Goal: Task Accomplishment & Management: Complete application form

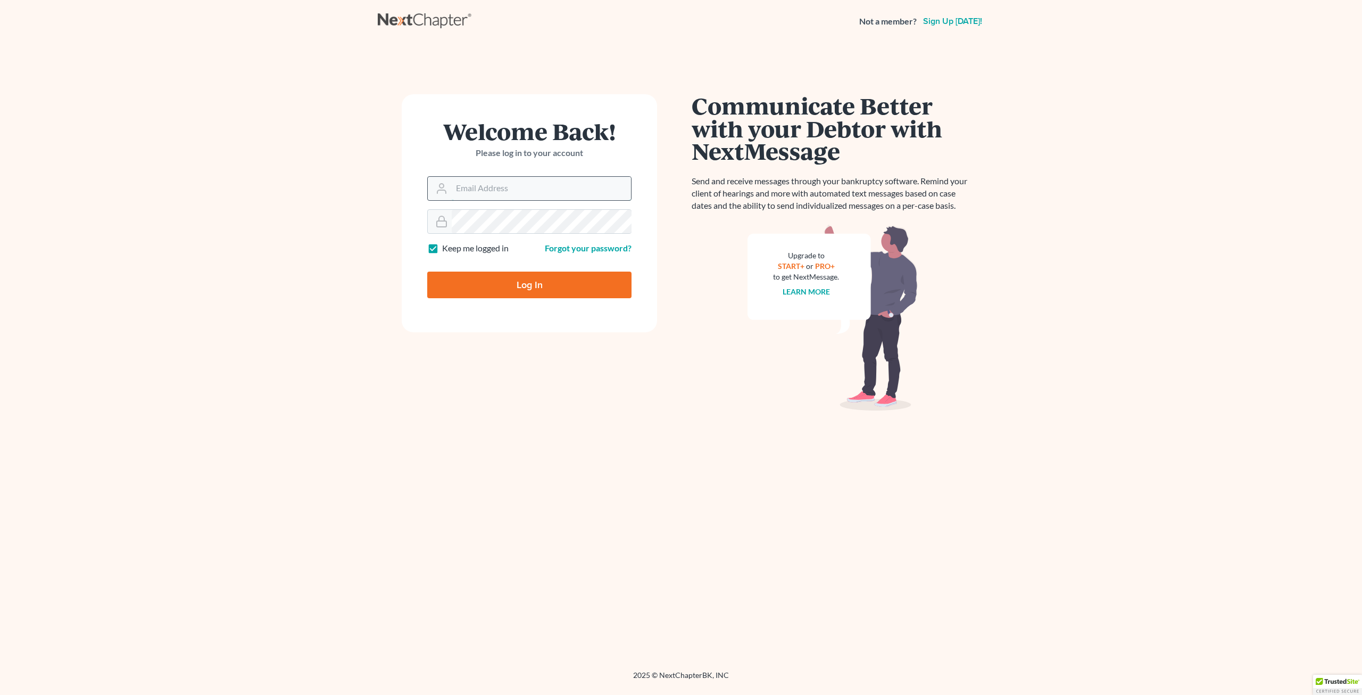
click at [490, 187] on input "Email Address" at bounding box center [541, 188] width 179 height 23
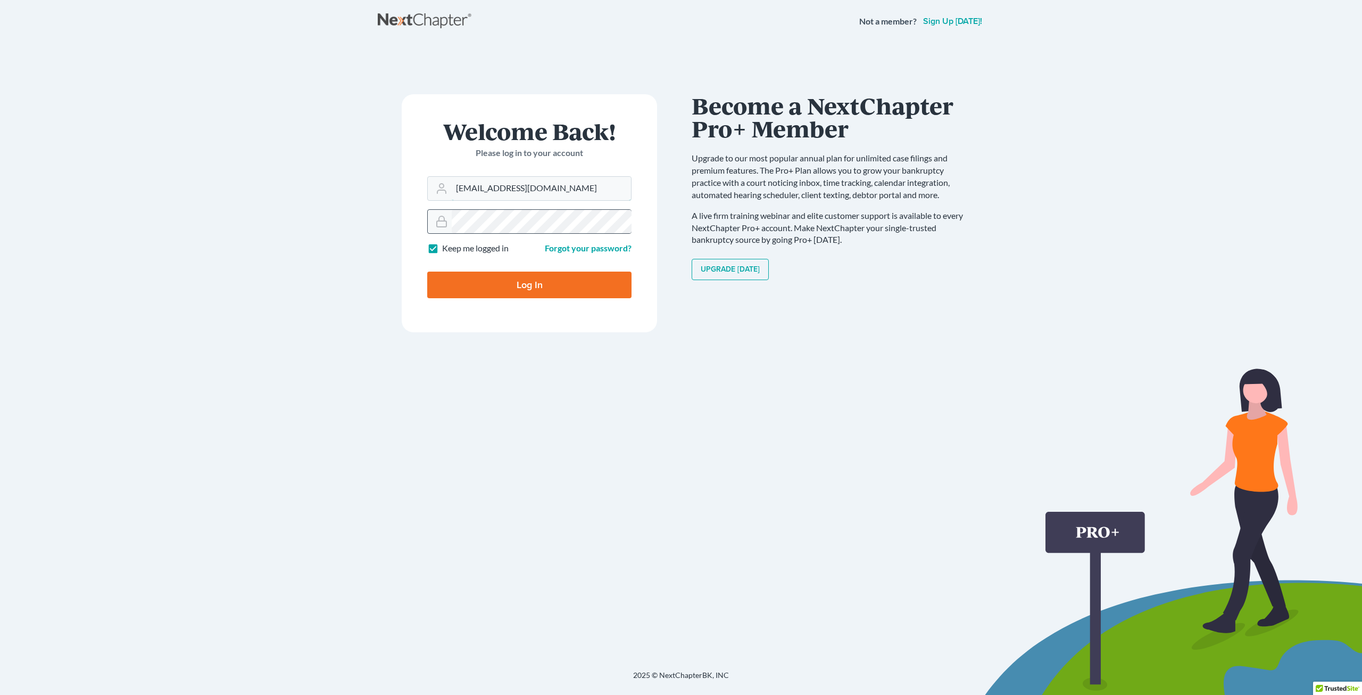
type input "[EMAIL_ADDRESS][DOMAIN_NAME]"
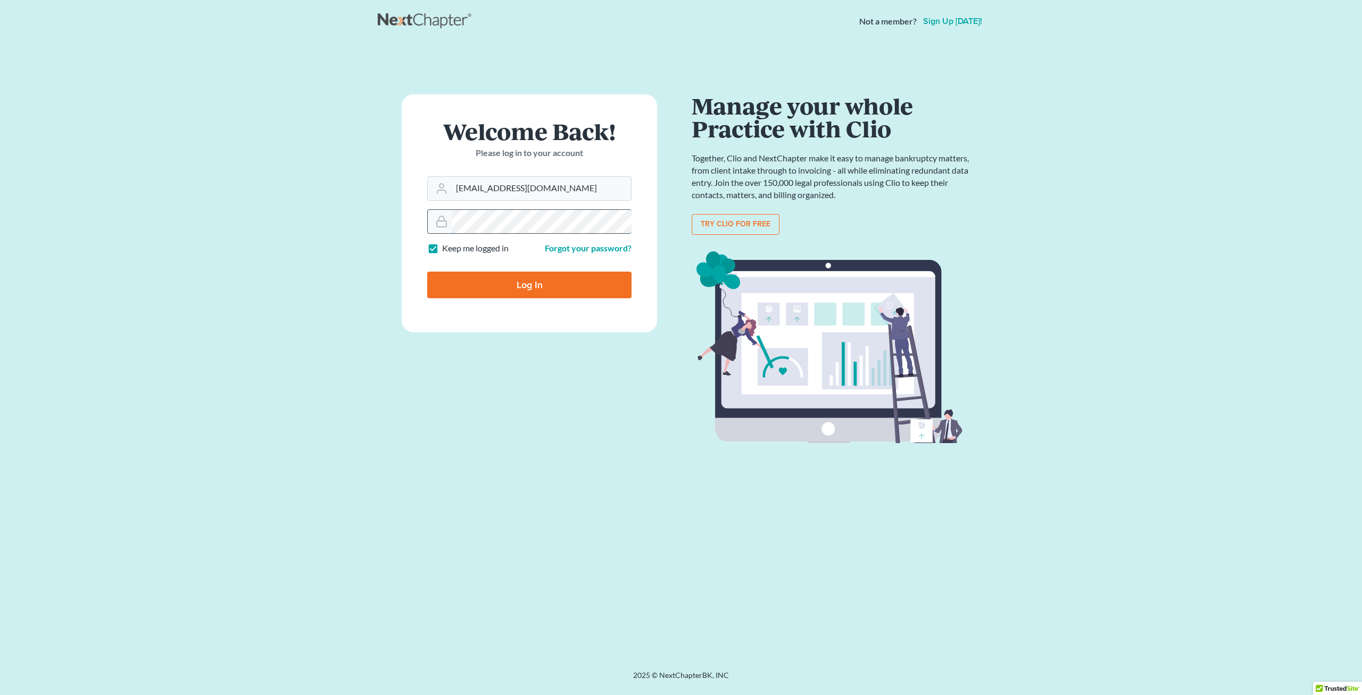
click at [427, 271] on input "Log In" at bounding box center [529, 284] width 204 height 27
type input "Thinking..."
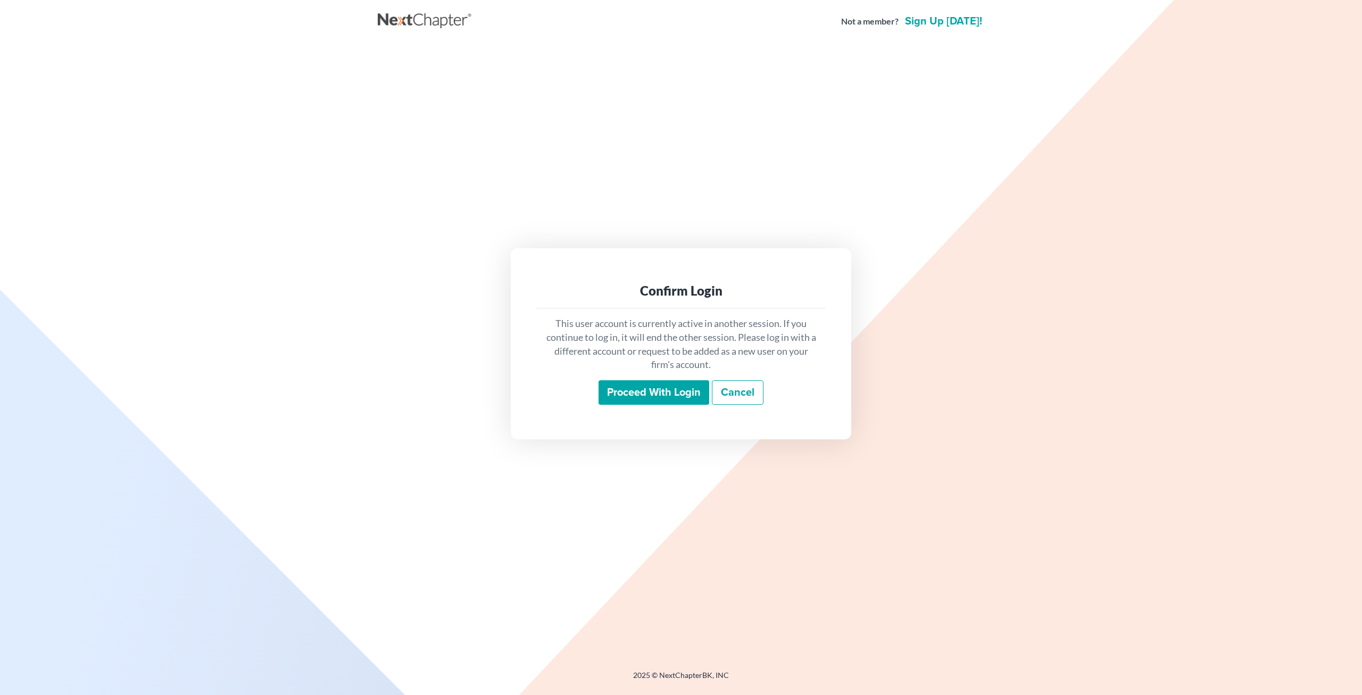
click at [660, 381] on input "Proceed with login" at bounding box center [654, 392] width 111 height 24
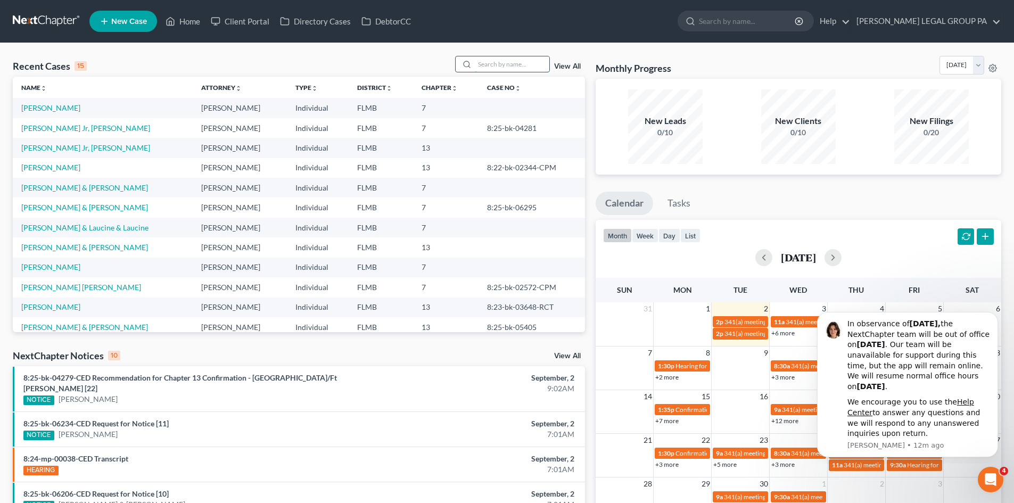
click at [494, 61] on input "search" at bounding box center [512, 63] width 75 height 15
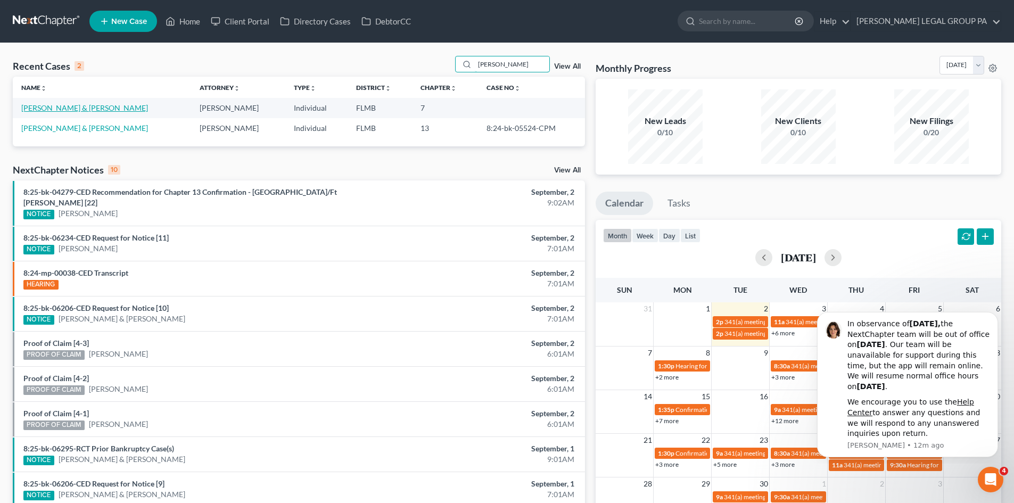
type input "roy moore"
click at [65, 109] on link "Moore, Roy & Julie" at bounding box center [84, 107] width 127 height 9
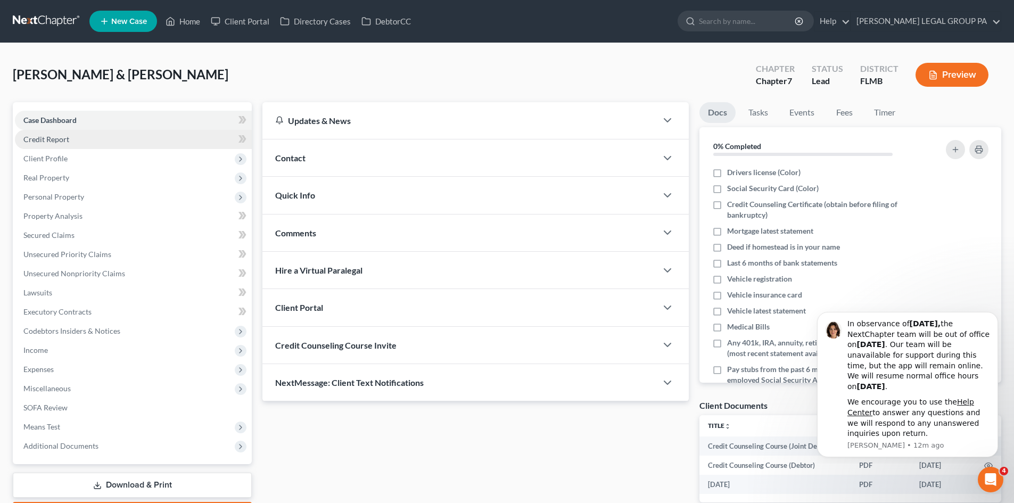
click at [83, 142] on link "Credit Report" at bounding box center [133, 139] width 237 height 19
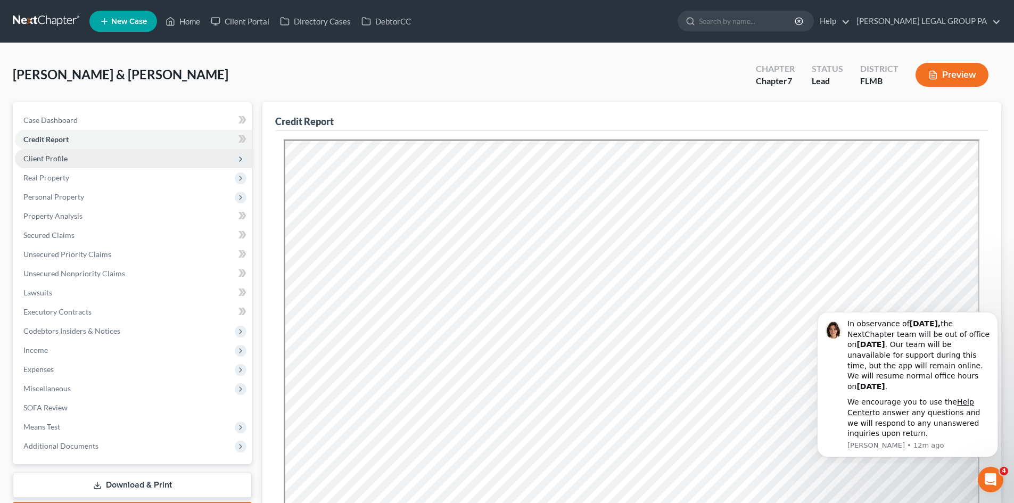
click at [57, 162] on span "Client Profile" at bounding box center [45, 158] width 44 height 9
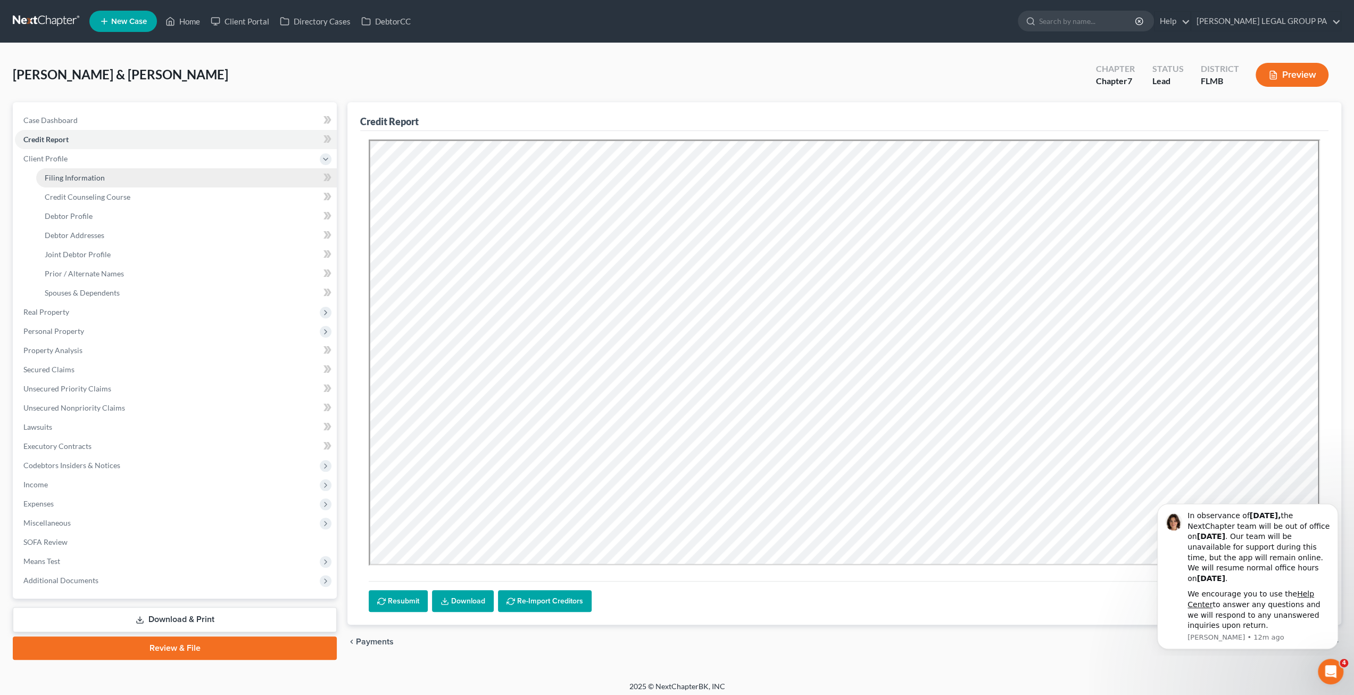
click at [77, 183] on link "Filing Information" at bounding box center [186, 177] width 301 height 19
select select "0"
select select "3"
select select "1"
select select "0"
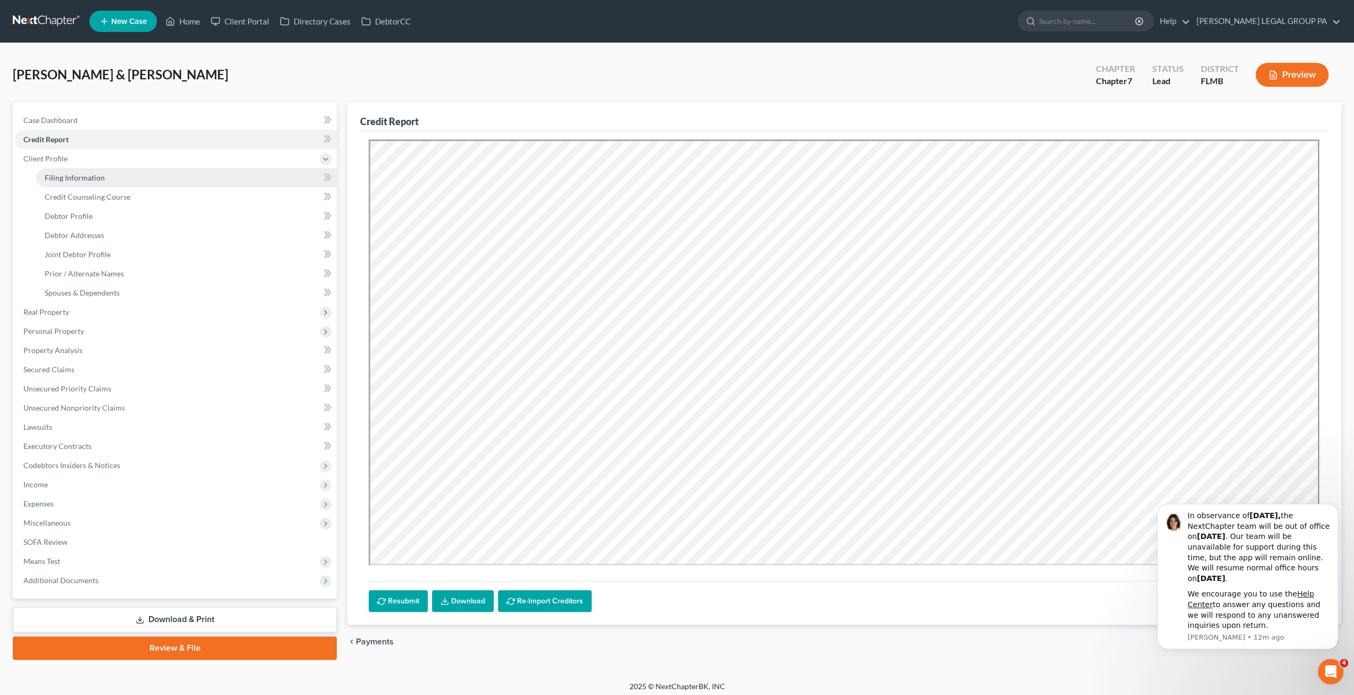
select select "0"
select select "9"
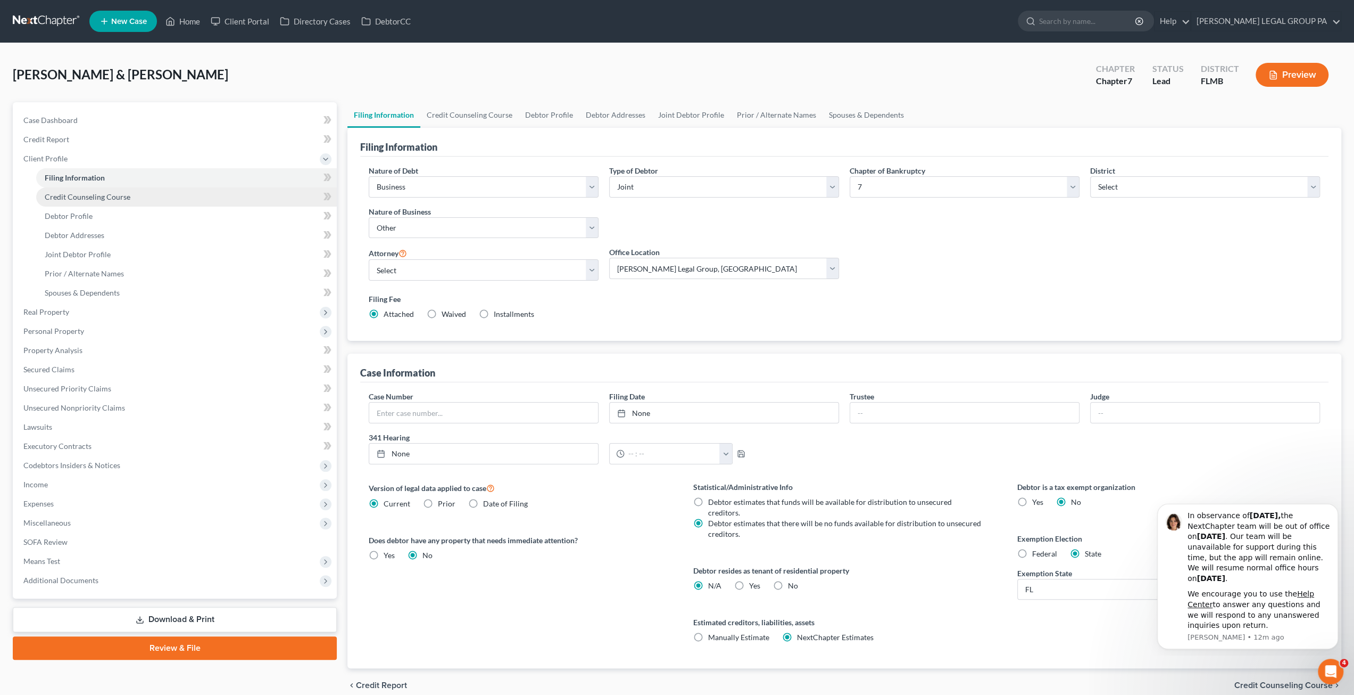
click at [86, 195] on span "Credit Counseling Course" at bounding box center [88, 196] width 86 height 9
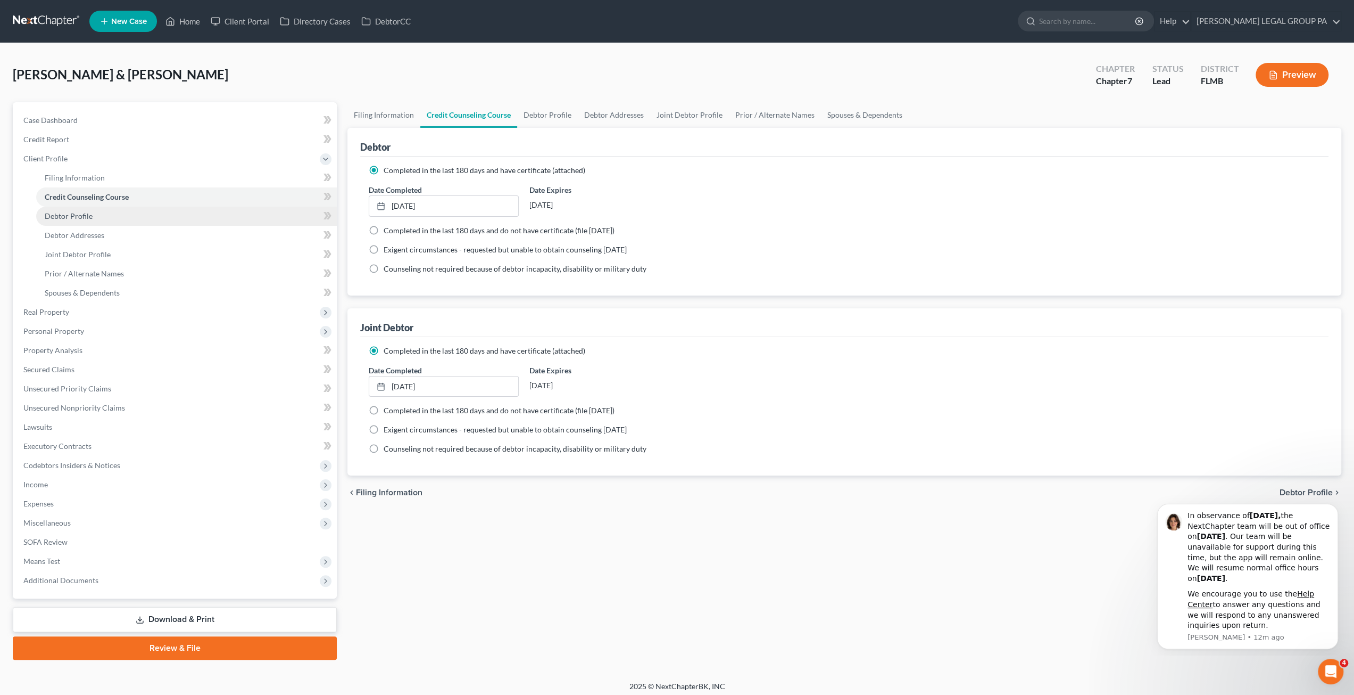
click at [93, 210] on link "Debtor Profile" at bounding box center [186, 215] width 301 height 19
select select "1"
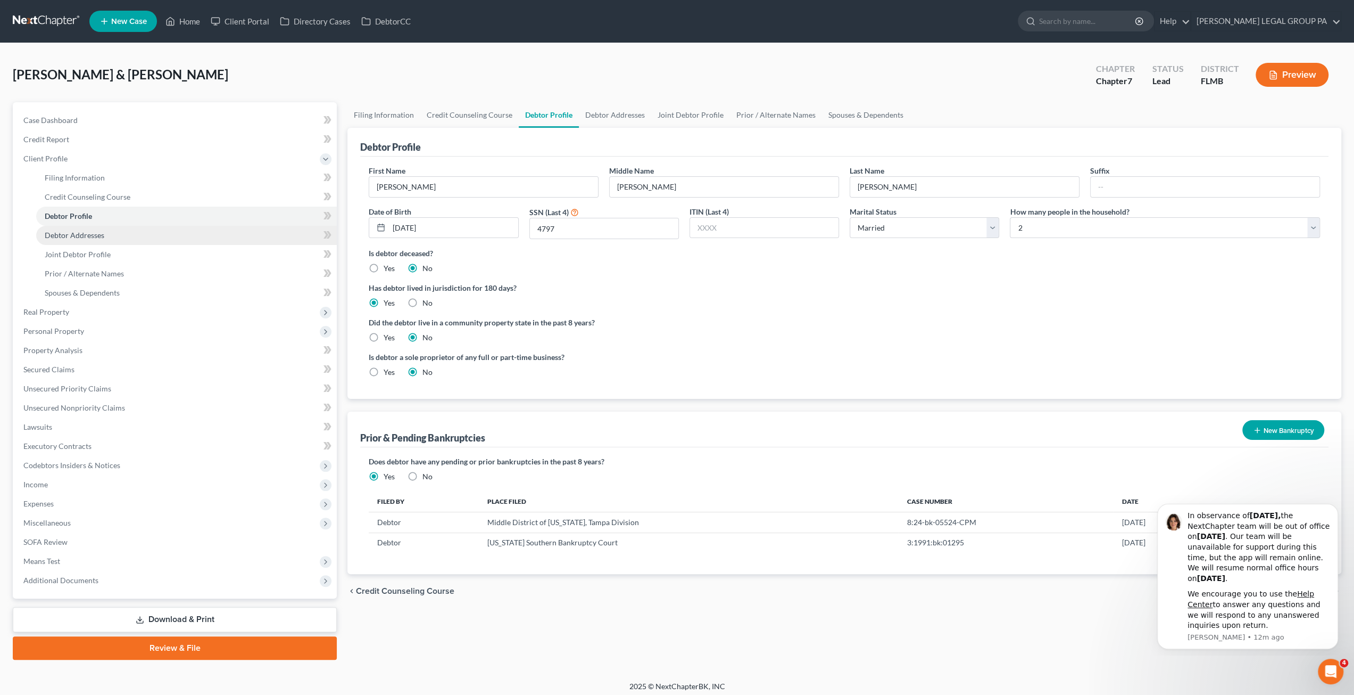
click at [99, 234] on span "Debtor Addresses" at bounding box center [75, 234] width 60 height 9
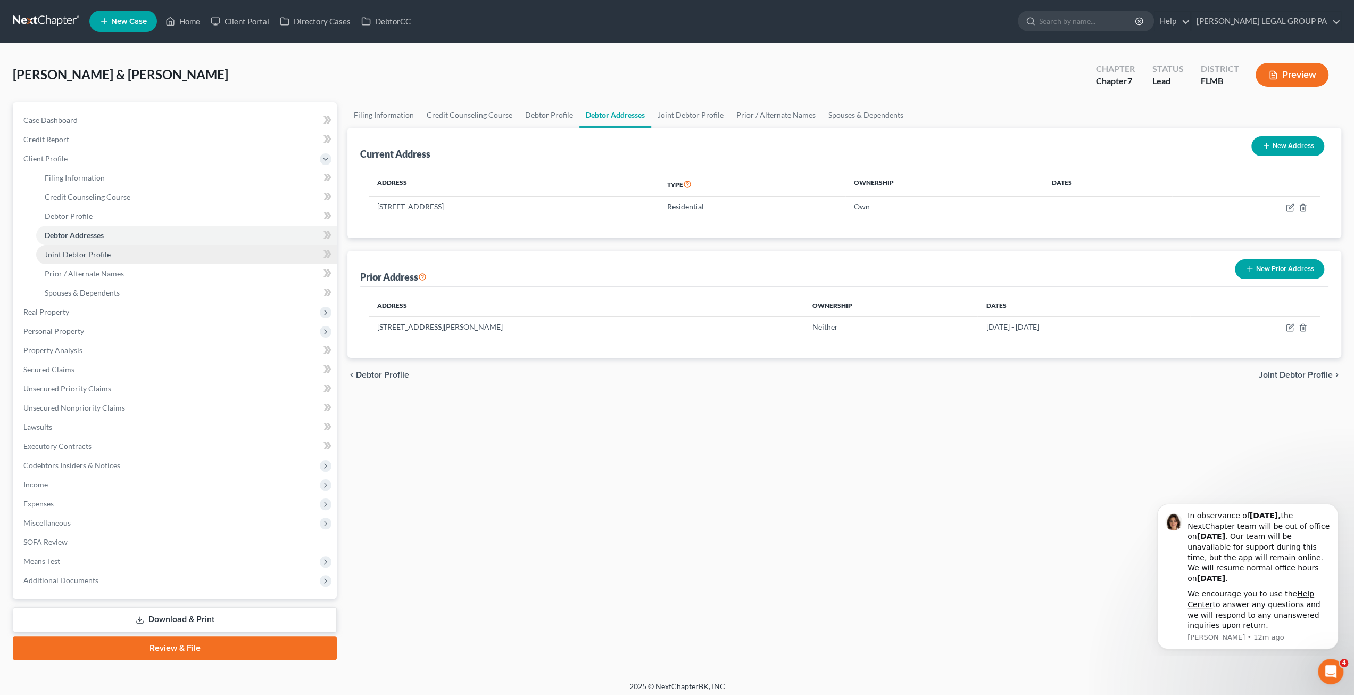
click at [102, 251] on span "Joint Debtor Profile" at bounding box center [78, 254] width 66 height 9
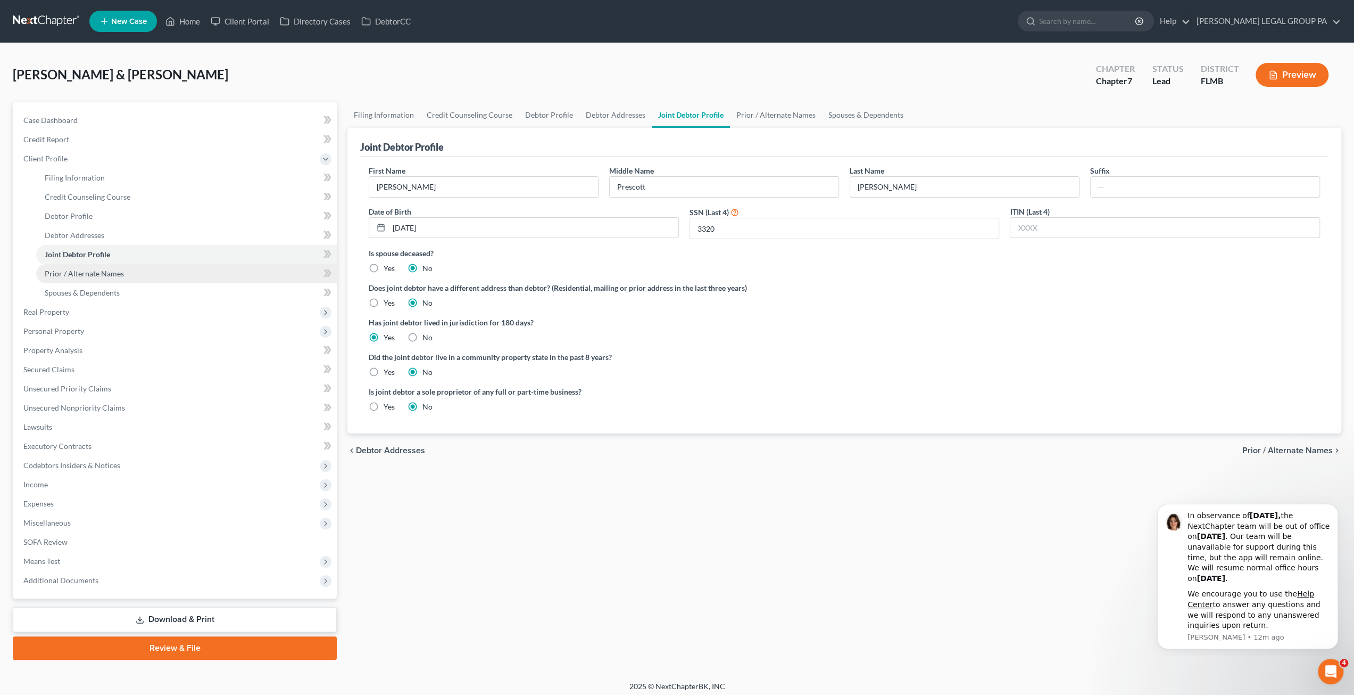
click at [105, 276] on span "Prior / Alternate Names" at bounding box center [84, 273] width 79 height 9
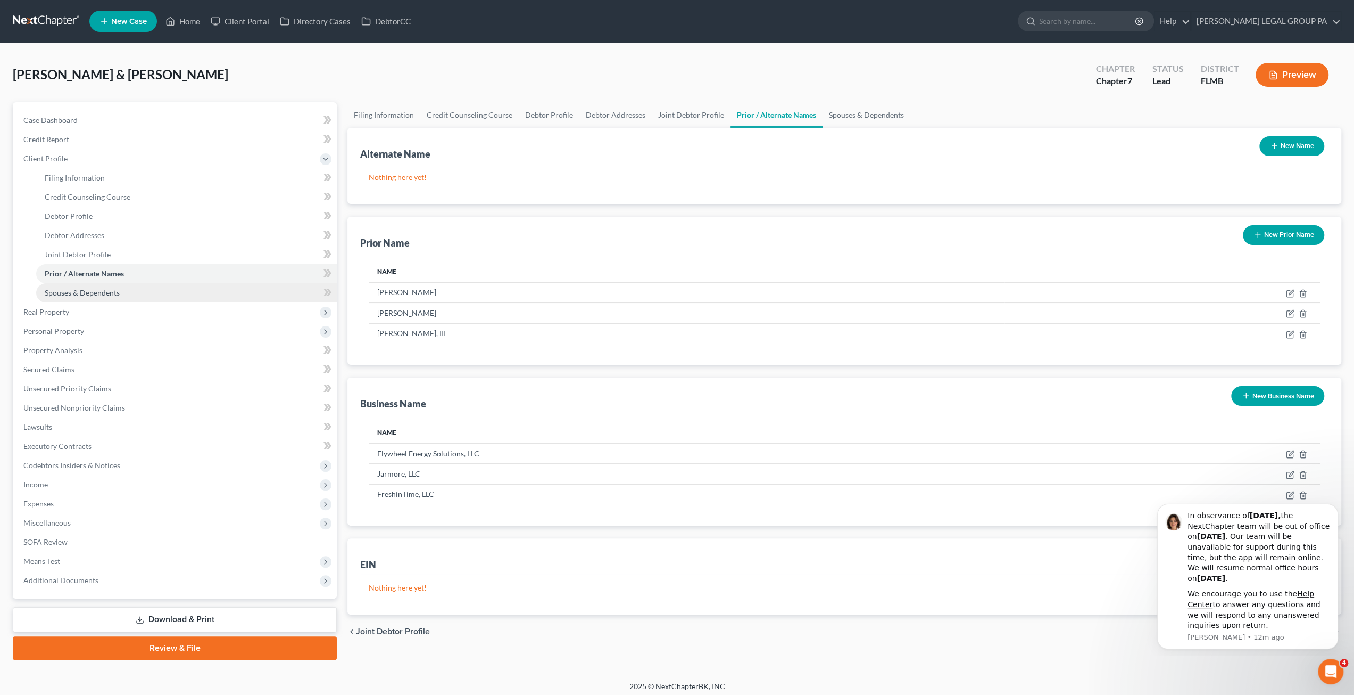
click at [96, 300] on link "Spouses & Dependents" at bounding box center [186, 292] width 301 height 19
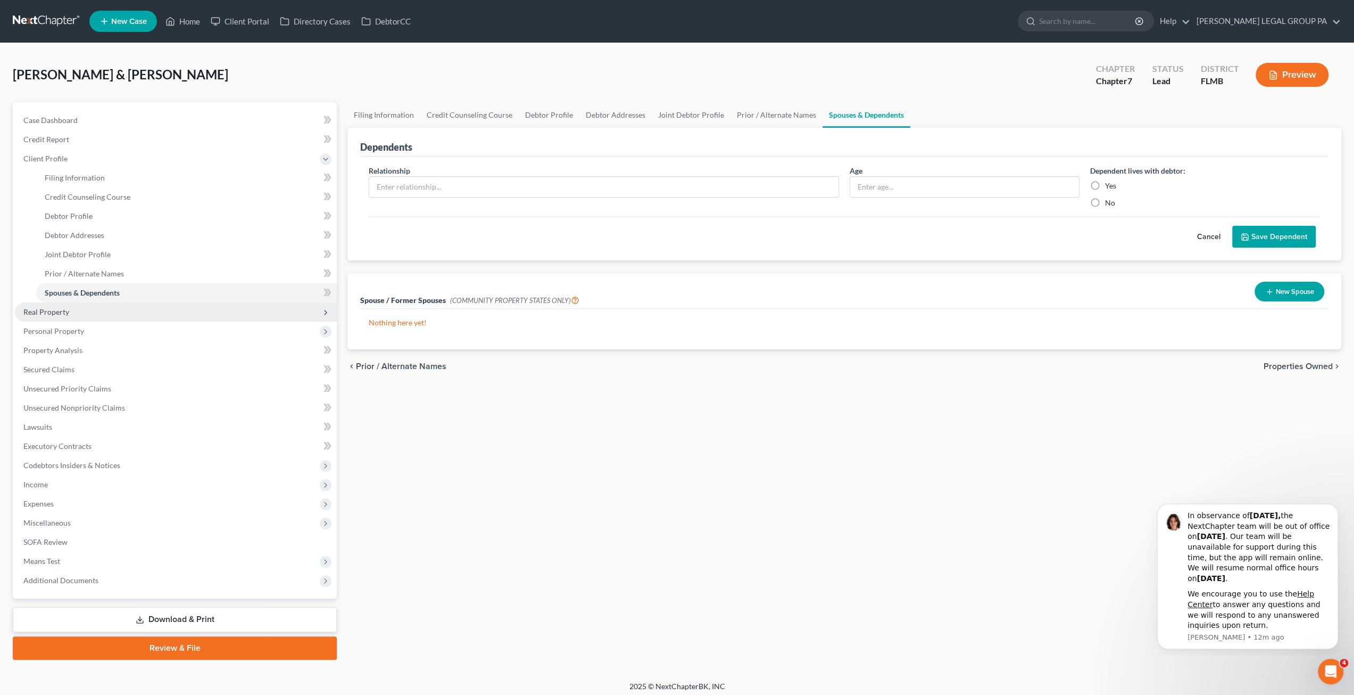
click at [35, 315] on span "Real Property" at bounding box center [46, 311] width 46 height 9
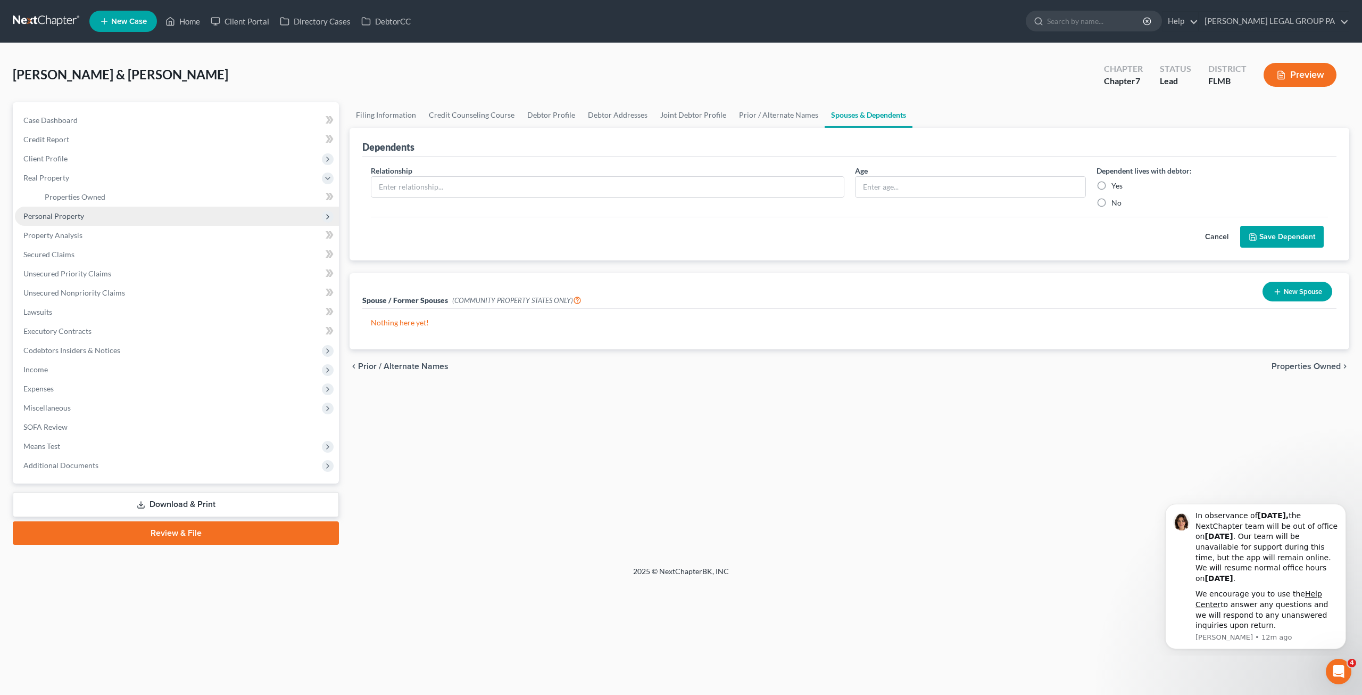
click at [55, 218] on span "Personal Property" at bounding box center [53, 215] width 61 height 9
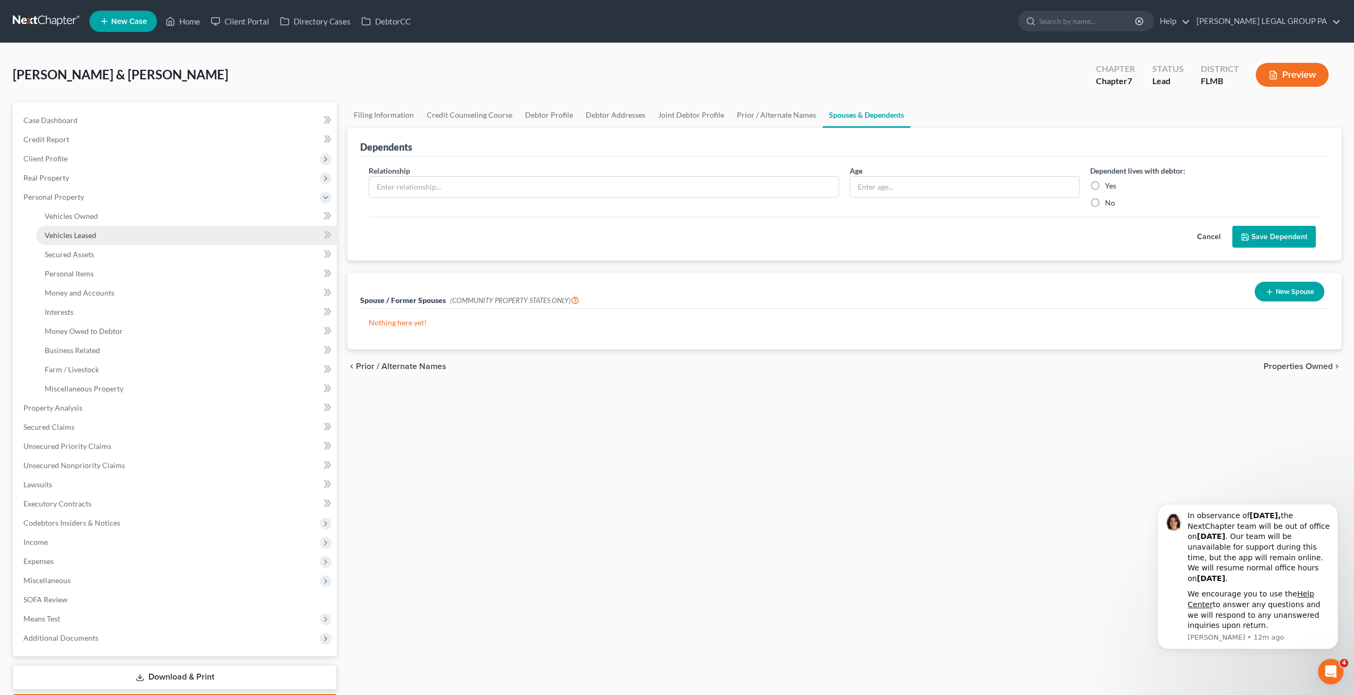
click at [72, 229] on link "Vehicles Leased" at bounding box center [186, 235] width 301 height 19
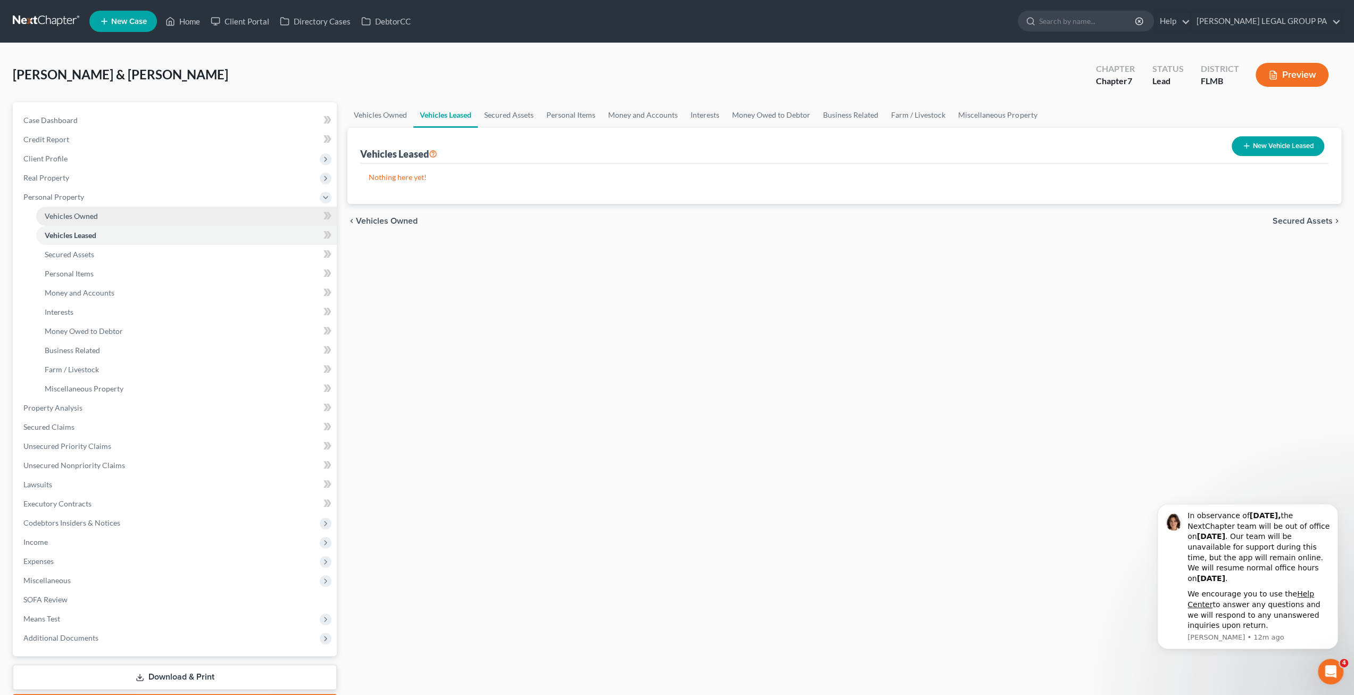
click at [70, 221] on link "Vehicles Owned" at bounding box center [186, 215] width 301 height 19
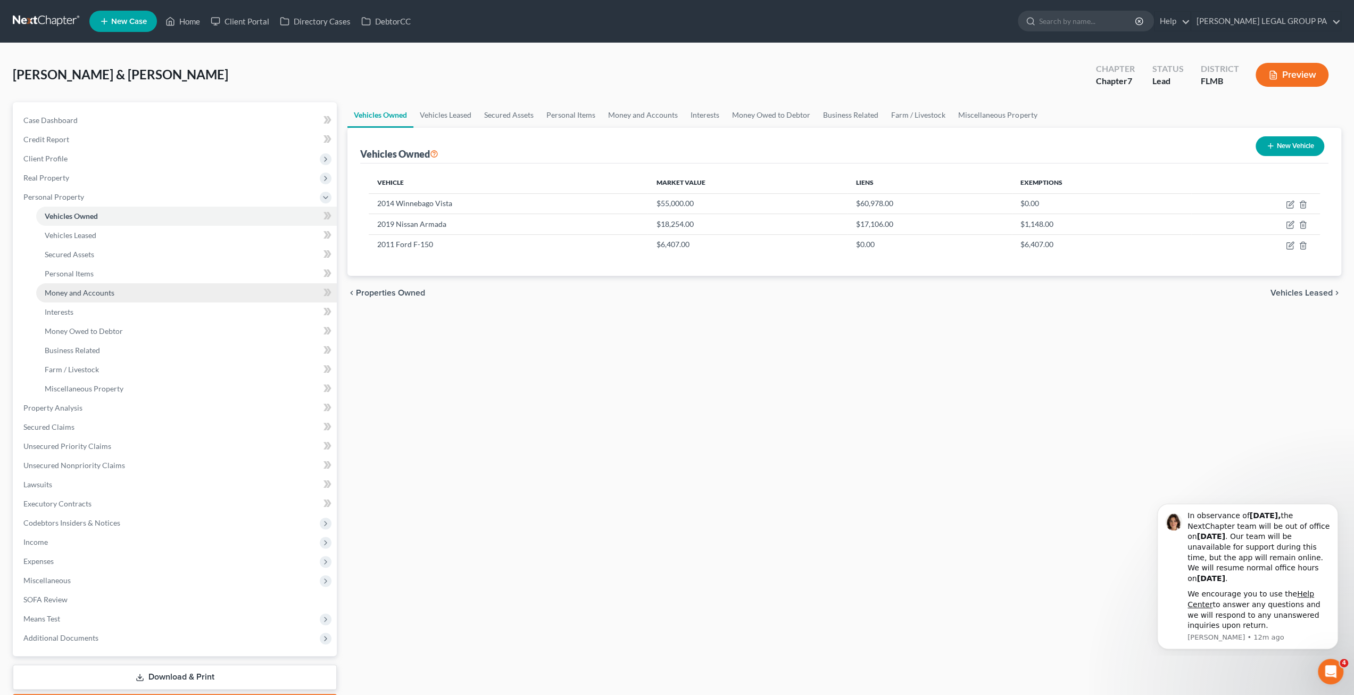
click at [77, 288] on span "Money and Accounts" at bounding box center [80, 292] width 70 height 9
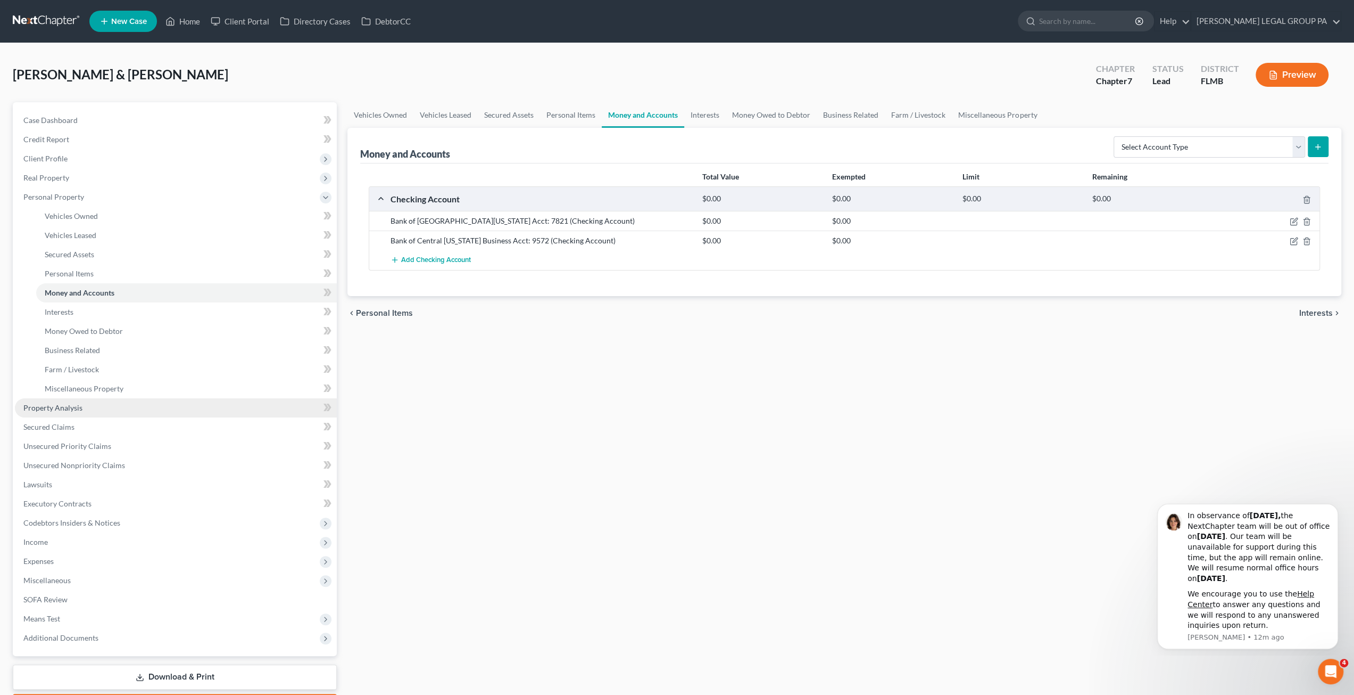
click at [63, 405] on span "Property Analysis" at bounding box center [52, 407] width 59 height 9
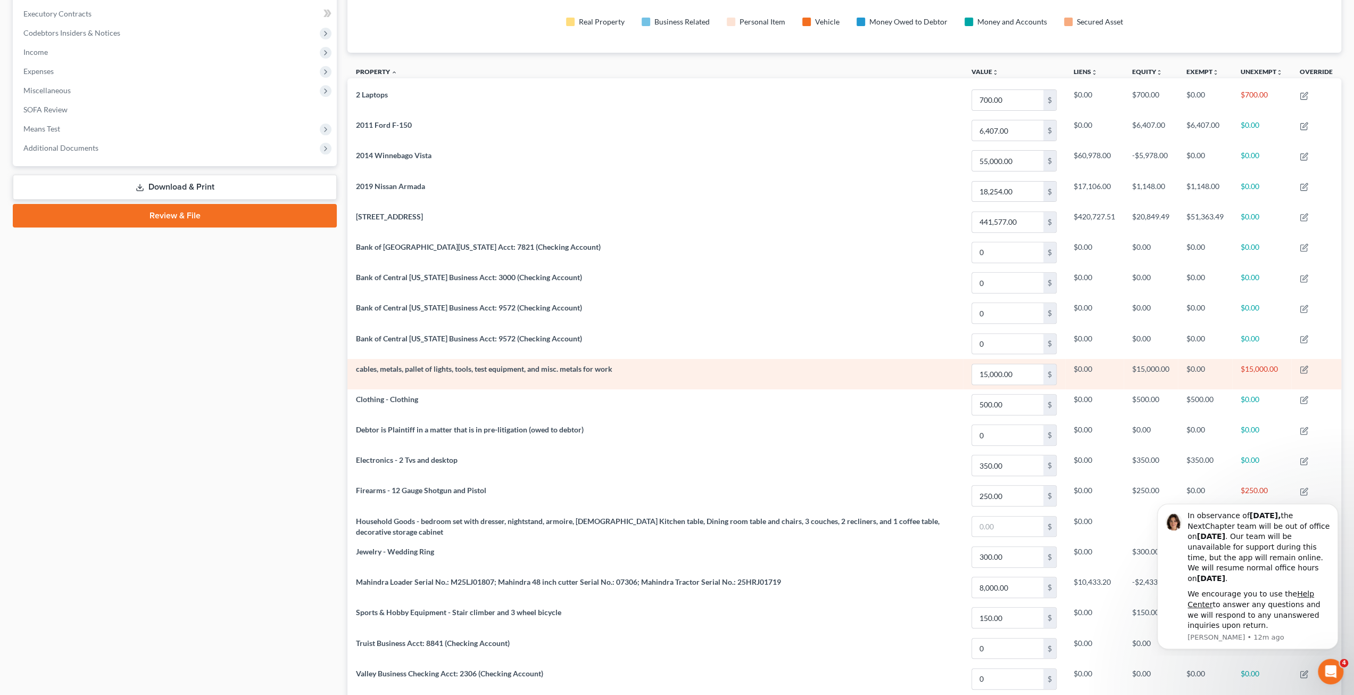
scroll to position [394, 0]
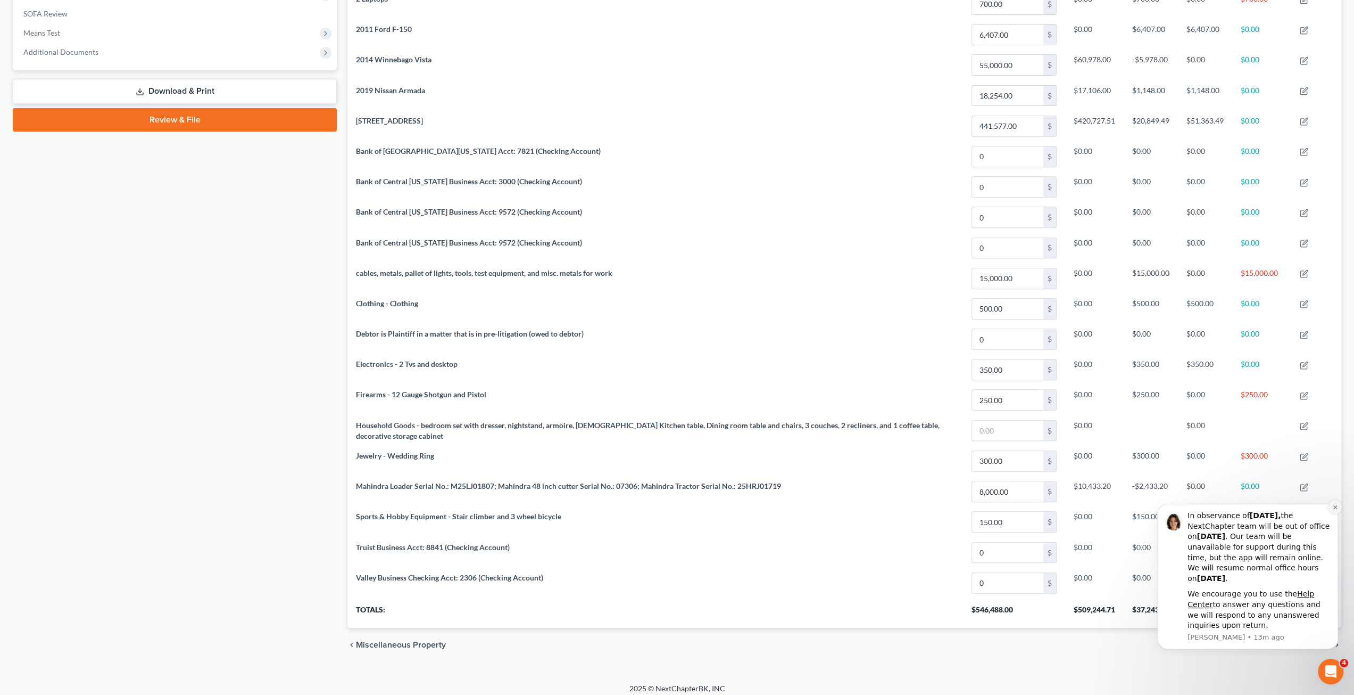
click at [1335, 509] on icon "Dismiss notification" at bounding box center [1336, 507] width 6 height 6
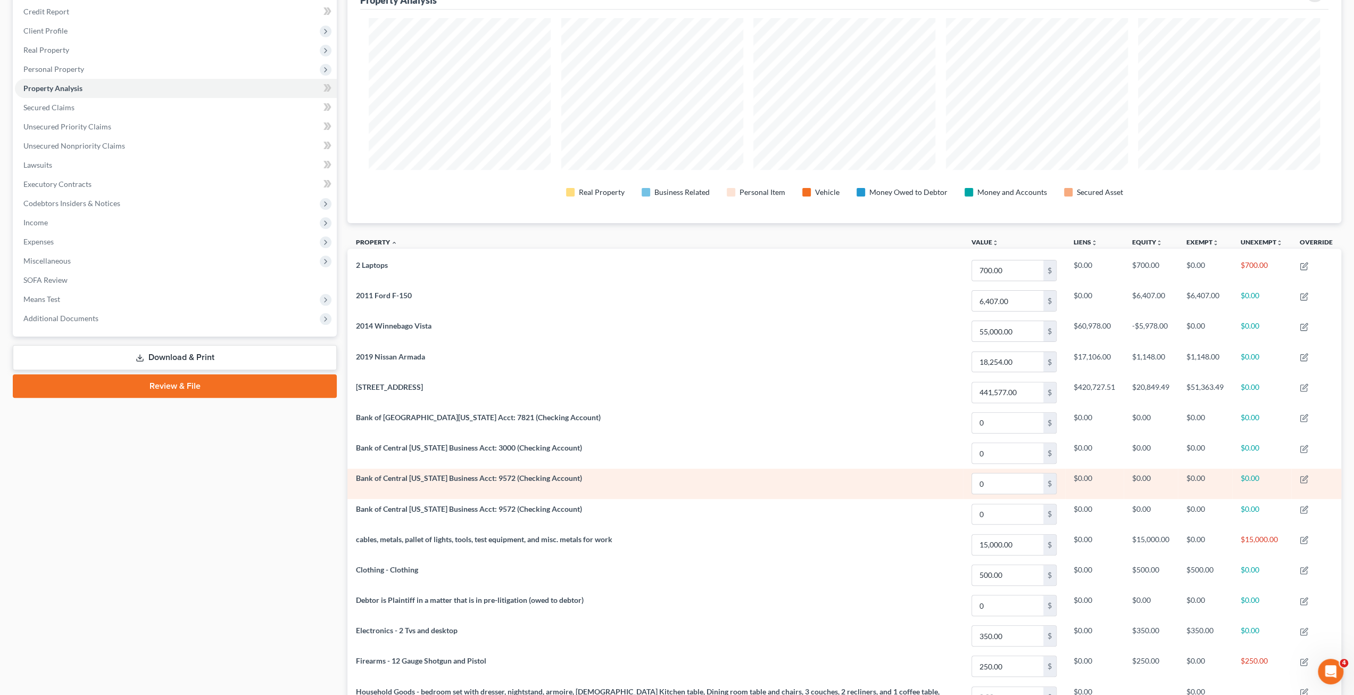
scroll to position [0, 0]
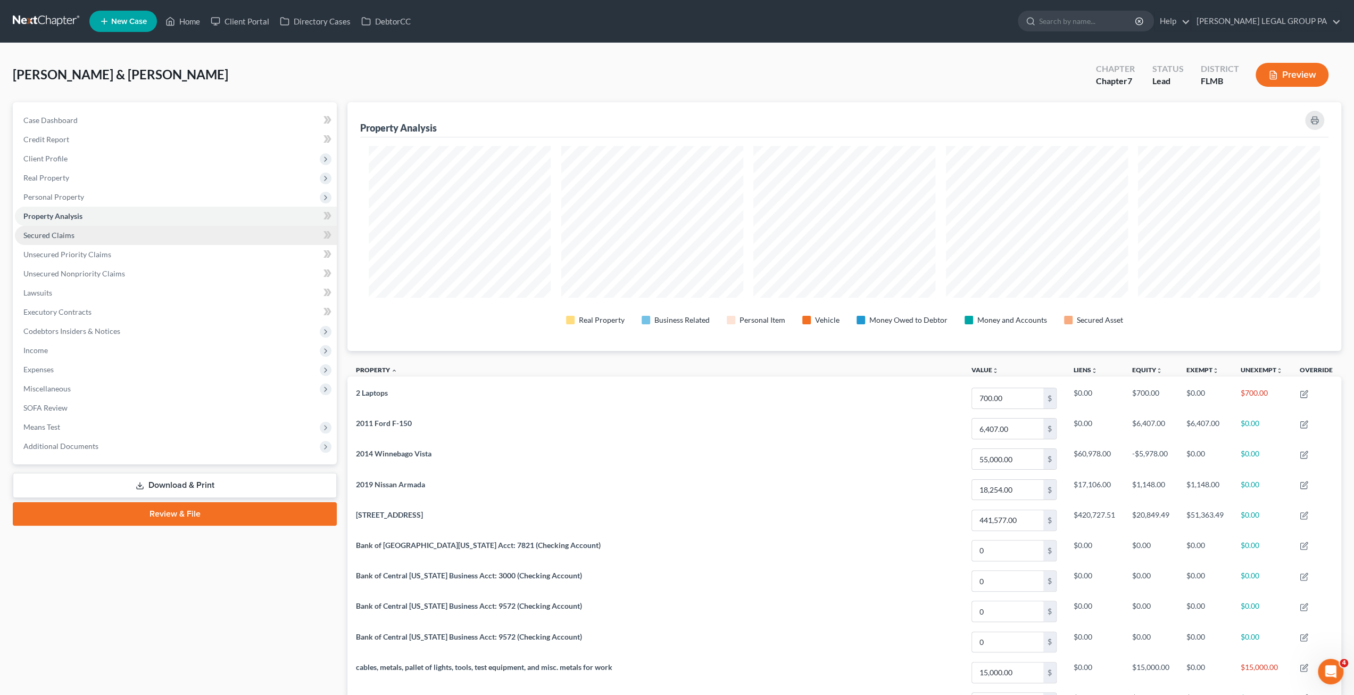
click at [68, 237] on span "Secured Claims" at bounding box center [48, 234] width 51 height 9
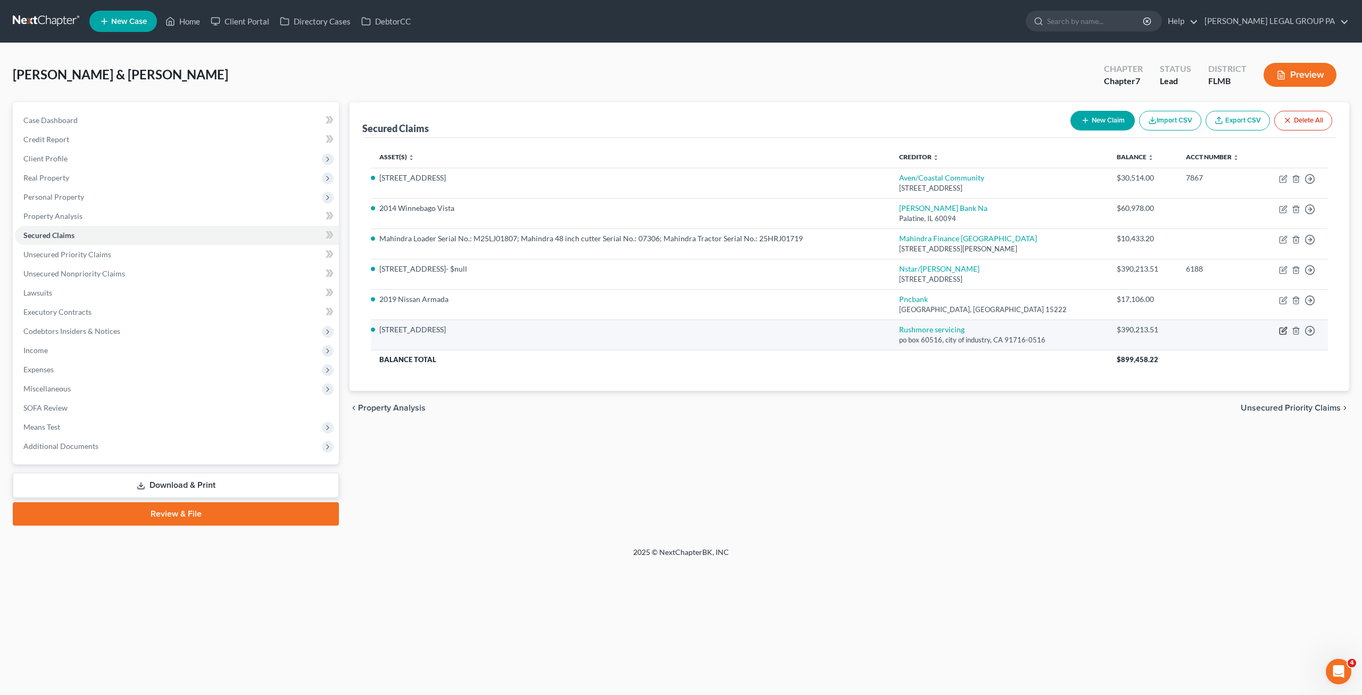
click at [1283, 328] on icon "button" at bounding box center [1283, 330] width 9 height 9
select select "4"
select select "2"
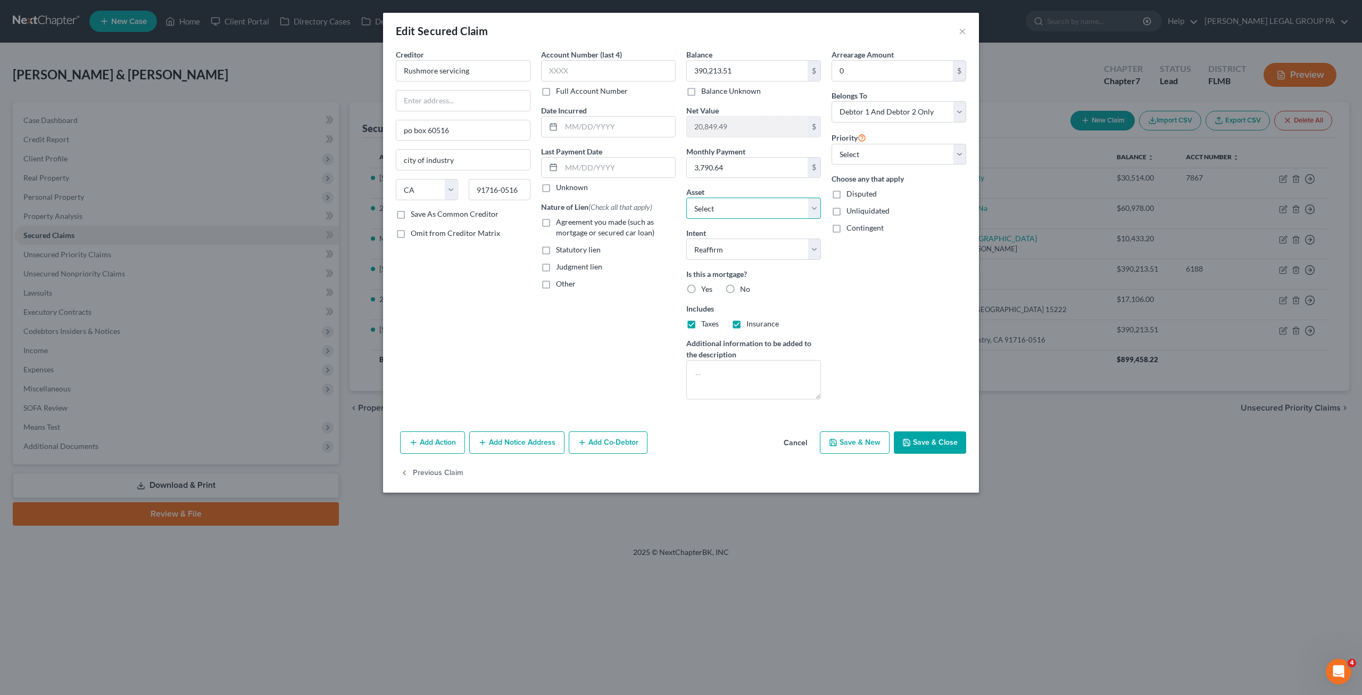
click at [741, 209] on select "Select Other Multiple Assets 5726 W US Highway 92 - $441577.0 Truist Business A…" at bounding box center [754, 207] width 135 height 21
select select "0"
click at [687, 197] on select "Select Other Multiple Assets 5726 W US Highway 92 - $441577.0 Truist Business A…" at bounding box center [754, 207] width 135 height 21
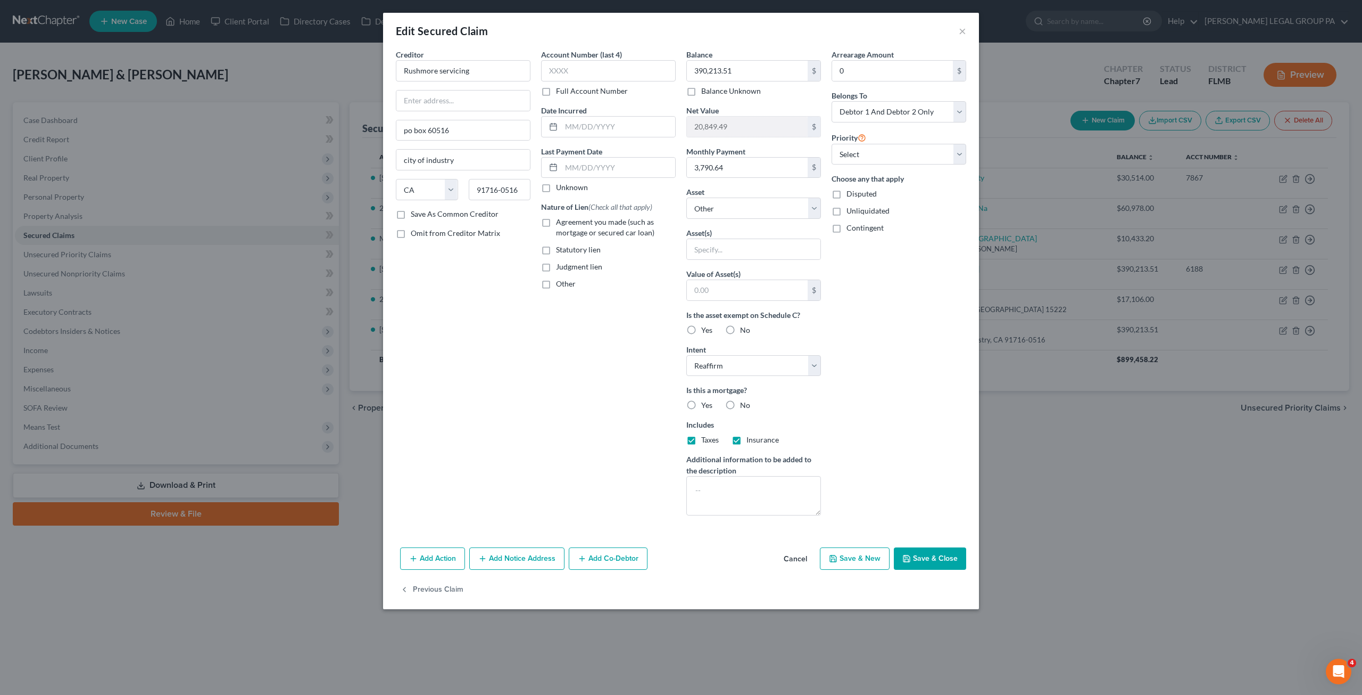
click at [948, 559] on button "Save & Close" at bounding box center [930, 558] width 72 height 22
select select
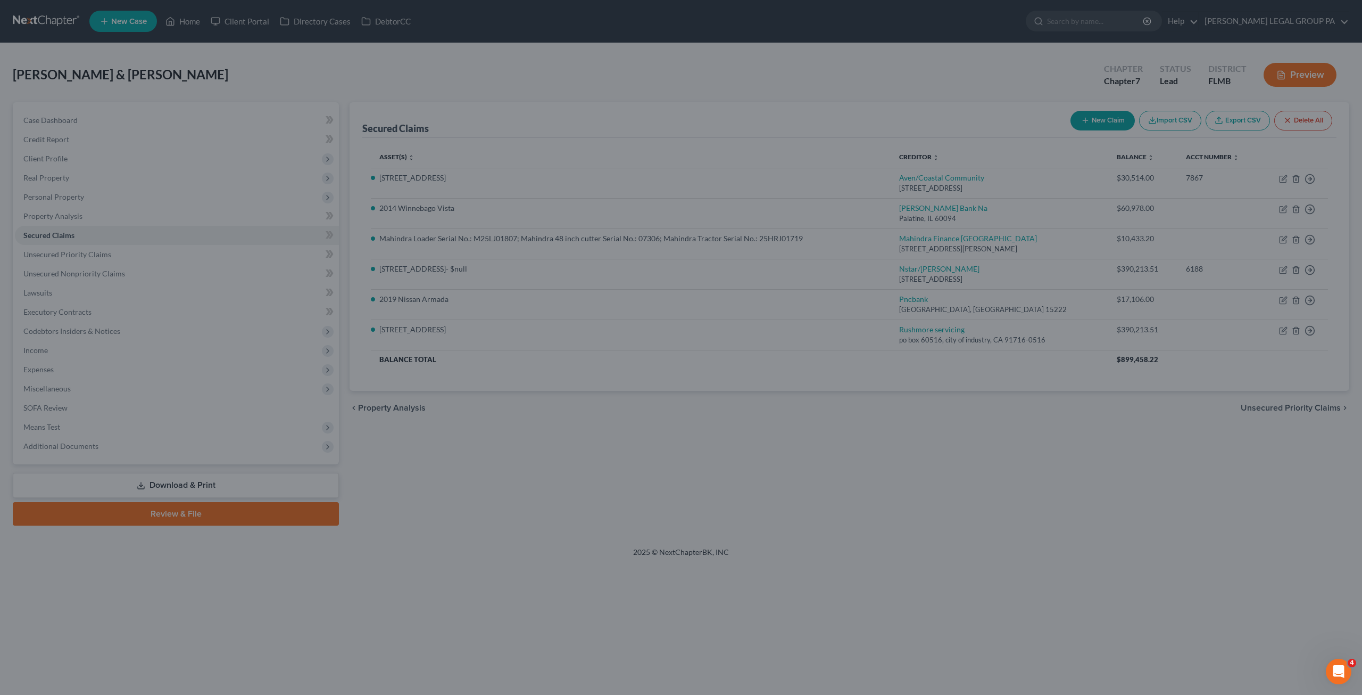
type input "0"
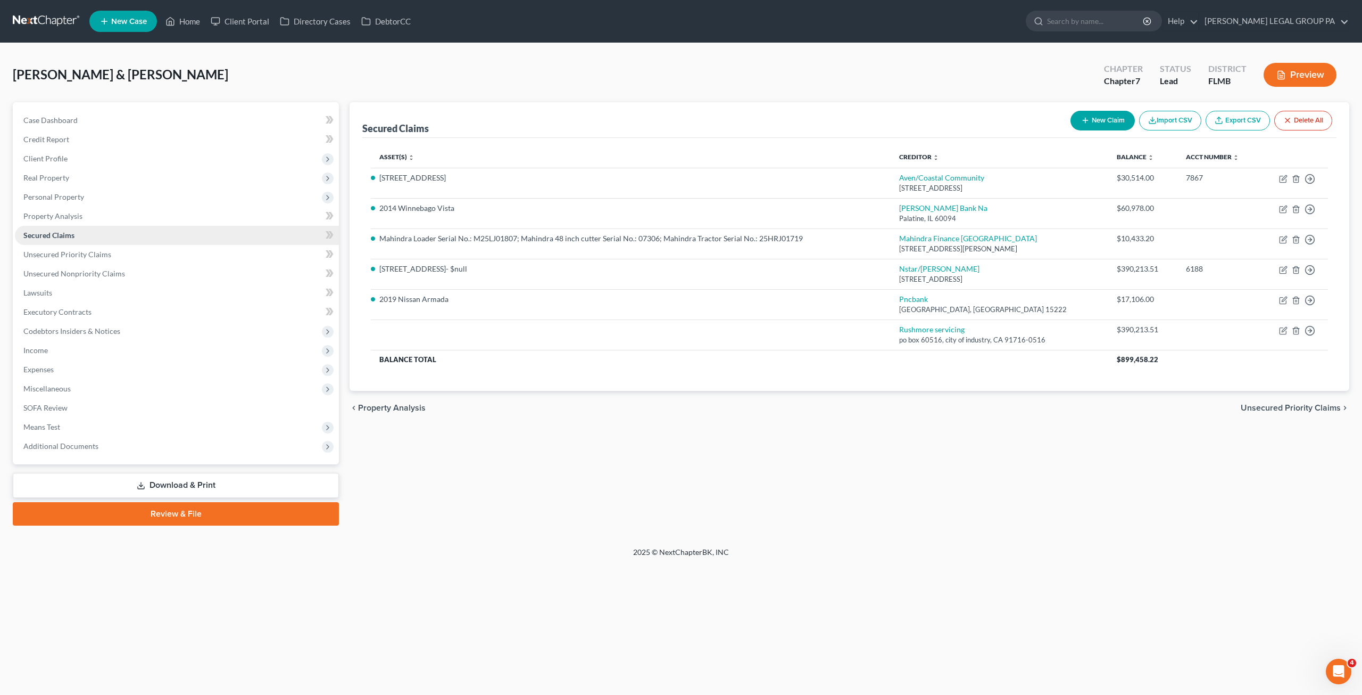
click at [59, 235] on span "Secured Claims" at bounding box center [48, 234] width 51 height 9
click at [79, 256] on span "Unsecured Priority Claims" at bounding box center [67, 254] width 88 height 9
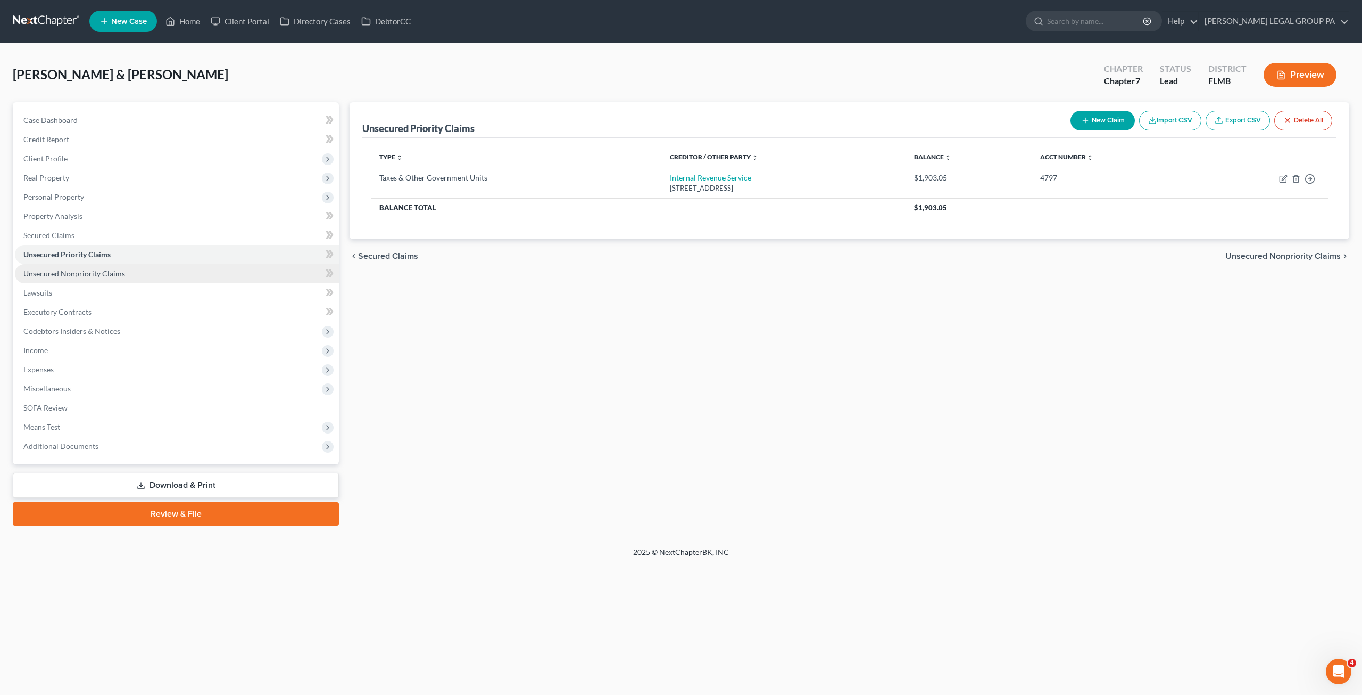
click at [78, 270] on span "Unsecured Nonpriority Claims" at bounding box center [74, 273] width 102 height 9
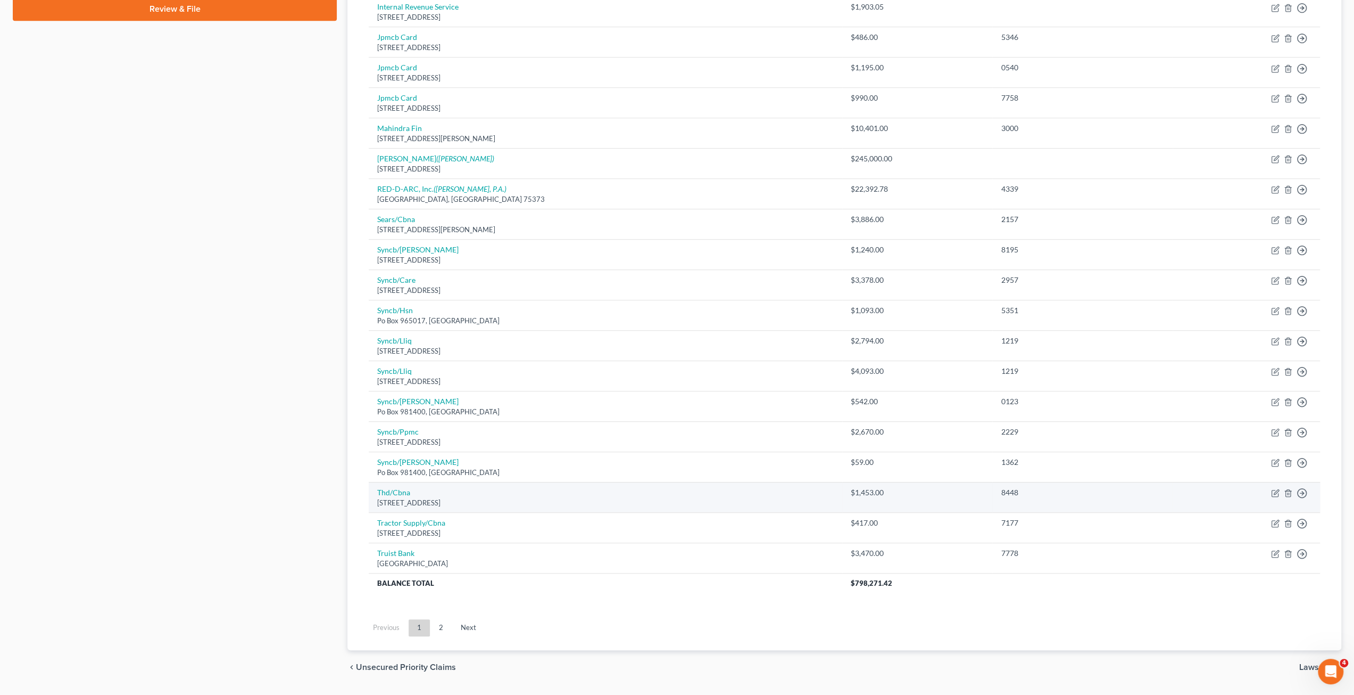
scroll to position [528, 0]
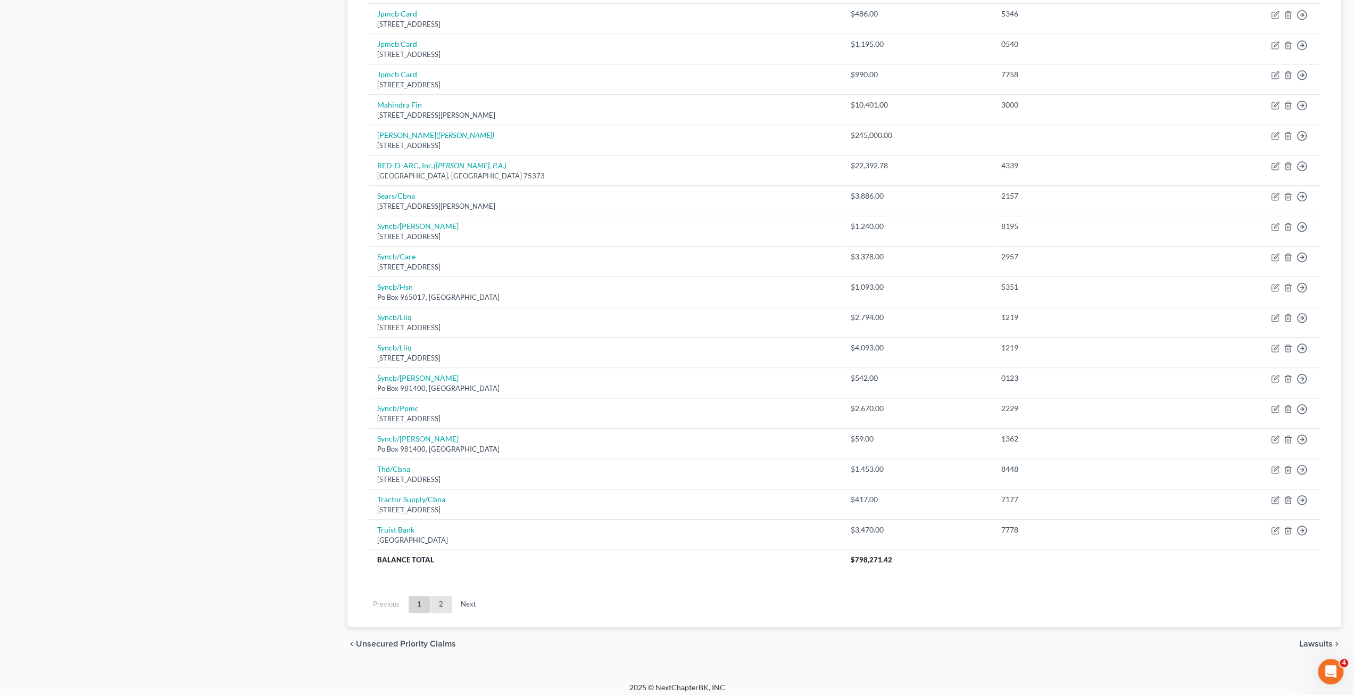
click at [448, 598] on link "2" at bounding box center [441, 604] width 21 height 17
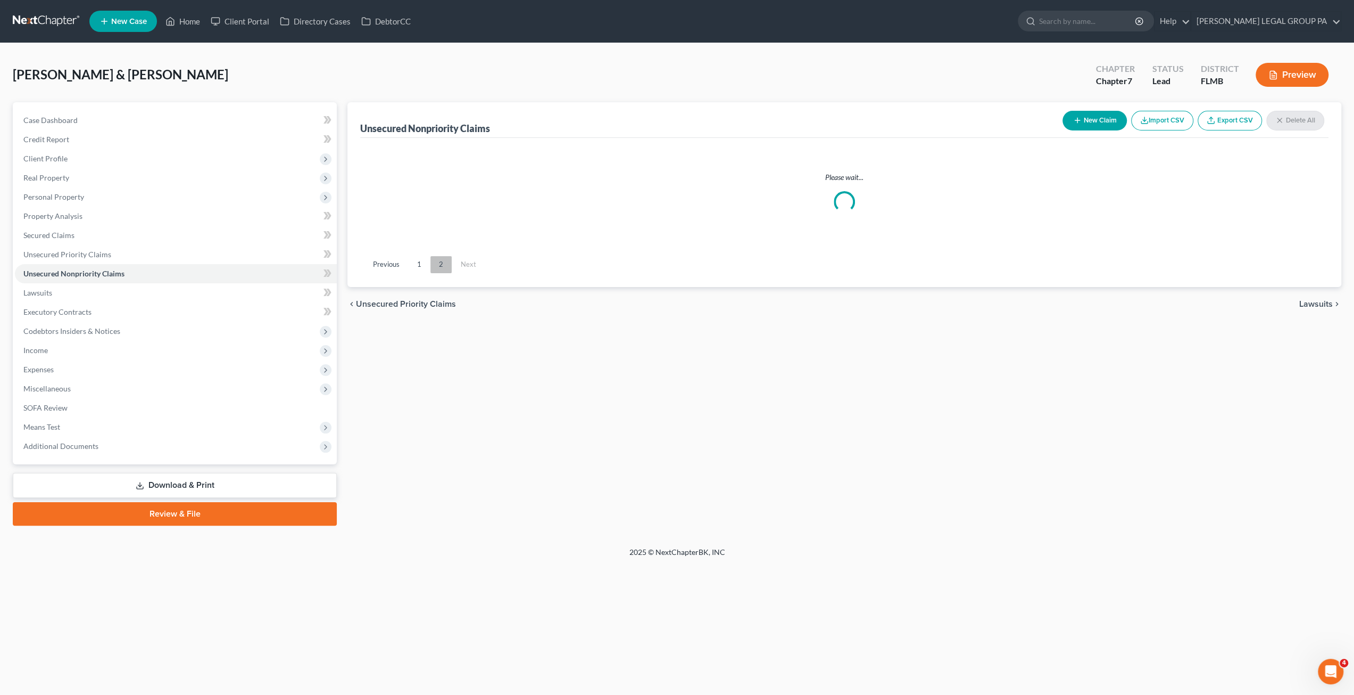
scroll to position [0, 0]
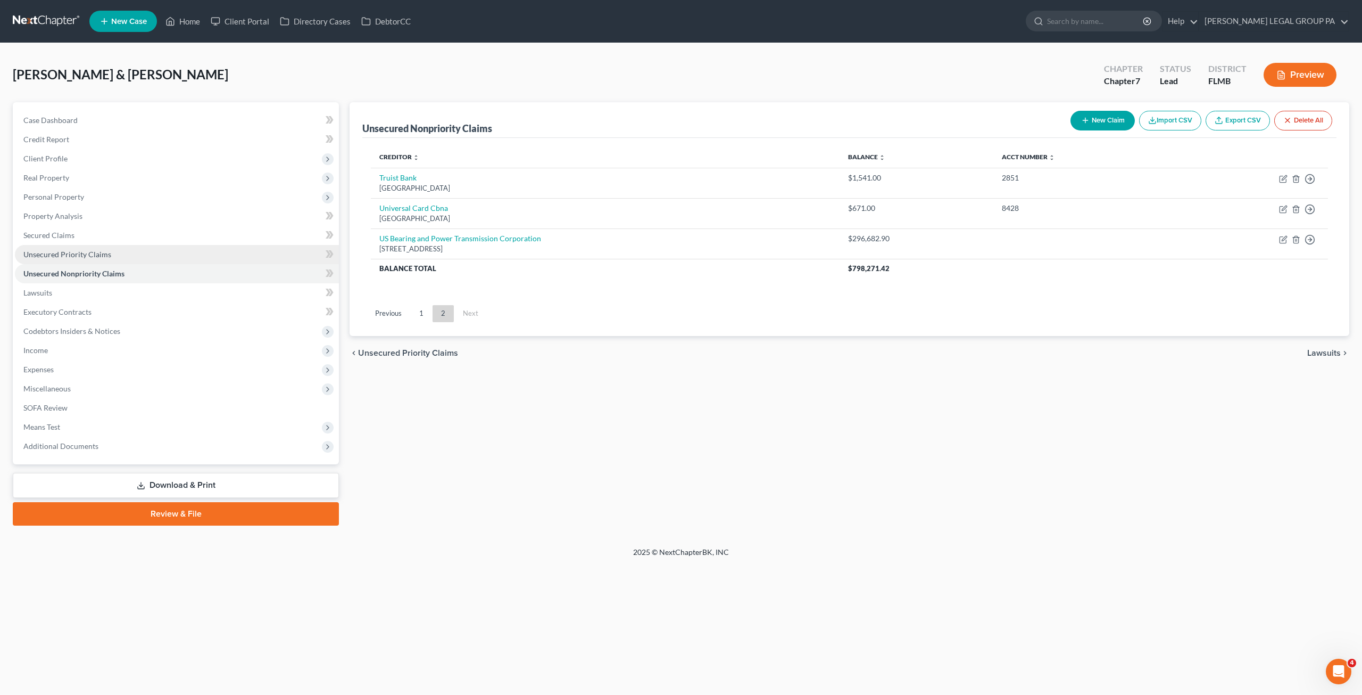
click at [55, 254] on span "Unsecured Priority Claims" at bounding box center [67, 254] width 88 height 9
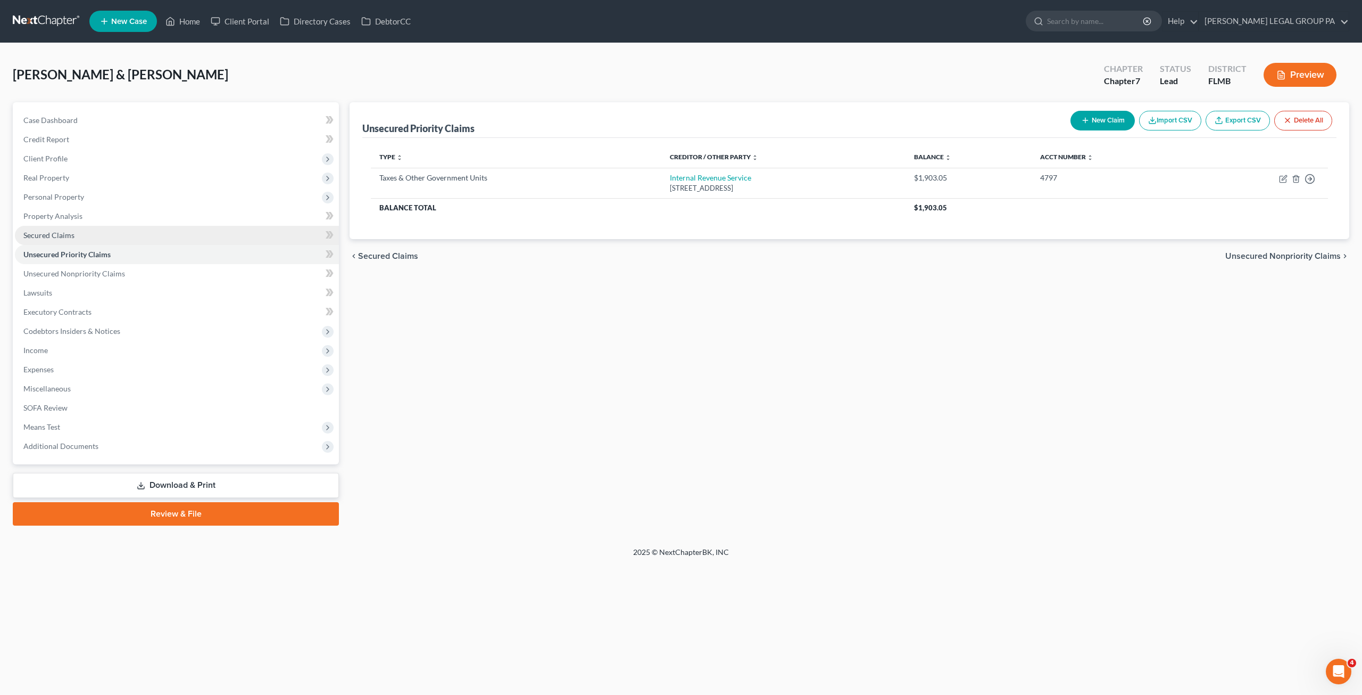
click at [52, 233] on span "Secured Claims" at bounding box center [48, 234] width 51 height 9
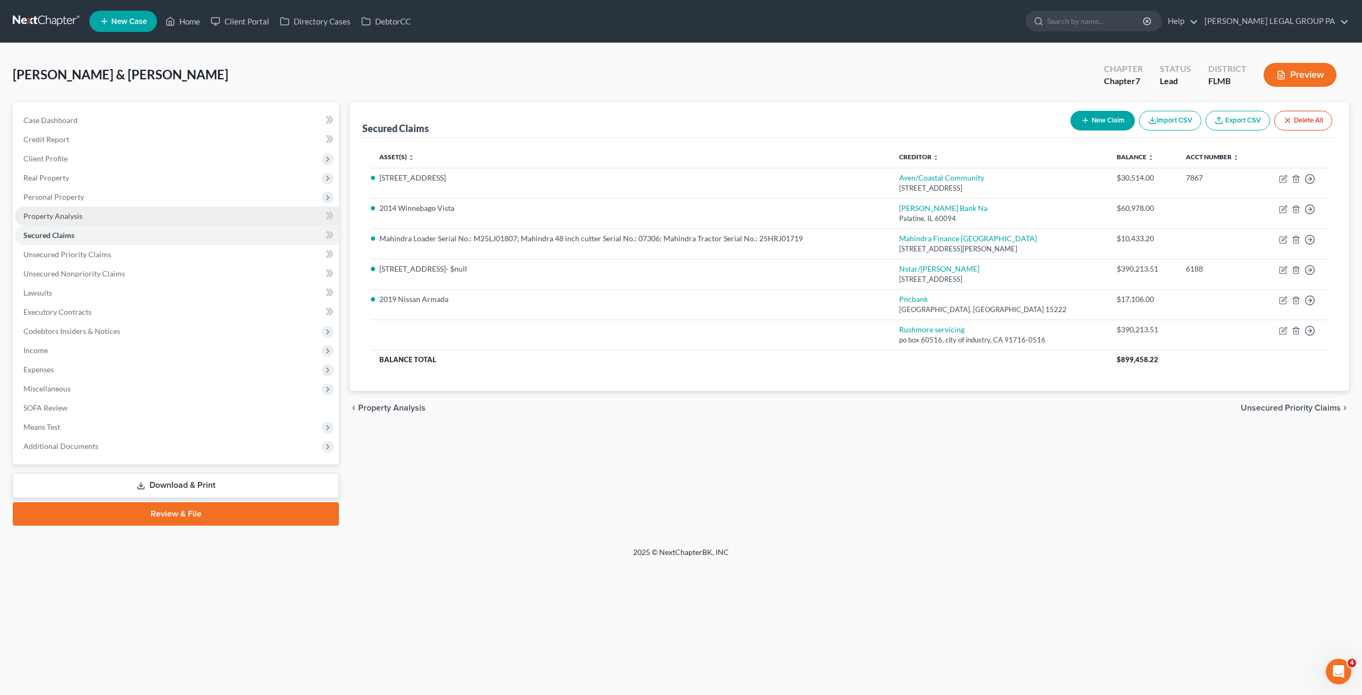
click at [70, 217] on span "Property Analysis" at bounding box center [52, 215] width 59 height 9
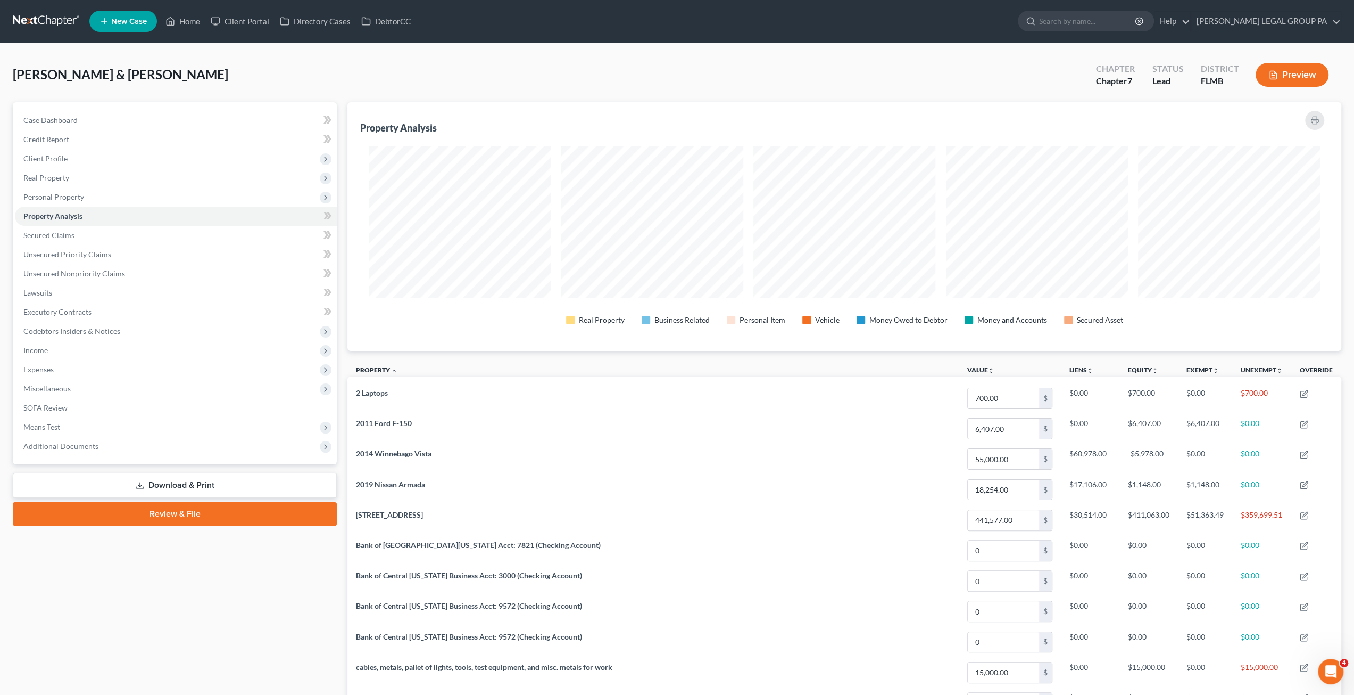
click at [54, 22] on link at bounding box center [47, 21] width 68 height 19
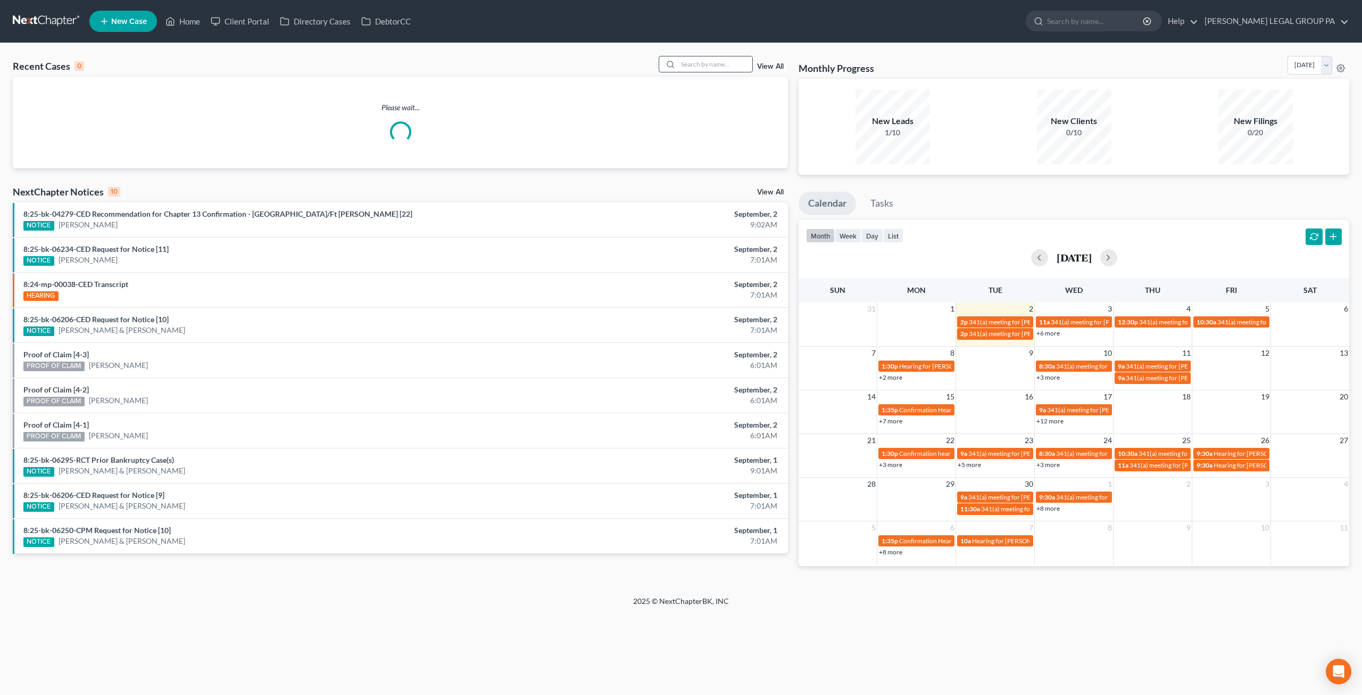
click at [728, 65] on input "search" at bounding box center [715, 63] width 75 height 15
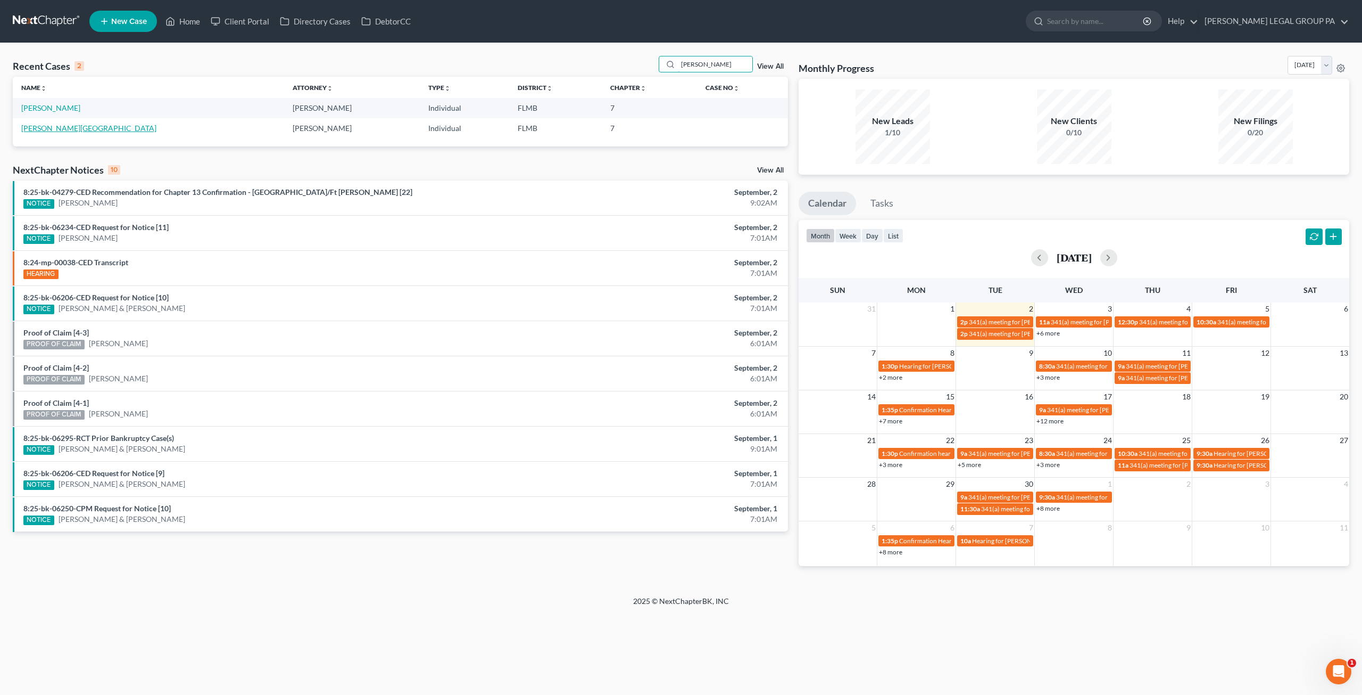
type input "kinney"
click at [52, 129] on link "[PERSON_NAME][GEOGRAPHIC_DATA]" at bounding box center [88, 127] width 135 height 9
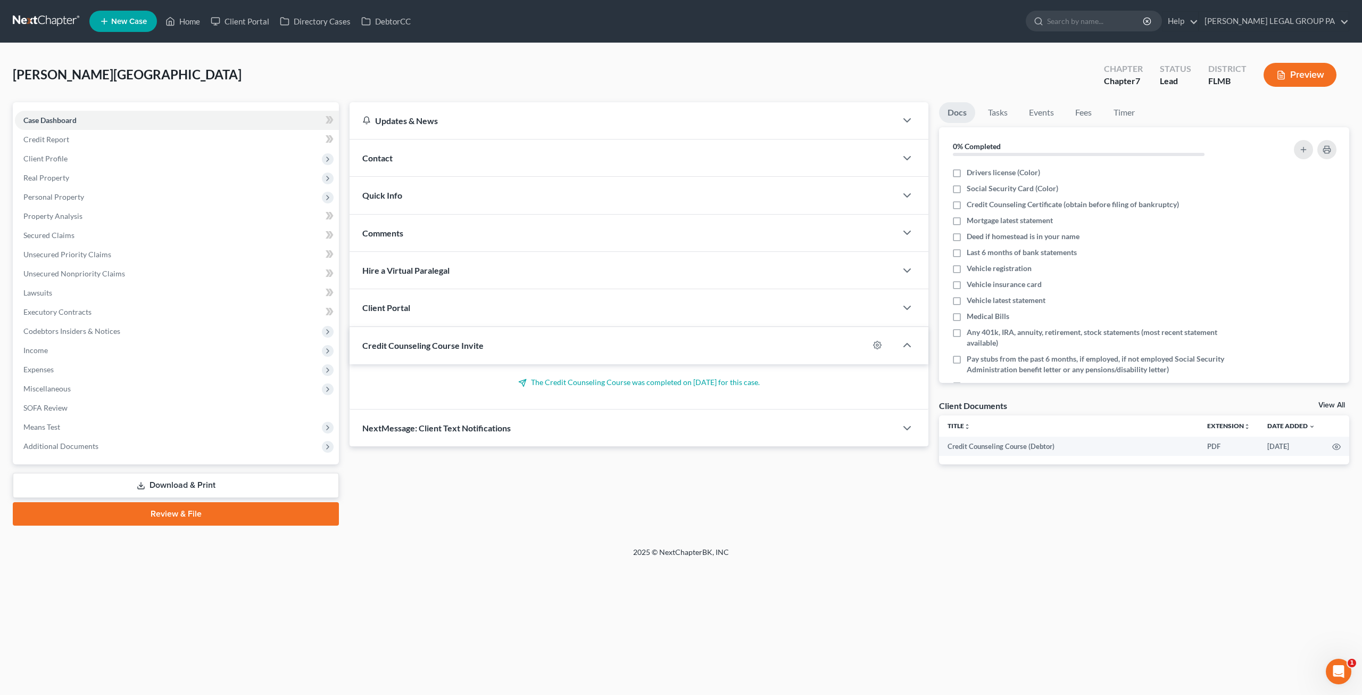
click at [48, 23] on link at bounding box center [47, 21] width 68 height 19
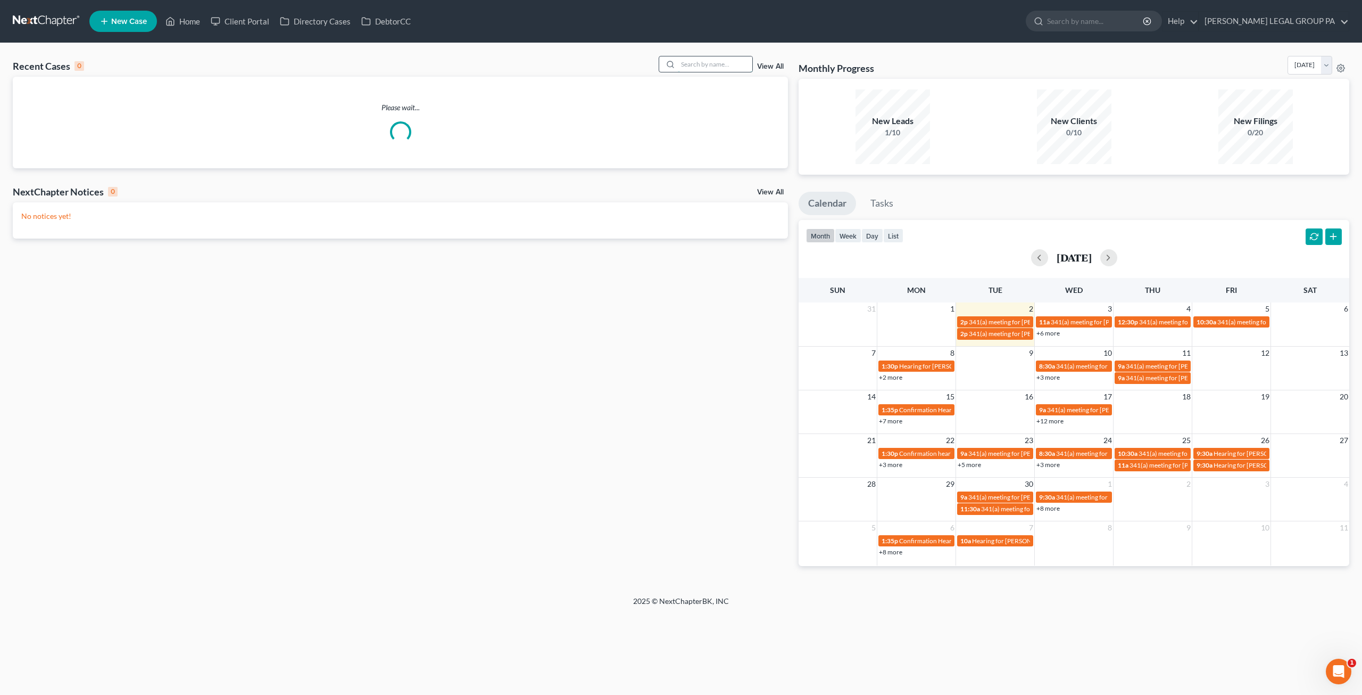
click at [712, 64] on input "search" at bounding box center [715, 63] width 75 height 15
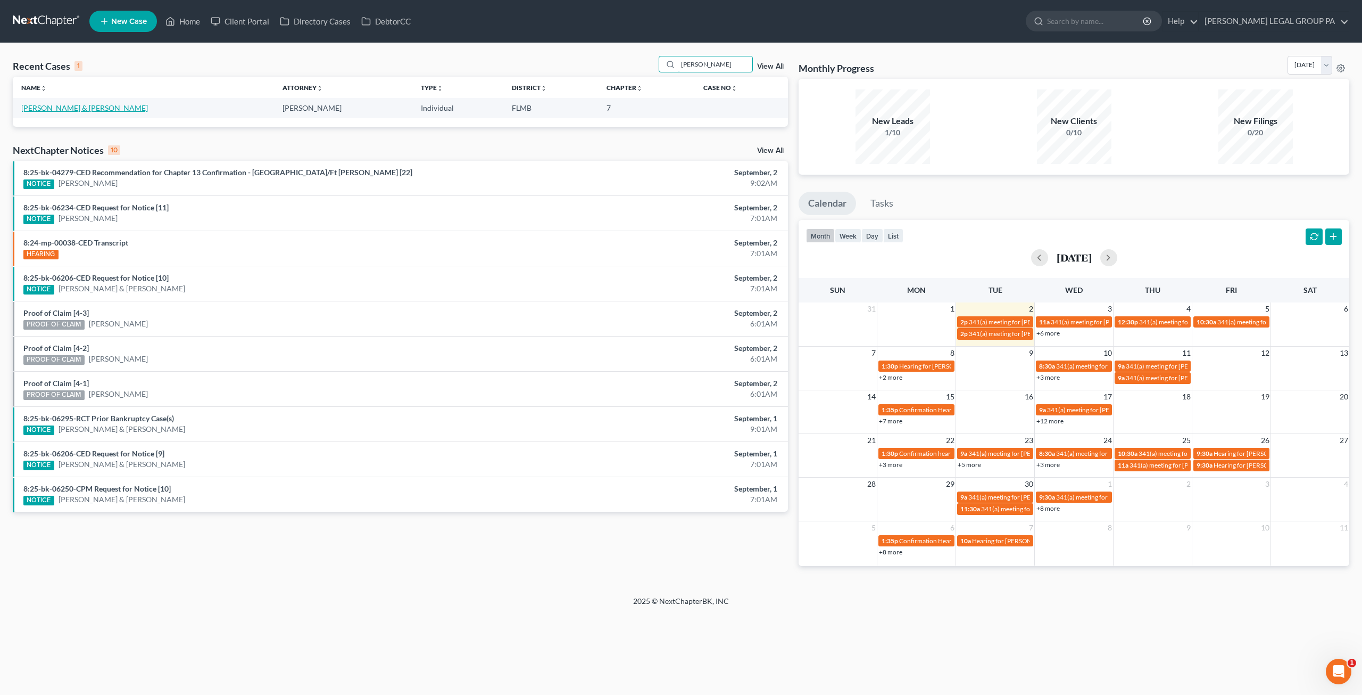
type input "connor"
click at [59, 103] on link "[PERSON_NAME] & [PERSON_NAME]" at bounding box center [84, 107] width 127 height 9
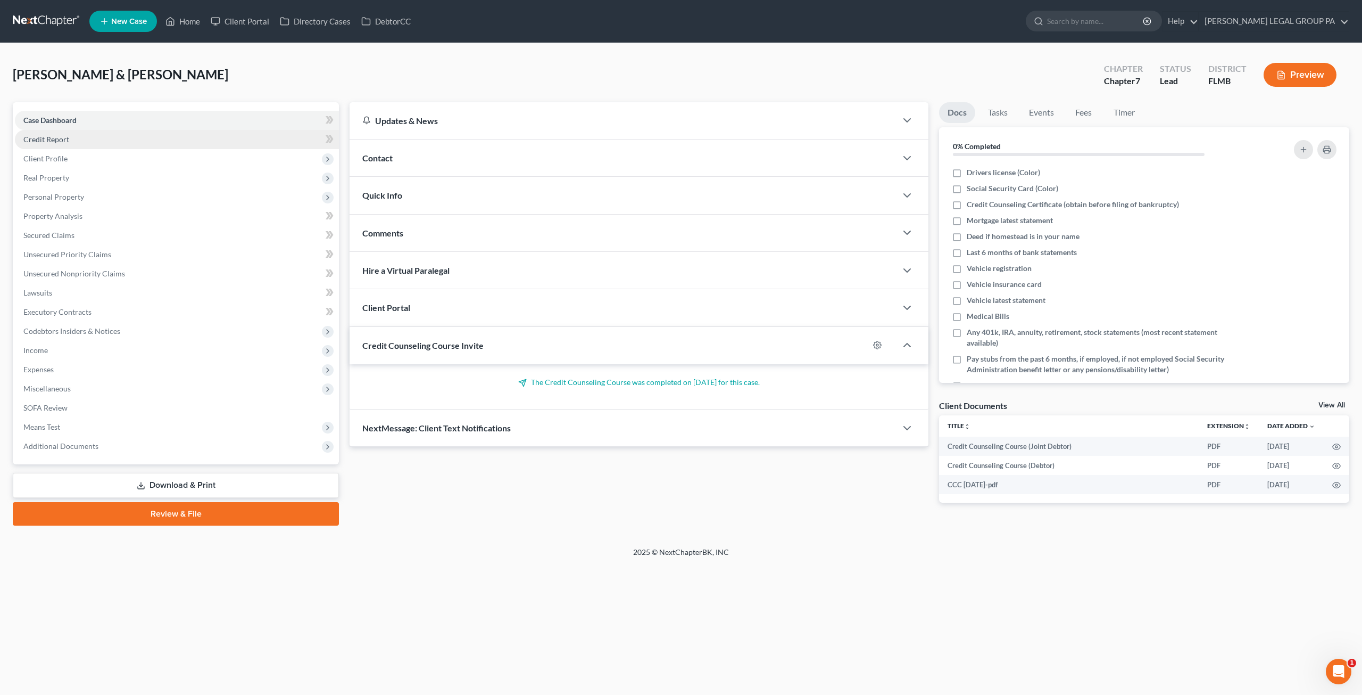
click at [67, 135] on link "Credit Report" at bounding box center [177, 139] width 324 height 19
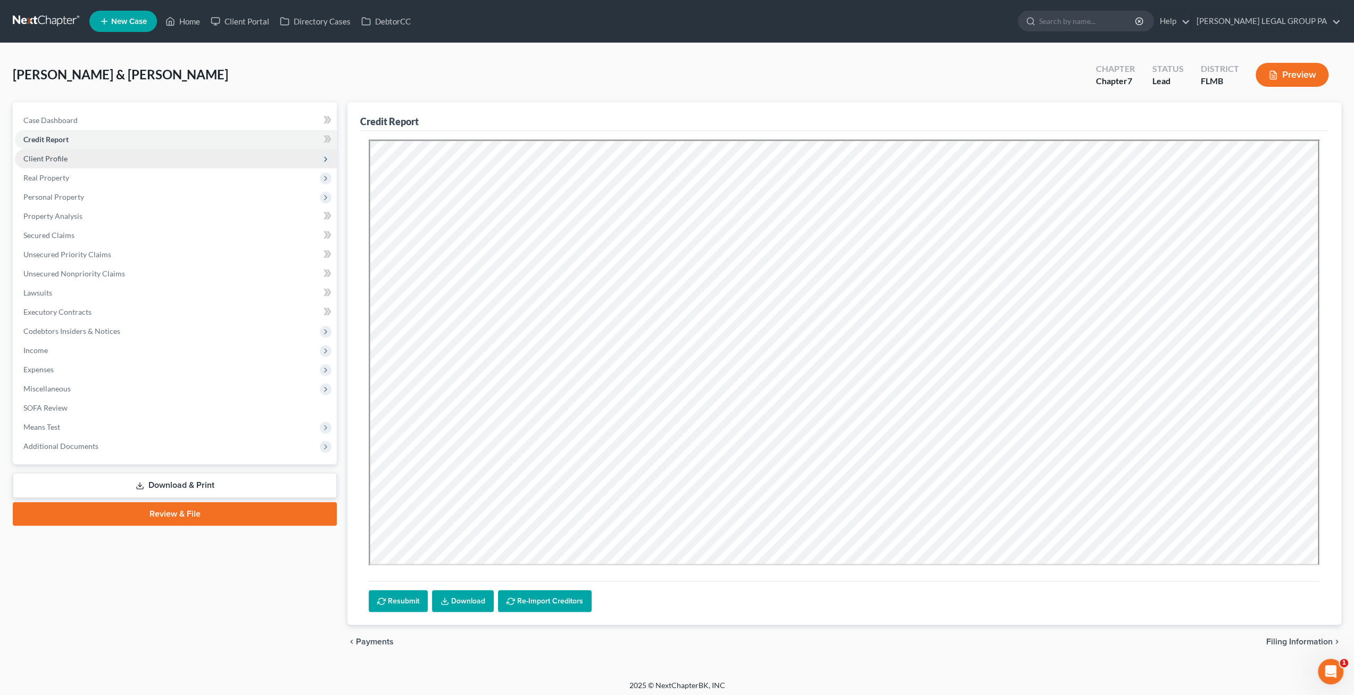
click at [68, 157] on span "Client Profile" at bounding box center [176, 158] width 322 height 19
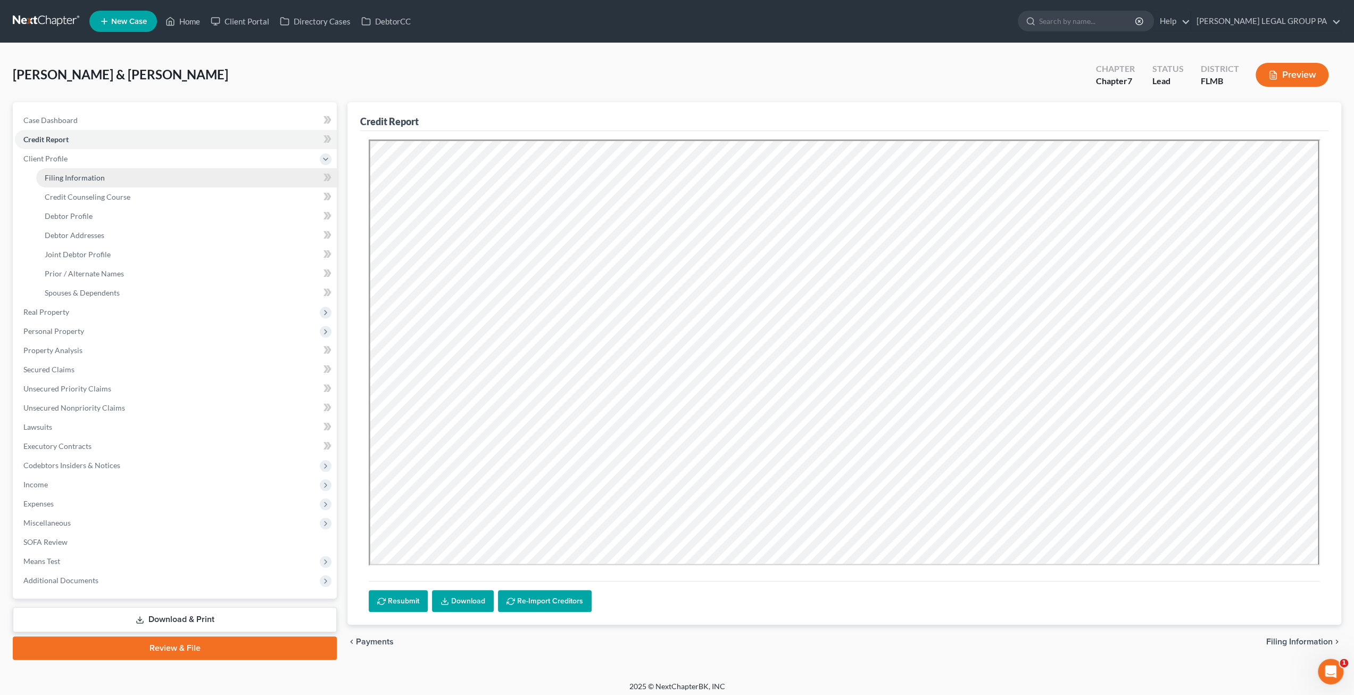
click at [79, 170] on link "Filing Information" at bounding box center [186, 177] width 301 height 19
select select "1"
select select "0"
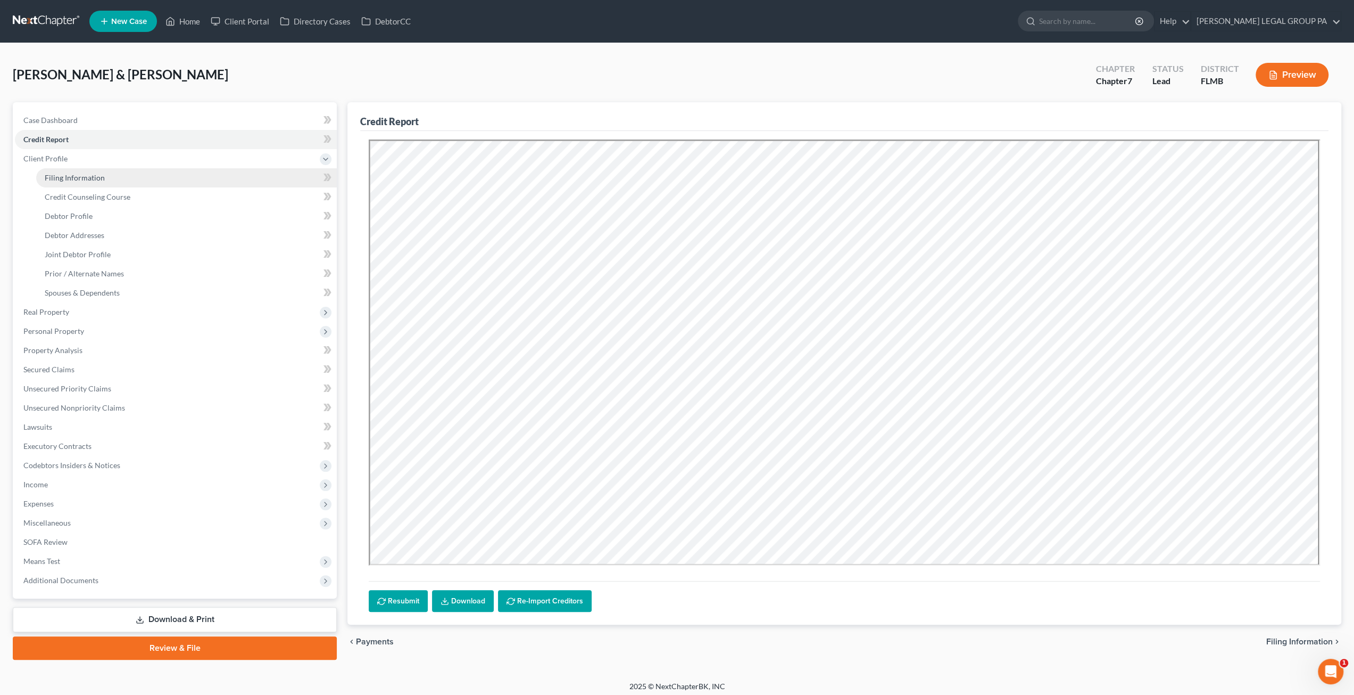
select select "9"
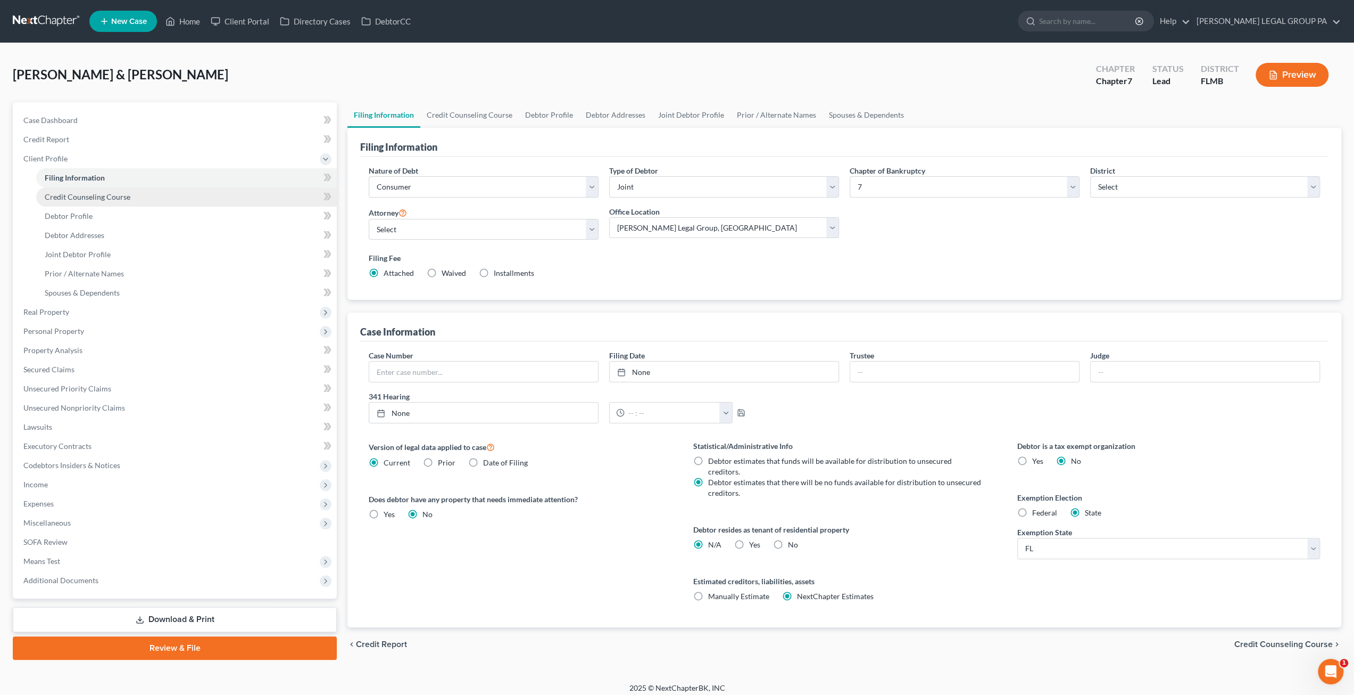
click at [100, 200] on span "Credit Counseling Course" at bounding box center [88, 196] width 86 height 9
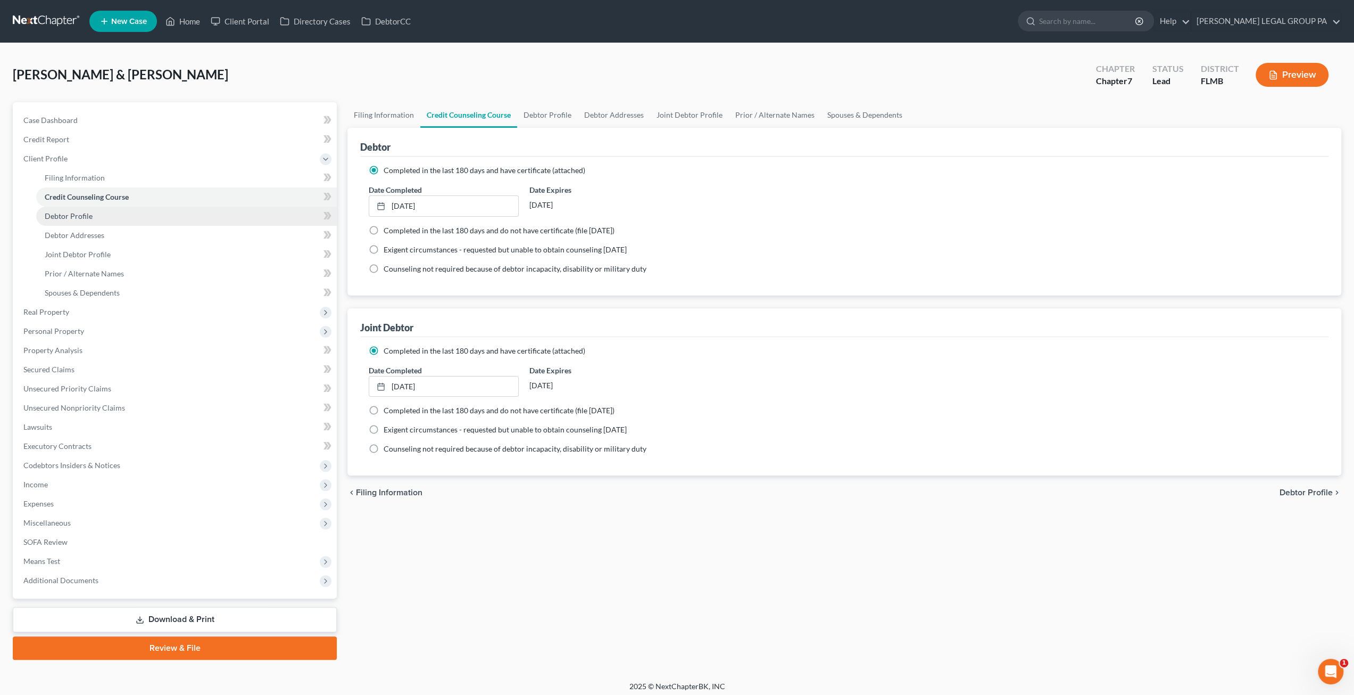
click at [86, 216] on span "Debtor Profile" at bounding box center [69, 215] width 48 height 9
select select "1"
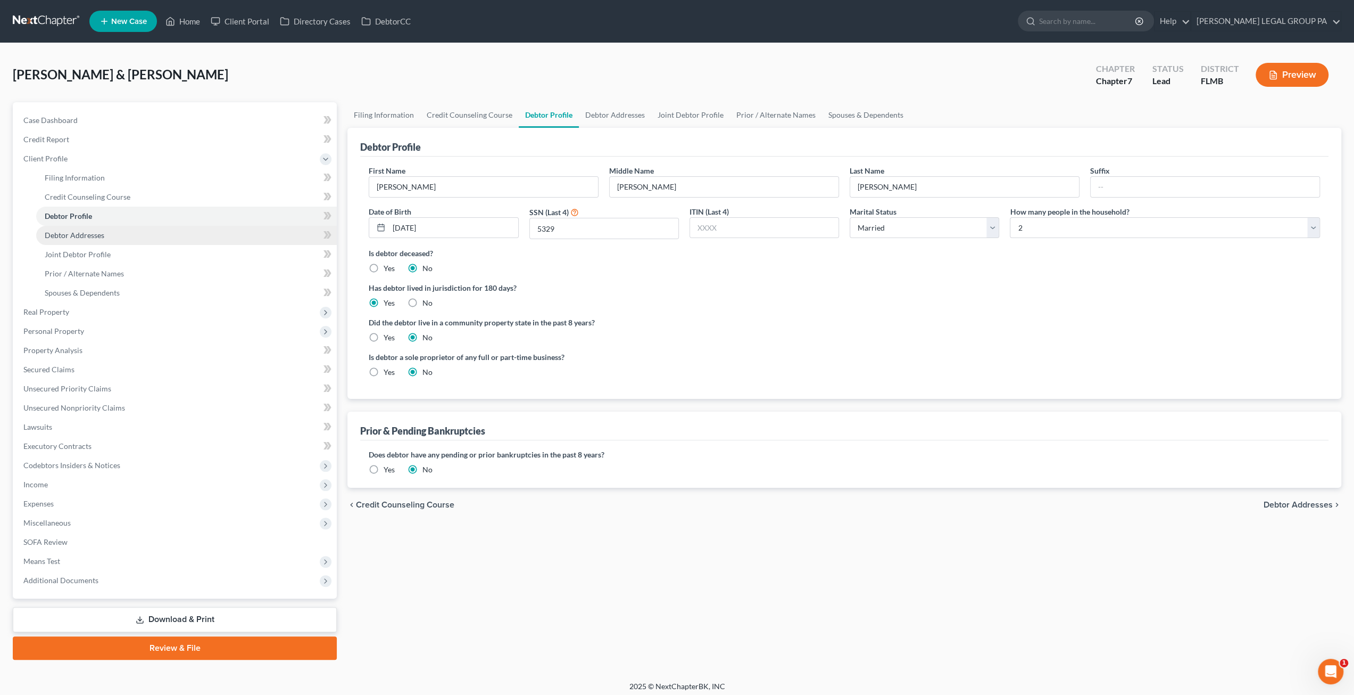
click at [77, 226] on link "Debtor Addresses" at bounding box center [186, 235] width 301 height 19
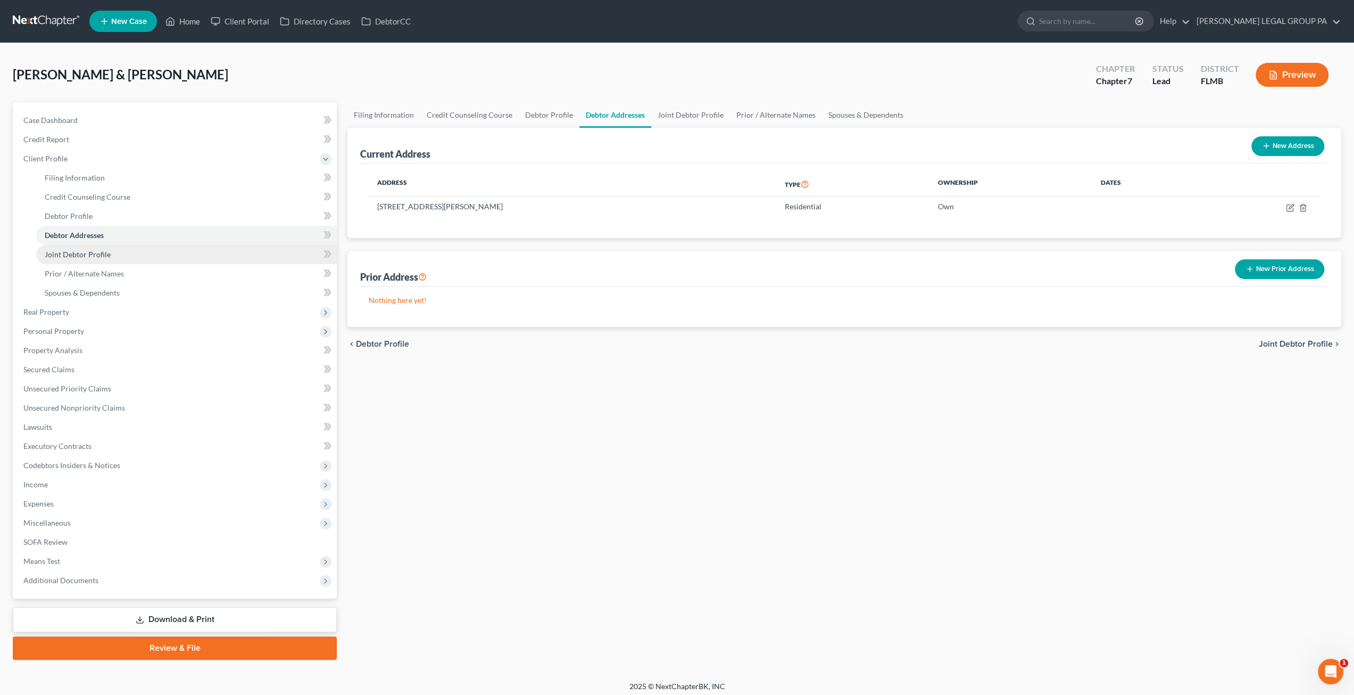
click at [81, 248] on link "Joint Debtor Profile" at bounding box center [186, 254] width 301 height 19
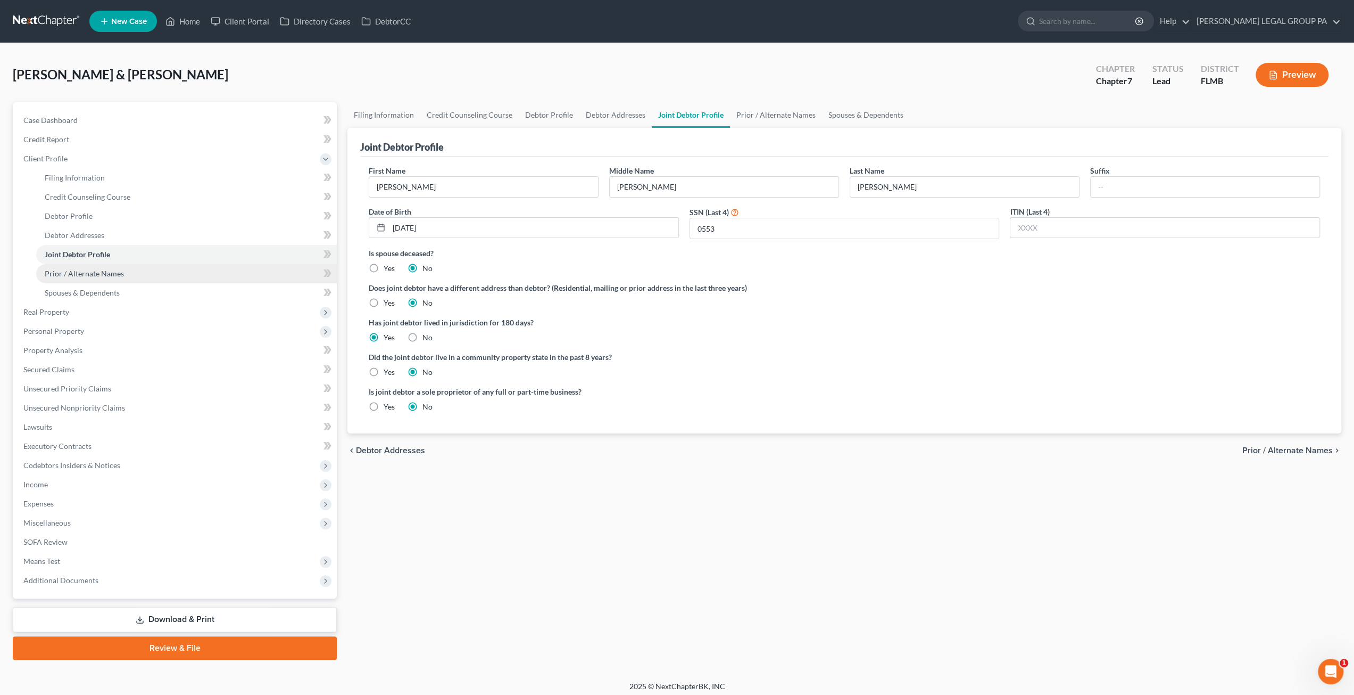
click at [99, 281] on link "Prior / Alternate Names" at bounding box center [186, 273] width 301 height 19
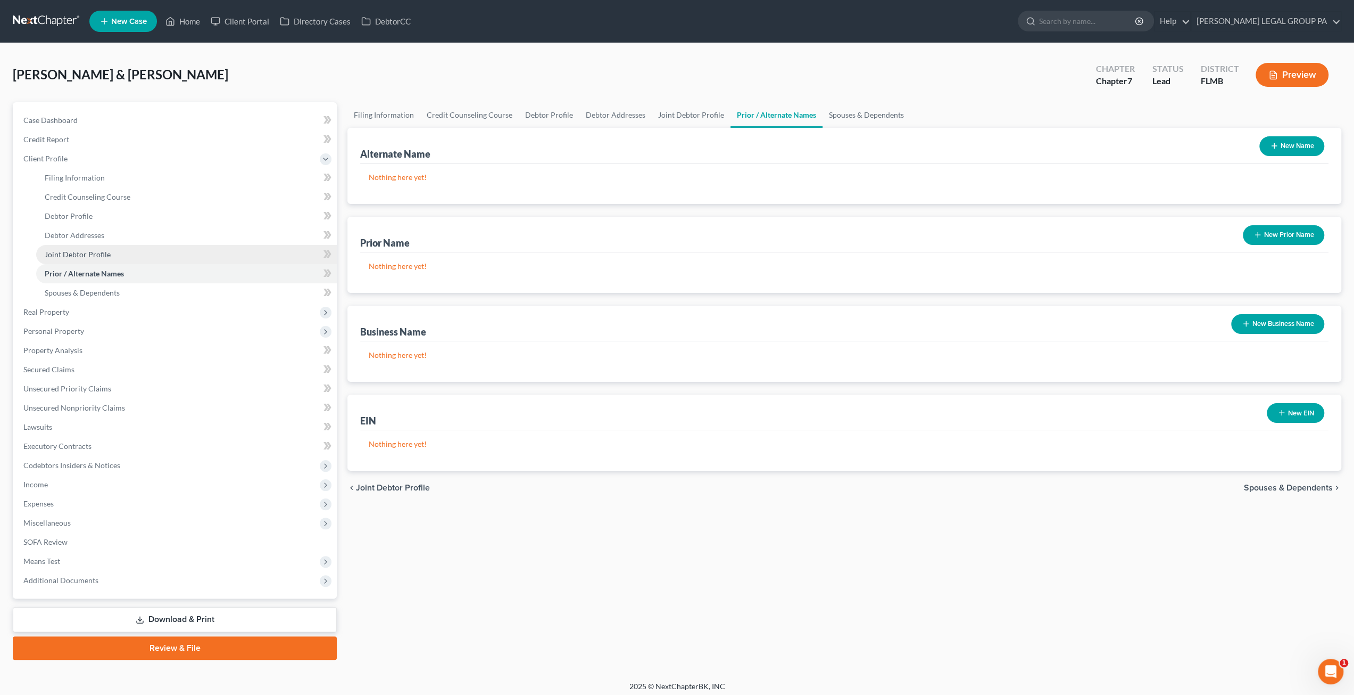
click at [87, 257] on span "Joint Debtor Profile" at bounding box center [78, 254] width 66 height 9
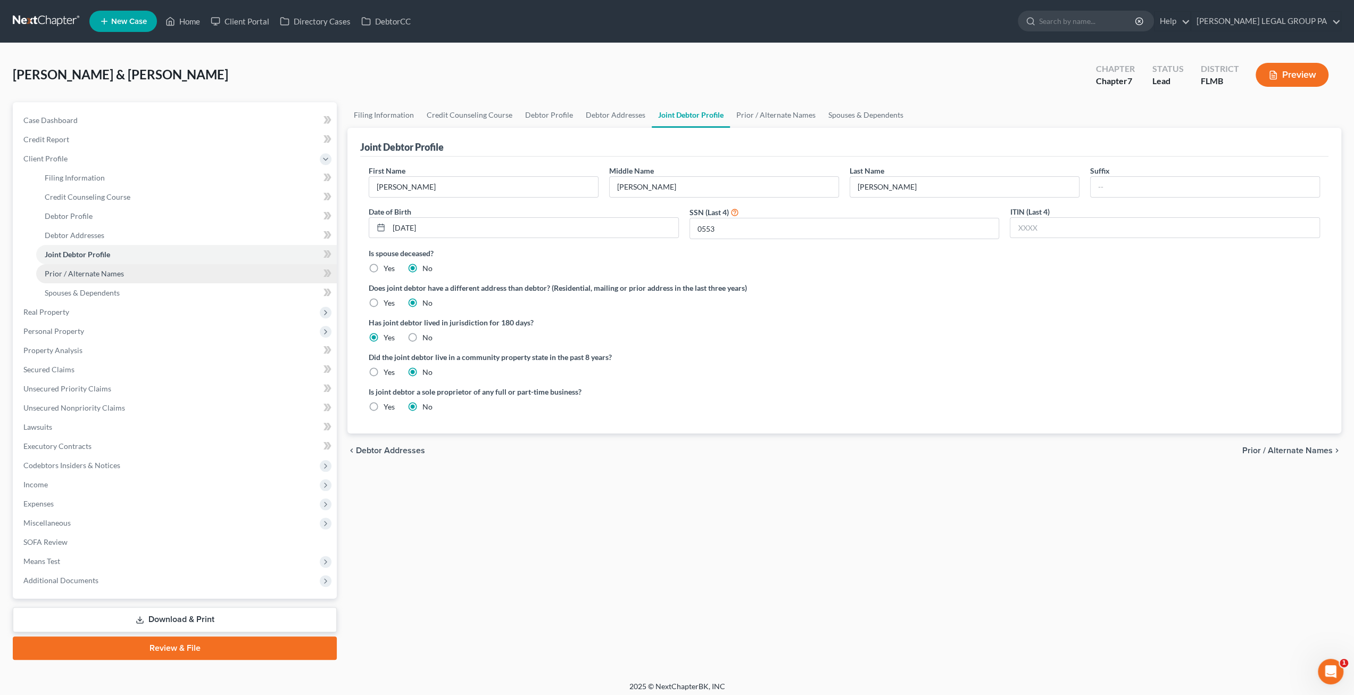
click at [92, 267] on link "Prior / Alternate Names" at bounding box center [186, 273] width 301 height 19
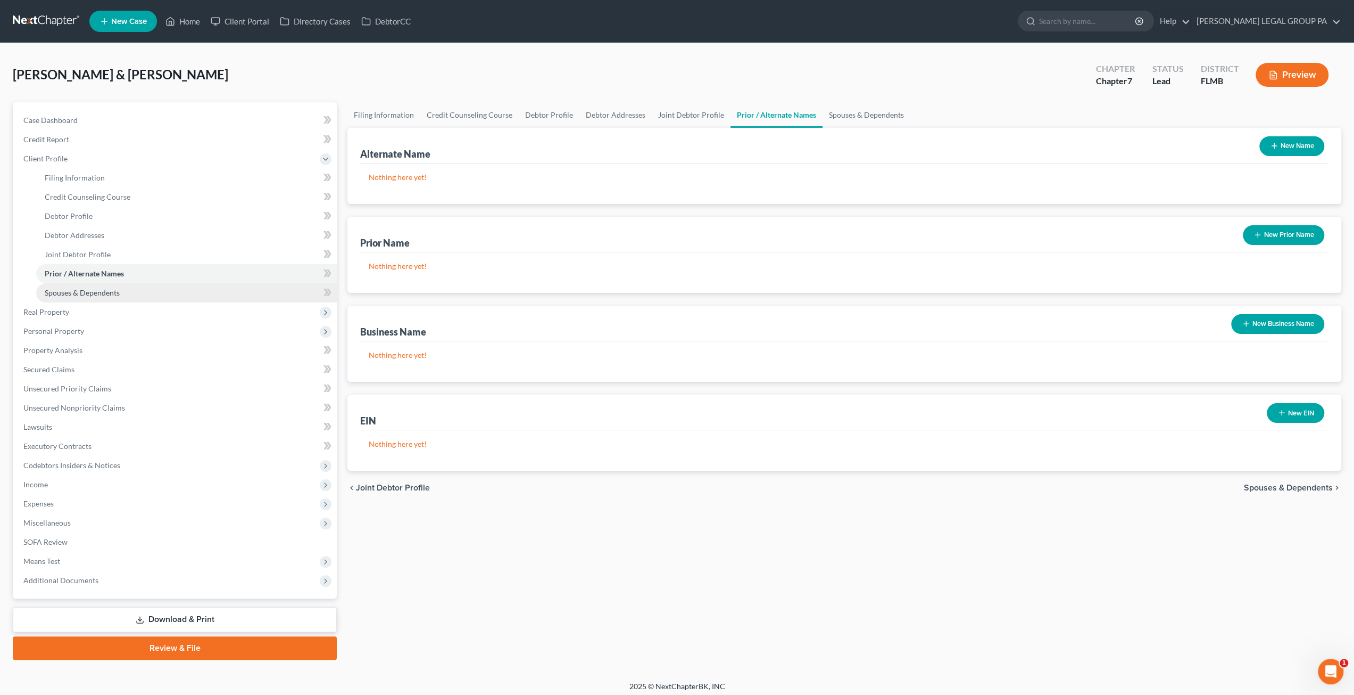
click at [105, 296] on span "Spouses & Dependents" at bounding box center [82, 292] width 75 height 9
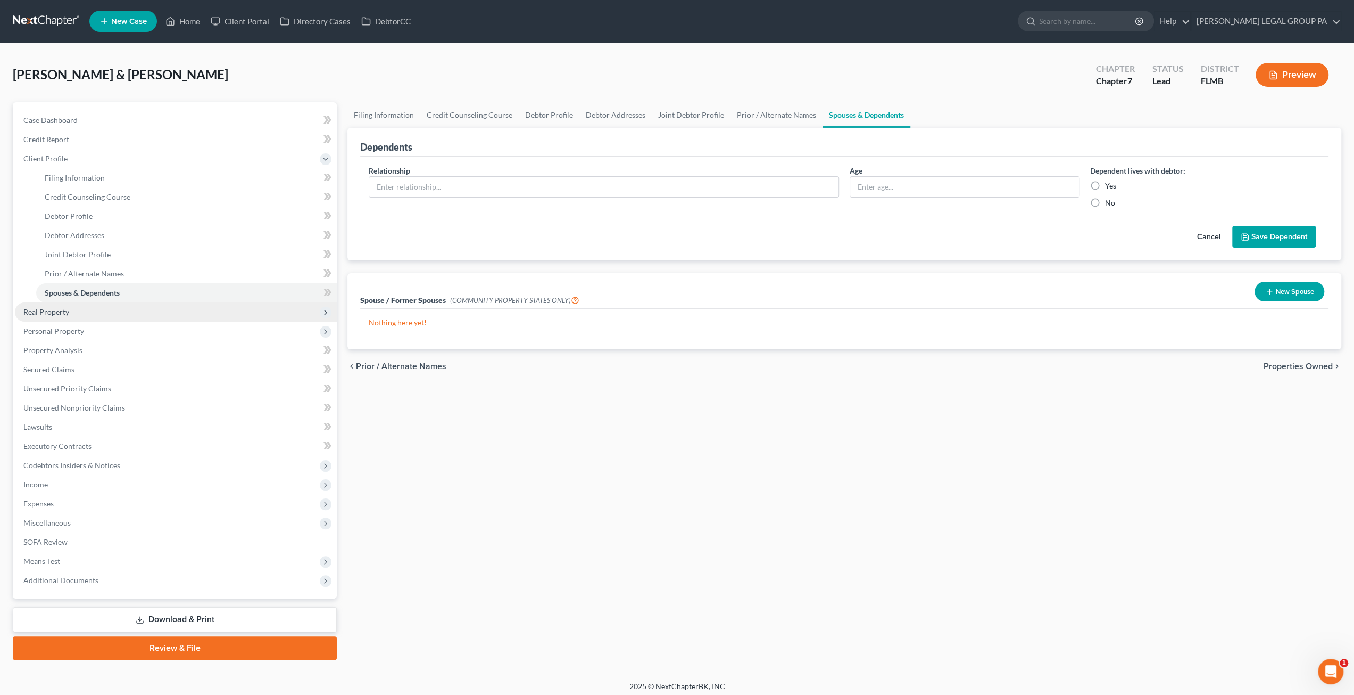
click at [62, 317] on span "Real Property" at bounding box center [176, 311] width 322 height 19
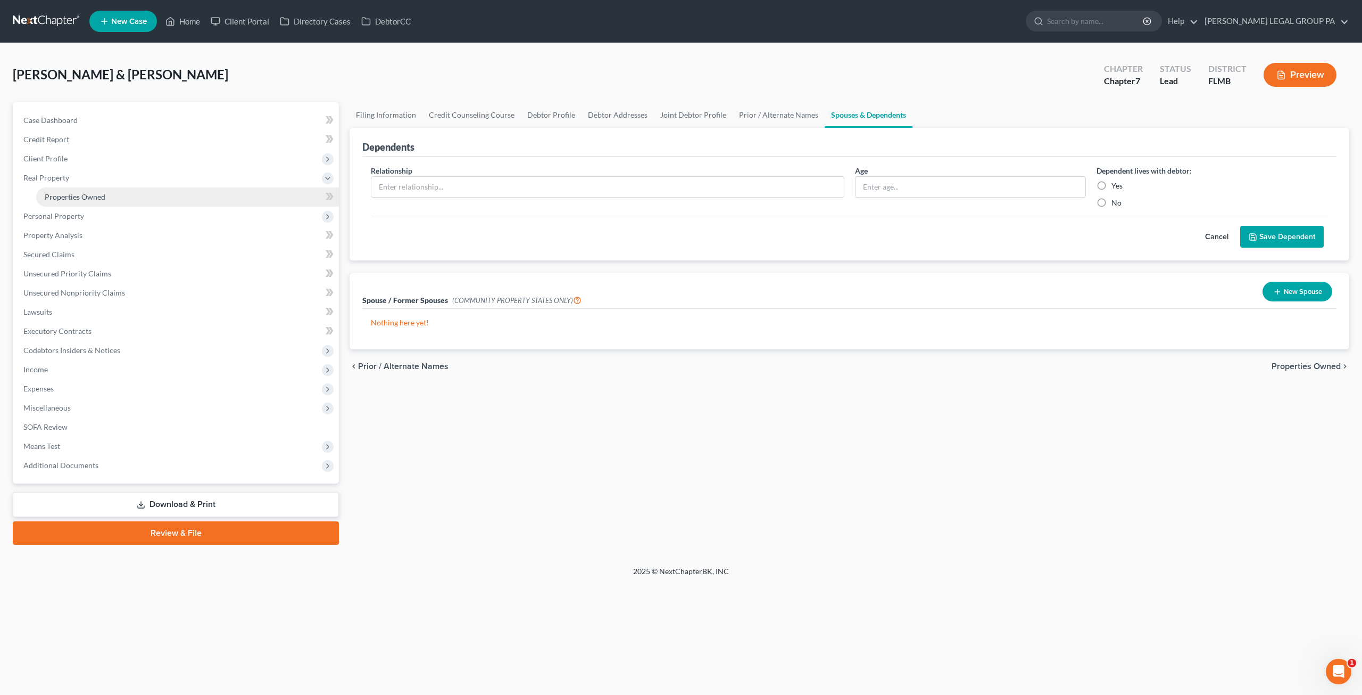
click at [75, 196] on span "Properties Owned" at bounding box center [75, 196] width 61 height 9
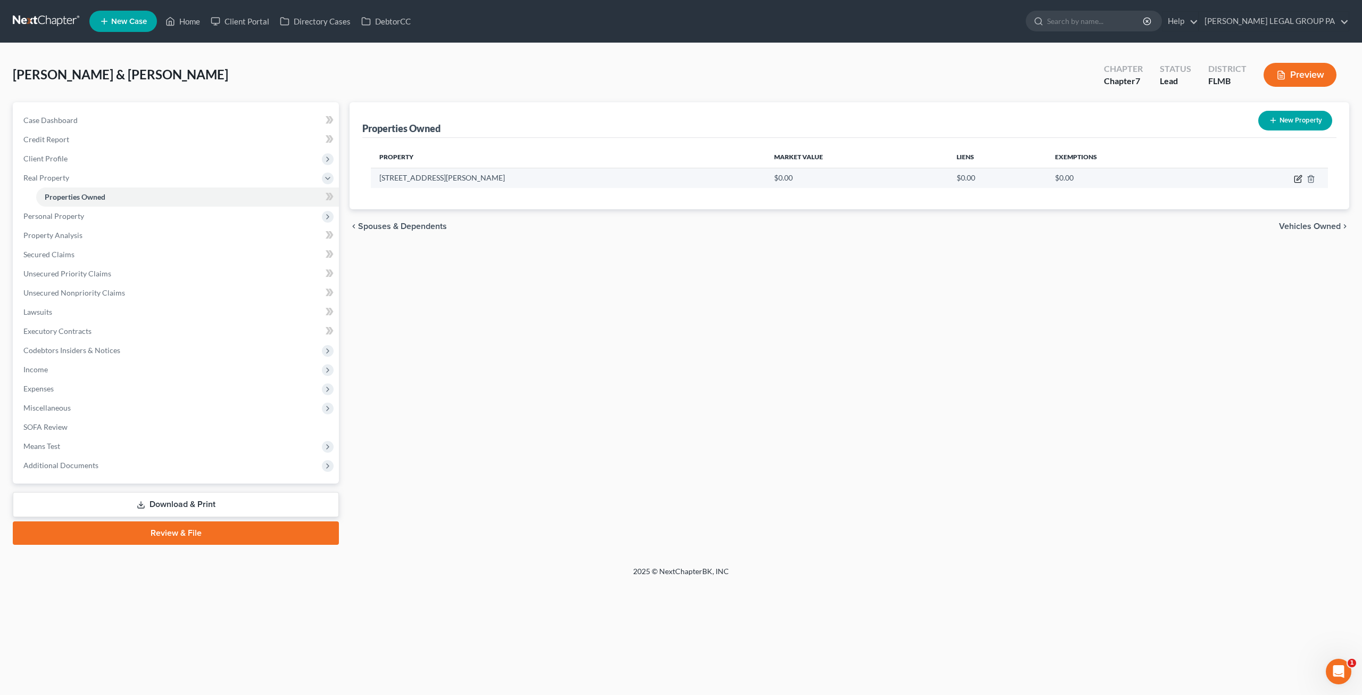
click at [1299, 177] on icon "button" at bounding box center [1299, 177] width 5 height 5
select select "9"
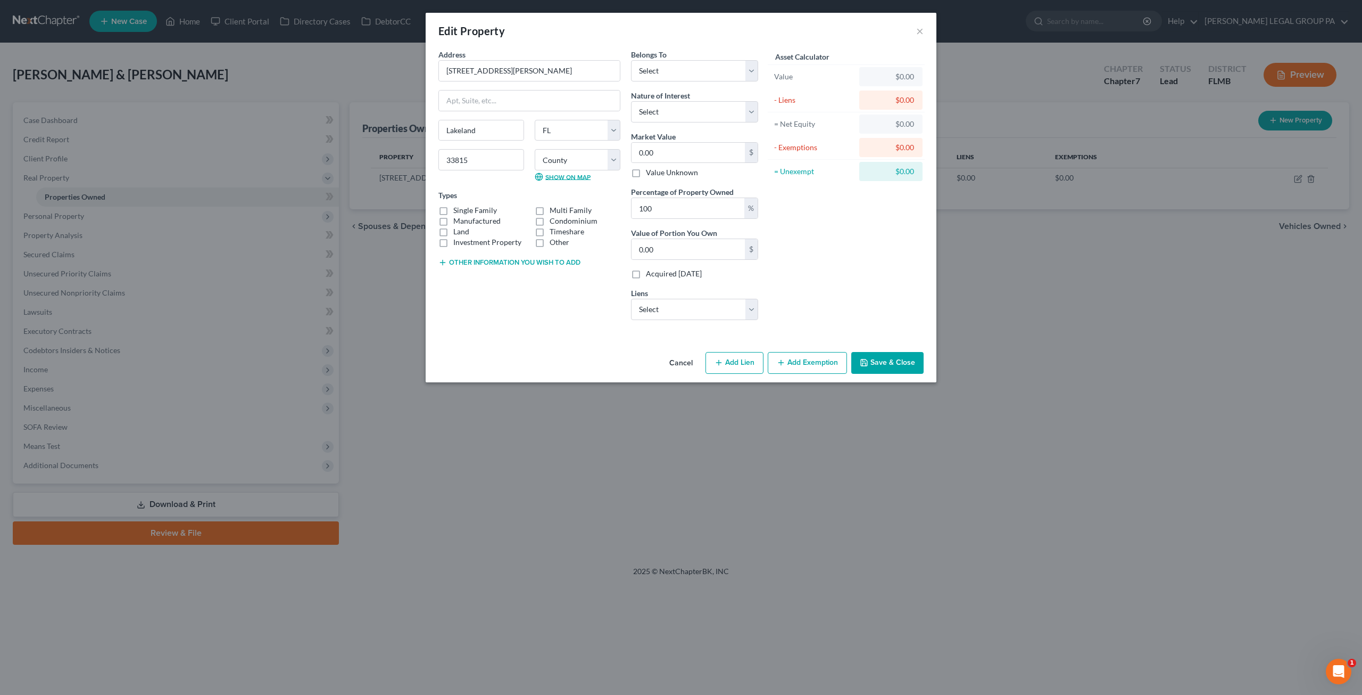
click at [576, 174] on link "Show on Map" at bounding box center [563, 176] width 56 height 9
click at [897, 366] on button "Save & Close" at bounding box center [888, 363] width 72 height 22
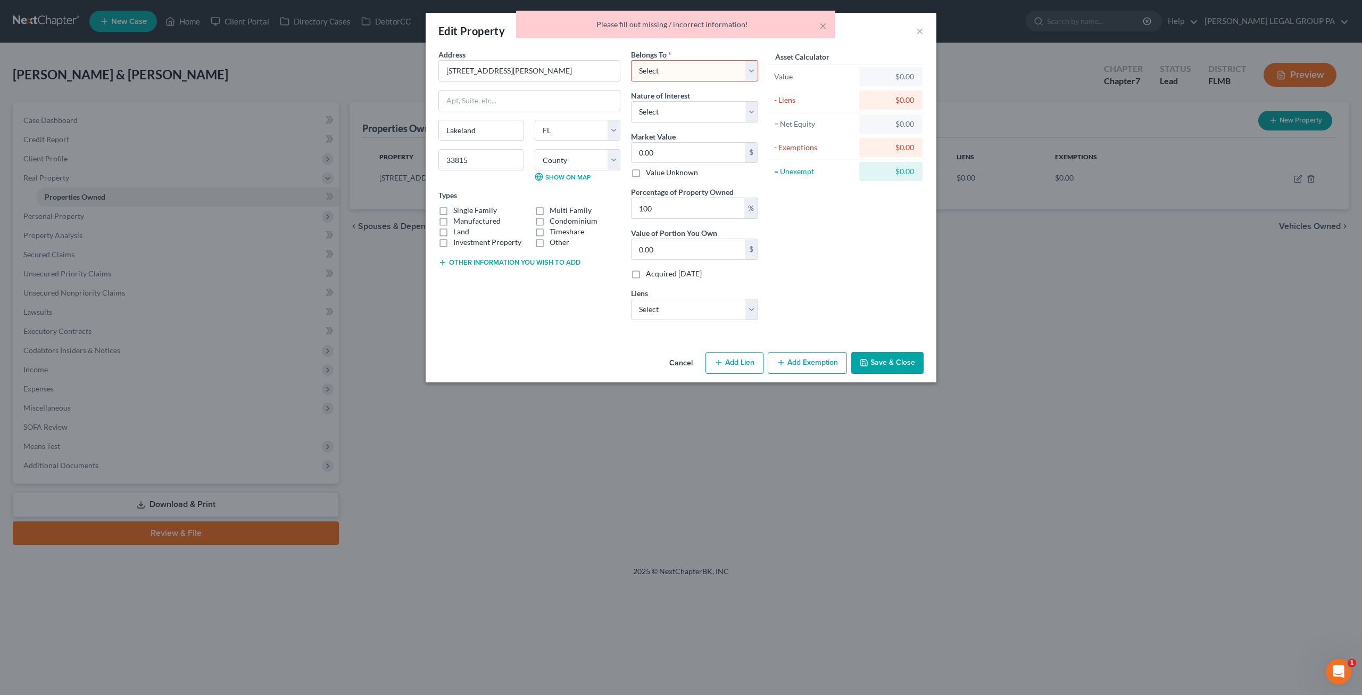
click at [919, 31] on div "× Please fill out missing / incorrect information!" at bounding box center [676, 27] width 1362 height 33
click at [921, 29] on div "× Please fill out missing / incorrect information!" at bounding box center [676, 27] width 1362 height 33
click at [918, 31] on div "× Please fill out missing / incorrect information!" at bounding box center [676, 27] width 1362 height 33
click at [917, 34] on div "× Please fill out missing / incorrect information!" at bounding box center [676, 27] width 1362 height 33
click at [751, 75] on select "Select Debtor 1 Only Debtor 2 Only Debtor 1 And Debtor 2 Only At Least One Of T…" at bounding box center [694, 70] width 127 height 21
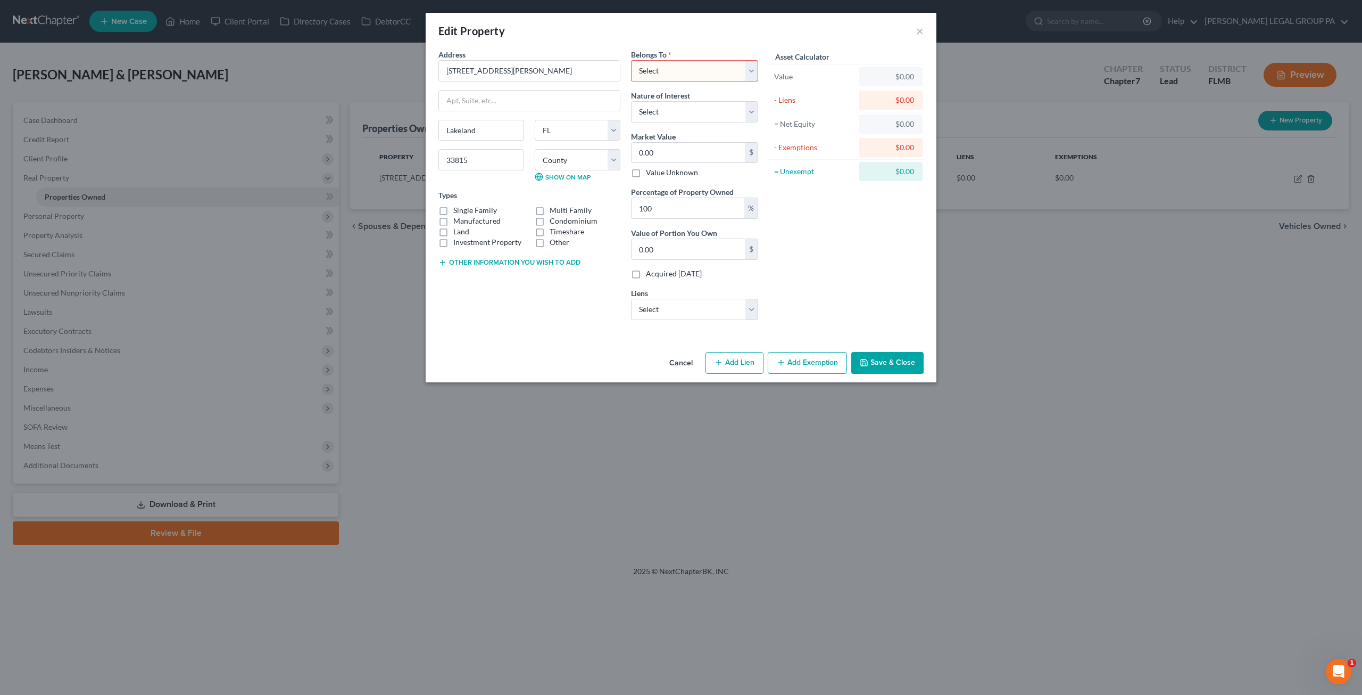
select select "2"
click at [631, 60] on select "Select Debtor 1 Only Debtor 2 Only Debtor 1 And Debtor 2 Only At Least One Of T…" at bounding box center [694, 70] width 127 height 21
click at [867, 367] on button "Save & Close" at bounding box center [888, 363] width 72 height 22
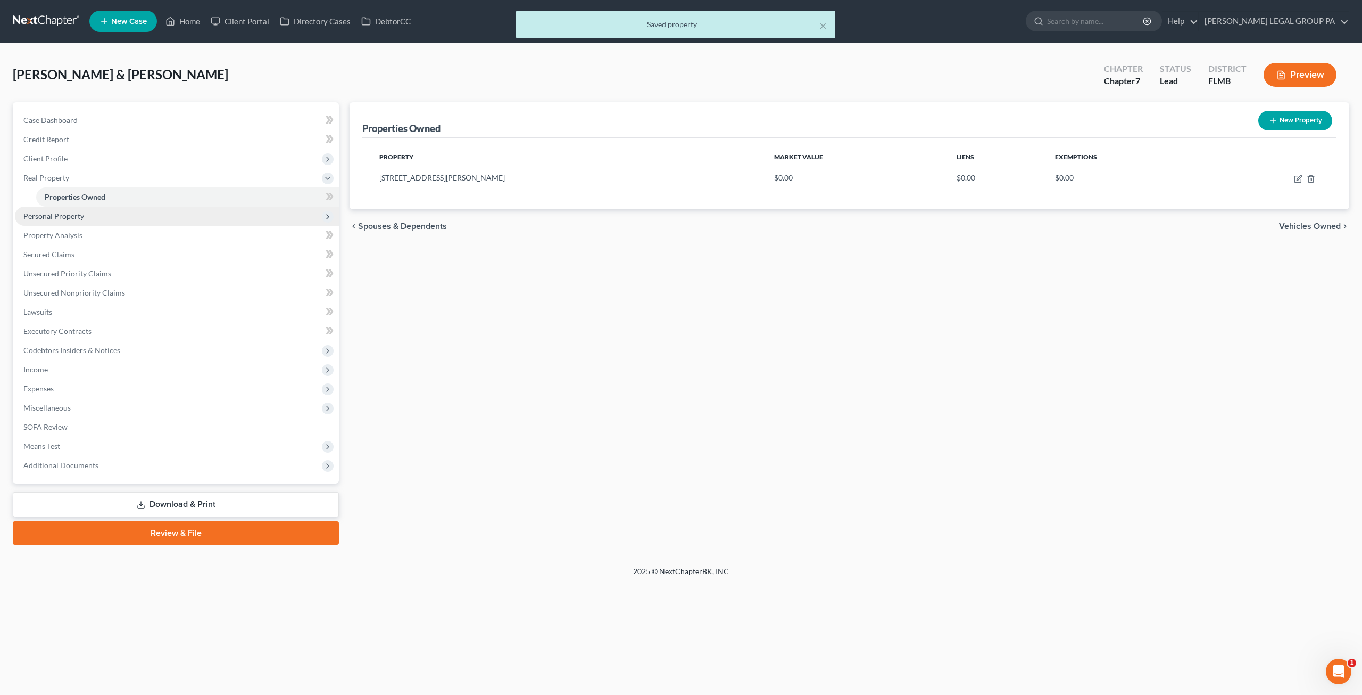
click at [53, 213] on span "Personal Property" at bounding box center [53, 215] width 61 height 9
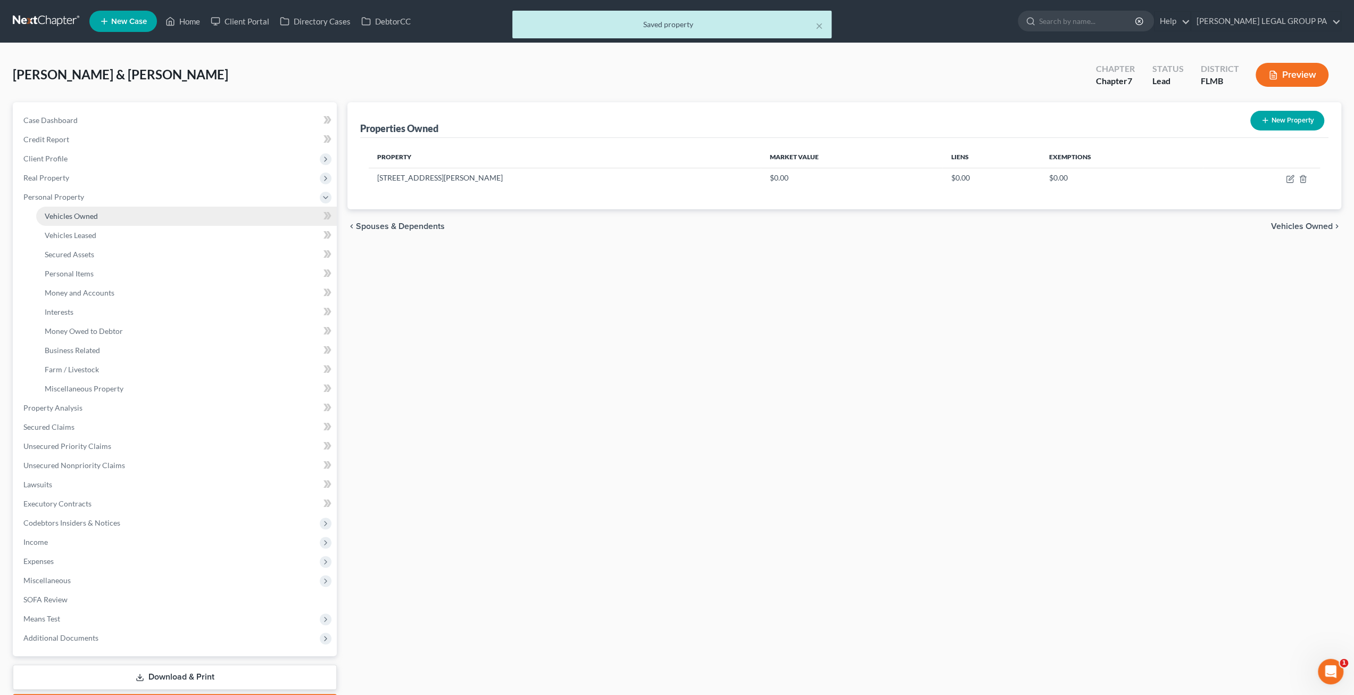
click at [77, 222] on link "Vehicles Owned" at bounding box center [186, 215] width 301 height 19
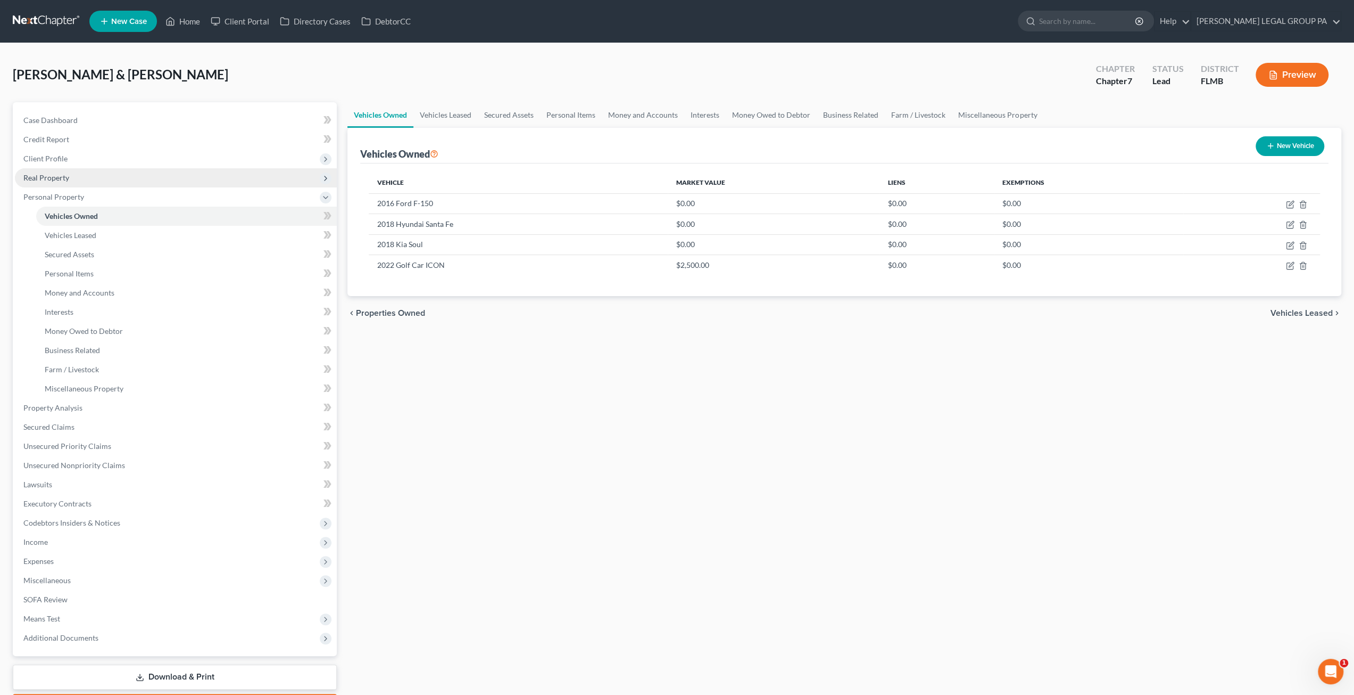
click at [75, 173] on span "Real Property" at bounding box center [176, 177] width 322 height 19
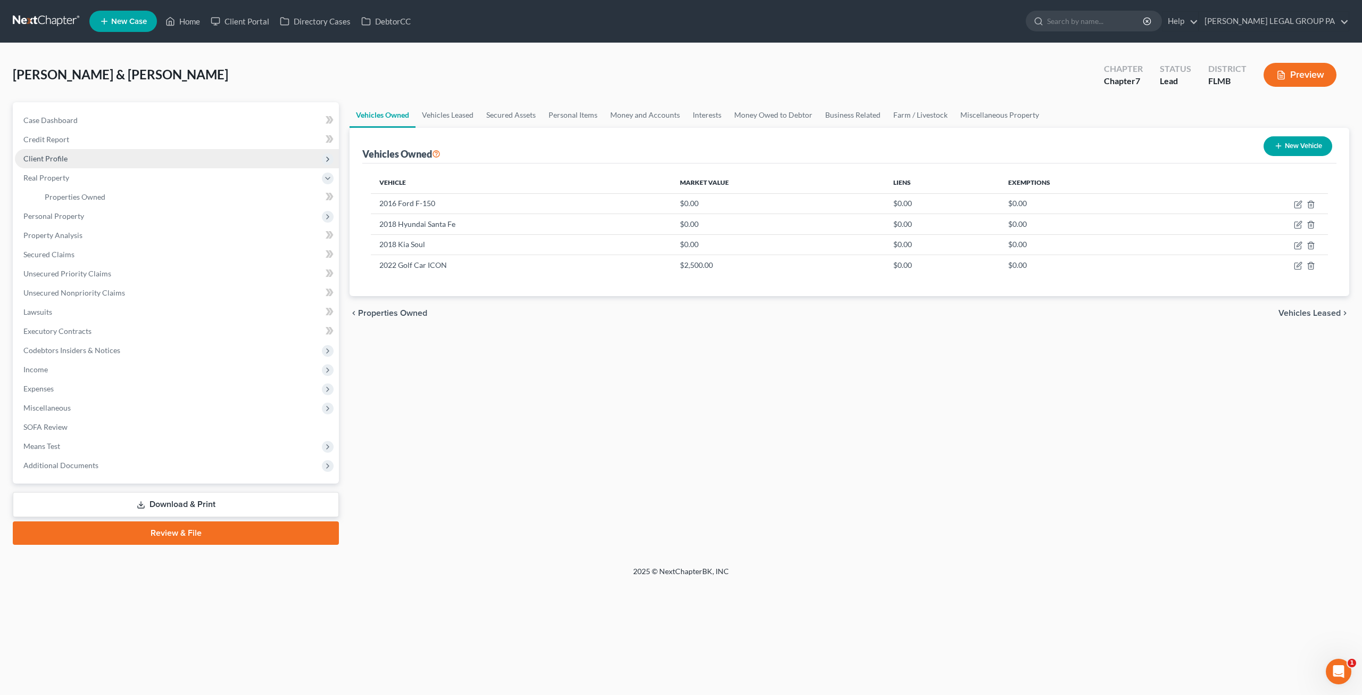
click at [62, 157] on span "Client Profile" at bounding box center [45, 158] width 44 height 9
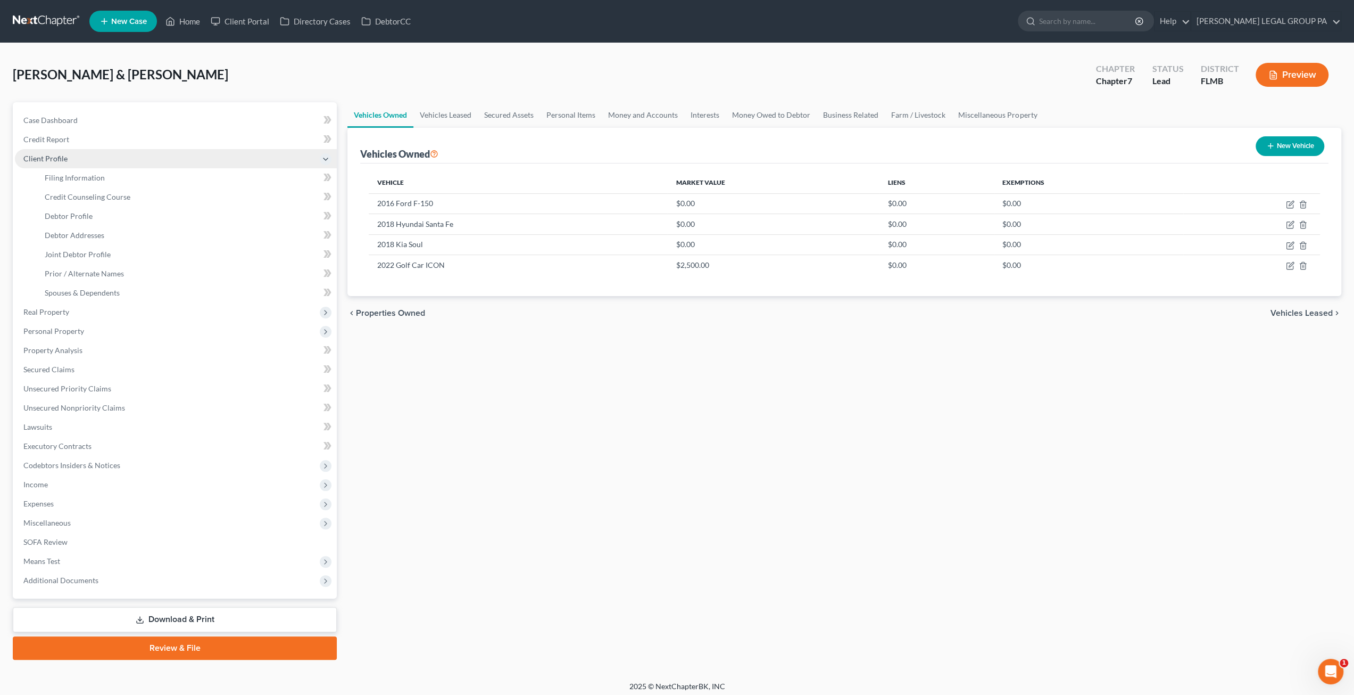
click at [57, 153] on span "Client Profile" at bounding box center [176, 158] width 322 height 19
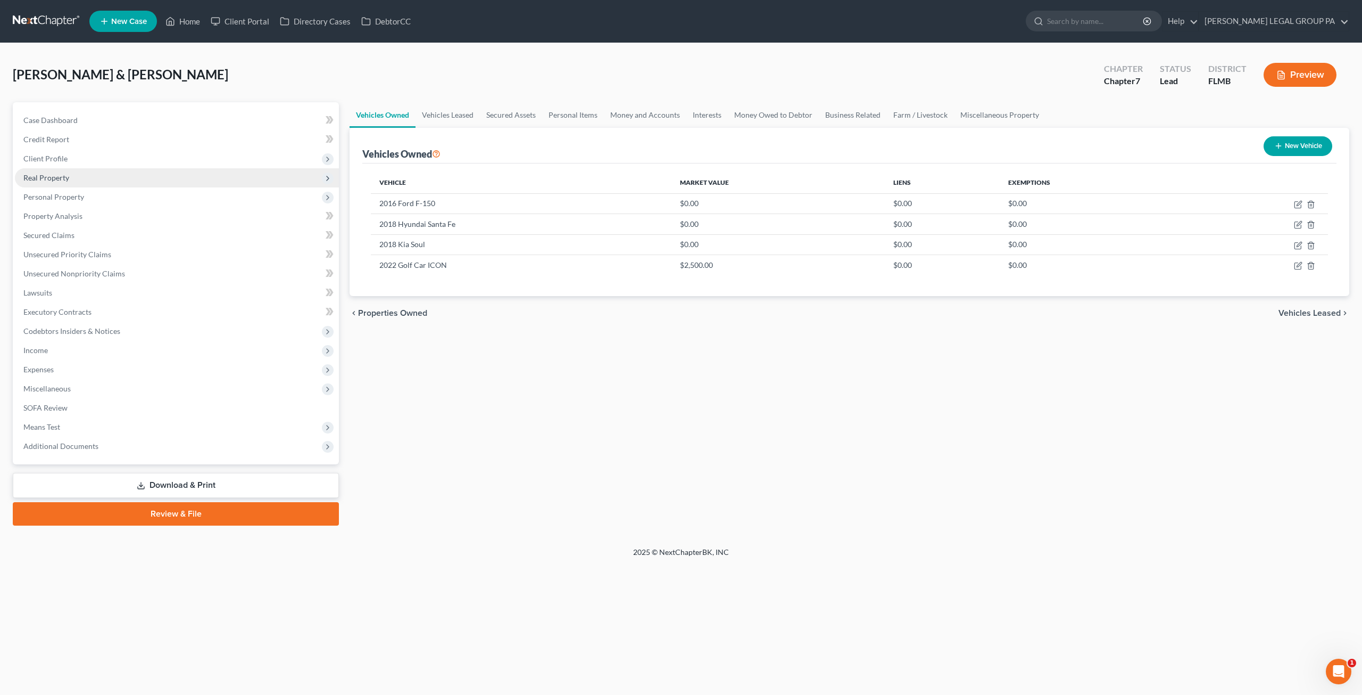
click at [60, 180] on span "Real Property" at bounding box center [46, 177] width 46 height 9
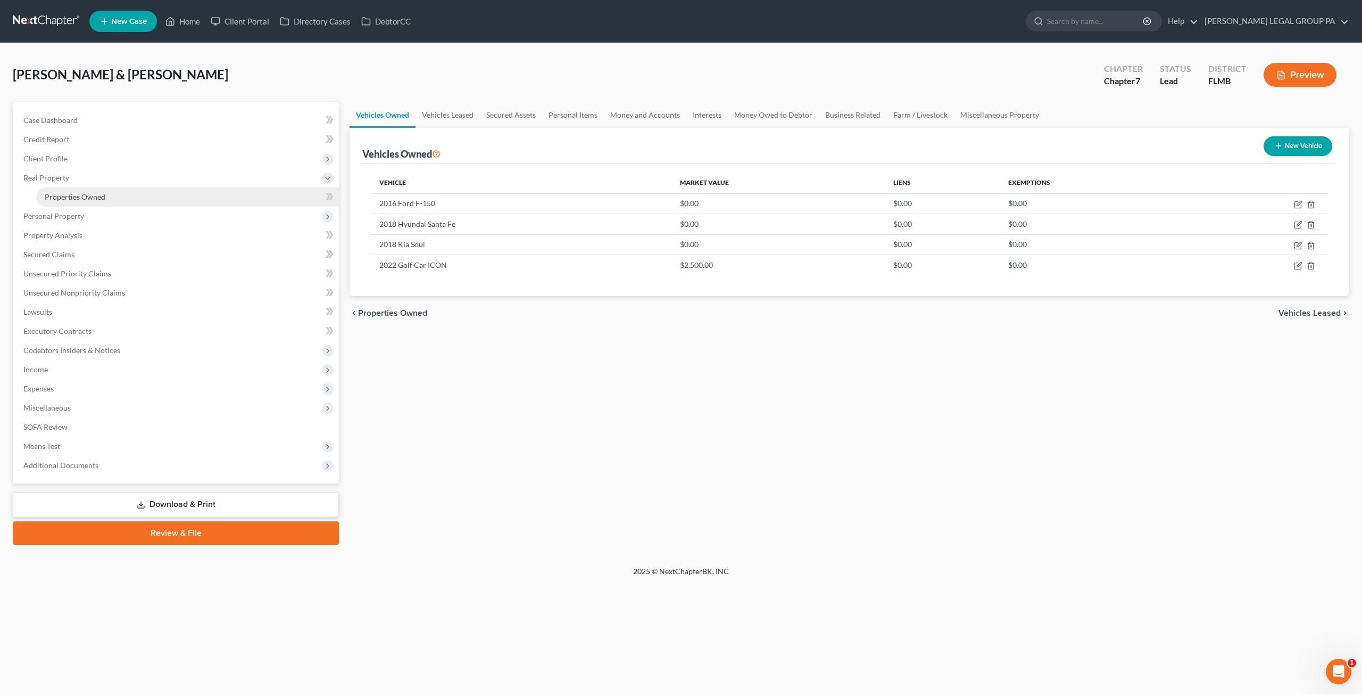
click at [69, 199] on span "Properties Owned" at bounding box center [75, 196] width 61 height 9
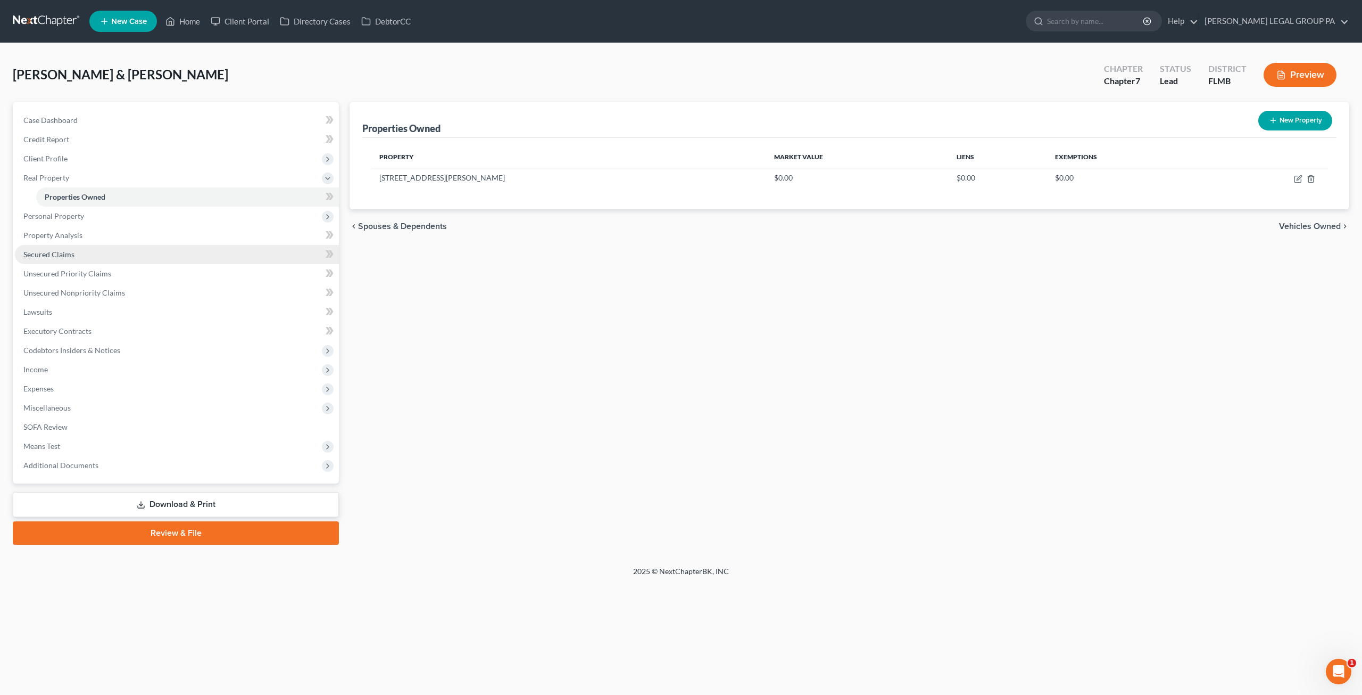
click at [54, 251] on span "Secured Claims" at bounding box center [48, 254] width 51 height 9
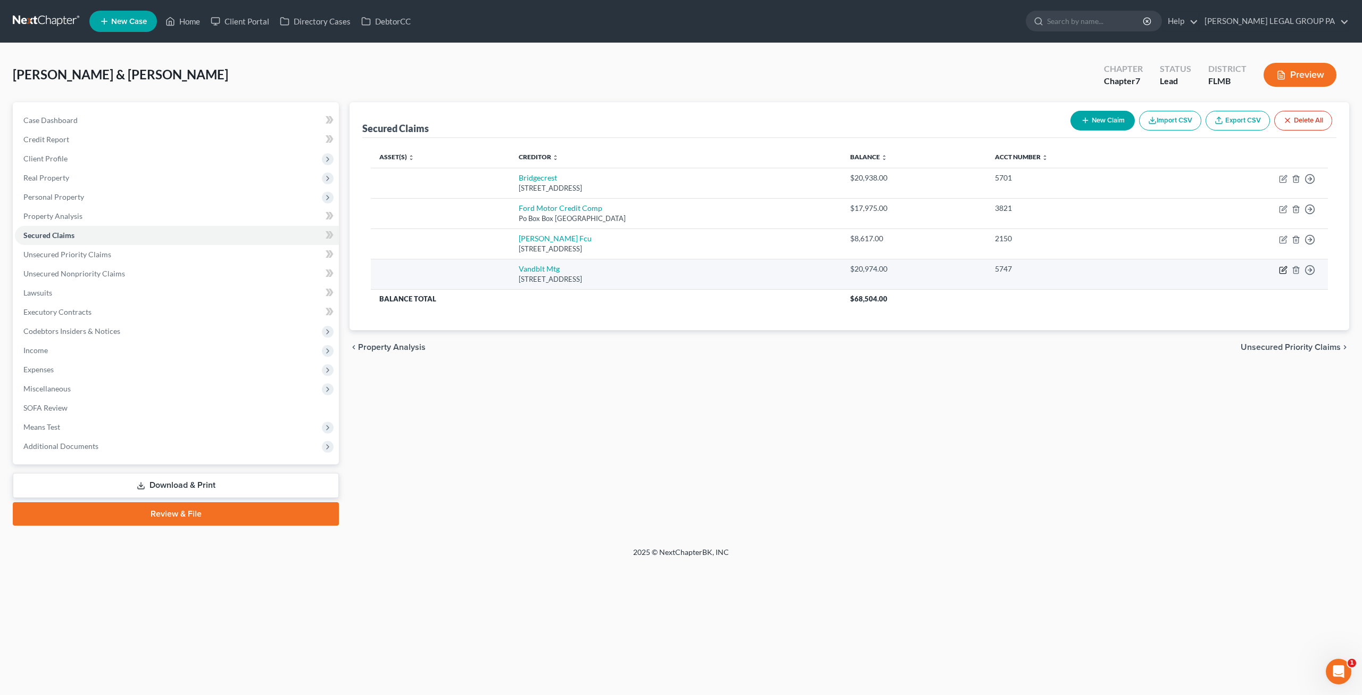
click at [1284, 266] on icon "button" at bounding box center [1283, 270] width 9 height 9
select select "44"
select select "2"
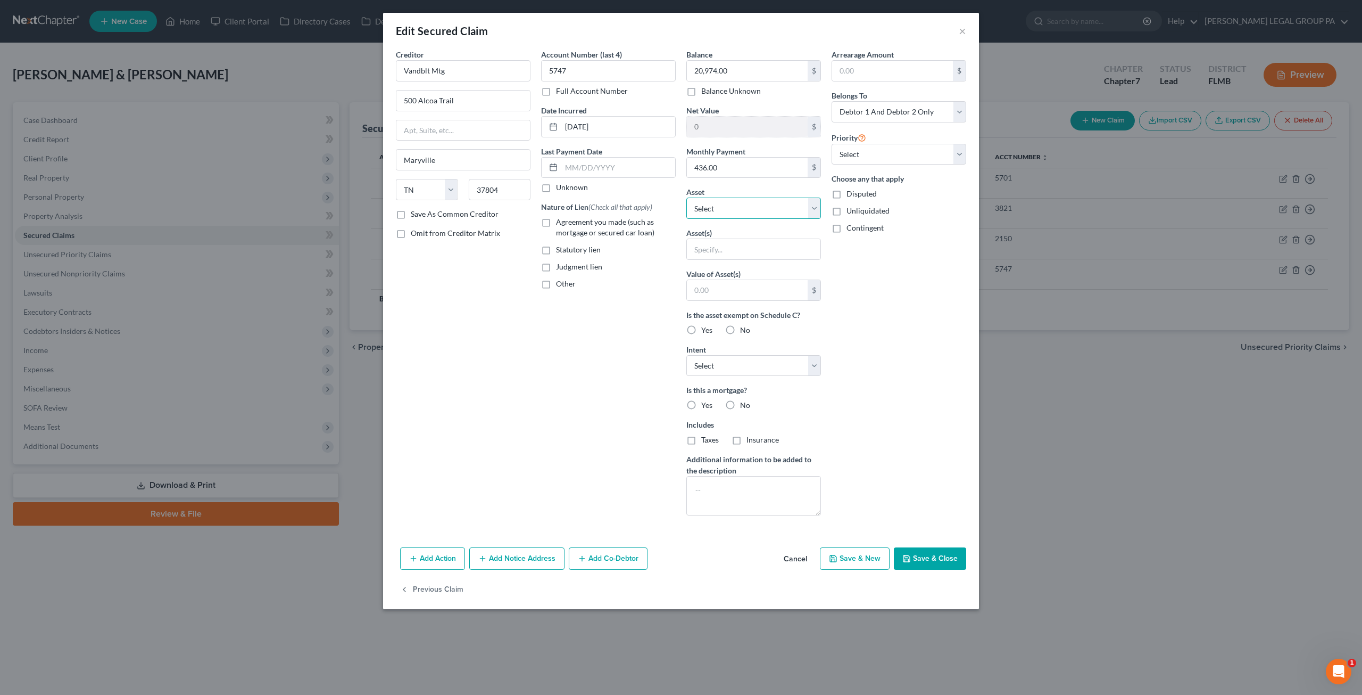
click at [753, 198] on select "Select Other Multiple Assets 2016 Ford F-150 - $0.0 Electronics - General Elect…" at bounding box center [754, 207] width 135 height 21
select select "12"
click at [687, 197] on select "Select Other Multiple Assets 2016 Ford F-150 - $0.0 Electronics - General Elect…" at bounding box center [754, 207] width 135 height 21
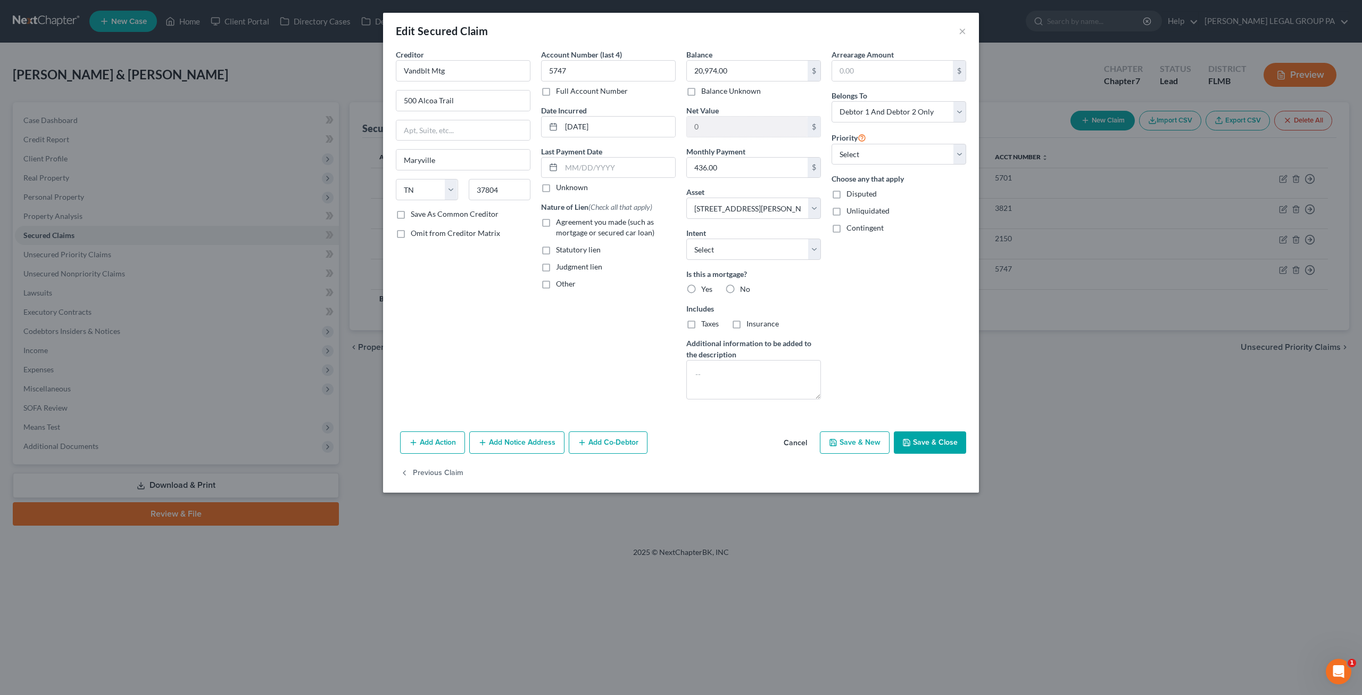
click at [932, 442] on button "Save & Close" at bounding box center [930, 442] width 72 height 22
select select
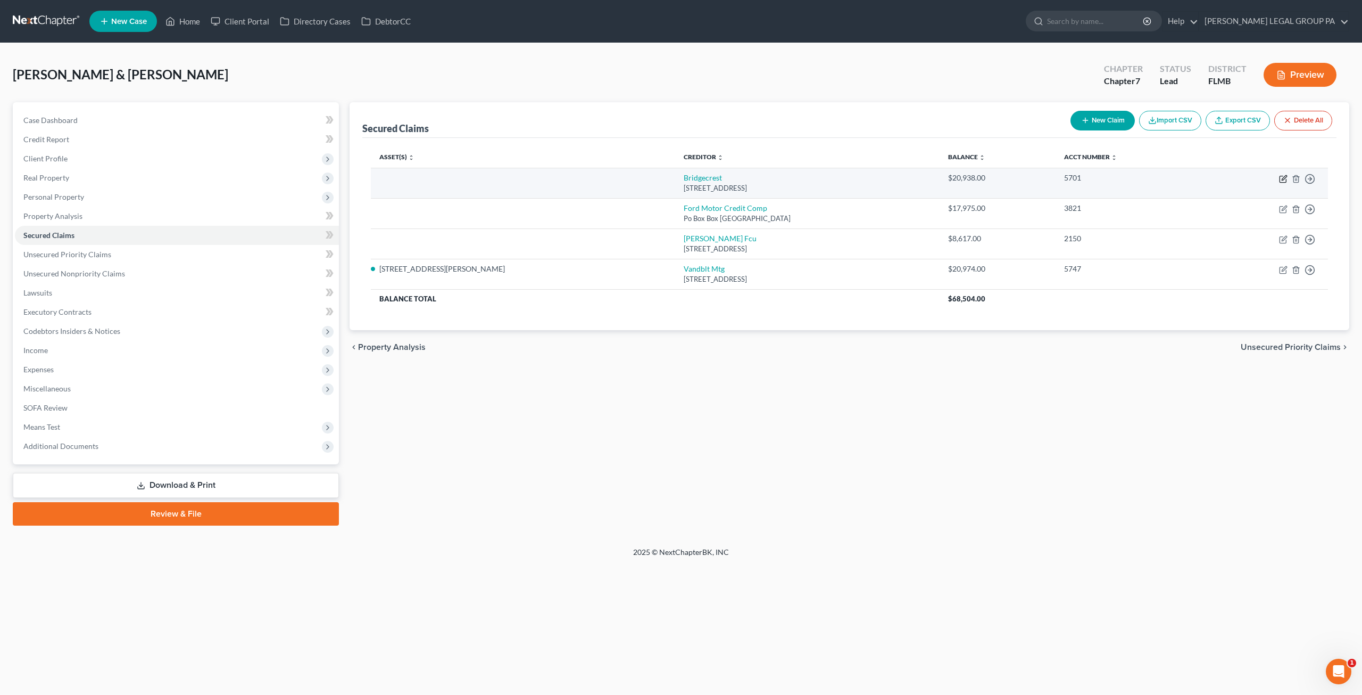
click at [1284, 176] on icon "button" at bounding box center [1283, 179] width 9 height 9
select select "3"
select select "0"
select select "2"
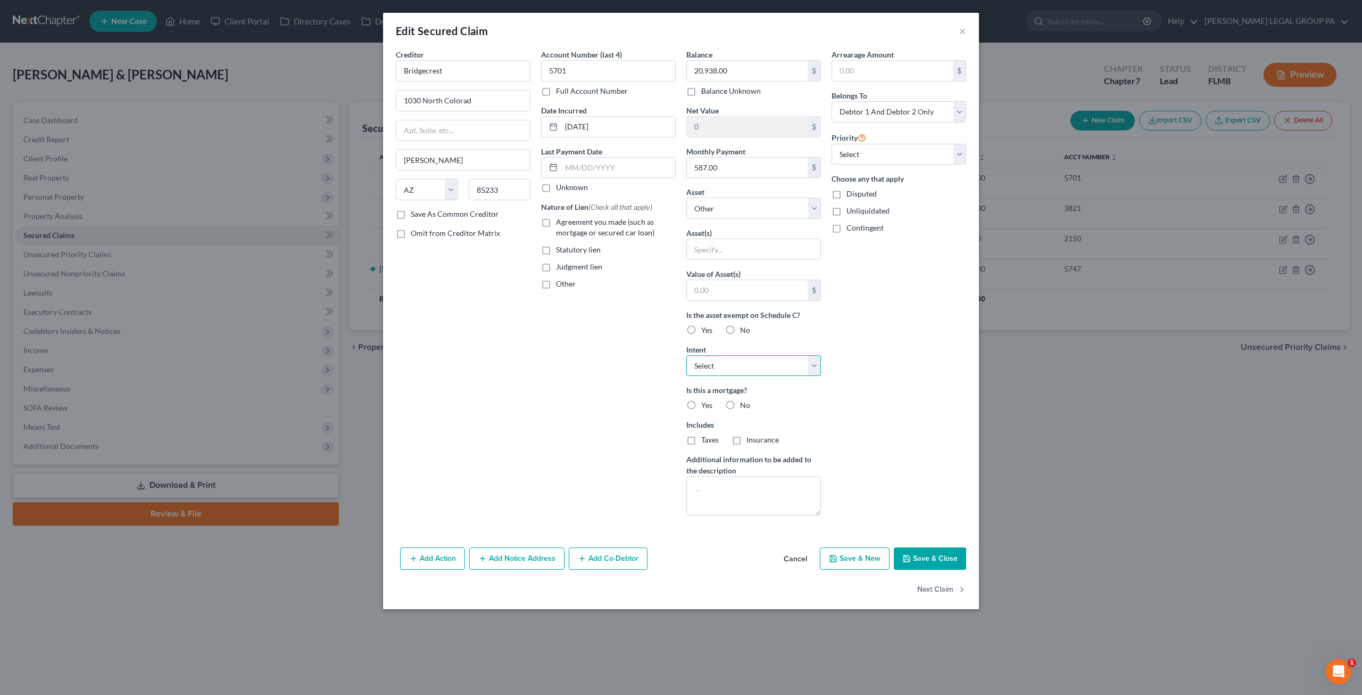
click at [762, 355] on select "Select Surrender Redeem Reaffirm Avoid Other" at bounding box center [754, 365] width 135 height 21
select select "2"
click at [687, 355] on select "Select Surrender Redeem Reaffirm Avoid Other" at bounding box center [754, 365] width 135 height 21
drag, startPoint x: 759, startPoint y: 219, endPoint x: 756, endPoint y: 213, distance: 6.9
click at [759, 219] on div "Balance 20,938.00 $ Balance Unknown Balance Undetermined 20,938.00 $ Balance Un…" at bounding box center [753, 286] width 145 height 475
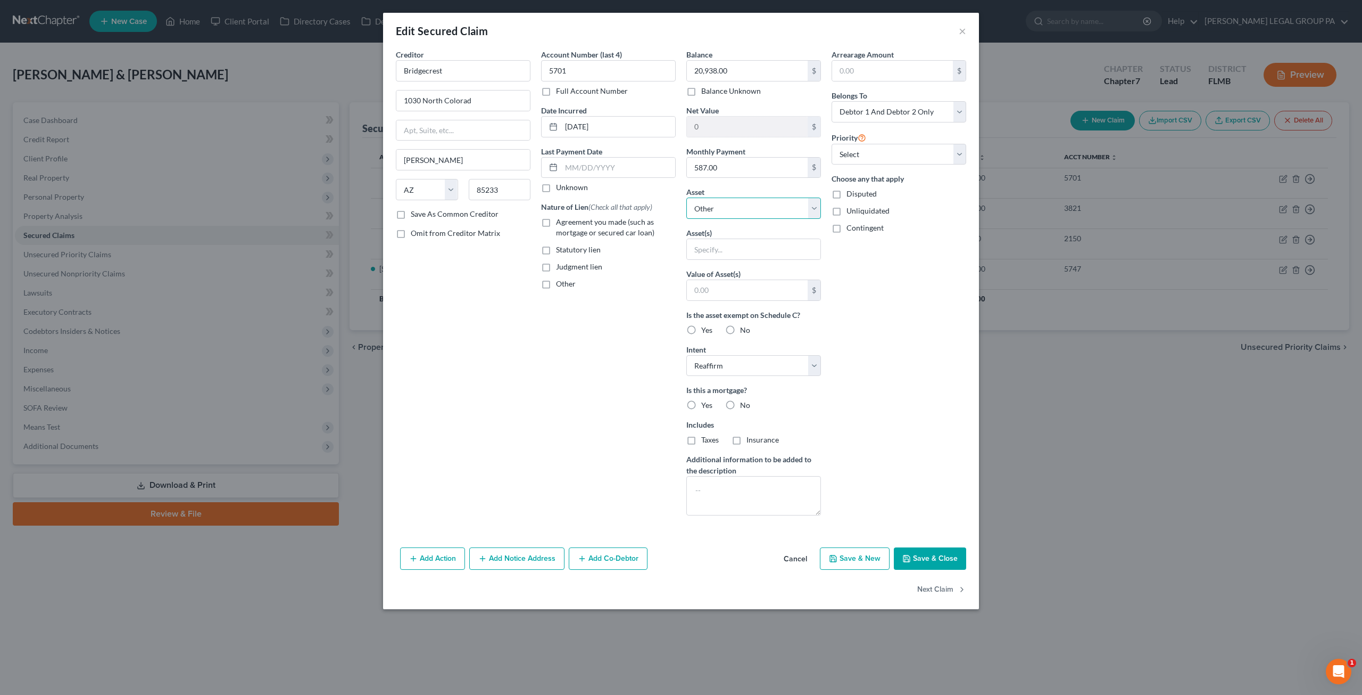
click at [747, 209] on select "Select Other Multiple Assets 2016 Ford F-150 - $0.0 Electronics - General Elect…" at bounding box center [754, 207] width 135 height 21
select select "5"
click at [687, 197] on select "Select Other Multiple Assets 2016 Ford F-150 - $0.0 Electronics - General Elect…" at bounding box center [754, 207] width 135 height 21
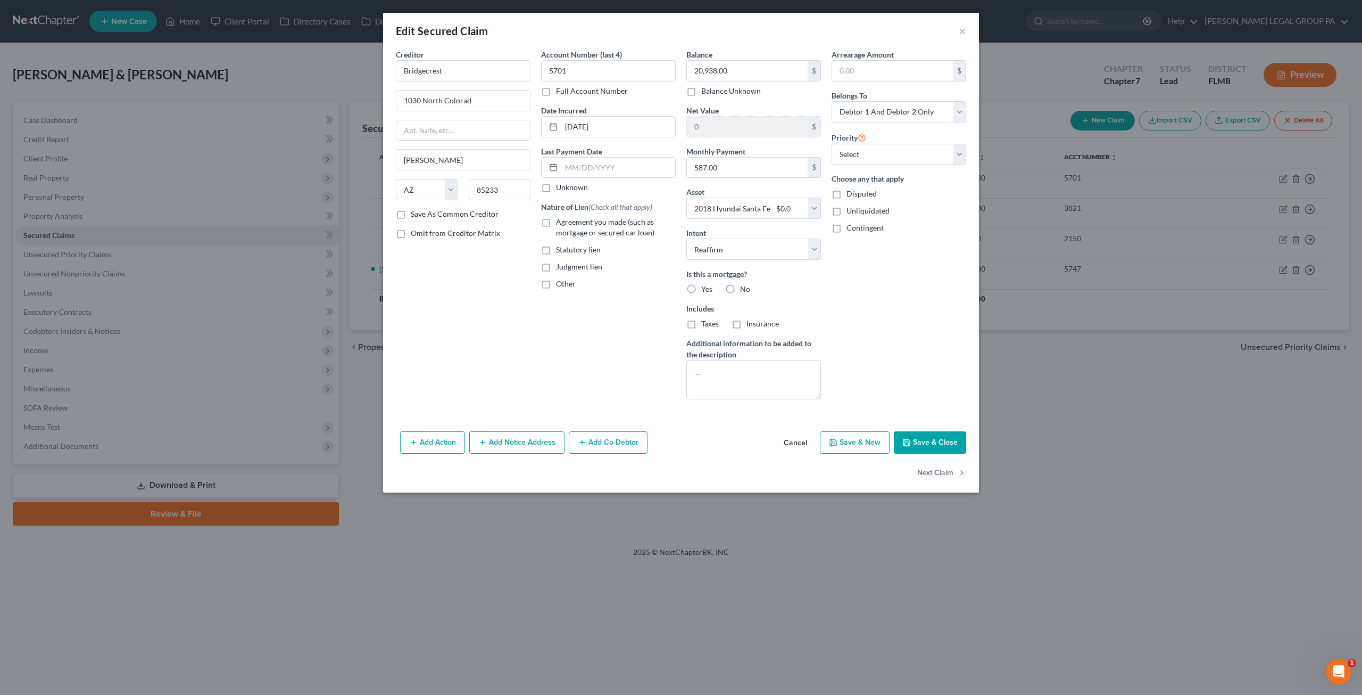
click at [929, 439] on button "Save & Close" at bounding box center [930, 442] width 72 height 22
select select
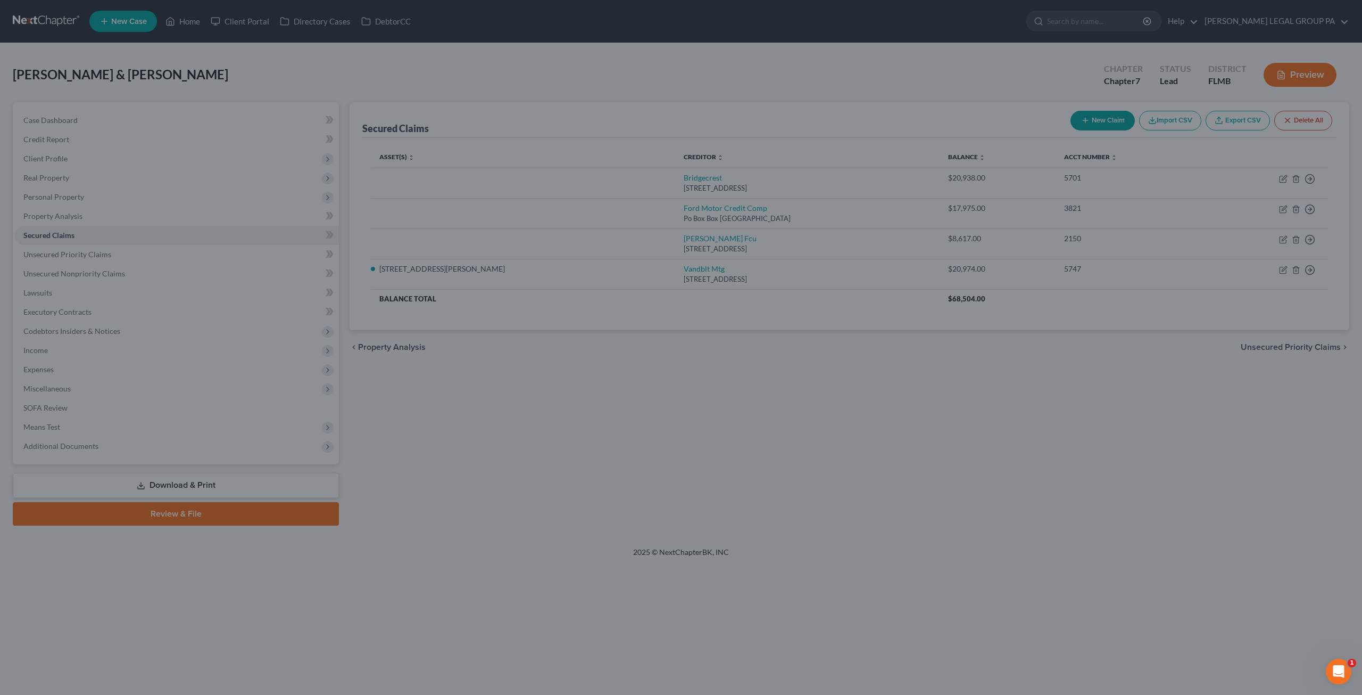
type input "-20,938.00"
select select "5"
type input "0"
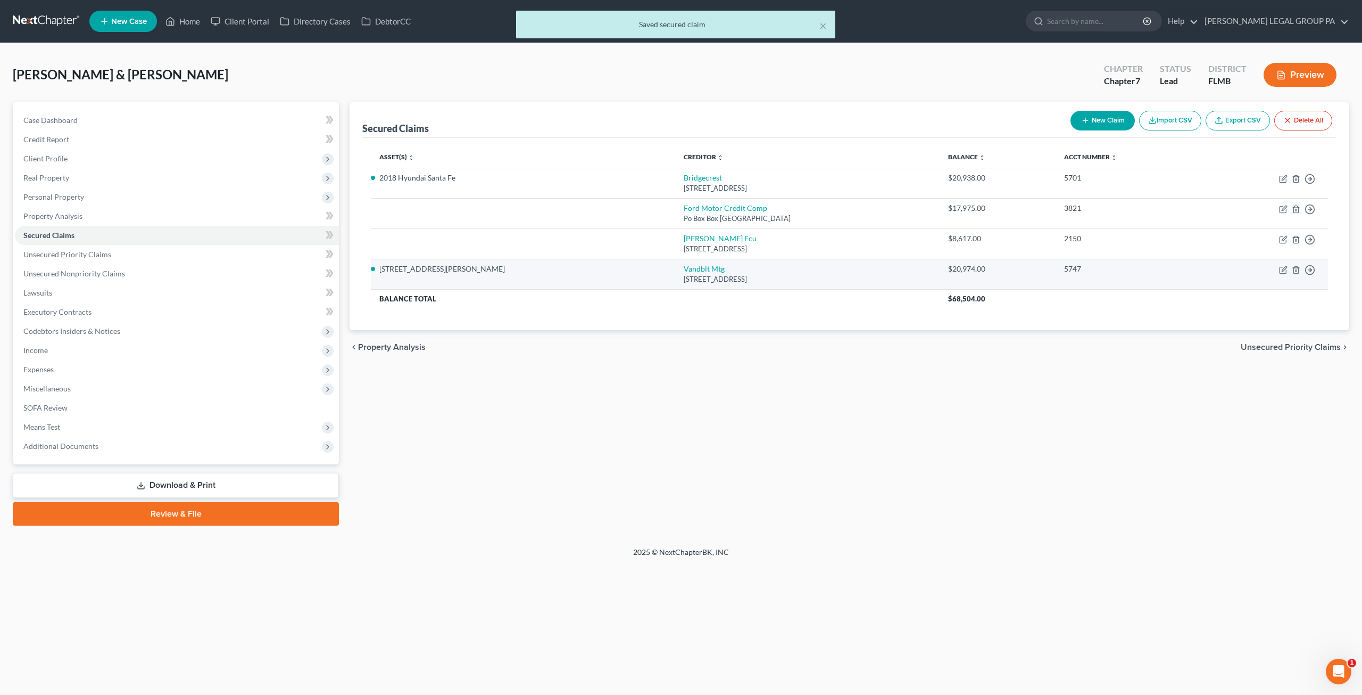
click at [1279, 265] on td "Move to E Move to F Move to G Move to Notice Only" at bounding box center [1267, 274] width 123 height 30
click at [1286, 266] on icon "button" at bounding box center [1283, 270] width 9 height 9
select select "44"
select select "12"
select select "2"
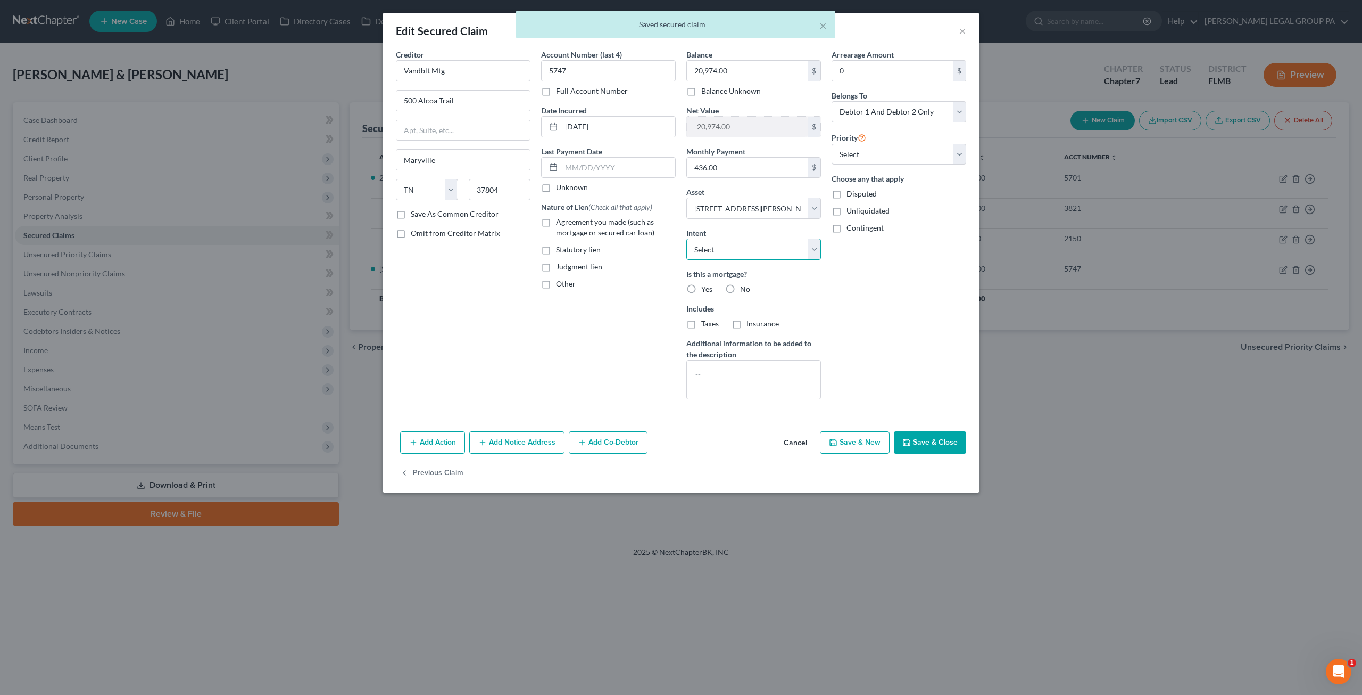
click at [725, 242] on select "Select Surrender Redeem Reaffirm Avoid Other" at bounding box center [754, 248] width 135 height 21
select select "2"
click at [687, 238] on select "Select Surrender Redeem Reaffirm Avoid Other" at bounding box center [754, 248] width 135 height 21
click at [924, 435] on button "Save & Close" at bounding box center [930, 442] width 72 height 22
select select
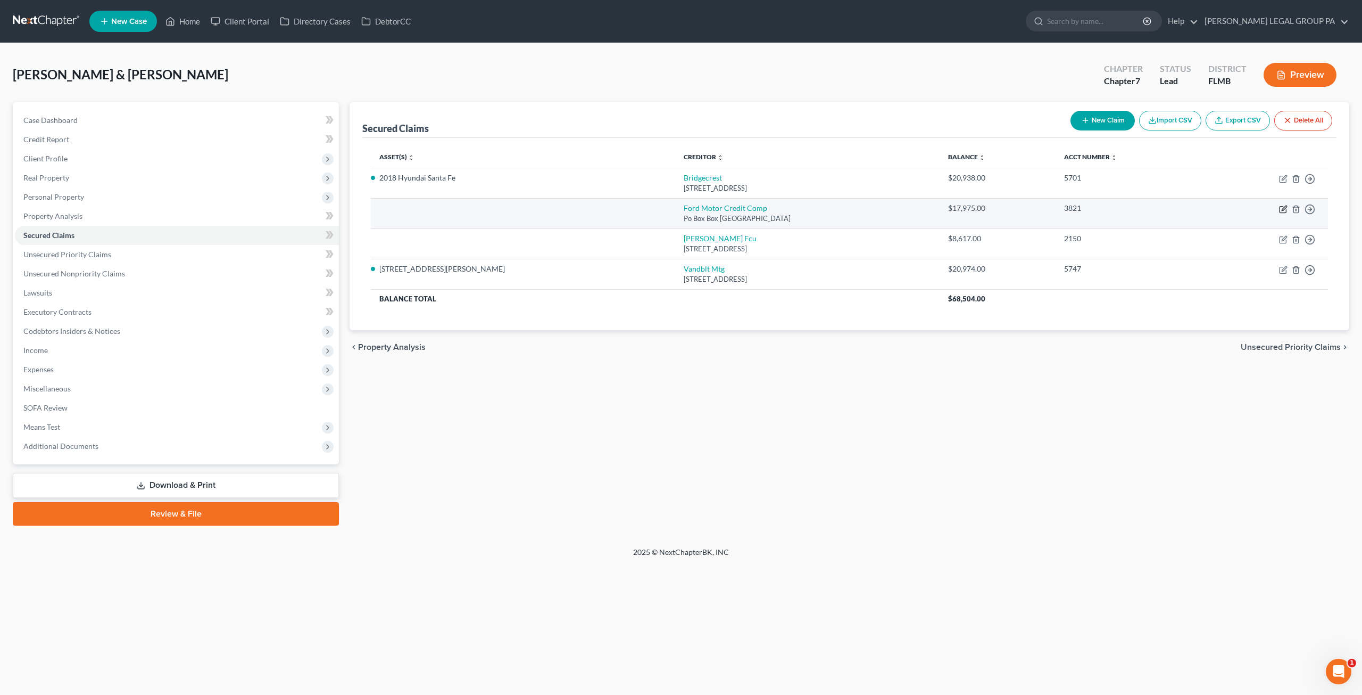
click at [1283, 206] on icon "button" at bounding box center [1283, 209] width 9 height 9
select select "30"
select select "0"
select select "2"
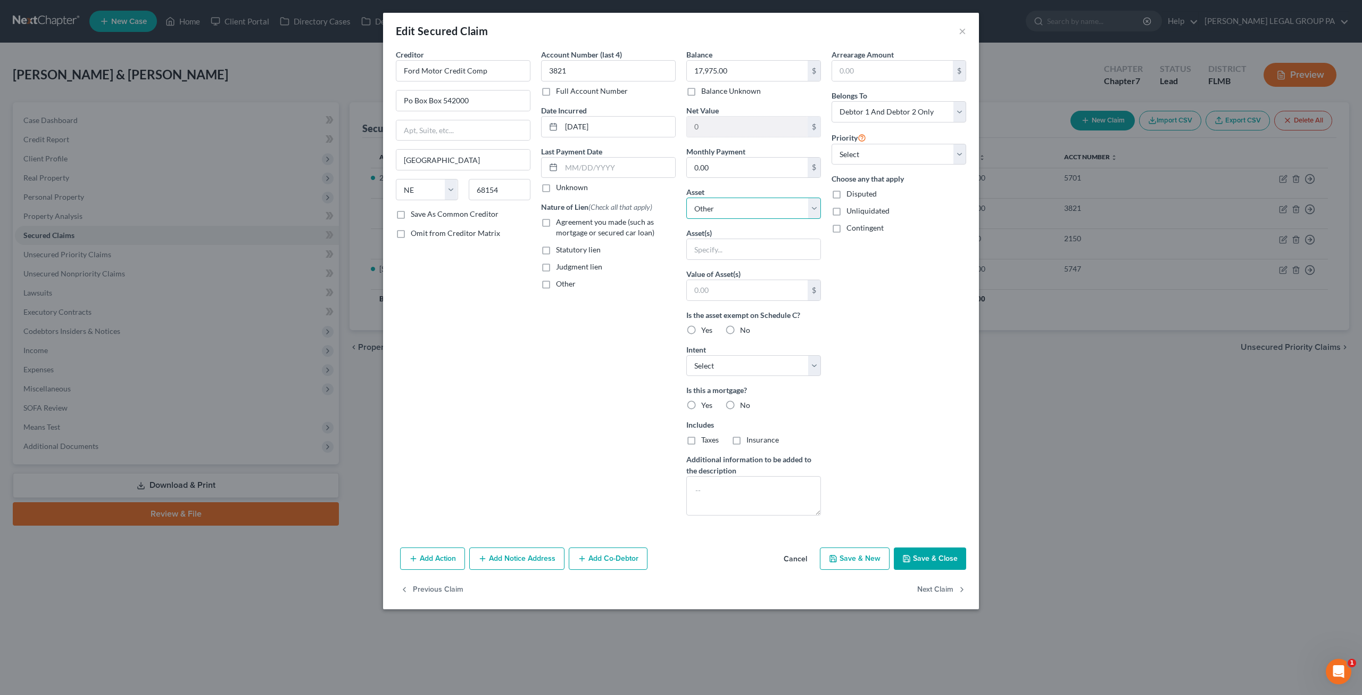
click at [764, 213] on select "Select Other Multiple Assets 2016 Ford F-150 - $0.0 Electronics - General Elect…" at bounding box center [754, 207] width 135 height 21
select select "2"
click at [687, 197] on select "Select Other Multiple Assets 2016 Ford F-150 - $0.0 Electronics - General Elect…" at bounding box center [754, 207] width 135 height 21
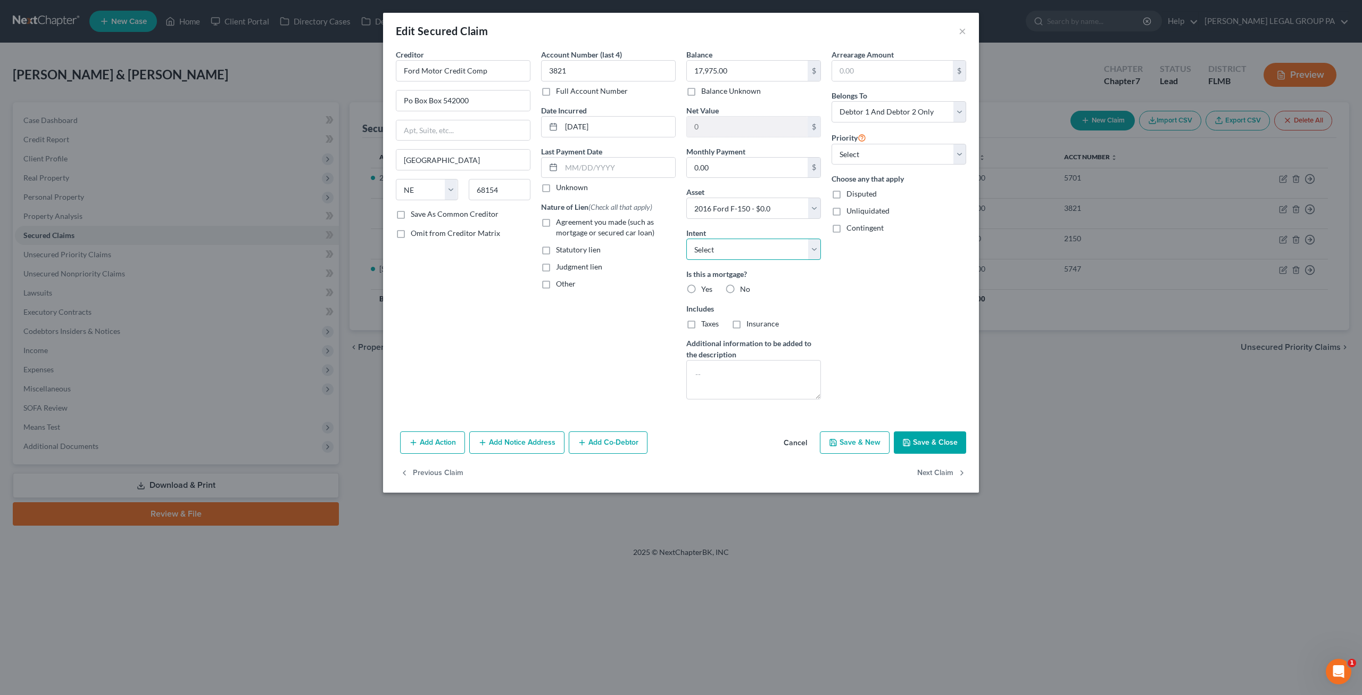
click at [760, 244] on select "Select Surrender Redeem Reaffirm Avoid Other" at bounding box center [754, 248] width 135 height 21
select select "2"
click at [687, 238] on select "Select Surrender Redeem Reaffirm Avoid Other" at bounding box center [754, 248] width 135 height 21
click at [939, 439] on button "Save & Close" at bounding box center [930, 442] width 72 height 22
select select
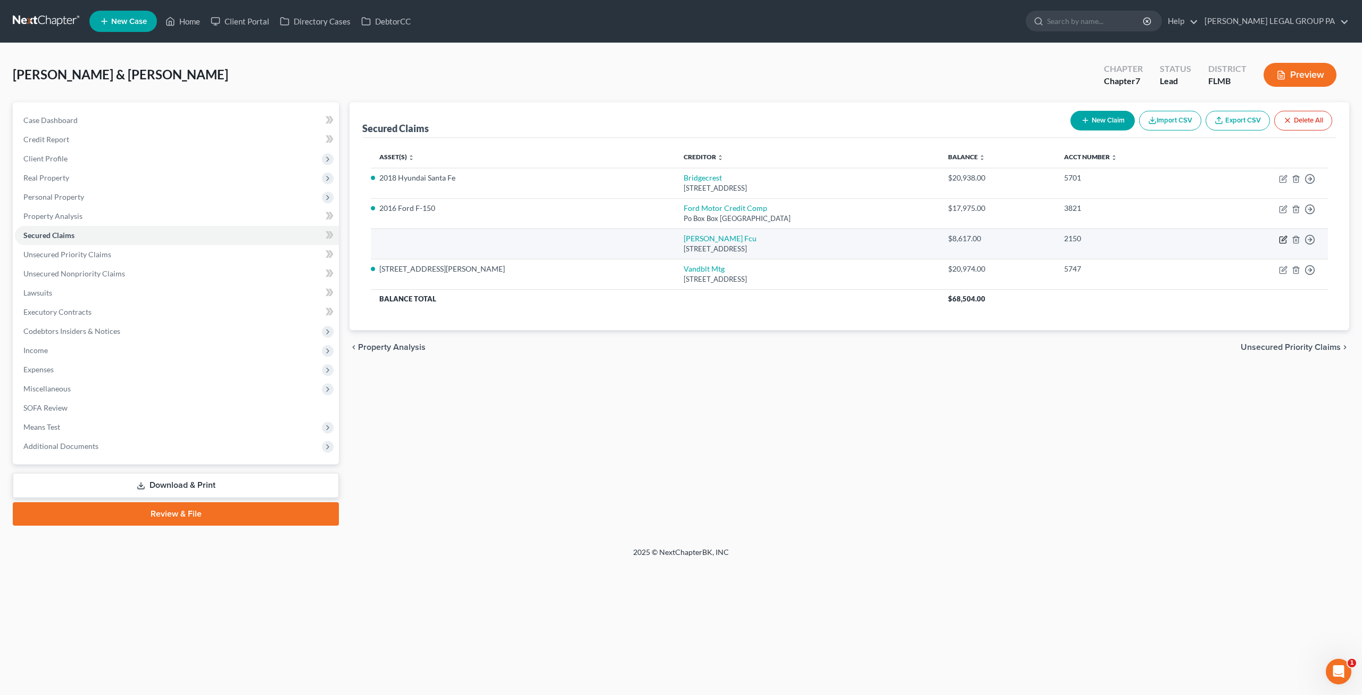
click at [1285, 237] on icon "button" at bounding box center [1283, 239] width 9 height 9
select select "3"
select select "0"
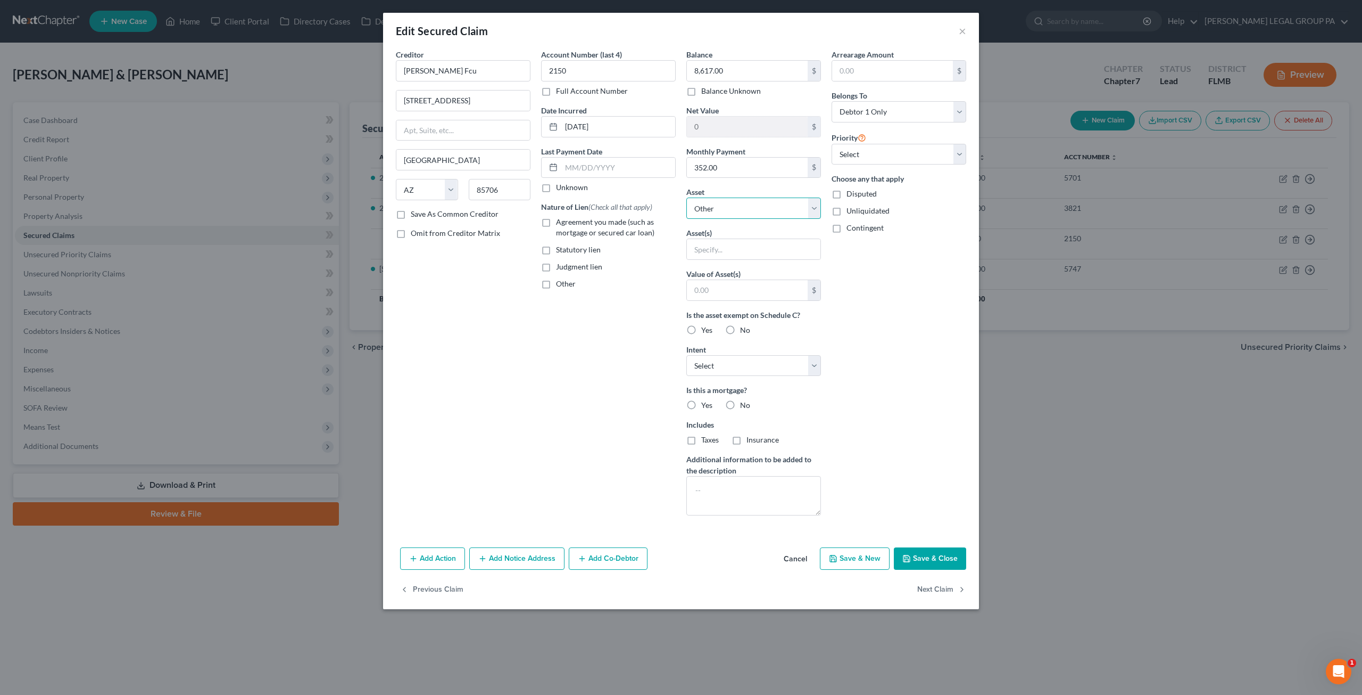
click at [767, 200] on select "Select Other Multiple Assets 2016 Ford F-150 - $0.0 Electronics - General Elect…" at bounding box center [754, 207] width 135 height 21
select select "9"
click at [687, 197] on select "Select Other Multiple Assets 2016 Ford F-150 - $0.0 Electronics - General Elect…" at bounding box center [754, 207] width 135 height 21
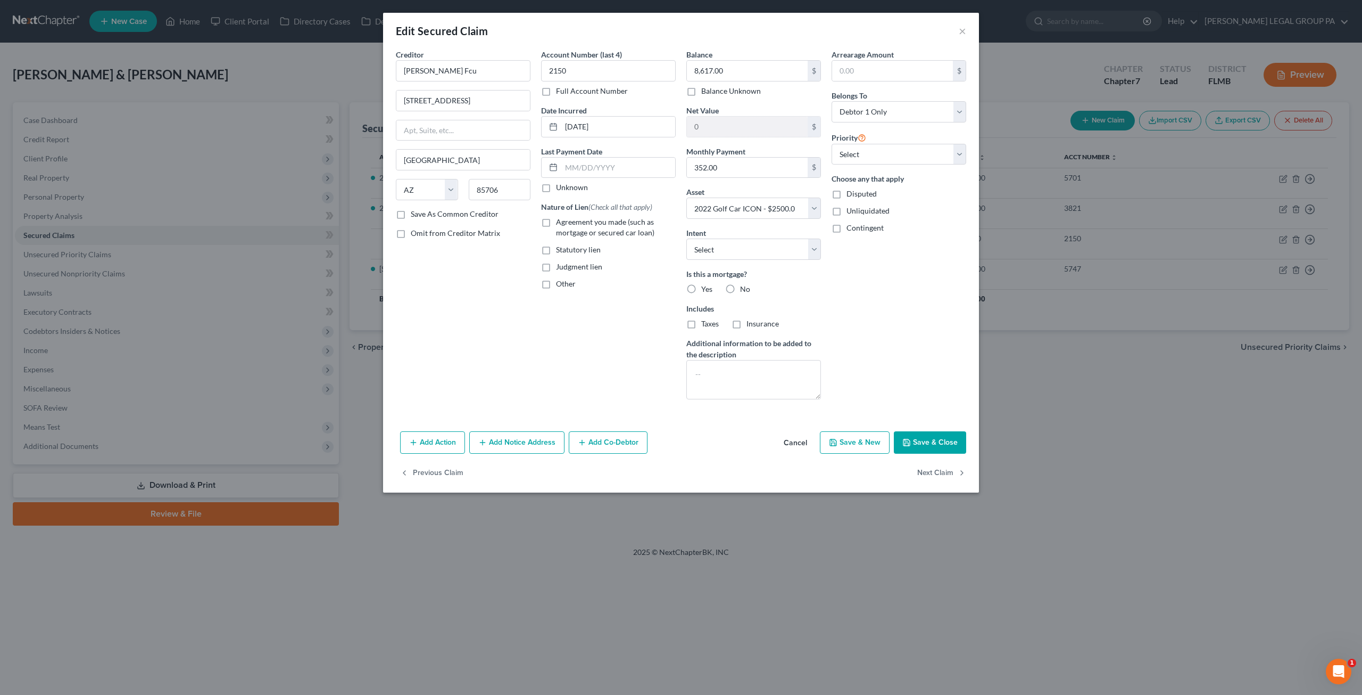
click at [812, 440] on button "Cancel" at bounding box center [795, 442] width 40 height 21
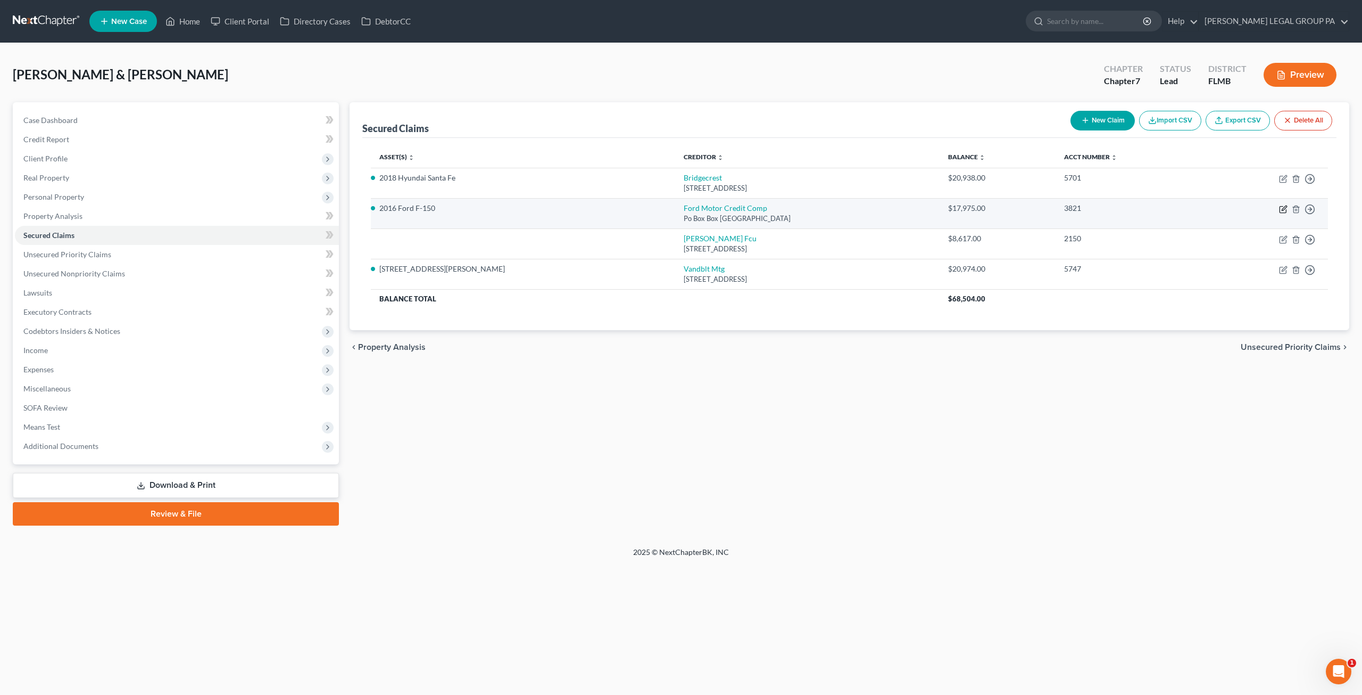
click at [1283, 209] on icon "button" at bounding box center [1284, 207] width 5 height 5
select select "30"
select select "2"
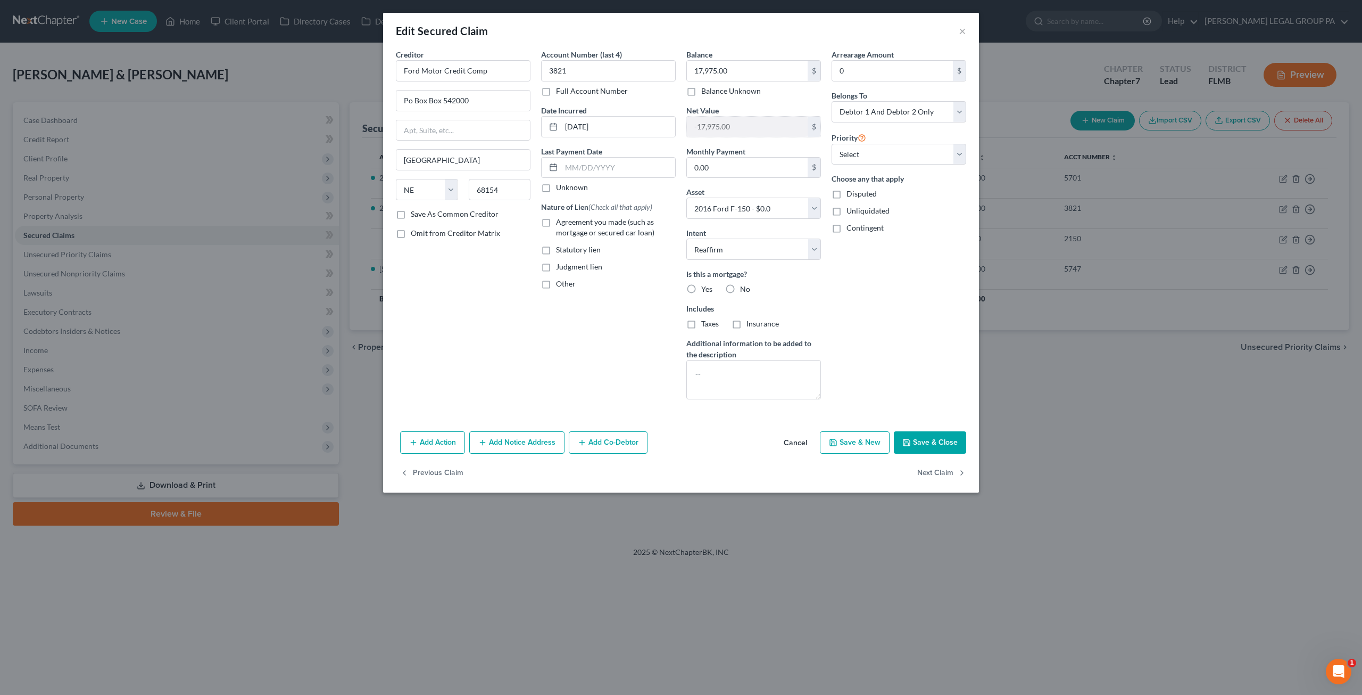
click at [944, 440] on button "Save & Close" at bounding box center [930, 442] width 72 height 22
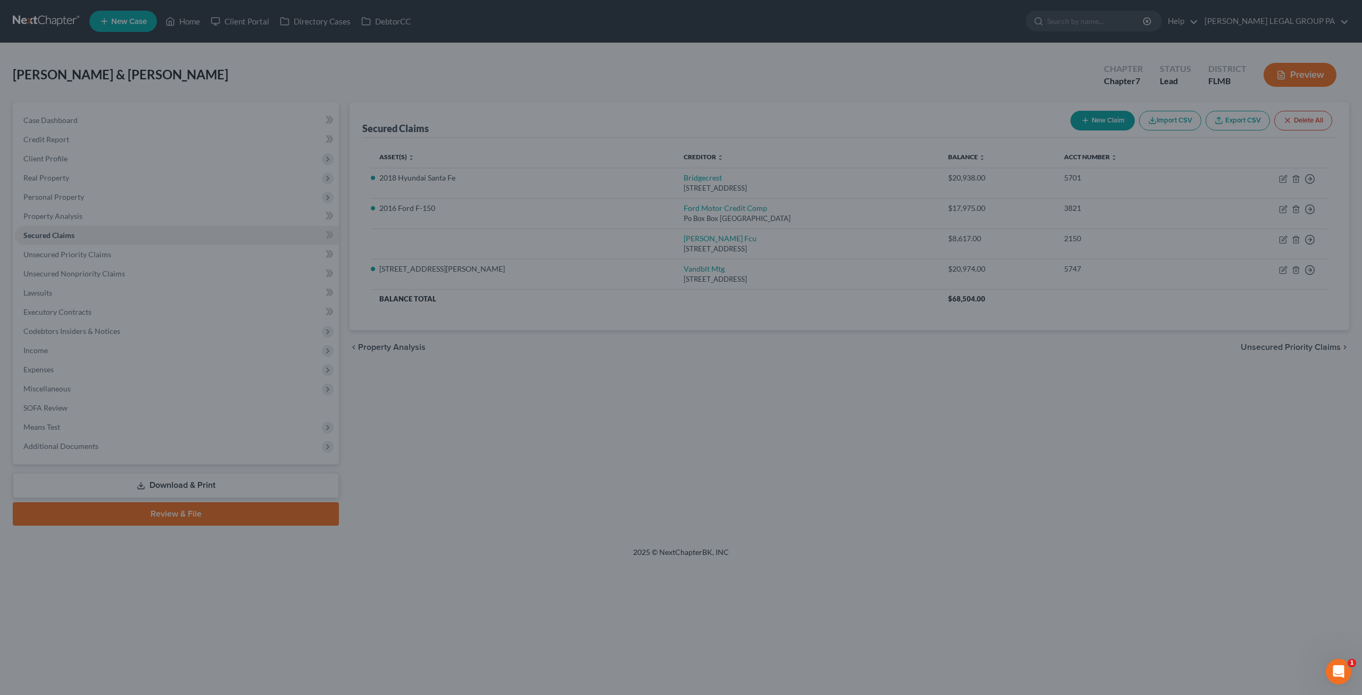
select select "2"
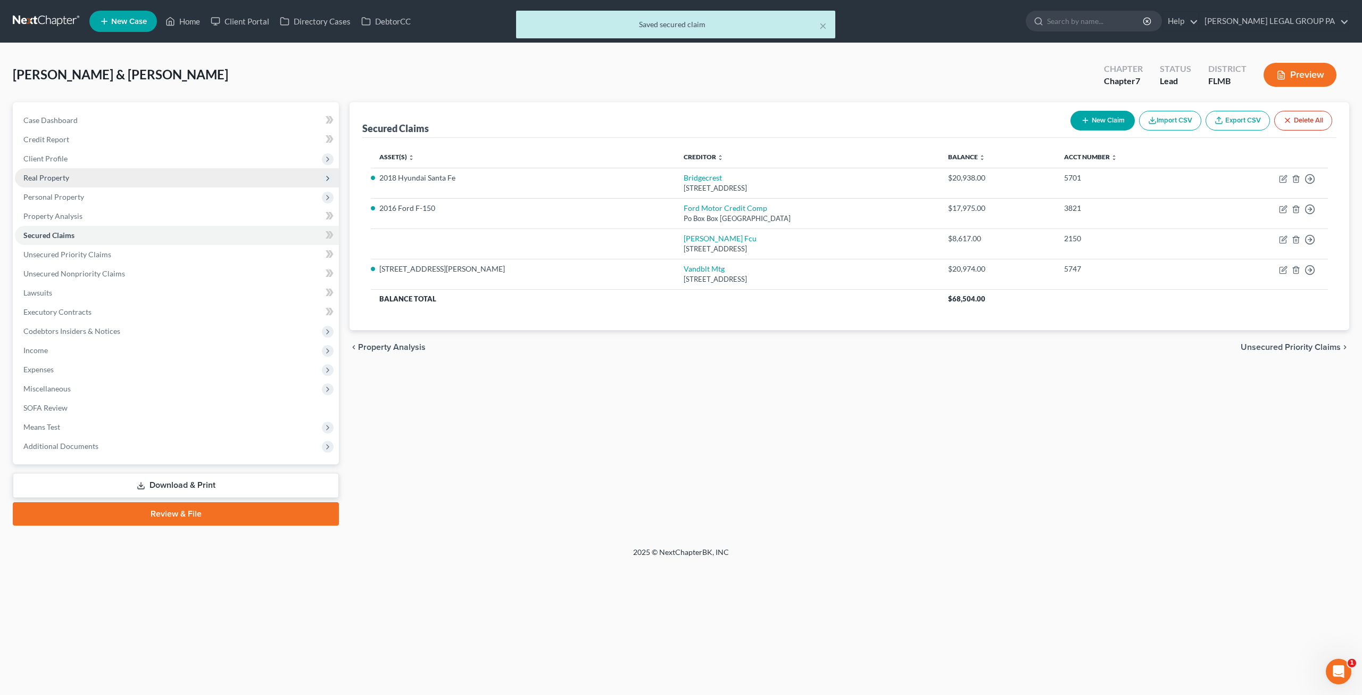
click at [86, 174] on span "Real Property" at bounding box center [177, 177] width 324 height 19
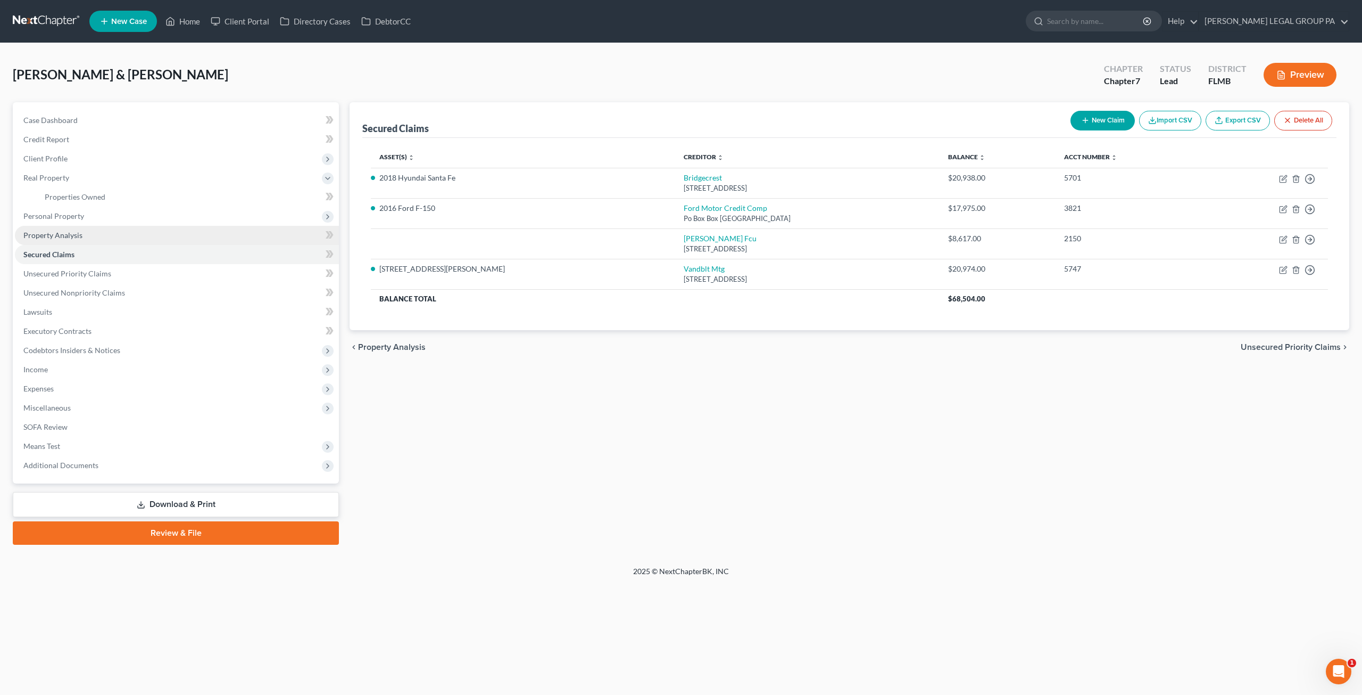
click at [76, 240] on link "Property Analysis" at bounding box center [177, 235] width 324 height 19
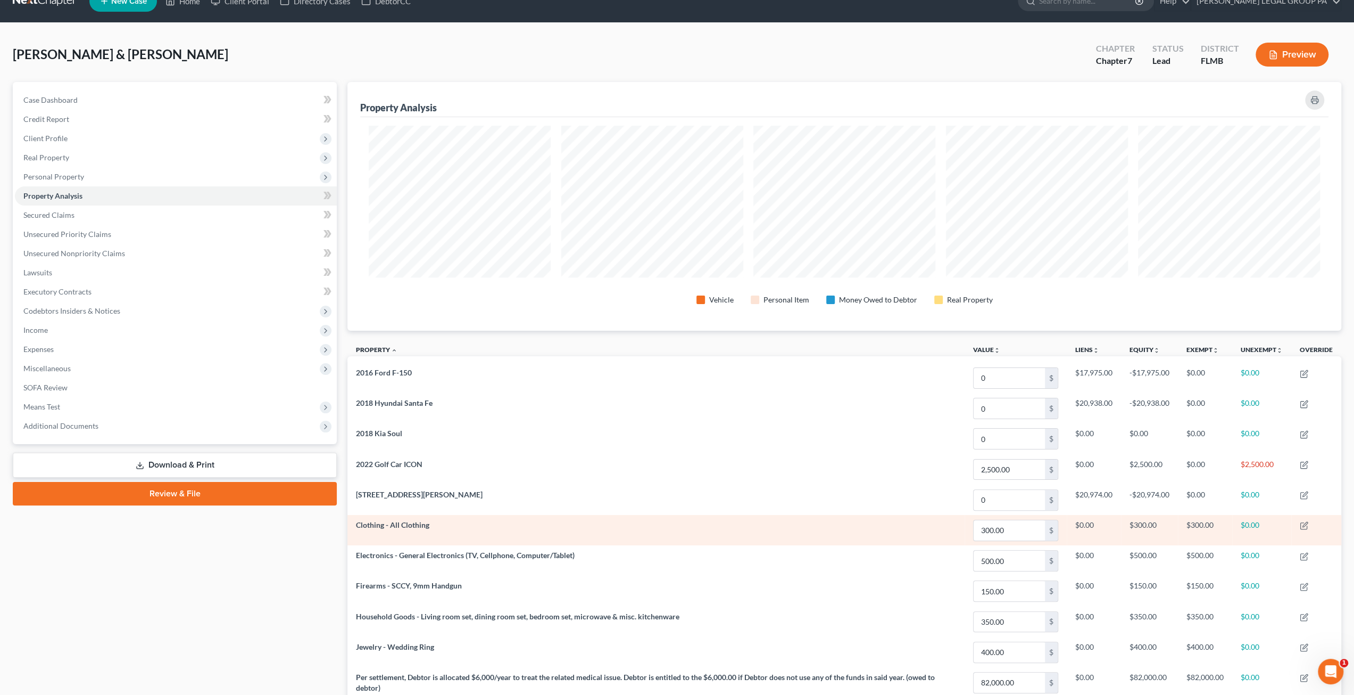
scroll to position [17, 0]
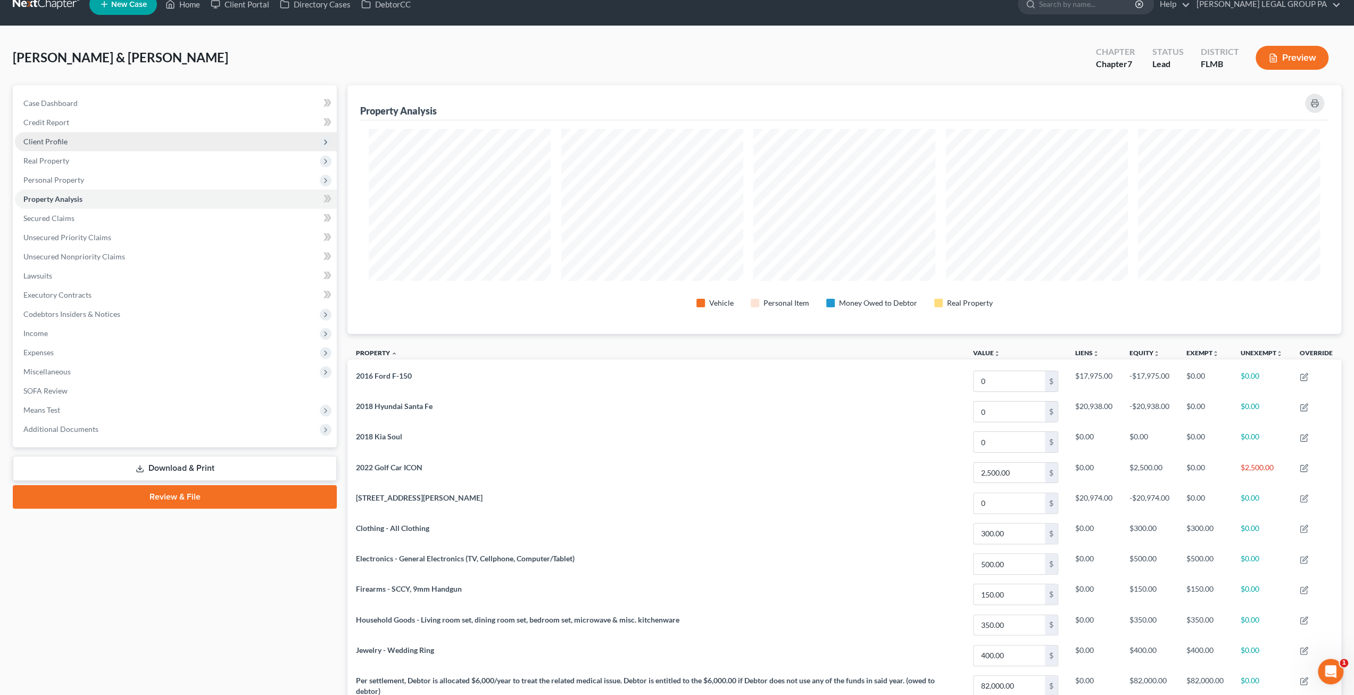
click at [55, 141] on span "Client Profile" at bounding box center [45, 141] width 44 height 9
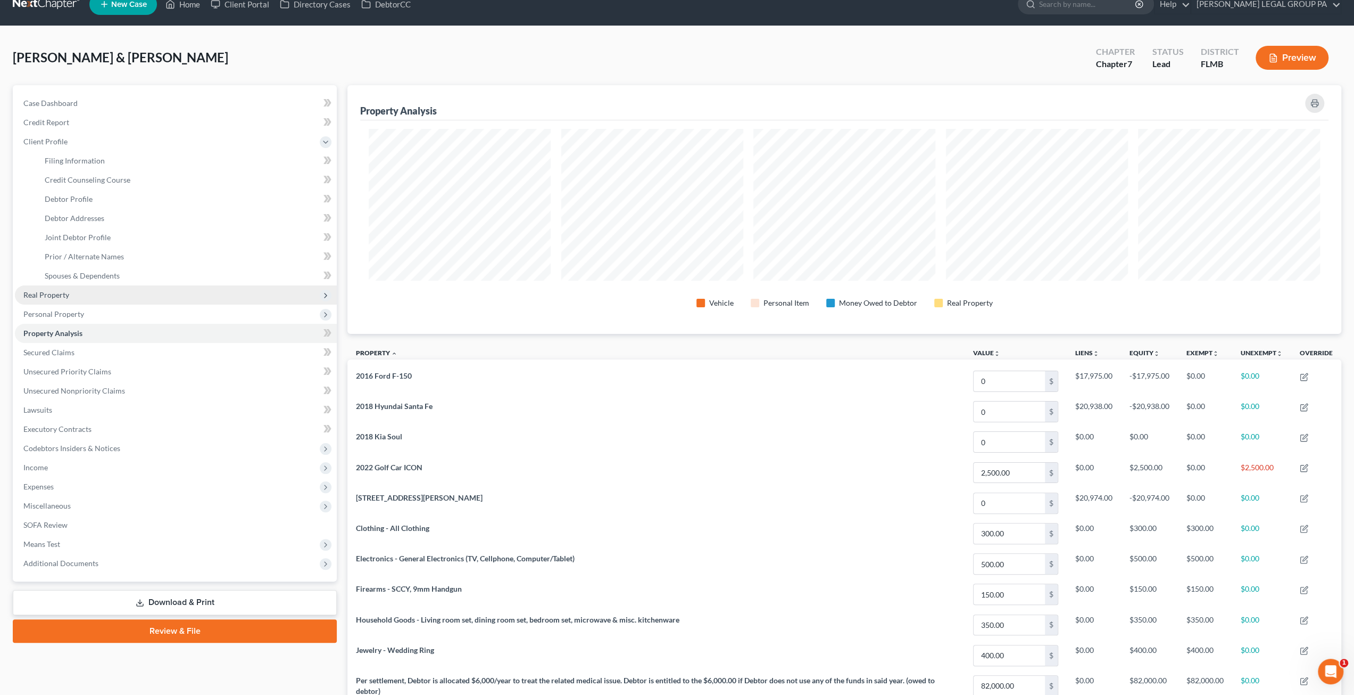
click at [52, 295] on span "Real Property" at bounding box center [46, 294] width 46 height 9
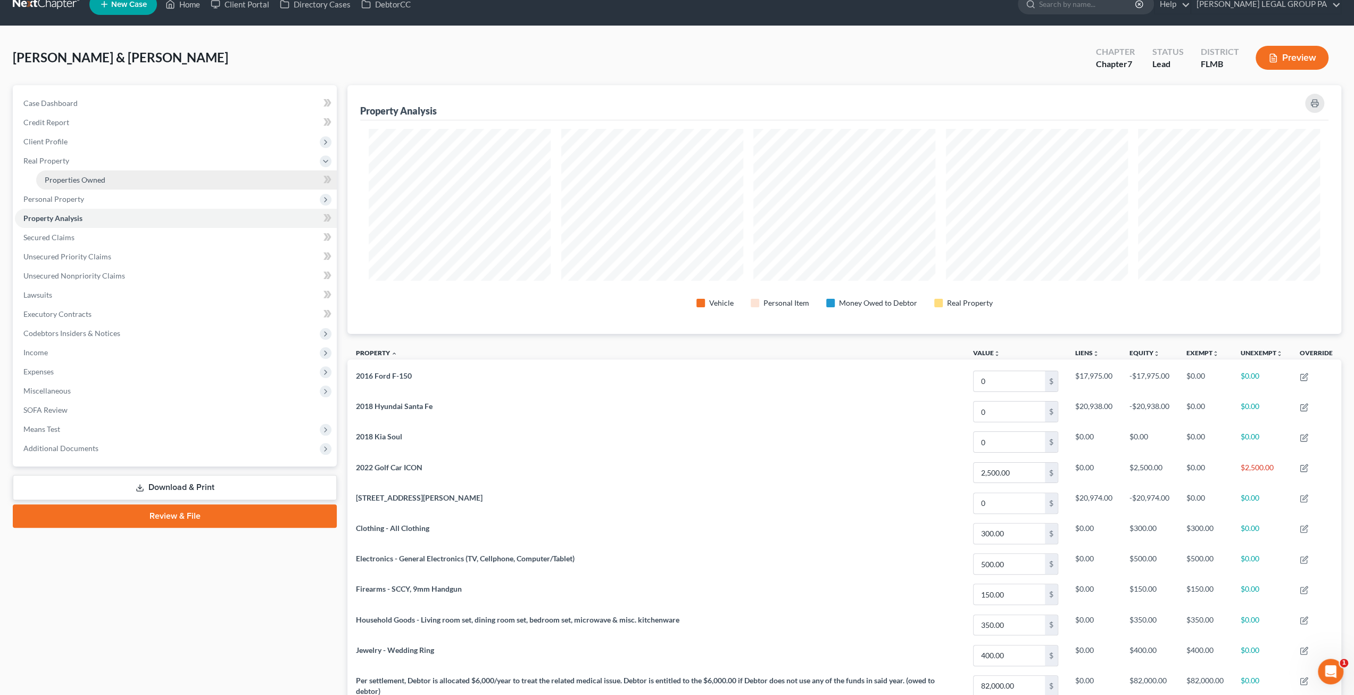
click at [74, 173] on link "Properties Owned" at bounding box center [186, 179] width 301 height 19
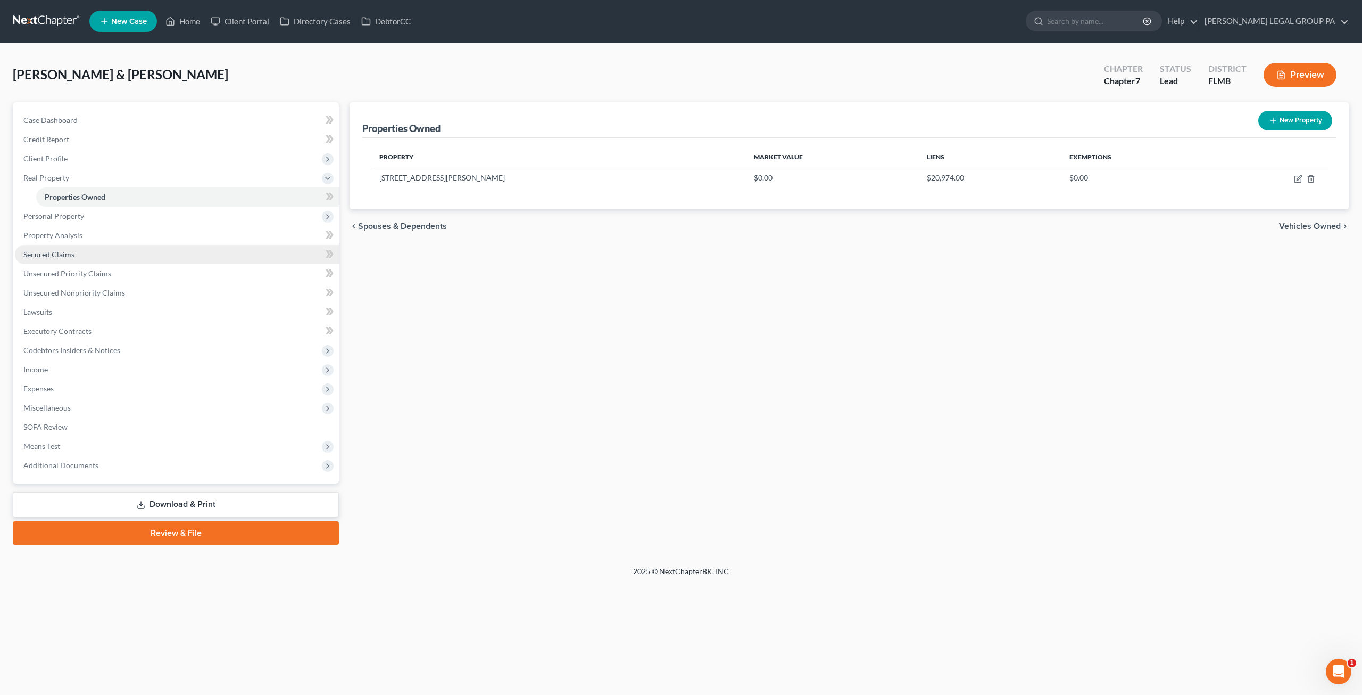
click at [46, 256] on span "Secured Claims" at bounding box center [48, 254] width 51 height 9
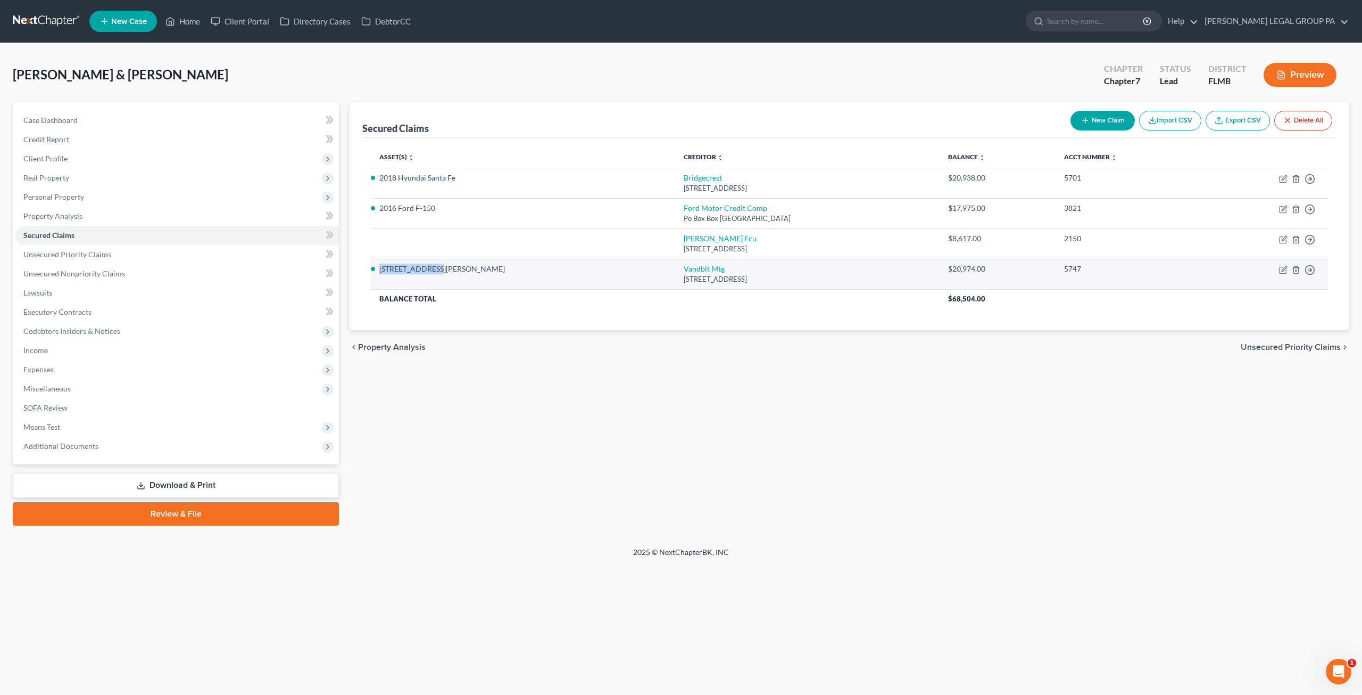
drag, startPoint x: 409, startPoint y: 266, endPoint x: 377, endPoint y: 265, distance: 31.4
click at [377, 265] on td "432 N Grady Ave" at bounding box center [523, 274] width 304 height 30
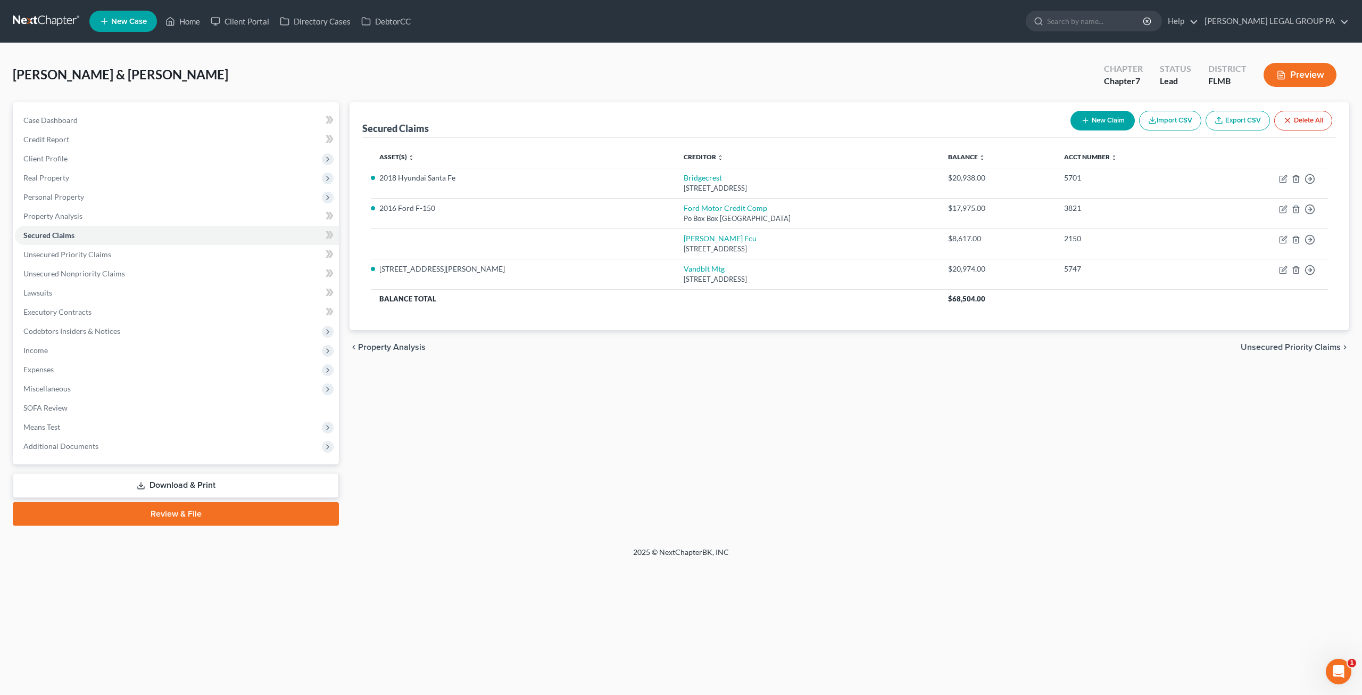
click at [751, 320] on div "Asset(s) expand_more expand_less unfold_more Creditor expand_more expand_less u…" at bounding box center [849, 234] width 974 height 192
click at [1282, 237] on icon "button" at bounding box center [1283, 239] width 9 height 9
select select "3"
select select "0"
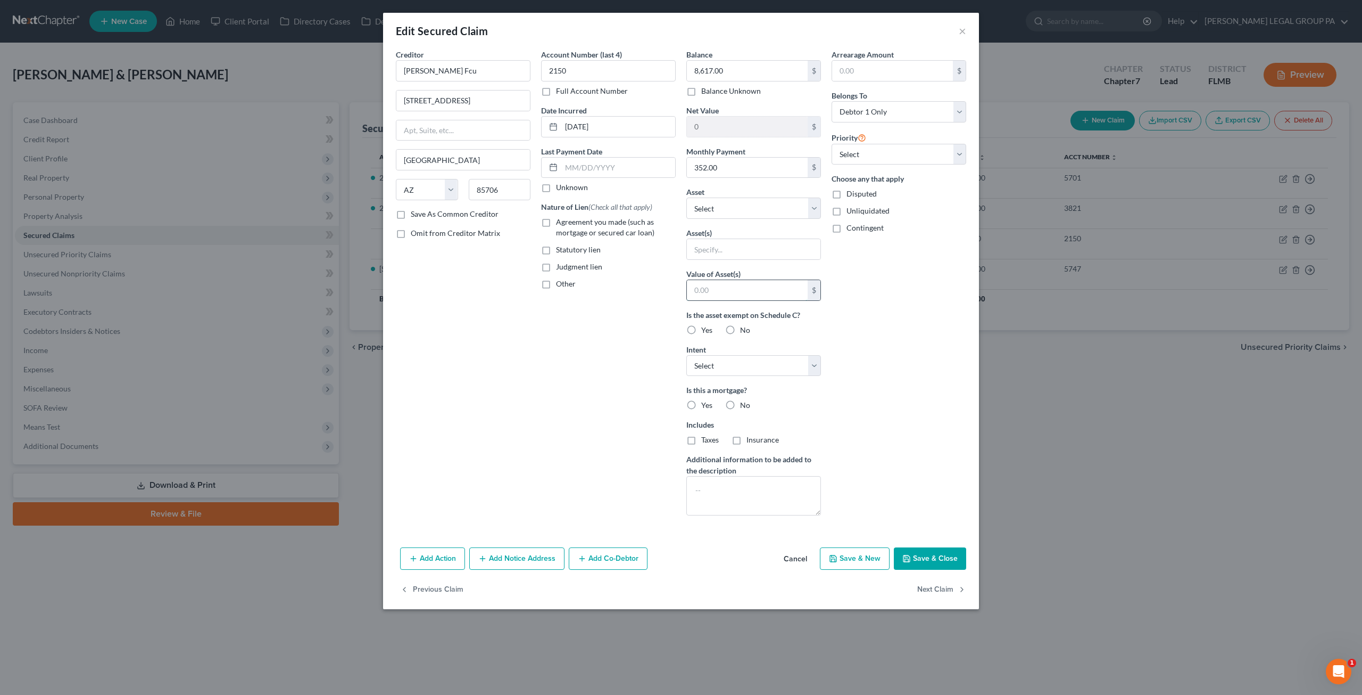
click at [753, 288] on input "text" at bounding box center [747, 290] width 121 height 20
click at [762, 244] on input "text" at bounding box center [754, 249] width 134 height 20
click at [772, 209] on select "Select Other Multiple Assets 2016 Ford F-150 - $0.0 Electronics - General Elect…" at bounding box center [754, 207] width 135 height 21
select select "6"
click at [687, 197] on select "Select Other Multiple Assets 2016 Ford F-150 - $0.0 Electronics - General Elect…" at bounding box center [754, 207] width 135 height 21
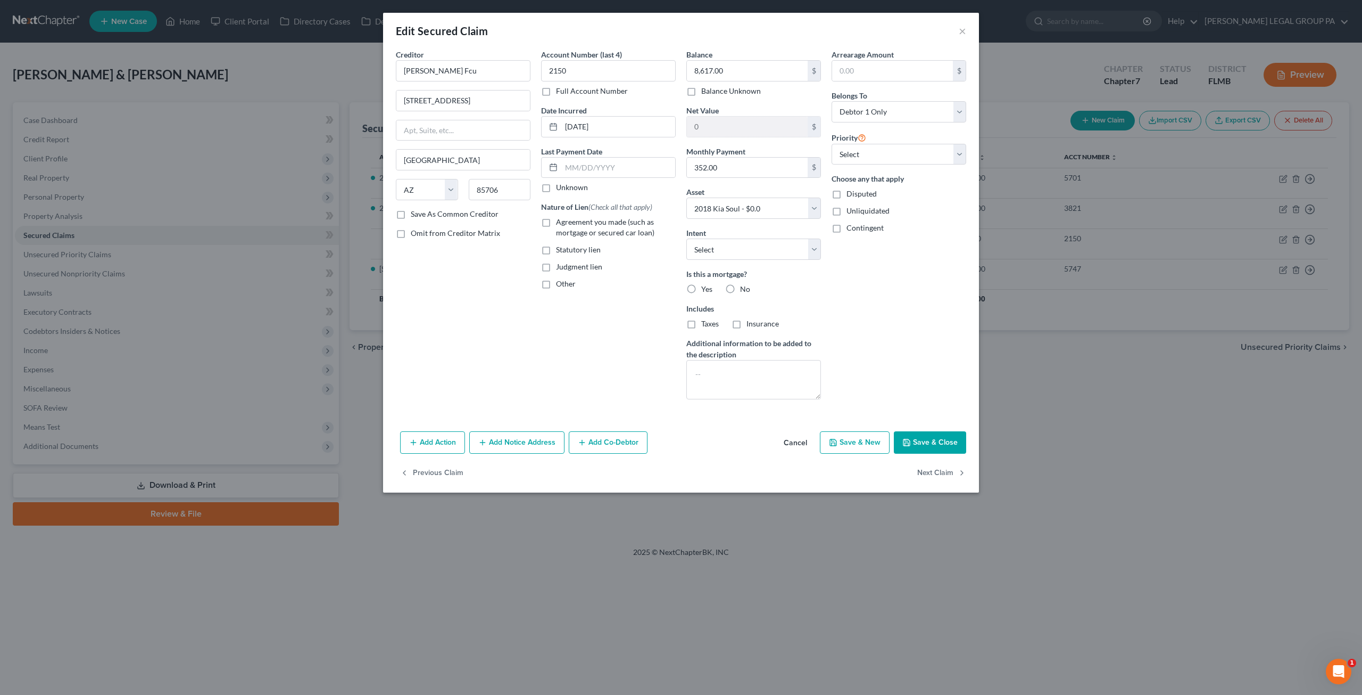
click at [732, 232] on div "Intent Select Surrender Redeem Reaffirm Avoid Other" at bounding box center [754, 243] width 135 height 32
click at [728, 247] on select "Select Surrender Redeem Reaffirm Avoid Other" at bounding box center [754, 248] width 135 height 21
select select "2"
click at [687, 238] on select "Select Surrender Redeem Reaffirm Avoid Other" at bounding box center [754, 248] width 135 height 21
click at [932, 442] on button "Save & Close" at bounding box center [930, 442] width 72 height 22
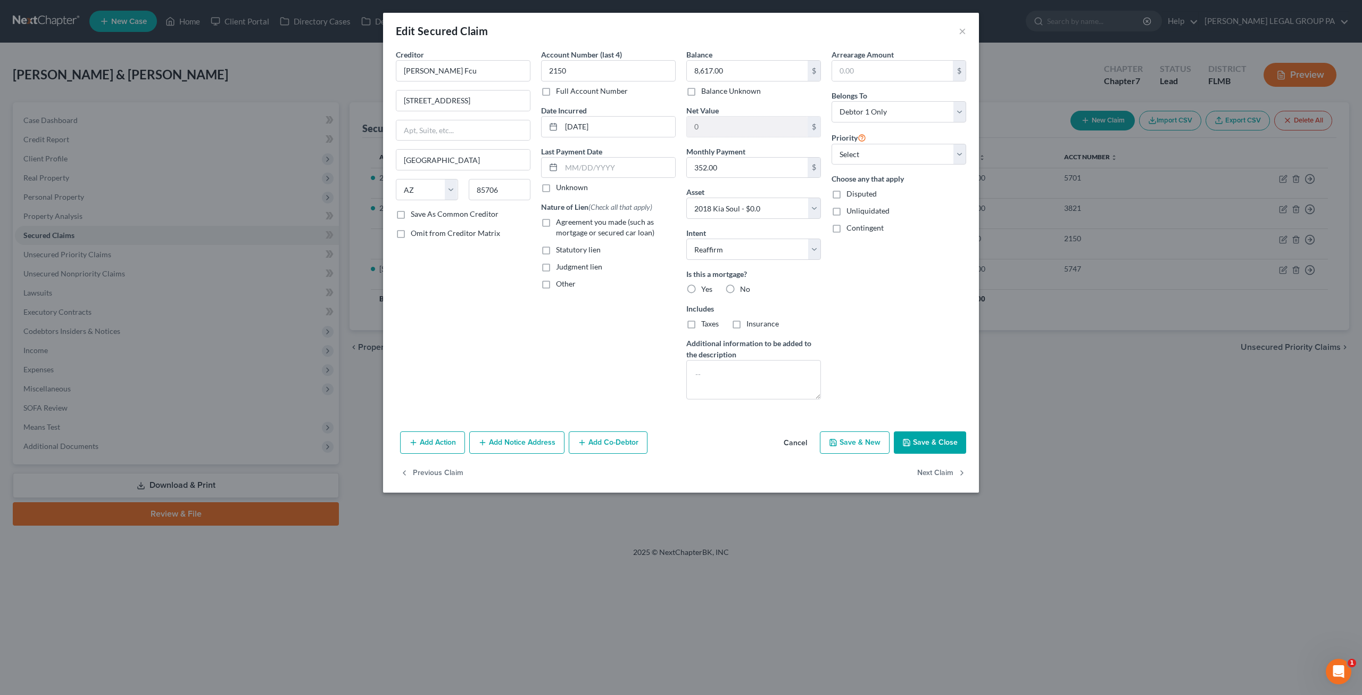
select select
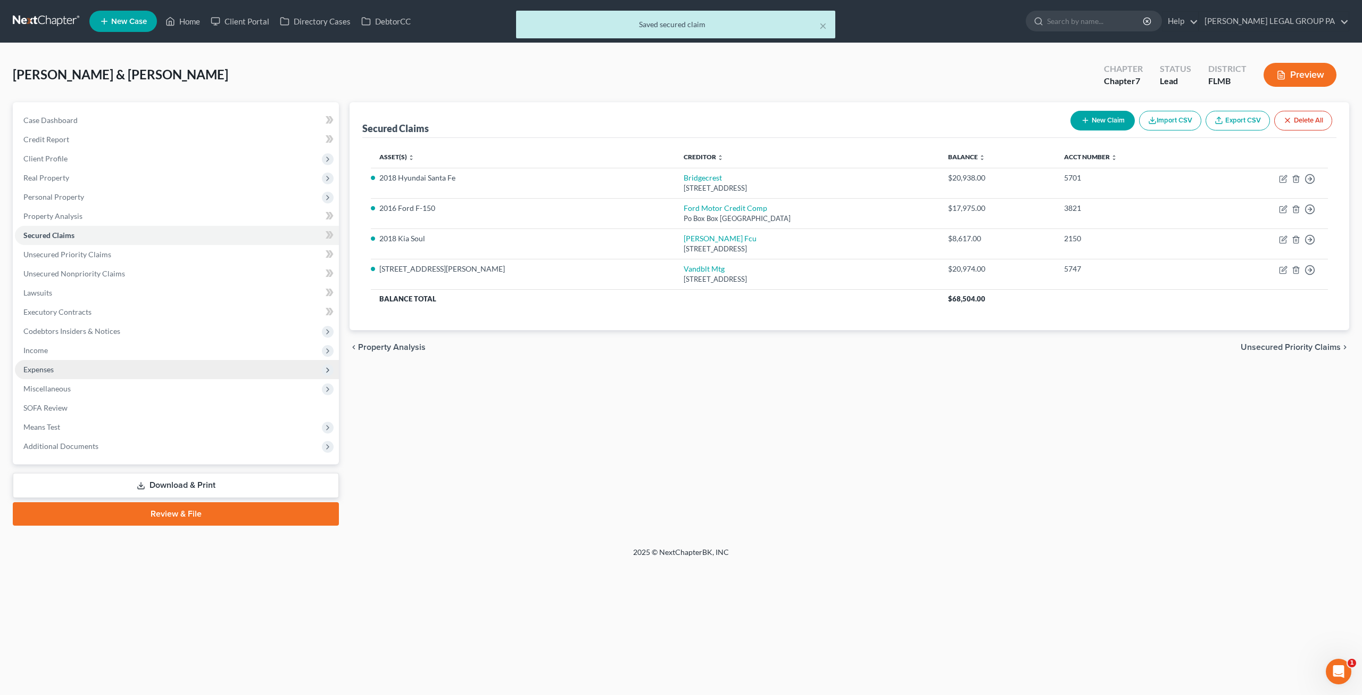
click at [66, 367] on span "Expenses" at bounding box center [177, 369] width 324 height 19
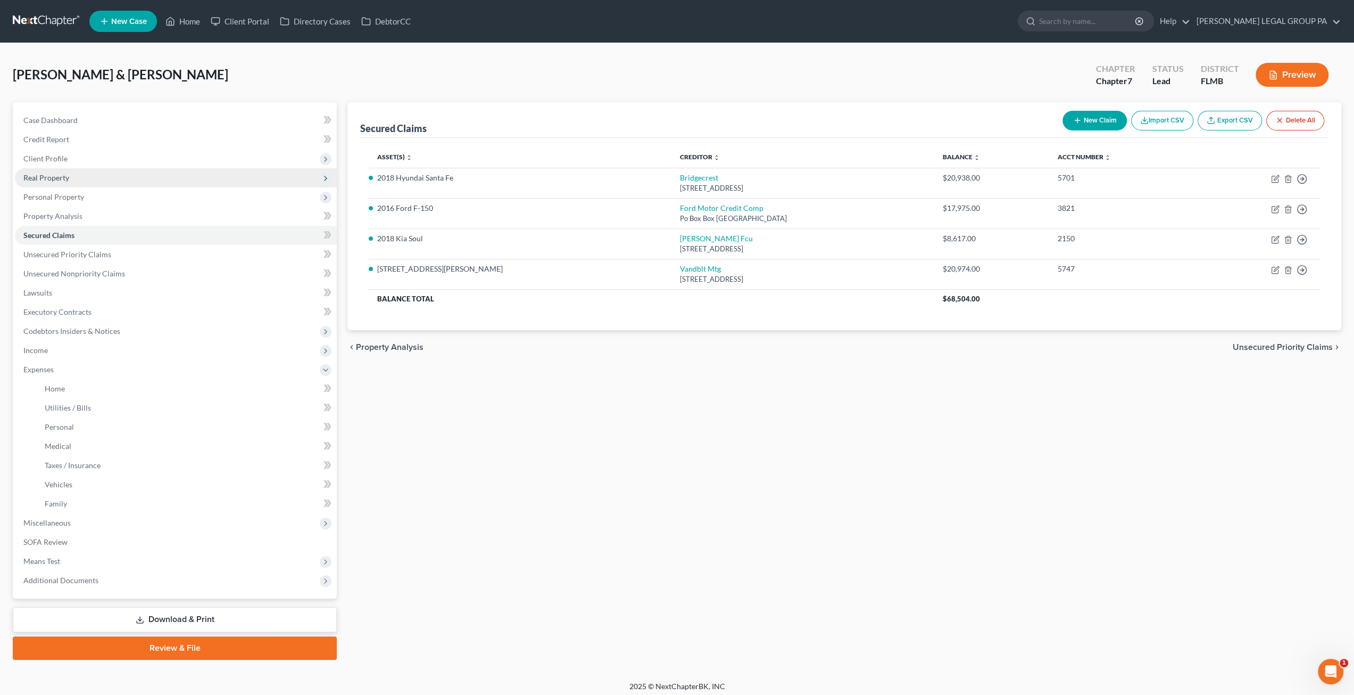
click at [55, 178] on span "Real Property" at bounding box center [46, 177] width 46 height 9
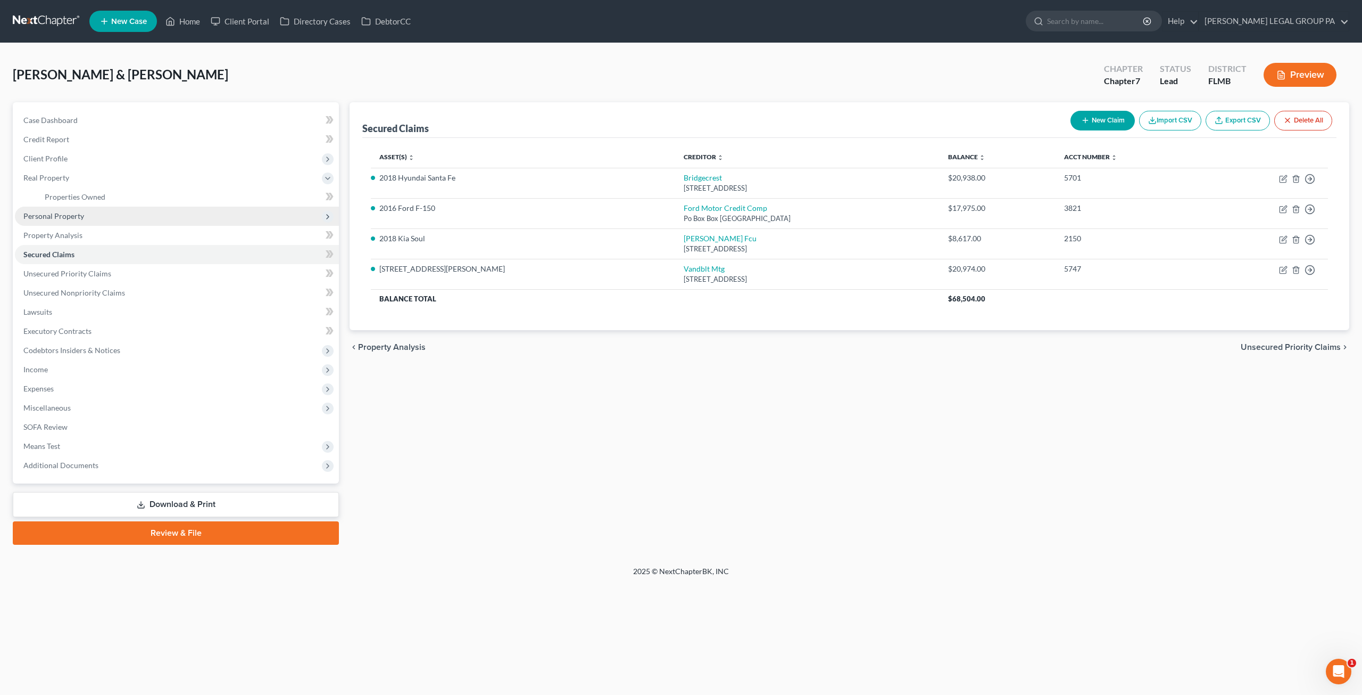
click at [55, 220] on span "Personal Property" at bounding box center [53, 215] width 61 height 9
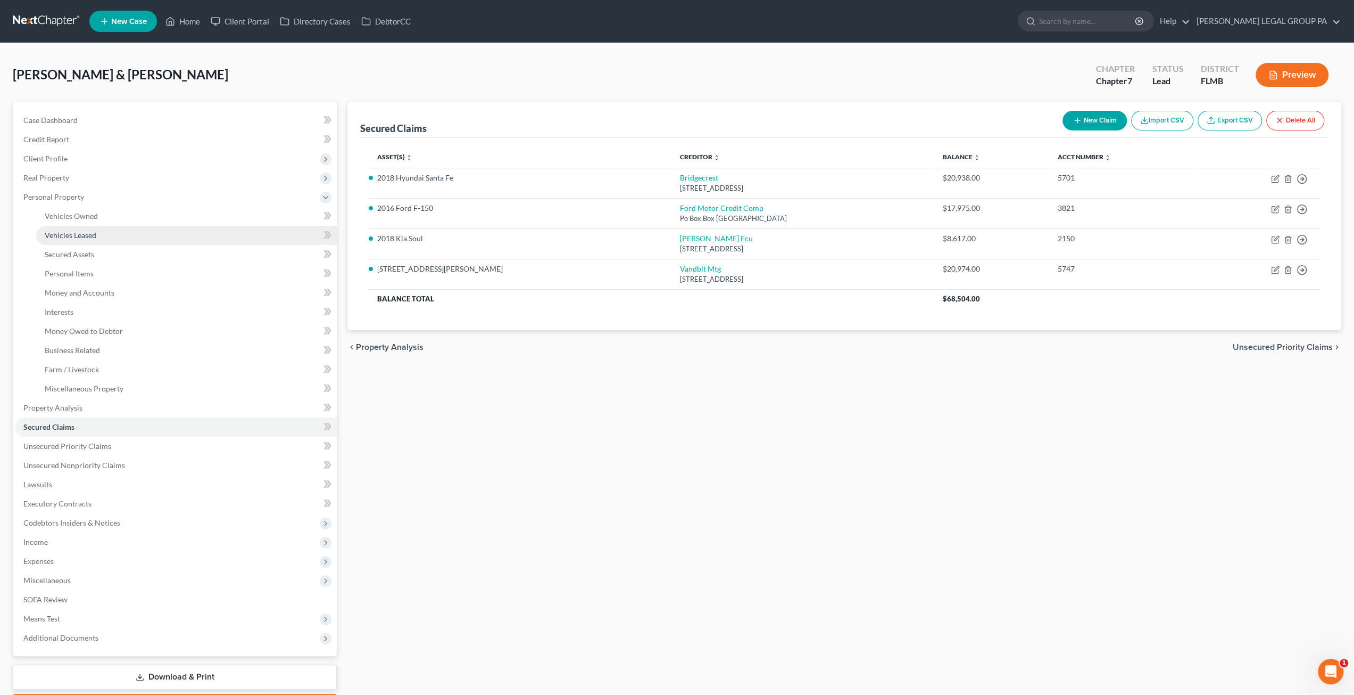
click at [79, 237] on span "Vehicles Leased" at bounding box center [71, 234] width 52 height 9
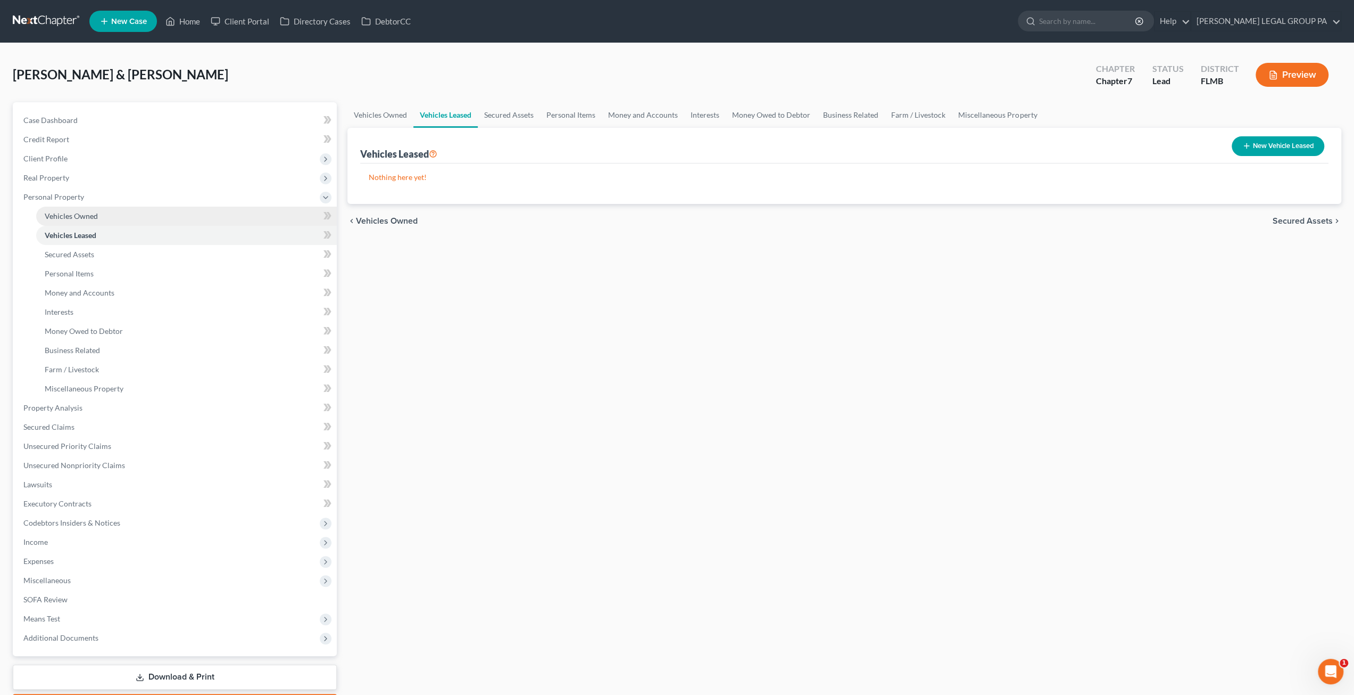
click at [80, 218] on span "Vehicles Owned" at bounding box center [71, 215] width 53 height 9
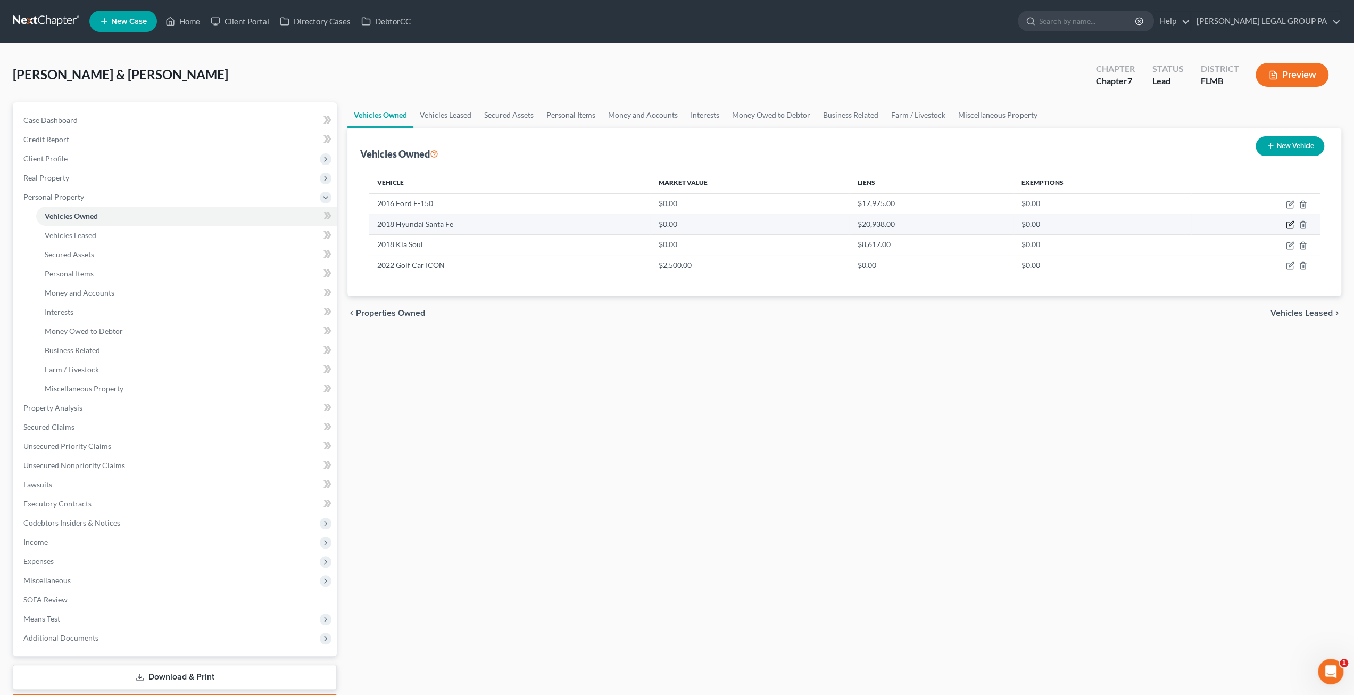
click at [1288, 222] on icon "button" at bounding box center [1290, 224] width 9 height 9
select select "0"
select select "8"
select select "2"
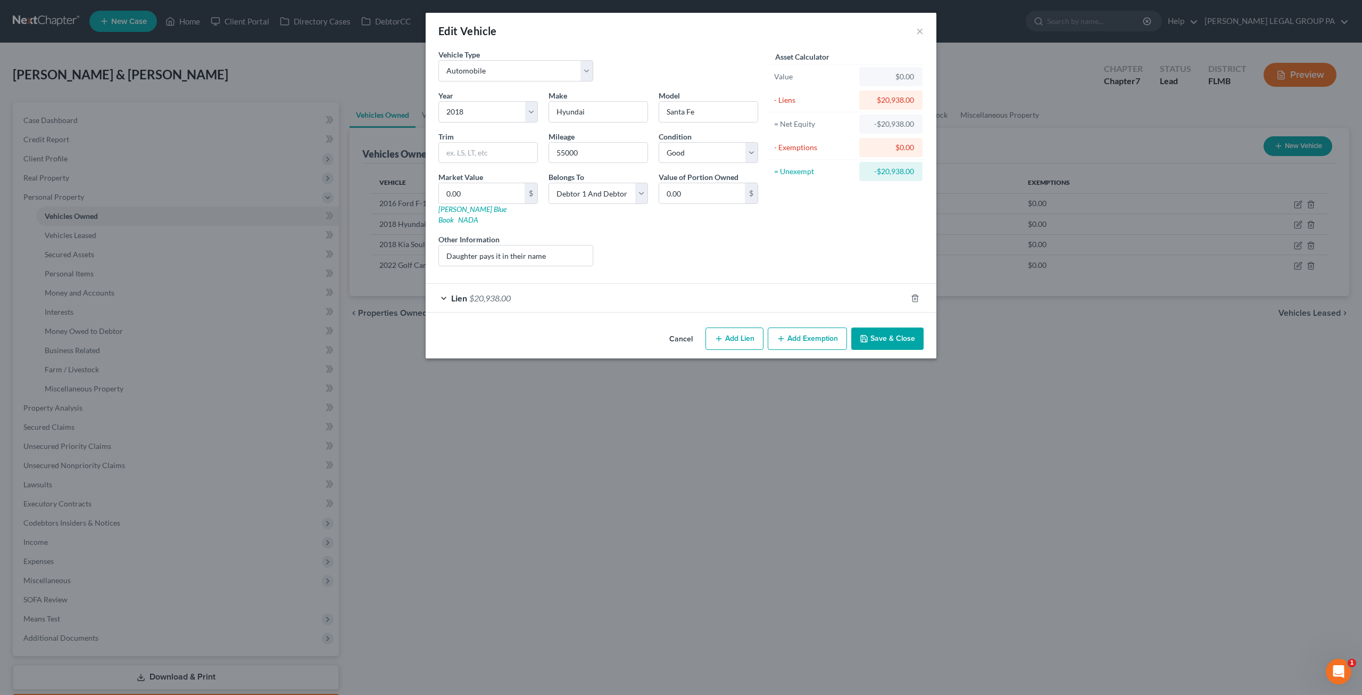
click at [897, 329] on button "Save & Close" at bounding box center [888, 338] width 72 height 22
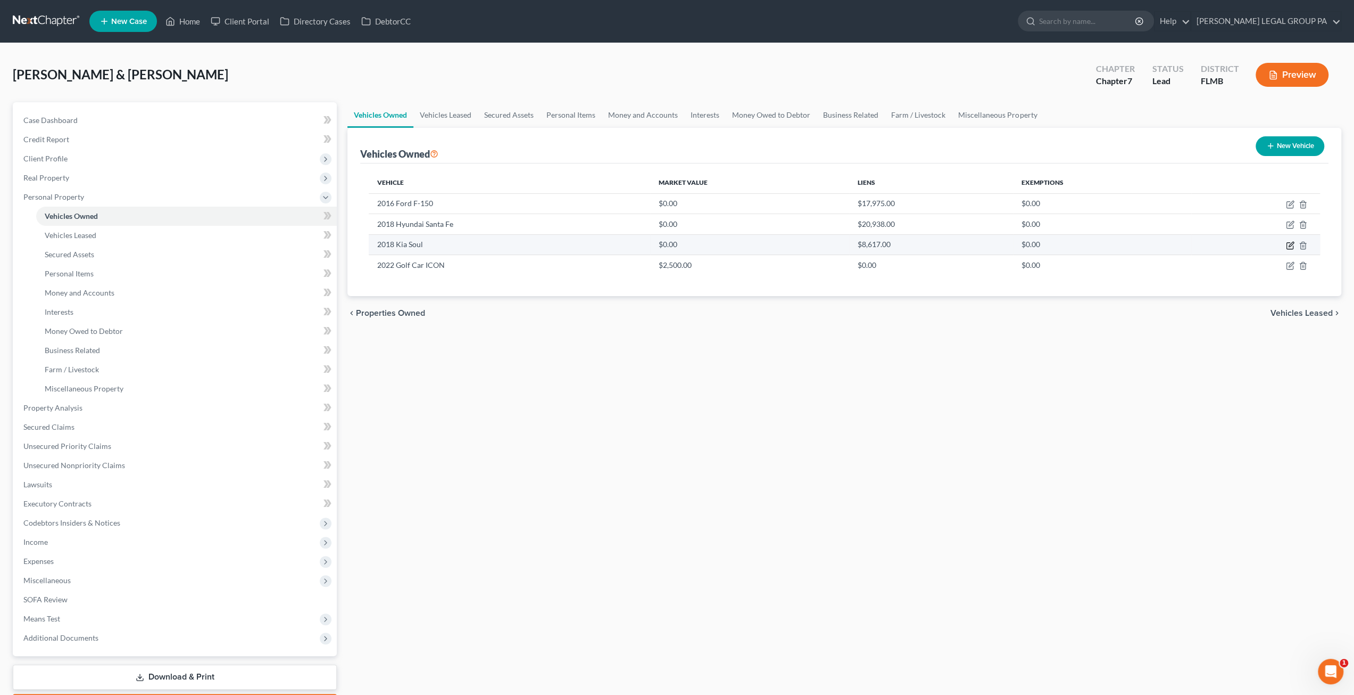
click at [1288, 243] on icon "button" at bounding box center [1290, 245] width 9 height 9
select select "0"
select select "8"
select select "2"
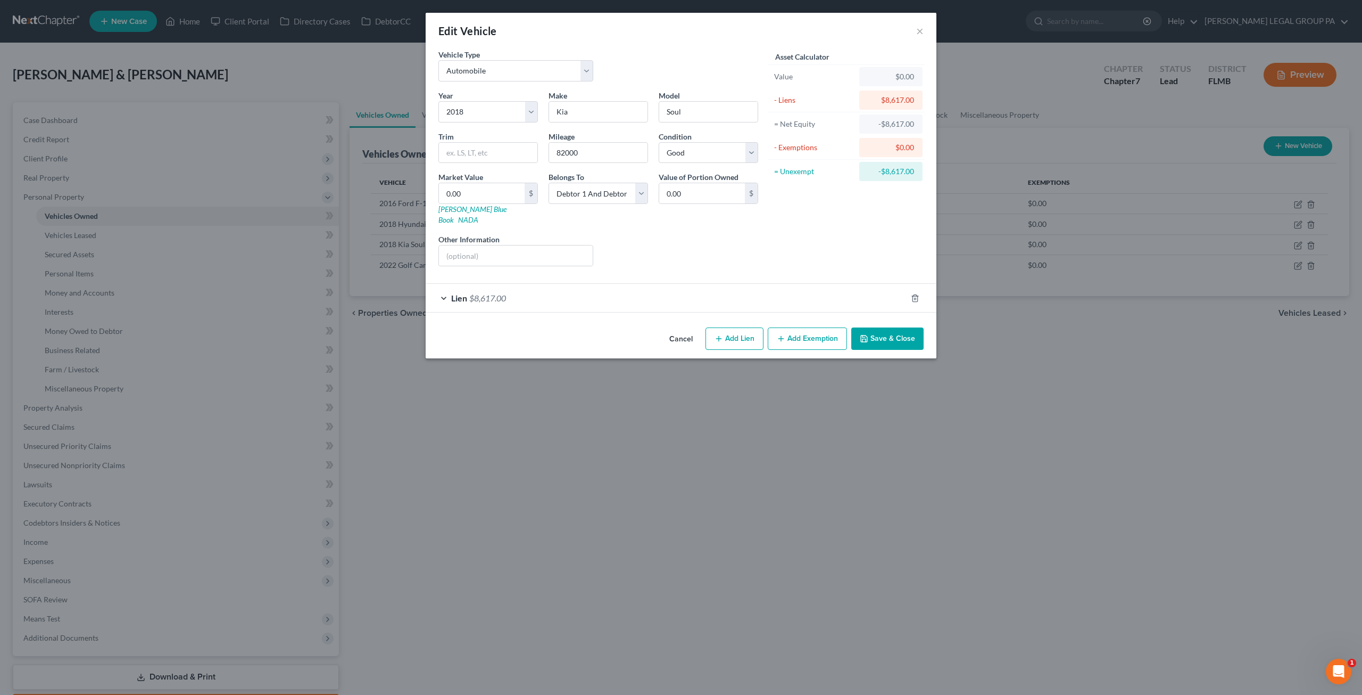
click at [895, 327] on button "Save & Close" at bounding box center [888, 338] width 72 height 22
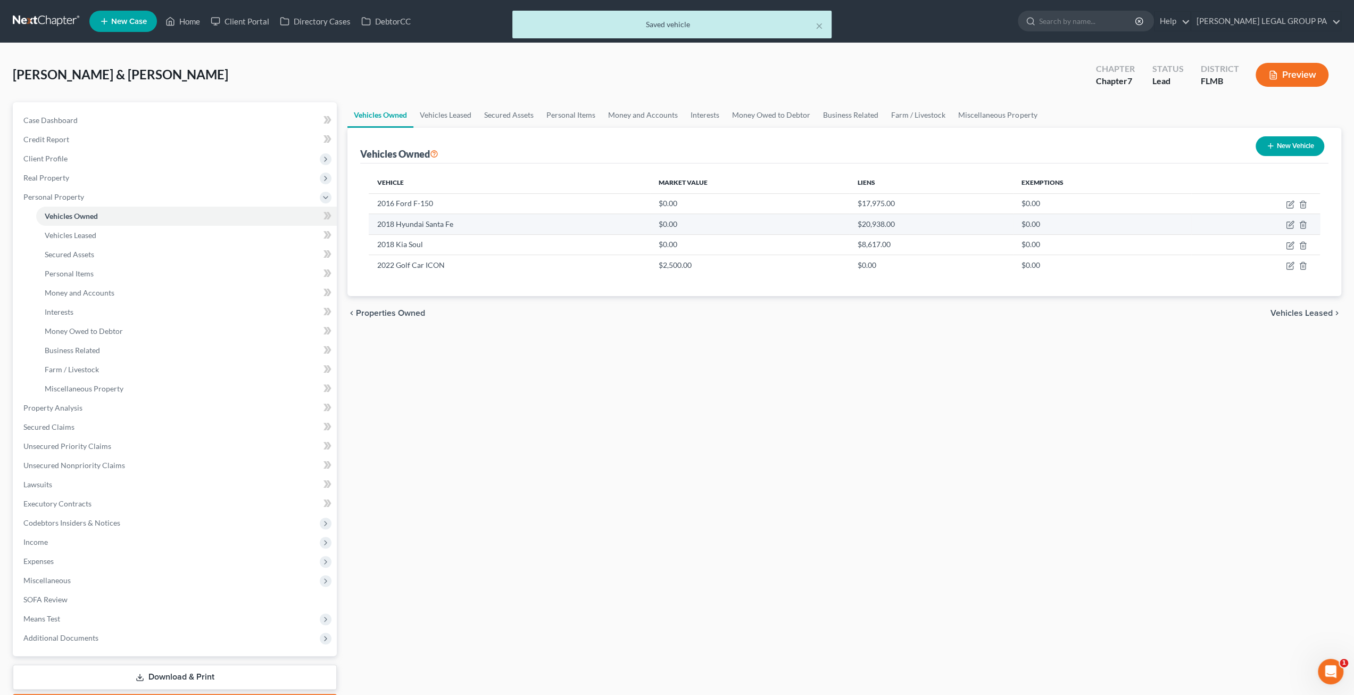
click at [1285, 225] on td at bounding box center [1256, 224] width 129 height 20
click at [1291, 223] on icon "button" at bounding box center [1290, 224] width 9 height 9
select select "0"
select select "8"
select select "2"
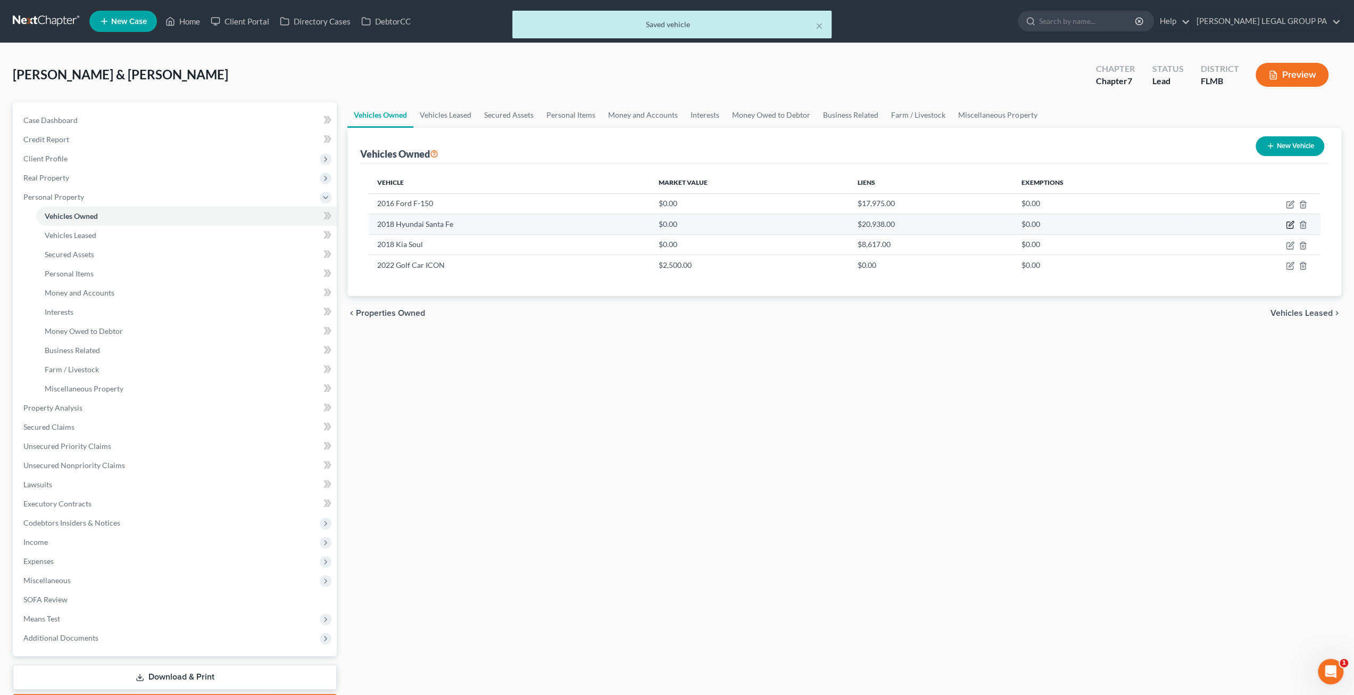
select select "2"
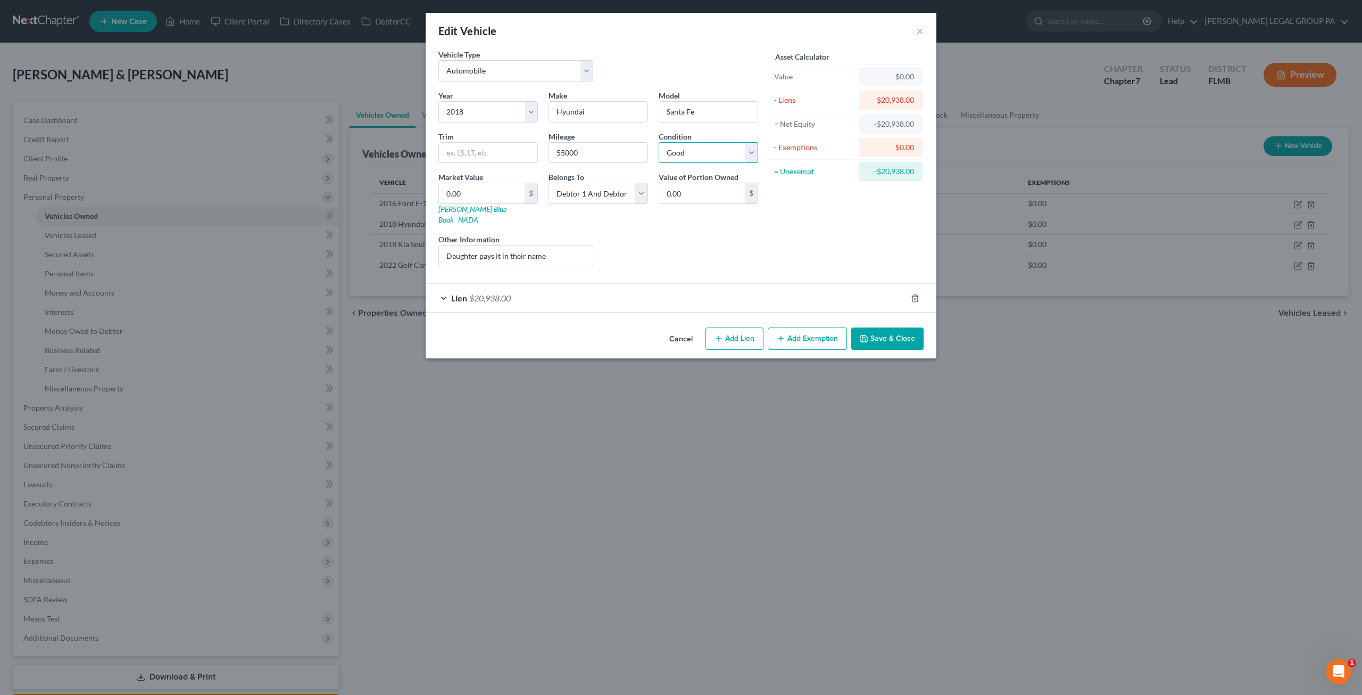
click at [717, 148] on select "Select Excellent Very Good Good Fair Poor" at bounding box center [709, 152] width 100 height 21
select select "3"
click at [659, 142] on select "Select Excellent Very Good Good Fair Poor" at bounding box center [709, 152] width 100 height 21
click at [685, 248] on div "Liens Select" at bounding box center [682, 250] width 166 height 32
click at [550, 245] on input "Daughter pays it in their name" at bounding box center [516, 255] width 154 height 20
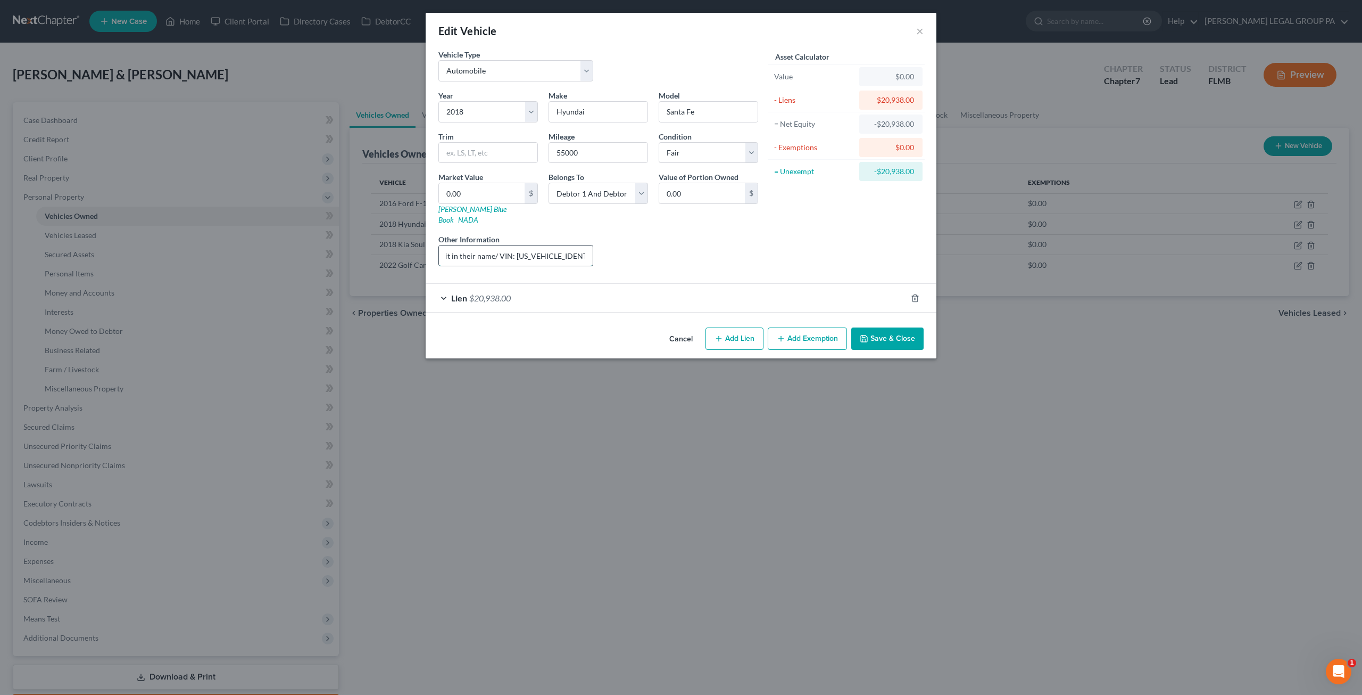
scroll to position [0, 55]
drag, startPoint x: 509, startPoint y: 244, endPoint x: 589, endPoint y: 244, distance: 79.8
click at [589, 245] on input "Daughter pays it in their name/ VIN: 5XYZU3LB4JG511863" at bounding box center [516, 255] width 154 height 20
type input "Daughter pays it in their name/ VIN: 5XYZU3LB4JG511863"
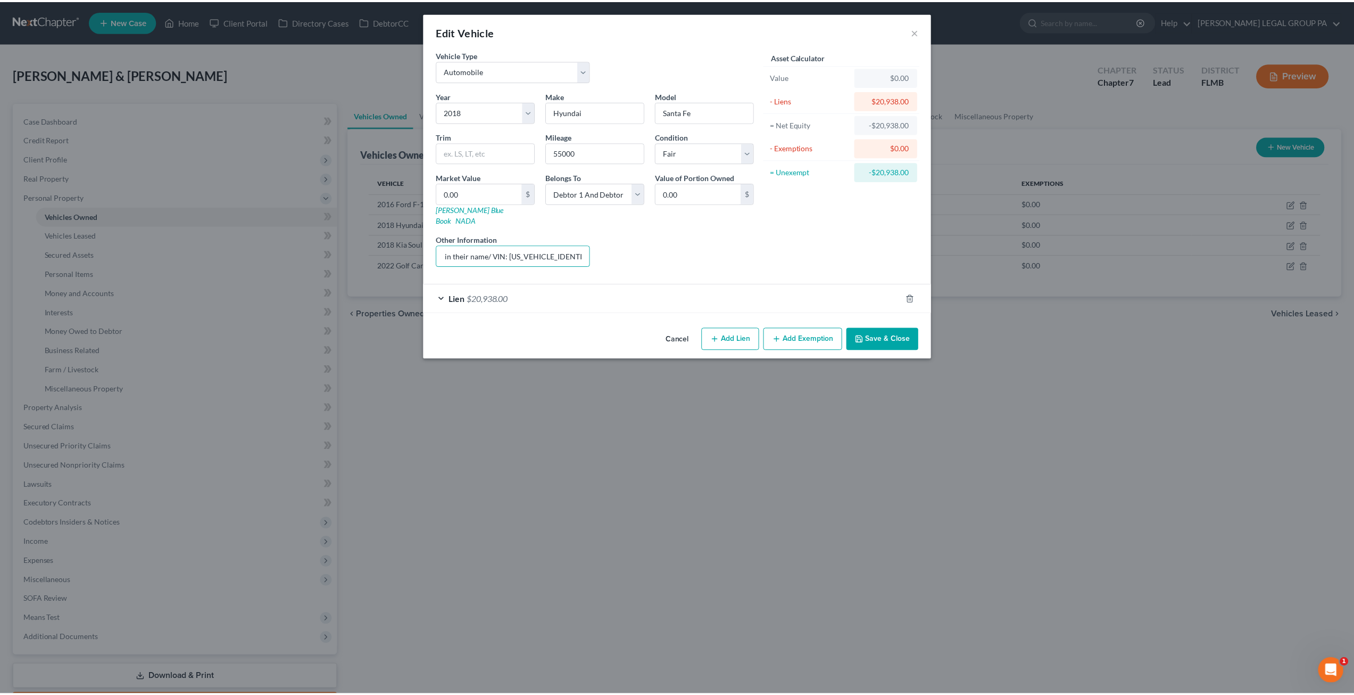
scroll to position [0, 0]
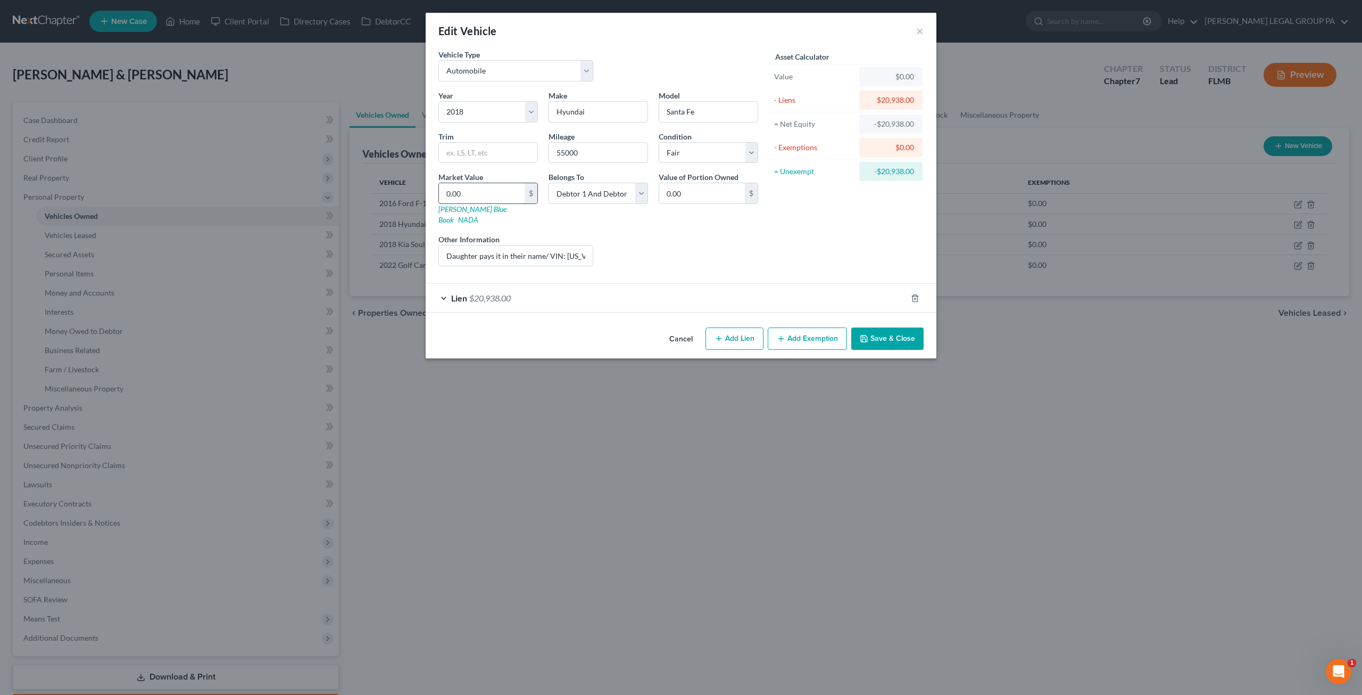
click at [489, 189] on input "0.00" at bounding box center [482, 193] width 86 height 20
type input "8"
type input "8.00"
type input "89"
type input "89.00"
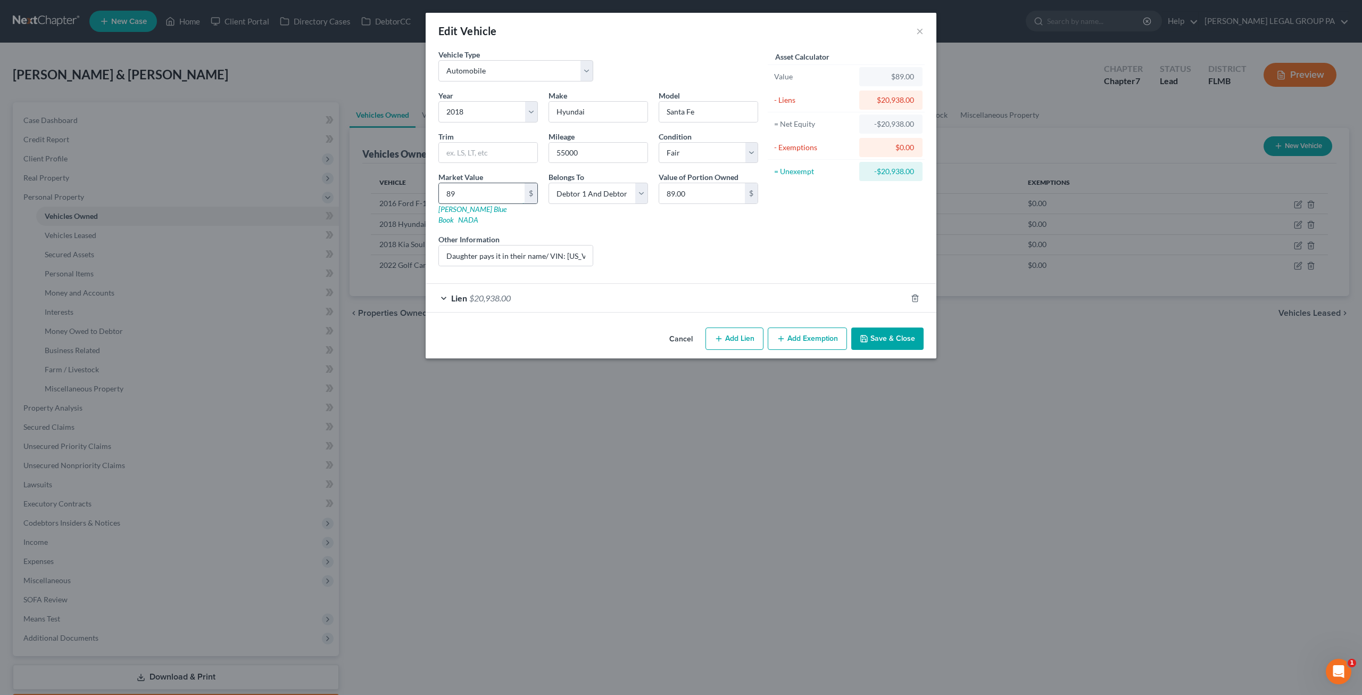
type input "895"
type input "895.00"
type input "8958"
type input "8,958.00"
type input "8,958"
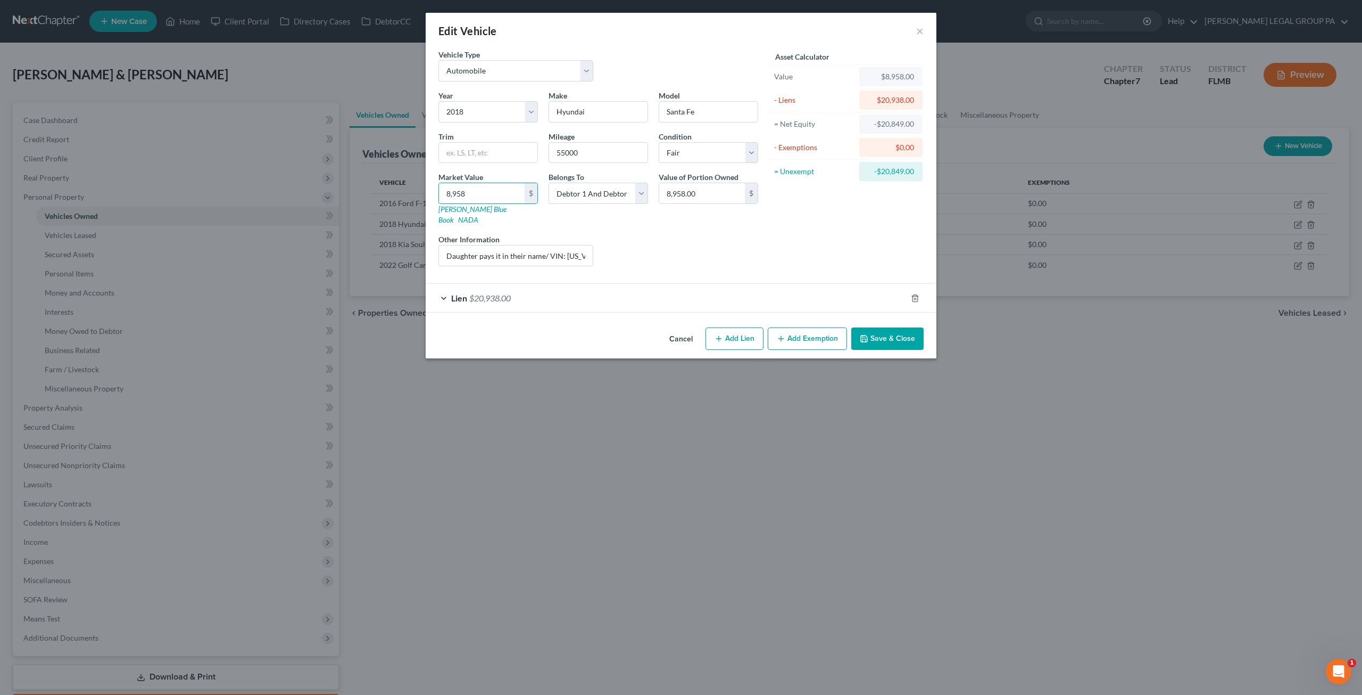
click at [876, 333] on button "Save & Close" at bounding box center [888, 338] width 72 height 22
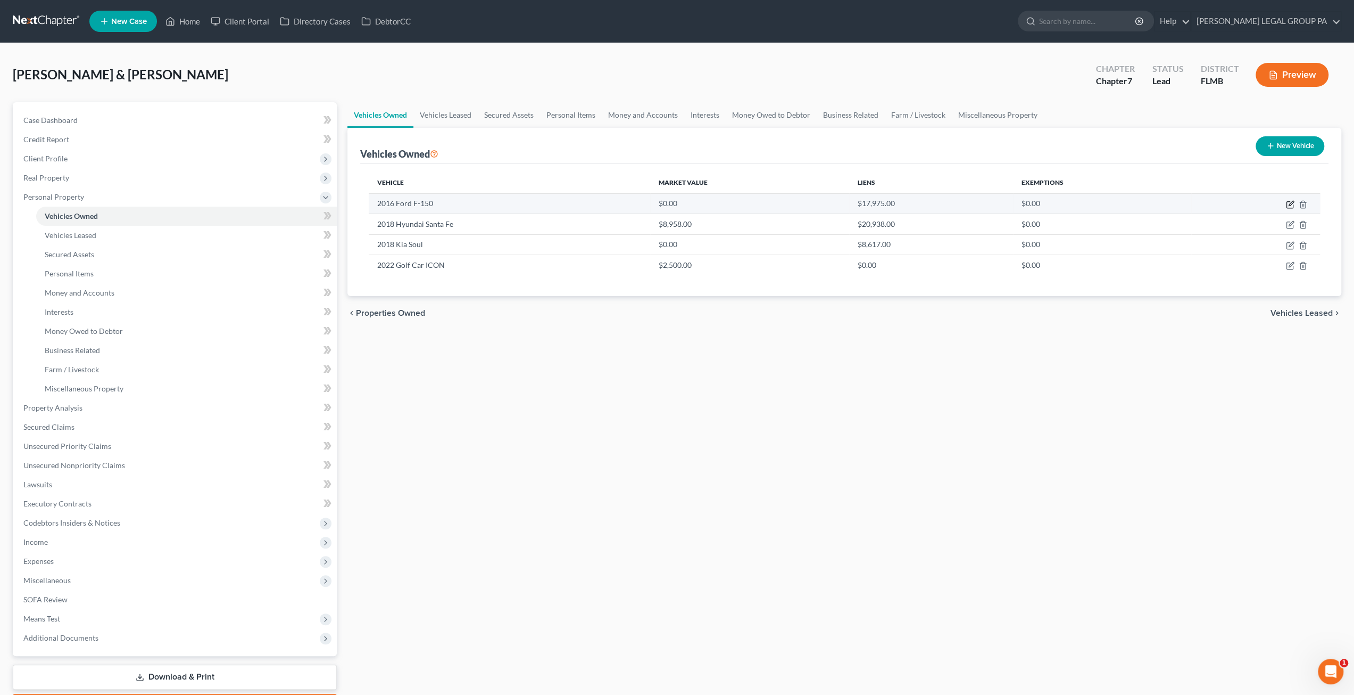
click at [1290, 206] on icon "button" at bounding box center [1290, 204] width 9 height 9
select select "0"
select select "10"
select select "2"
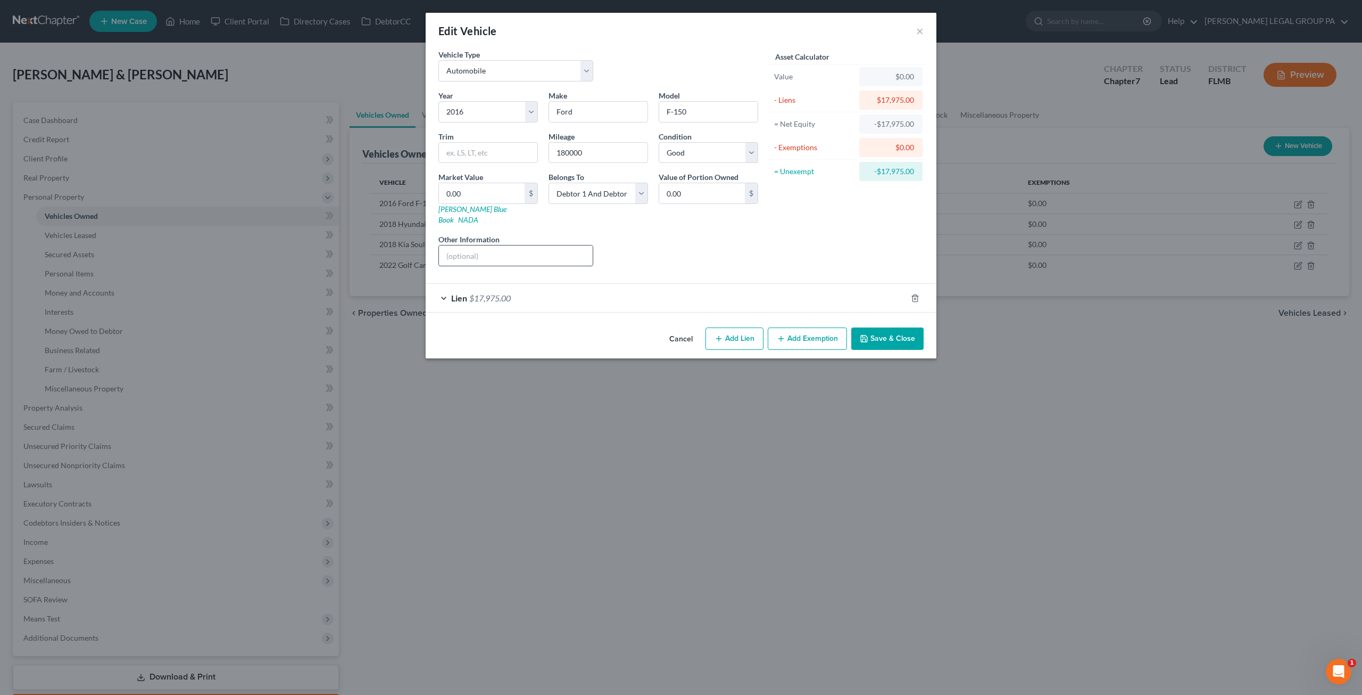
click at [536, 245] on input "text" at bounding box center [516, 255] width 154 height 20
type input "v"
drag, startPoint x: 552, startPoint y: 244, endPoint x: 465, endPoint y: 244, distance: 86.7
click at [465, 245] on input "VIN: 1FTEX1CP1GKF22117" at bounding box center [516, 255] width 154 height 20
drag, startPoint x: 465, startPoint y: 244, endPoint x: 545, endPoint y: 243, distance: 80.4
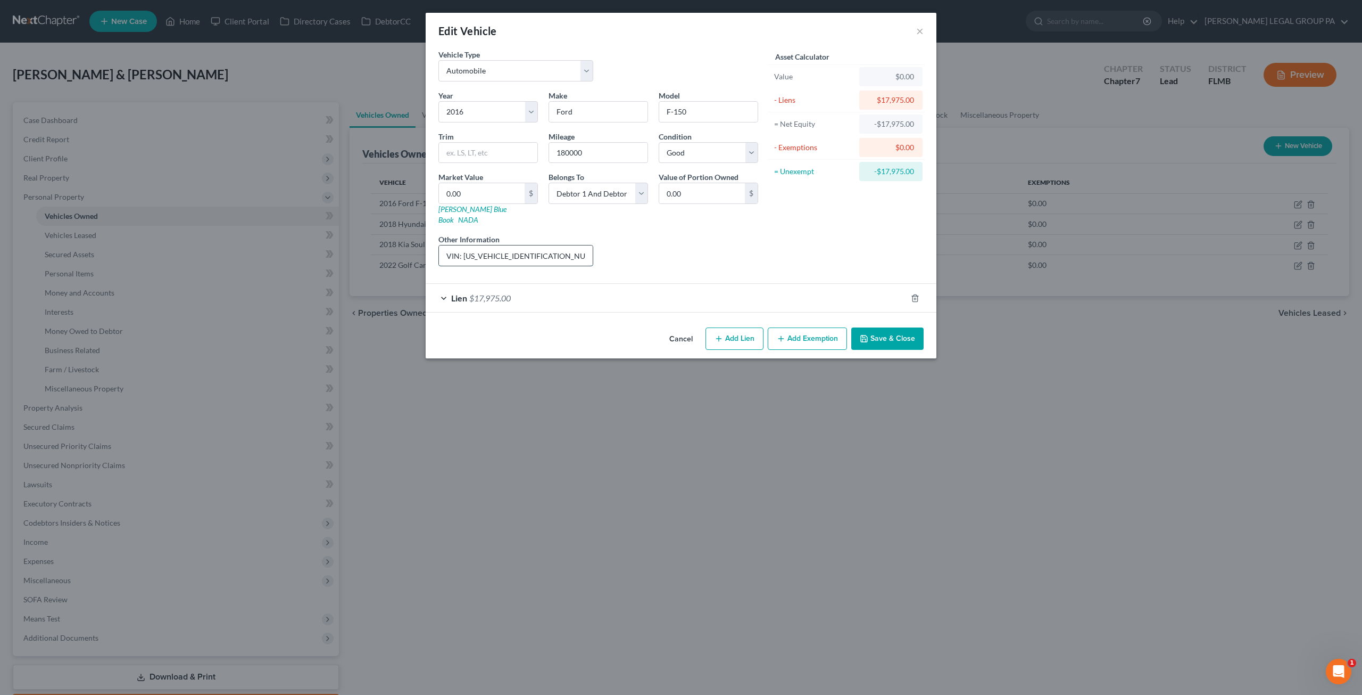
click at [545, 245] on input "VIN: 1FTEX1CP1GKF22117" at bounding box center [516, 255] width 154 height 20
type input "VIN: 1FTEX1CP1GKF22117"
click at [462, 184] on input "0.00" at bounding box center [482, 193] width 86 height 20
type input "5"
type input "5.00"
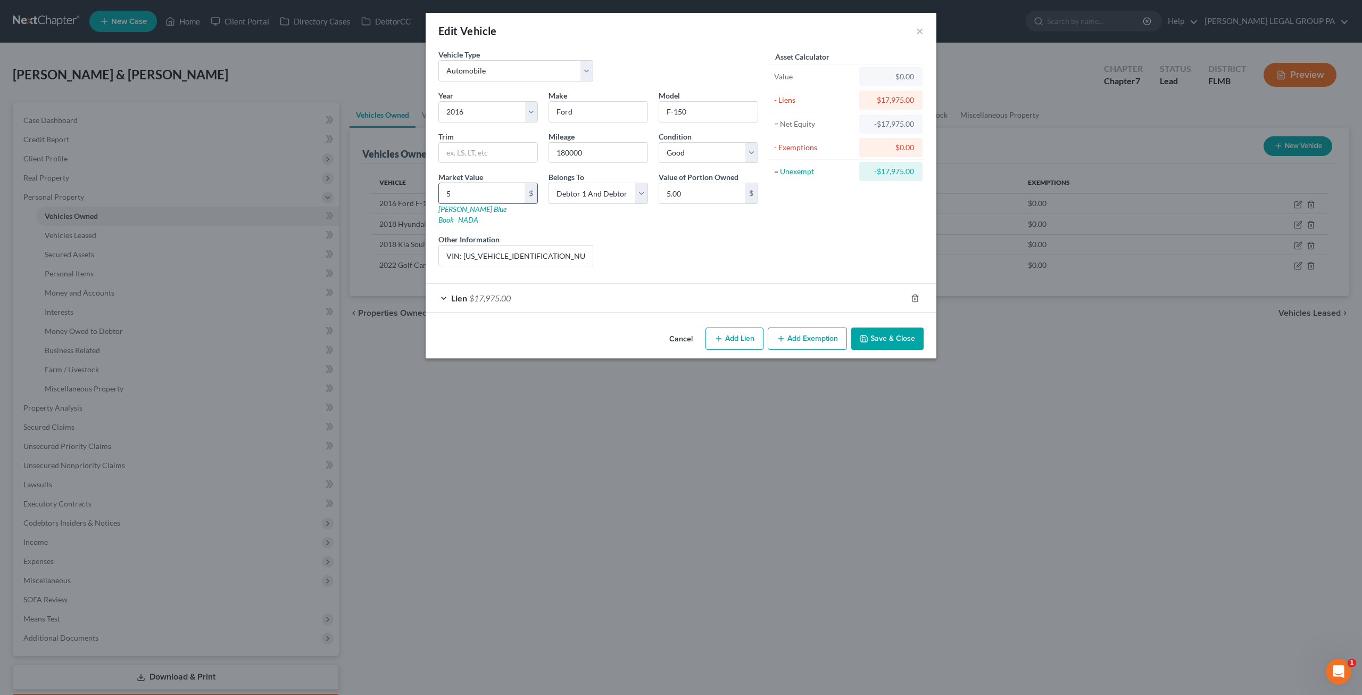
type input "55"
type input "55.00"
type input "551"
type input "551.00"
type input "5516"
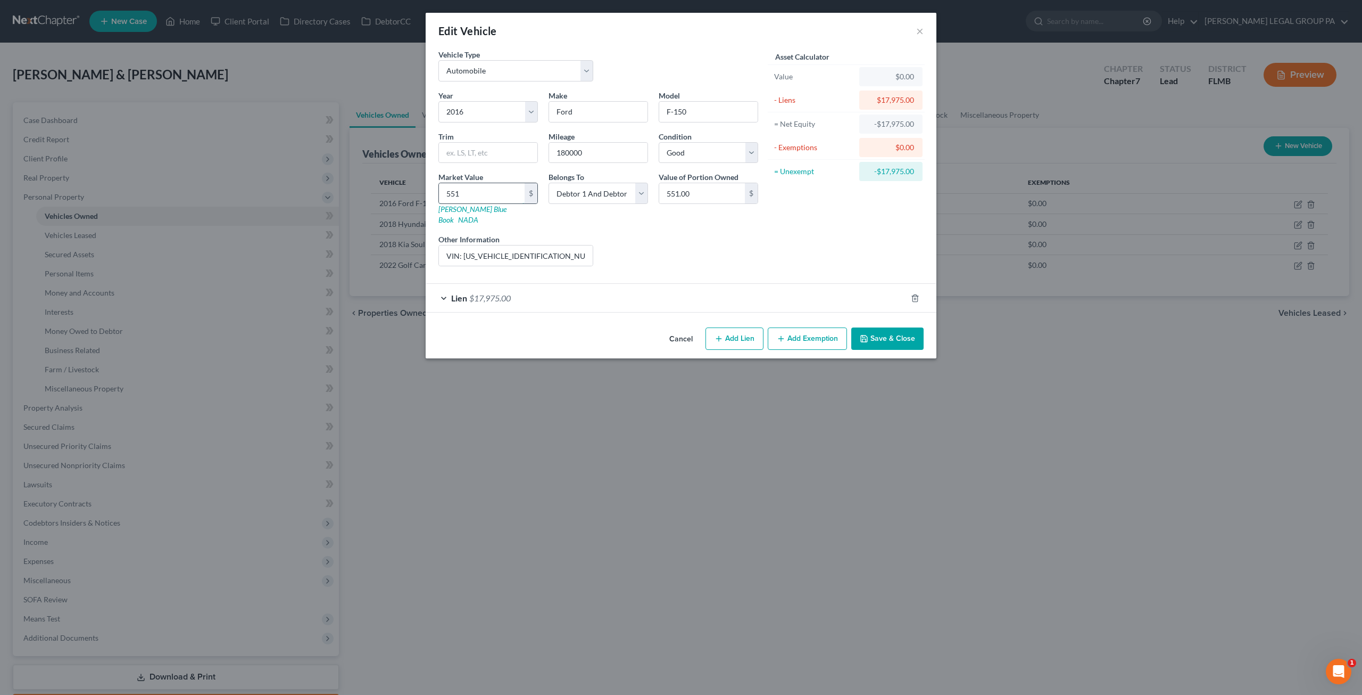
type input "5,516.00"
type input "5,516"
drag, startPoint x: 636, startPoint y: 226, endPoint x: 634, endPoint y: 234, distance: 7.7
click at [634, 234] on div "Liens Select" at bounding box center [682, 250] width 166 height 32
click at [580, 184] on select "Select Debtor 1 Only Debtor 2 Only Debtor 1 And Debtor 2 Only At Least One Of T…" at bounding box center [599, 193] width 100 height 21
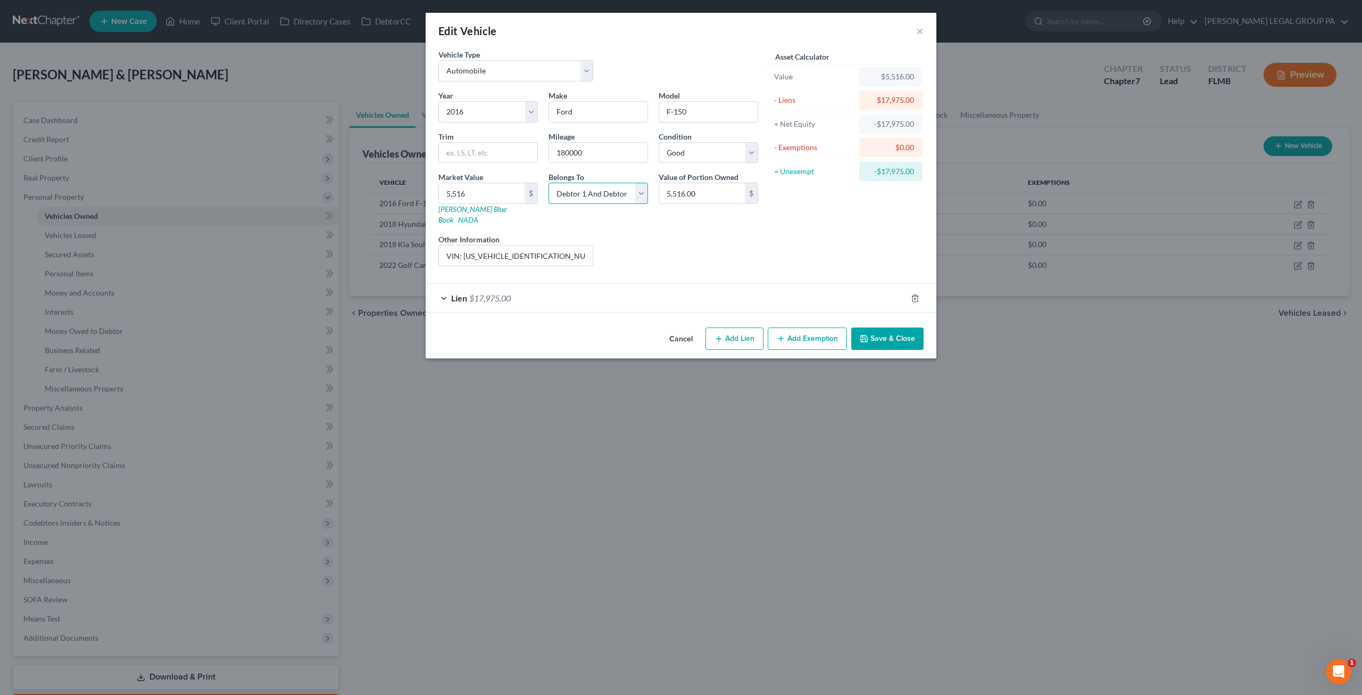
select select "0"
click at [549, 183] on select "Select Debtor 1 Only Debtor 2 Only Debtor 1 And Debtor 2 Only At Least One Of T…" at bounding box center [599, 193] width 100 height 21
click at [694, 150] on select "Select Excellent Very Good Good Fair Poor" at bounding box center [709, 152] width 100 height 21
click at [659, 142] on select "Select Excellent Very Good Good Fair Poor" at bounding box center [709, 152] width 100 height 21
click at [886, 331] on button "Save & Close" at bounding box center [888, 338] width 72 height 22
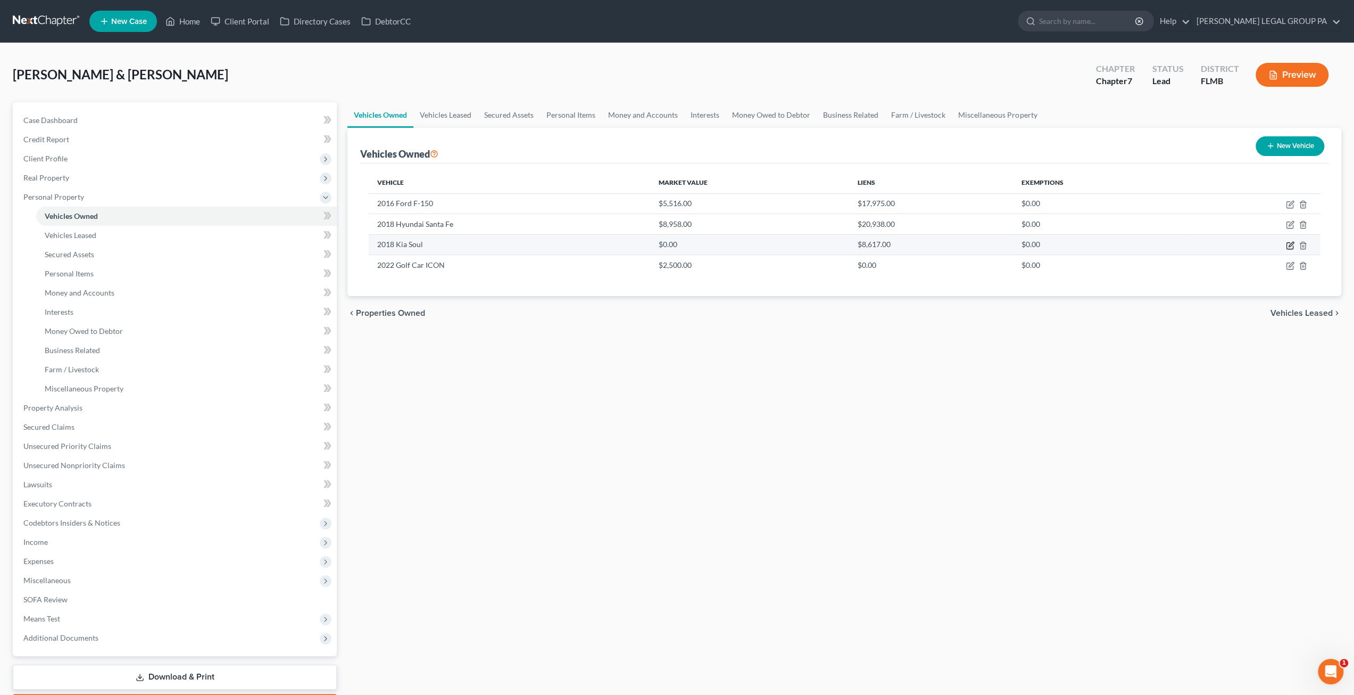
click at [1292, 245] on icon "button" at bounding box center [1290, 245] width 9 height 9
select select "0"
select select "8"
select select "2"
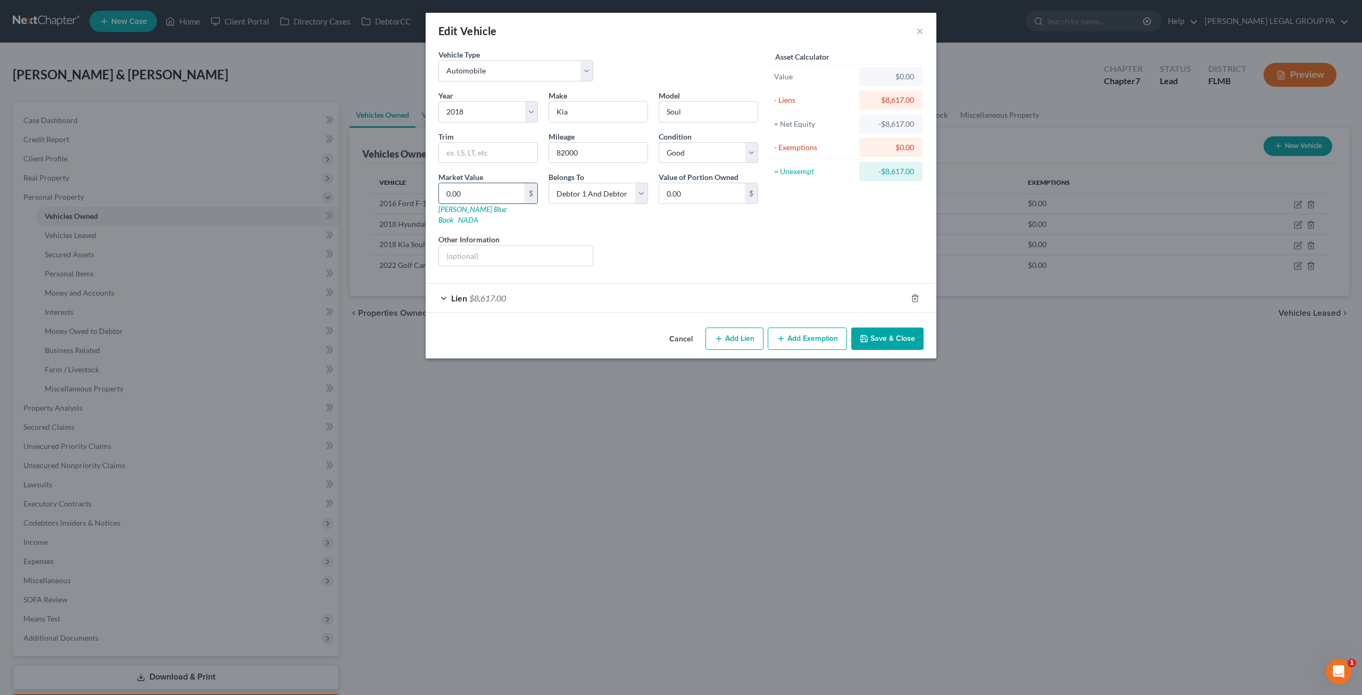
click at [485, 197] on input "0.00" at bounding box center [482, 193] width 86 height 20
type input "4"
type input "4.00"
type input "48"
type input "48.00"
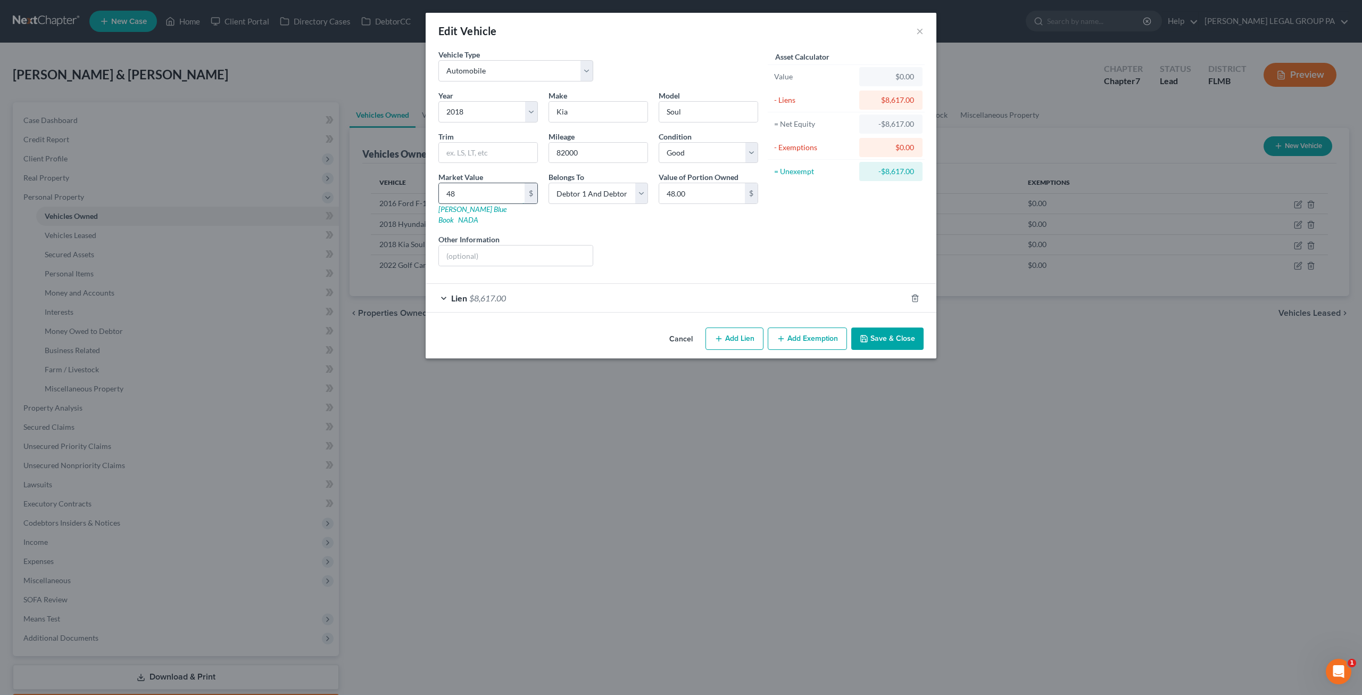
type input "480"
type input "480.00"
type input "4802"
type input "4,802.00"
type input "4,802"
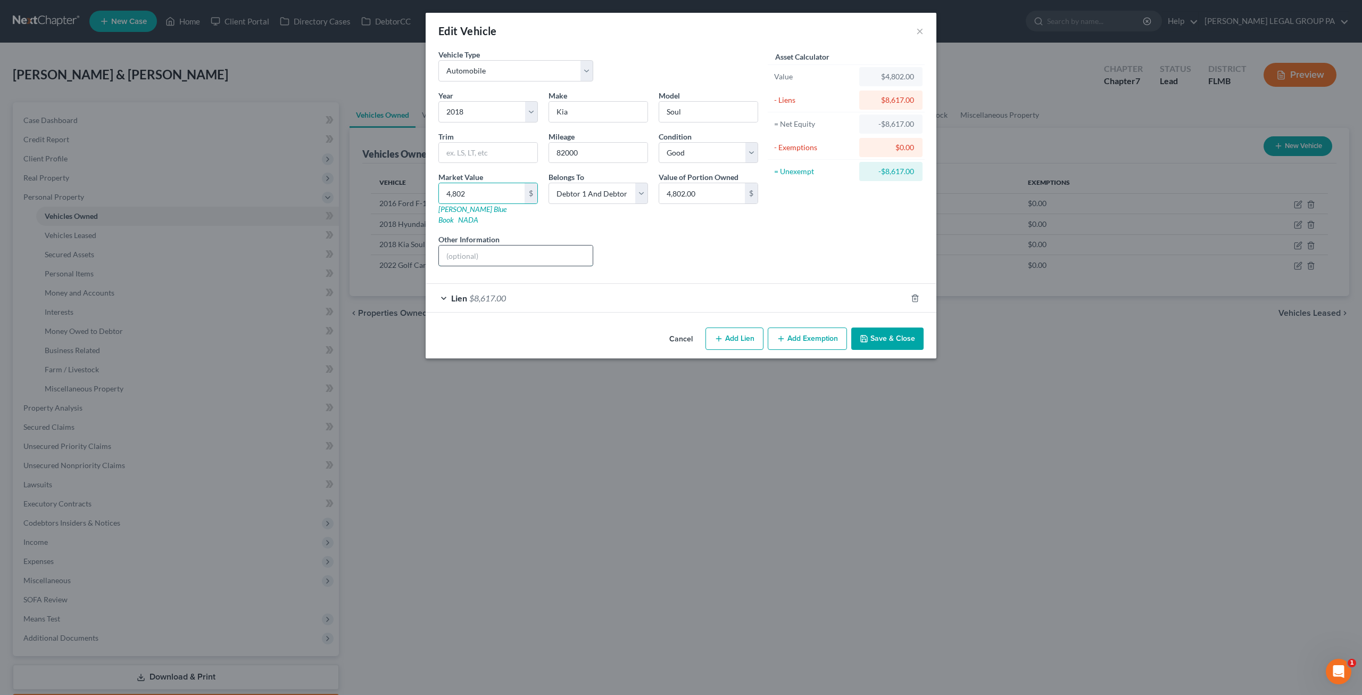
click at [503, 245] on input "text" at bounding box center [516, 255] width 154 height 20
paste input "KNDJP3A57J7595174"
type input "VIN: KNDJP3A57J7595174"
click at [888, 328] on button "Save & Close" at bounding box center [888, 338] width 72 height 22
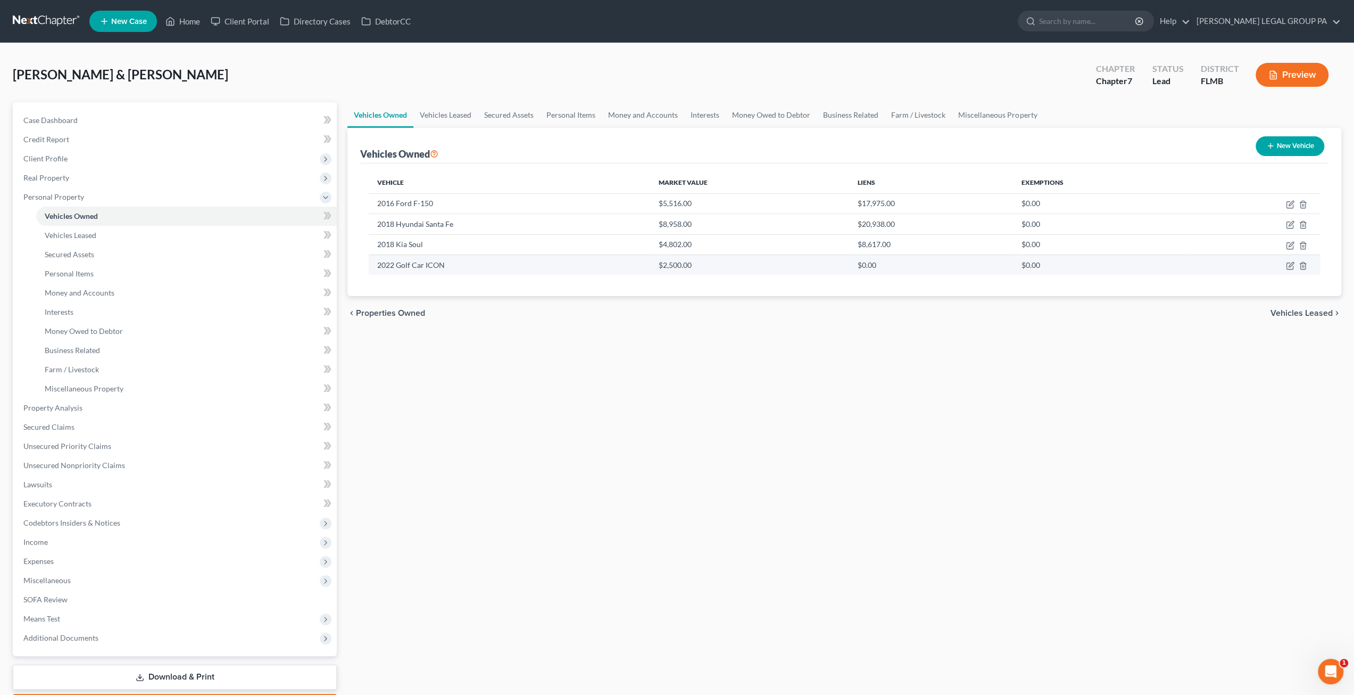
click at [1284, 263] on td at bounding box center [1256, 264] width 129 height 20
click at [1286, 263] on td at bounding box center [1256, 264] width 129 height 20
click at [1288, 264] on icon "button" at bounding box center [1290, 265] width 9 height 9
select select "7"
select select "4"
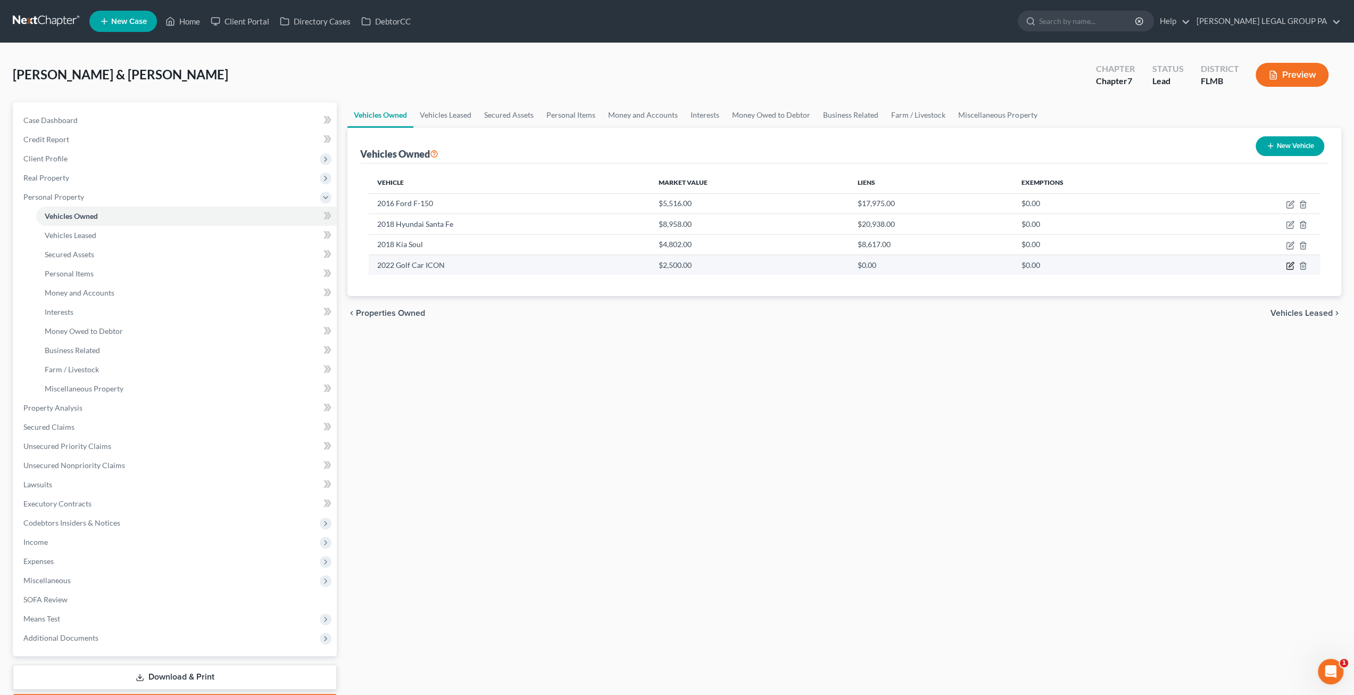
select select "2"
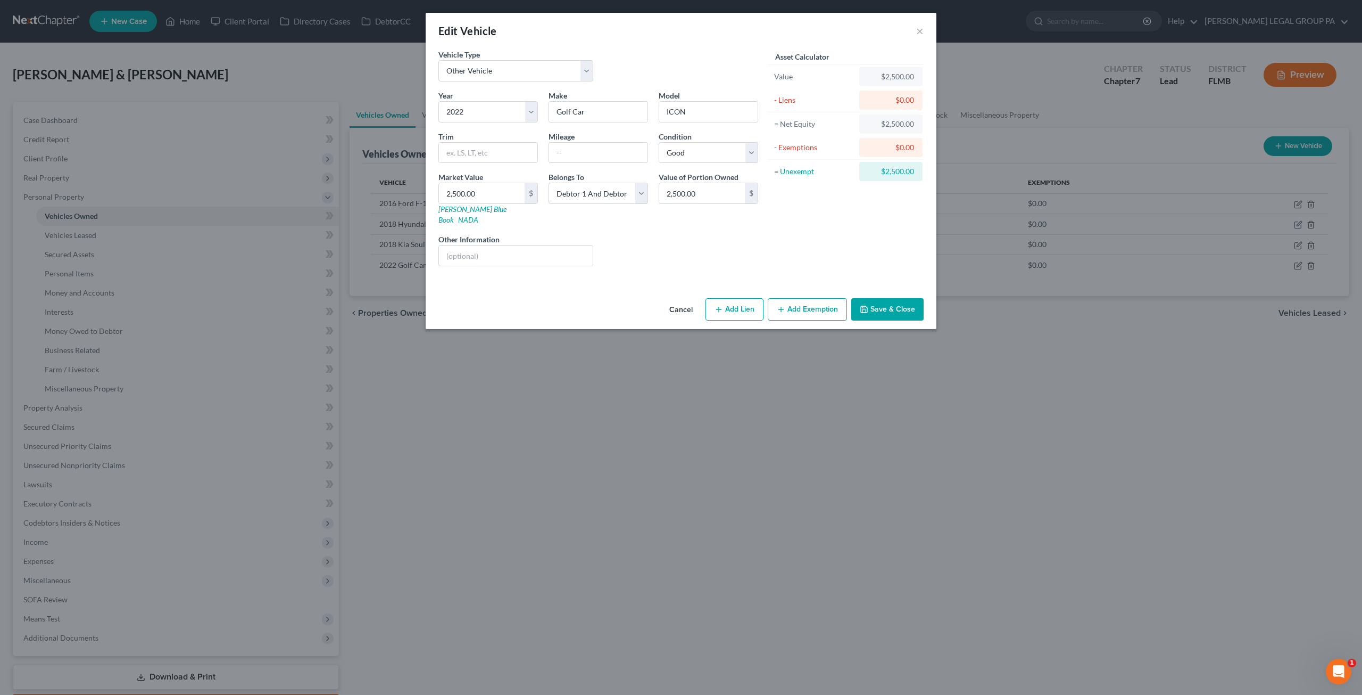
click at [808, 298] on button "Add Exemption" at bounding box center [807, 309] width 79 height 22
select select "2"
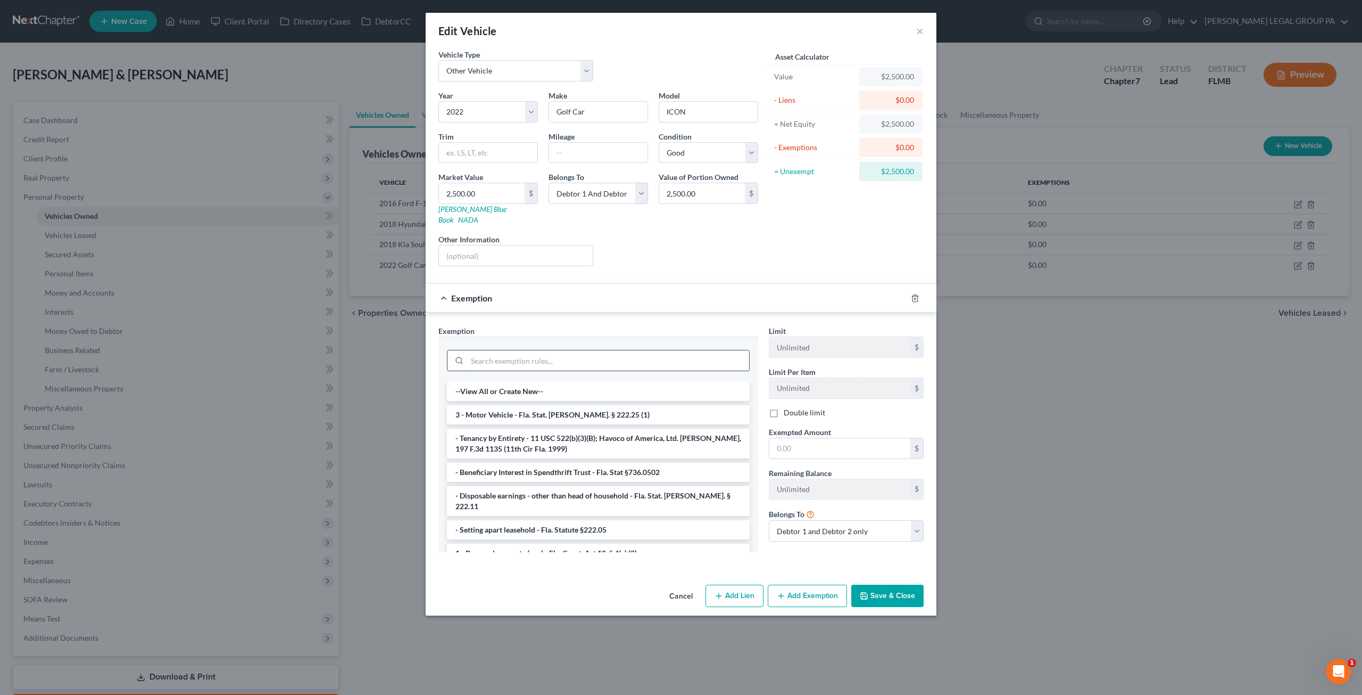
click at [574, 350] on input "search" at bounding box center [608, 360] width 282 height 20
click at [558, 405] on li "3 - Motor Vehicle - Fla. Stat. Ann. § 222.25 (1)" at bounding box center [598, 414] width 303 height 19
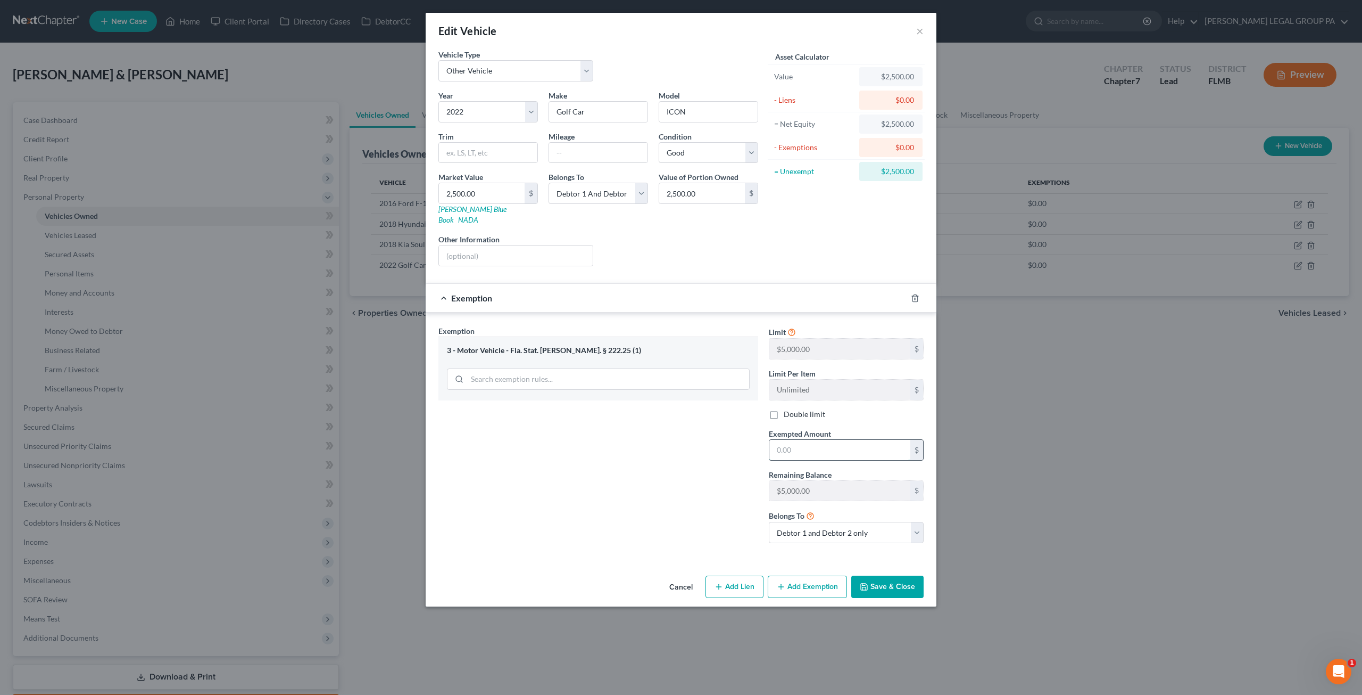
click at [804, 441] on input "text" at bounding box center [840, 450] width 141 height 20
type input "2,500"
click at [899, 575] on button "Save & Close" at bounding box center [888, 586] width 72 height 22
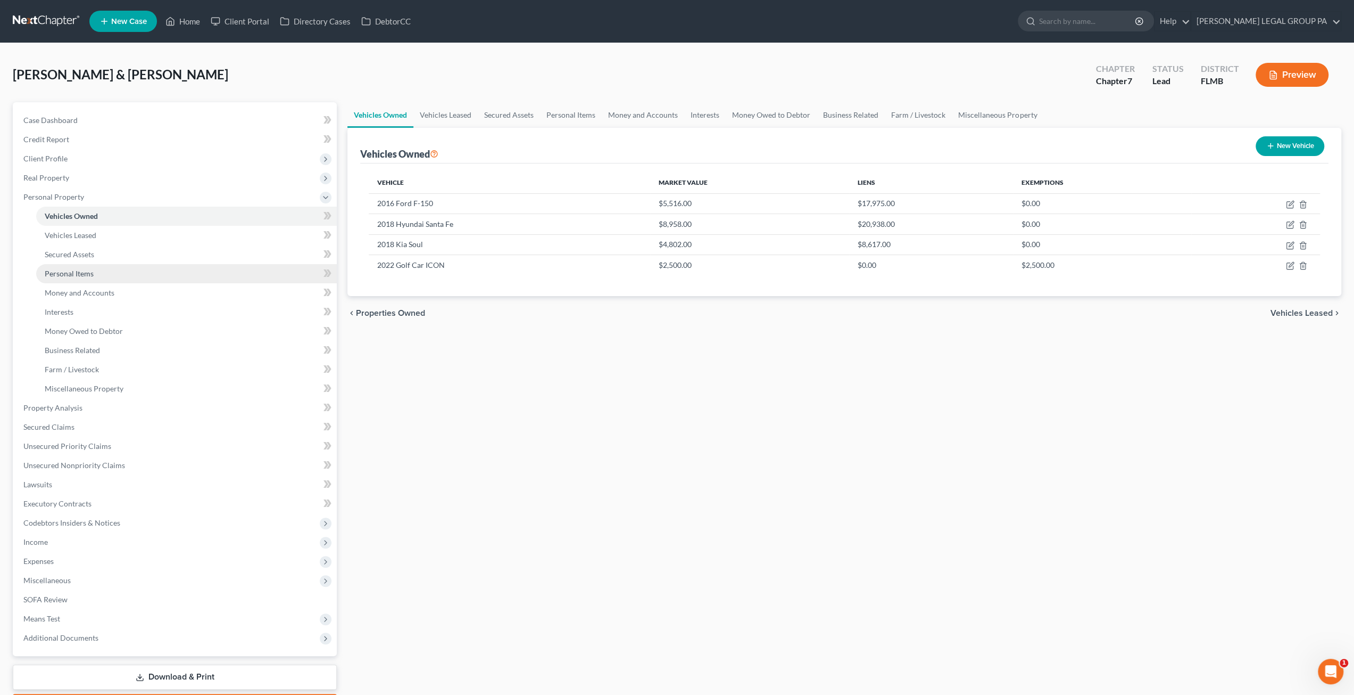
click at [75, 278] on link "Personal Items" at bounding box center [186, 273] width 301 height 19
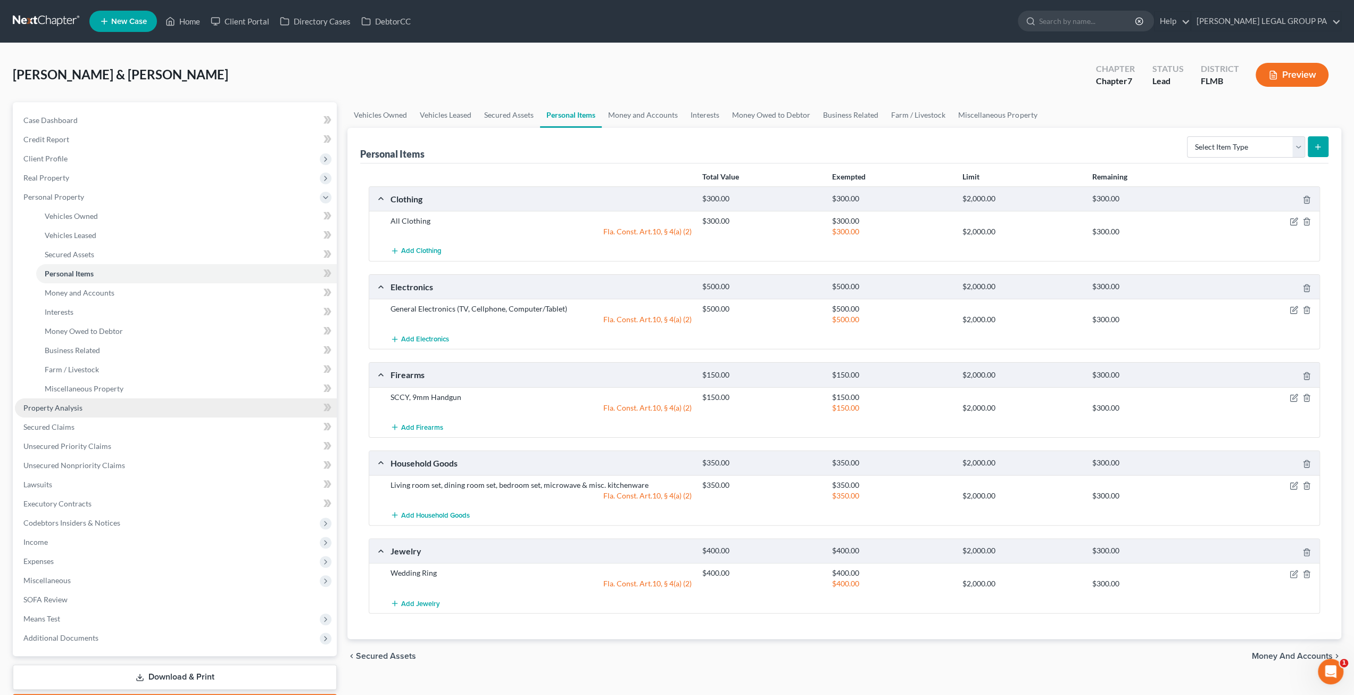
click at [76, 412] on link "Property Analysis" at bounding box center [176, 407] width 322 height 19
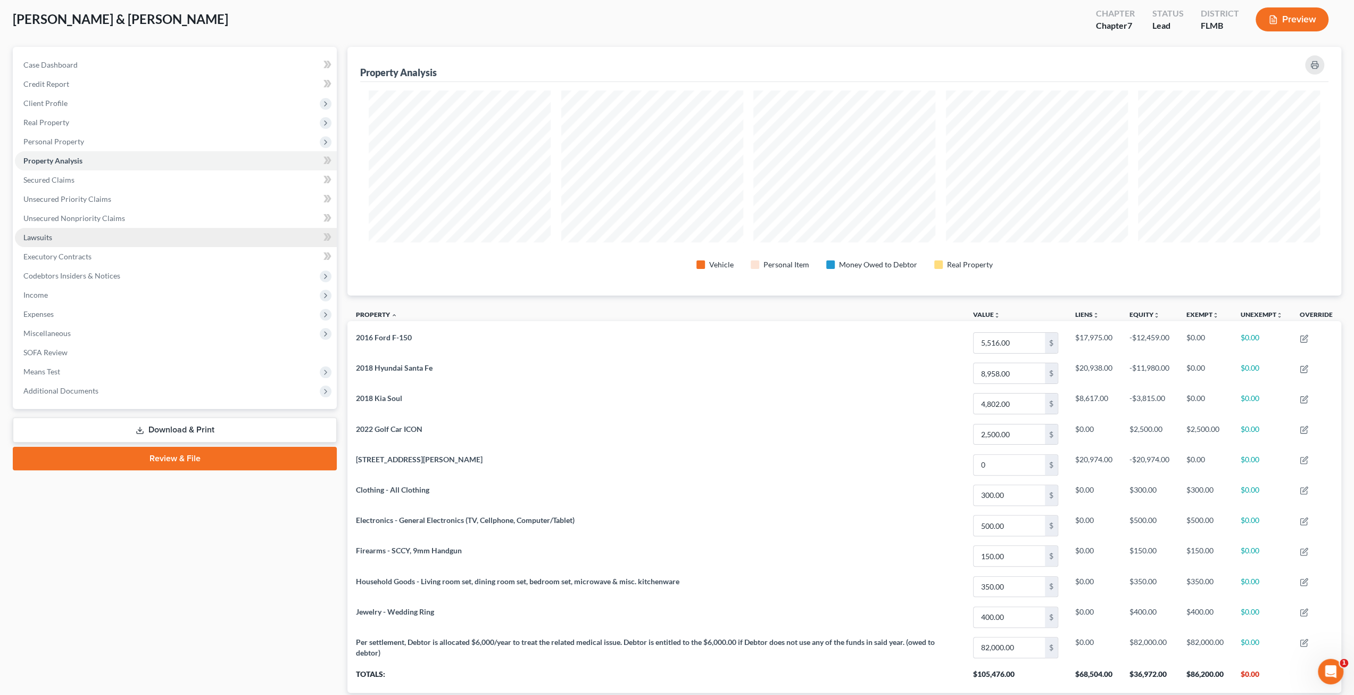
scroll to position [17, 0]
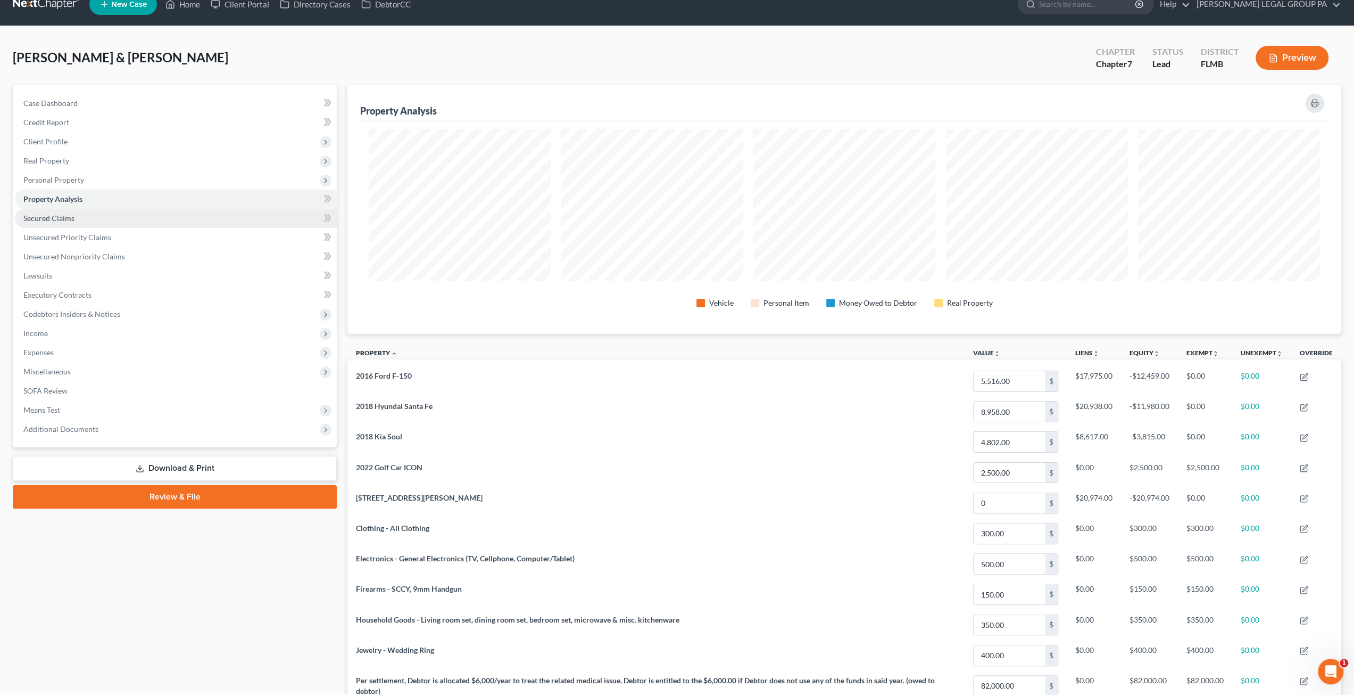
click at [56, 214] on span "Secured Claims" at bounding box center [48, 217] width 51 height 9
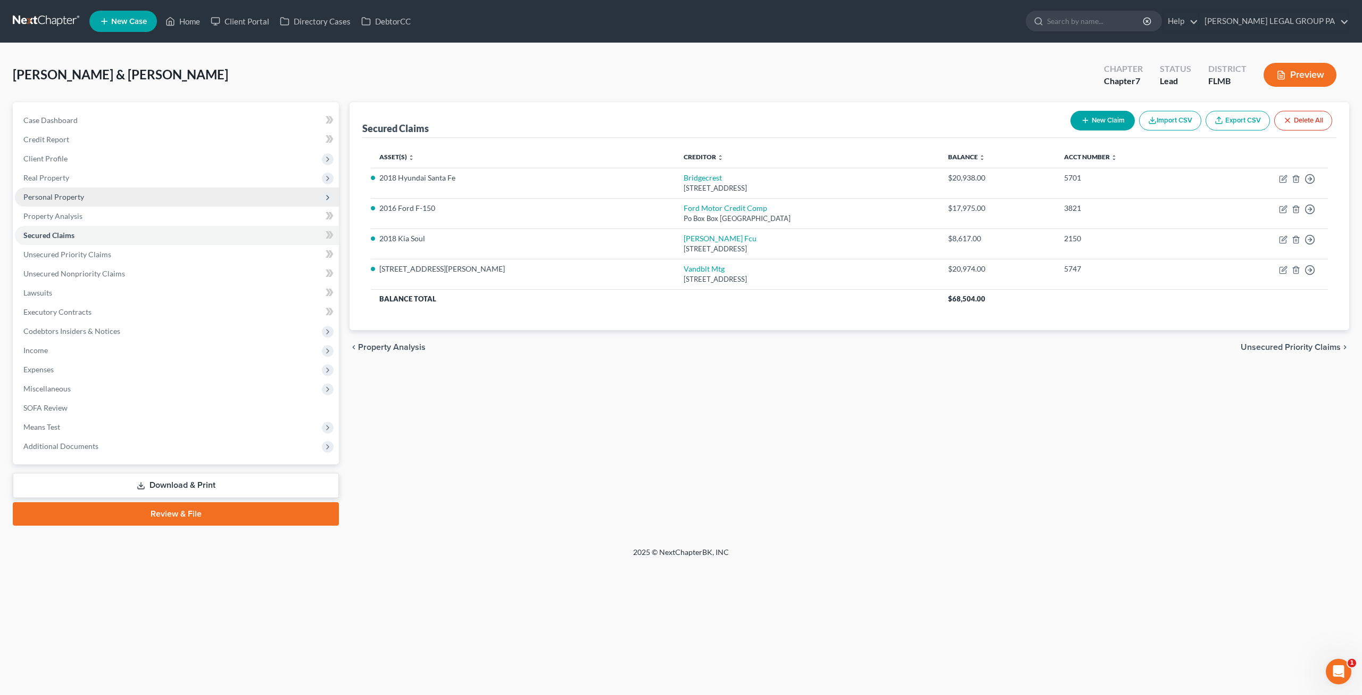
click at [79, 200] on span "Personal Property" at bounding box center [53, 196] width 61 height 9
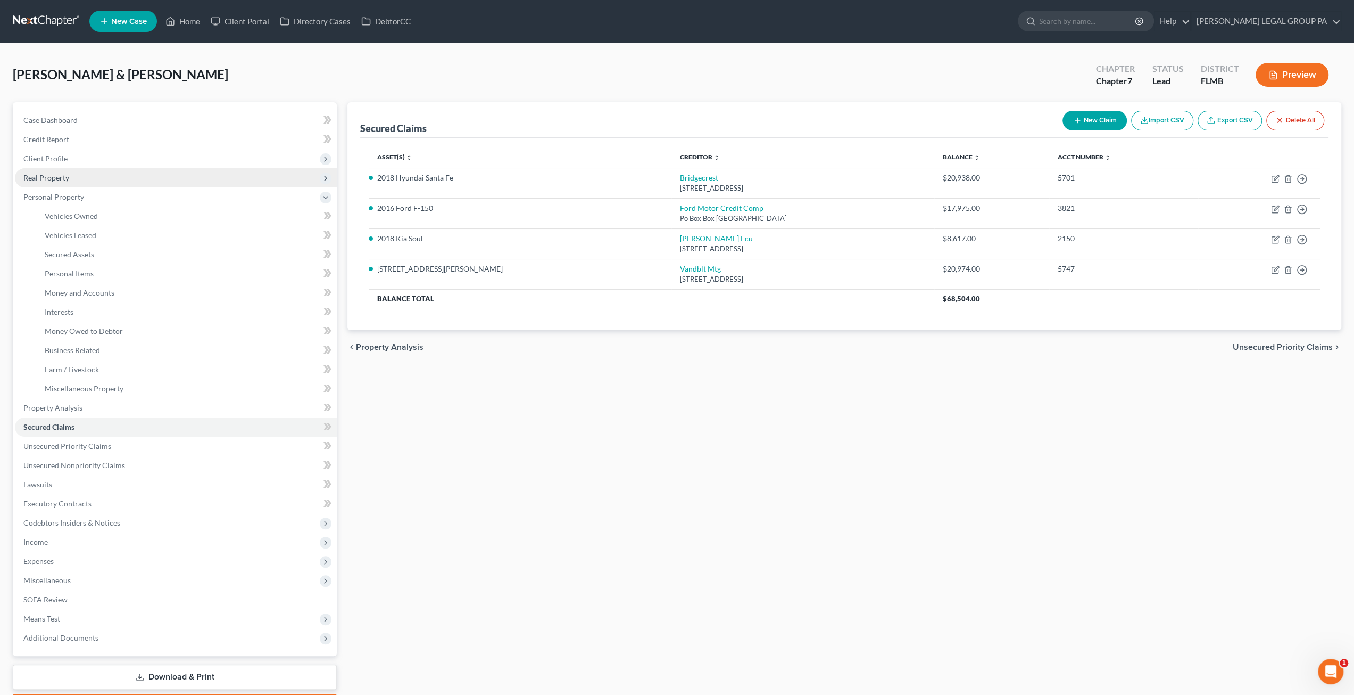
click at [65, 178] on span "Real Property" at bounding box center [46, 177] width 46 height 9
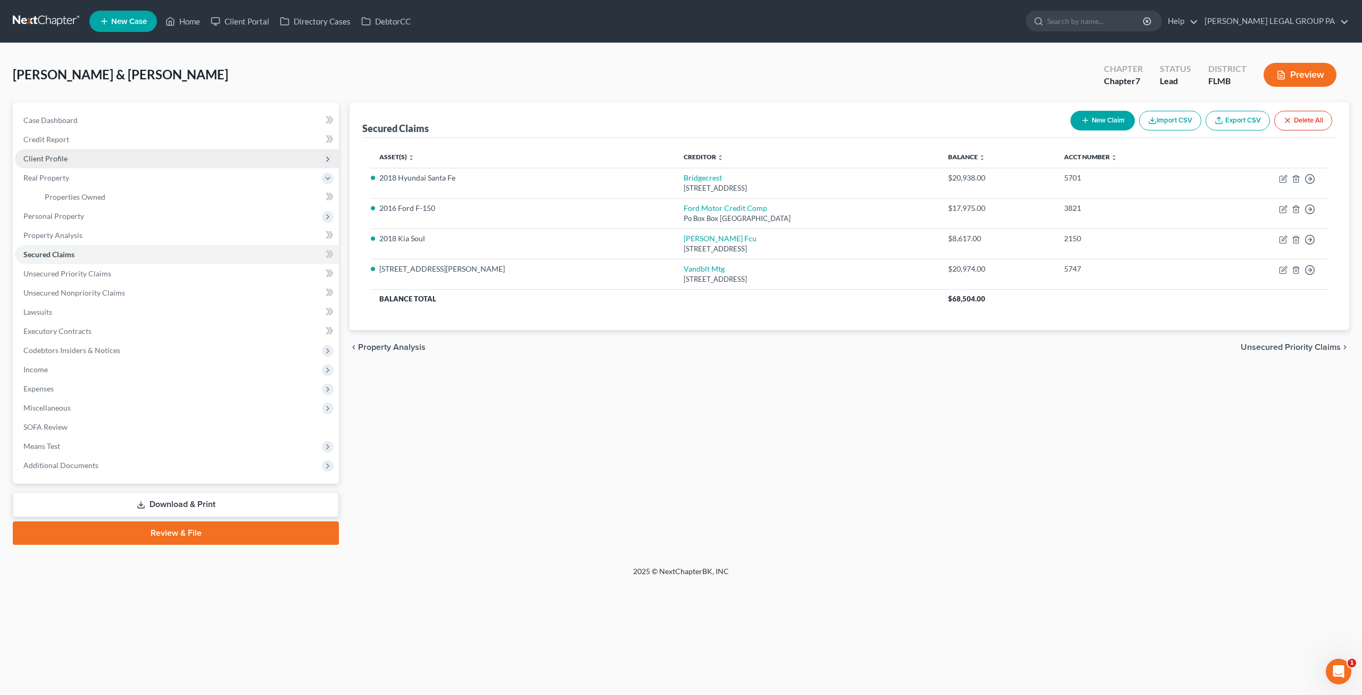
click at [63, 159] on span "Client Profile" at bounding box center [45, 158] width 44 height 9
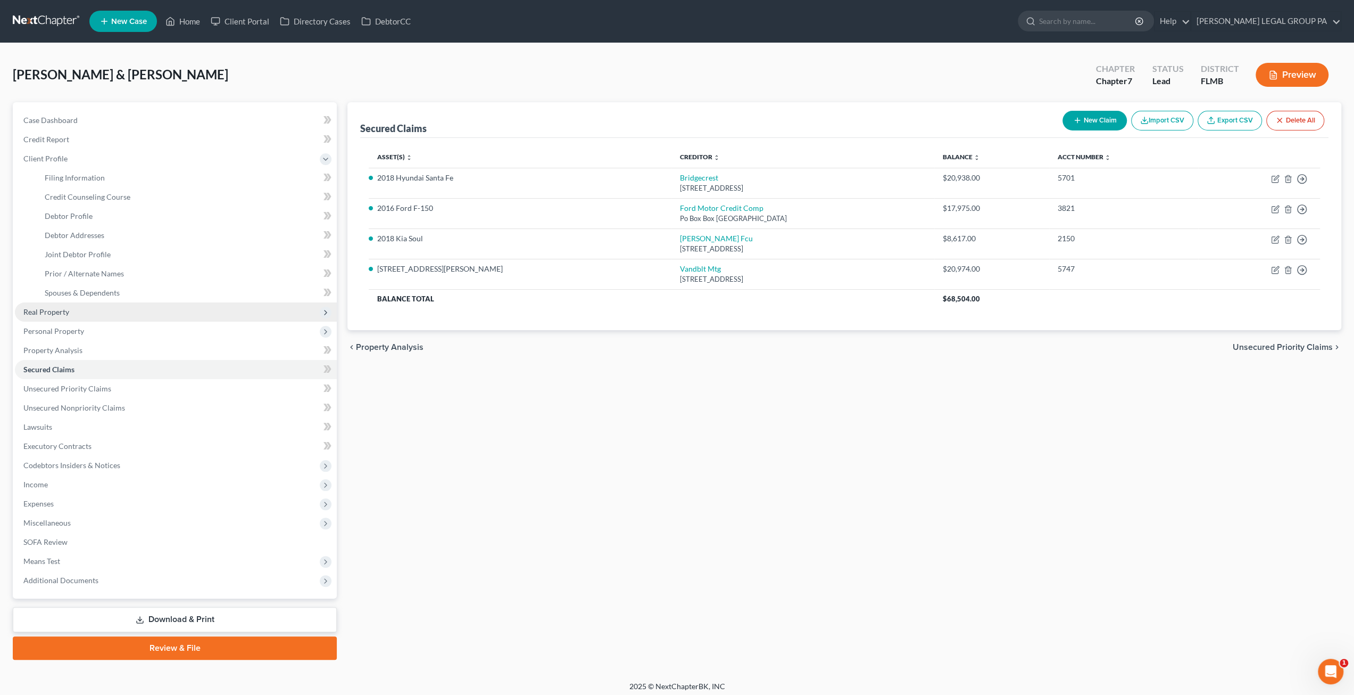
click at [67, 311] on span "Real Property" at bounding box center [46, 311] width 46 height 9
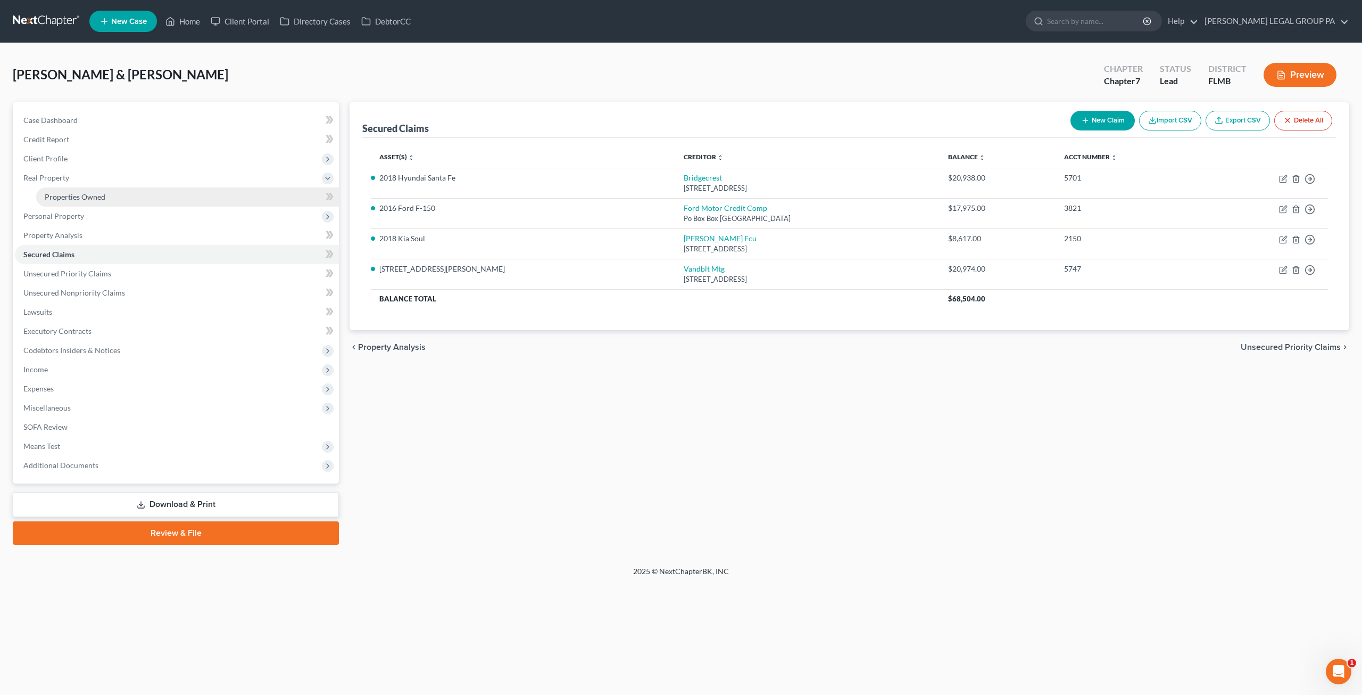
click at [89, 199] on span "Properties Owned" at bounding box center [75, 196] width 61 height 9
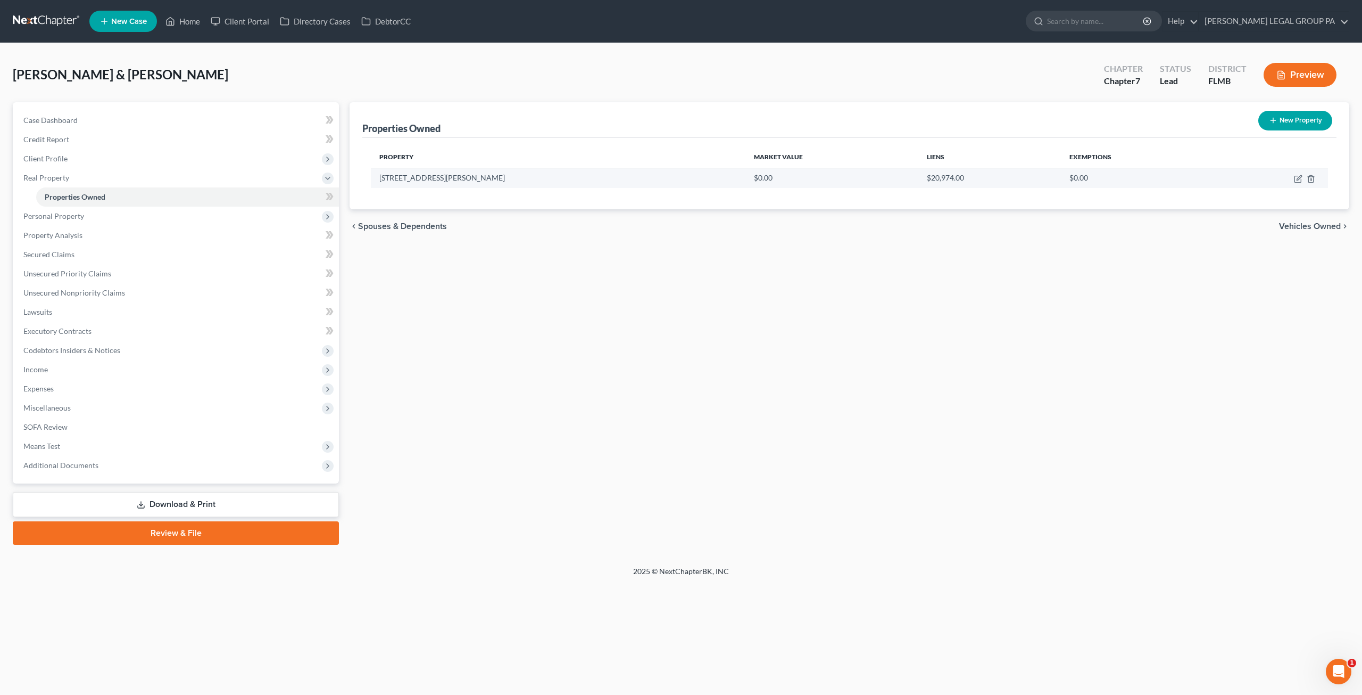
click at [1293, 177] on td at bounding box center [1273, 178] width 112 height 20
click at [1295, 178] on icon "button" at bounding box center [1298, 179] width 6 height 6
select select "9"
select select "52"
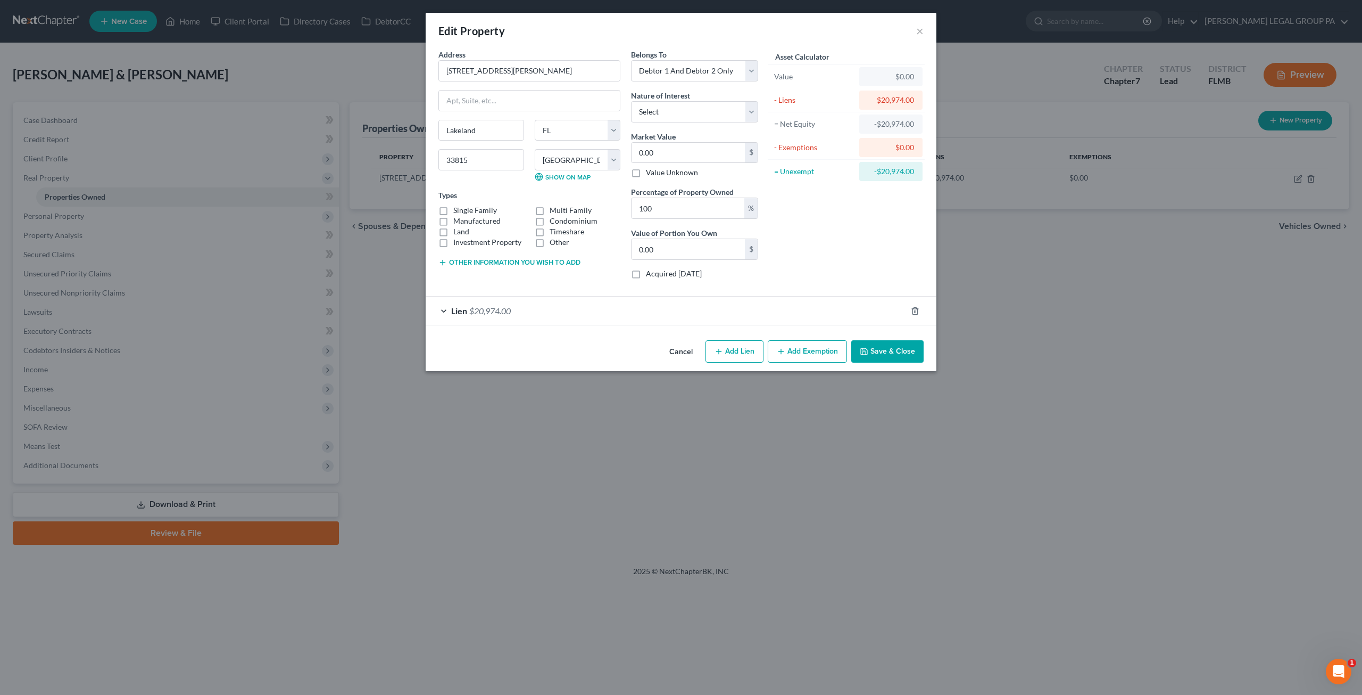
click at [576, 308] on div "Lien $20,974.00" at bounding box center [666, 310] width 481 height 28
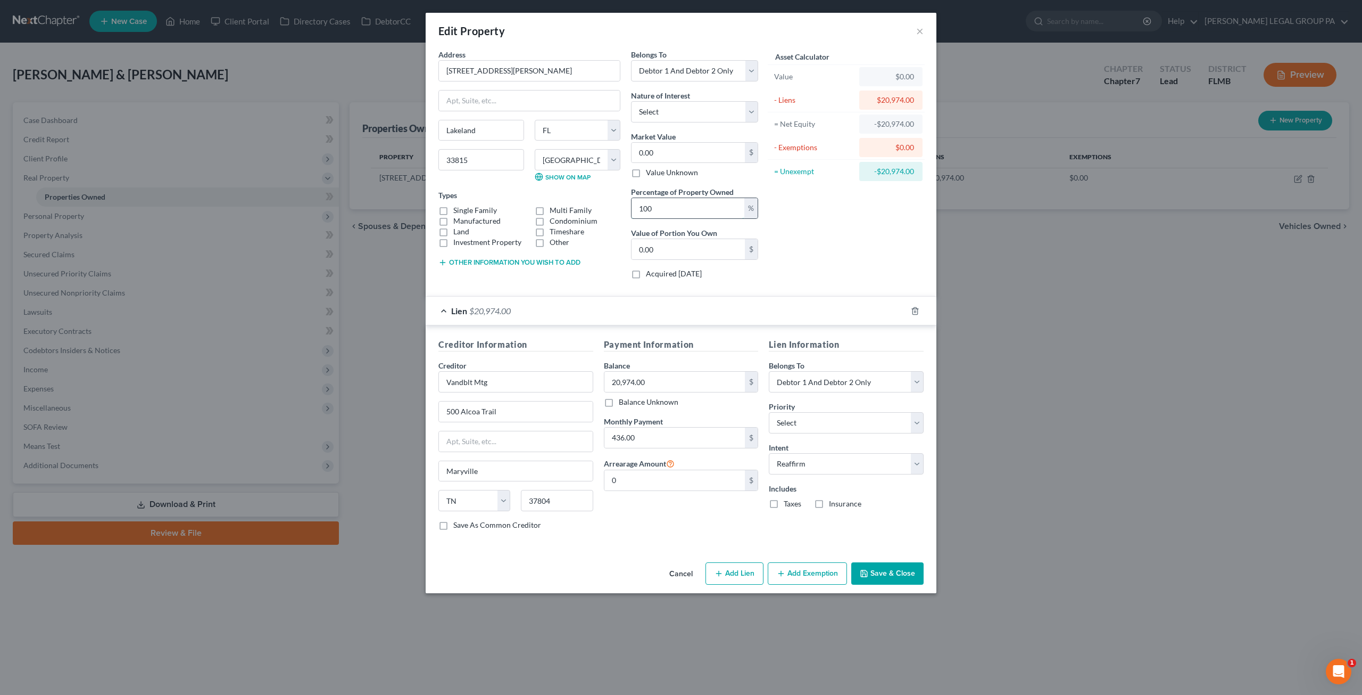
click at [689, 203] on input "100" at bounding box center [688, 208] width 113 height 20
click at [821, 234] on div "Asset Calculator Value $0.00 - Liens $20,974.00 = Net Equity -$20,974.00 - Exem…" at bounding box center [847, 168] width 166 height 238
click at [682, 124] on div "Belongs To * Select Debtor 1 Only Debtor 2 Only Debtor 1 And Debtor 2 Only At L…" at bounding box center [695, 168] width 138 height 238
click at [679, 115] on select "Select Fee Simple Joint Tenant Life Estate Equitable Interest Future Interest T…" at bounding box center [694, 111] width 127 height 21
click at [699, 74] on select "Select Debtor 1 Only Debtor 2 Only Debtor 1 And Debtor 2 Only At Least One Of T…" at bounding box center [694, 70] width 127 height 21
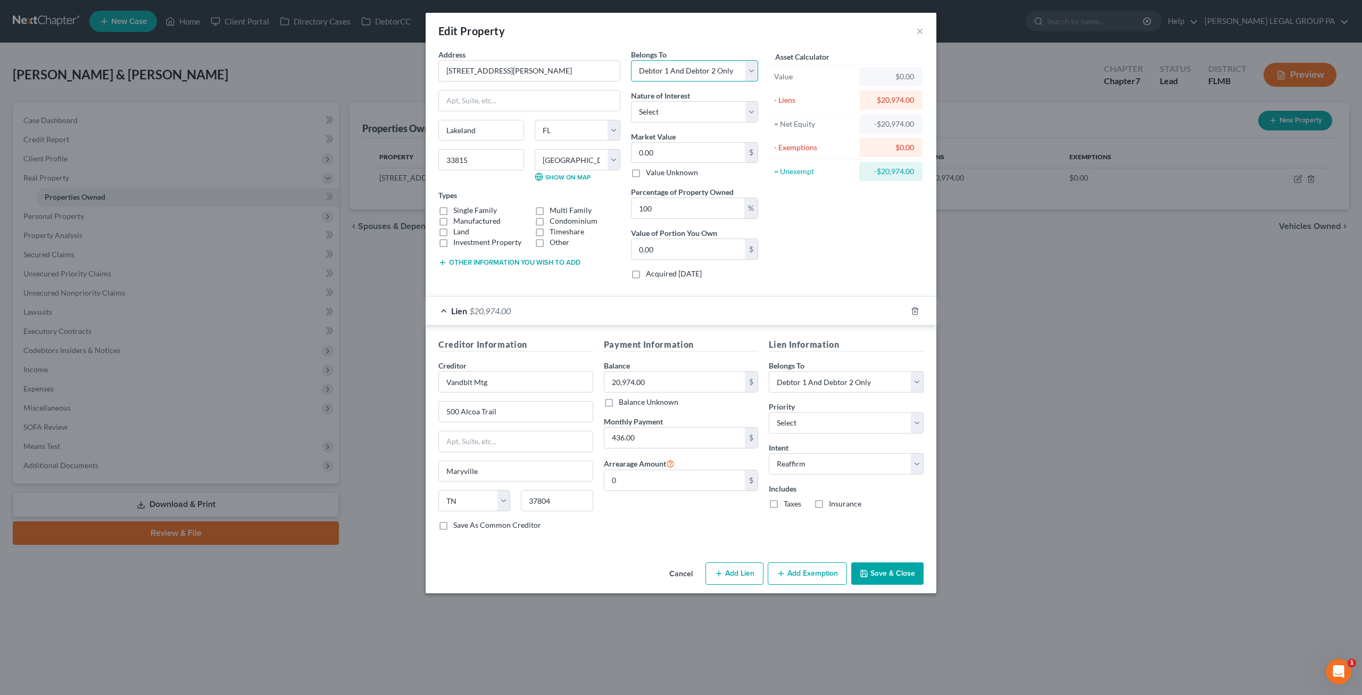
select select "0"
click at [631, 60] on select "Select Debtor 1 Only Debtor 2 Only Debtor 1 And Debtor 2 Only At Least One Of T…" at bounding box center [694, 70] width 127 height 21
click at [836, 251] on div "Asset Calculator Value $0.00 - Liens $20,974.00 = Net Equity -$20,974.00 - Exem…" at bounding box center [847, 168] width 166 height 238
click at [836, 421] on select "Select 1st 2nd 3rd 4th 5th 6th 7th 8th 9th 10th 11th 12th 13th 14th 15th 16th 1…" at bounding box center [846, 422] width 155 height 21
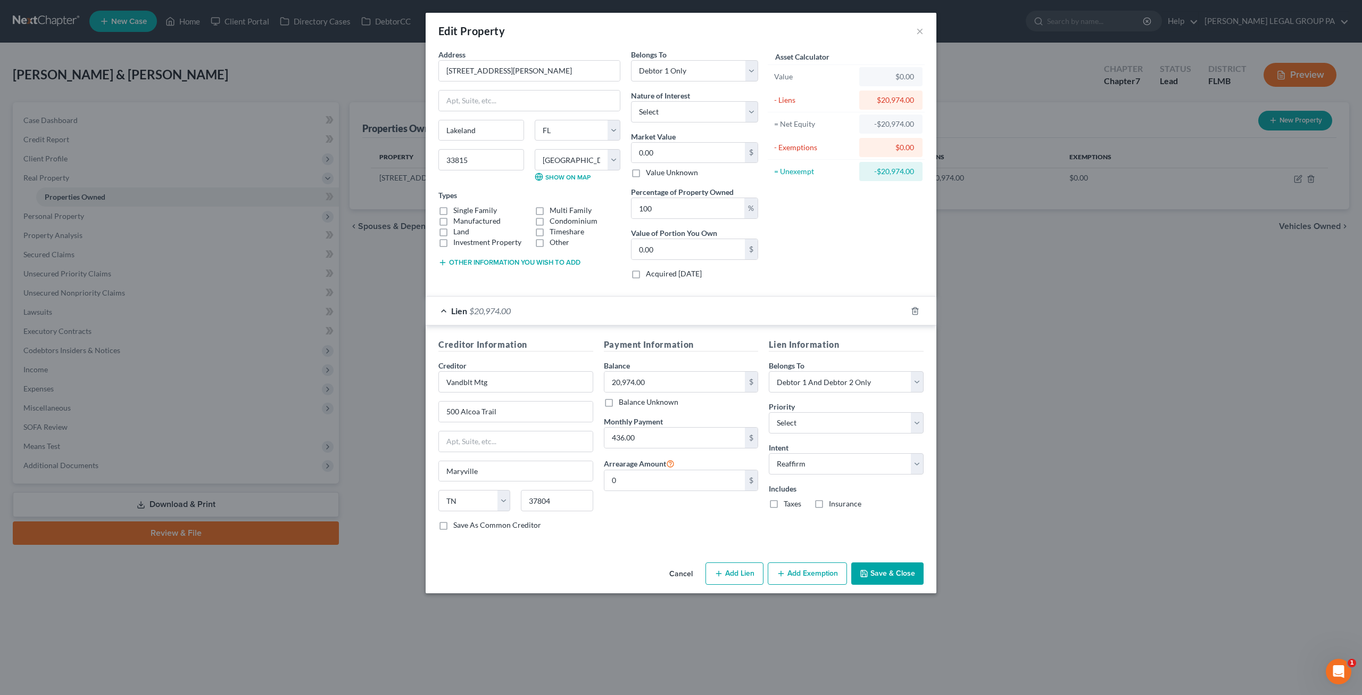
click at [805, 269] on div "Asset Calculator Value $0.00 - Liens $20,974.00 = Net Equity -$20,974.00 - Exem…" at bounding box center [847, 168] width 166 height 238
click at [491, 313] on div "Lien $20,974.00" at bounding box center [666, 310] width 481 height 28
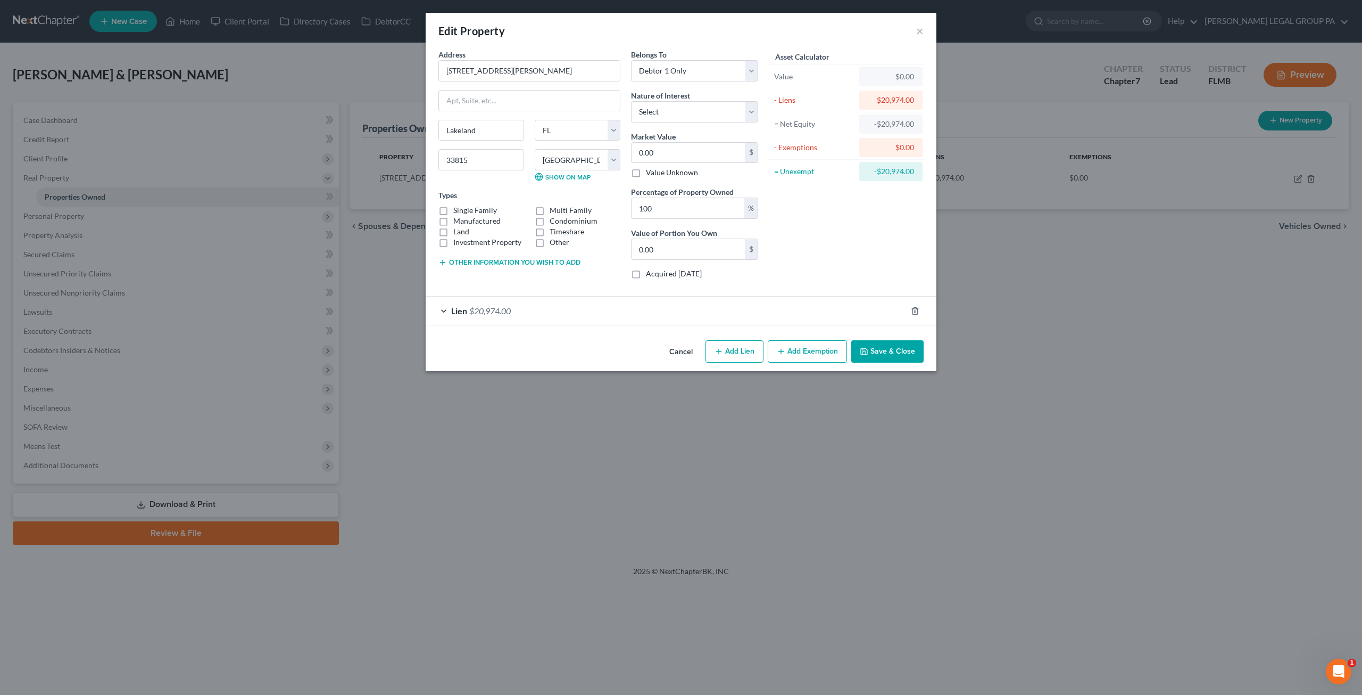
click at [806, 355] on button "Add Exemption" at bounding box center [807, 351] width 79 height 22
select select "2"
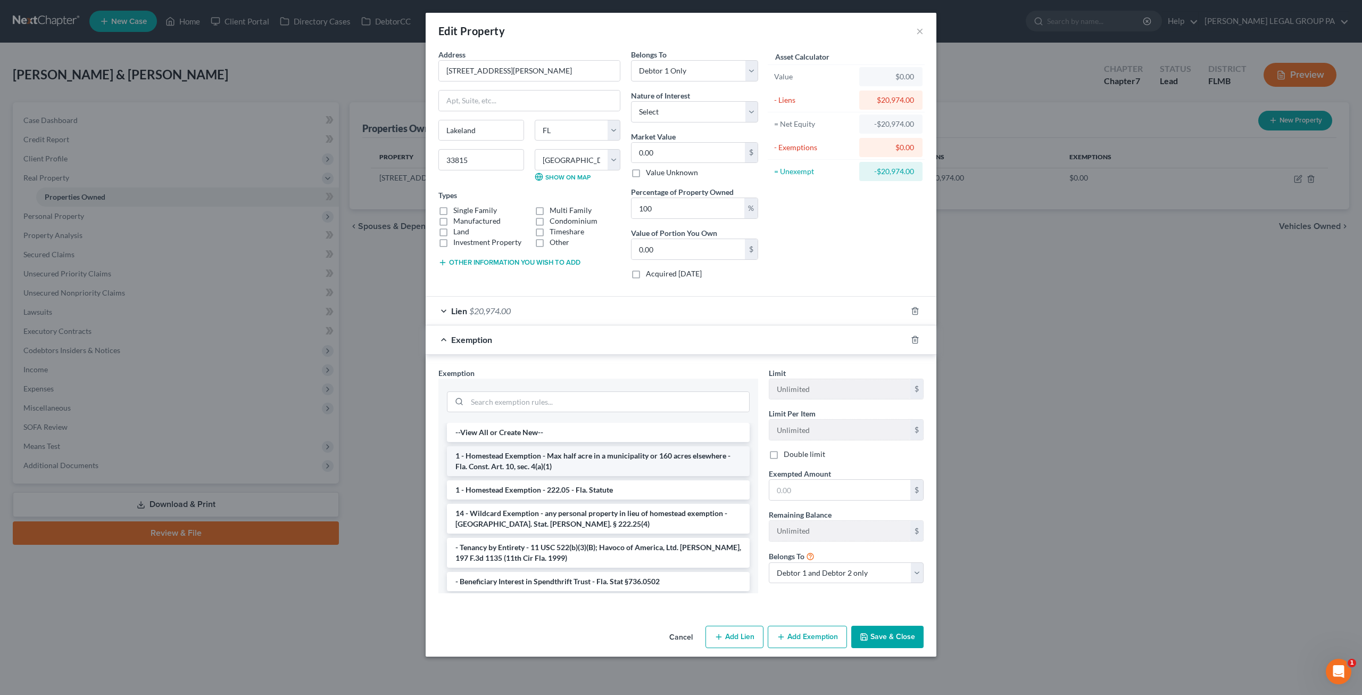
click at [542, 456] on li "1 - Homestead Exemption - Max half acre in a municipality or 160 acres elsewher…" at bounding box center [598, 461] width 303 height 30
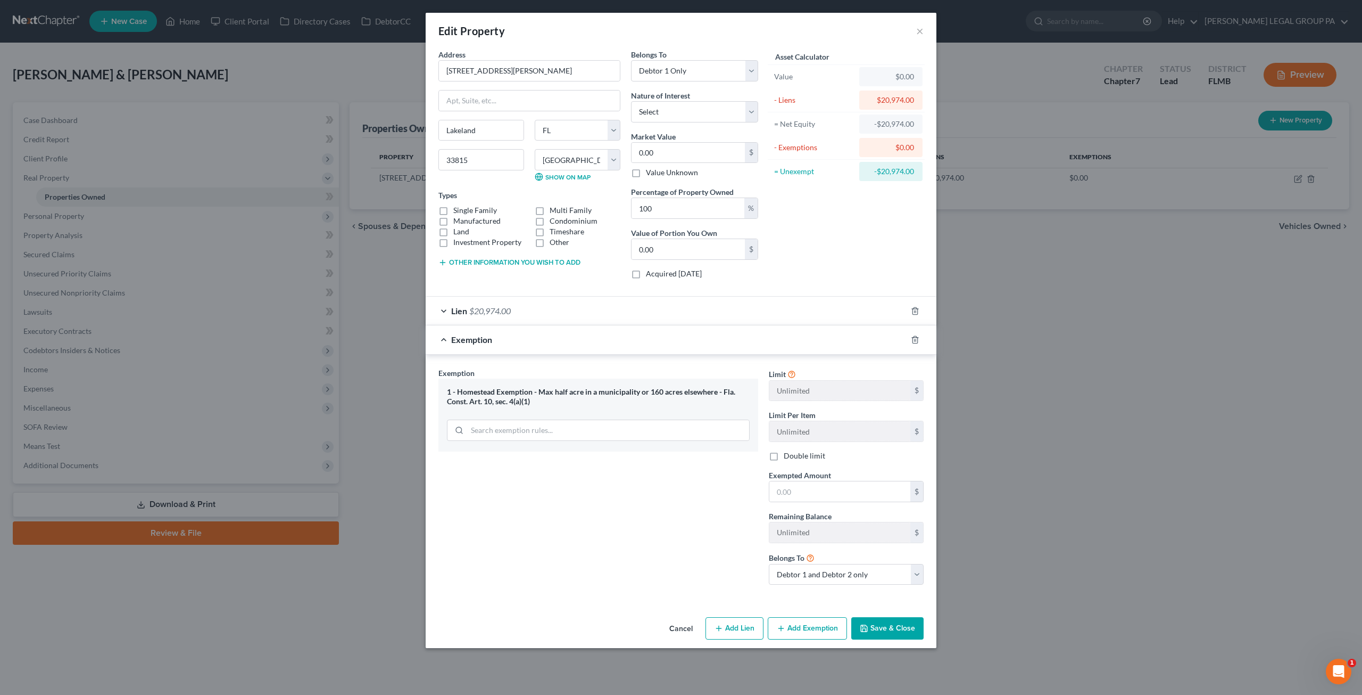
click at [916, 342] on div at bounding box center [922, 339] width 30 height 17
click at [915, 337] on icon "button" at bounding box center [915, 339] width 9 height 9
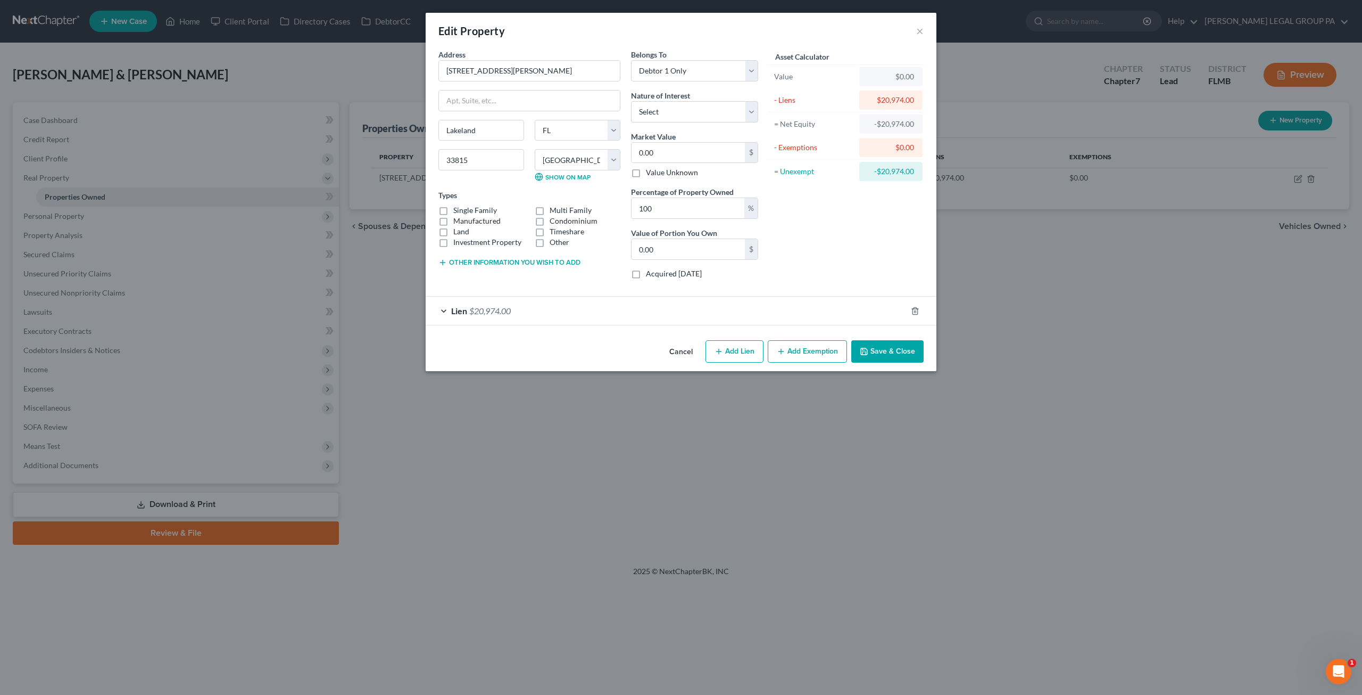
click at [884, 360] on div "Cancel Add Lien Add Lease Add Exemption Save & Close" at bounding box center [681, 353] width 511 height 35
click at [883, 353] on button "Save & Close" at bounding box center [888, 351] width 72 height 22
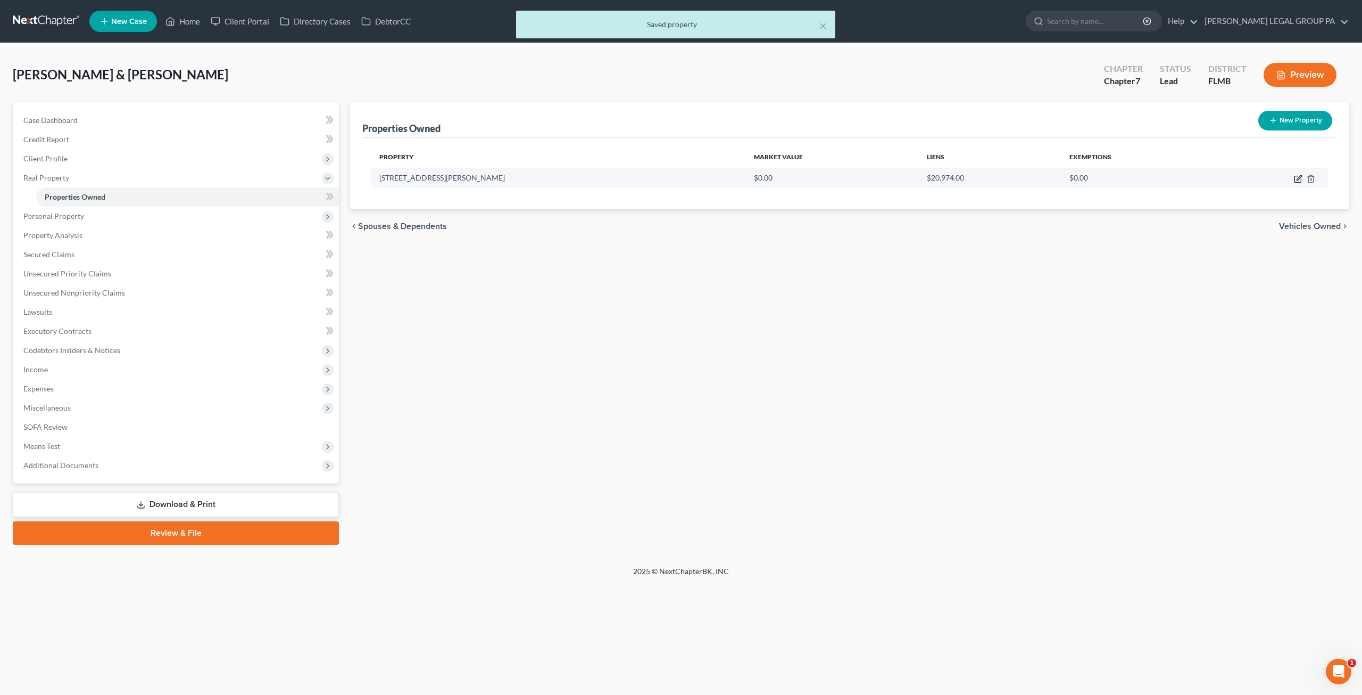
click at [1299, 180] on icon "button" at bounding box center [1298, 179] width 9 height 9
select select "9"
select select "52"
select select "0"
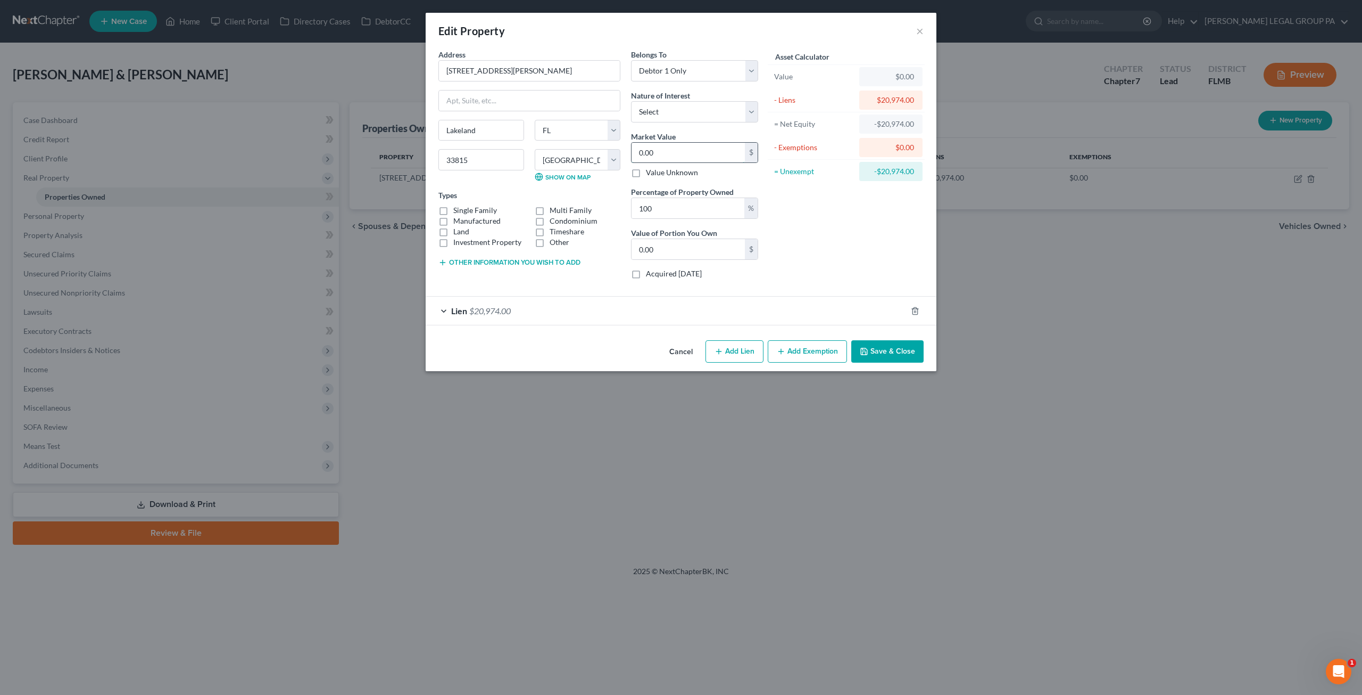
click at [691, 147] on input "0.00" at bounding box center [688, 153] width 113 height 20
type input "4"
type input "4.00"
type input "45"
type input "45.00"
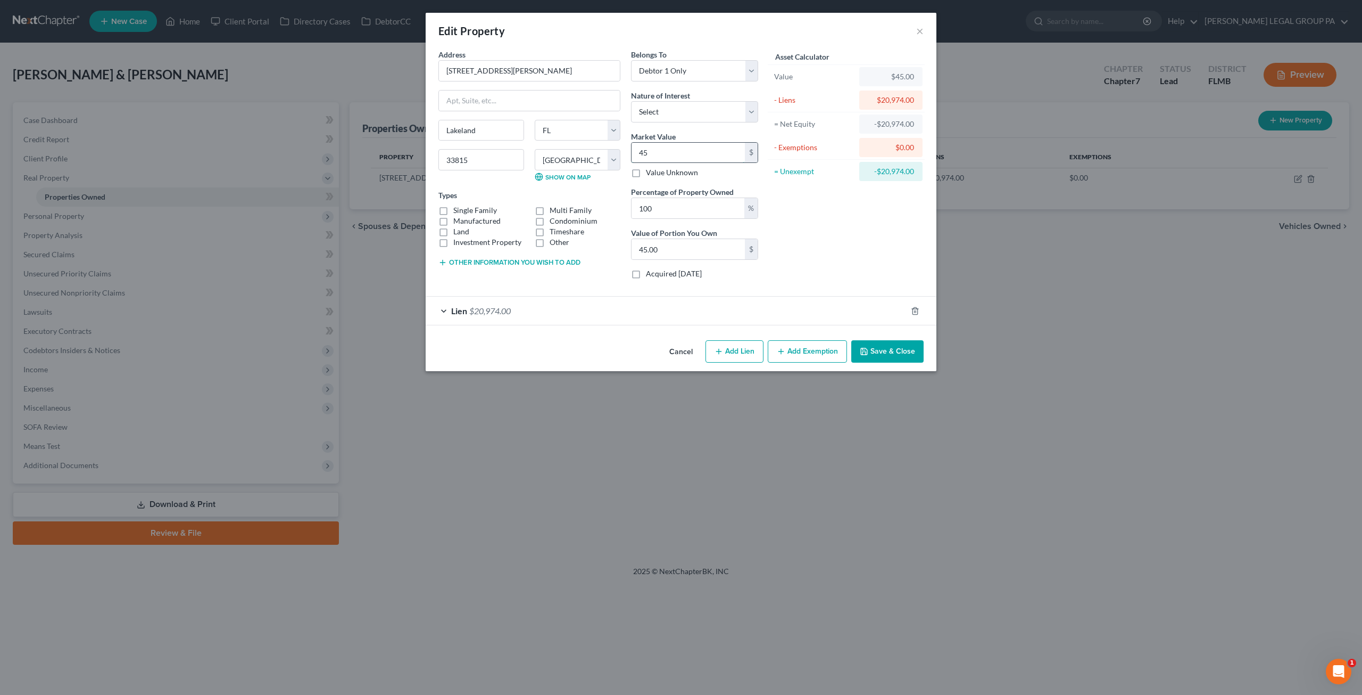
type input "450"
type input "450.00"
type input "4500"
type input "4,500.00"
type input "4,5000"
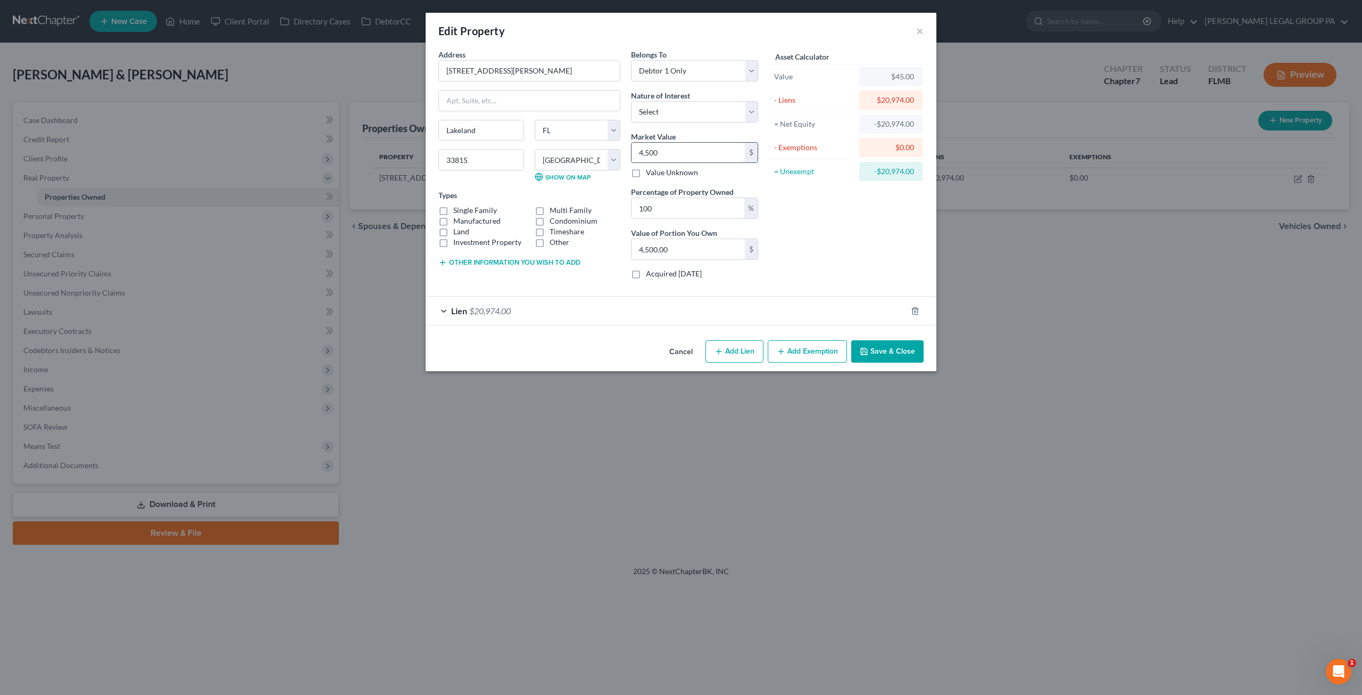
type input "45,000.00"
type input "45,000"
drag, startPoint x: 678, startPoint y: 145, endPoint x: 595, endPoint y: 146, distance: 83.0
click at [595, 146] on div "Address * 432 N Grady Ave Lakeland State AL AK AR AZ CA CO CT DE DC FL GA GU HI…" at bounding box center [598, 168] width 331 height 238
type input "0"
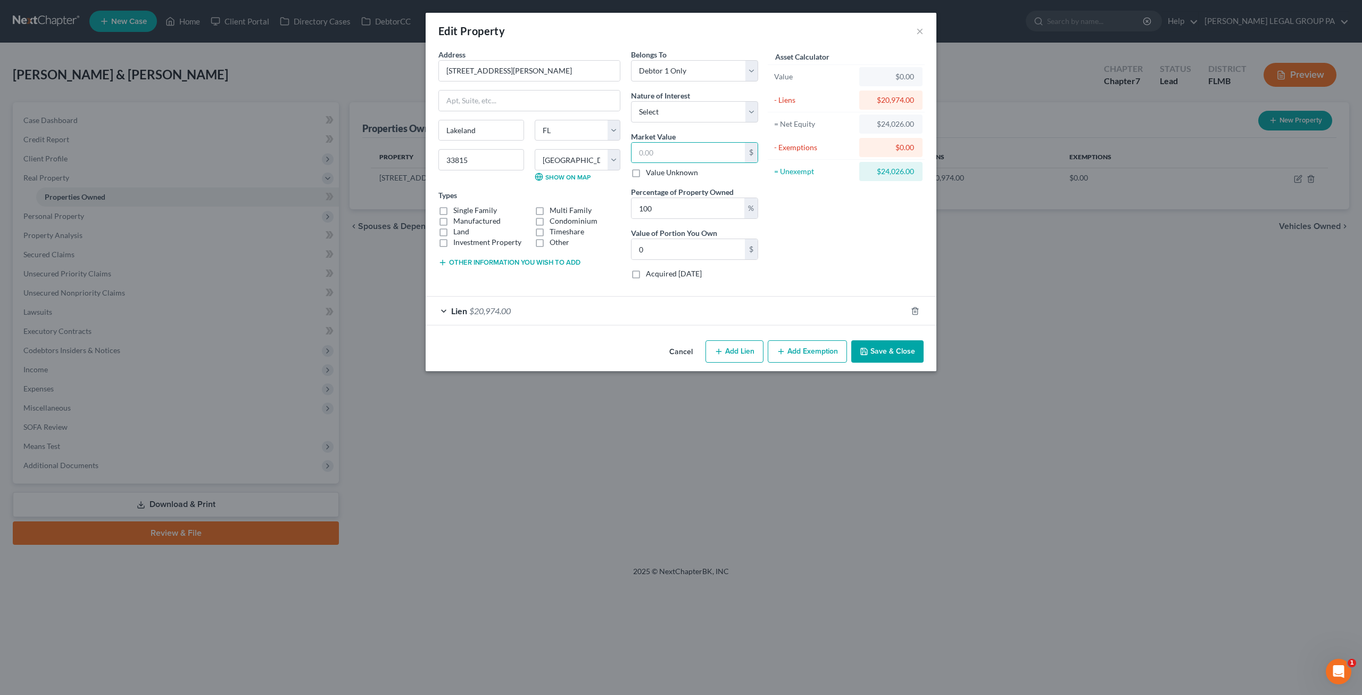
click at [833, 221] on div "Asset Calculator Value $0.00 - Liens $20,974.00 = Net Equity $24,026.00 - Exemp…" at bounding box center [847, 168] width 166 height 238
click at [888, 348] on button "Save & Close" at bounding box center [888, 351] width 72 height 22
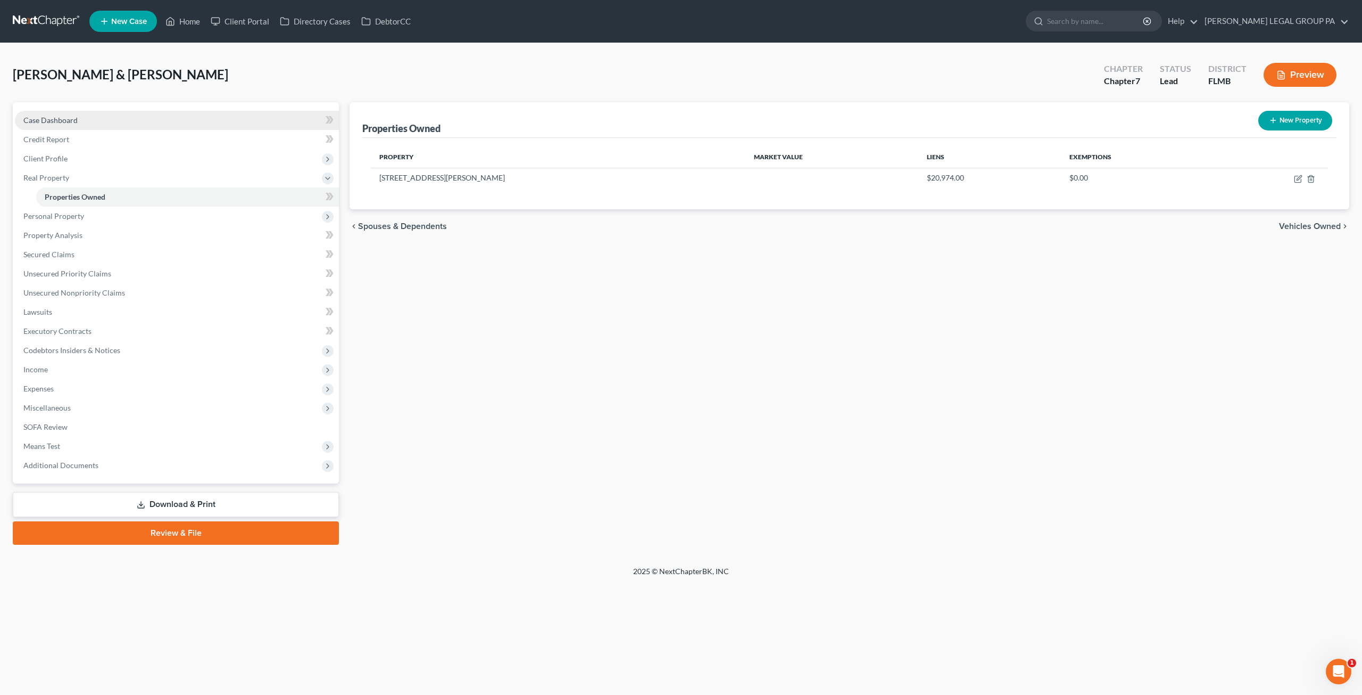
click at [57, 117] on span "Case Dashboard" at bounding box center [50, 119] width 54 height 9
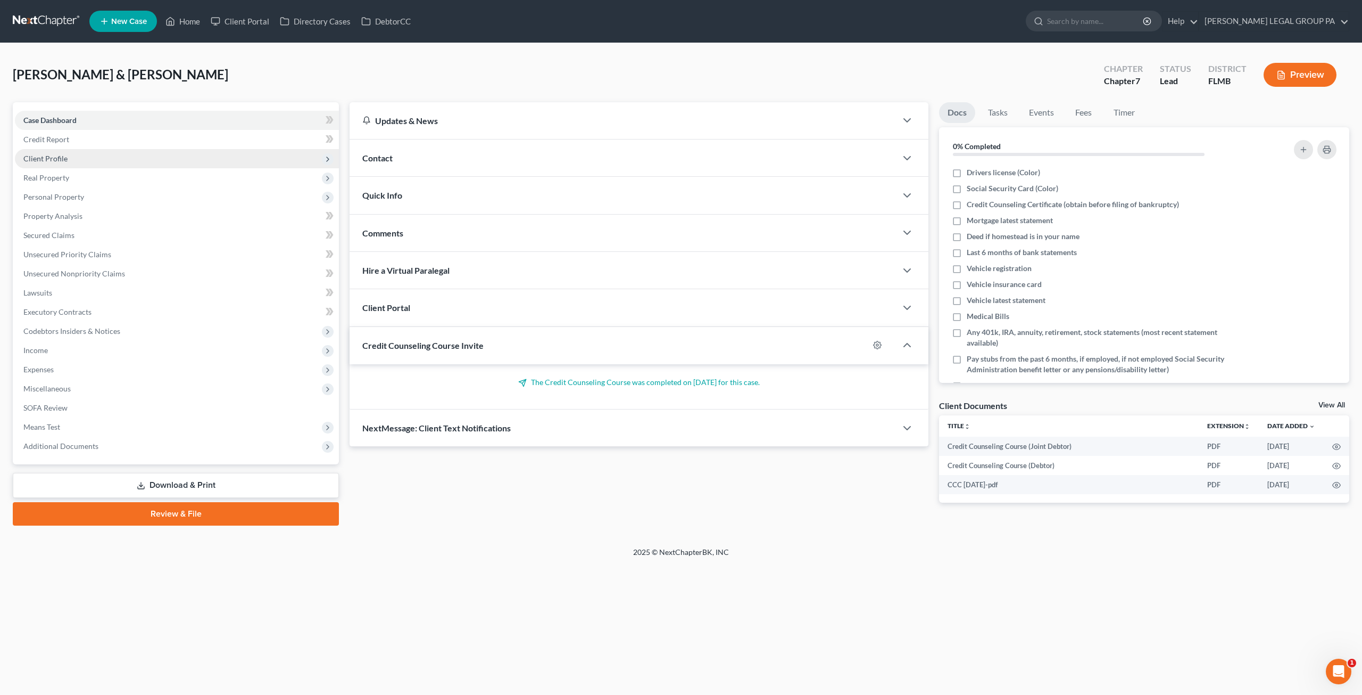
click at [76, 166] on span "Client Profile" at bounding box center [177, 158] width 324 height 19
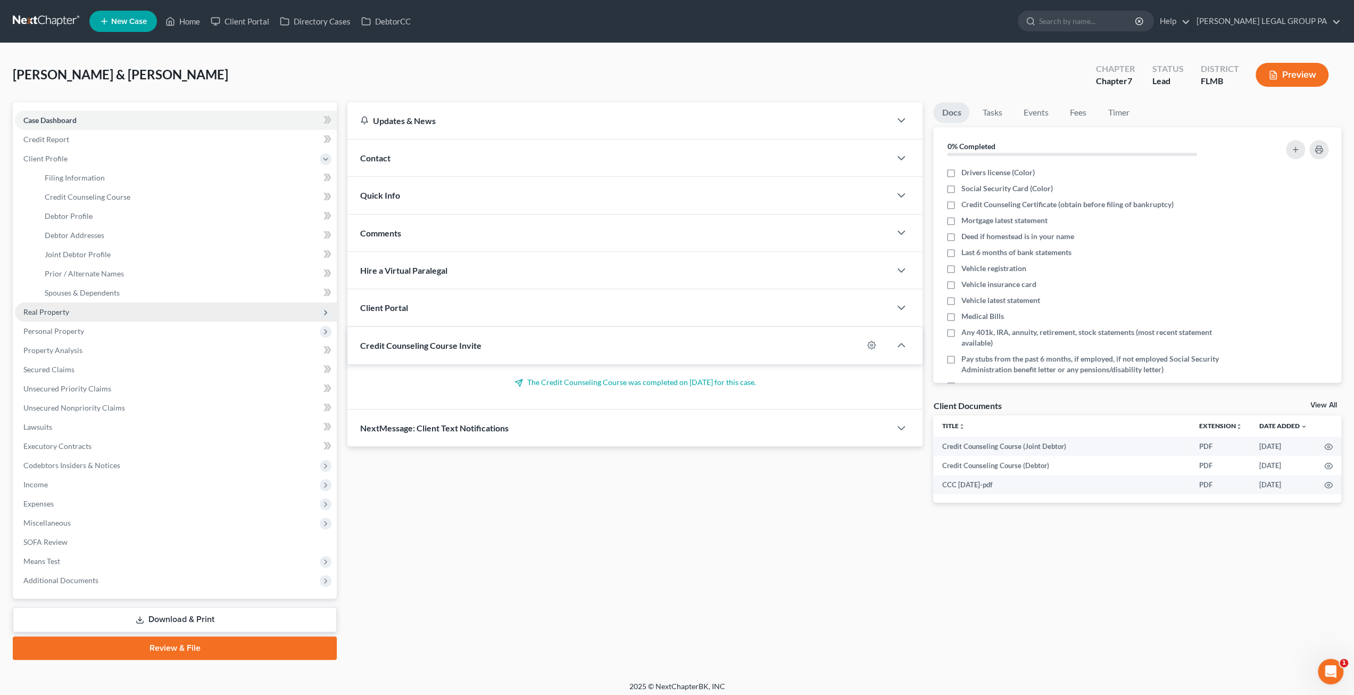
click at [75, 316] on span "Real Property" at bounding box center [176, 311] width 322 height 19
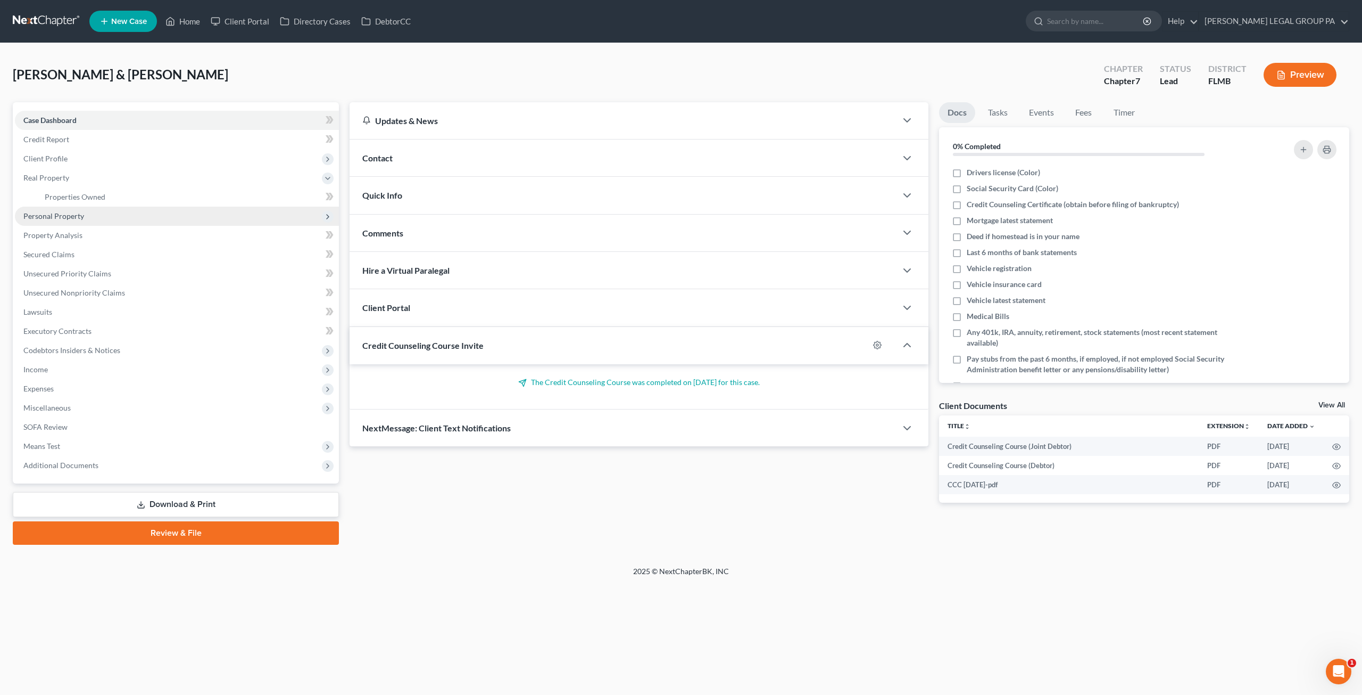
click at [73, 216] on span "Personal Property" at bounding box center [53, 215] width 61 height 9
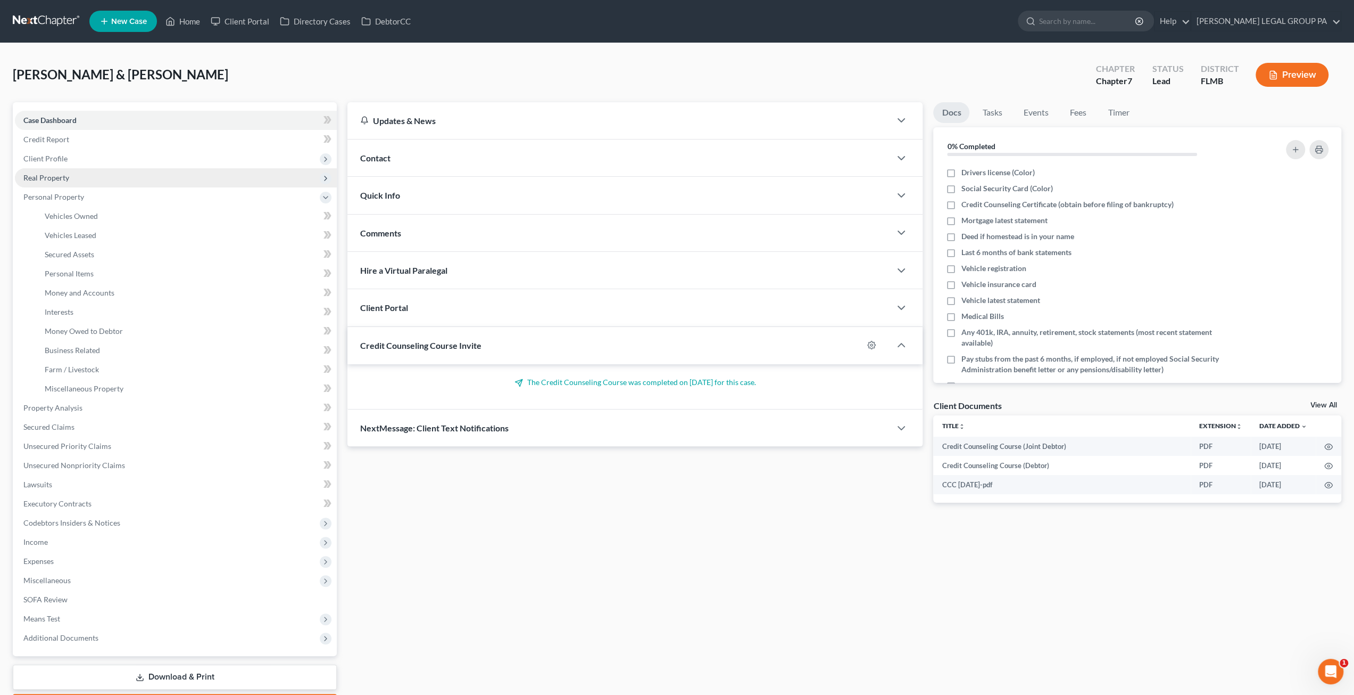
click at [70, 179] on span "Real Property" at bounding box center [176, 177] width 322 height 19
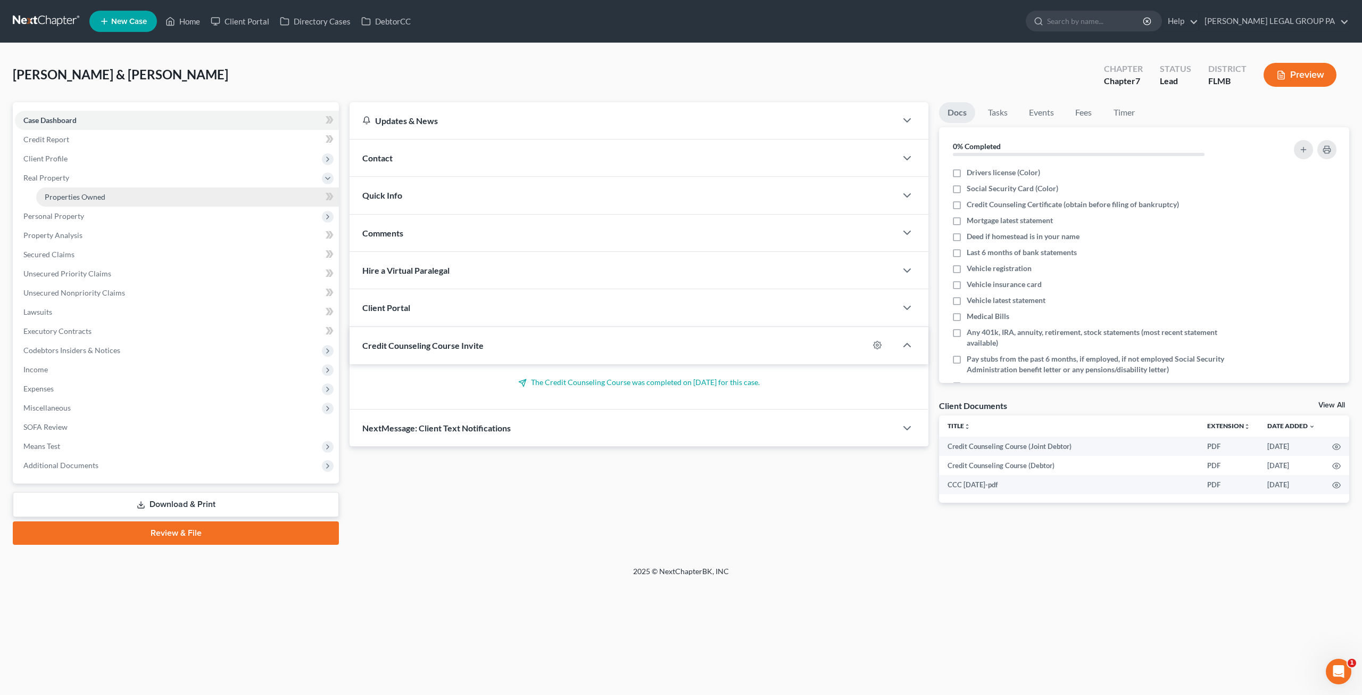
click at [84, 191] on link "Properties Owned" at bounding box center [187, 196] width 303 height 19
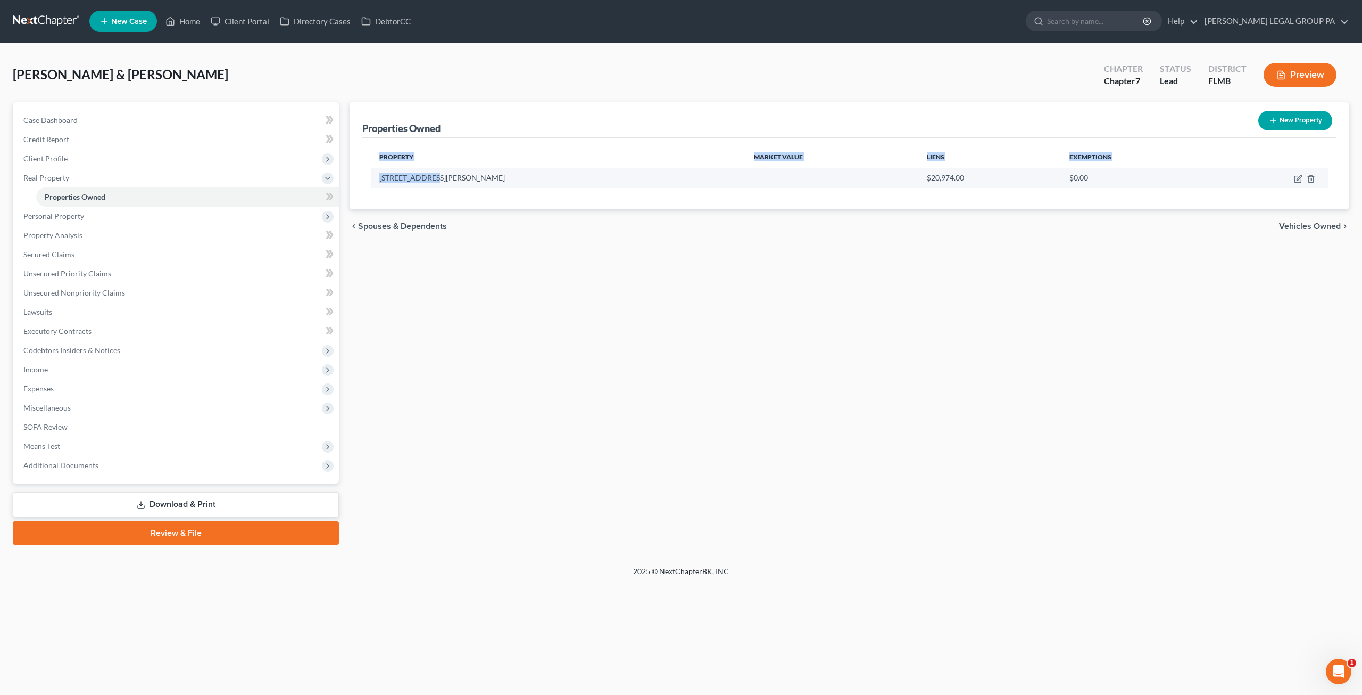
drag, startPoint x: 370, startPoint y: 176, endPoint x: 431, endPoint y: 182, distance: 61.0
click at [431, 182] on div "Property Market Value Liens Exemptions 432 N Grady Ave $20,974.00 $0.00" at bounding box center [849, 173] width 974 height 71
click at [439, 179] on td "432 N Grady Ave" at bounding box center [558, 178] width 375 height 20
drag, startPoint x: 437, startPoint y: 178, endPoint x: 380, endPoint y: 179, distance: 57.5
click at [380, 179] on td "432 N Grady Ave" at bounding box center [558, 178] width 375 height 20
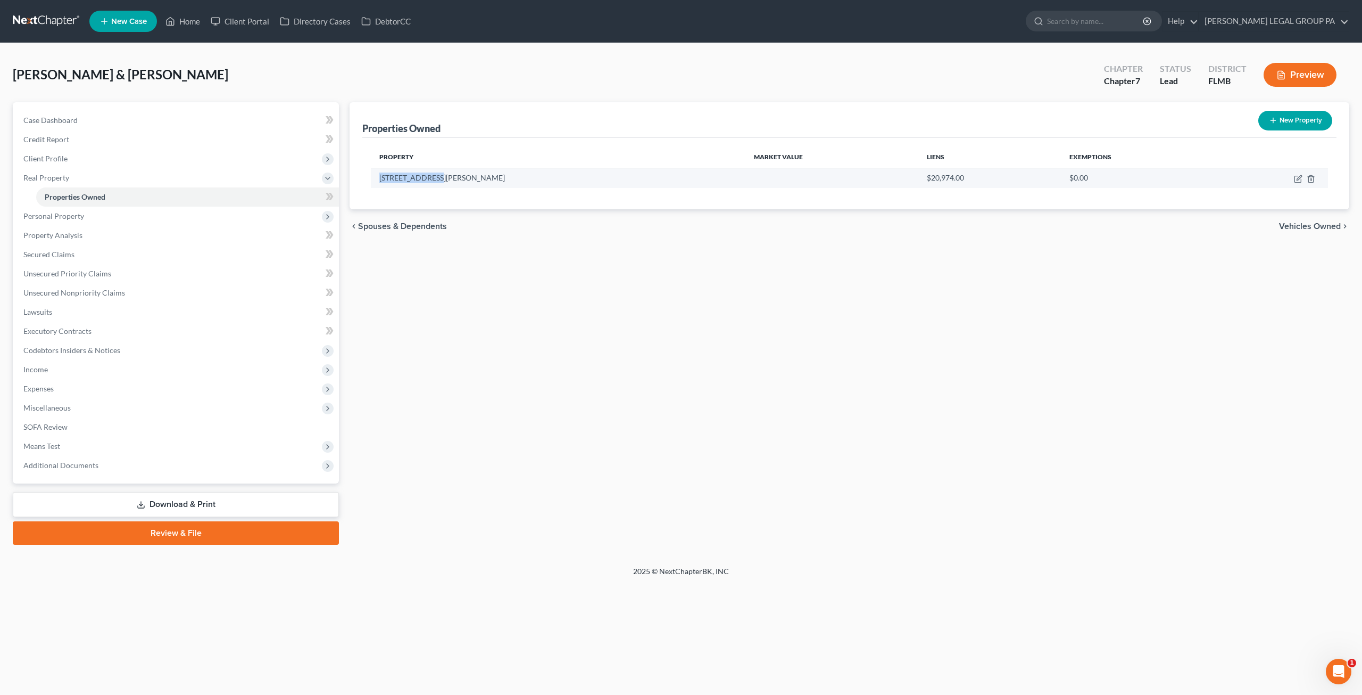
copy td "432 N Grady Ave"
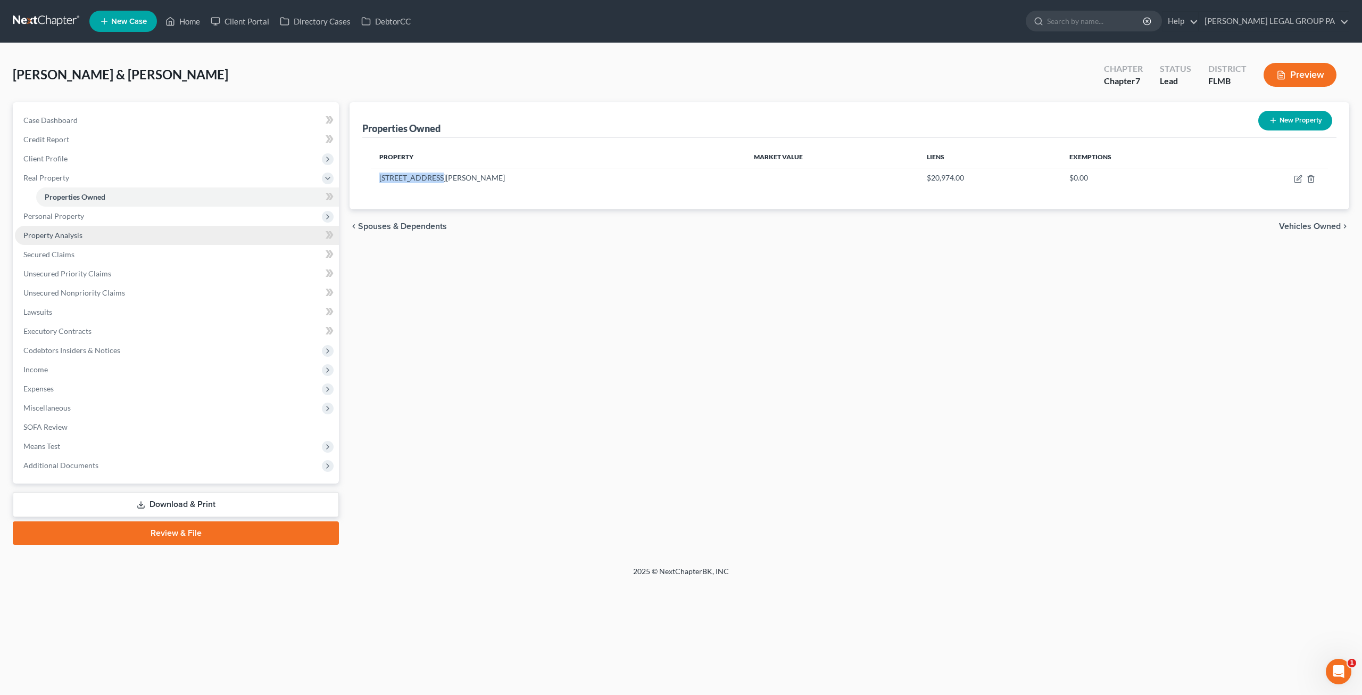
click at [51, 235] on span "Property Analysis" at bounding box center [52, 234] width 59 height 9
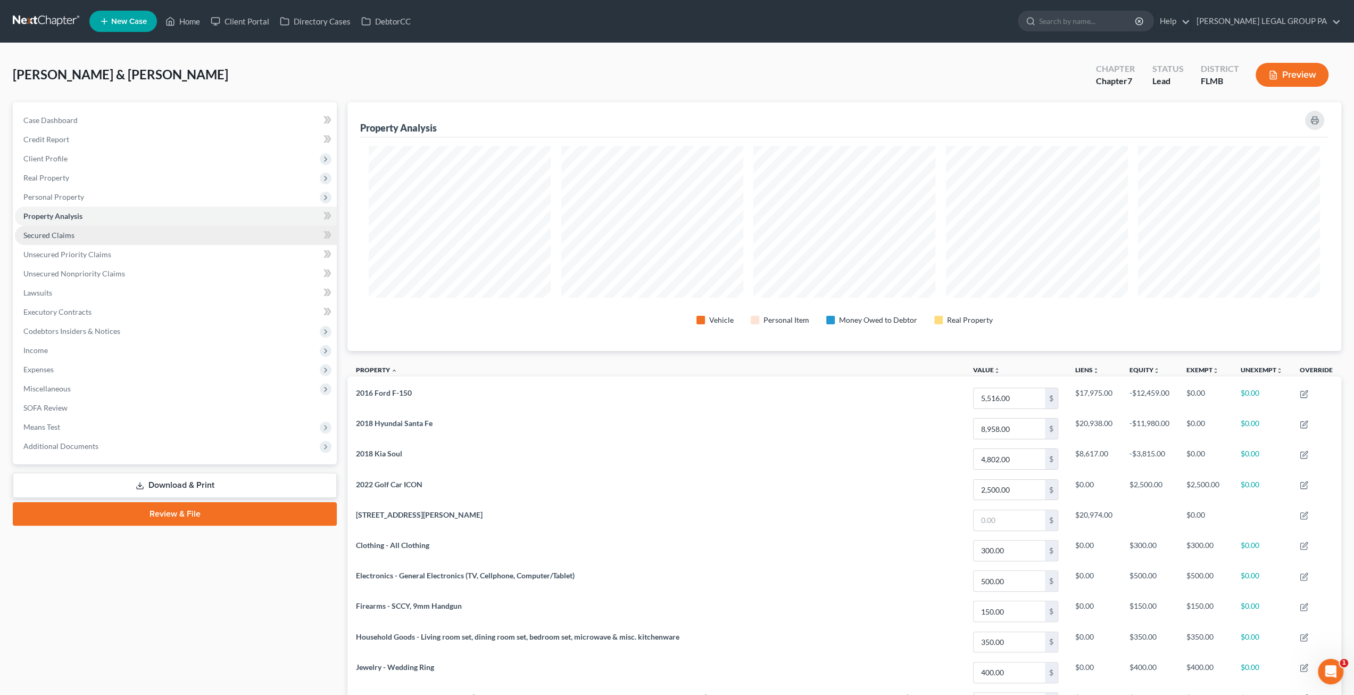
click at [65, 235] on span "Secured Claims" at bounding box center [48, 234] width 51 height 9
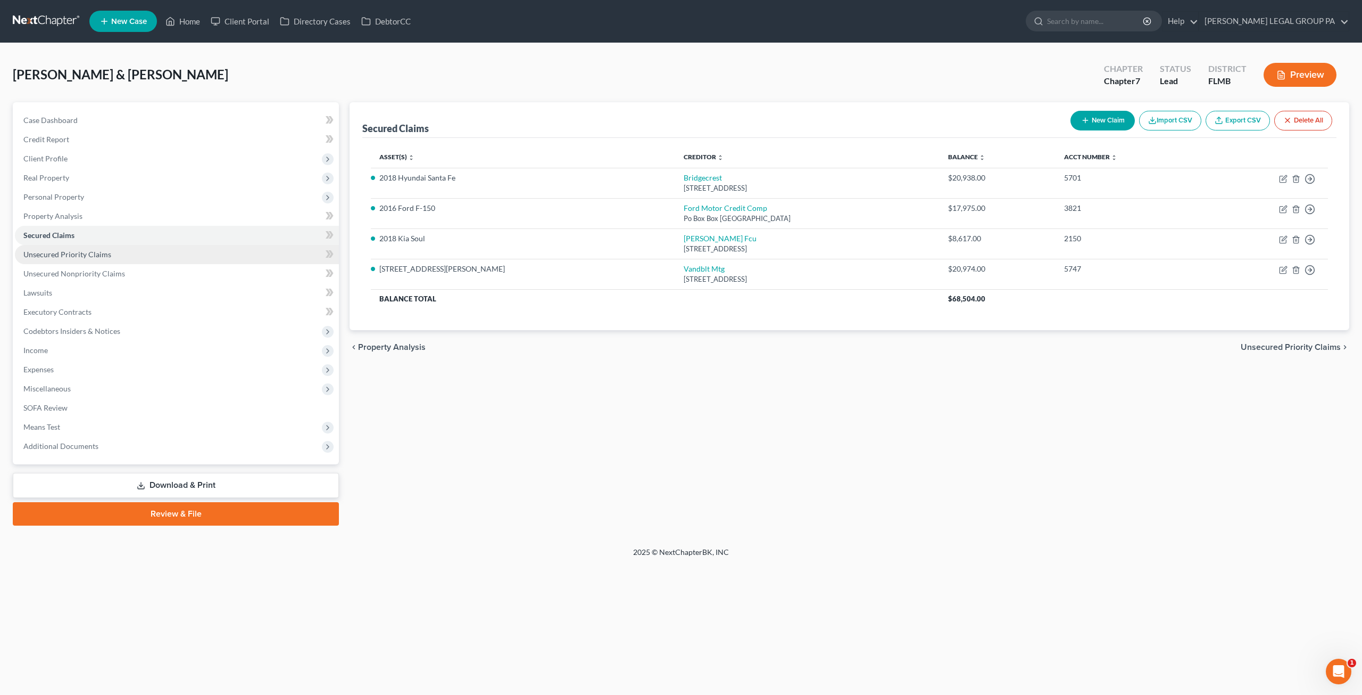
click at [59, 261] on link "Unsecured Priority Claims" at bounding box center [177, 254] width 324 height 19
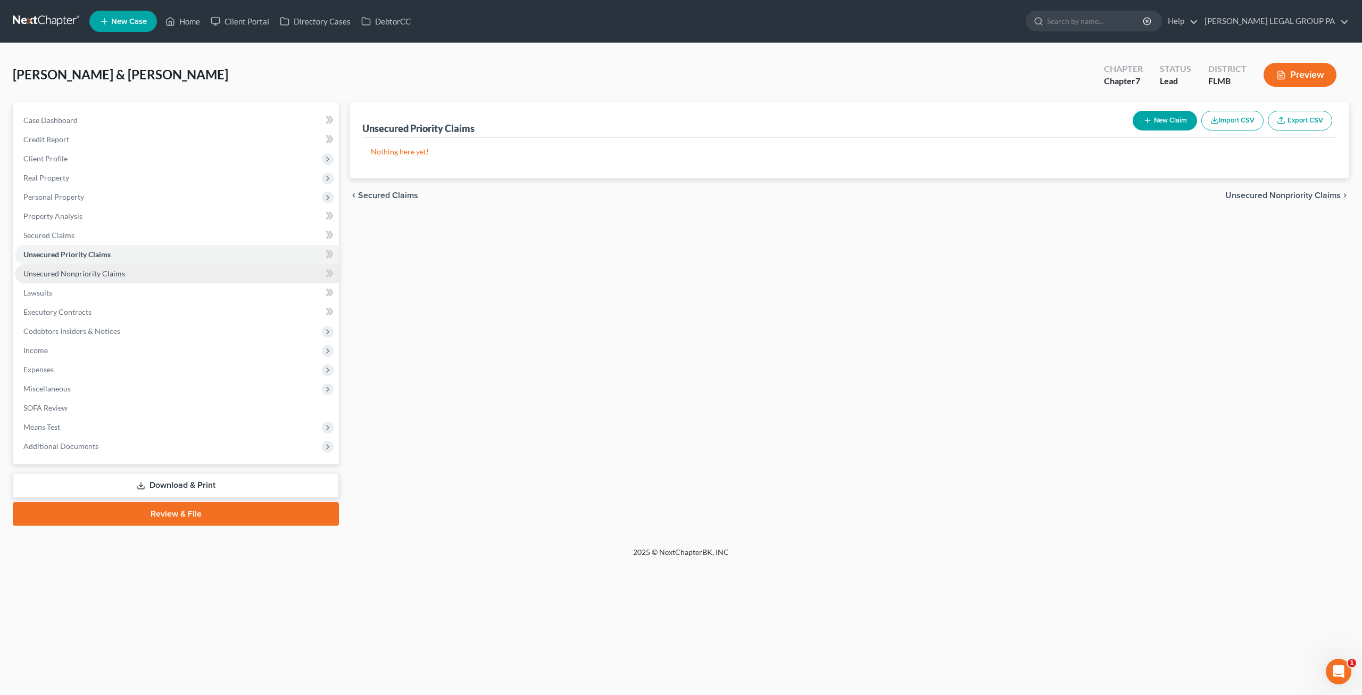
click at [72, 276] on span "Unsecured Nonpriority Claims" at bounding box center [74, 273] width 102 height 9
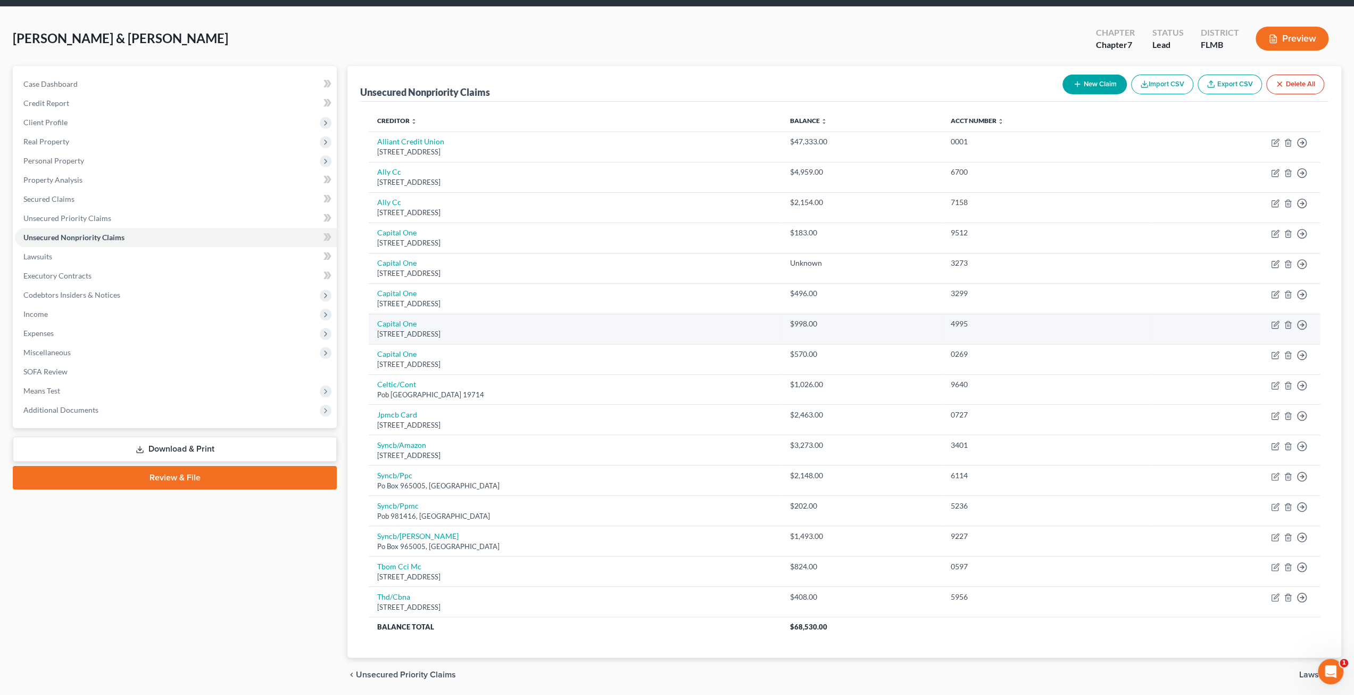
scroll to position [70, 0]
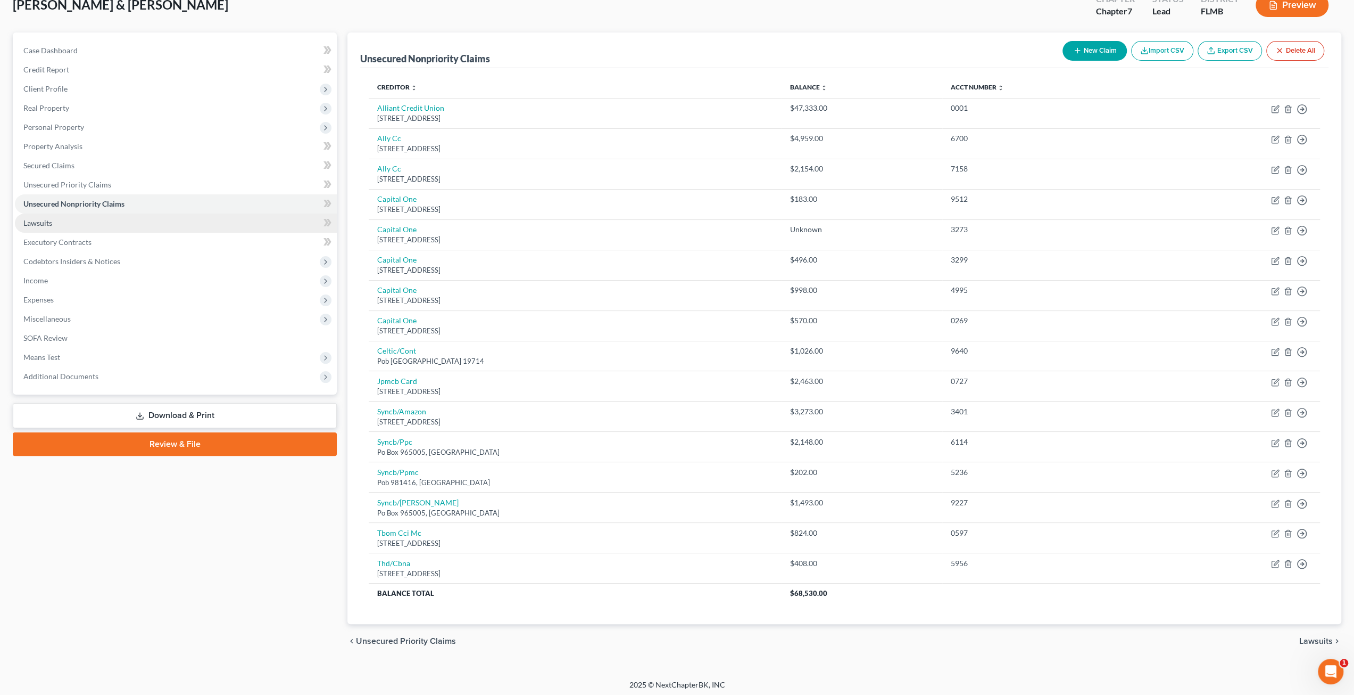
click at [101, 220] on link "Lawsuits" at bounding box center [176, 222] width 322 height 19
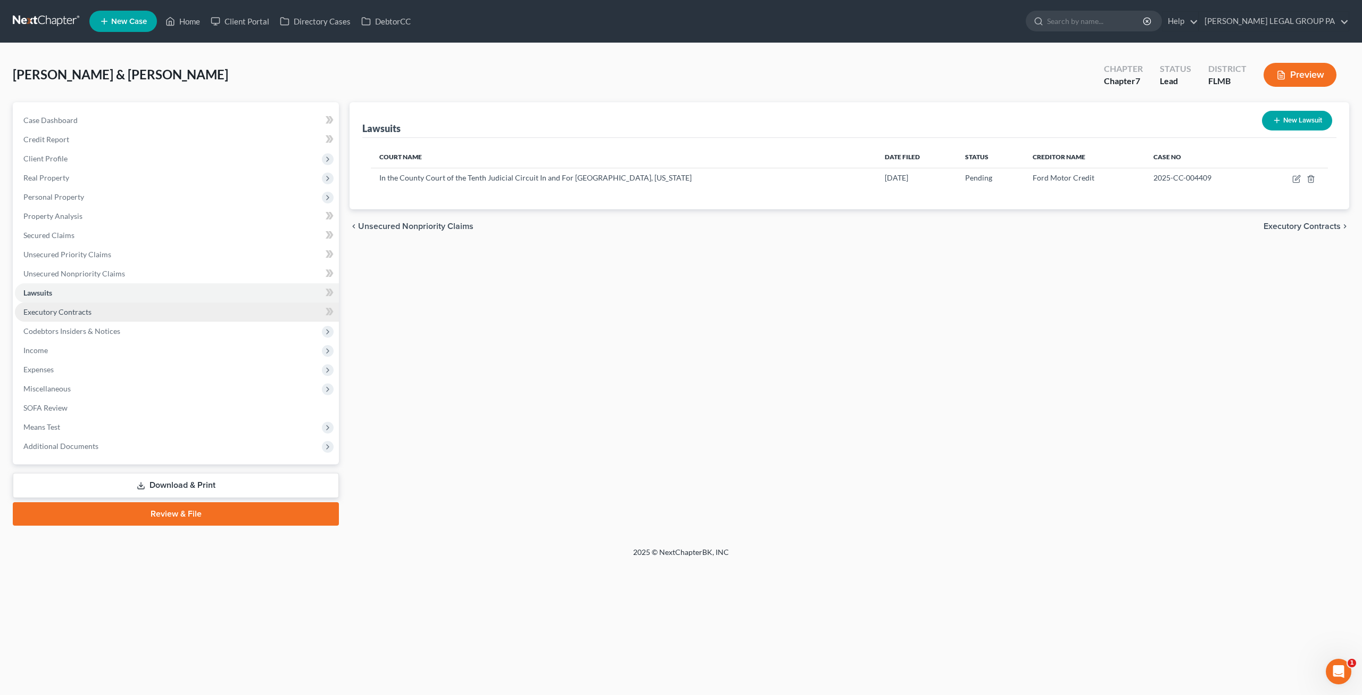
click at [65, 309] on span "Executory Contracts" at bounding box center [57, 311] width 68 height 9
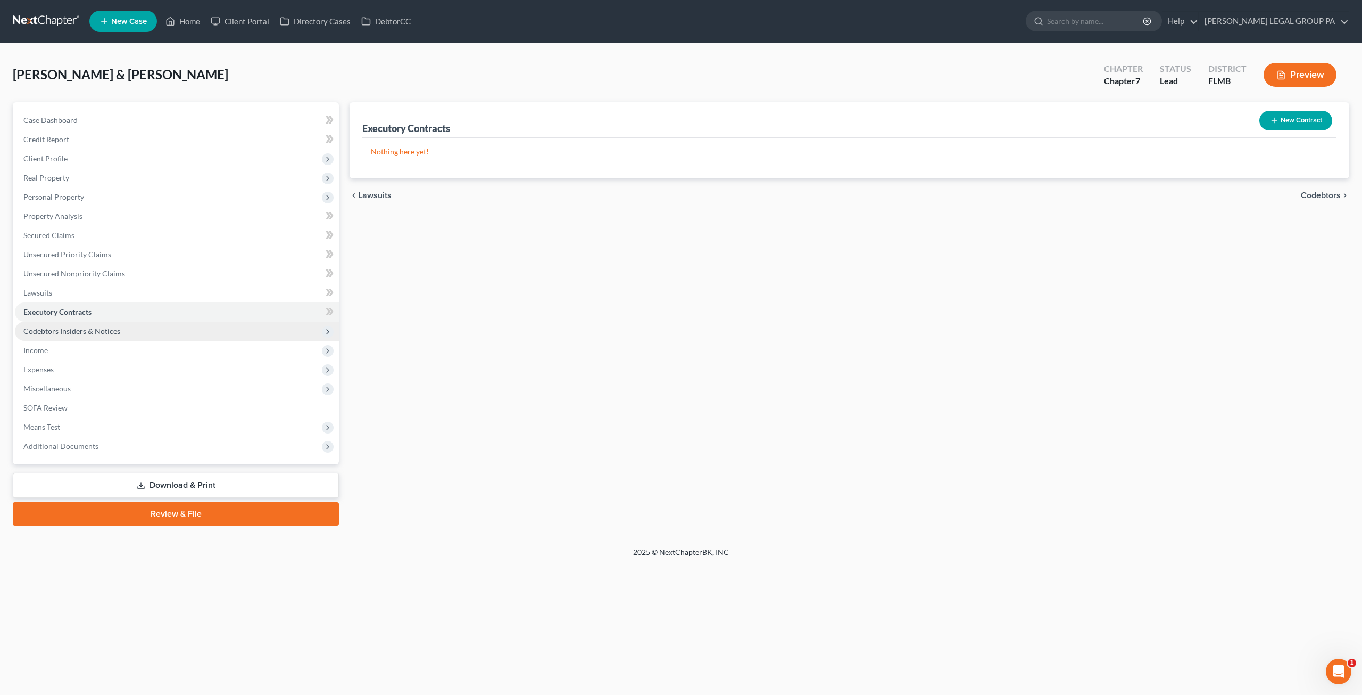
click at [76, 333] on span "Codebtors Insiders & Notices" at bounding box center [71, 330] width 97 height 9
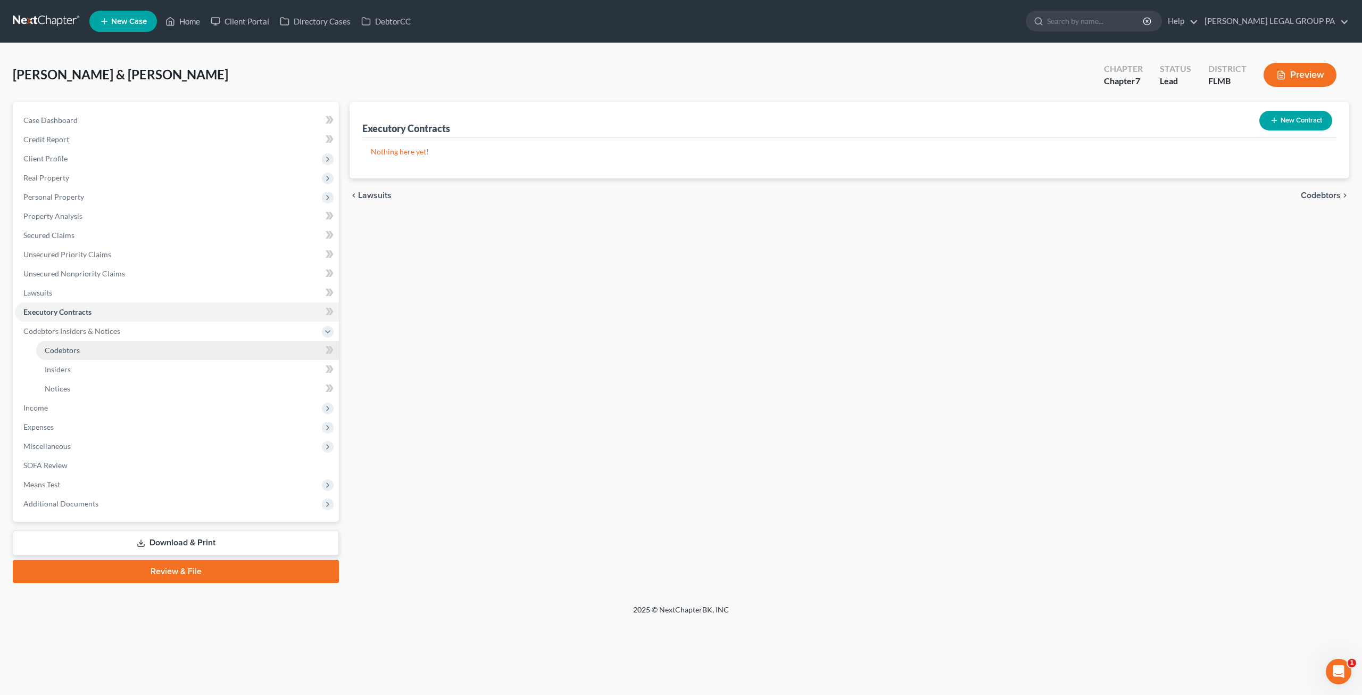
click at [66, 351] on span "Codebtors" at bounding box center [62, 349] width 35 height 9
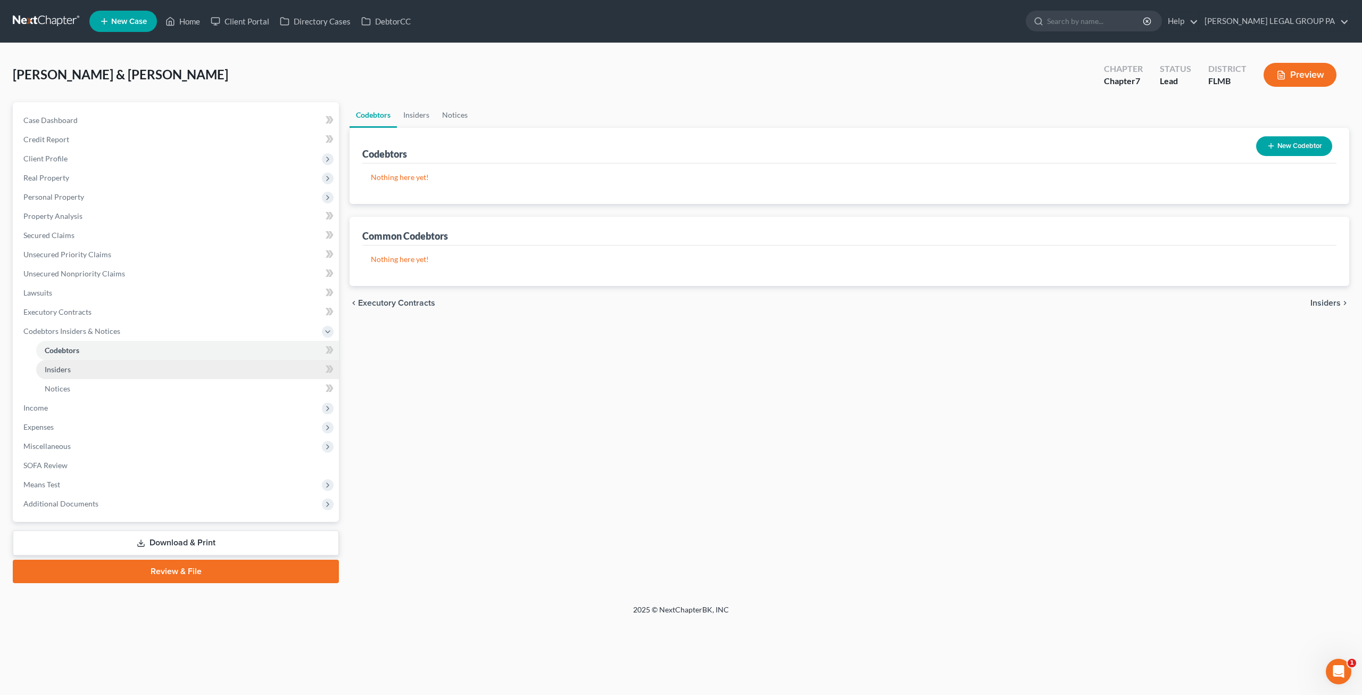
click at [64, 367] on span "Insiders" at bounding box center [58, 369] width 26 height 9
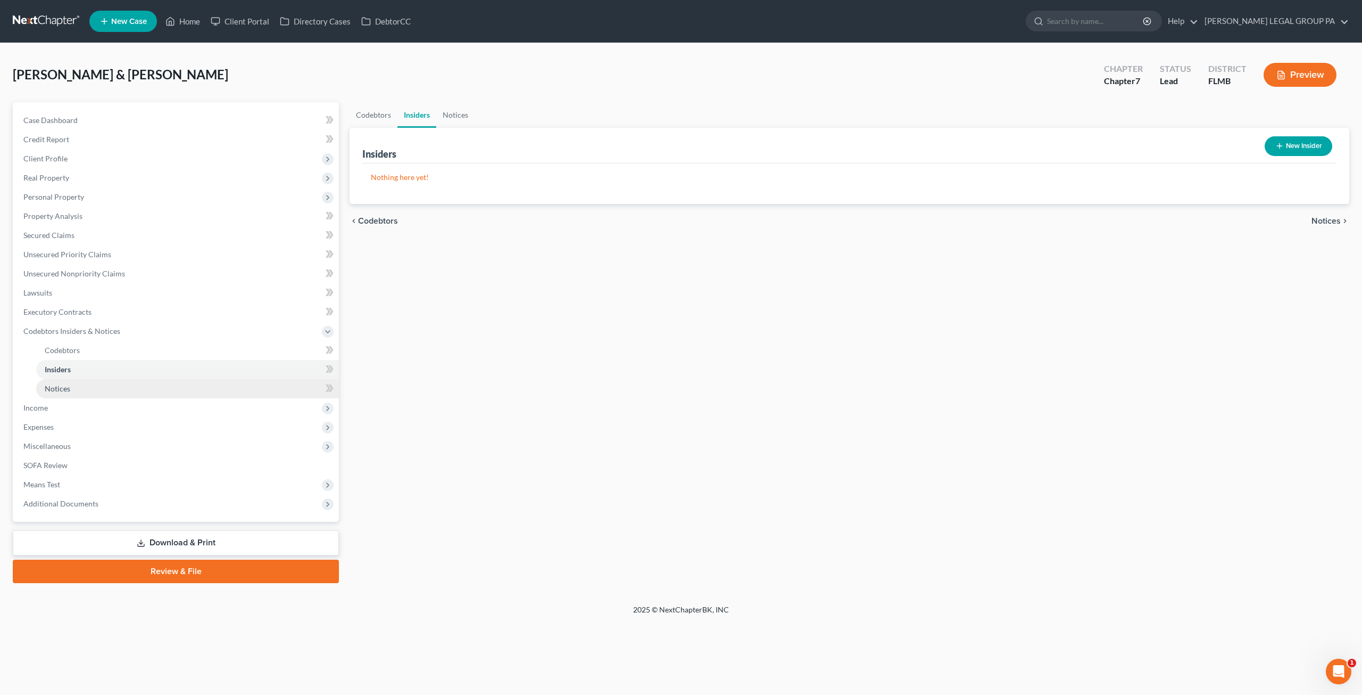
click at [65, 381] on link "Notices" at bounding box center [187, 388] width 303 height 19
click at [60, 410] on span "Income" at bounding box center [177, 407] width 324 height 19
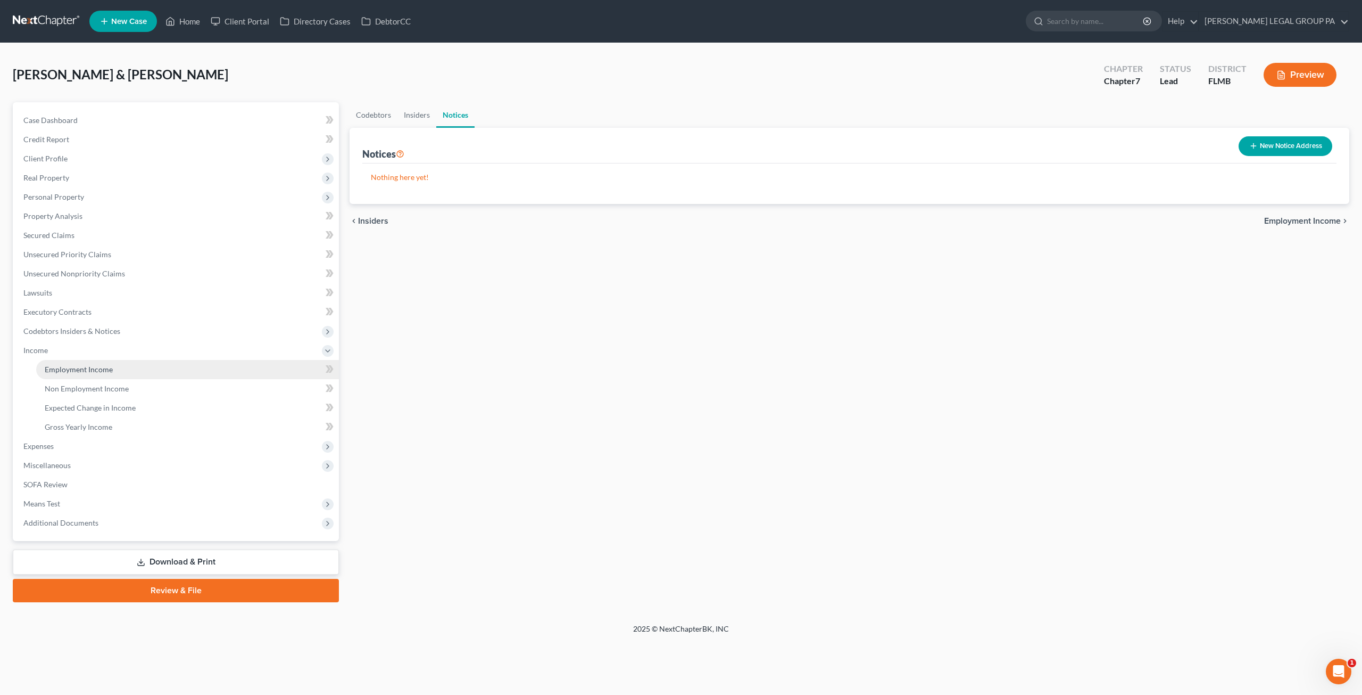
click at [62, 368] on span "Employment Income" at bounding box center [79, 369] width 68 height 9
click at [83, 389] on span "Non Employment Income" at bounding box center [87, 388] width 84 height 9
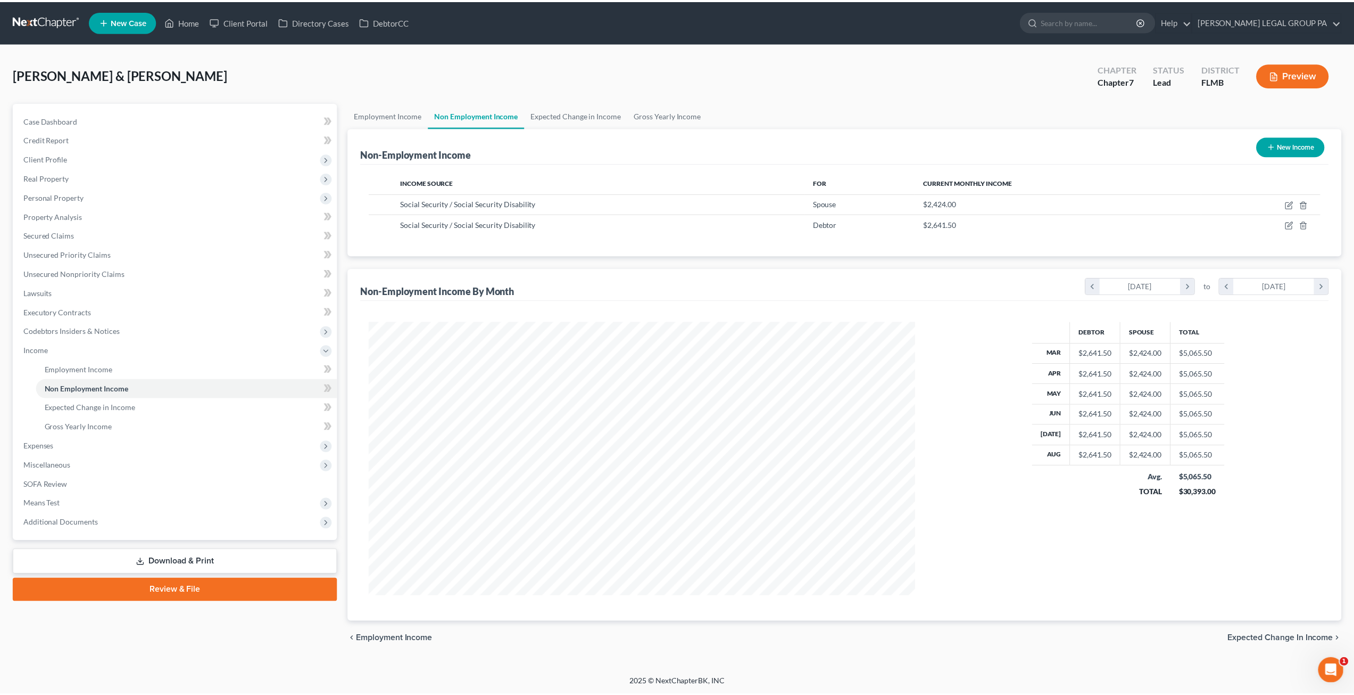
scroll to position [275, 571]
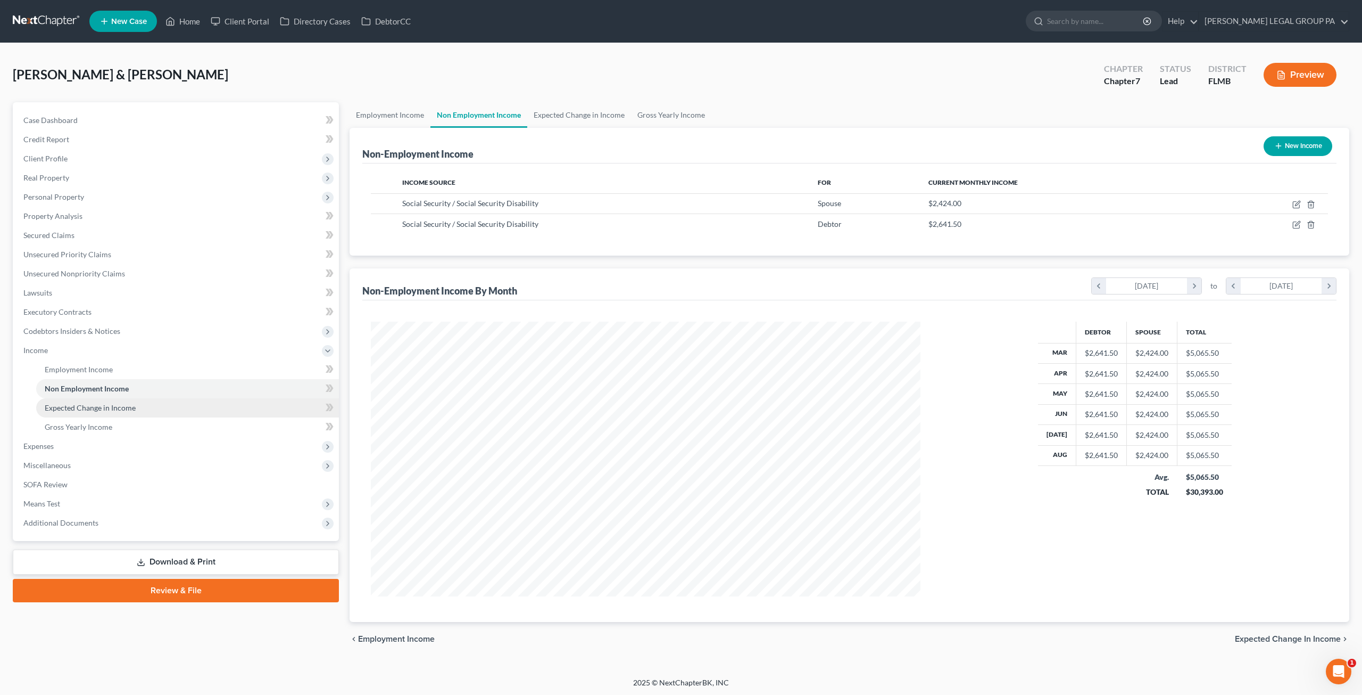
click at [73, 410] on span "Expected Change in Income" at bounding box center [90, 407] width 91 height 9
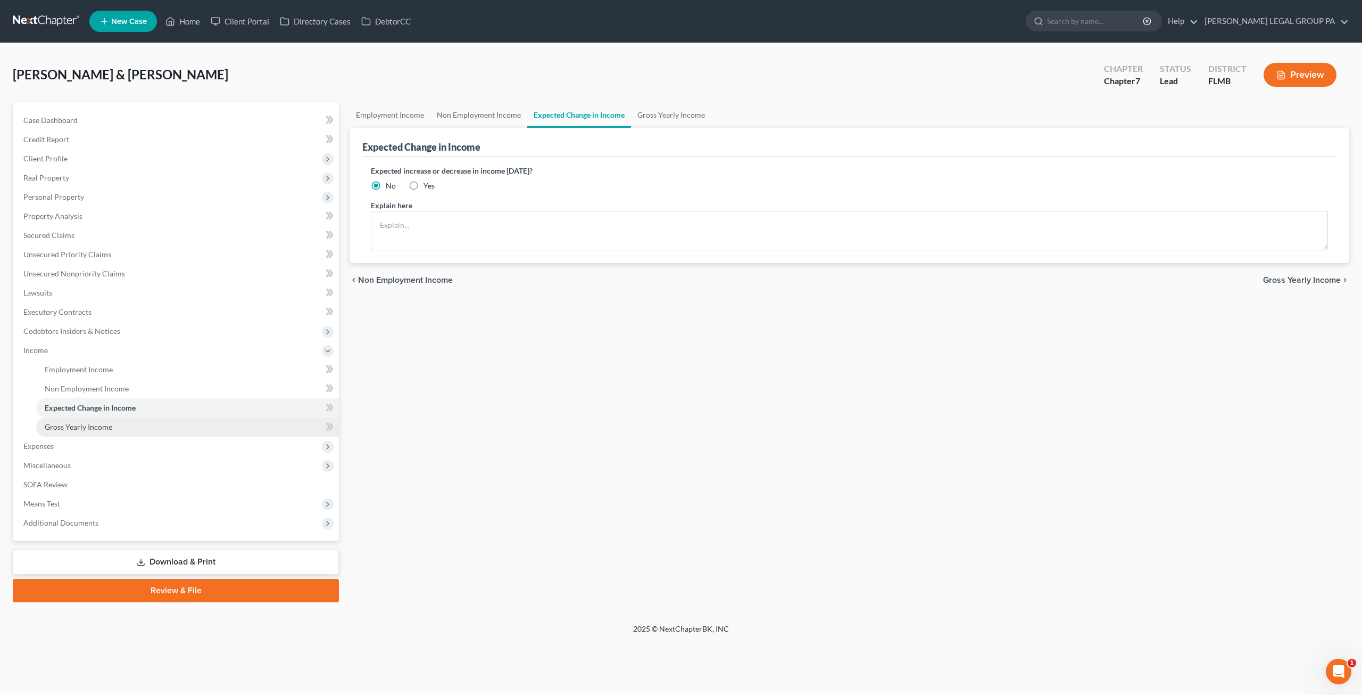
click at [90, 432] on link "Gross Yearly Income" at bounding box center [187, 426] width 303 height 19
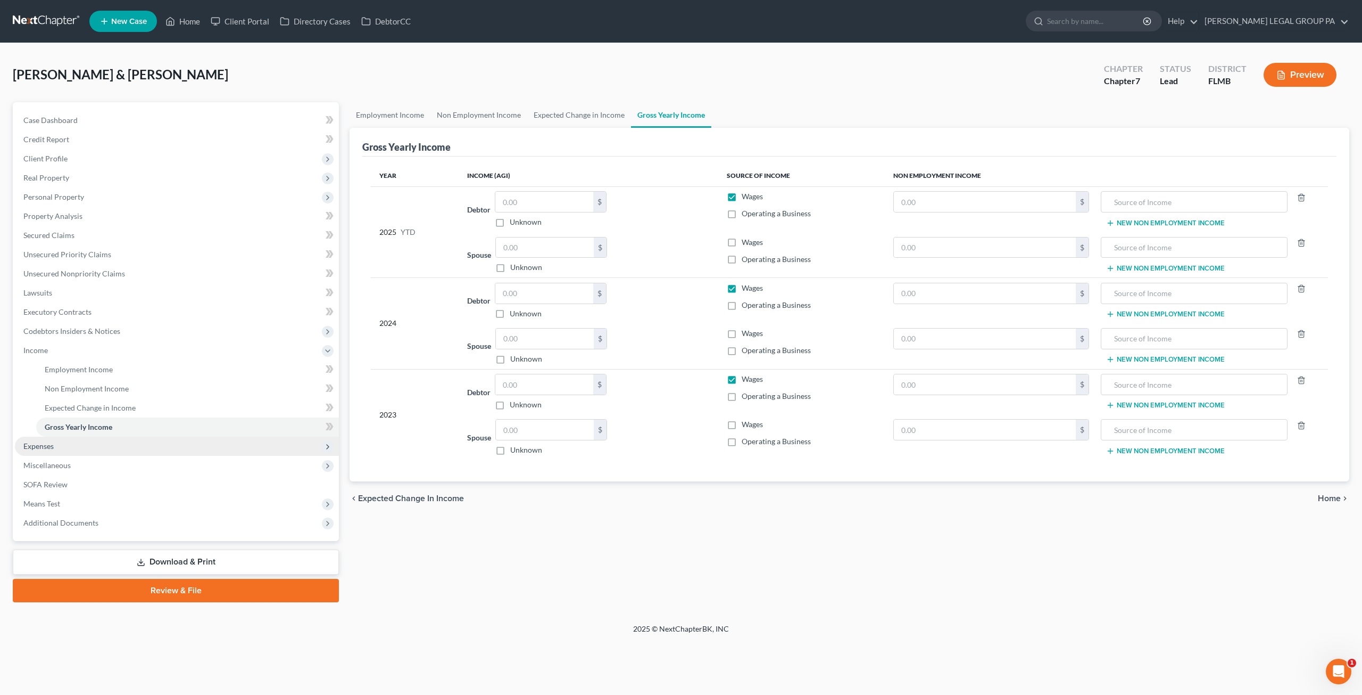
click at [97, 442] on span "Expenses" at bounding box center [177, 445] width 324 height 19
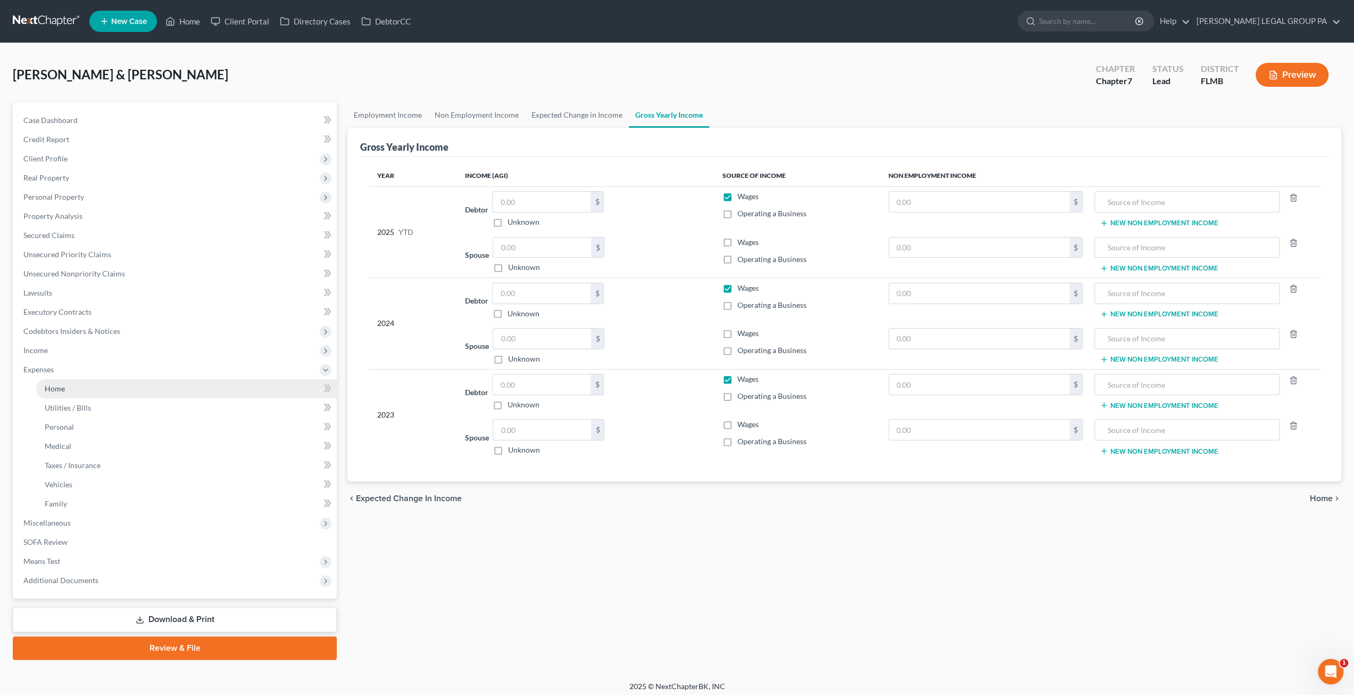
click at [60, 394] on link "Home" at bounding box center [186, 388] width 301 height 19
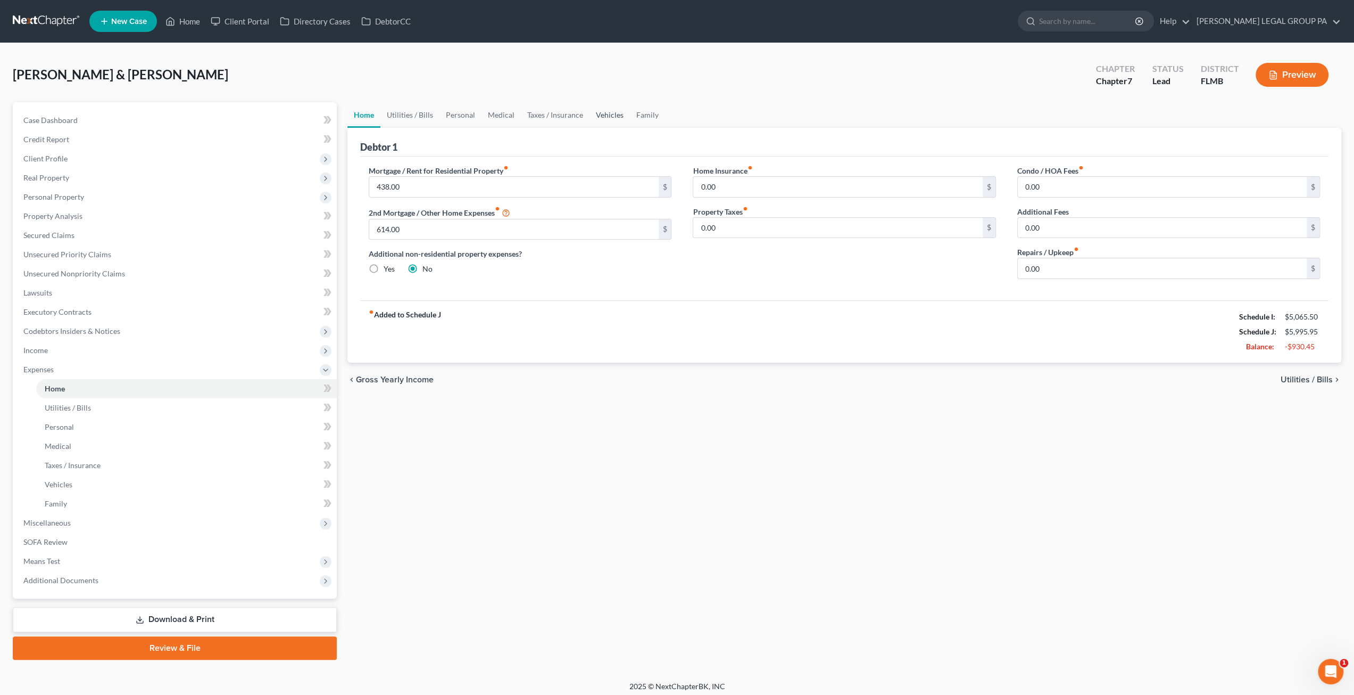
click at [604, 121] on link "Vehicles" at bounding box center [610, 115] width 40 height 26
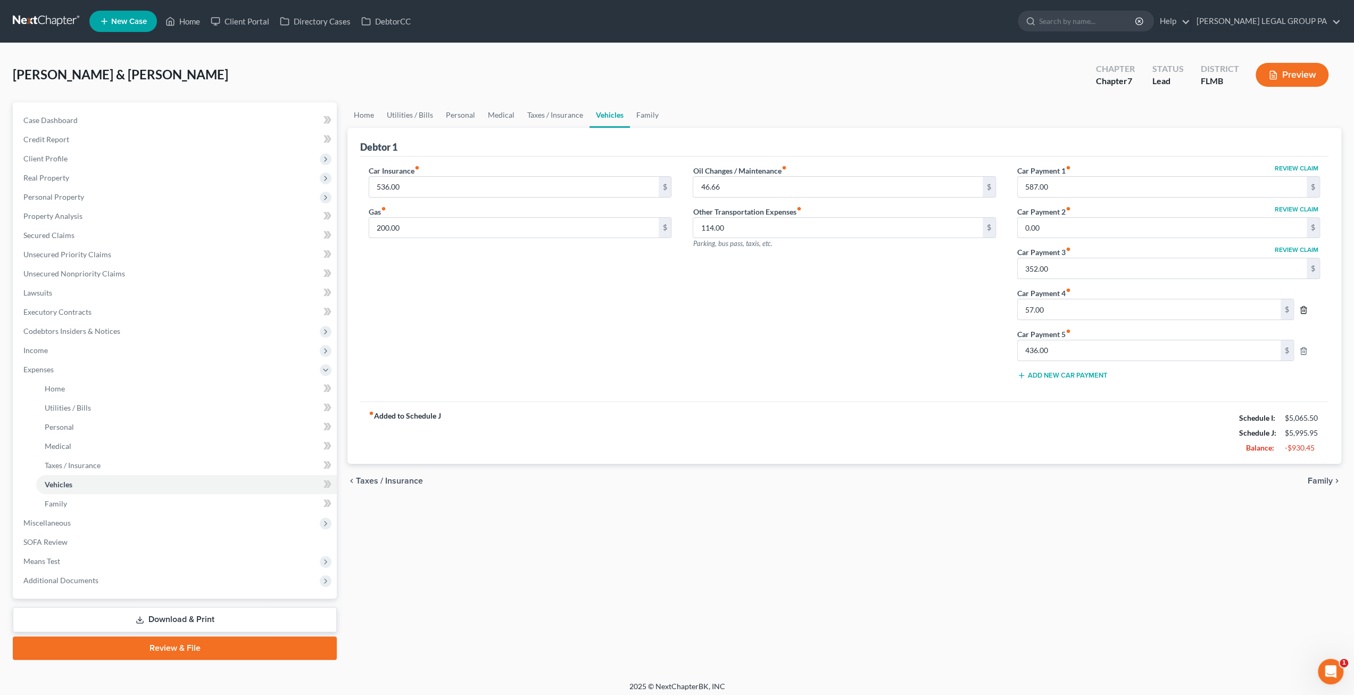
click at [1305, 309] on icon "button" at bounding box center [1304, 309] width 9 height 9
type input "436.00"
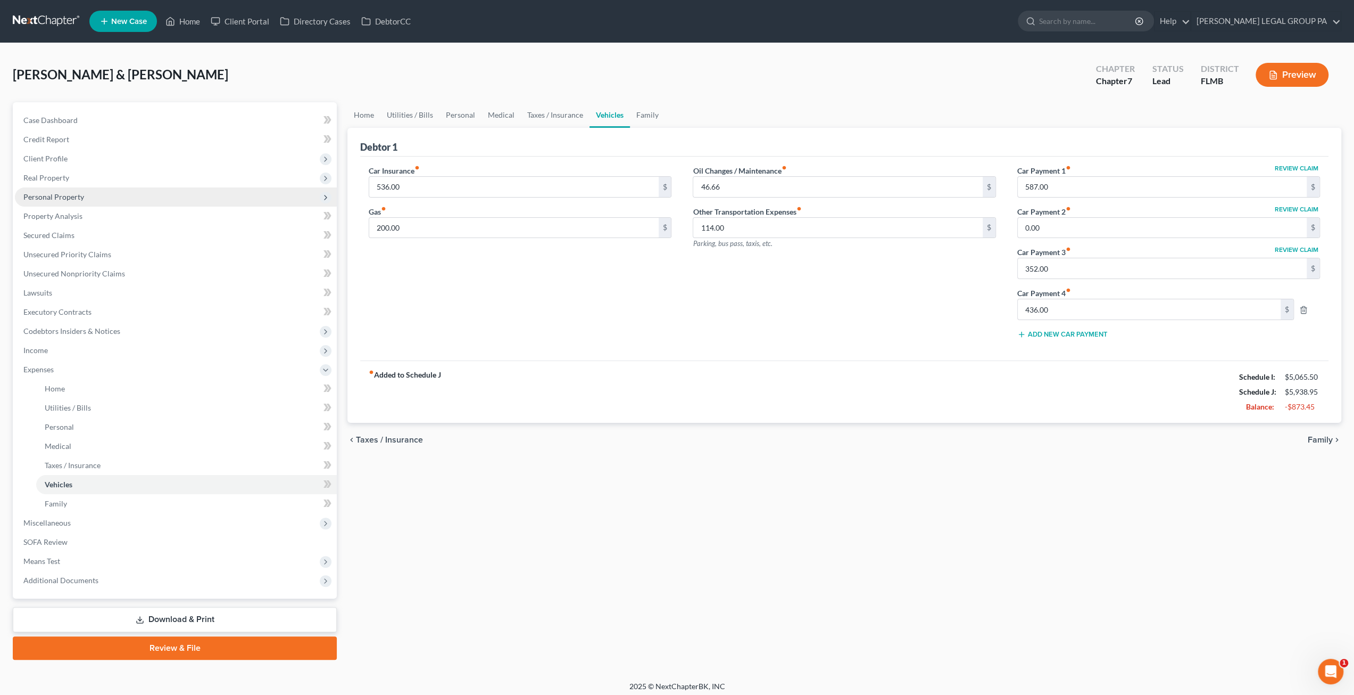
click at [63, 196] on span "Personal Property" at bounding box center [53, 196] width 61 height 9
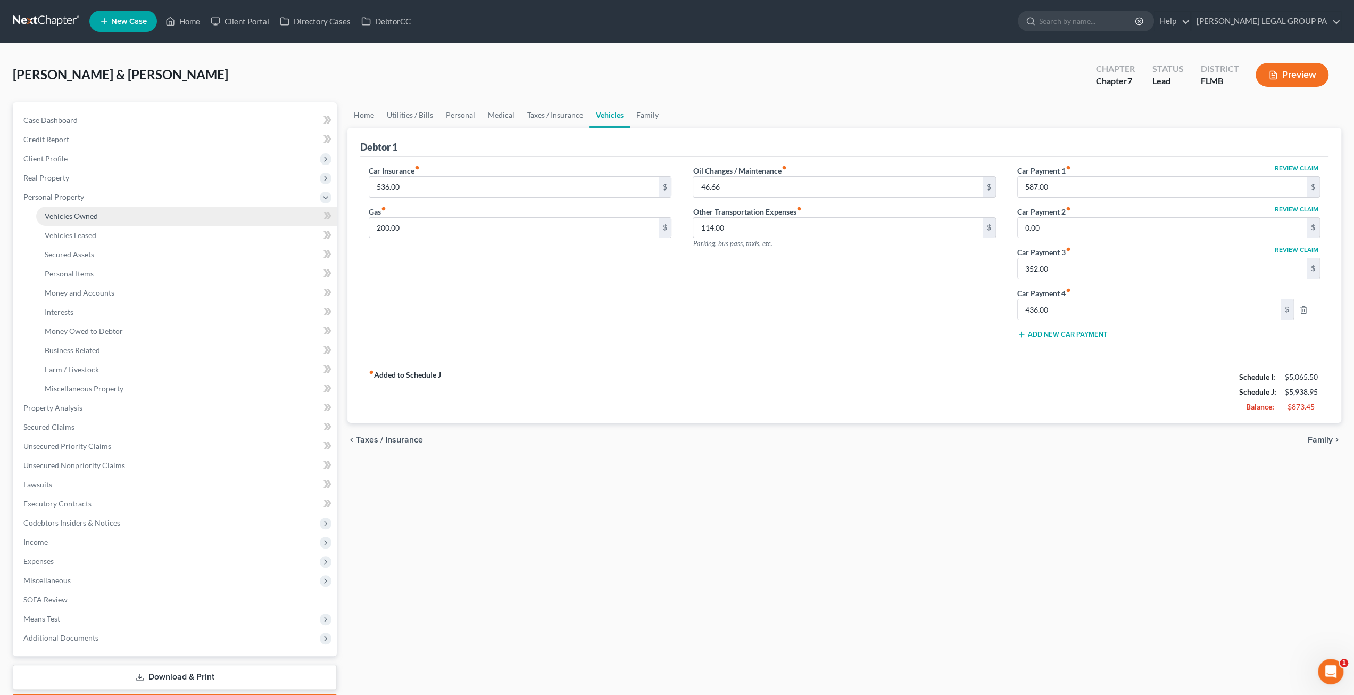
click at [79, 217] on span "Vehicles Owned" at bounding box center [71, 215] width 53 height 9
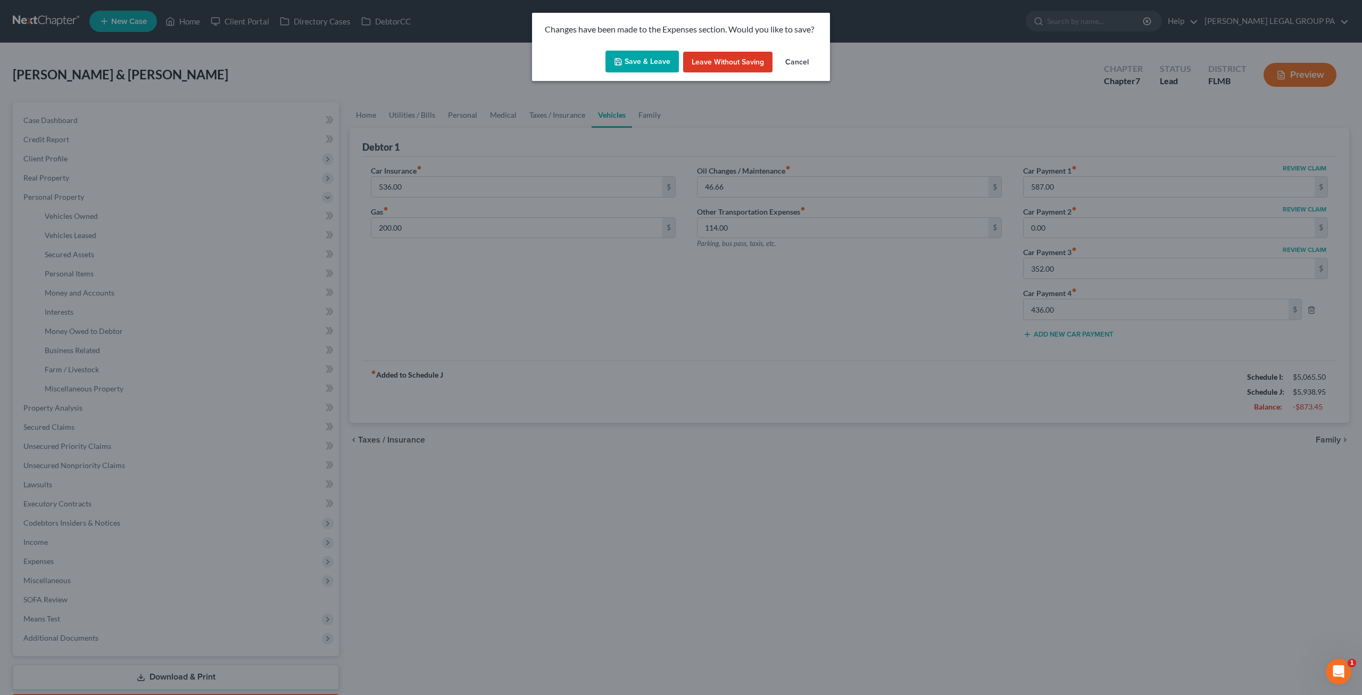
click at [649, 59] on button "Save & Leave" at bounding box center [642, 62] width 73 height 22
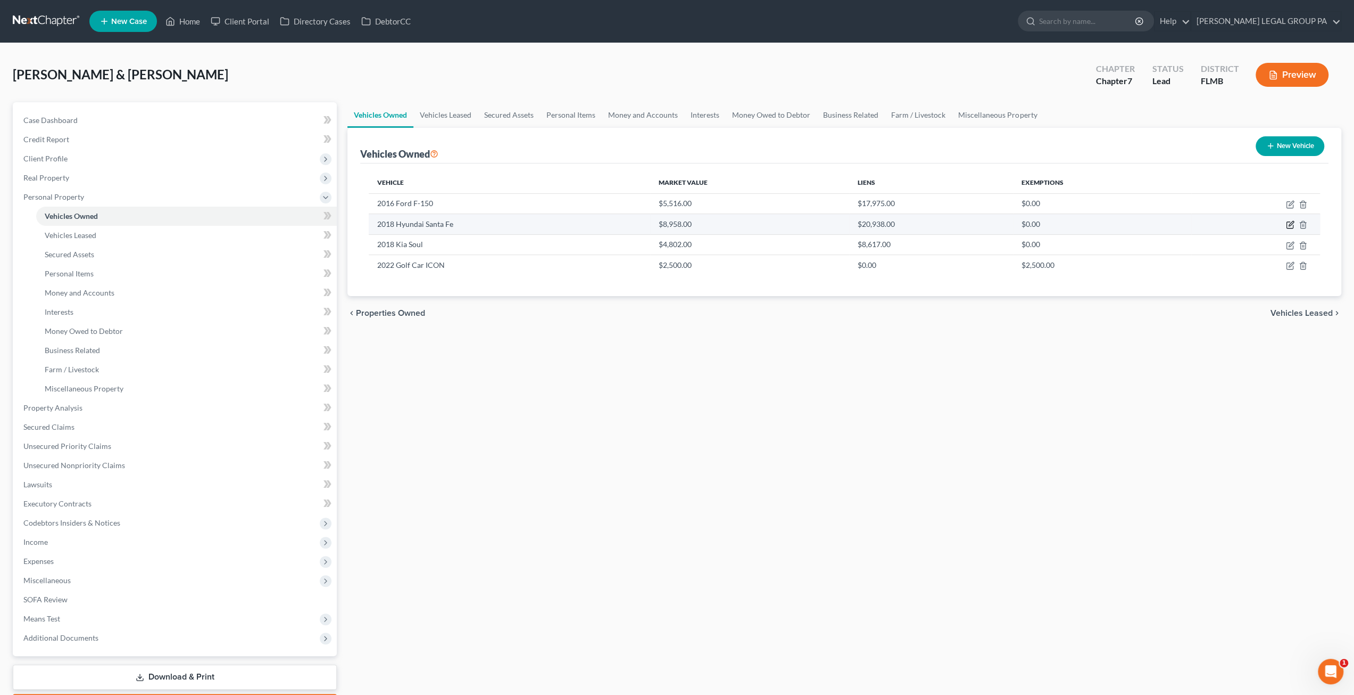
click at [1291, 221] on icon "button" at bounding box center [1290, 224] width 9 height 9
select select "0"
select select "8"
select select "3"
select select "2"
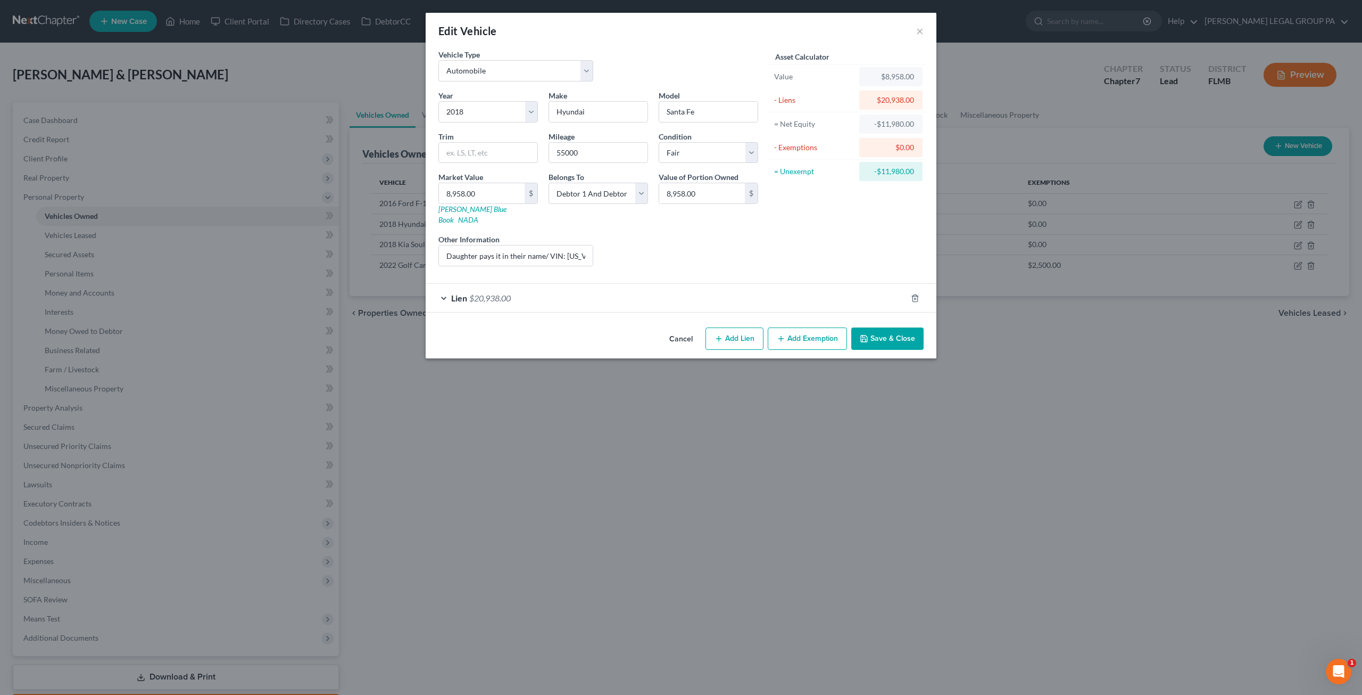
click at [509, 284] on div "Lien $20,938.00" at bounding box center [666, 298] width 481 height 28
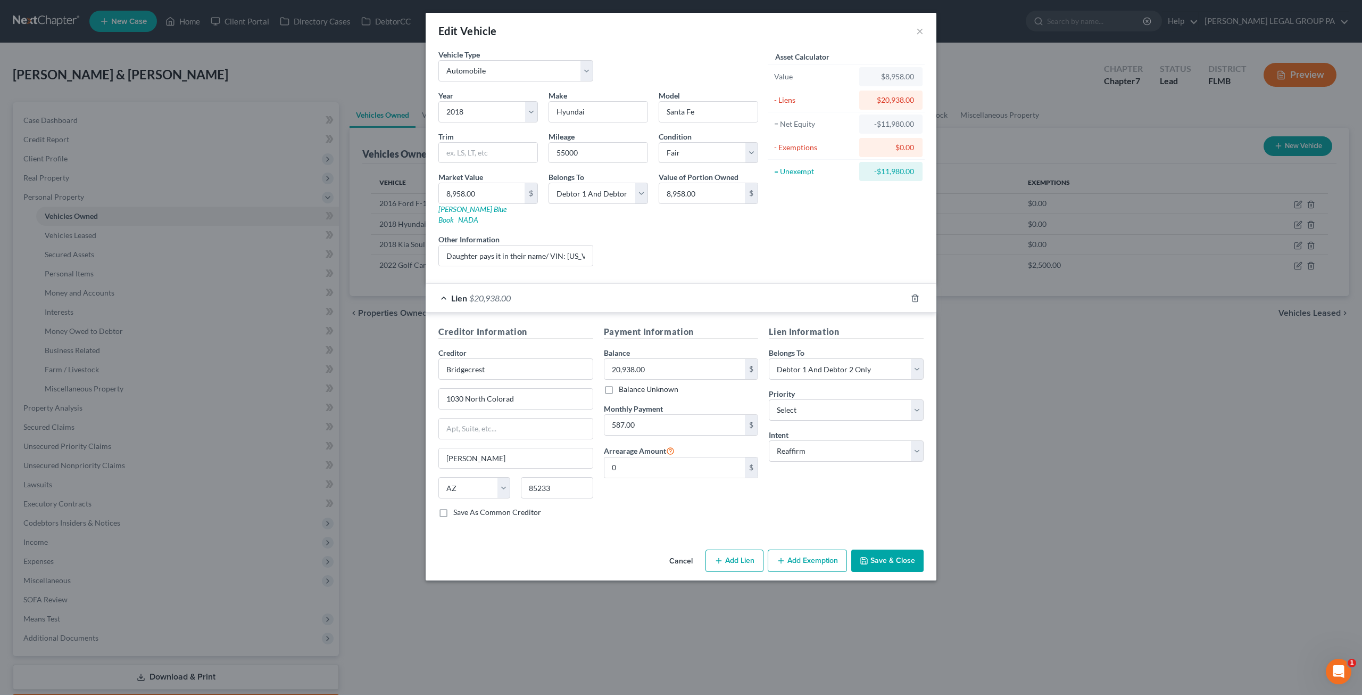
click at [867, 556] on icon "button" at bounding box center [864, 560] width 9 height 9
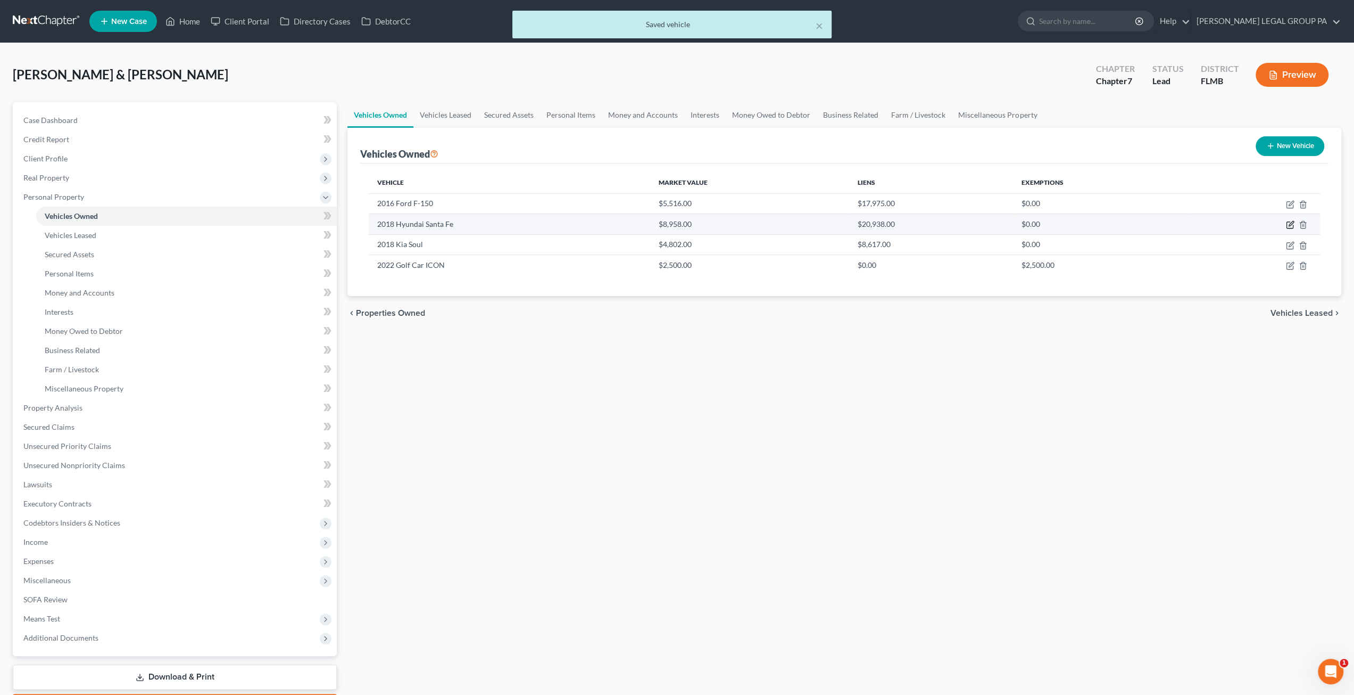
click at [1289, 222] on icon "button" at bounding box center [1290, 224] width 9 height 9
select select "0"
select select "8"
select select "3"
select select "2"
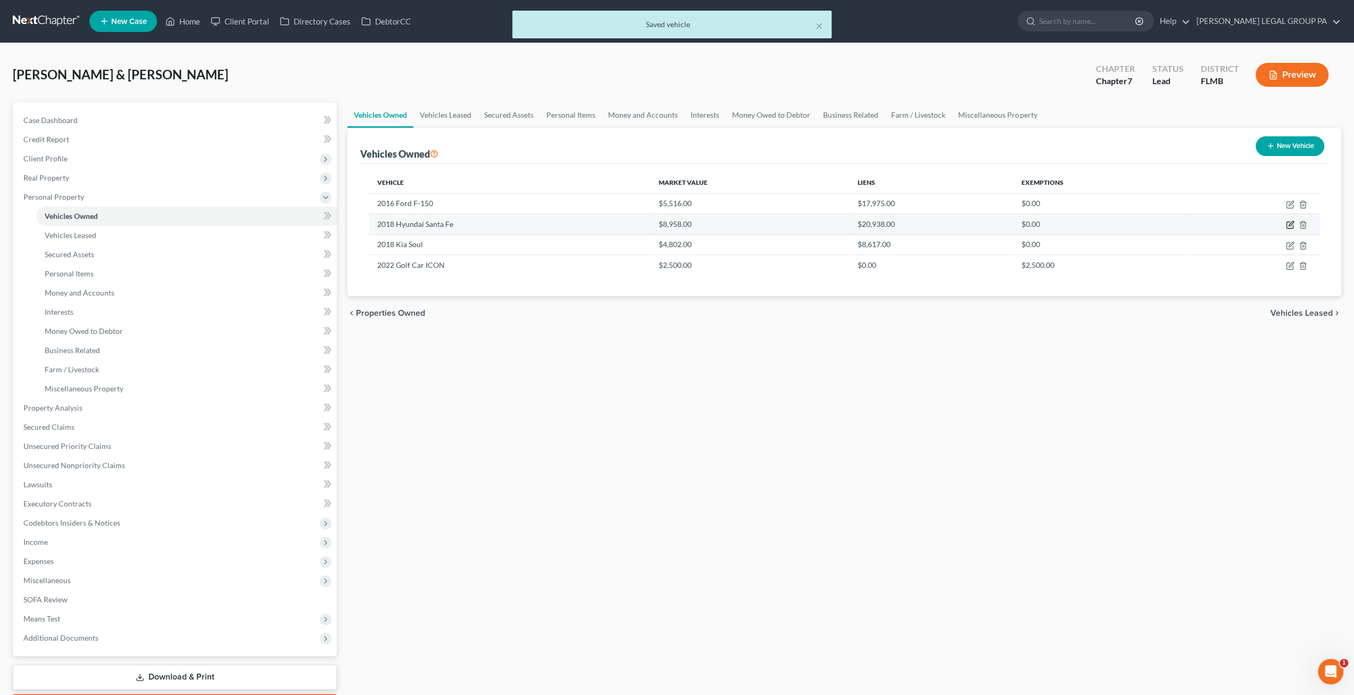
select select "3"
select select "2"
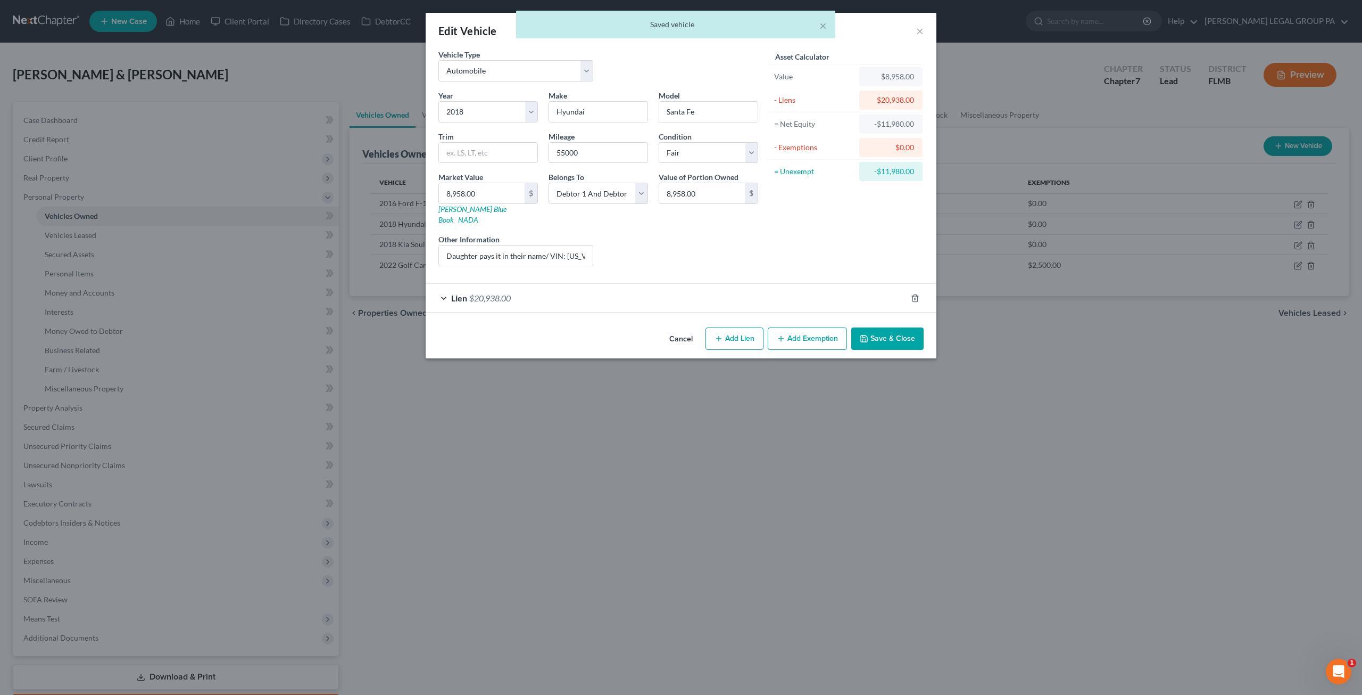
click at [522, 292] on div "Lien $20,938.00" at bounding box center [666, 298] width 481 height 28
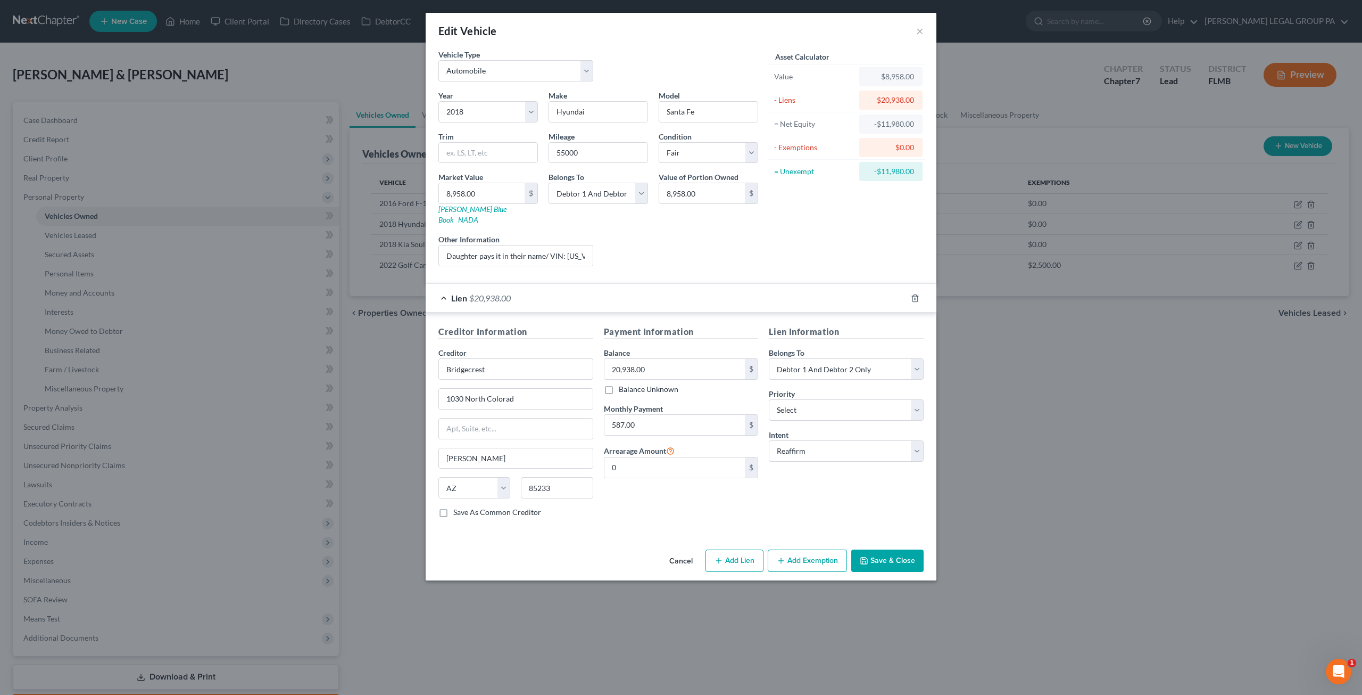
click at [885, 551] on button "Save & Close" at bounding box center [888, 560] width 72 height 22
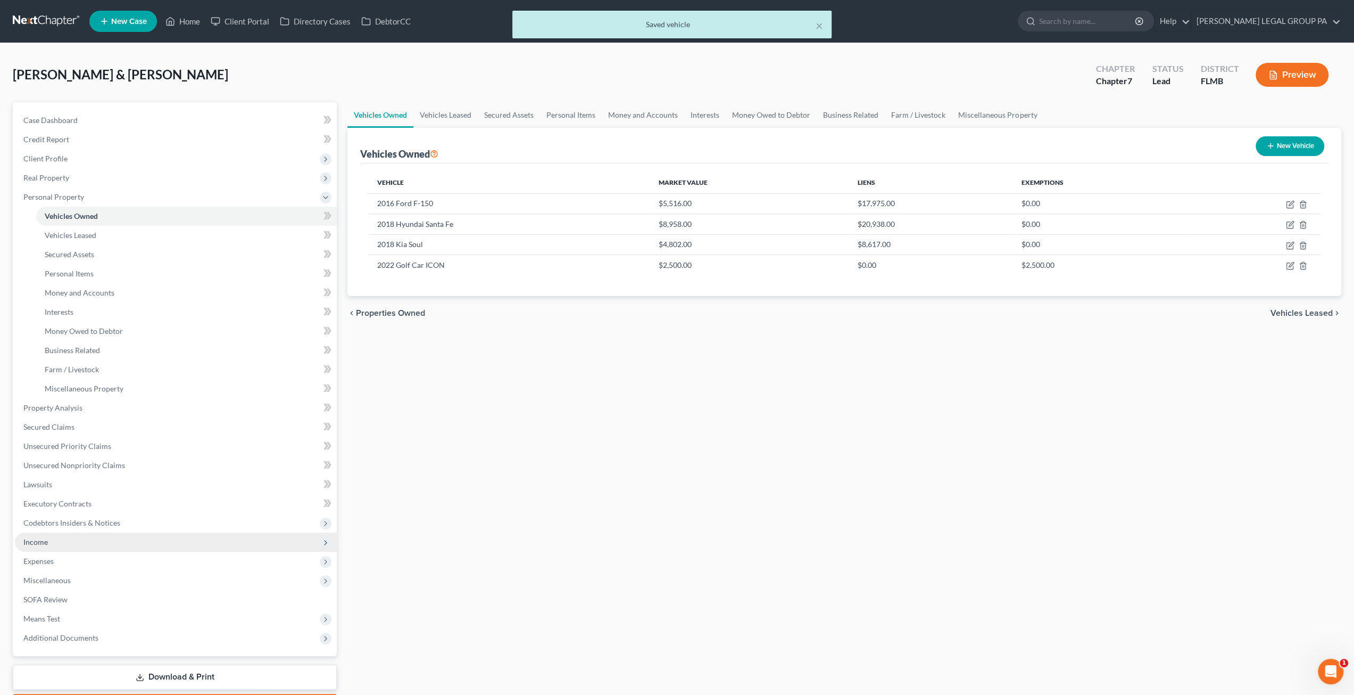
click at [51, 537] on span "Income" at bounding box center [176, 541] width 322 height 19
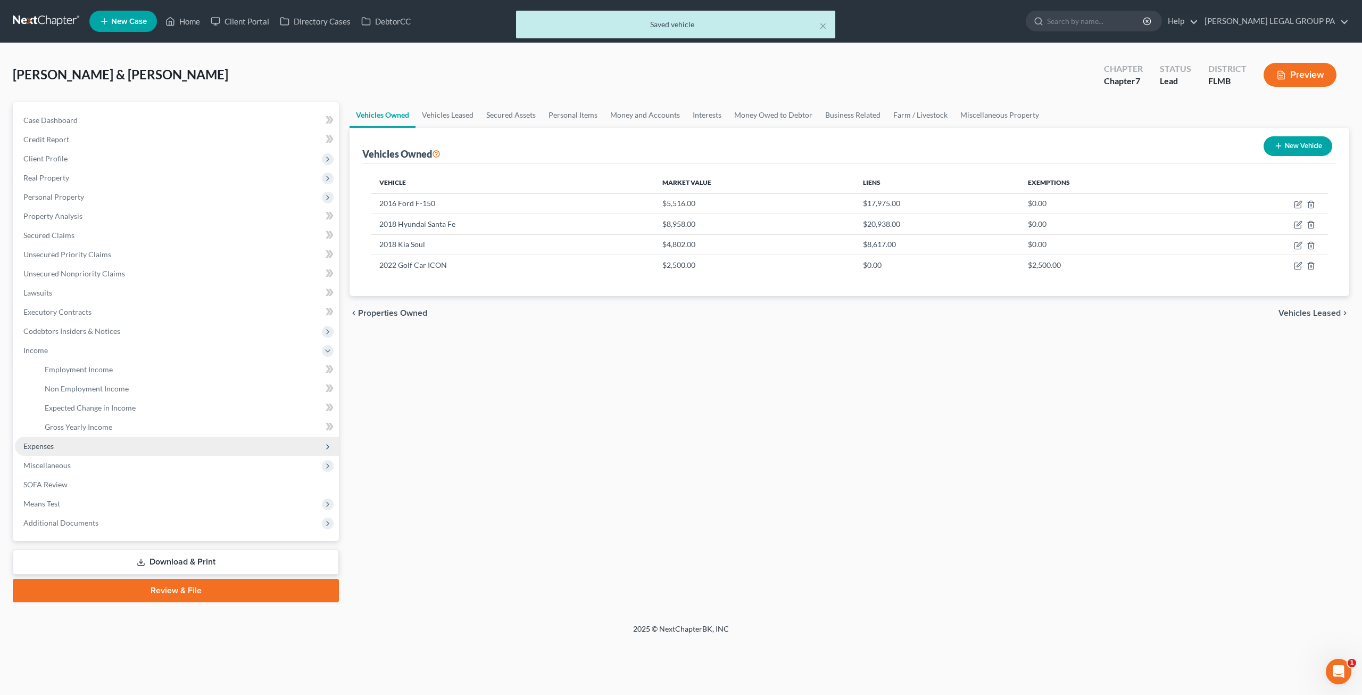
click at [64, 450] on span "Expenses" at bounding box center [177, 445] width 324 height 19
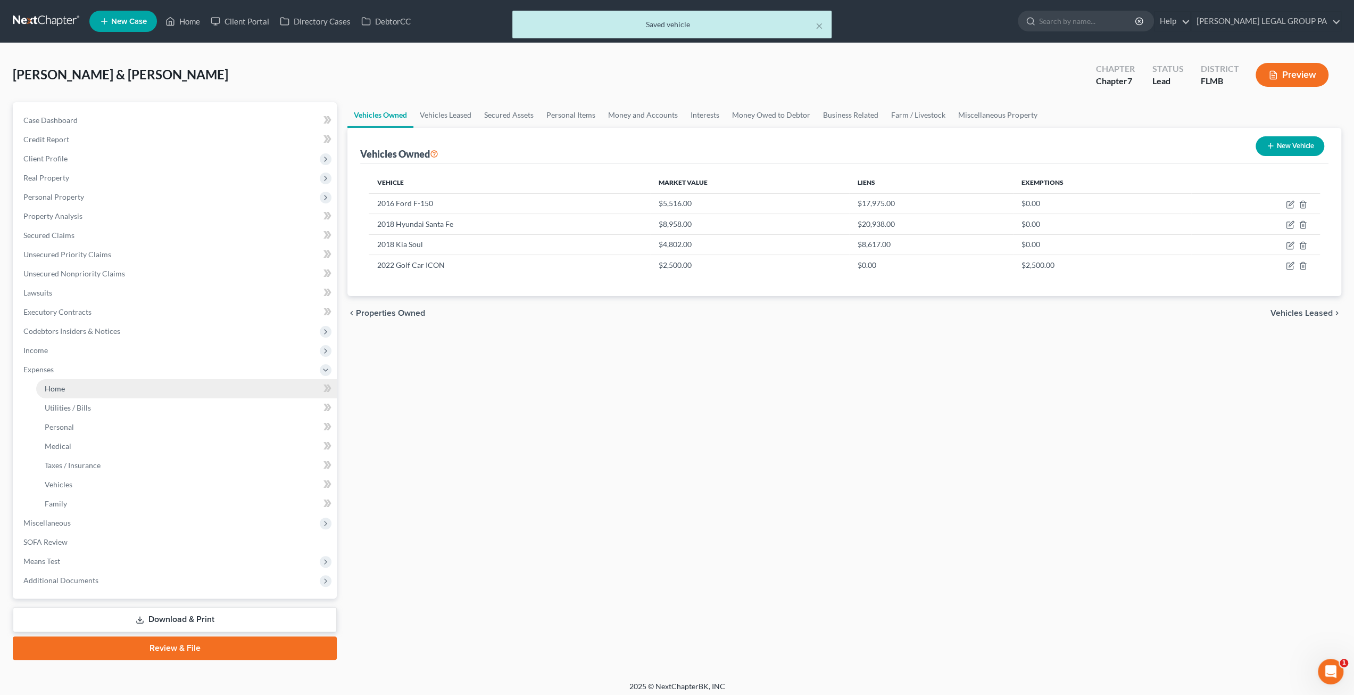
click at [85, 390] on link "Home" at bounding box center [186, 388] width 301 height 19
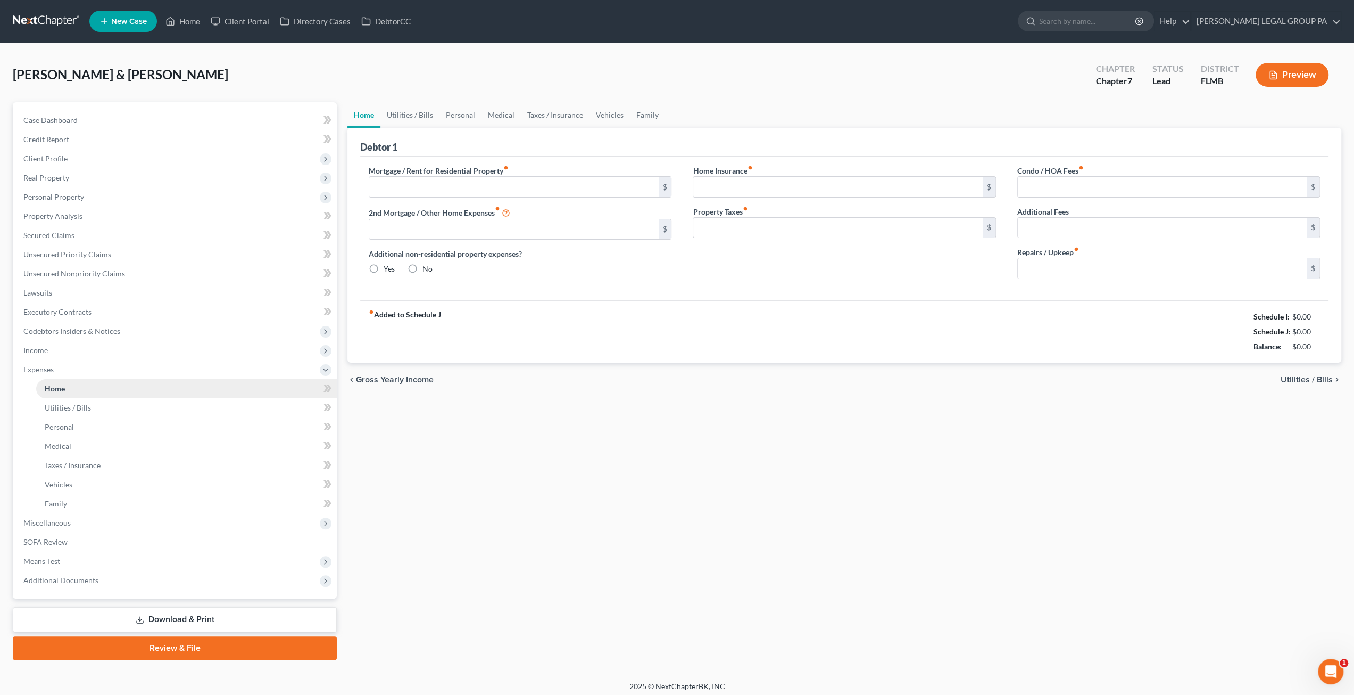
type input "438.00"
type input "614.00"
radio input "true"
type input "0.00"
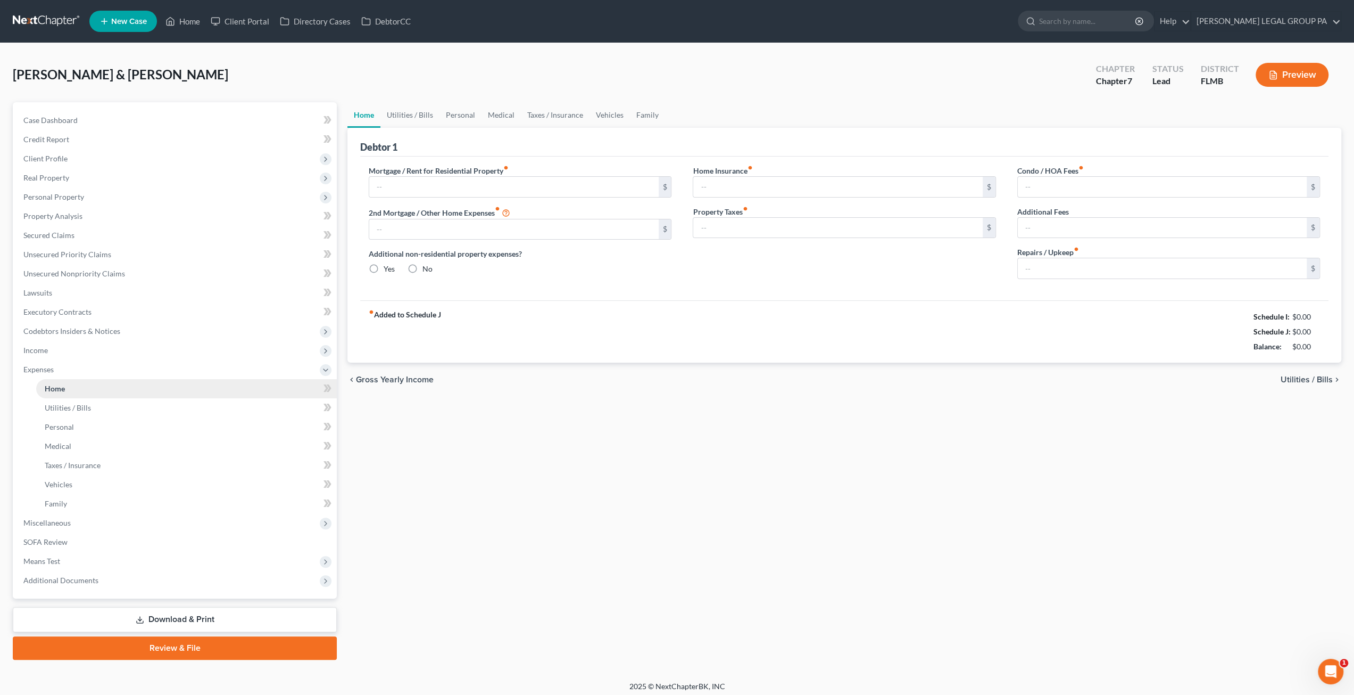
type input "0.00"
click at [611, 113] on link "Vehicles" at bounding box center [610, 115] width 40 height 26
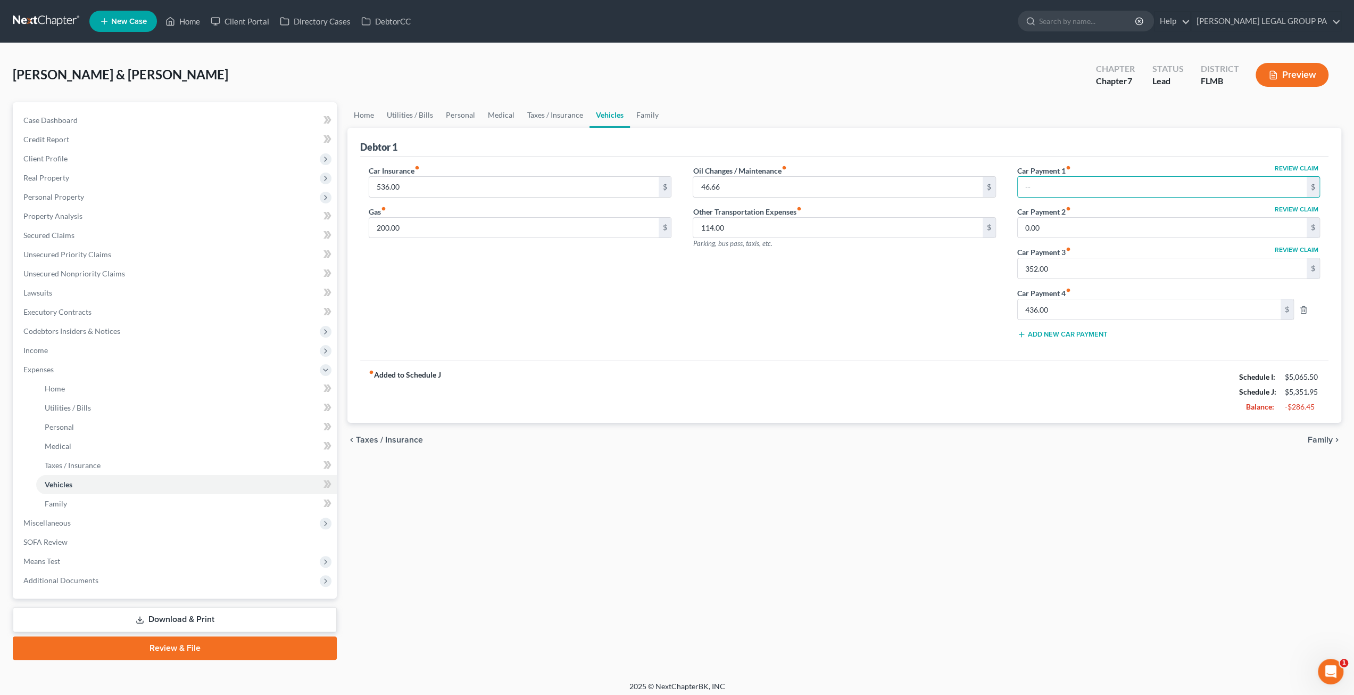
click at [923, 357] on div "Car Insurance fiber_manual_record 536.00 $ Gas fiber_manual_record 200.00 $ Oil…" at bounding box center [844, 258] width 969 height 204
click at [639, 121] on link "Family" at bounding box center [647, 115] width 35 height 26
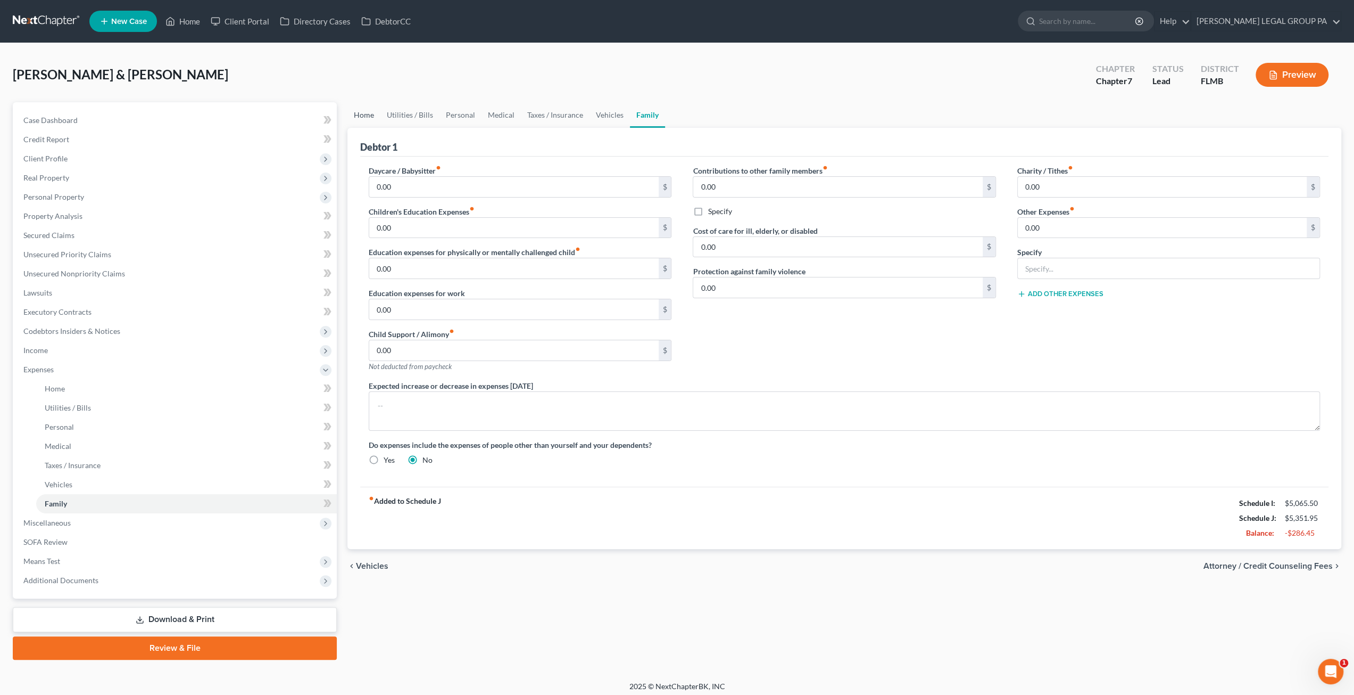
click at [373, 112] on link "Home" at bounding box center [364, 115] width 33 height 26
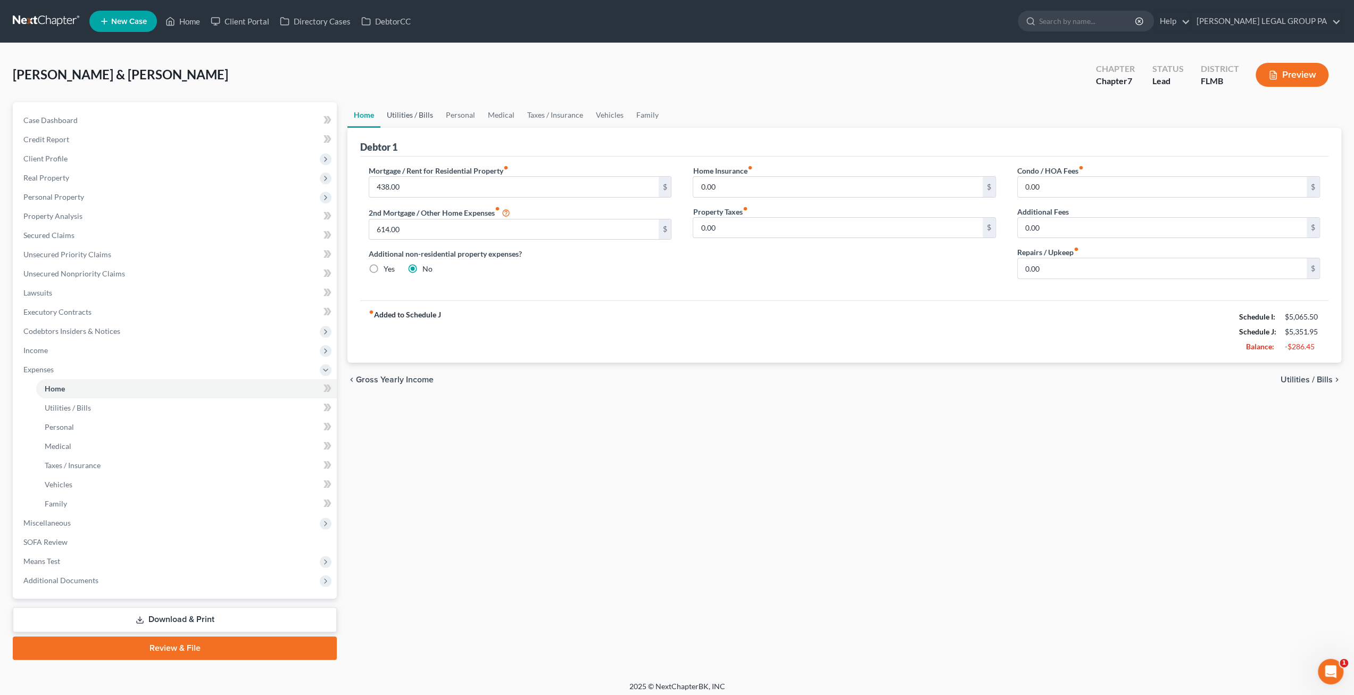
click at [419, 118] on link "Utilities / Bills" at bounding box center [410, 115] width 59 height 26
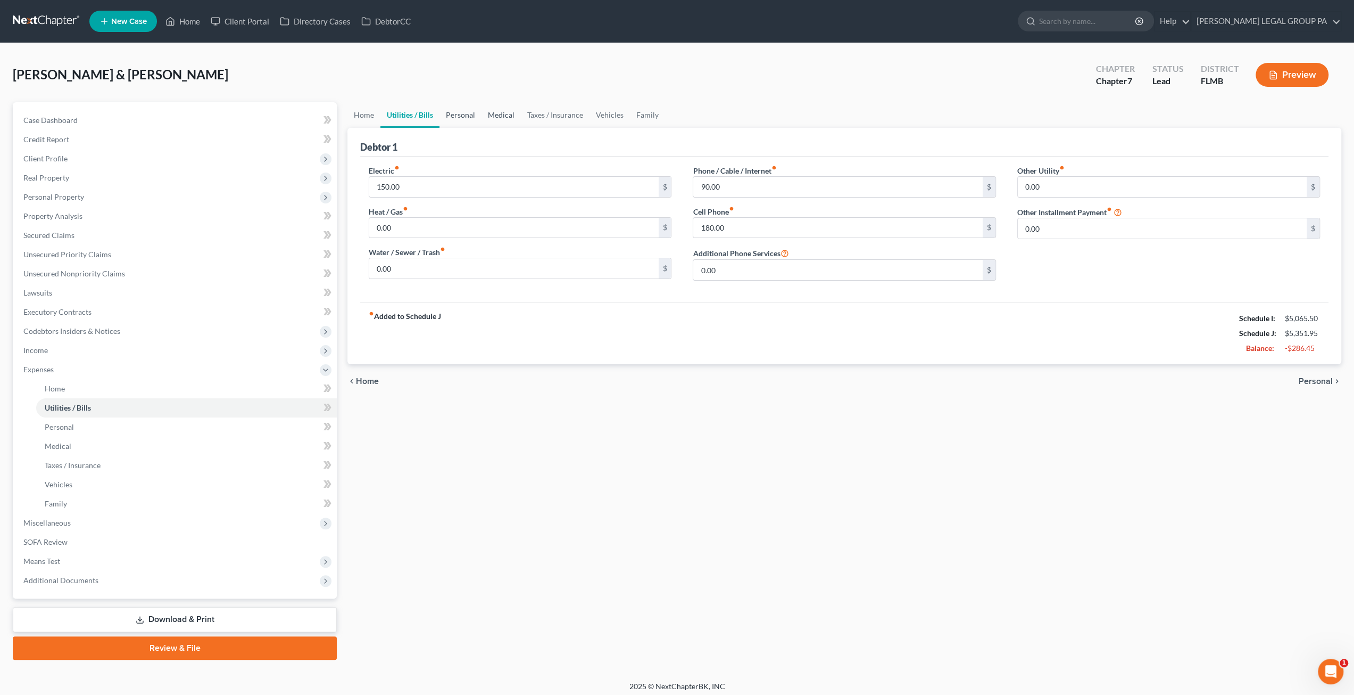
drag, startPoint x: 485, startPoint y: 117, endPoint x: 478, endPoint y: 119, distance: 7.4
click at [484, 117] on link "Medical" at bounding box center [501, 115] width 39 height 26
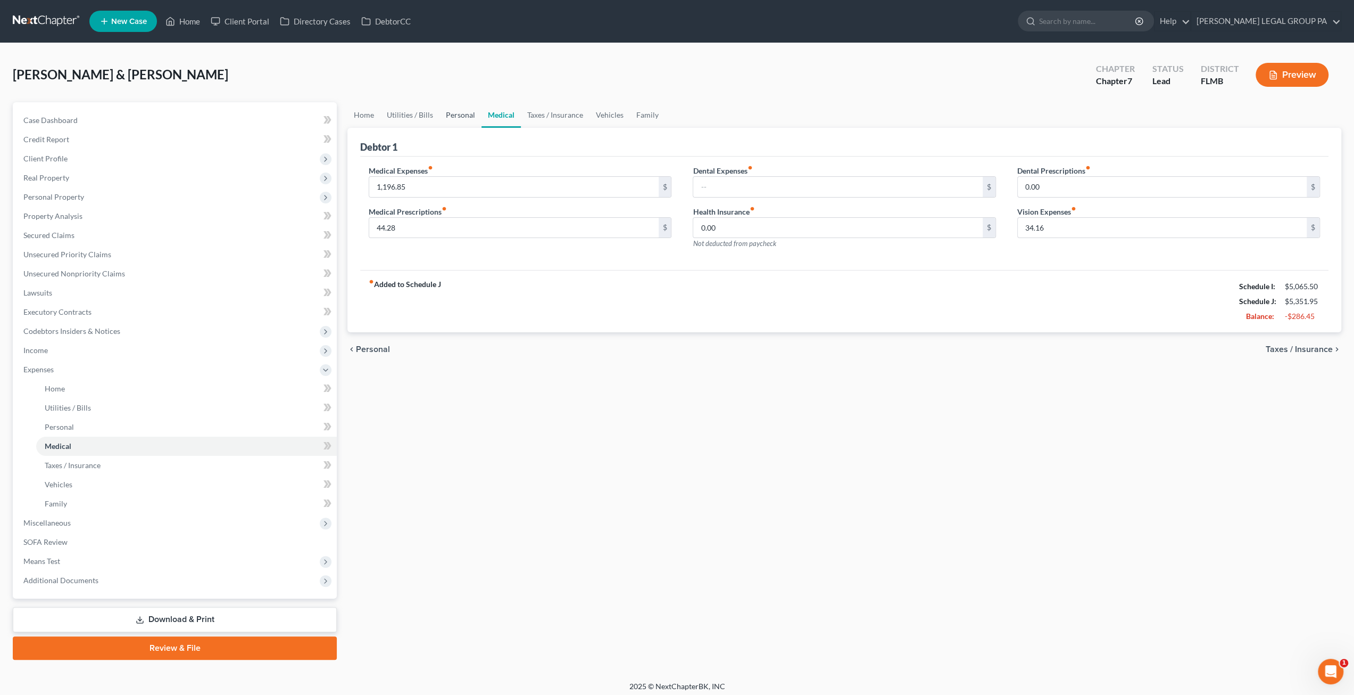
click at [474, 118] on link "Personal" at bounding box center [461, 115] width 42 height 26
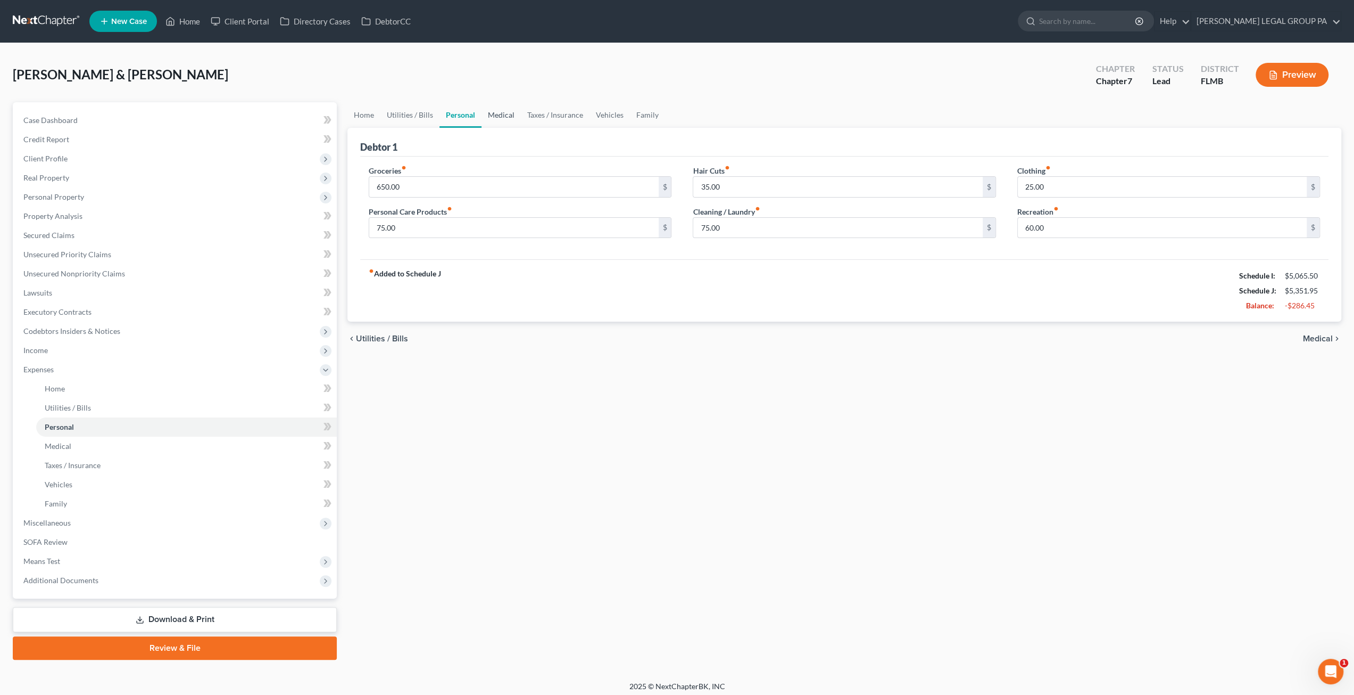
click at [498, 115] on link "Medical" at bounding box center [501, 115] width 39 height 26
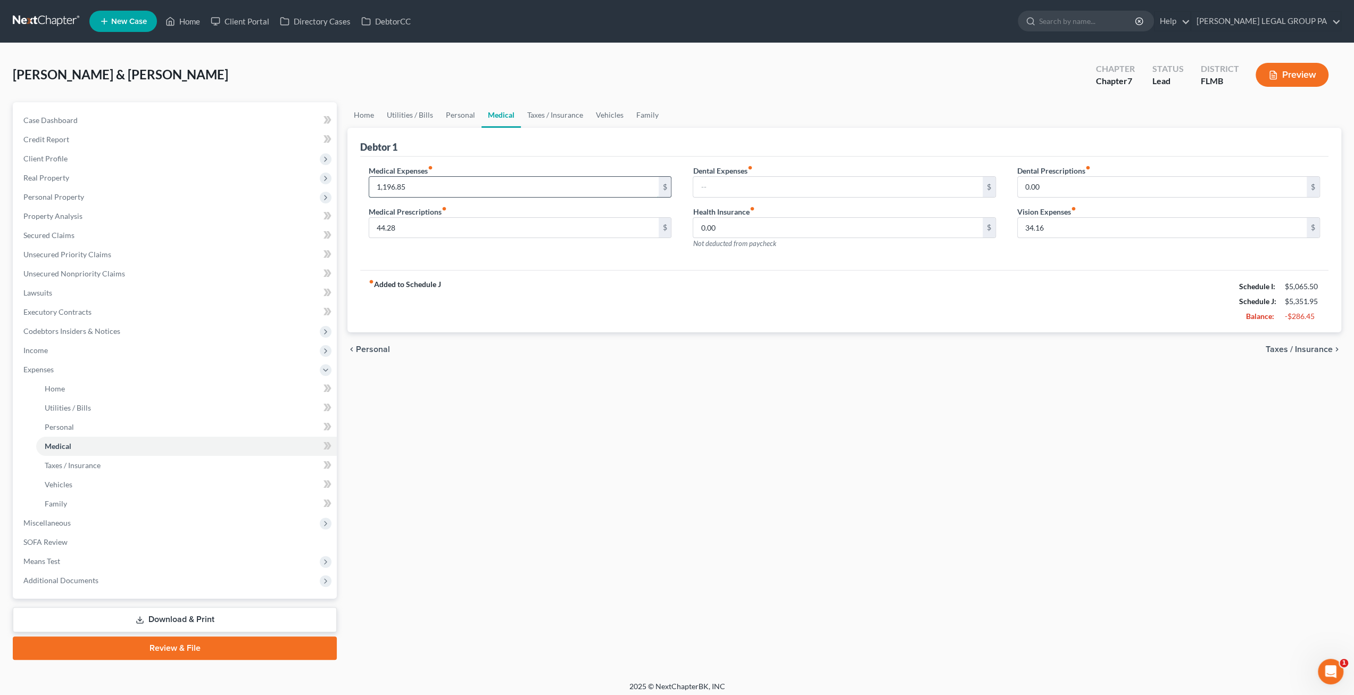
click at [436, 183] on input "1,196.85" at bounding box center [513, 187] width 289 height 20
type input "850"
click at [441, 169] on div "Medical Expenses fiber_manual_record 850 $" at bounding box center [520, 181] width 303 height 32
click at [458, 114] on link "Personal" at bounding box center [461, 115] width 42 height 26
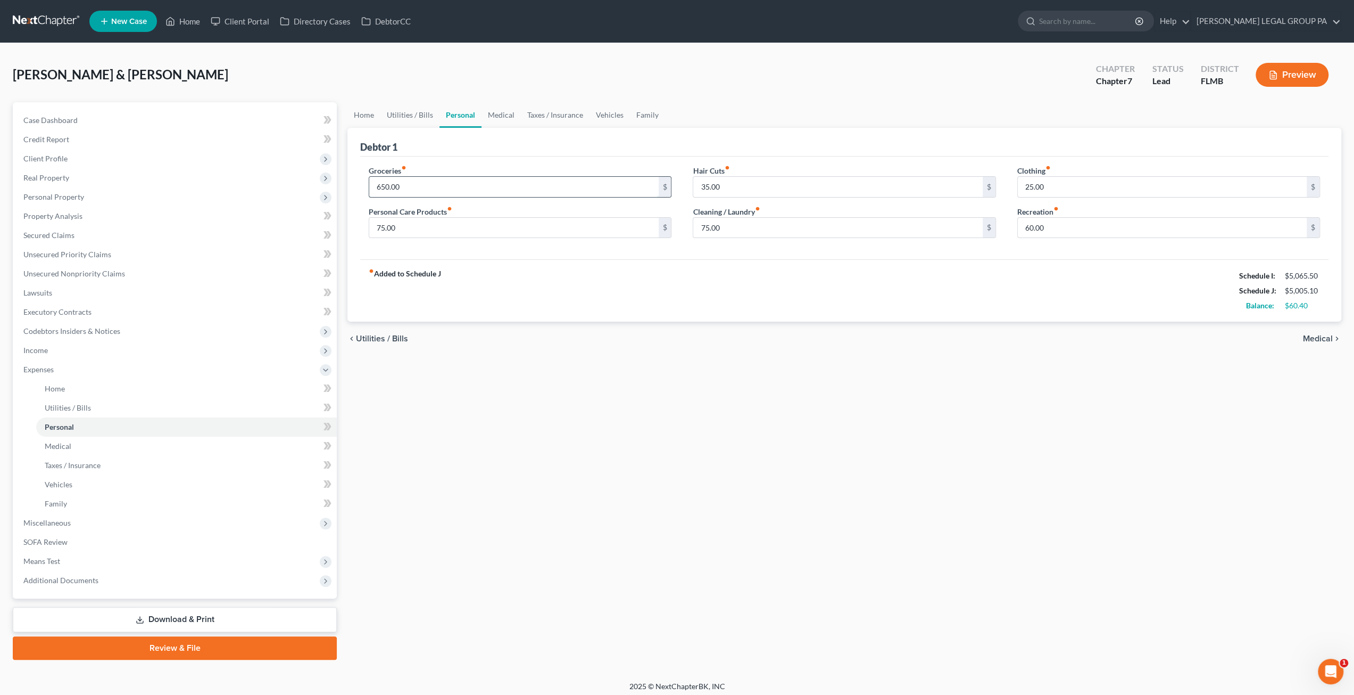
click at [428, 187] on input "650.00" at bounding box center [513, 187] width 289 height 20
type input "700"
click at [1061, 189] on input "25.00" at bounding box center [1162, 187] width 289 height 20
type input "30"
click at [1092, 265] on div "fiber_manual_record Added to Schedule J Schedule I: $5,065.50 Schedule J: $5,06…" at bounding box center [844, 290] width 969 height 62
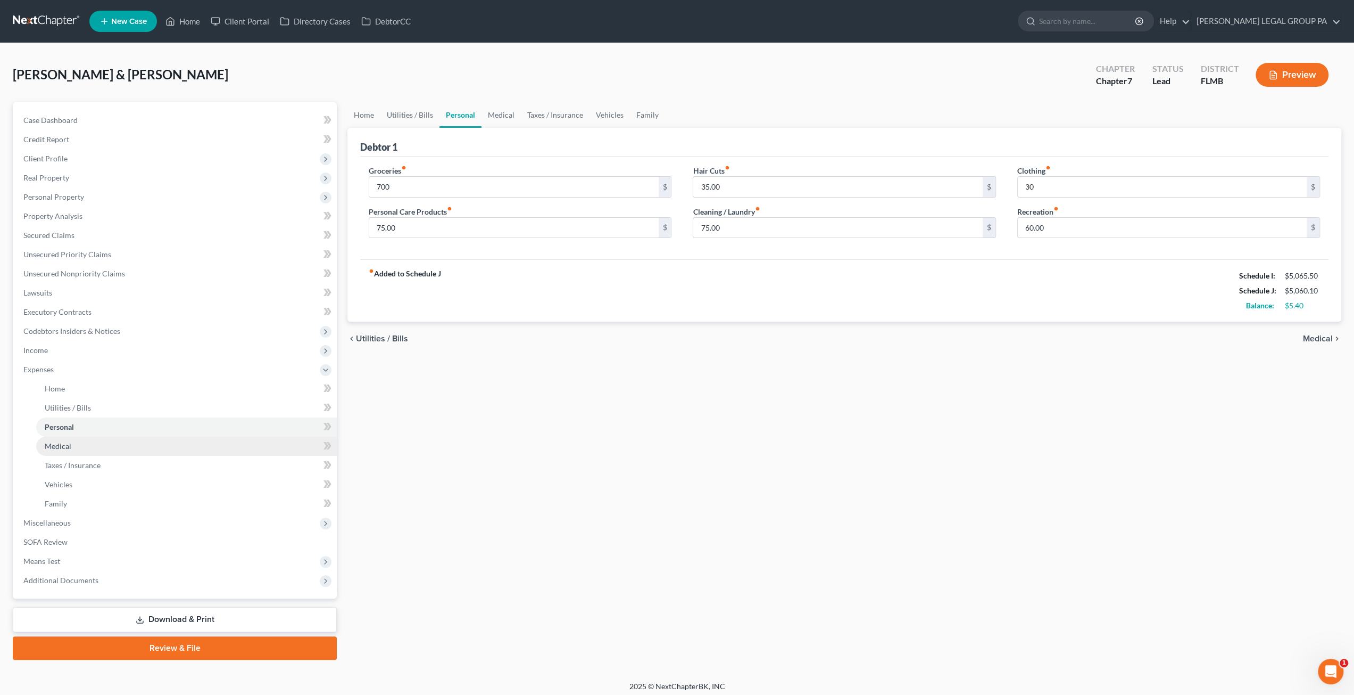
click at [68, 442] on span "Medical" at bounding box center [58, 445] width 27 height 9
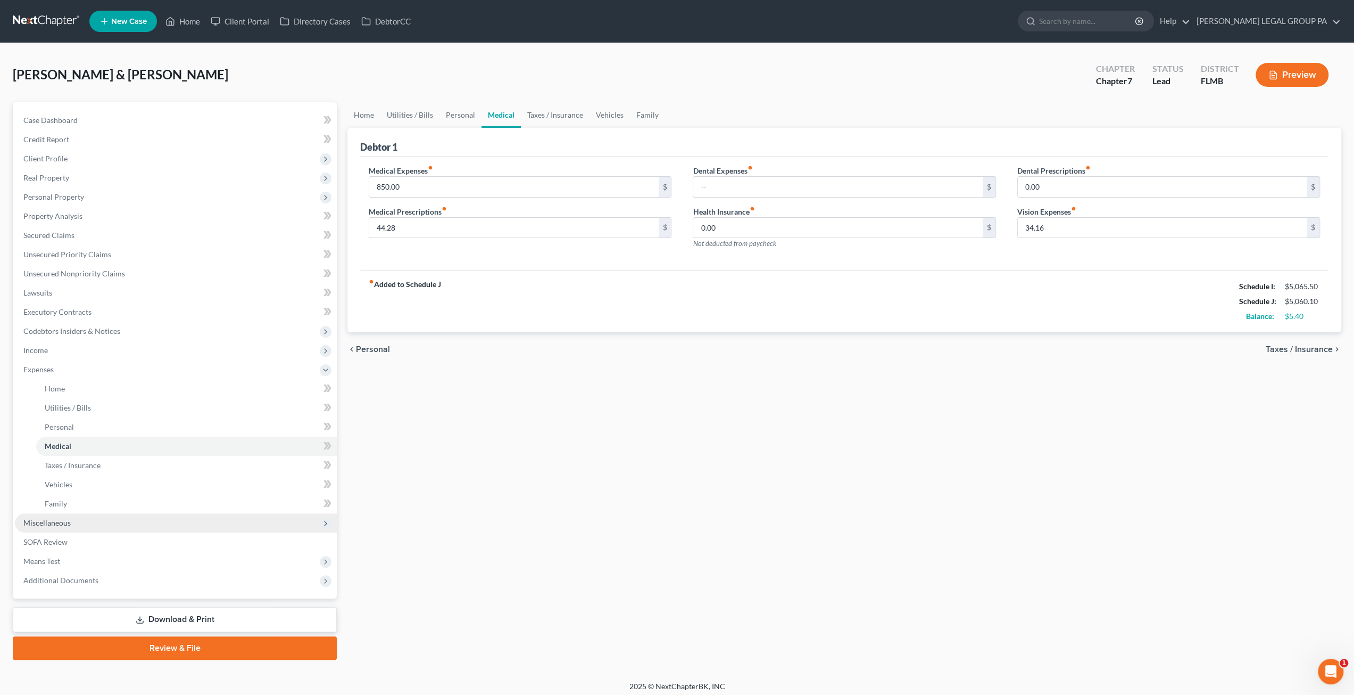
click at [65, 521] on span "Miscellaneous" at bounding box center [46, 522] width 47 height 9
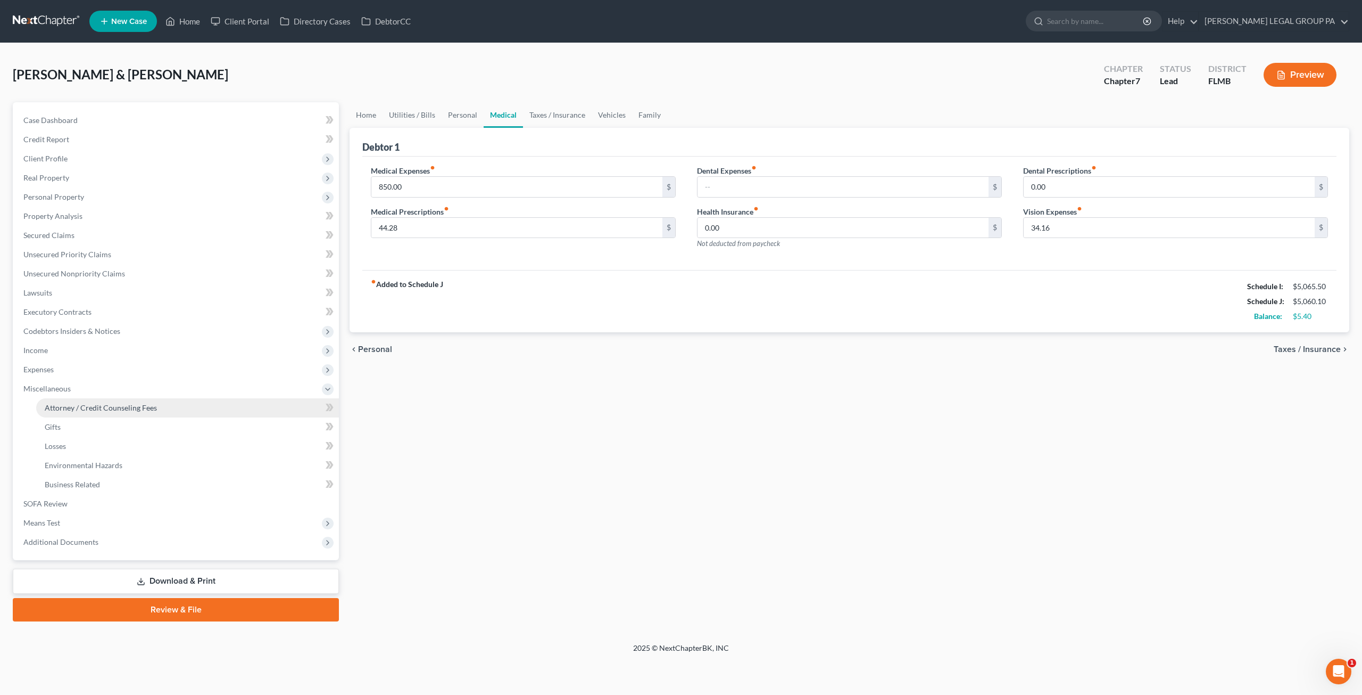
click at [105, 403] on span "Attorney / Credit Counseling Fees" at bounding box center [101, 407] width 112 height 9
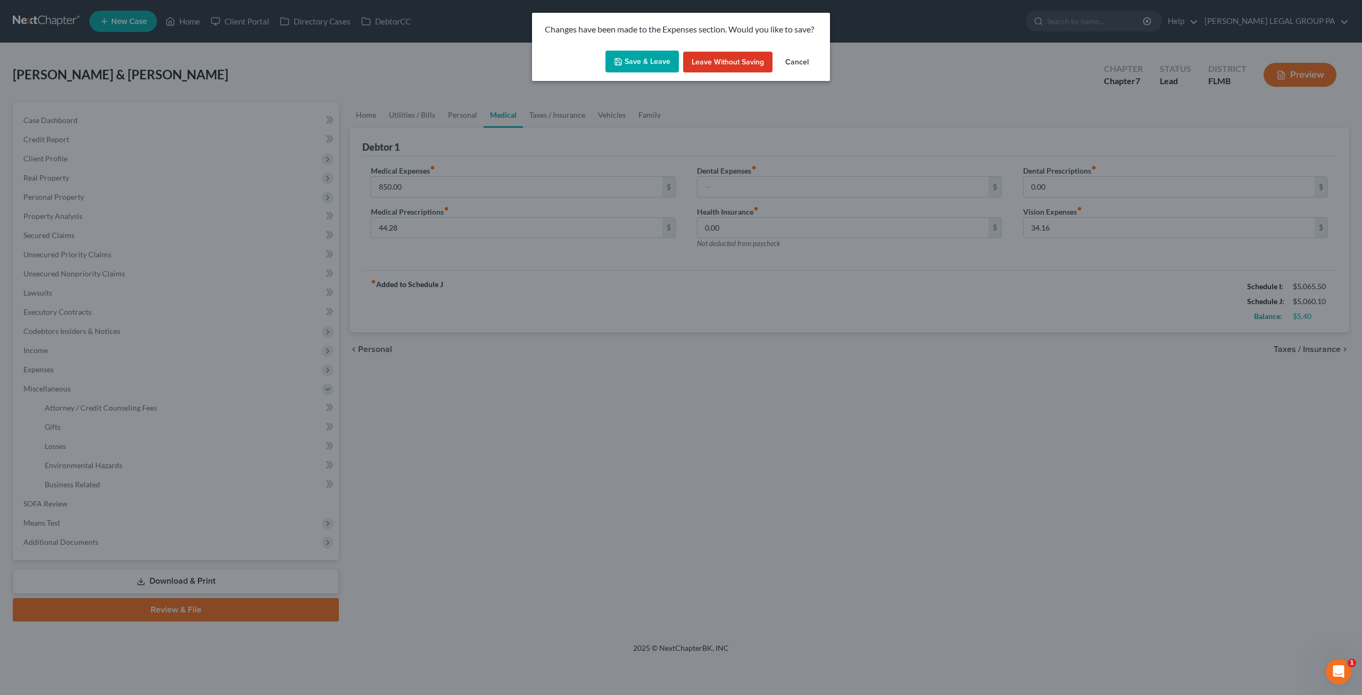
click at [623, 64] on icon "button" at bounding box center [618, 61] width 9 height 9
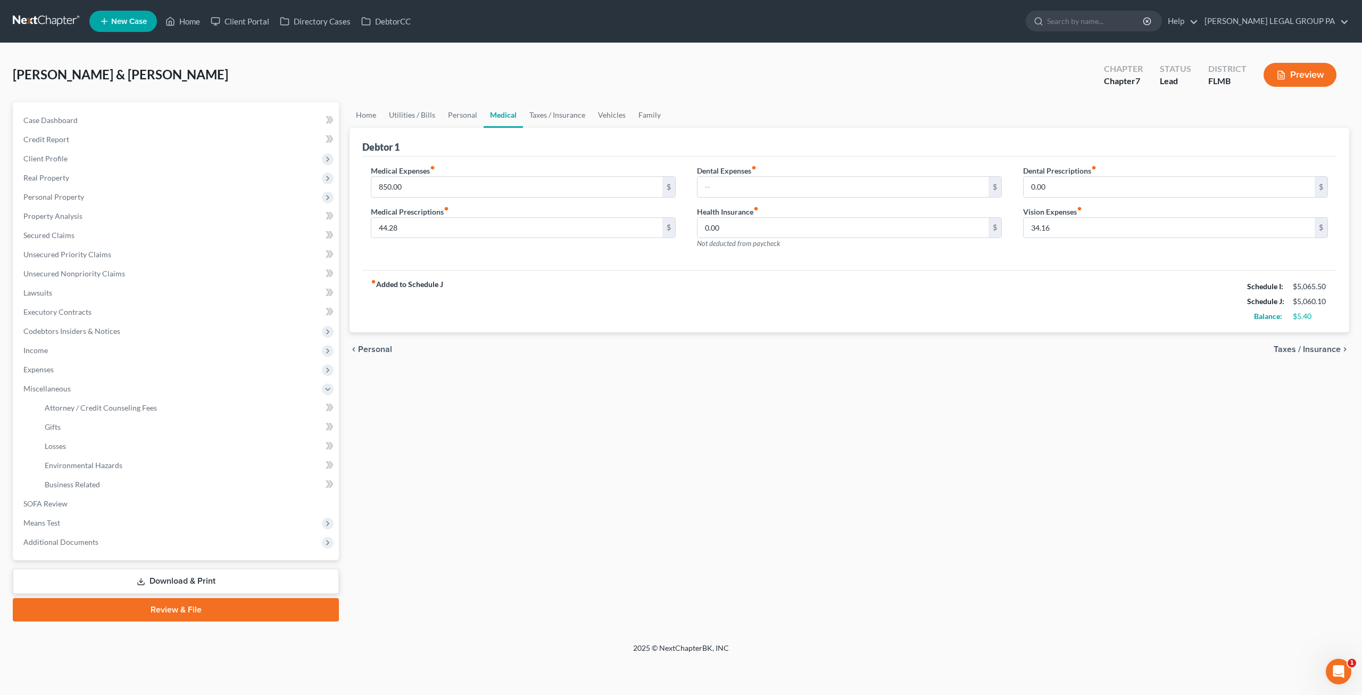
select select "0"
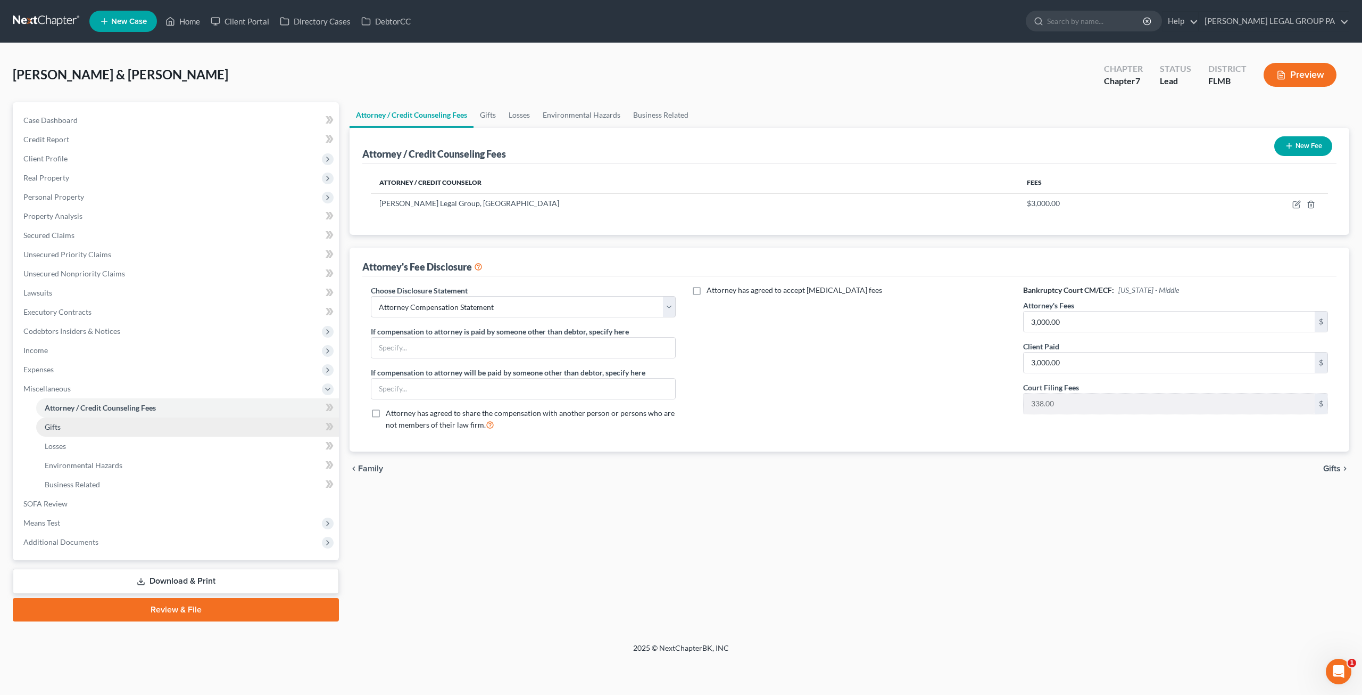
click at [103, 426] on link "Gifts" at bounding box center [187, 426] width 303 height 19
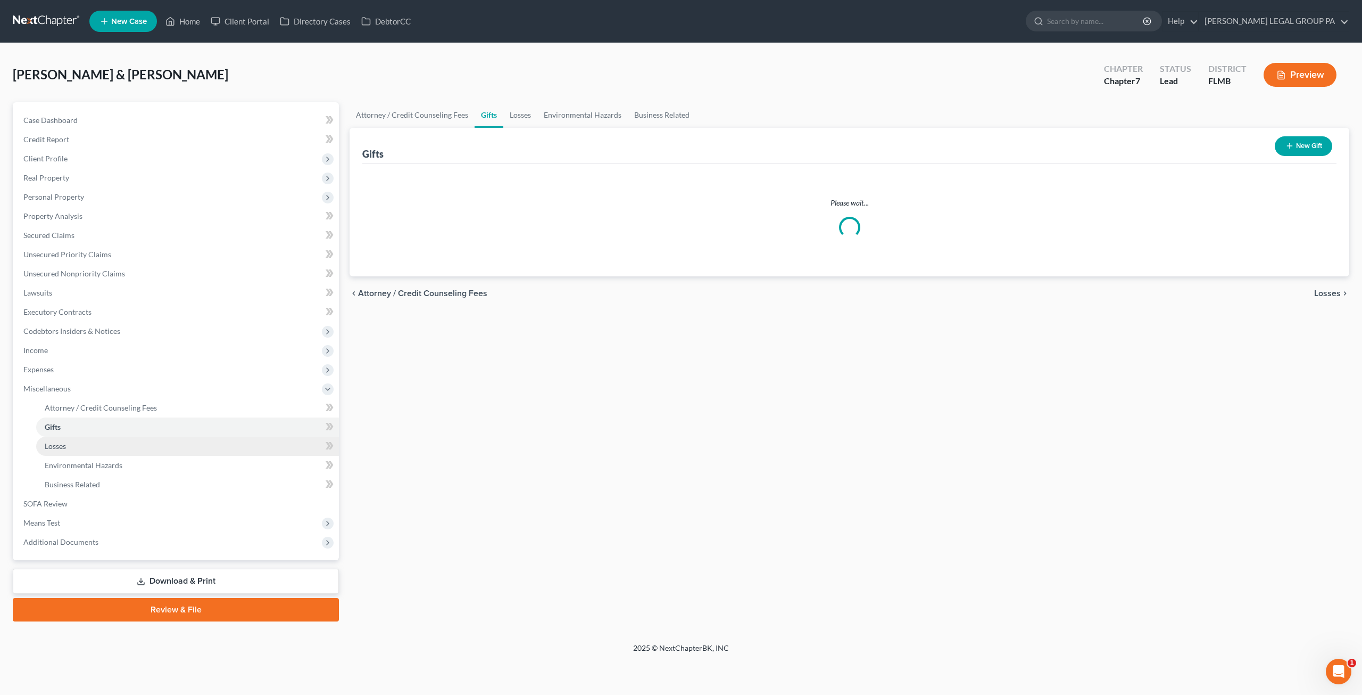
click at [87, 442] on link "Losses" at bounding box center [187, 445] width 303 height 19
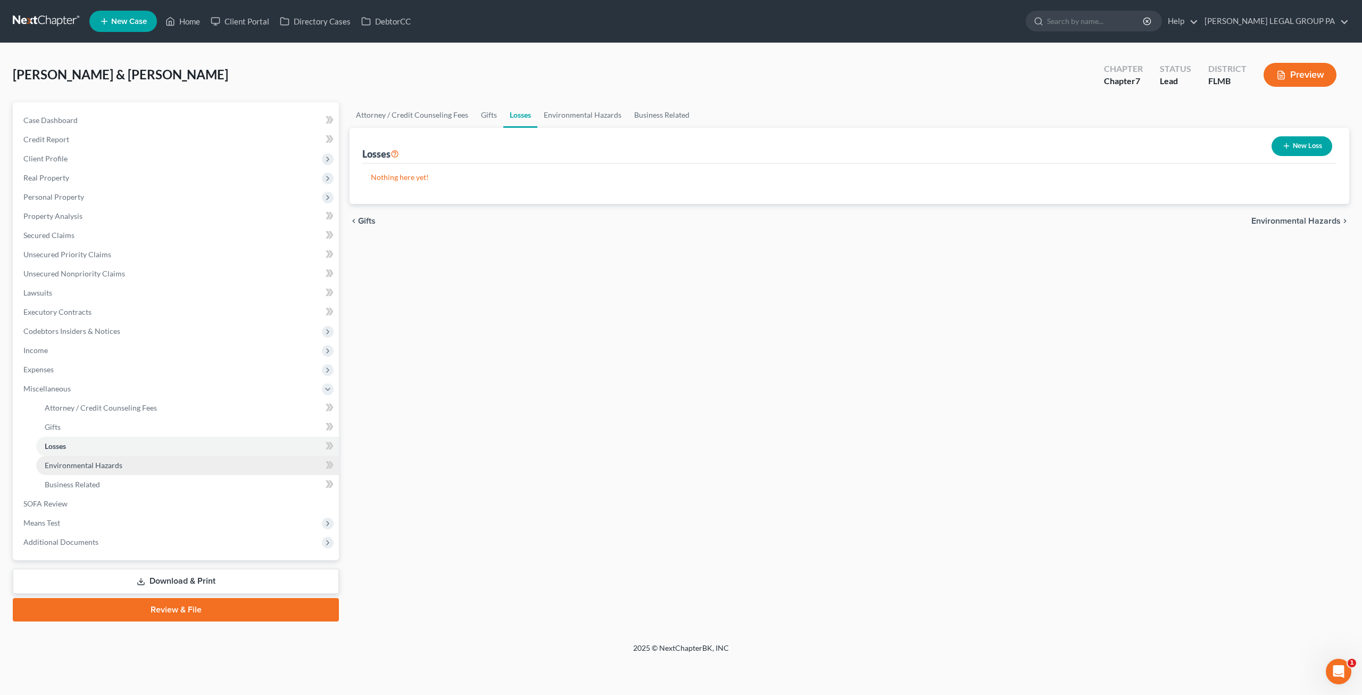
click at [96, 464] on span "Environmental Hazards" at bounding box center [84, 464] width 78 height 9
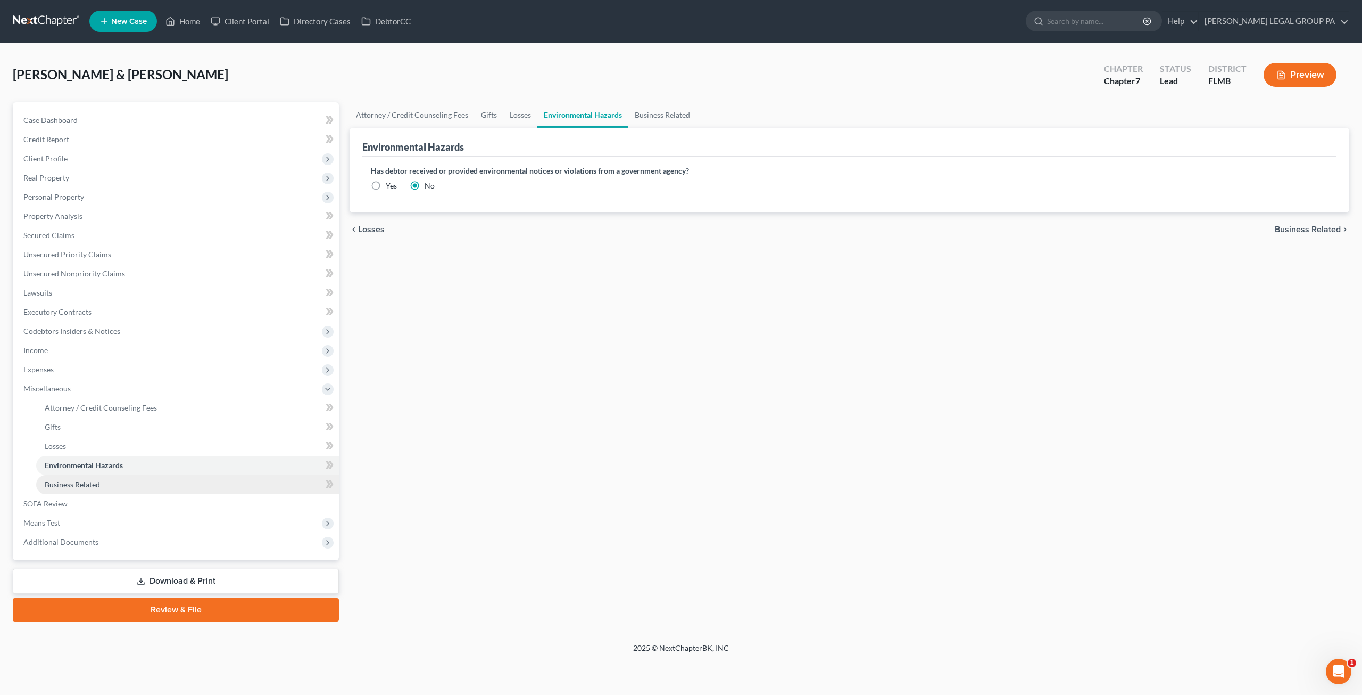
click at [104, 490] on link "Business Related" at bounding box center [187, 484] width 303 height 19
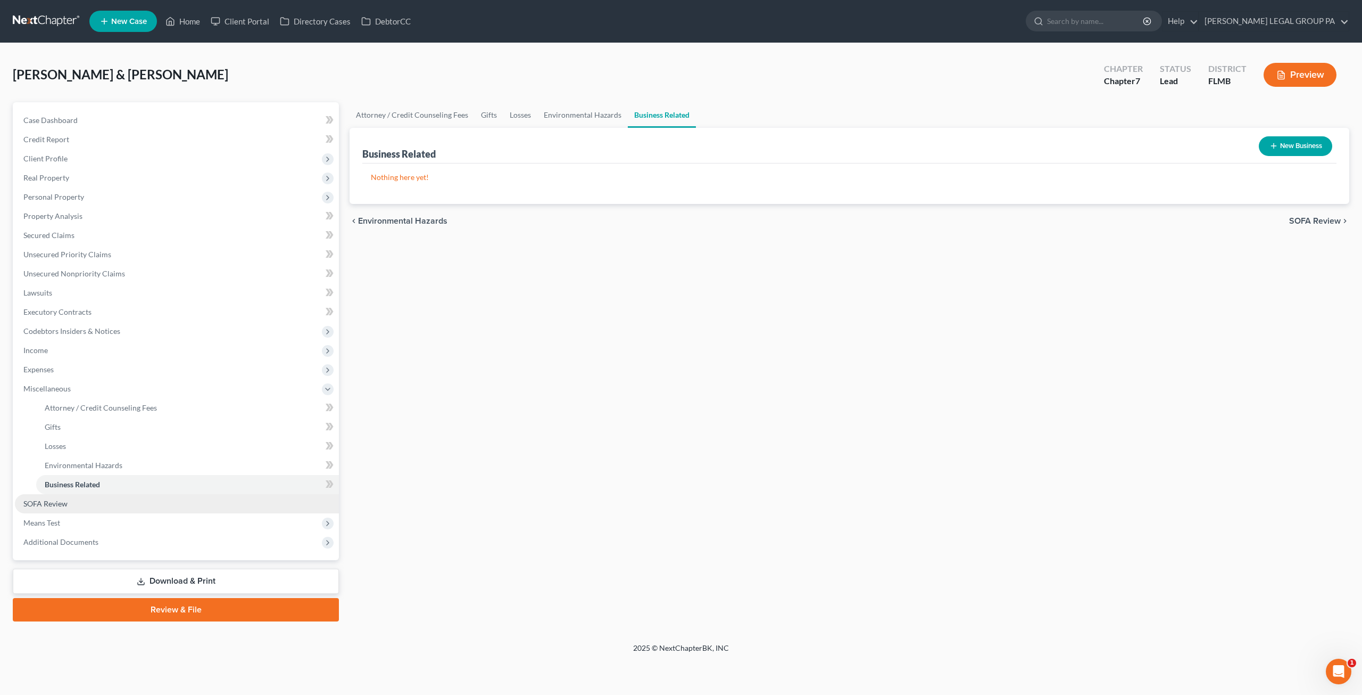
click at [78, 502] on link "SOFA Review" at bounding box center [177, 503] width 324 height 19
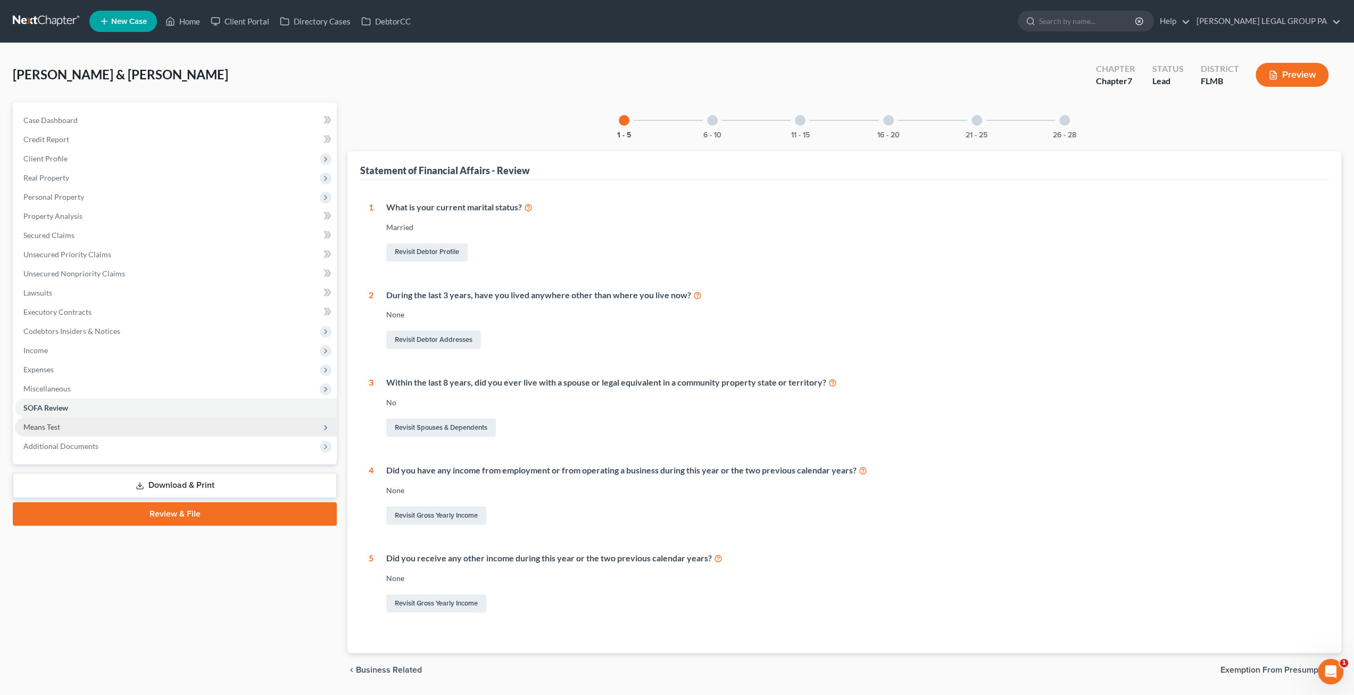
click at [60, 429] on span "Means Test" at bounding box center [41, 426] width 37 height 9
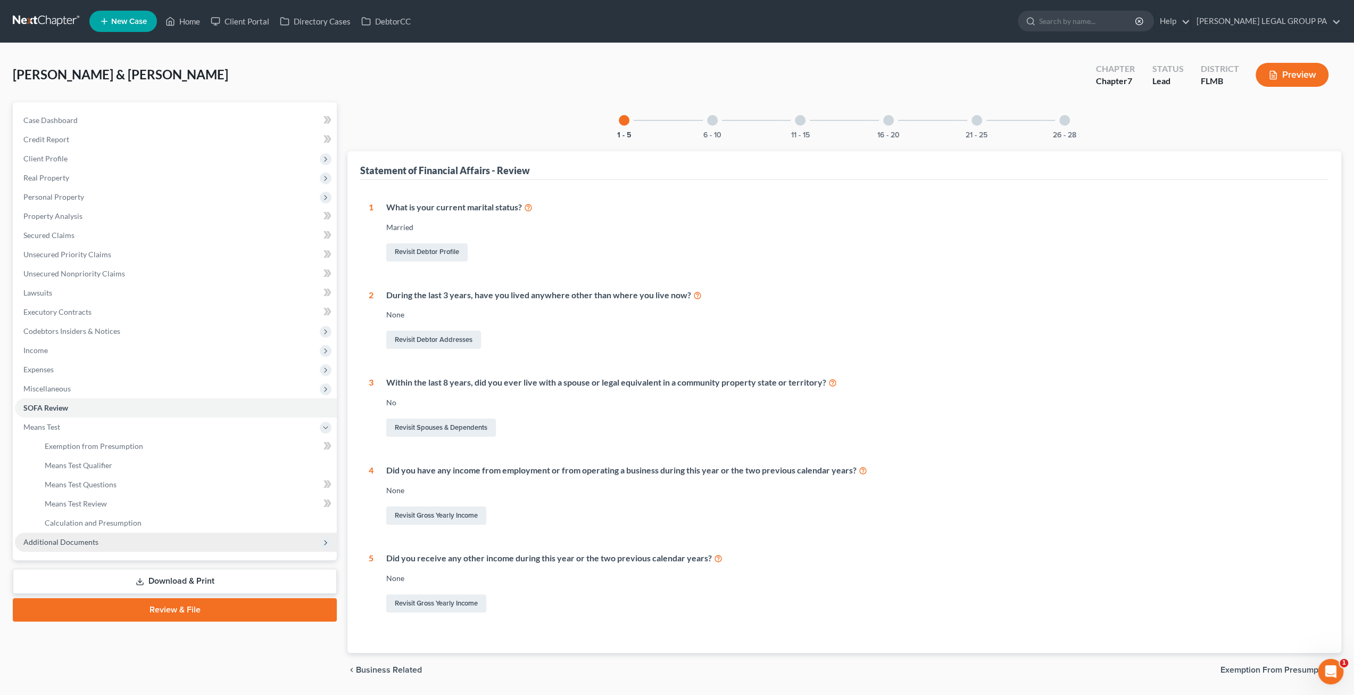
click at [85, 534] on span "Additional Documents" at bounding box center [176, 541] width 322 height 19
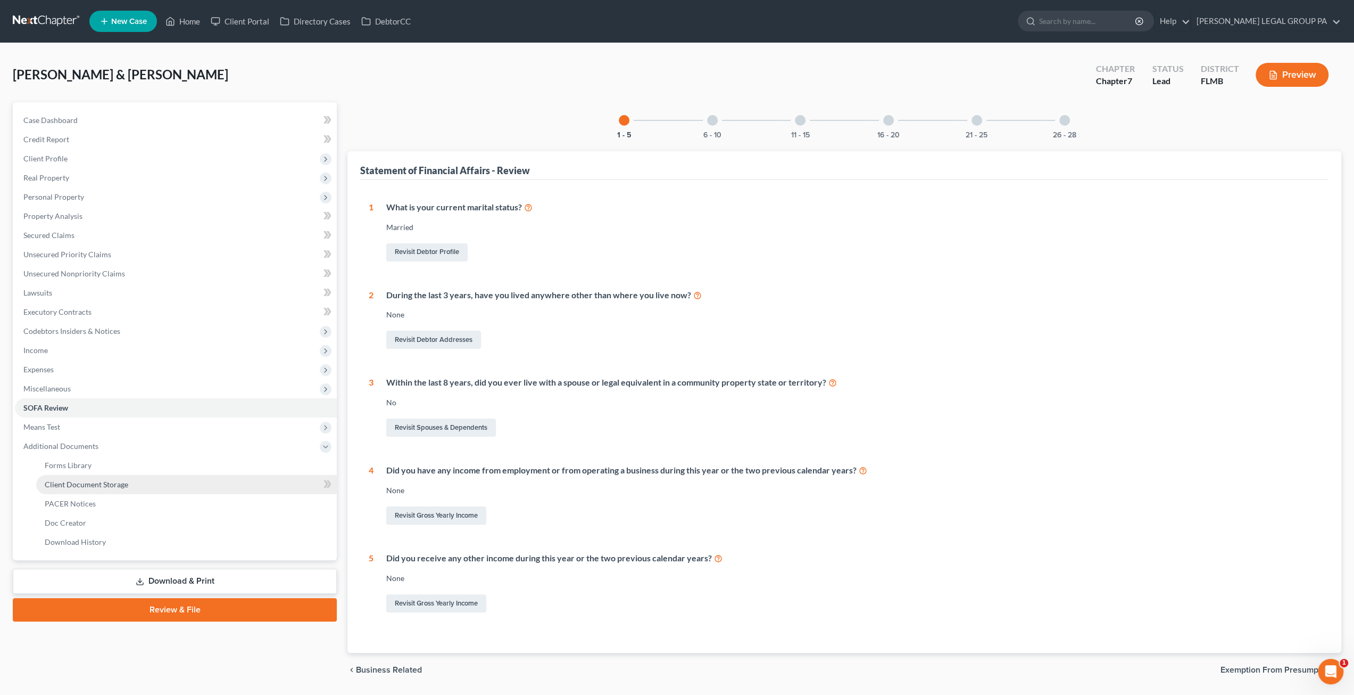
click at [78, 481] on span "Client Document Storage" at bounding box center [87, 484] width 84 height 9
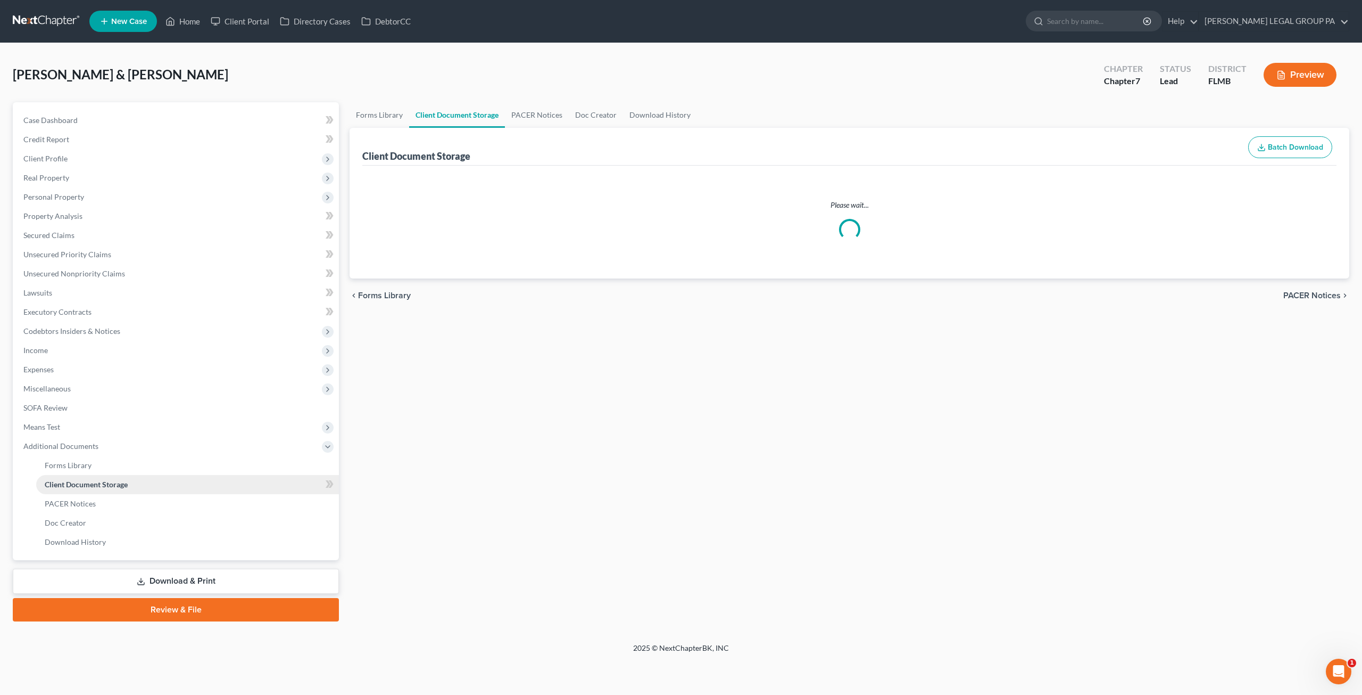
select select "9"
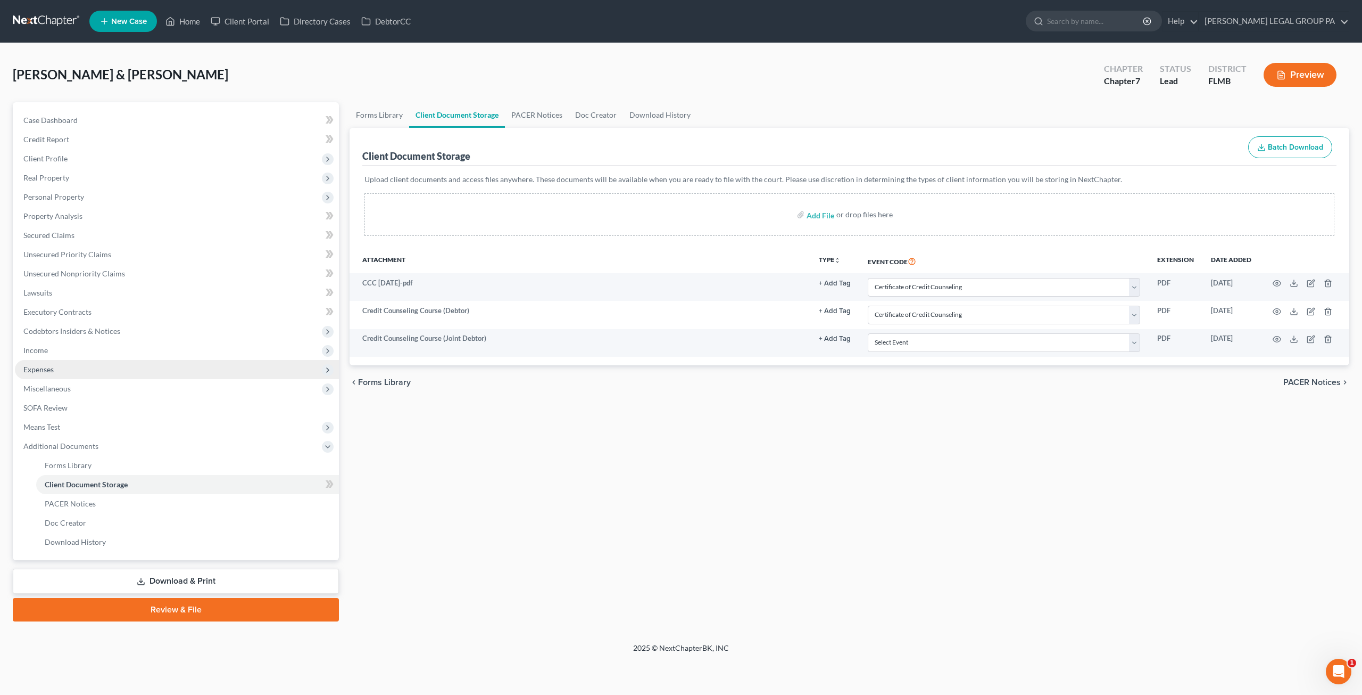
click at [51, 377] on span "Expenses" at bounding box center [177, 369] width 324 height 19
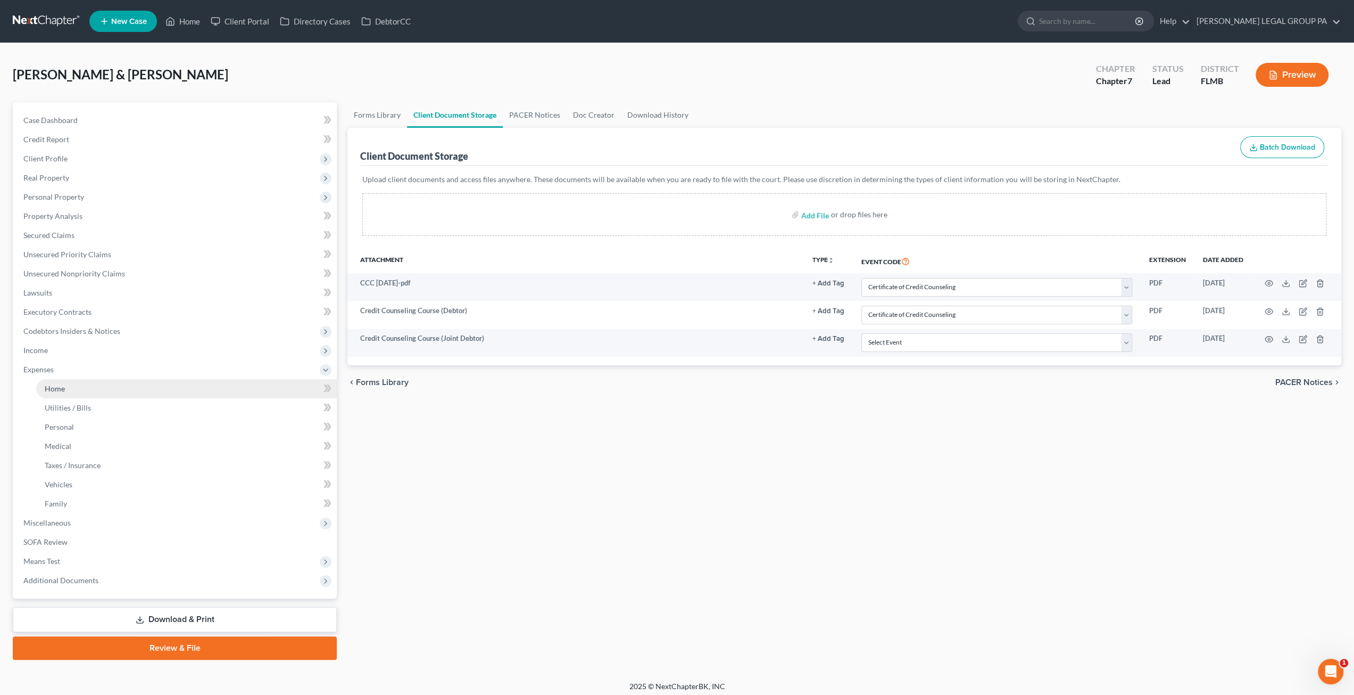
click at [71, 384] on link "Home" at bounding box center [186, 388] width 301 height 19
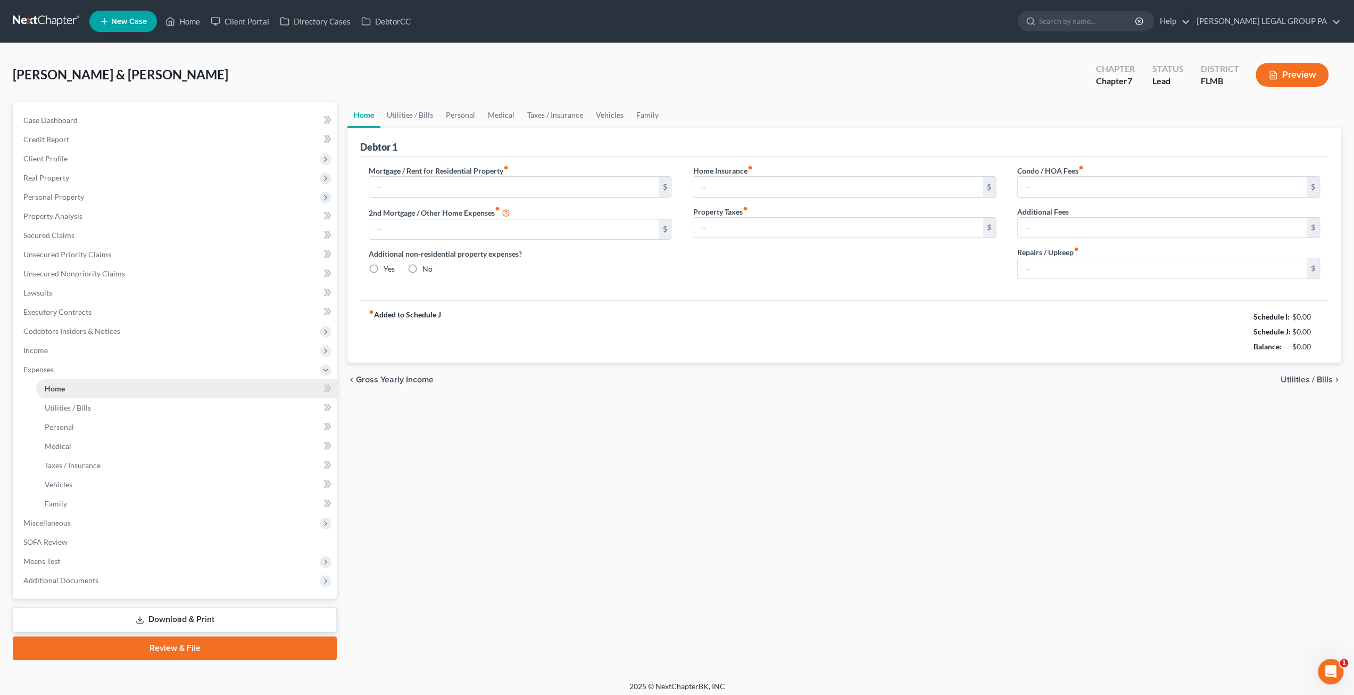
type input "438.00"
type input "614.00"
radio input "true"
type input "0.00"
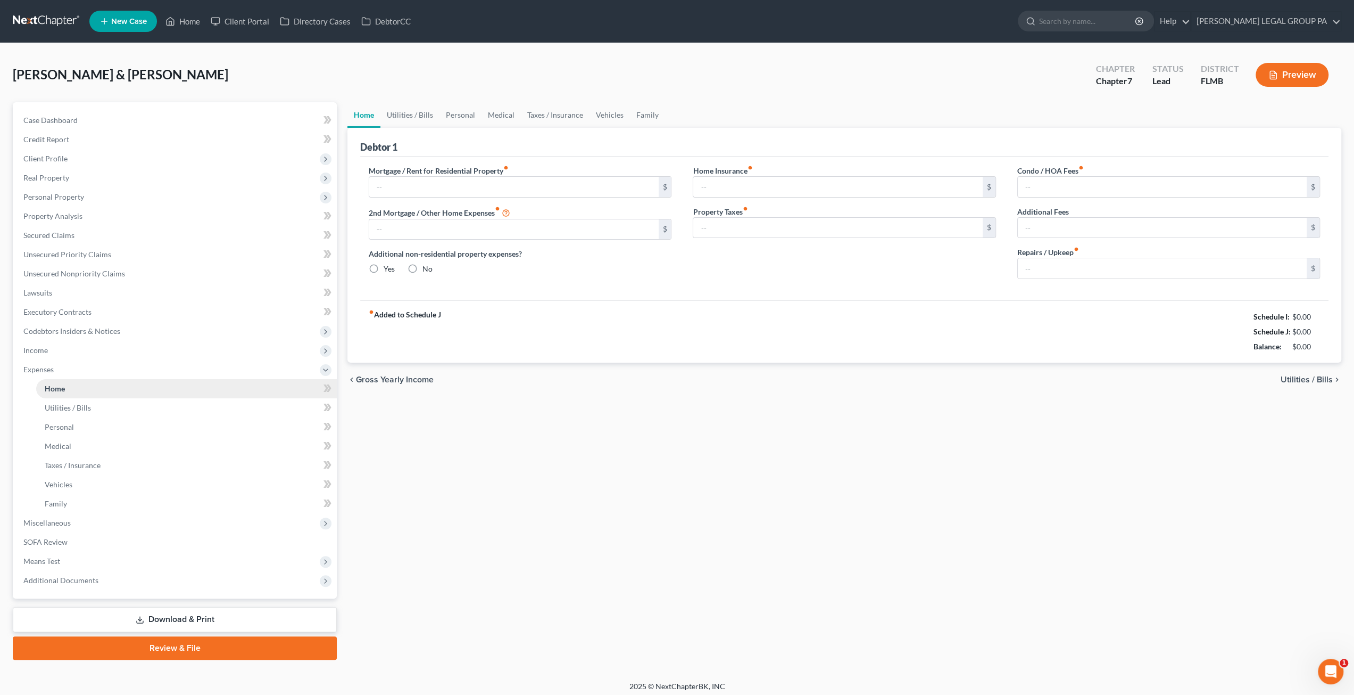
type input "0.00"
click at [116, 274] on span "Unsecured Nonpriority Claims" at bounding box center [74, 273] width 102 height 9
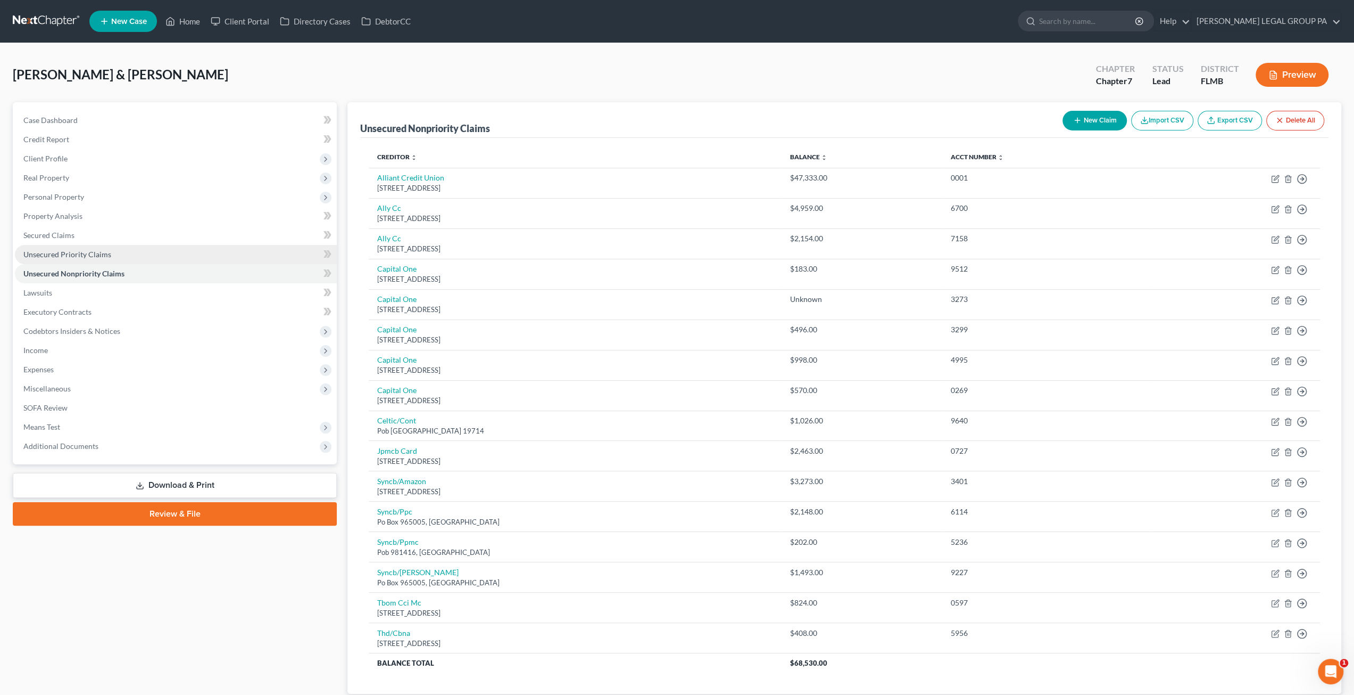
click at [81, 255] on span "Unsecured Priority Claims" at bounding box center [67, 254] width 88 height 9
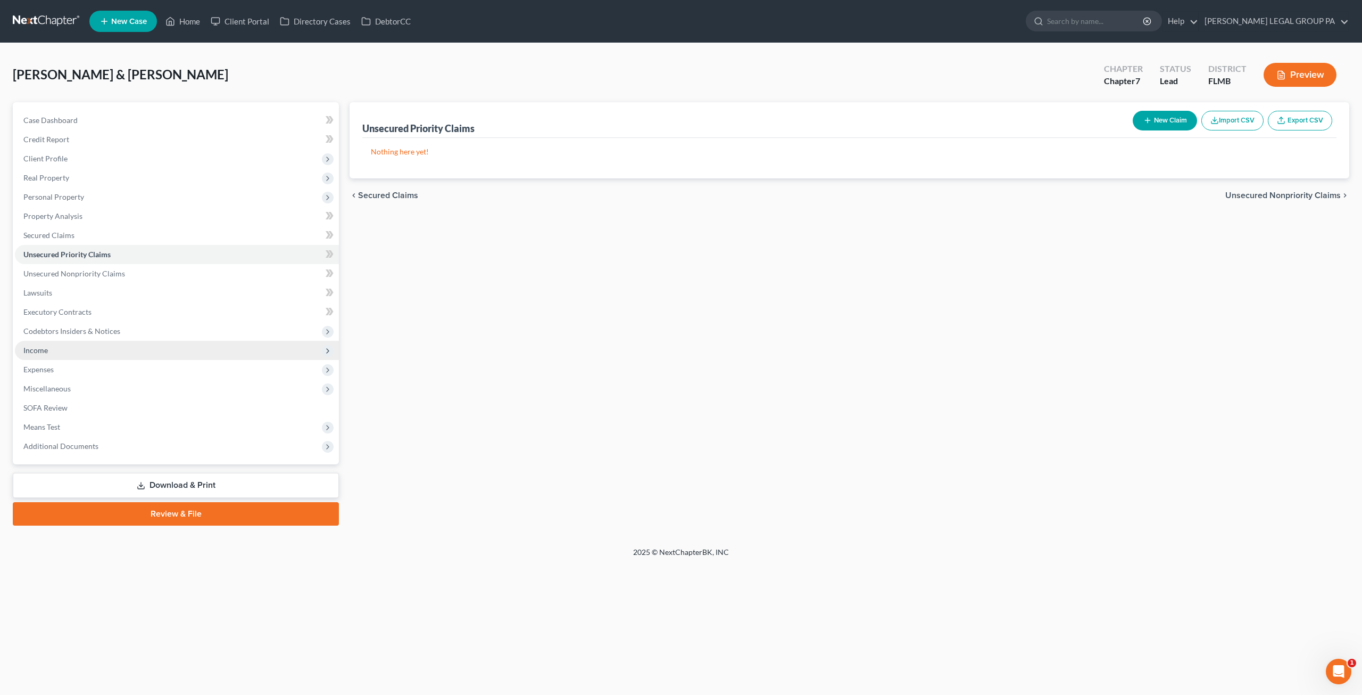
click at [67, 348] on span "Income" at bounding box center [177, 350] width 324 height 19
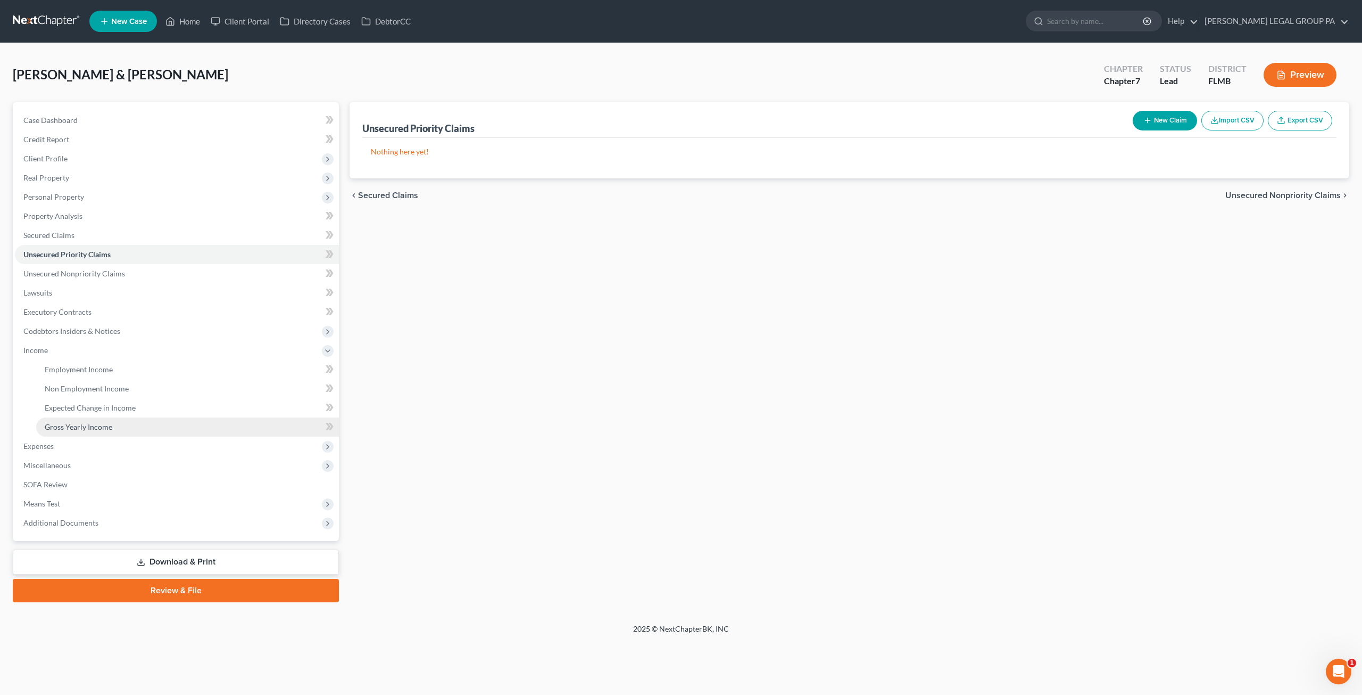
click at [96, 425] on span "Gross Yearly Income" at bounding box center [79, 426] width 68 height 9
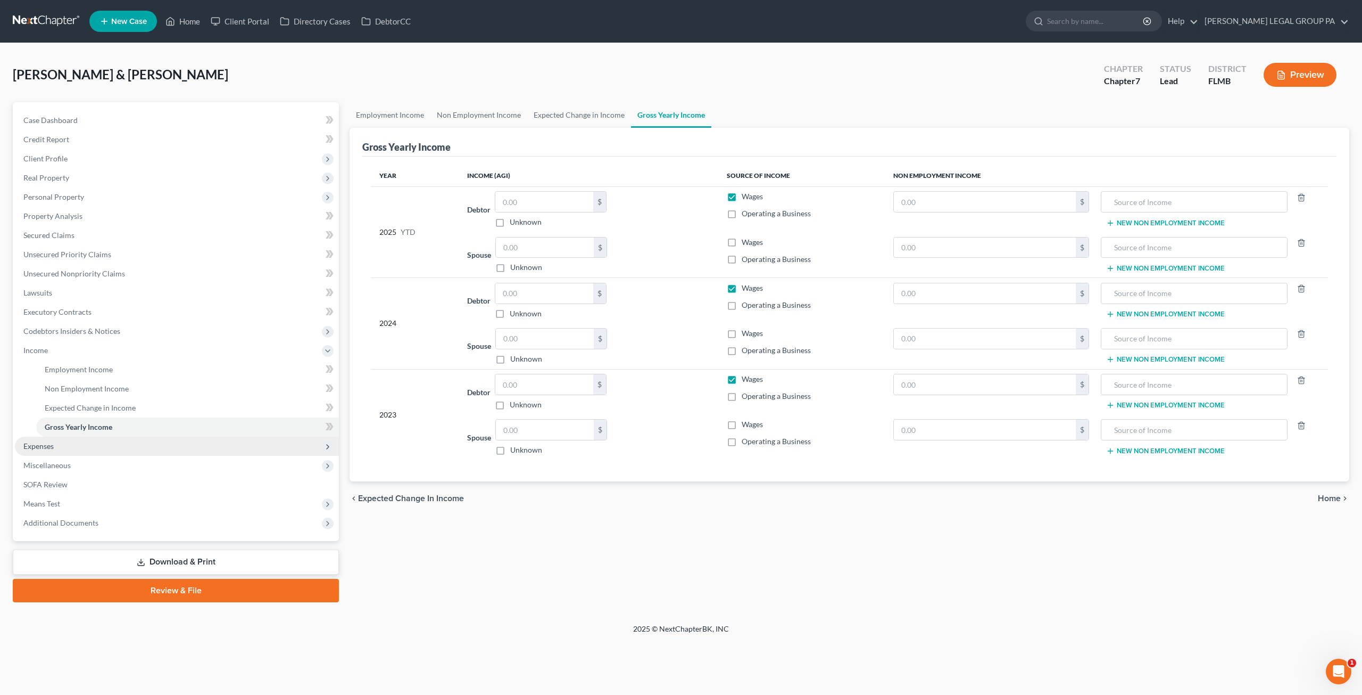
click at [45, 444] on span "Expenses" at bounding box center [38, 445] width 30 height 9
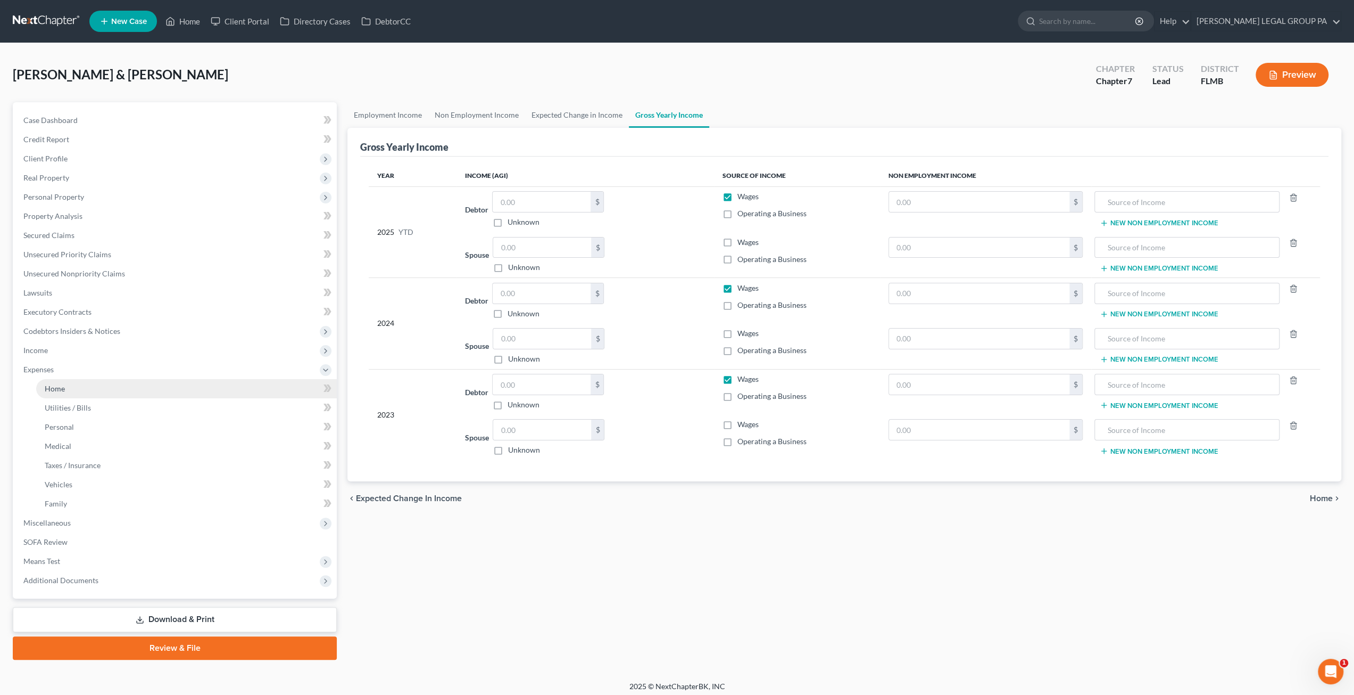
click at [75, 380] on link "Home" at bounding box center [186, 388] width 301 height 19
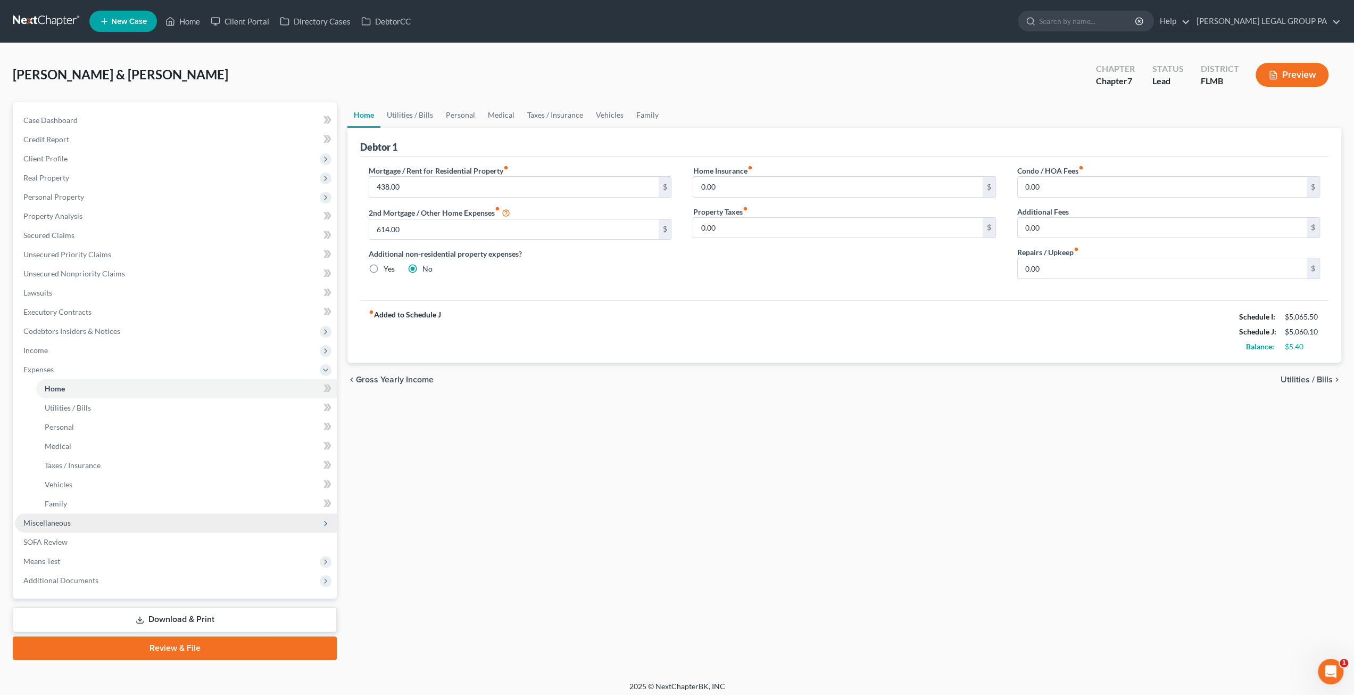
click at [58, 518] on span "Miscellaneous" at bounding box center [46, 522] width 47 height 9
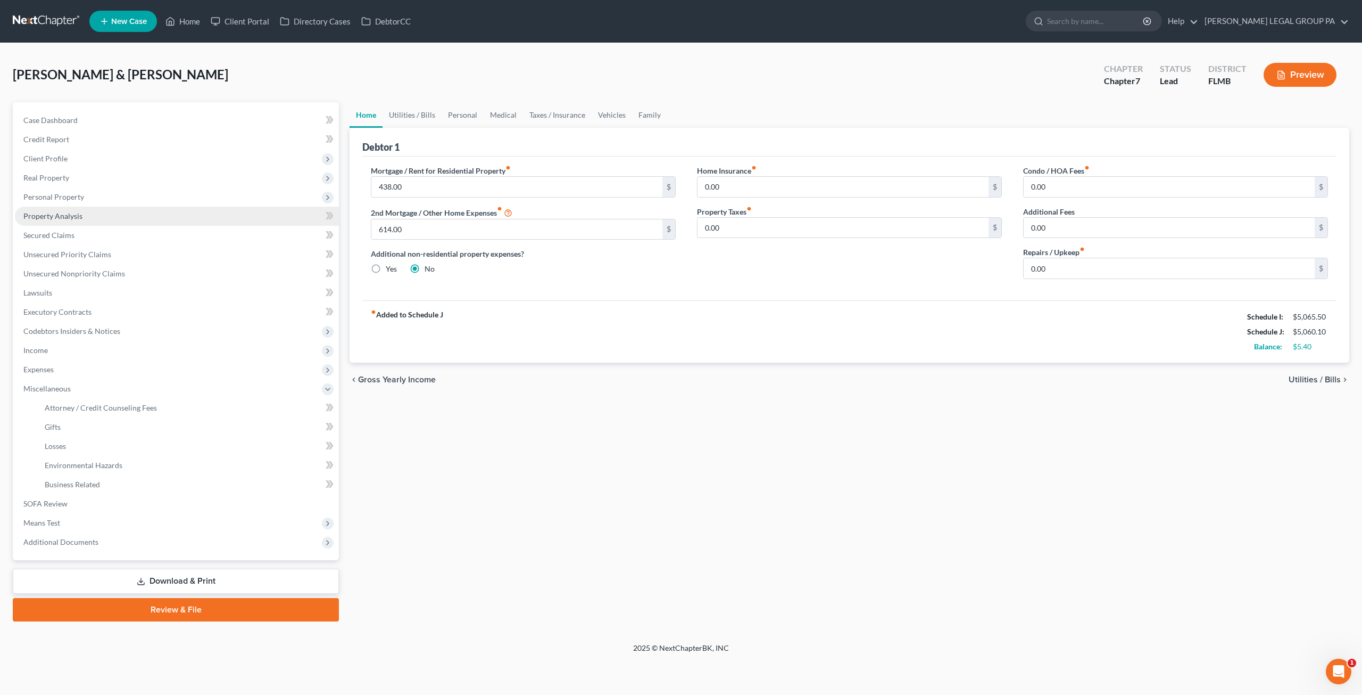
click at [72, 209] on link "Property Analysis" at bounding box center [177, 215] width 324 height 19
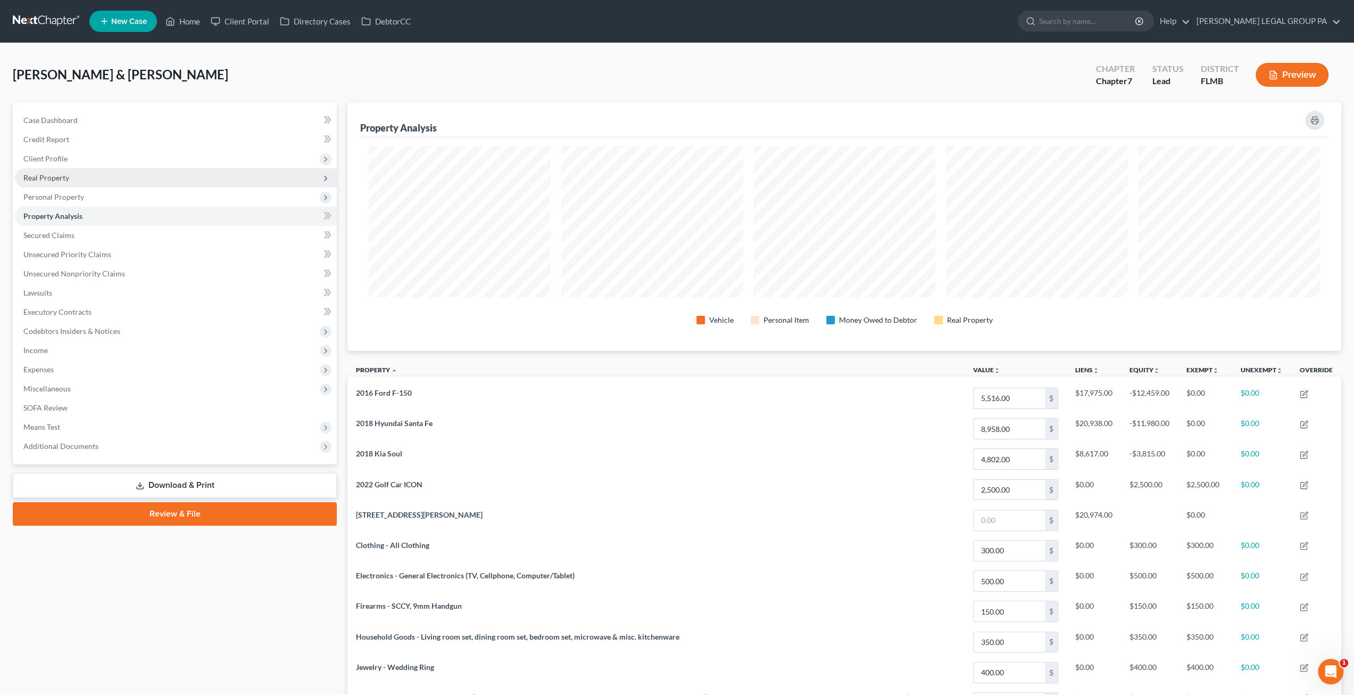
click at [56, 171] on span "Real Property" at bounding box center [176, 177] width 322 height 19
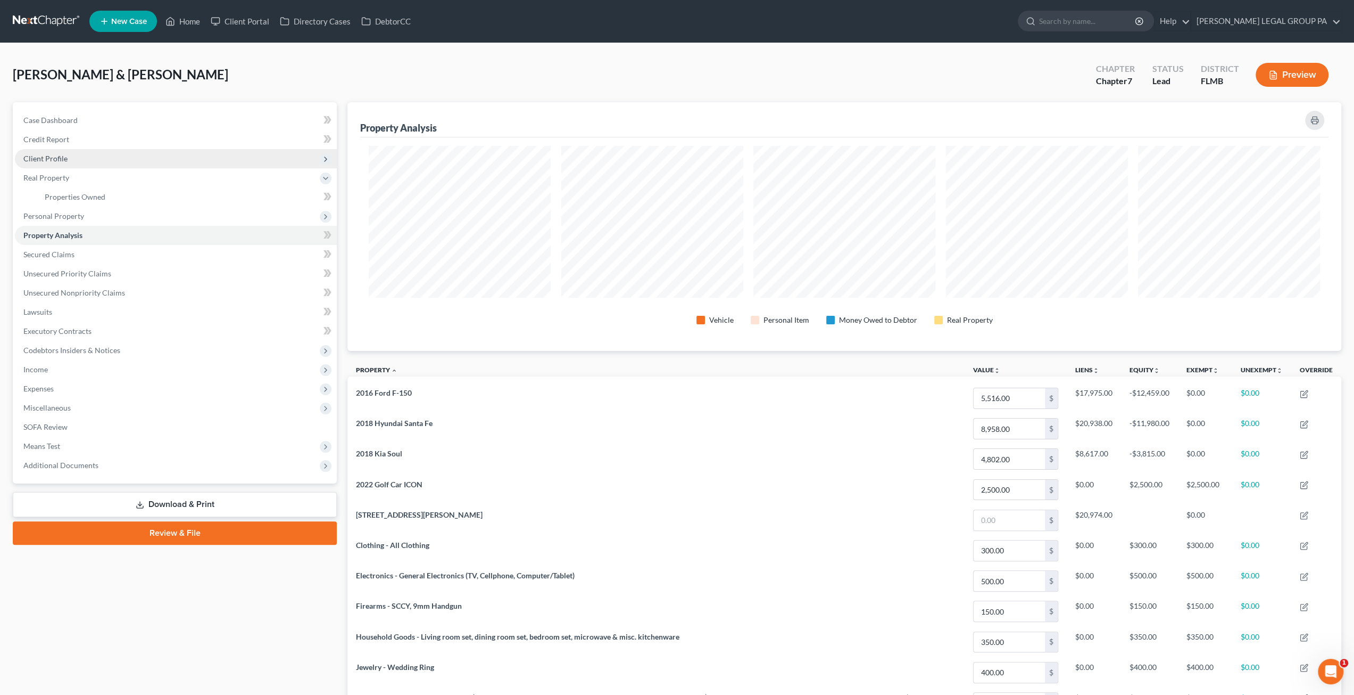
click at [63, 159] on span "Client Profile" at bounding box center [45, 158] width 44 height 9
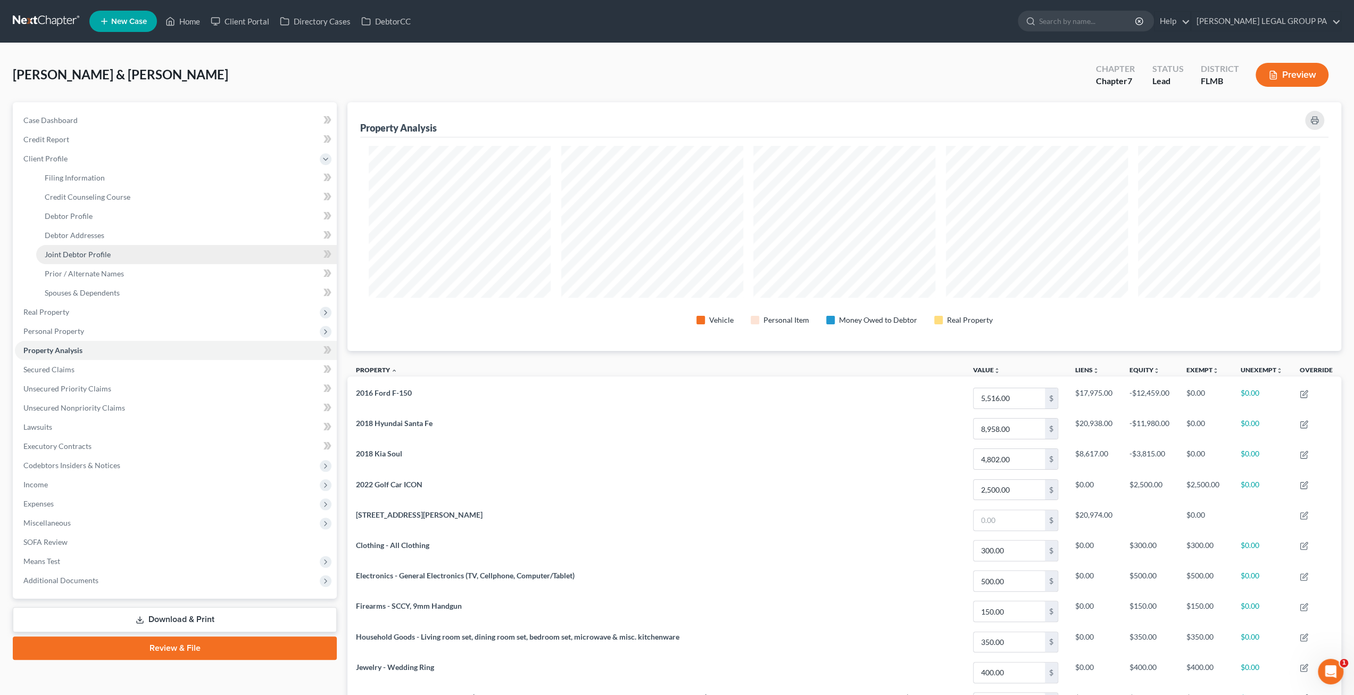
click at [84, 252] on span "Joint Debtor Profile" at bounding box center [78, 254] width 66 height 9
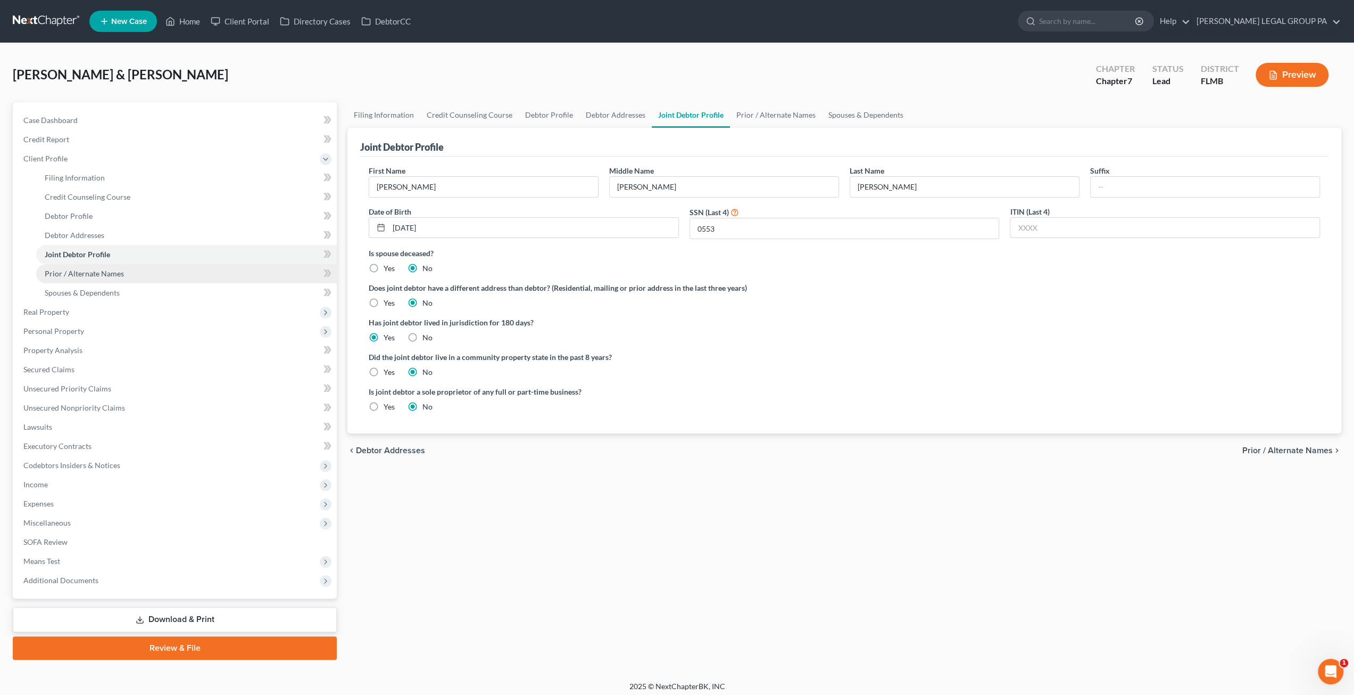
click at [69, 271] on span "Prior / Alternate Names" at bounding box center [84, 273] width 79 height 9
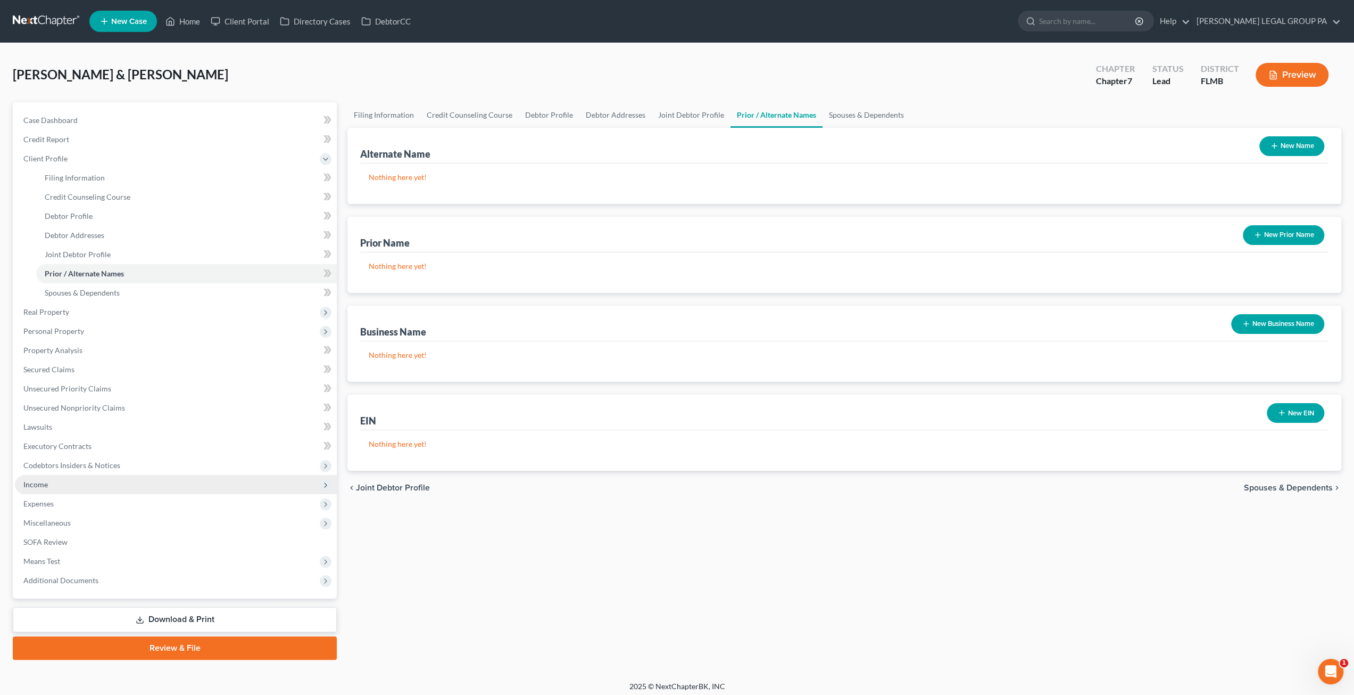
click at [65, 484] on span "Income" at bounding box center [176, 484] width 322 height 19
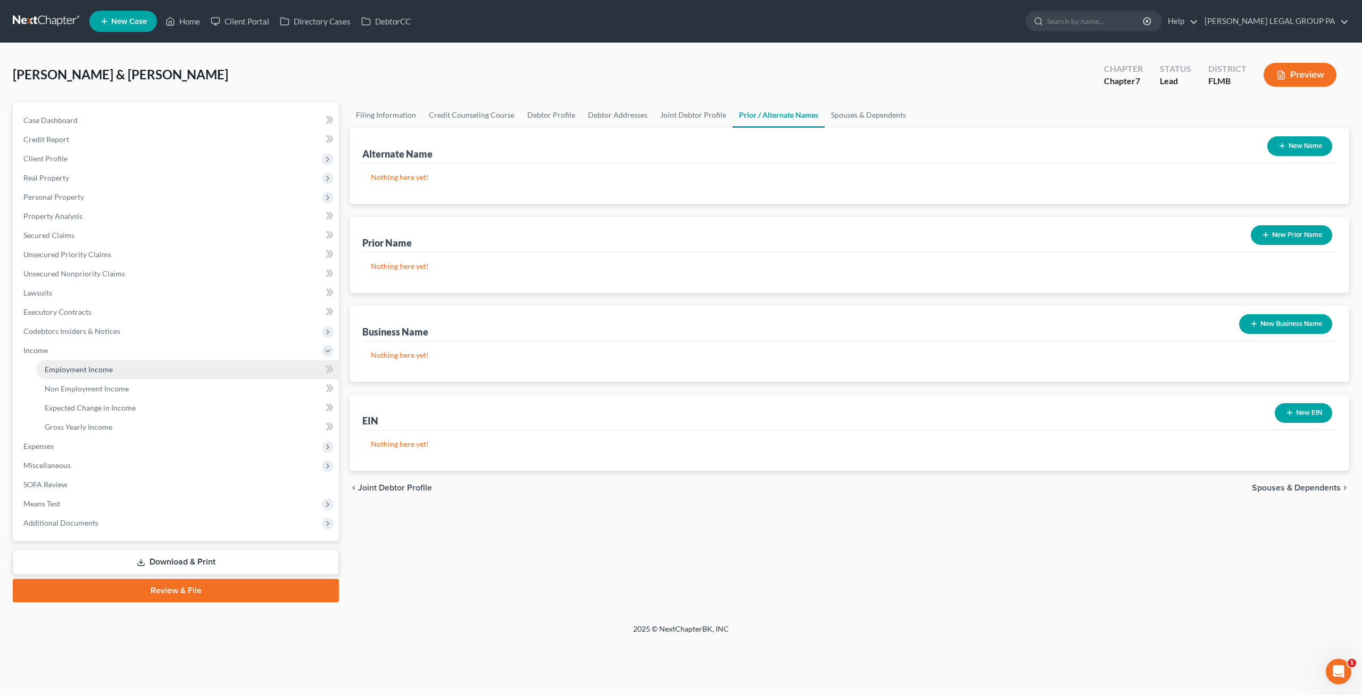
click at [76, 374] on link "Employment Income" at bounding box center [187, 369] width 303 height 19
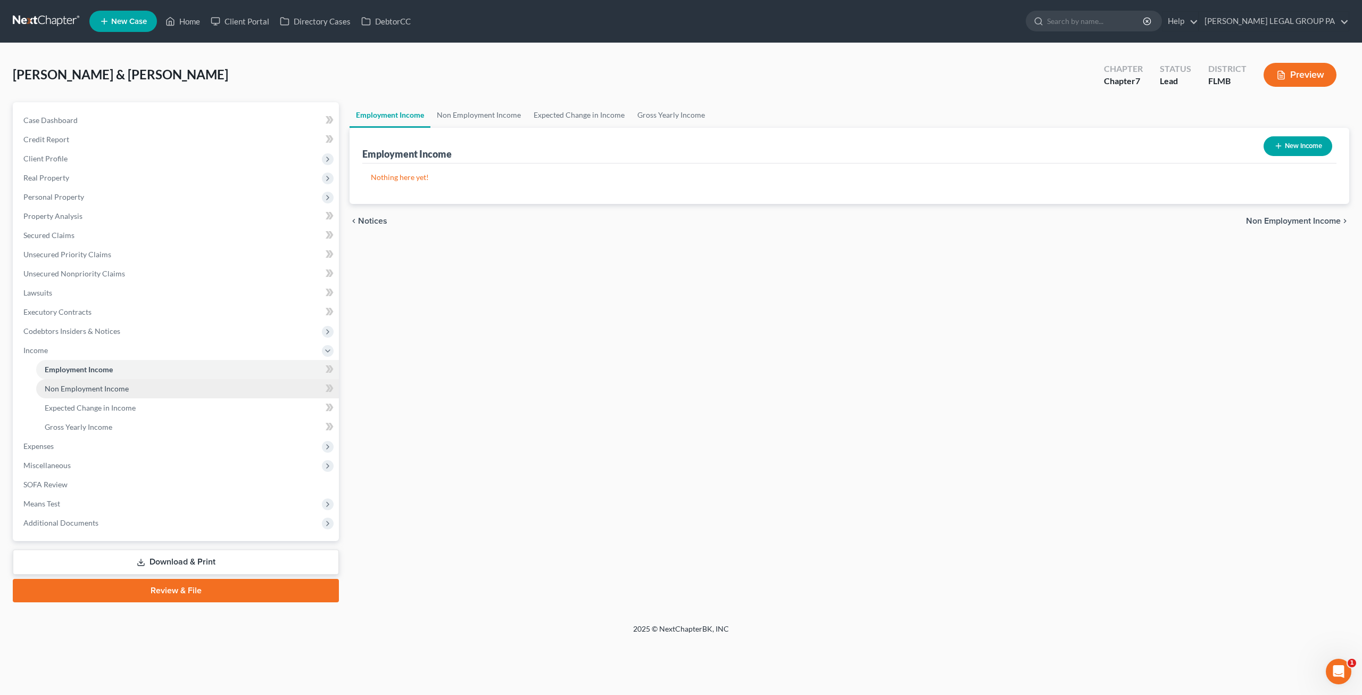
click at [81, 394] on link "Non Employment Income" at bounding box center [187, 388] width 303 height 19
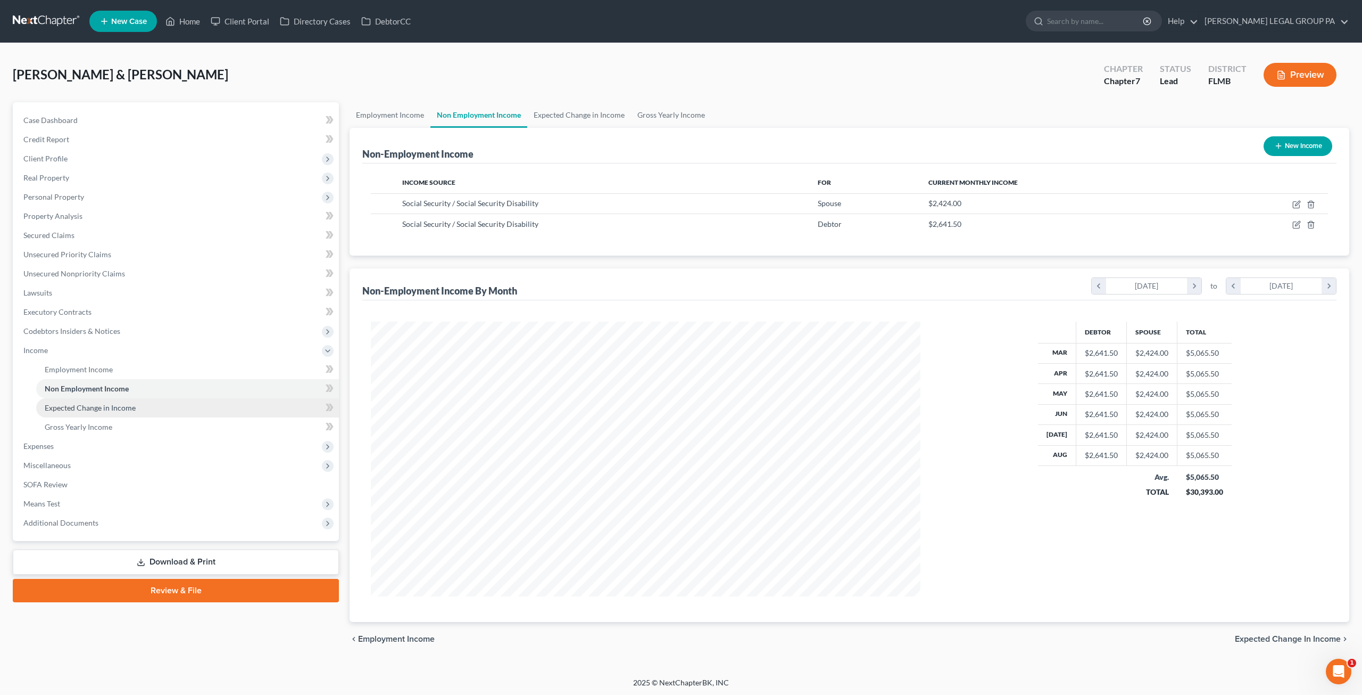
scroll to position [275, 571]
click at [83, 409] on span "Expected Change in Income" at bounding box center [90, 407] width 91 height 9
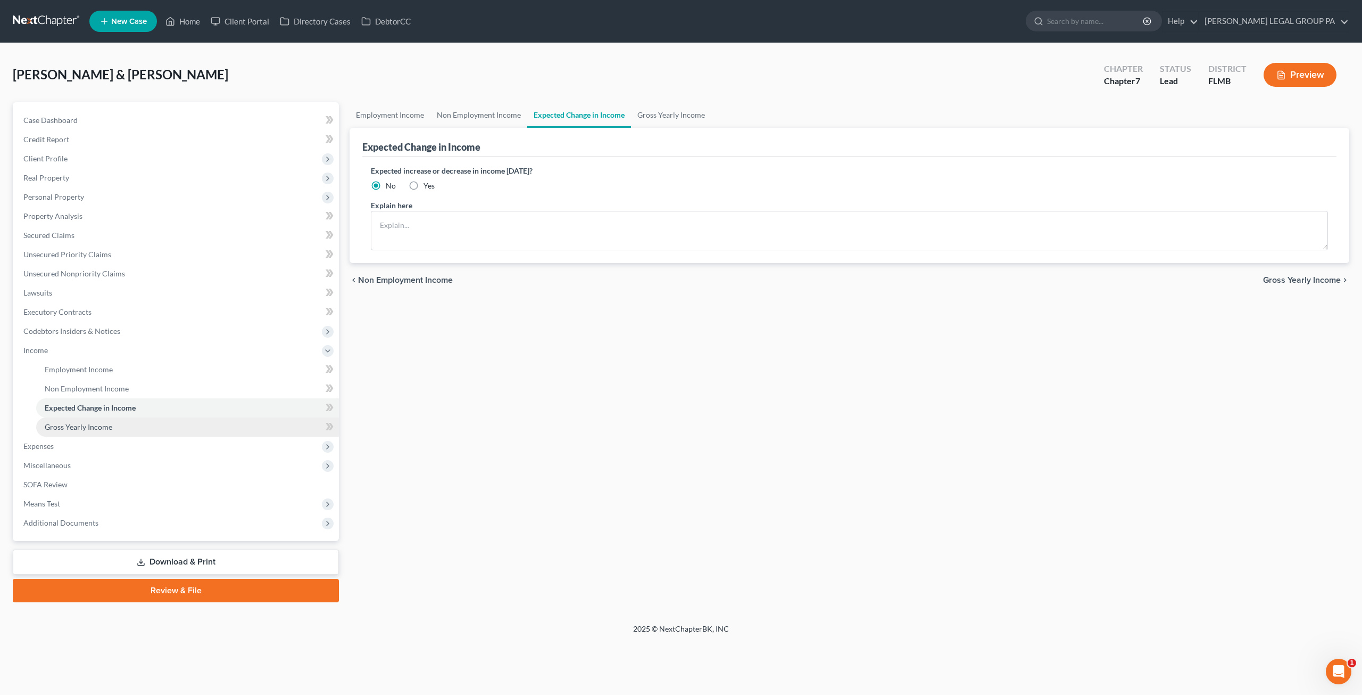
click at [85, 425] on span "Gross Yearly Income" at bounding box center [79, 426] width 68 height 9
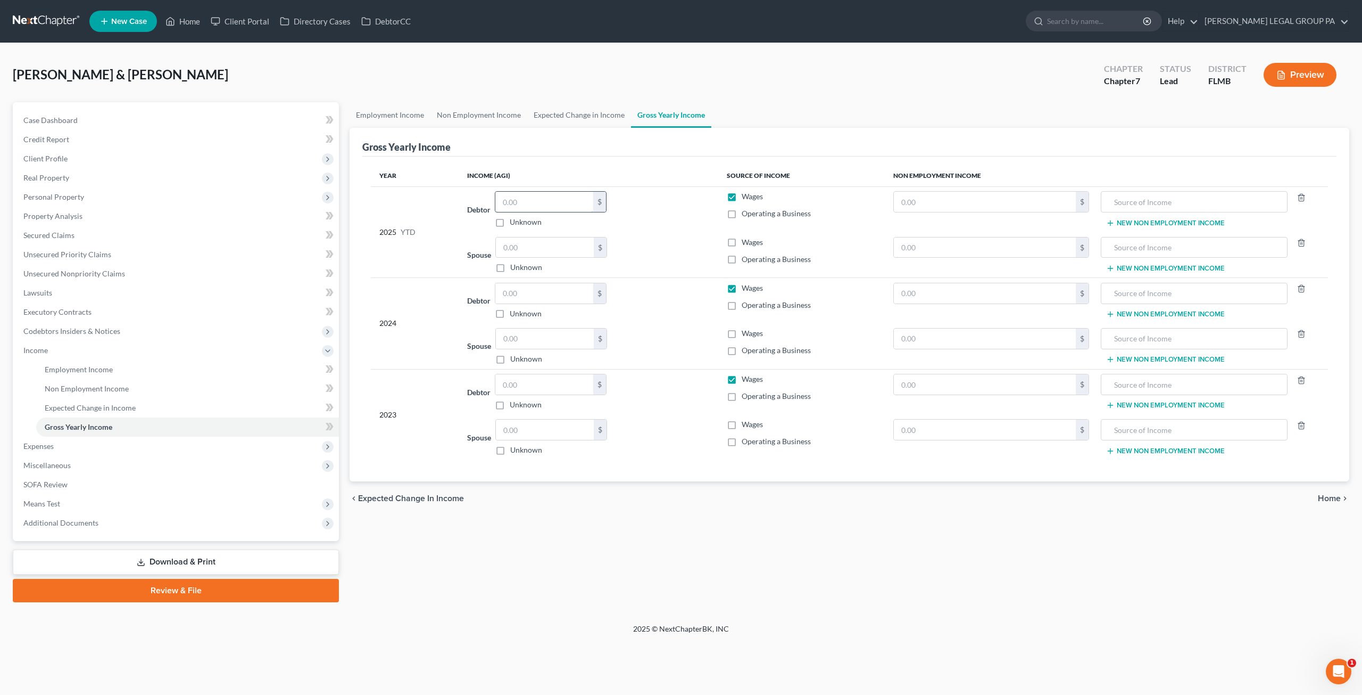
click at [541, 203] on input "text" at bounding box center [544, 202] width 98 height 20
type input "23,769"
drag, startPoint x: 540, startPoint y: 199, endPoint x: 478, endPoint y: 199, distance: 62.3
click at [478, 199] on div "Debtor 23,769.00 $ Unknown Balance Undetermined 23,769 $ Unknown" at bounding box center [588, 209] width 242 height 36
type input "23,769"
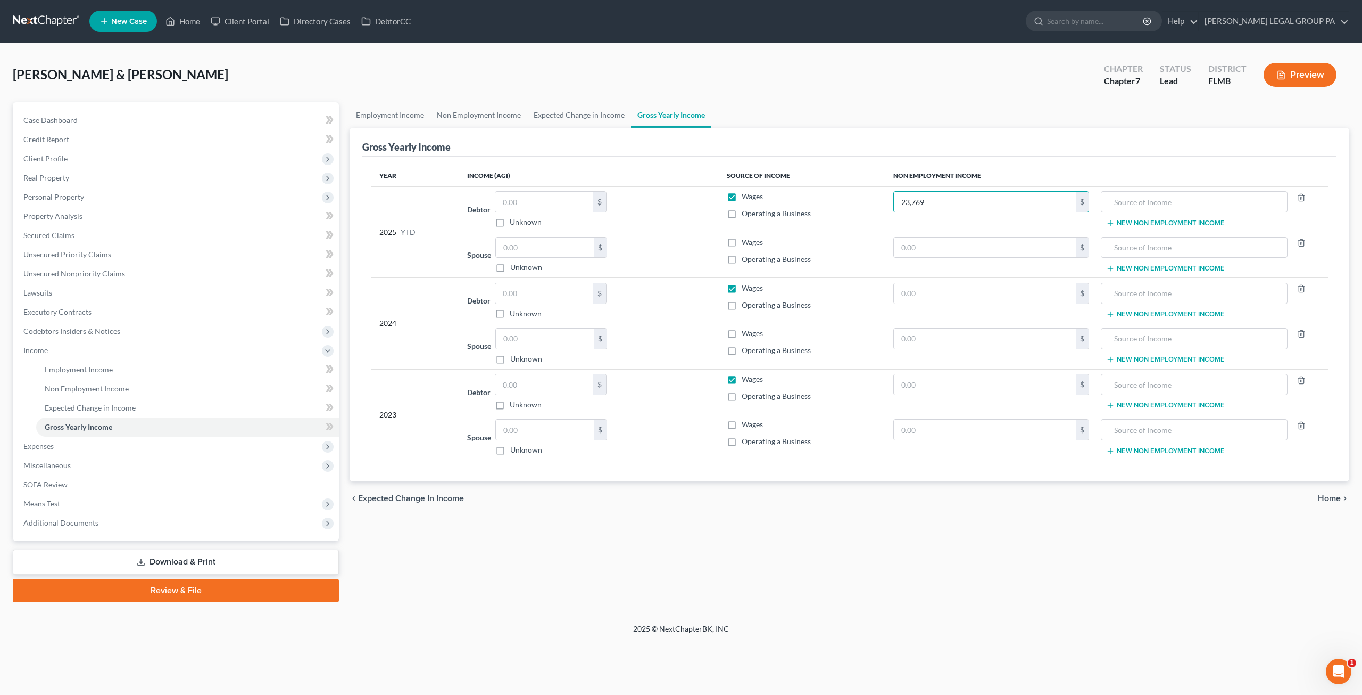
click at [915, 218] on td "23,769 $" at bounding box center [991, 209] width 213 height 46
click at [1134, 202] on input "text" at bounding box center [1194, 202] width 175 height 20
drag, startPoint x: 1180, startPoint y: 203, endPoint x: 1110, endPoint y: 200, distance: 70.3
click at [1110, 200] on input "Social Security" at bounding box center [1194, 202] width 175 height 20
type input "Social Security"
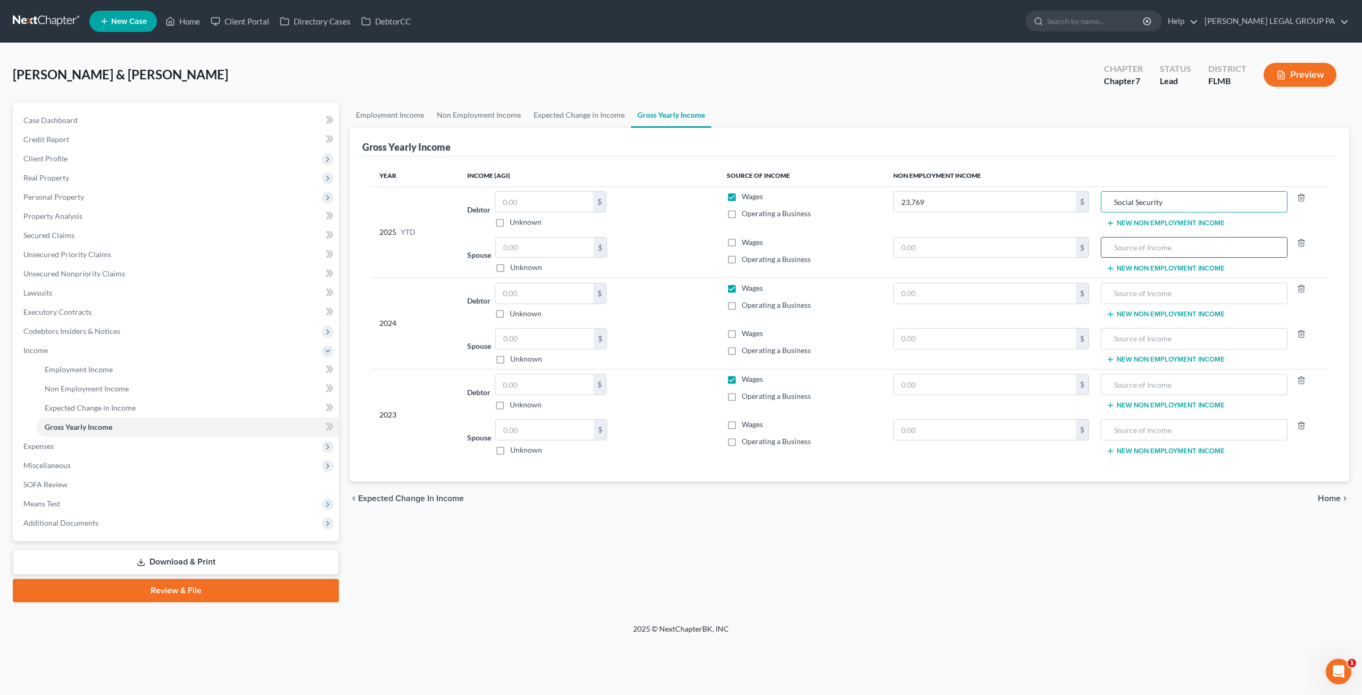
click at [1147, 248] on input "text" at bounding box center [1194, 247] width 175 height 20
paste input "Social Security"
type input "Social Security"
click at [1130, 287] on input "text" at bounding box center [1194, 293] width 175 height 20
paste input "Social Security"
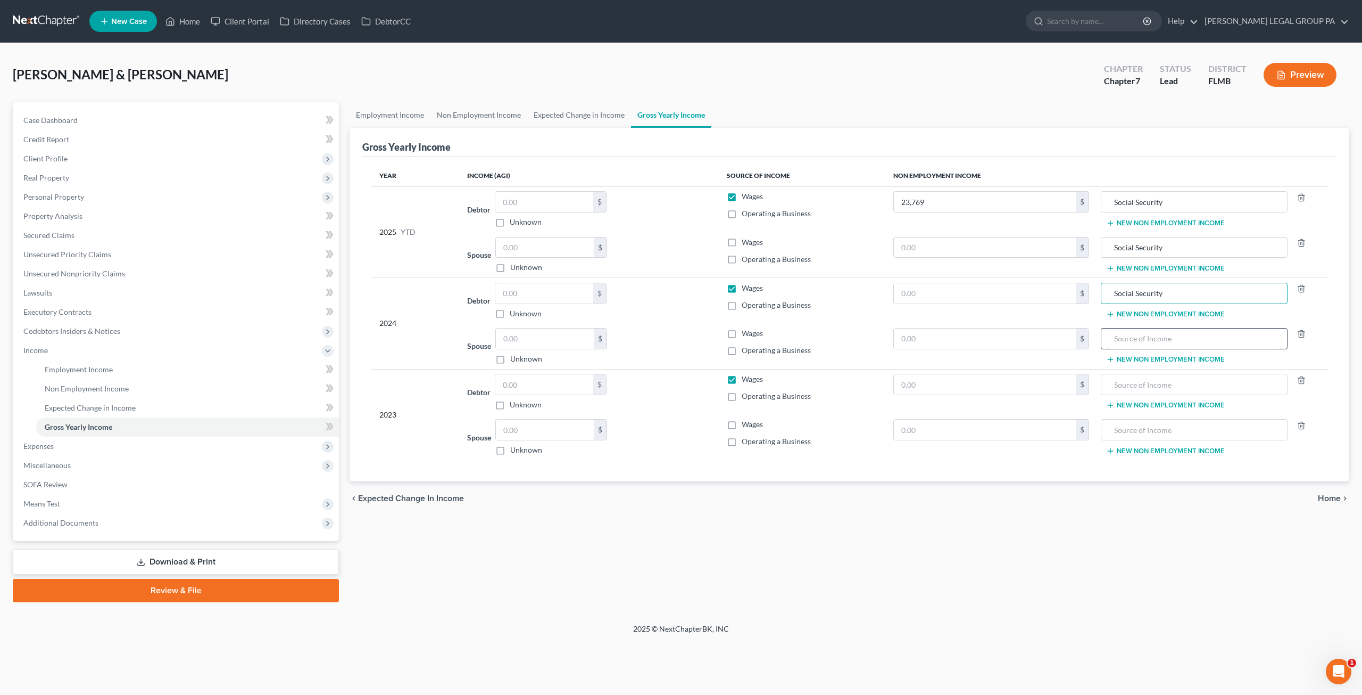
type input "Social Security"
click at [1130, 345] on input "text" at bounding box center [1194, 338] width 175 height 20
paste input "Social Security"
type input "Social Security"
click at [1128, 381] on input "text" at bounding box center [1194, 384] width 175 height 20
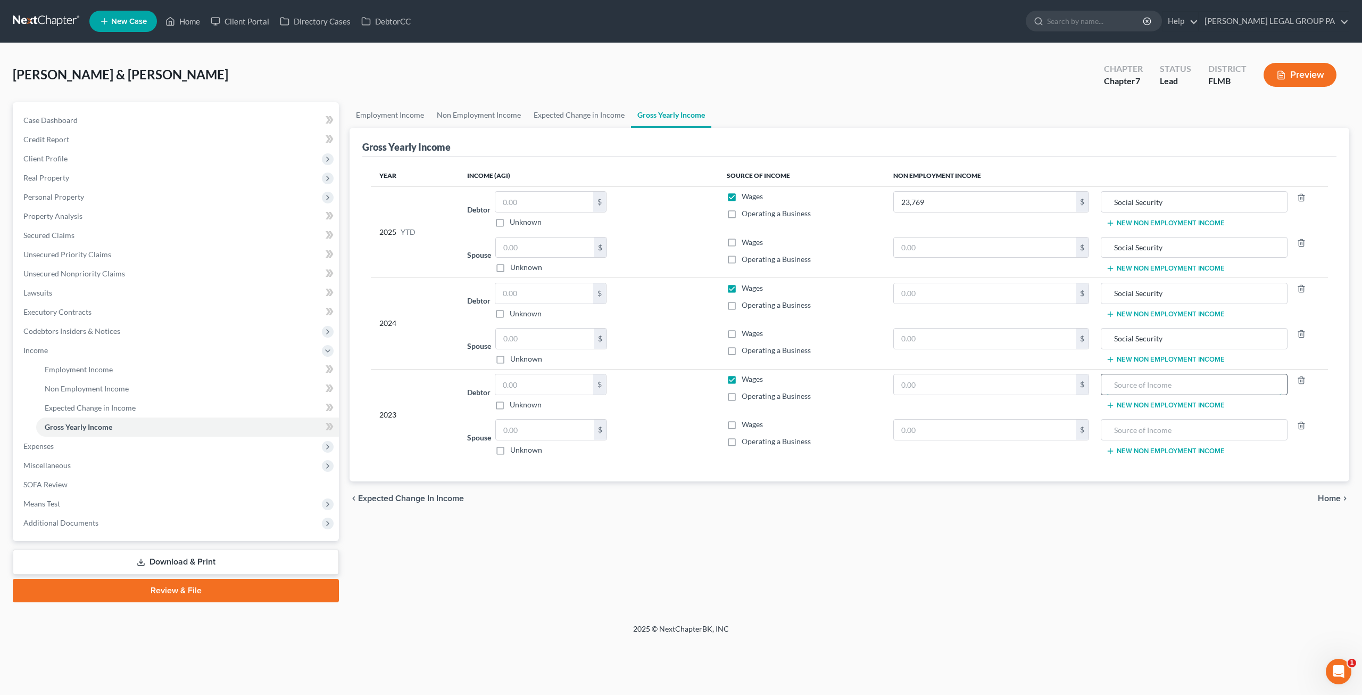
paste input "Social Security"
type input "Social Security"
click at [1128, 428] on input "text" at bounding box center [1194, 429] width 175 height 20
paste input "Social Security"
type input "Social Security"
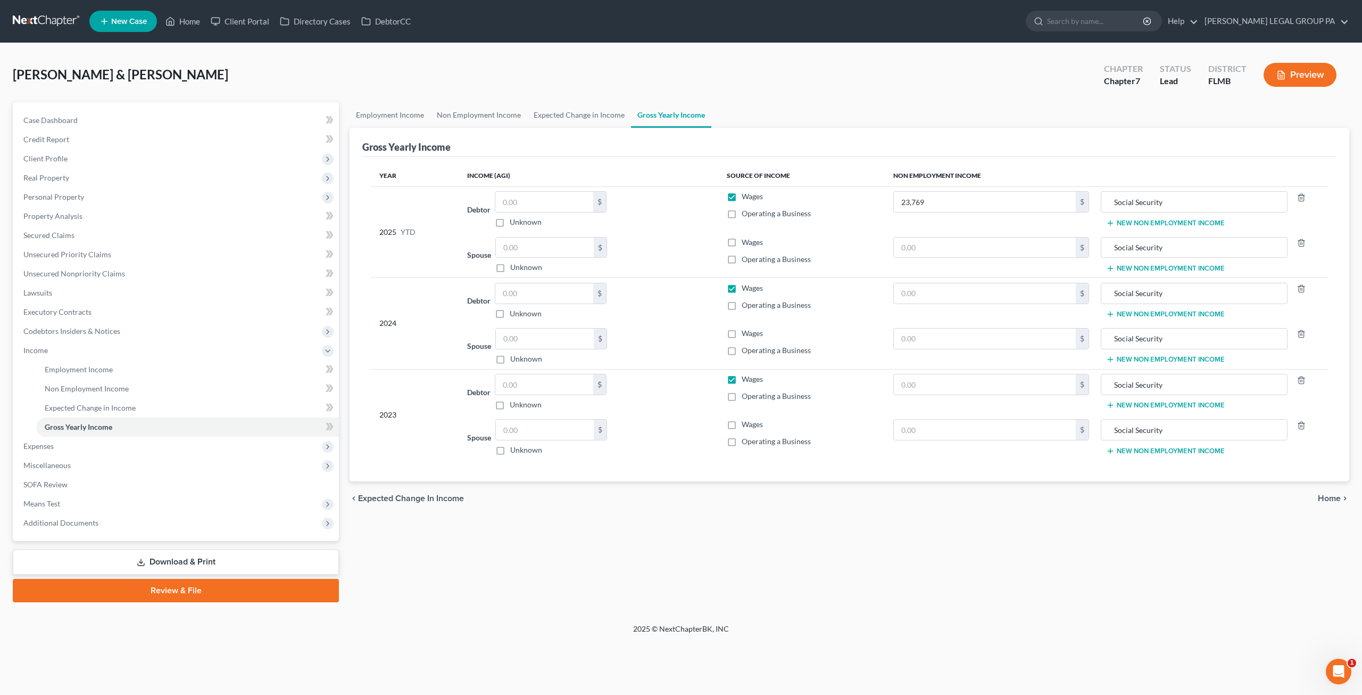
click at [742, 193] on label "Wages" at bounding box center [752, 196] width 21 height 11
click at [746, 193] on input "Wages" at bounding box center [749, 194] width 7 height 7
checkbox input "false"
click at [742, 286] on label "Wages" at bounding box center [752, 288] width 21 height 11
click at [746, 286] on input "Wages" at bounding box center [749, 286] width 7 height 7
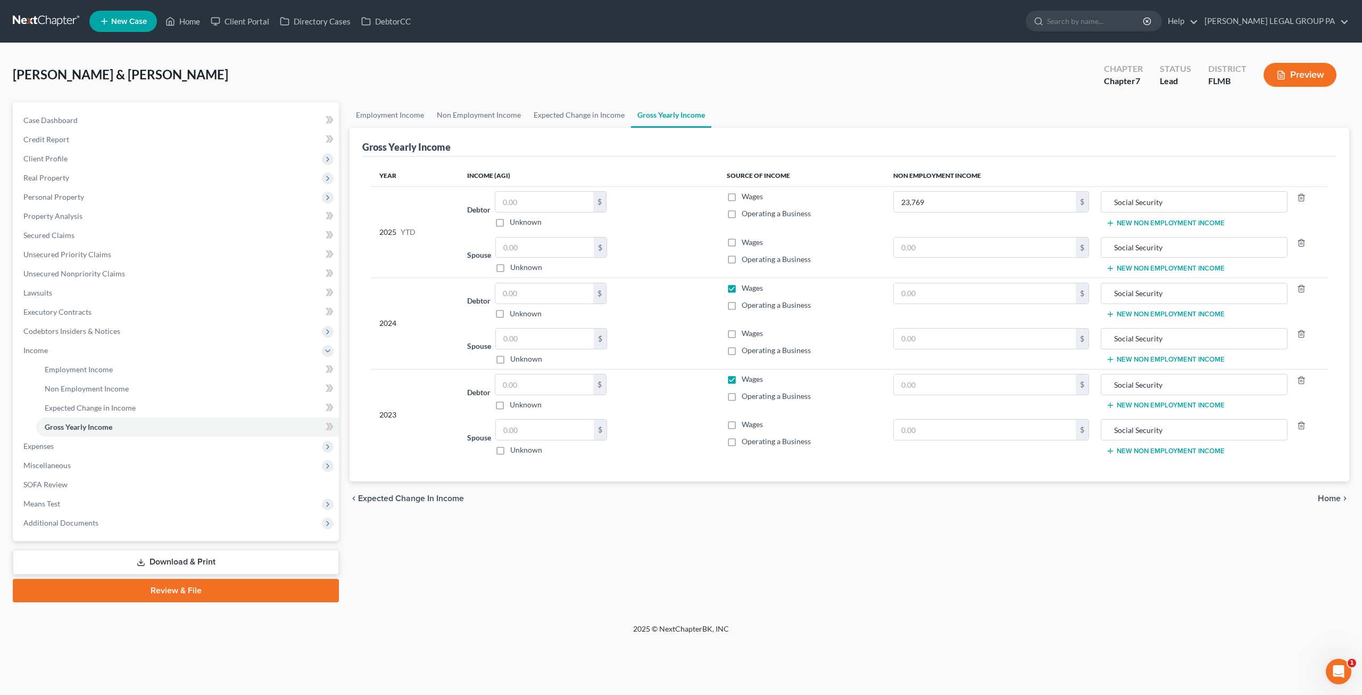
checkbox input "false"
click at [742, 377] on label "Wages" at bounding box center [752, 379] width 21 height 11
click at [746, 377] on input "Wages" at bounding box center [749, 377] width 7 height 7
checkbox input "false"
click at [915, 243] on input "text" at bounding box center [985, 247] width 182 height 20
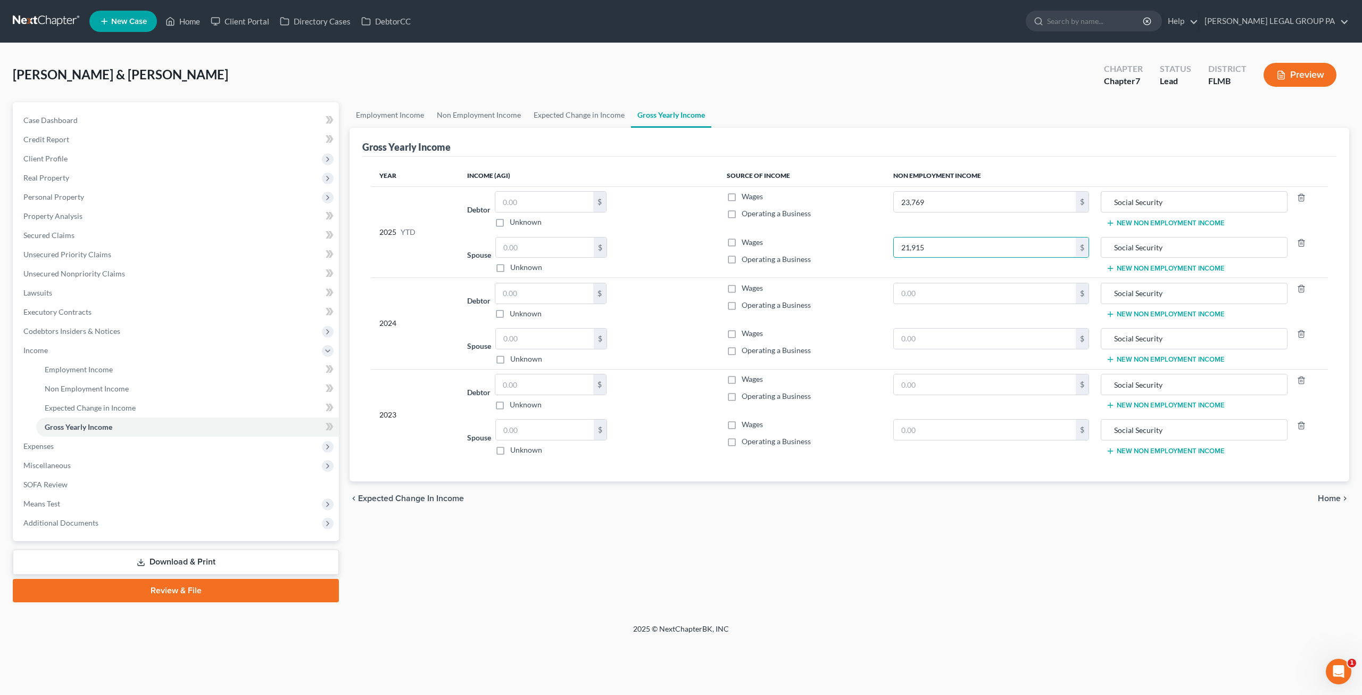
type input "21,915"
click at [876, 231] on tbody "2025 YTD Debtor $ Unknown Balance Undetermined $ Unknown Wages Operating a Busi…" at bounding box center [849, 231] width 957 height 91
click at [871, 249] on td "Wages Operating a Business" at bounding box center [801, 255] width 167 height 46
click at [58, 447] on span "Expenses" at bounding box center [177, 445] width 324 height 19
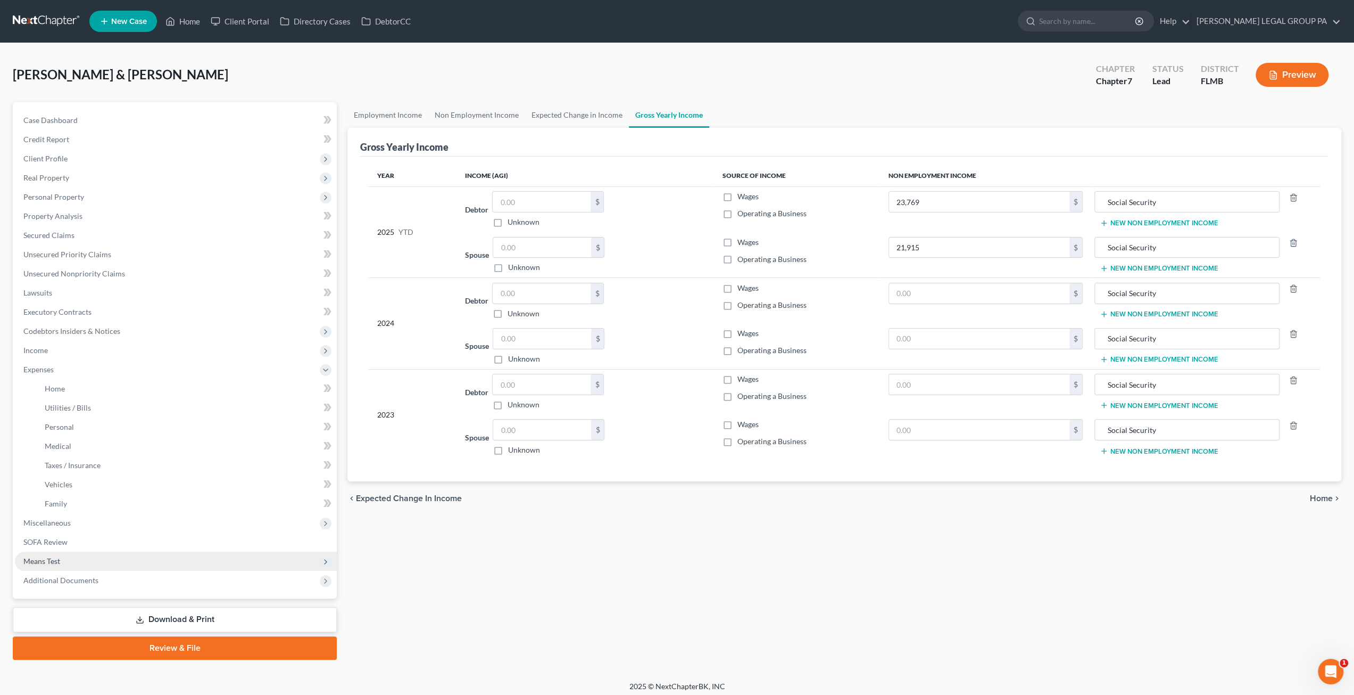
click at [73, 559] on span "Means Test" at bounding box center [176, 560] width 322 height 19
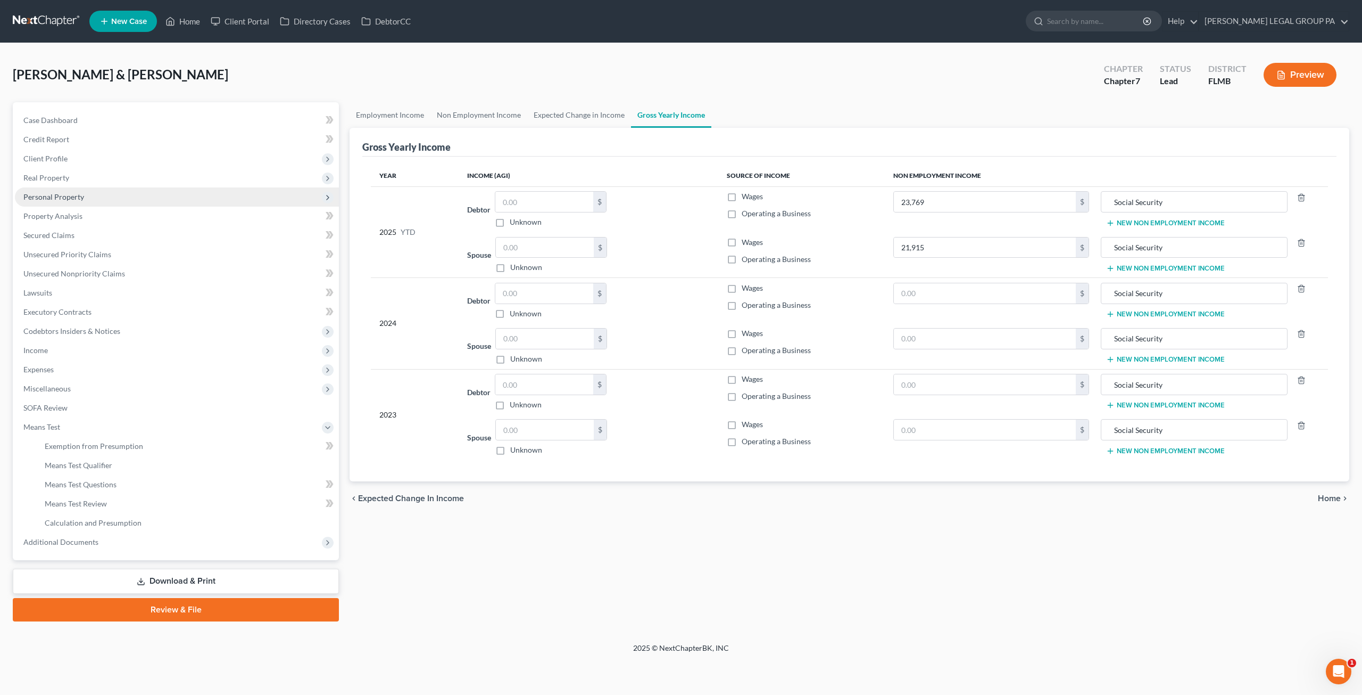
click at [59, 194] on span "Personal Property" at bounding box center [53, 196] width 61 height 9
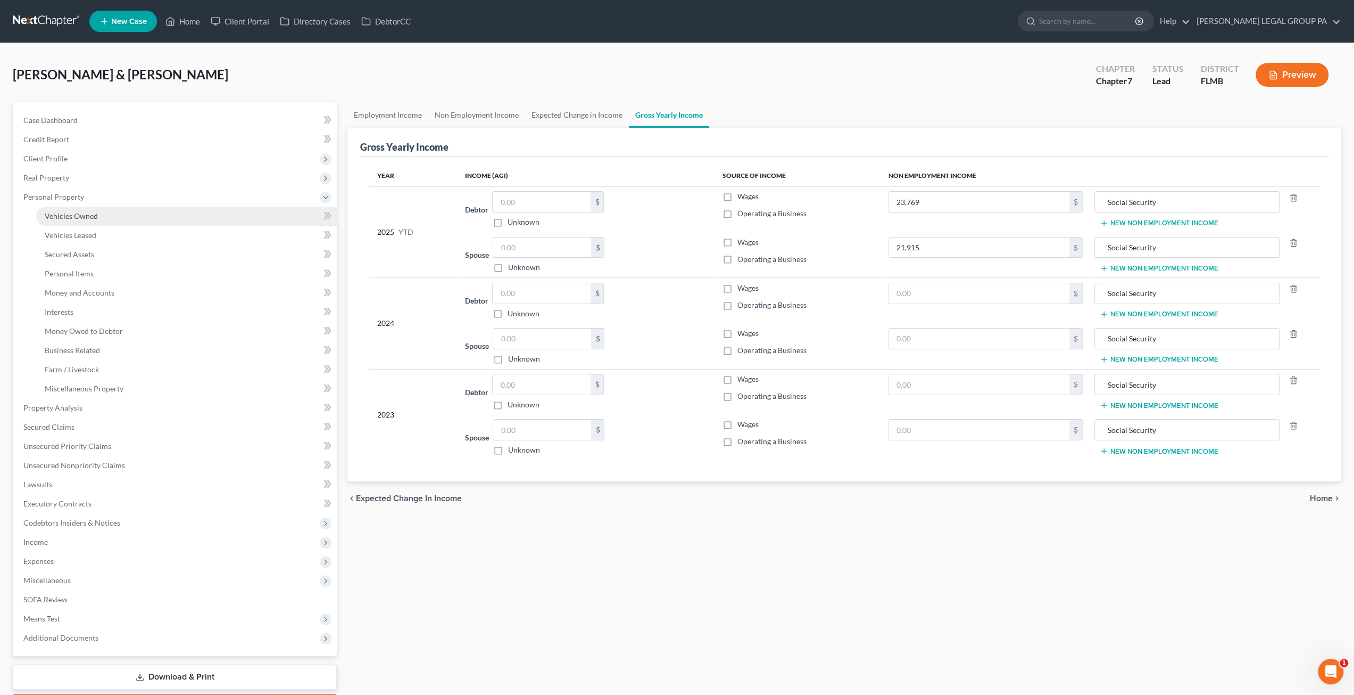
click at [73, 217] on span "Vehicles Owned" at bounding box center [71, 215] width 53 height 9
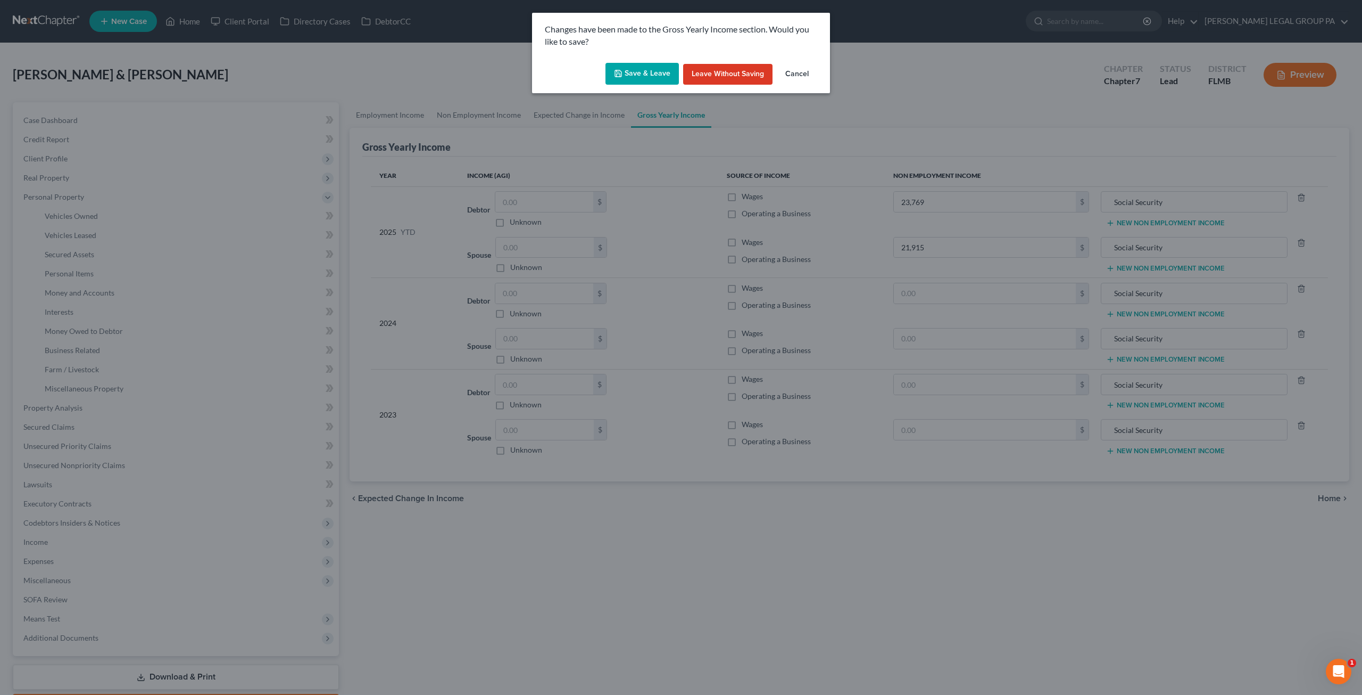
click at [627, 77] on button "Save & Leave" at bounding box center [642, 74] width 73 height 22
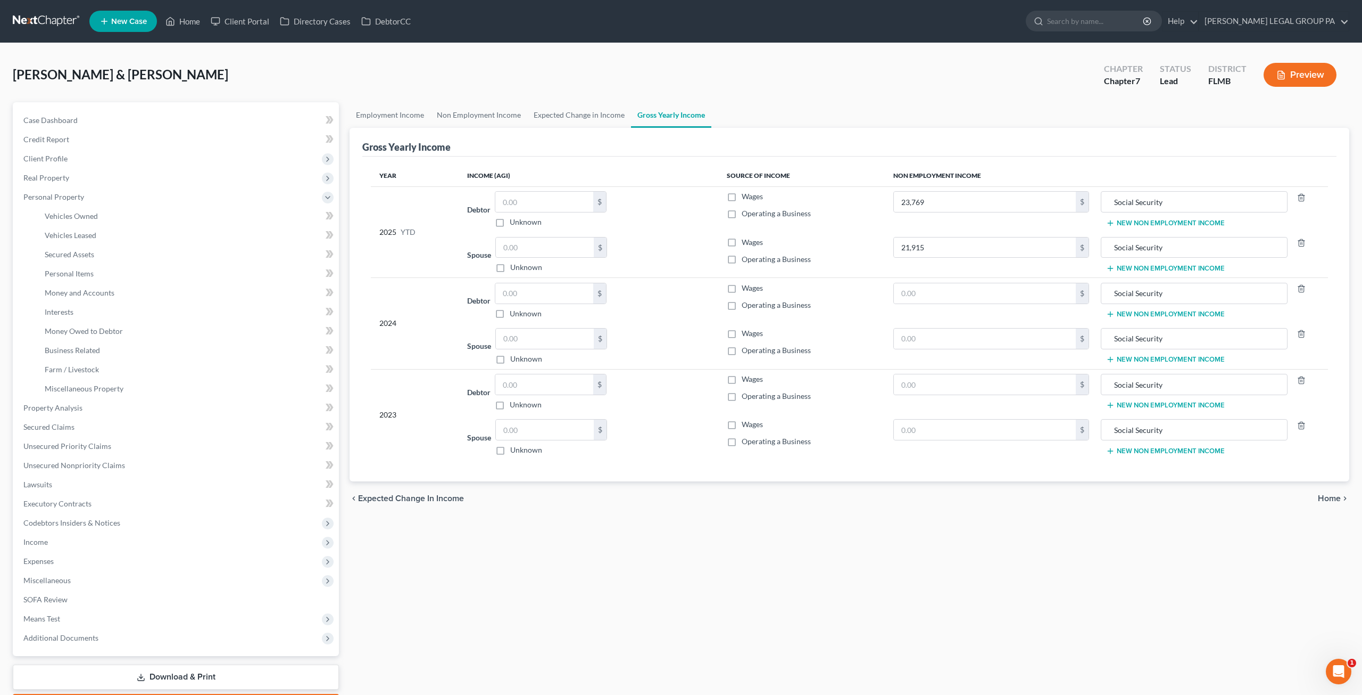
type input "23,769.00"
type input "21,915.00"
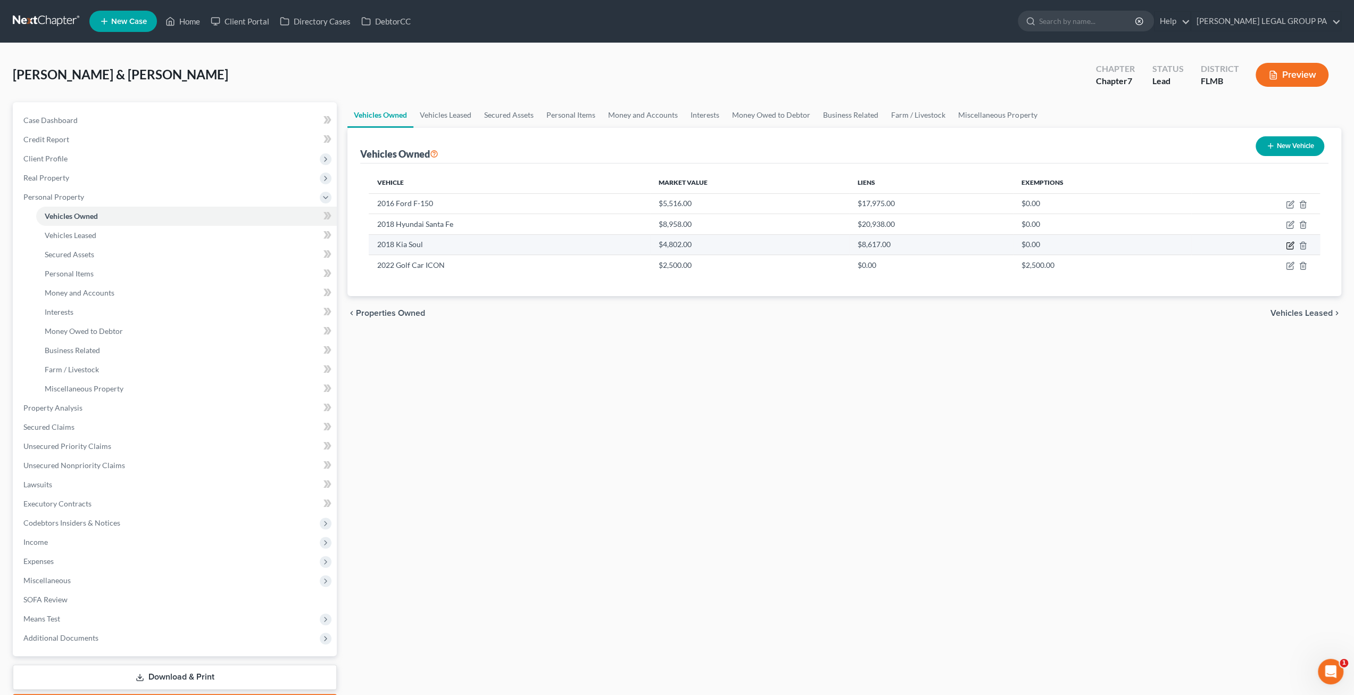
click at [1288, 243] on icon "button" at bounding box center [1290, 245] width 9 height 9
select select "0"
select select "8"
select select "2"
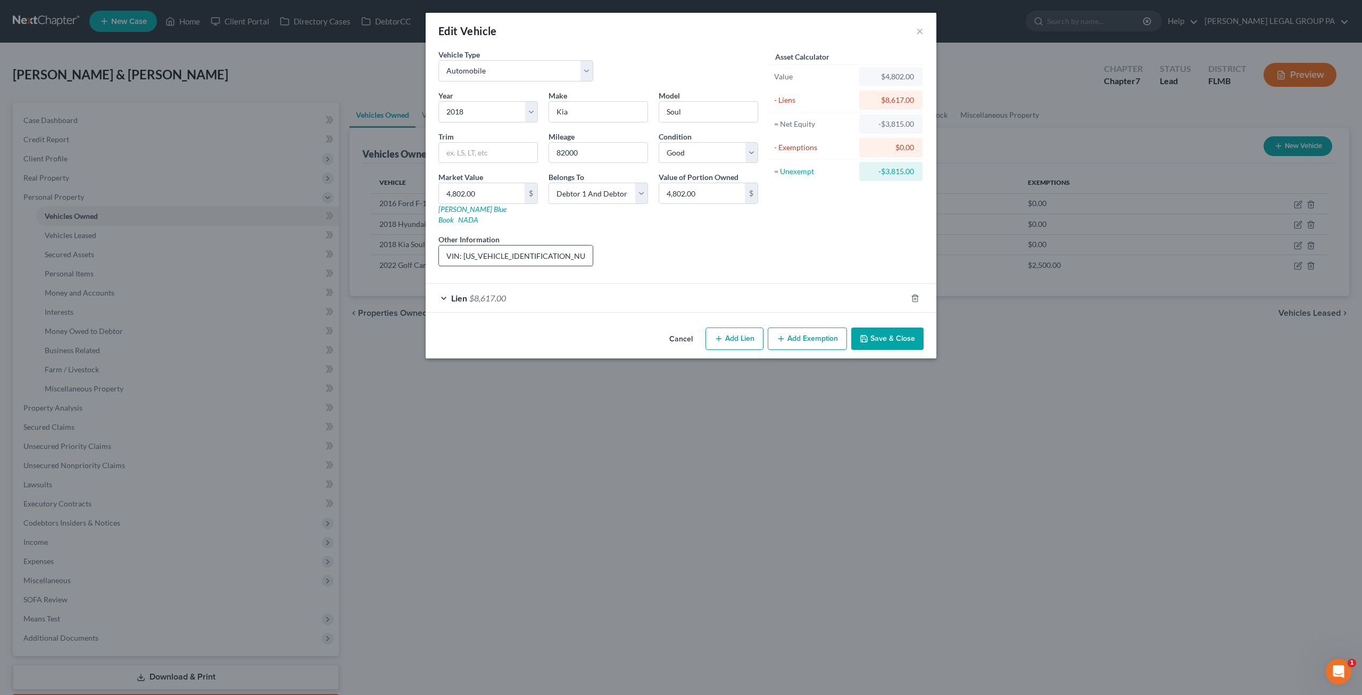
drag, startPoint x: 560, startPoint y: 238, endPoint x: 467, endPoint y: 239, distance: 92.6
click at [467, 245] on input "VIN: KNDJP3A57J7595174" at bounding box center [516, 255] width 154 height 20
click at [873, 327] on button "Save & Close" at bounding box center [888, 338] width 72 height 22
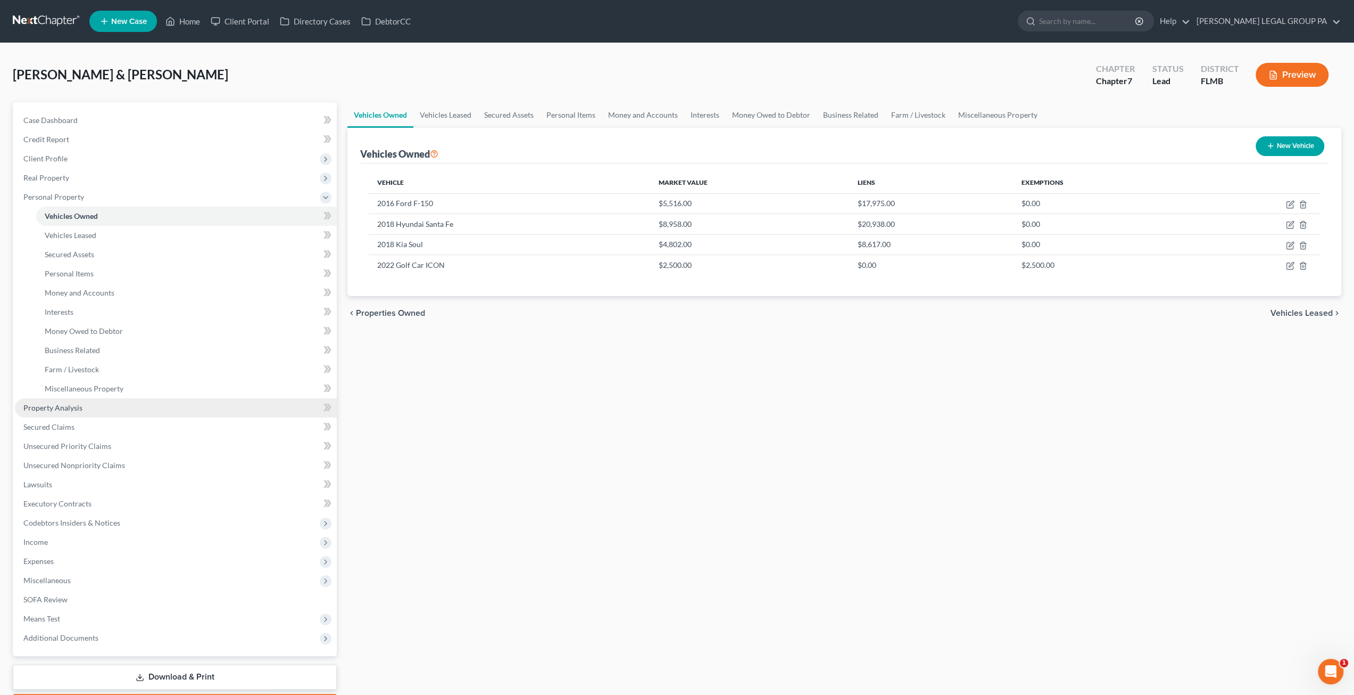
click at [63, 407] on span "Property Analysis" at bounding box center [52, 407] width 59 height 9
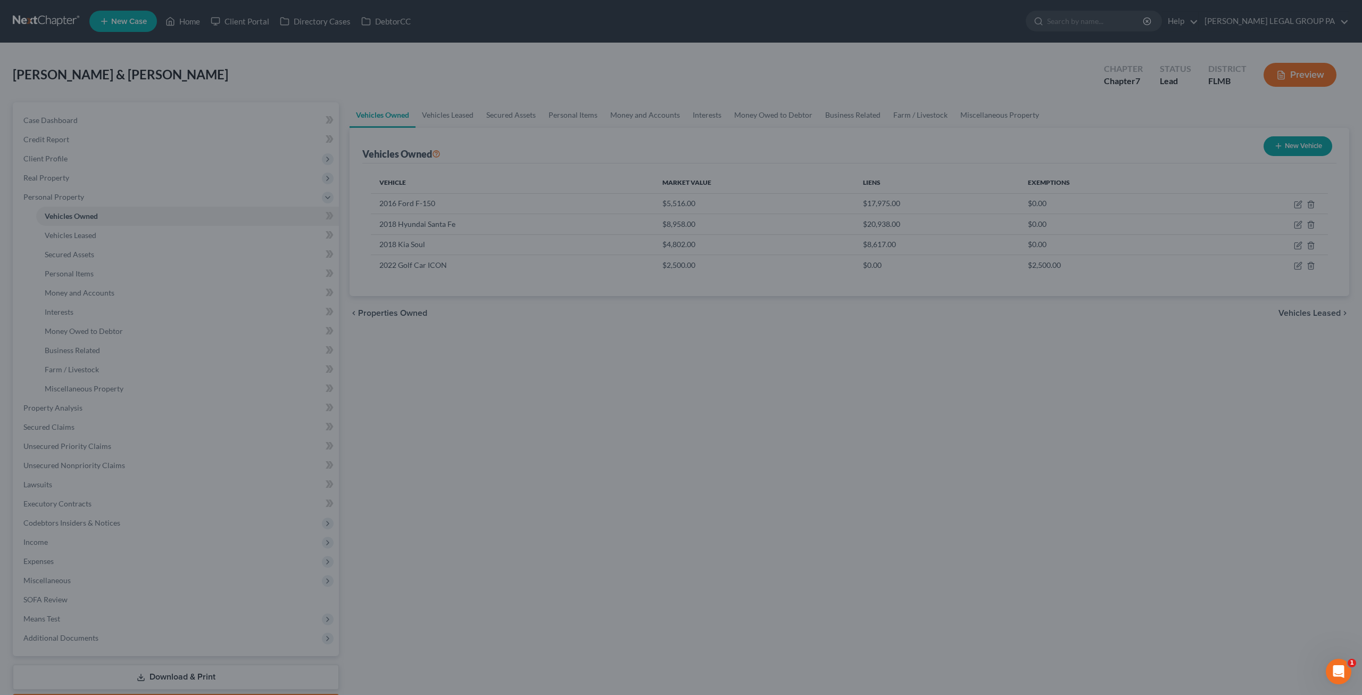
click at [451, 394] on div at bounding box center [681, 347] width 1362 height 695
click at [59, 22] on div at bounding box center [681, 347] width 1362 height 695
click at [203, 83] on div at bounding box center [681, 347] width 1362 height 695
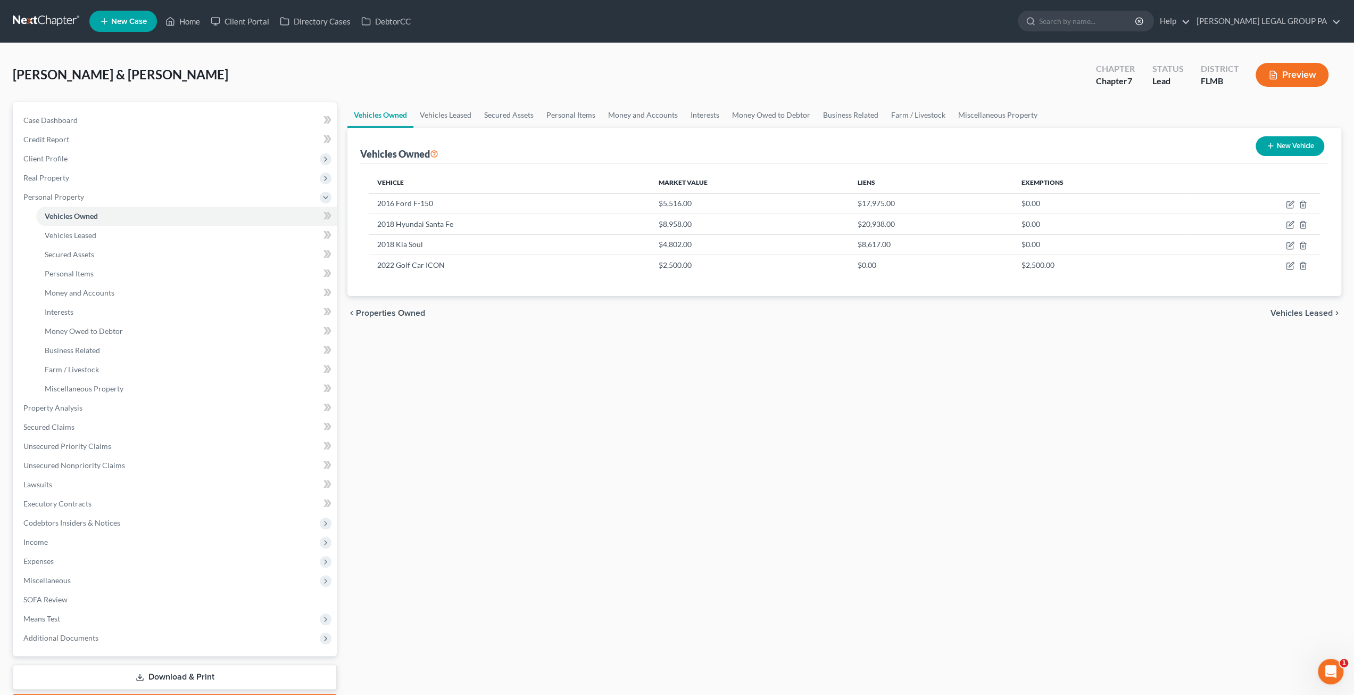
click at [31, 18] on link at bounding box center [47, 21] width 68 height 19
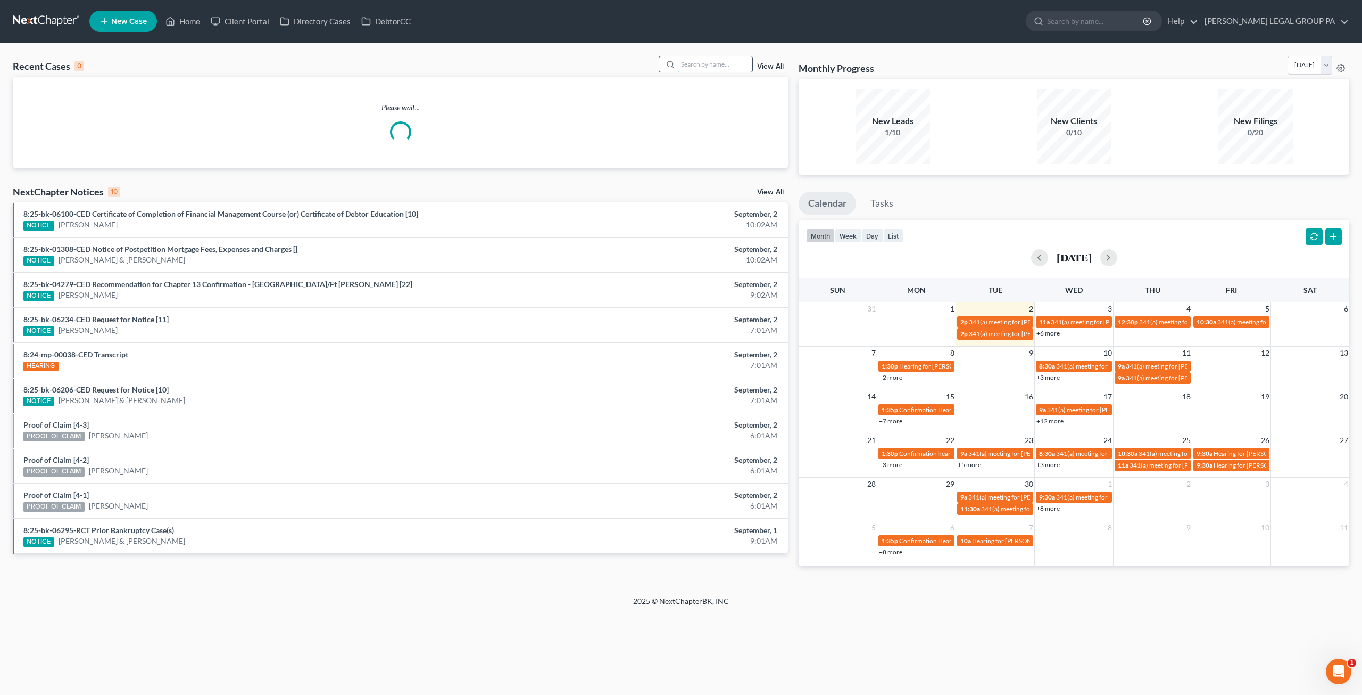
click at [707, 66] on input "search" at bounding box center [715, 63] width 75 height 15
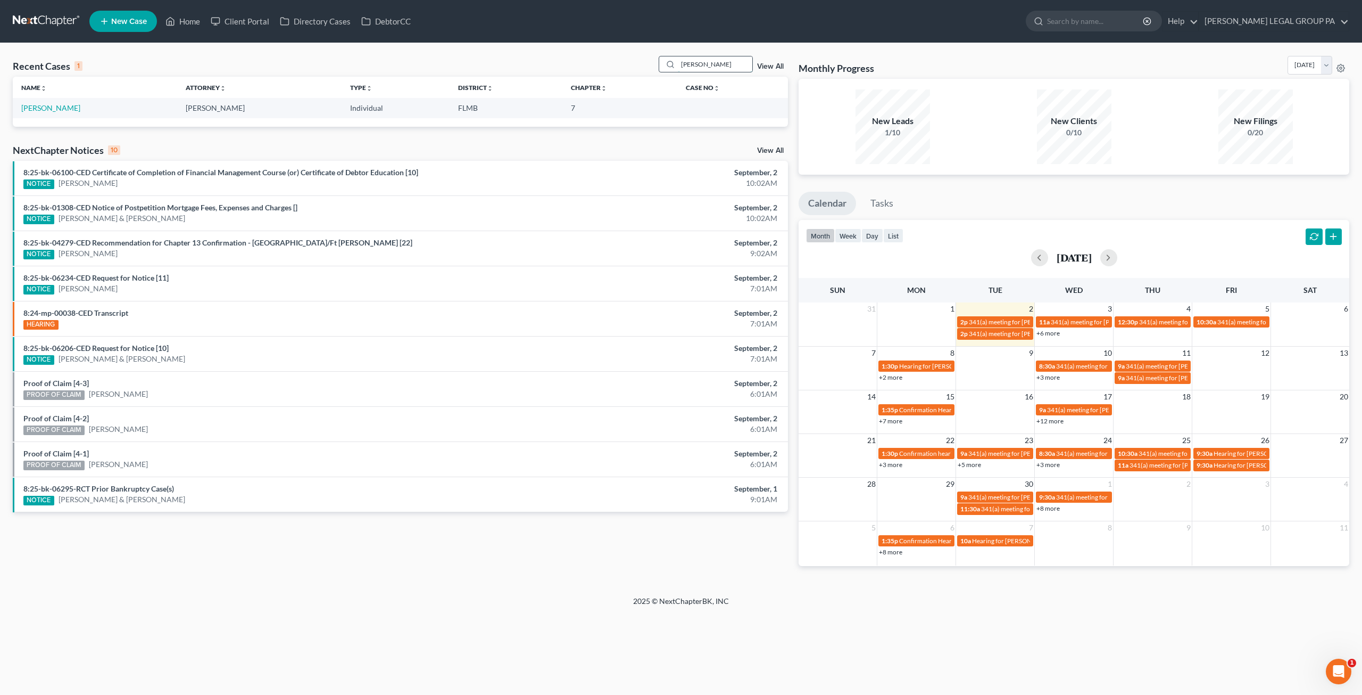
type input "[PERSON_NAME]"
click at [49, 104] on link "[PERSON_NAME]" at bounding box center [50, 107] width 59 height 9
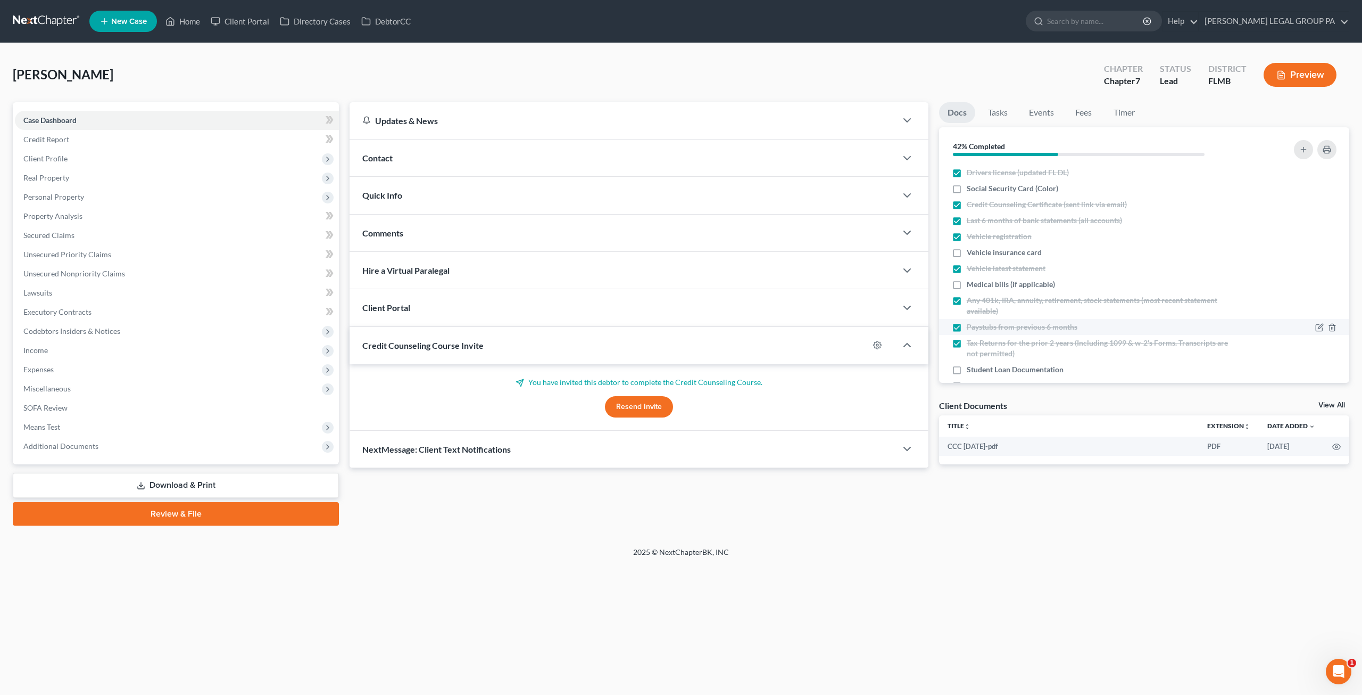
scroll to position [155, 0]
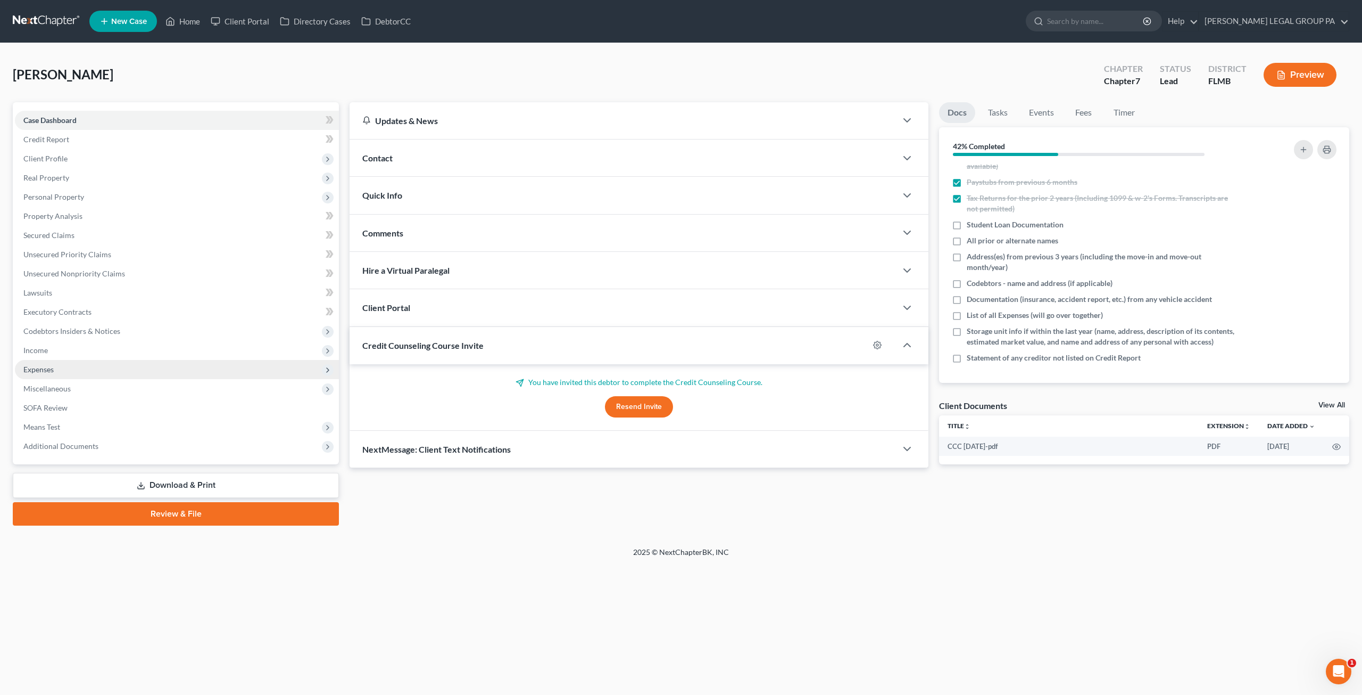
click at [69, 369] on span "Expenses" at bounding box center [177, 369] width 324 height 19
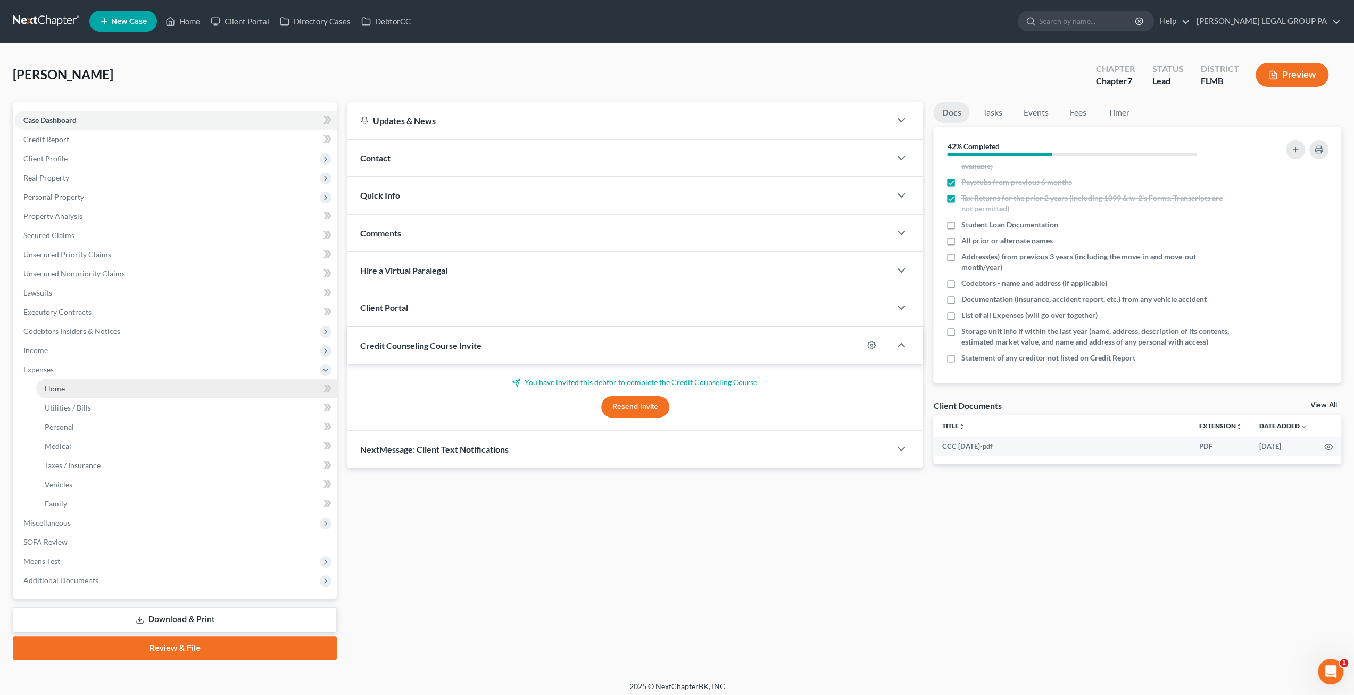
click at [65, 391] on link "Home" at bounding box center [186, 388] width 301 height 19
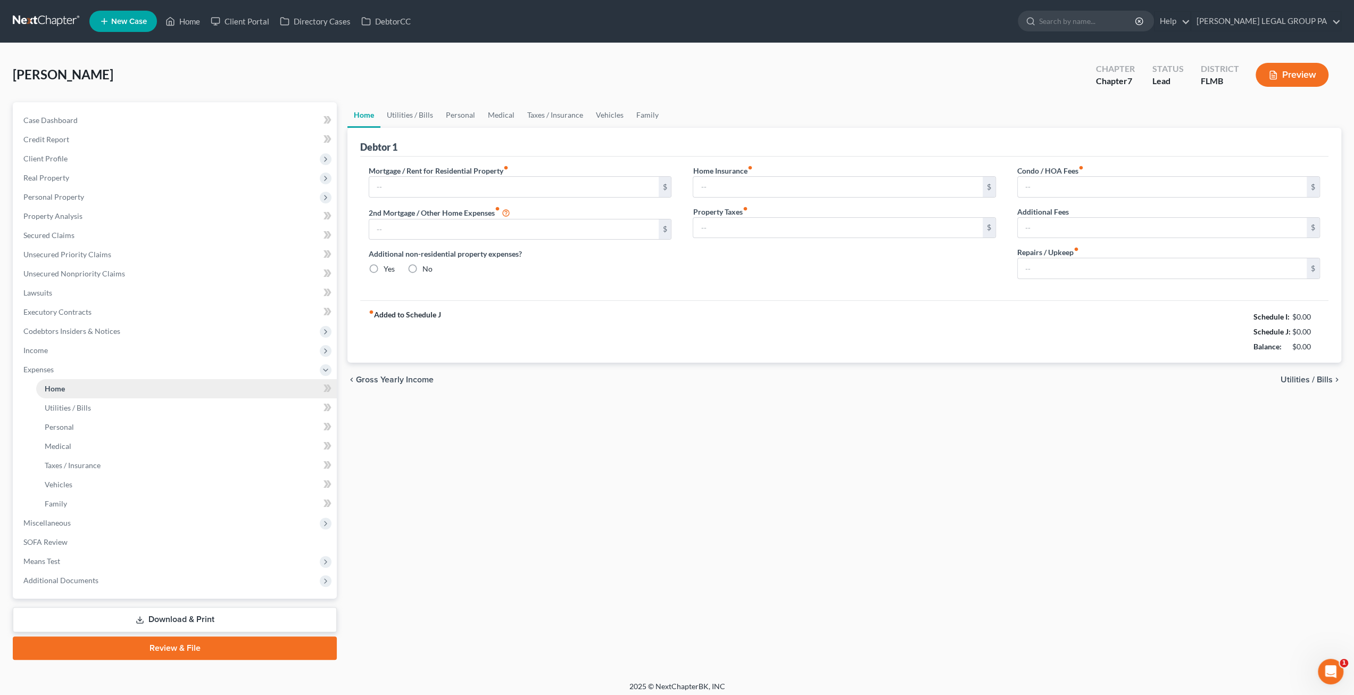
type input "0.00"
radio input "true"
type input "30.00"
type input "0.00"
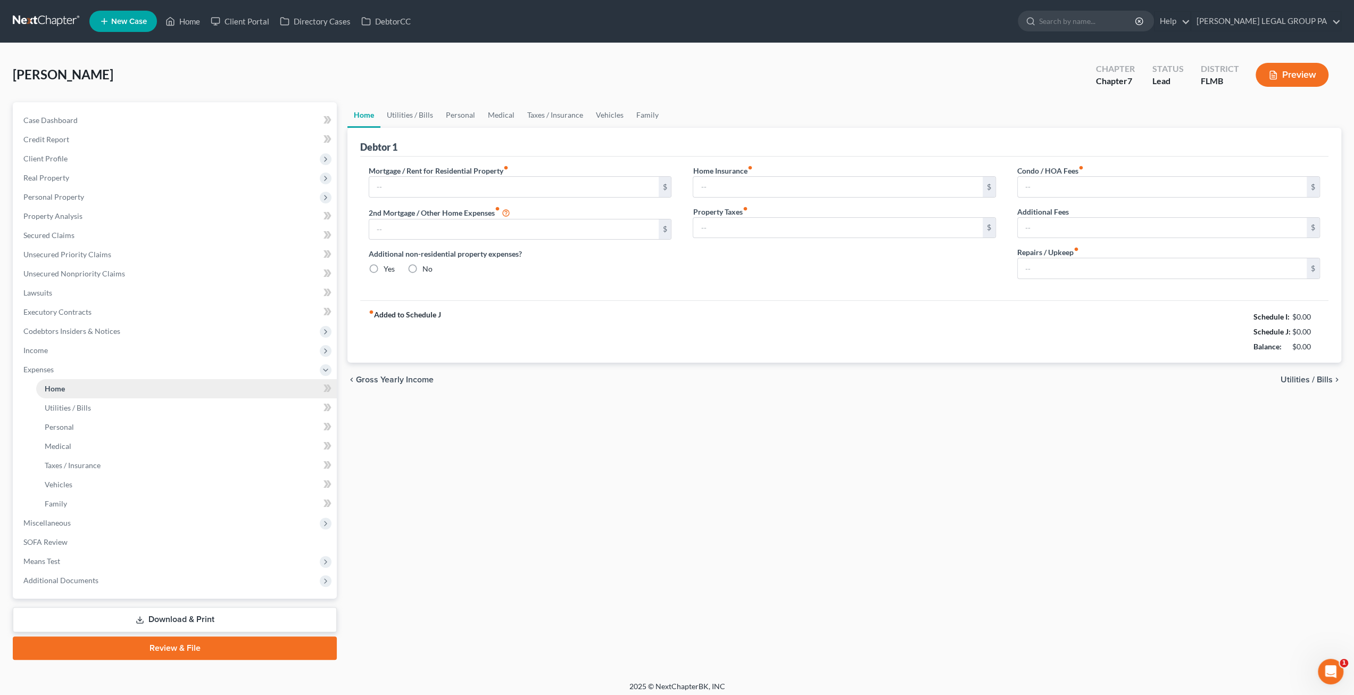
type input "0.00"
click at [54, 432] on link "Personal" at bounding box center [186, 426] width 301 height 19
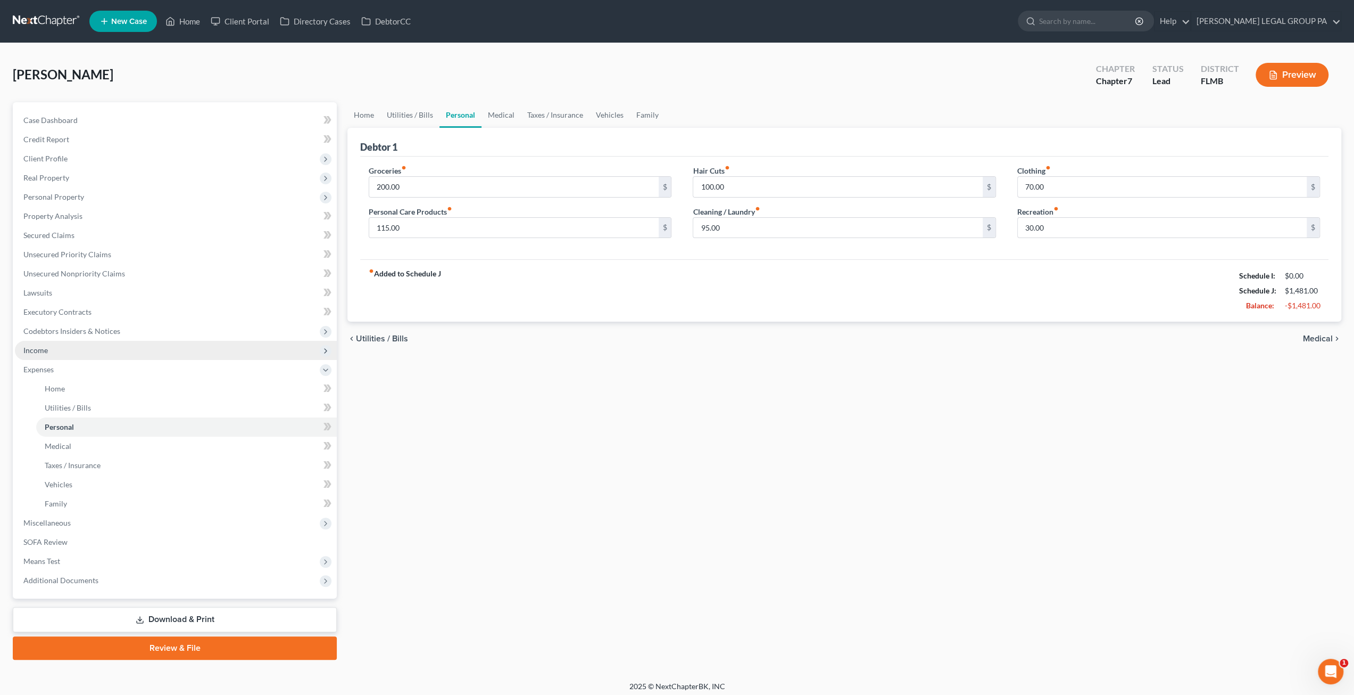
click at [62, 351] on span "Income" at bounding box center [176, 350] width 322 height 19
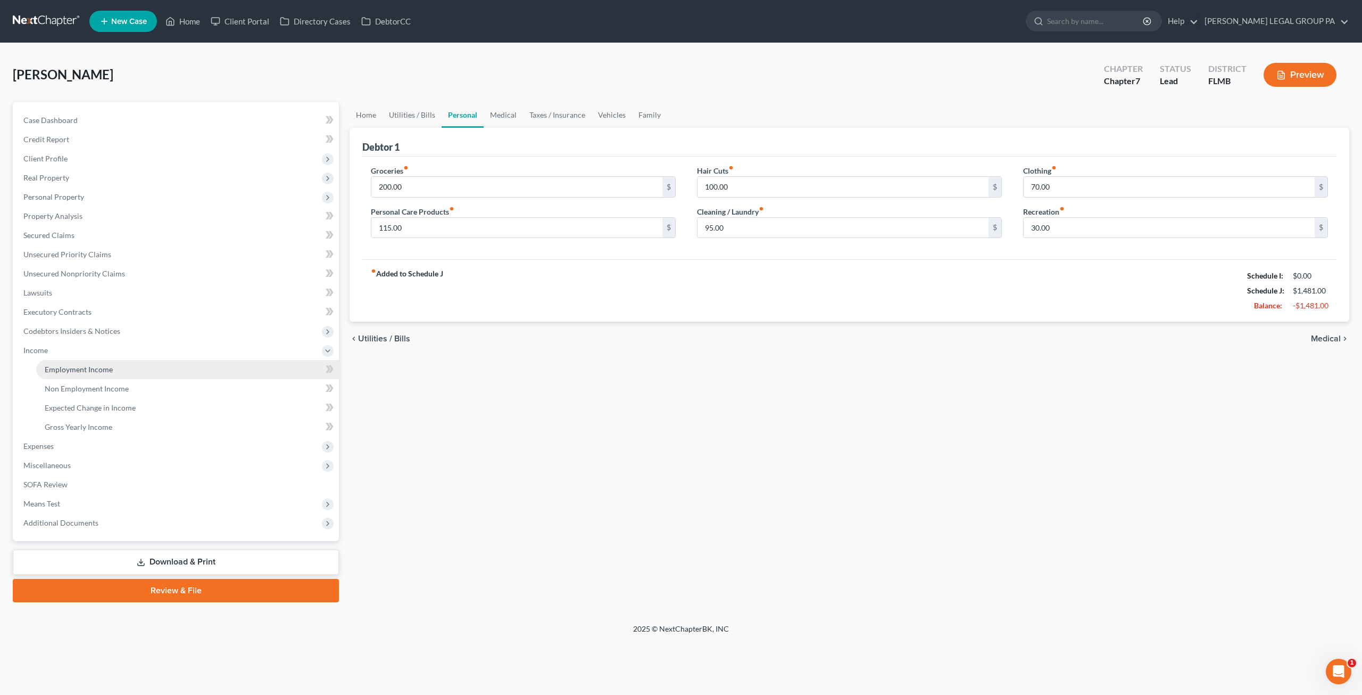
click at [88, 368] on span "Employment Income" at bounding box center [79, 369] width 68 height 9
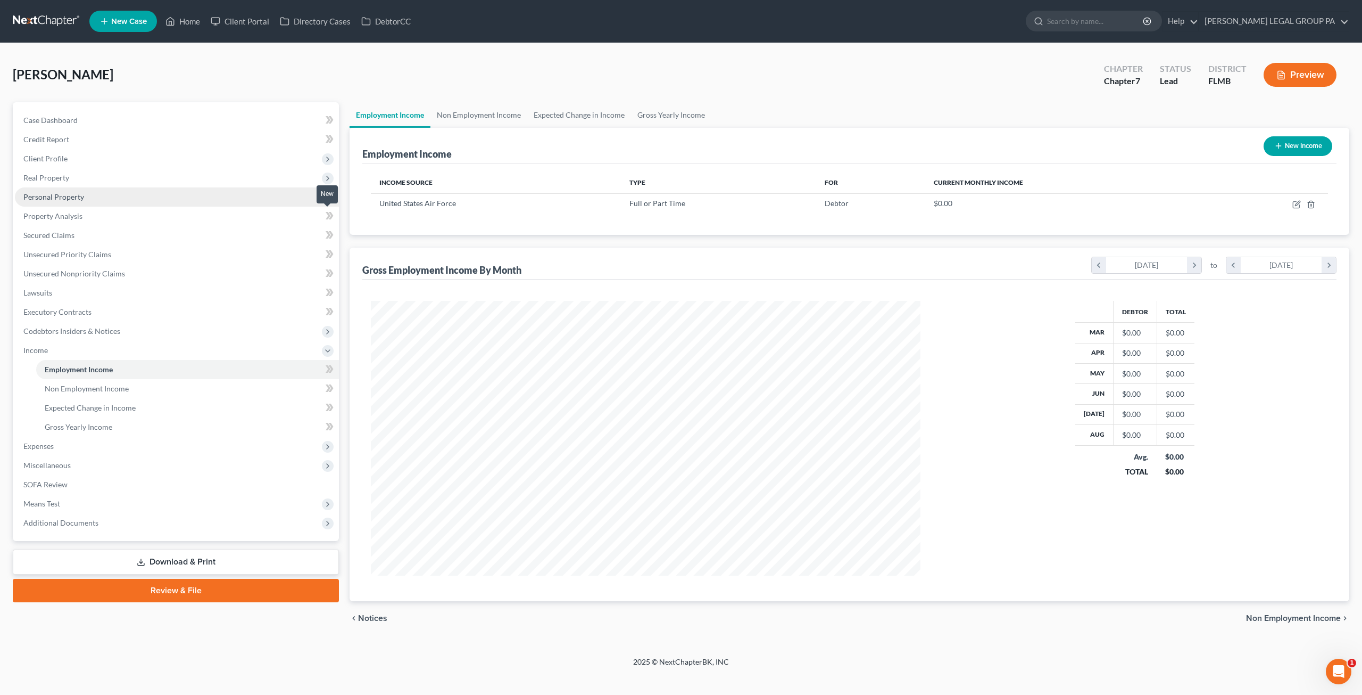
scroll to position [275, 571]
click at [101, 392] on link "Non Employment Income" at bounding box center [187, 388] width 303 height 19
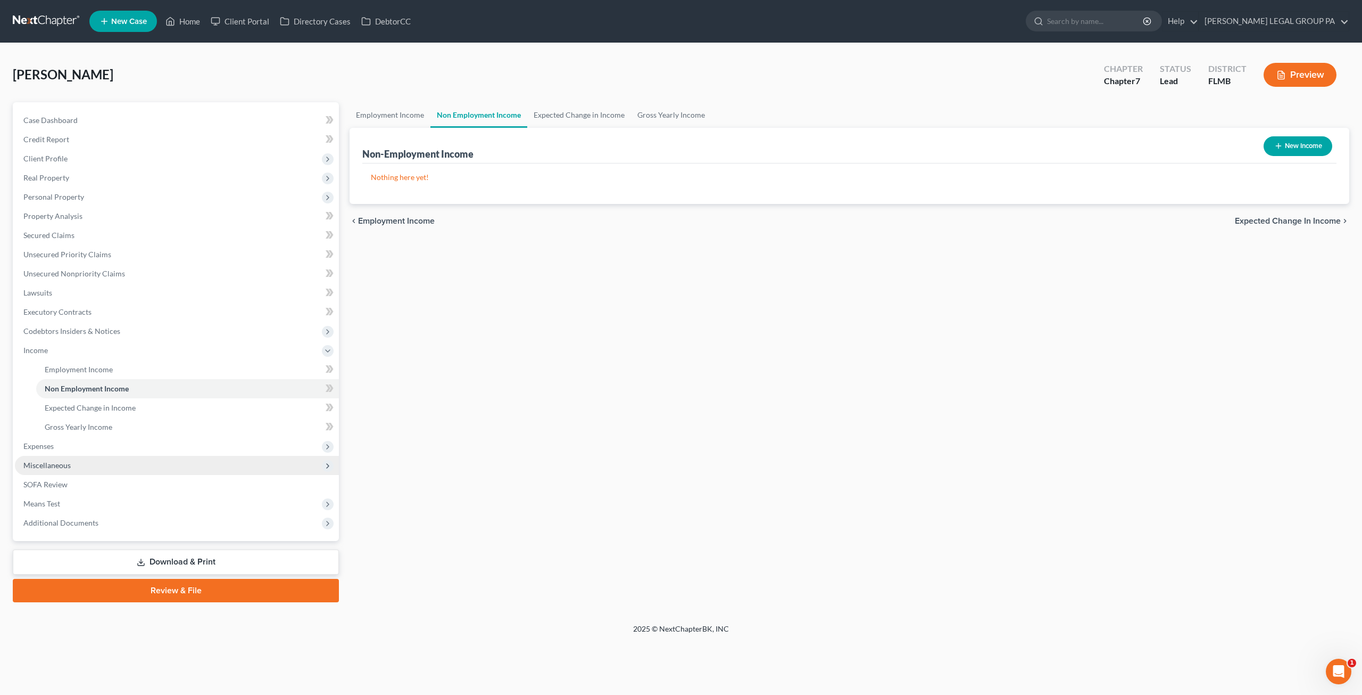
click at [61, 464] on span "Miscellaneous" at bounding box center [46, 464] width 47 height 9
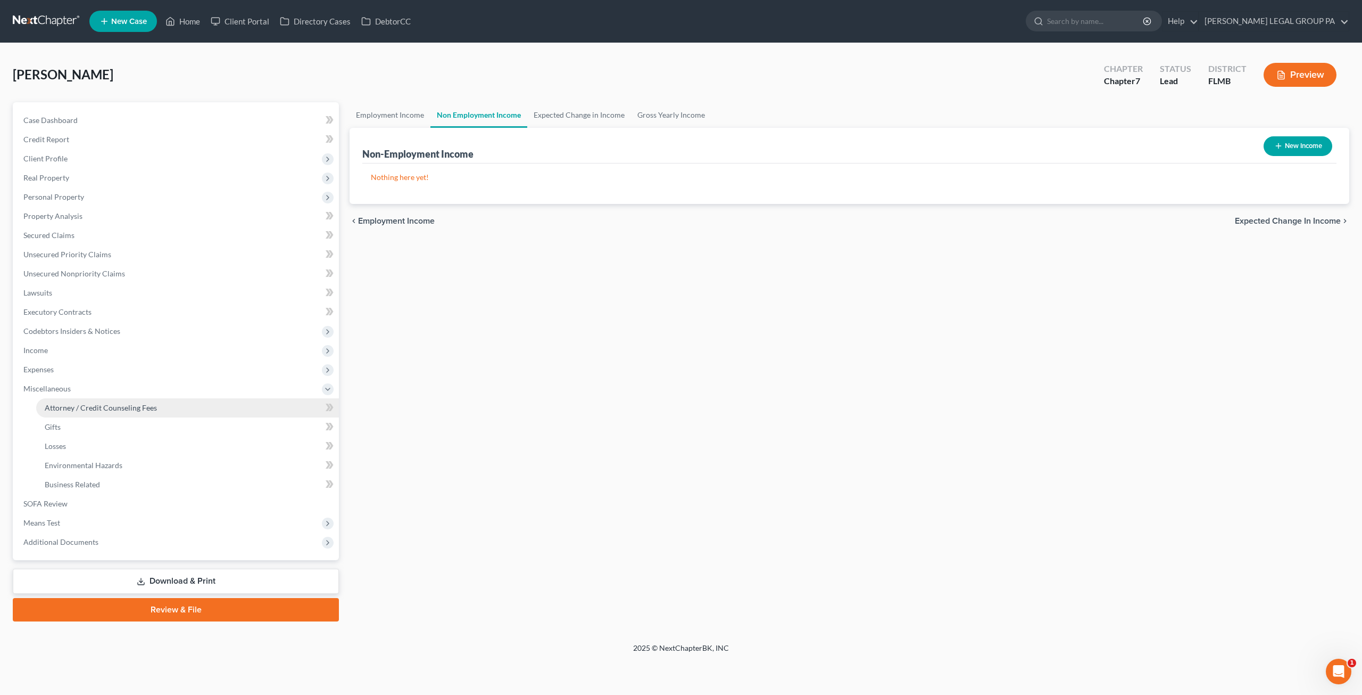
click at [118, 406] on span "Attorney / Credit Counseling Fees" at bounding box center [101, 407] width 112 height 9
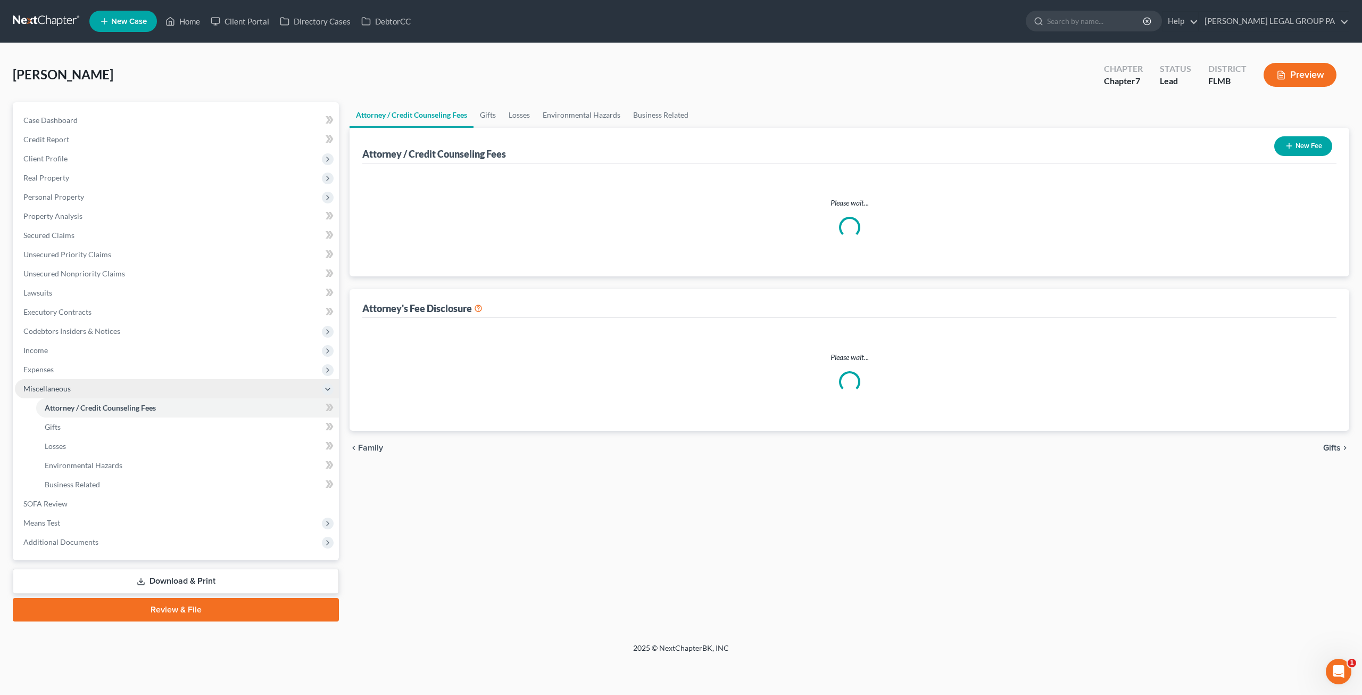
select select "0"
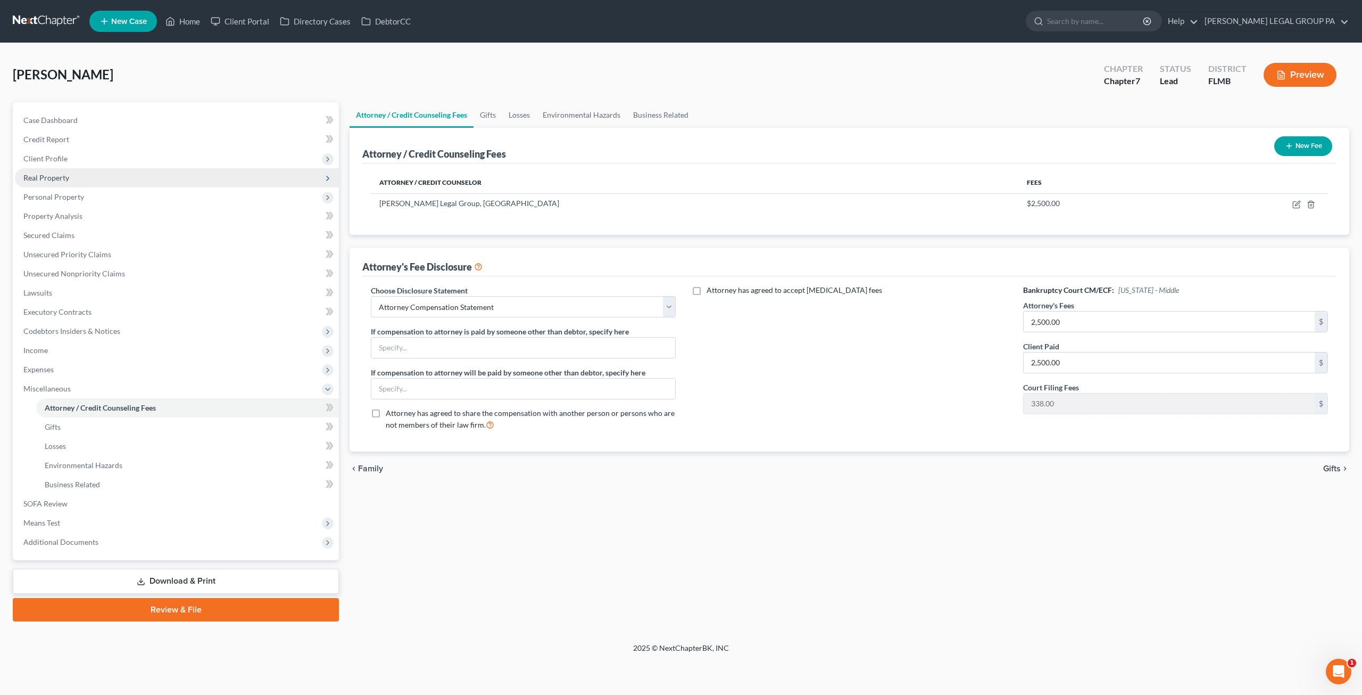
click at [53, 181] on span "Real Property" at bounding box center [46, 177] width 46 height 9
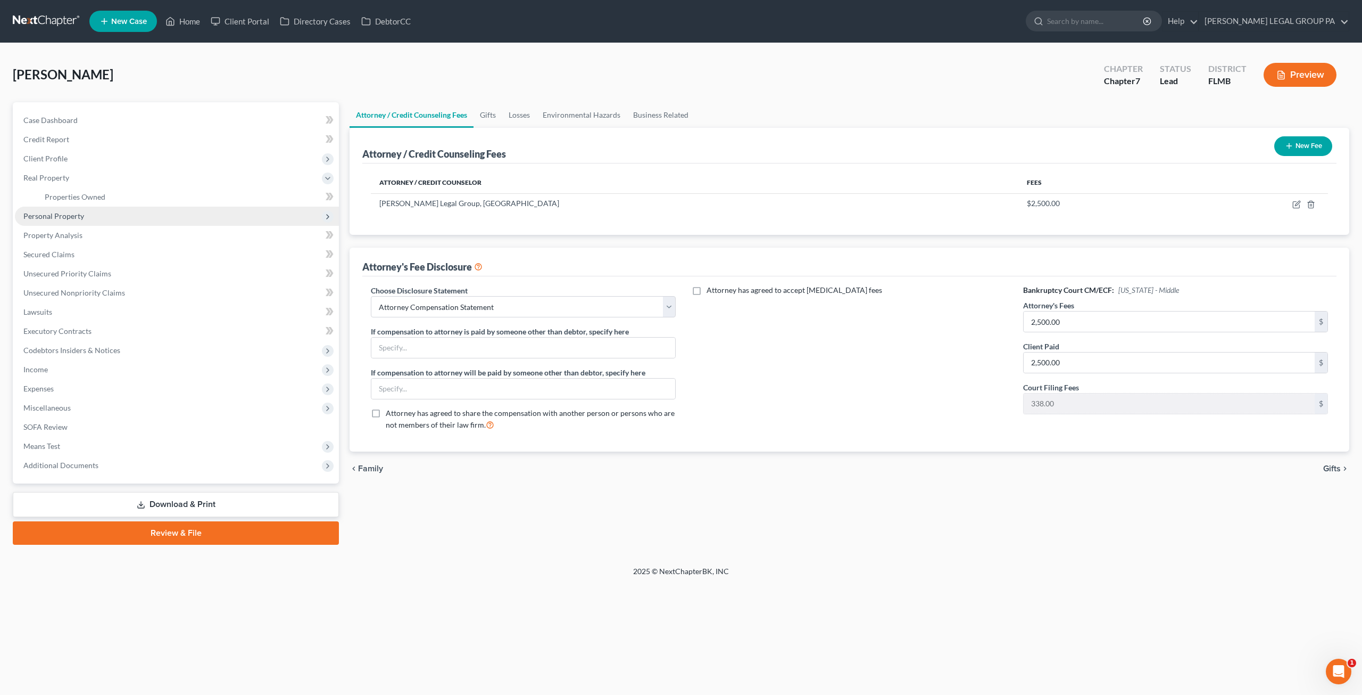
click at [68, 222] on span "Personal Property" at bounding box center [177, 215] width 324 height 19
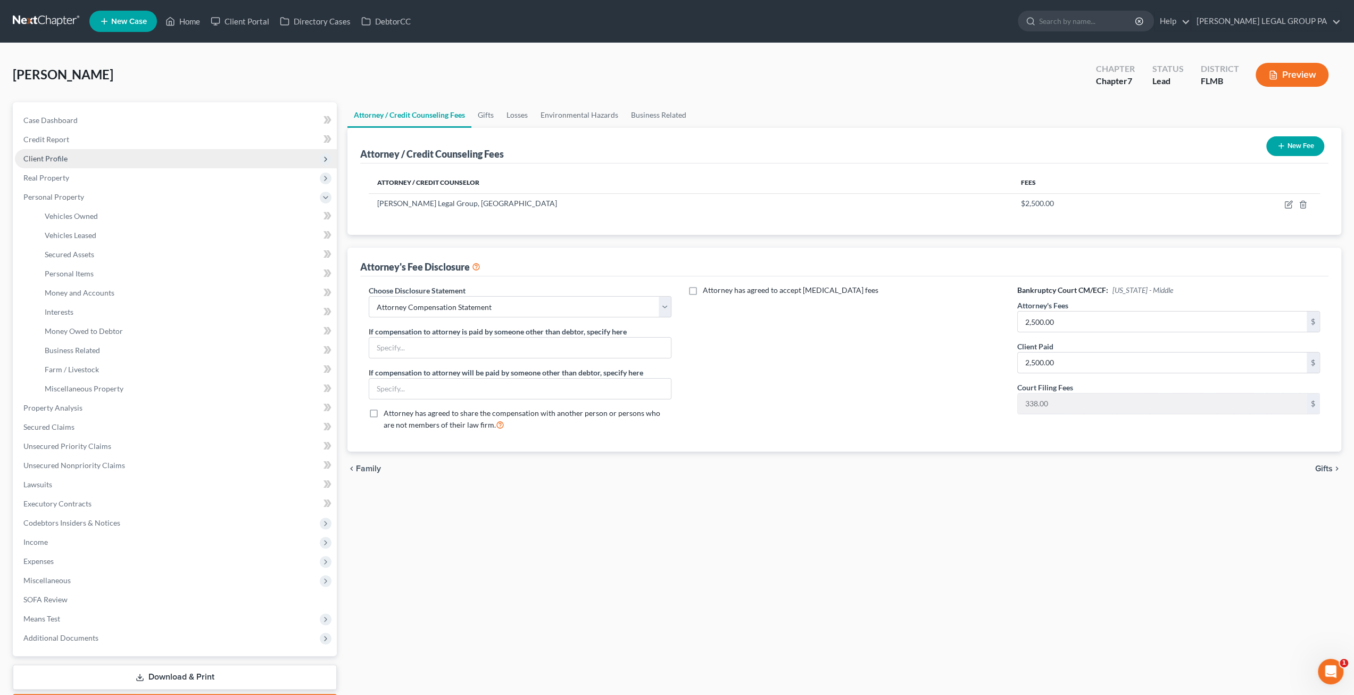
click at [61, 156] on span "Client Profile" at bounding box center [45, 158] width 44 height 9
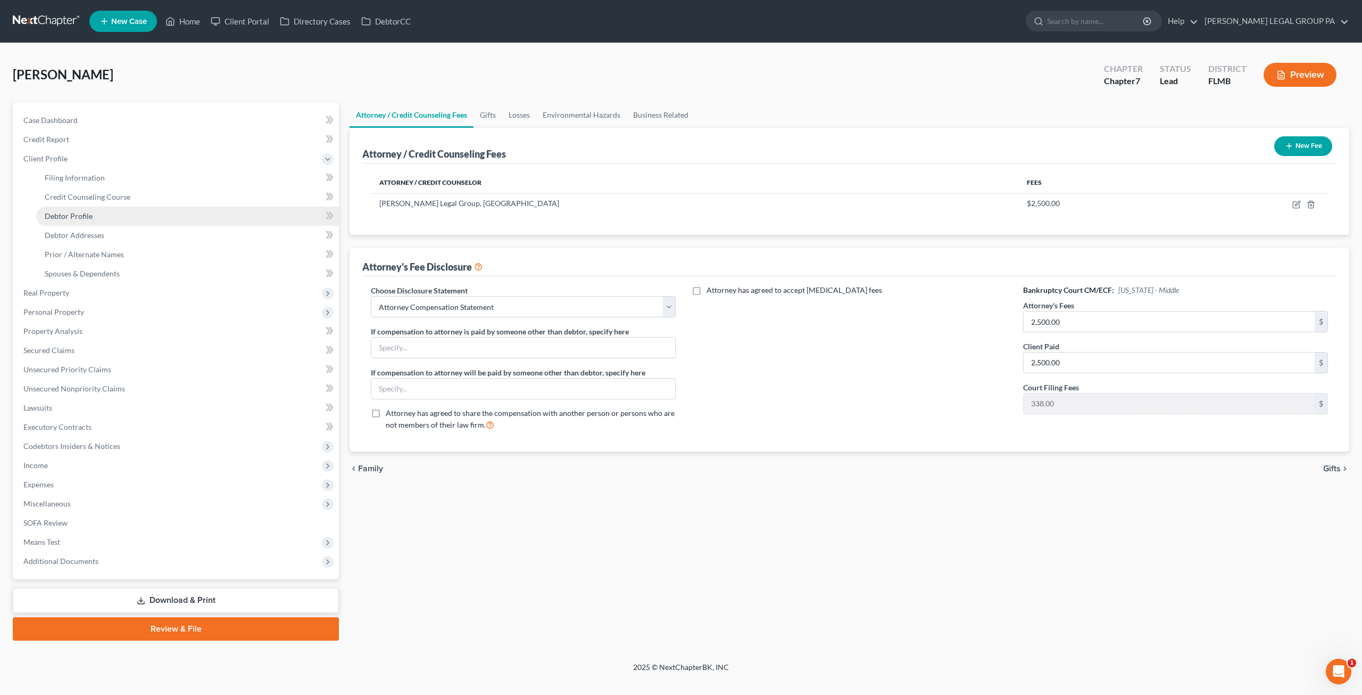
click at [94, 218] on link "Debtor Profile" at bounding box center [187, 215] width 303 height 19
select select "0"
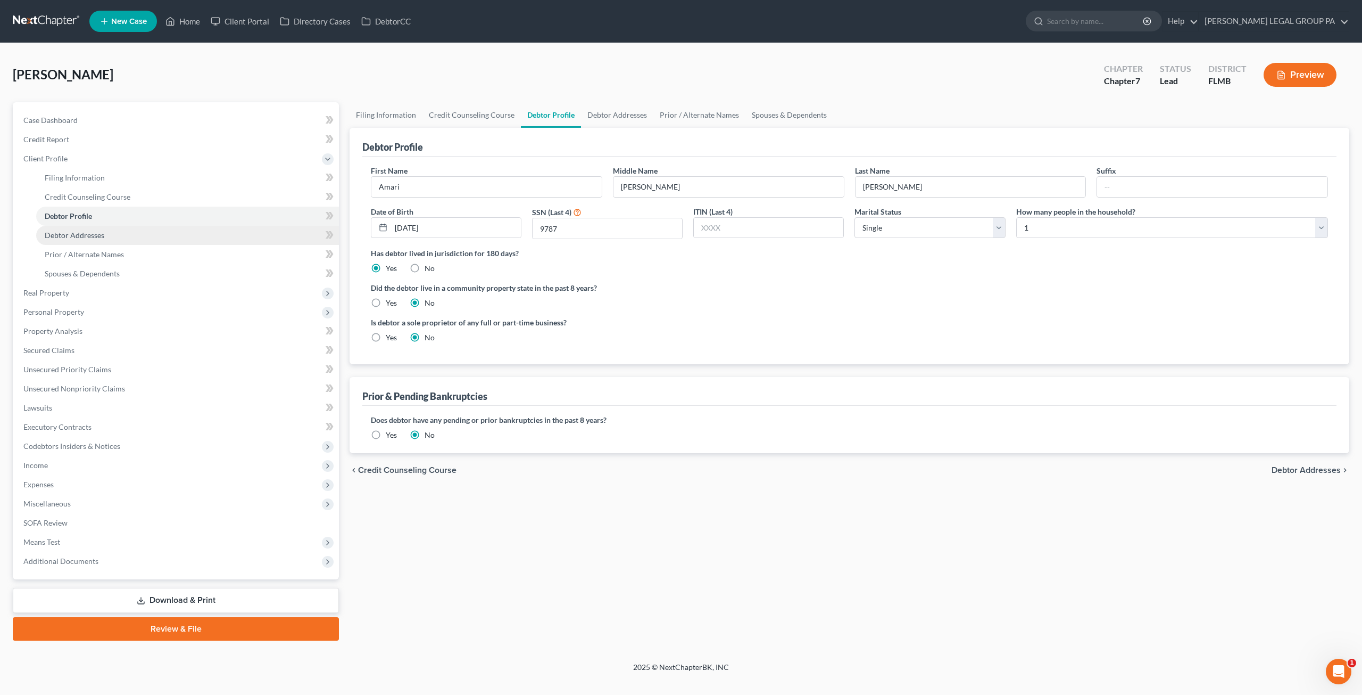
click at [109, 232] on link "Debtor Addresses" at bounding box center [187, 235] width 303 height 19
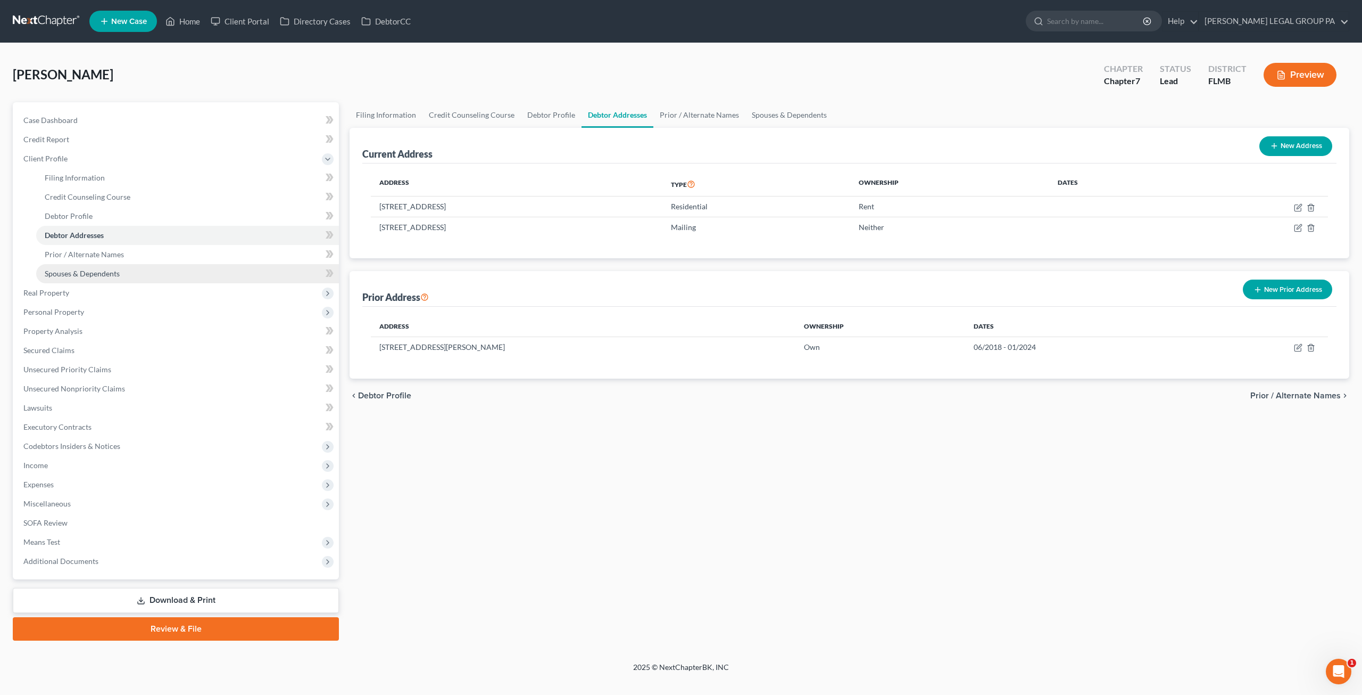
click at [118, 264] on link "Spouses & Dependents" at bounding box center [187, 273] width 303 height 19
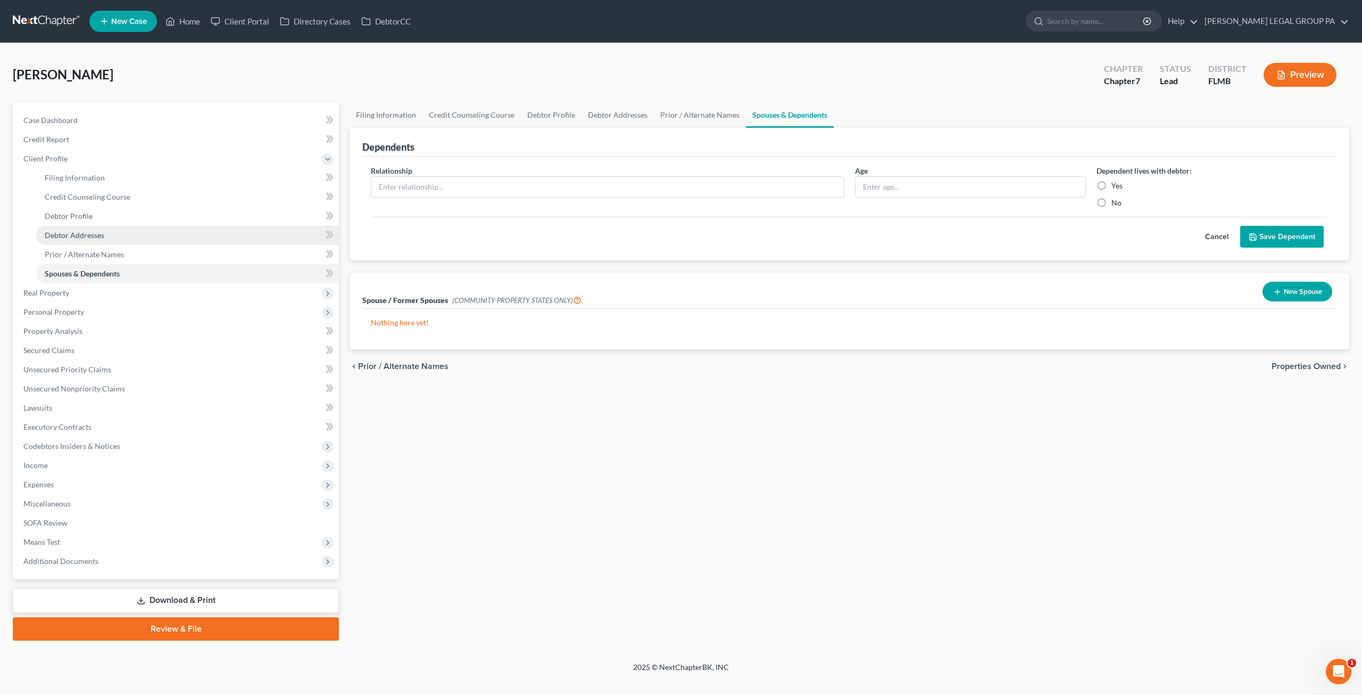
click at [97, 242] on link "Debtor Addresses" at bounding box center [187, 235] width 303 height 19
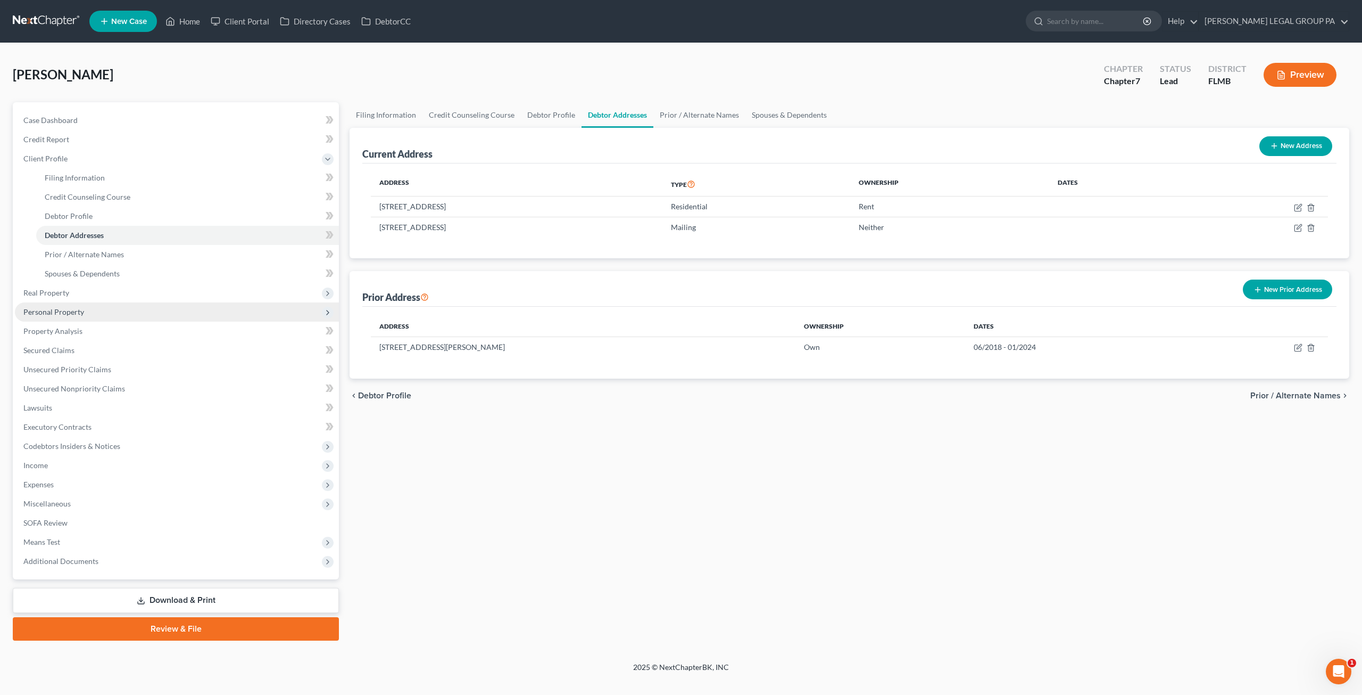
click at [79, 312] on span "Personal Property" at bounding box center [53, 311] width 61 height 9
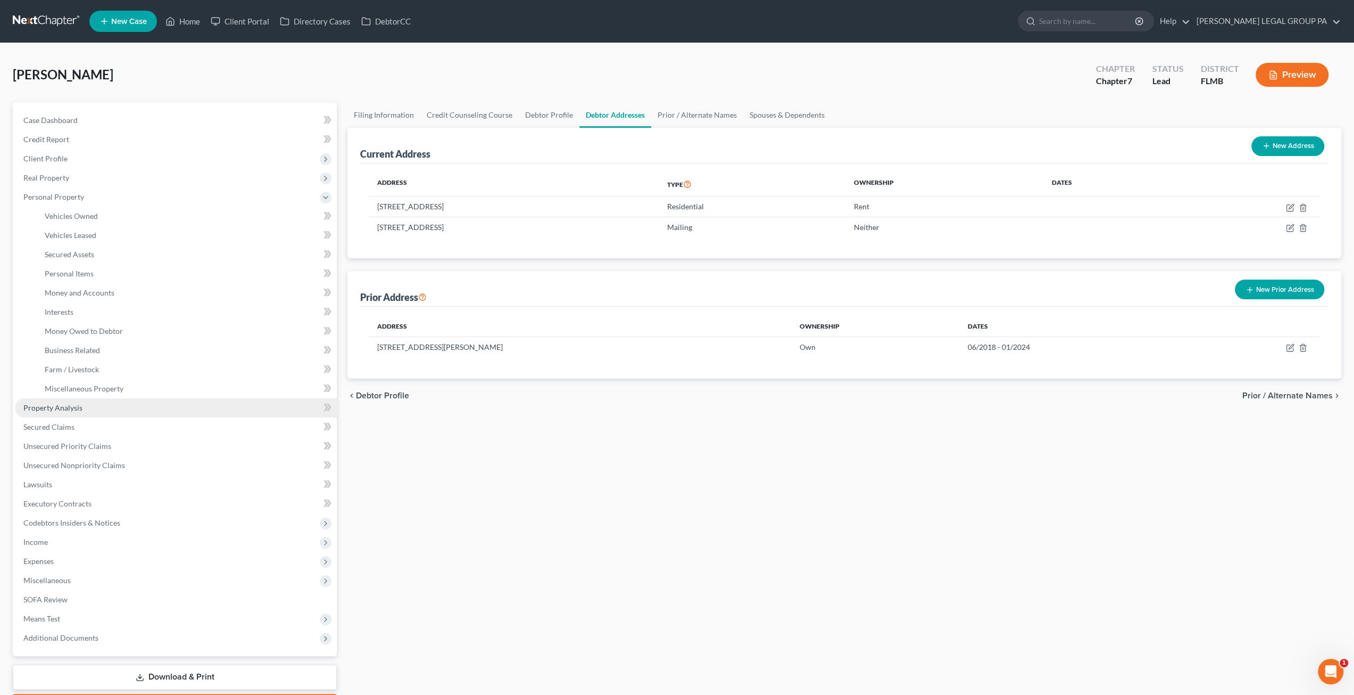
click at [84, 405] on link "Property Analysis" at bounding box center [176, 407] width 322 height 19
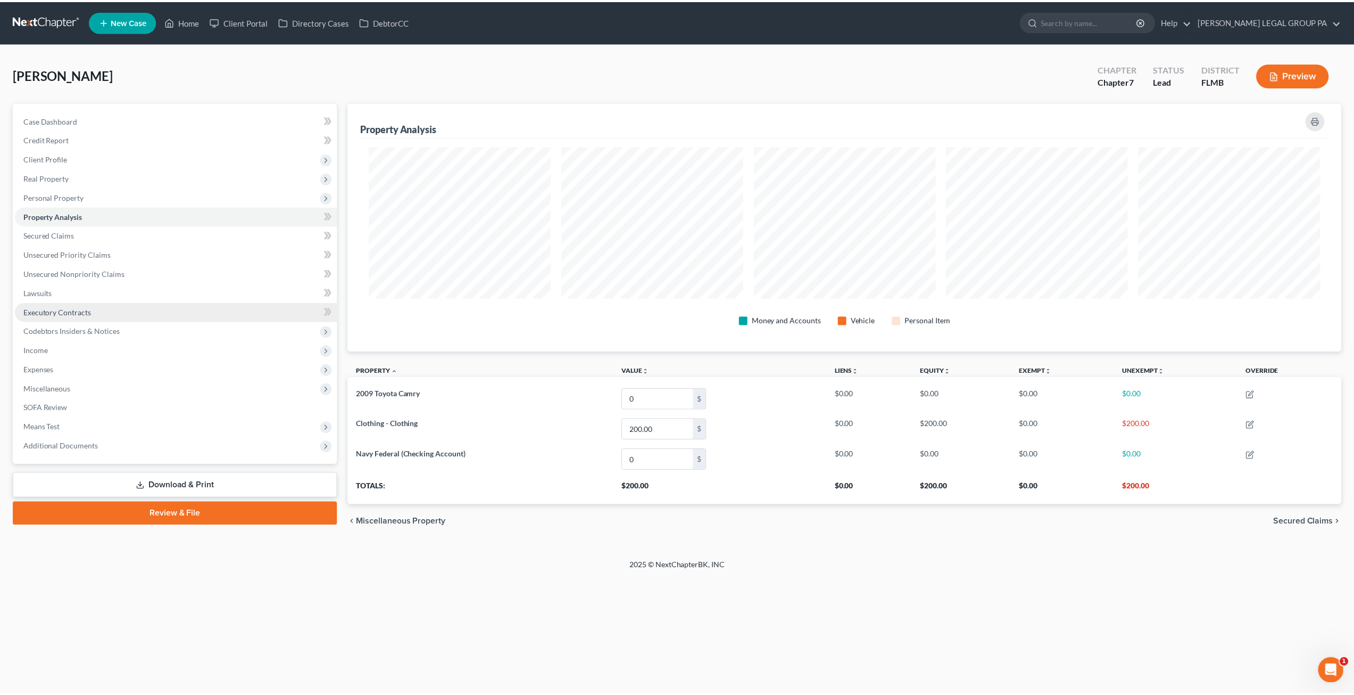
scroll to position [249, 999]
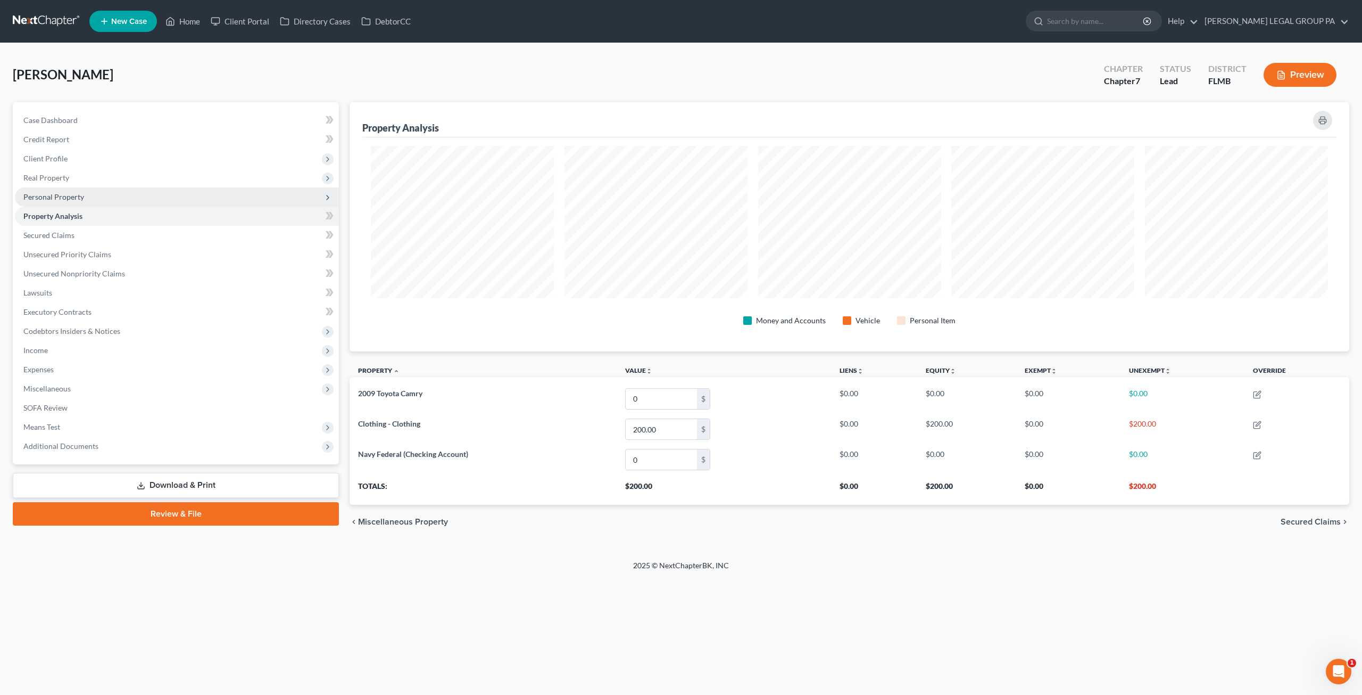
click at [73, 191] on span "Personal Property" at bounding box center [177, 196] width 324 height 19
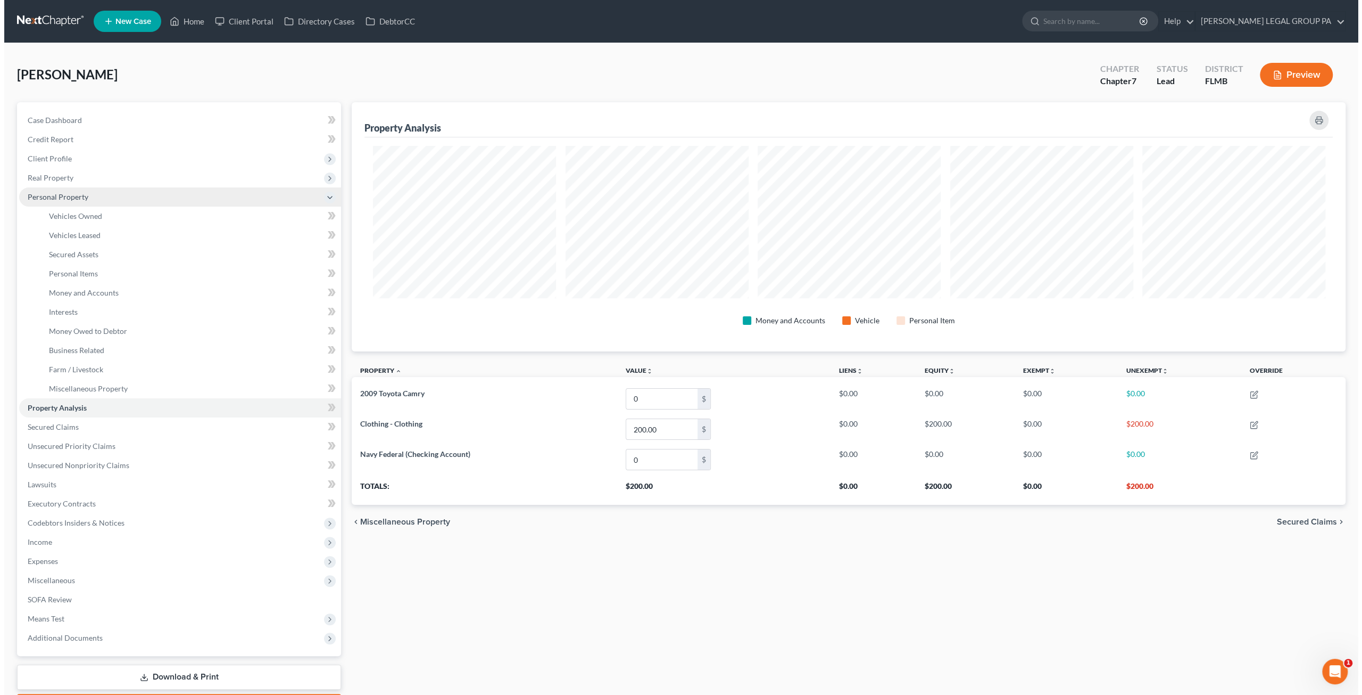
scroll to position [531959, 531213]
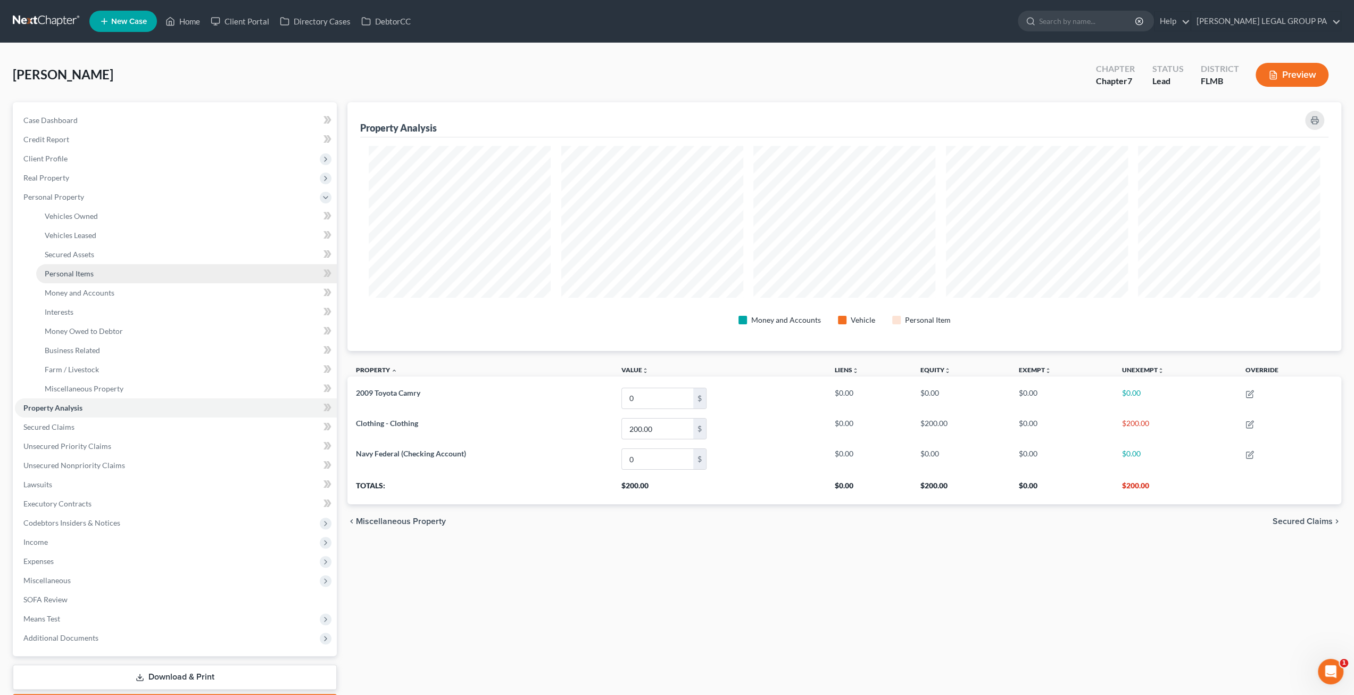
click at [85, 275] on span "Personal Items" at bounding box center [69, 273] width 49 height 9
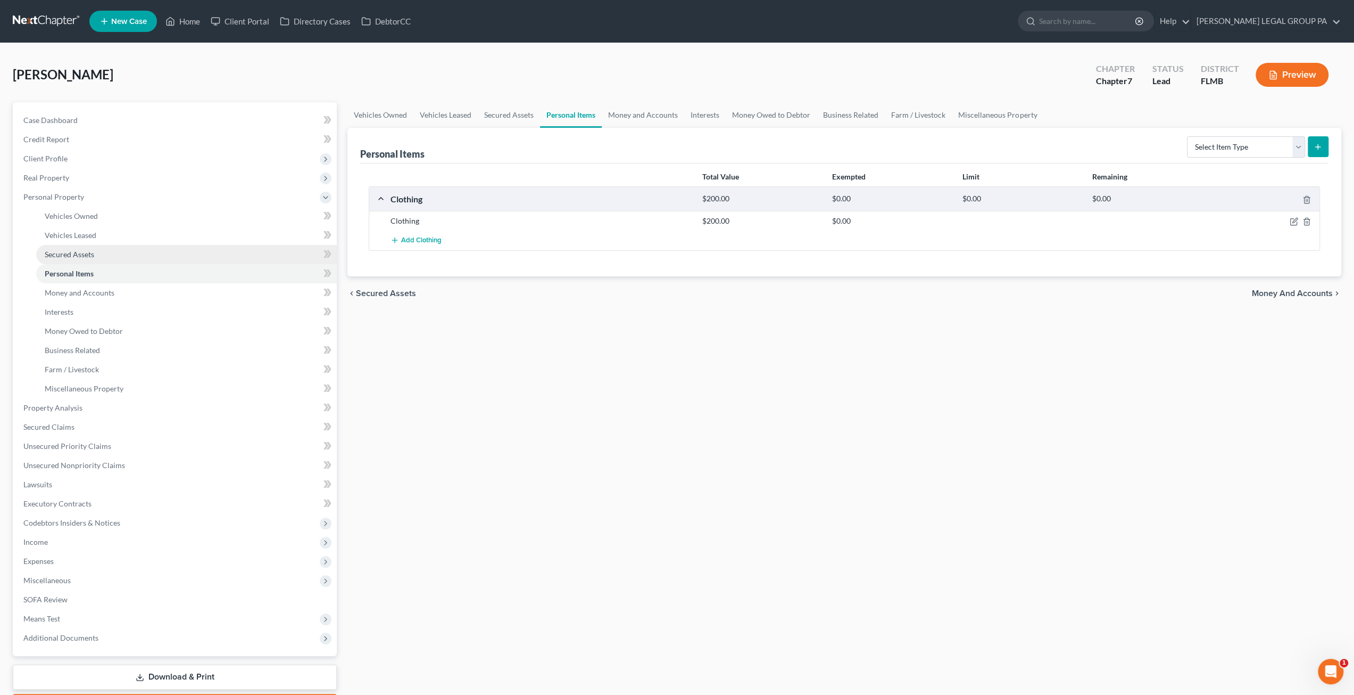
click at [86, 250] on span "Secured Assets" at bounding box center [69, 254] width 49 height 9
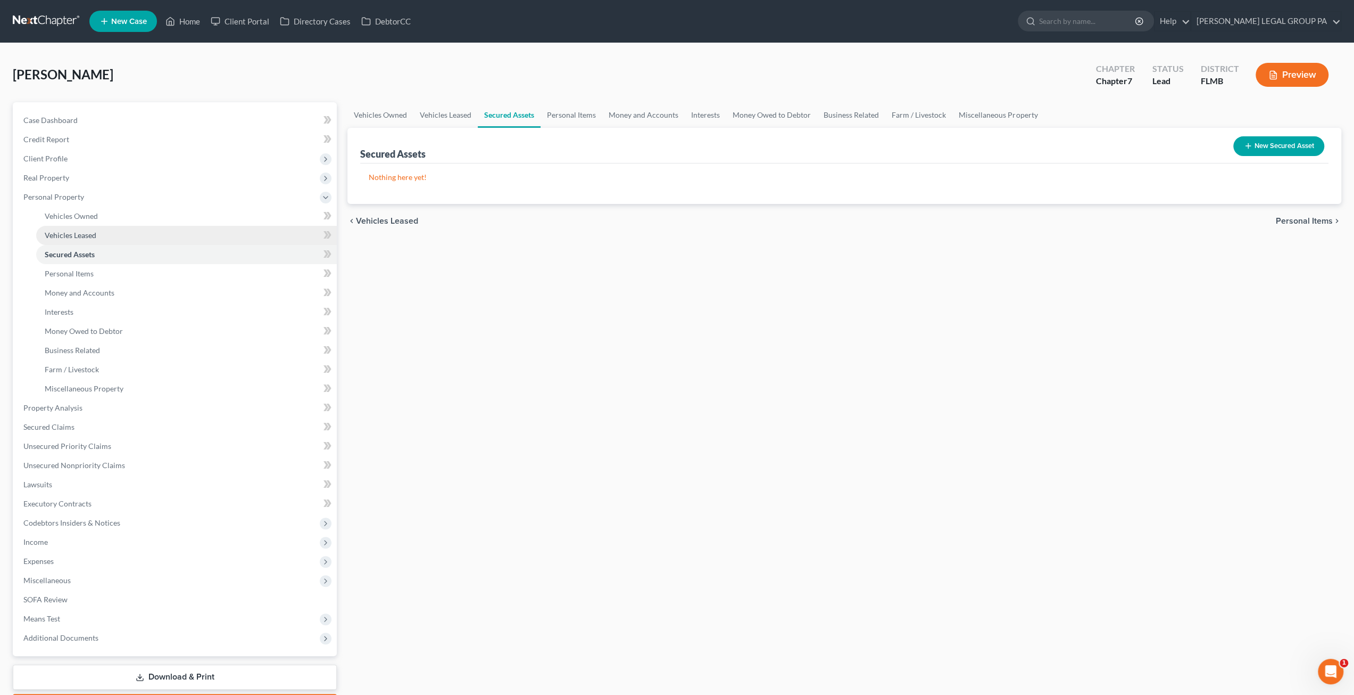
click at [87, 237] on span "Vehicles Leased" at bounding box center [71, 234] width 52 height 9
click at [98, 278] on link "Personal Items" at bounding box center [186, 273] width 301 height 19
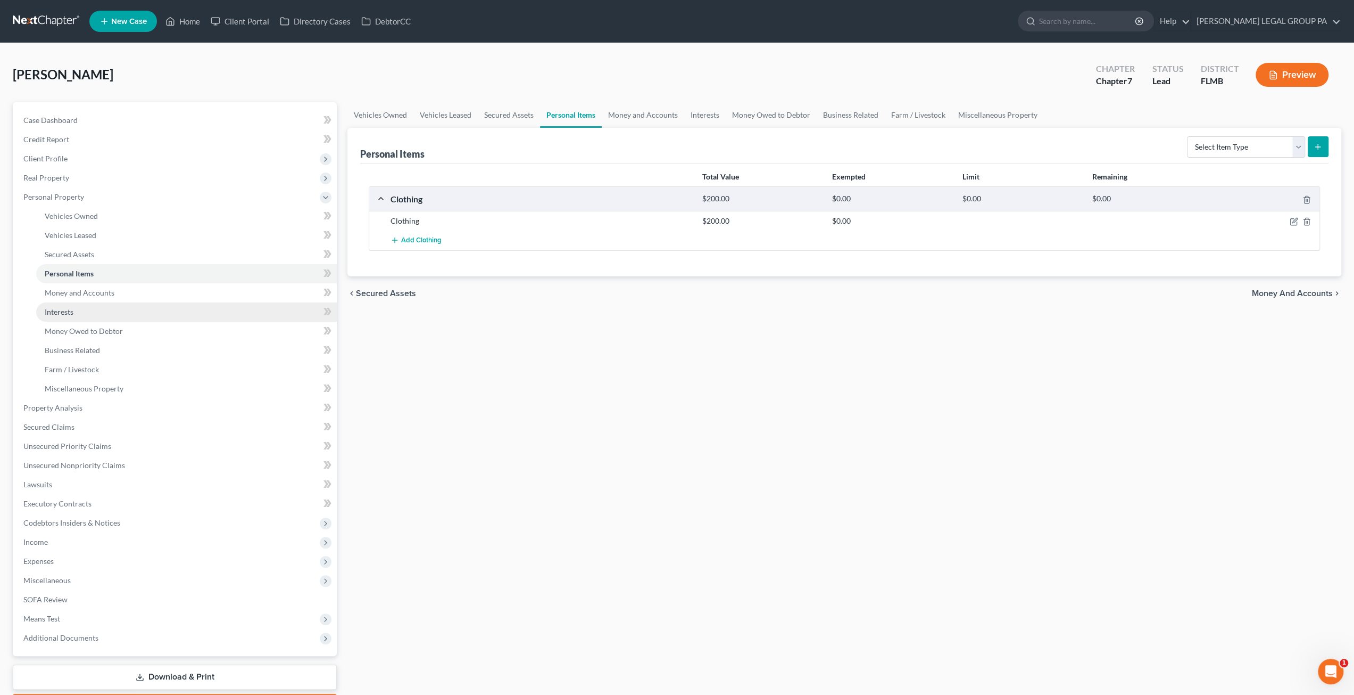
click at [120, 317] on link "Interests" at bounding box center [186, 311] width 301 height 19
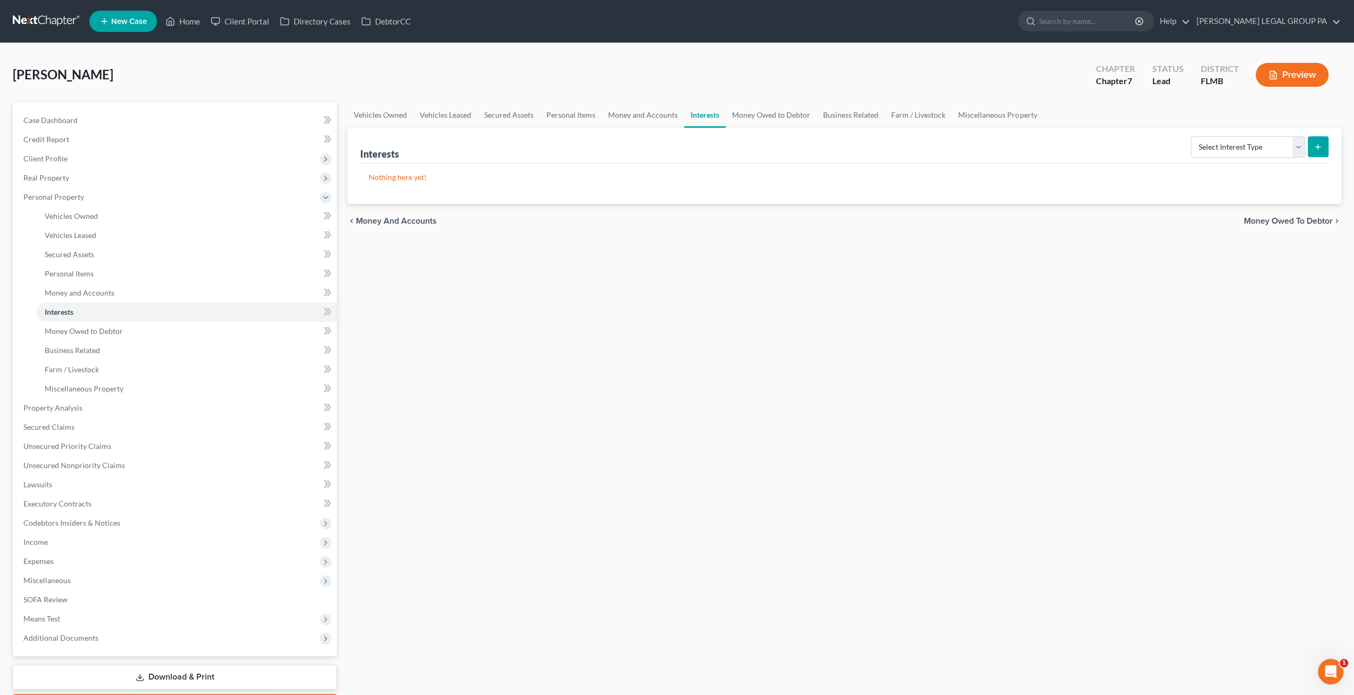
click at [120, 20] on span "New Case" at bounding box center [129, 22] width 36 height 8
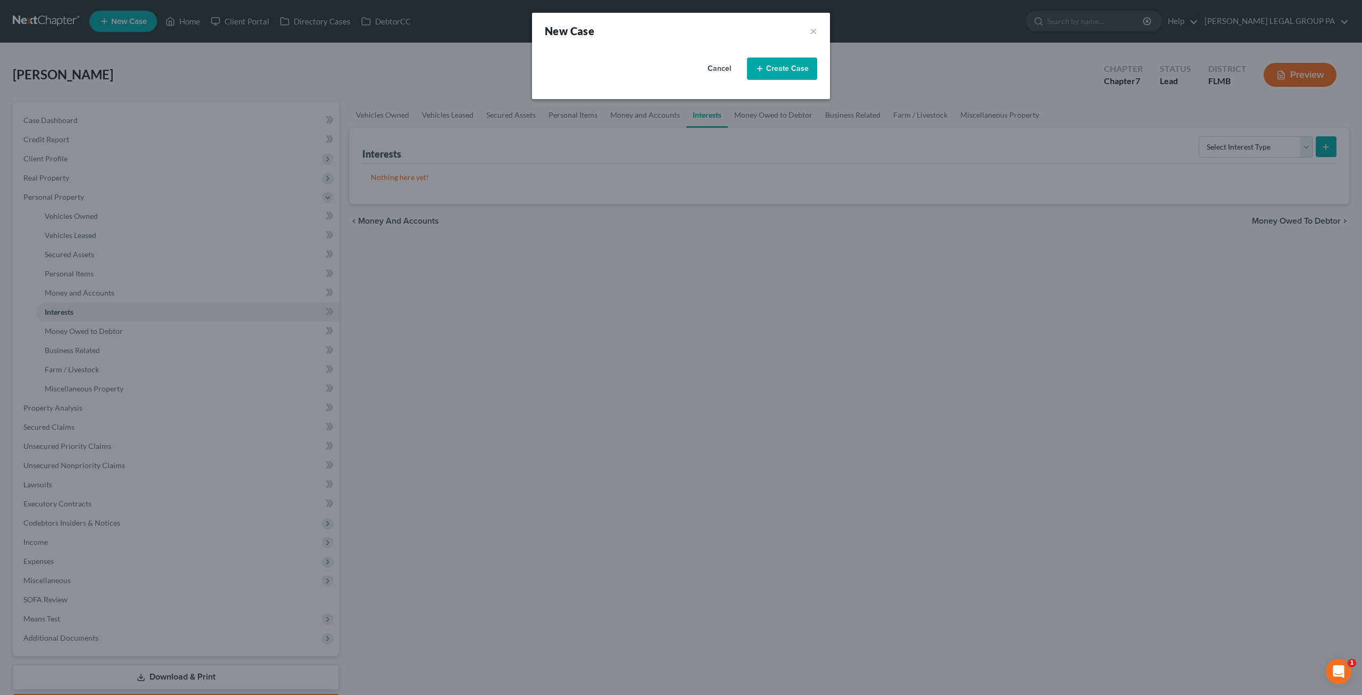
select select "15"
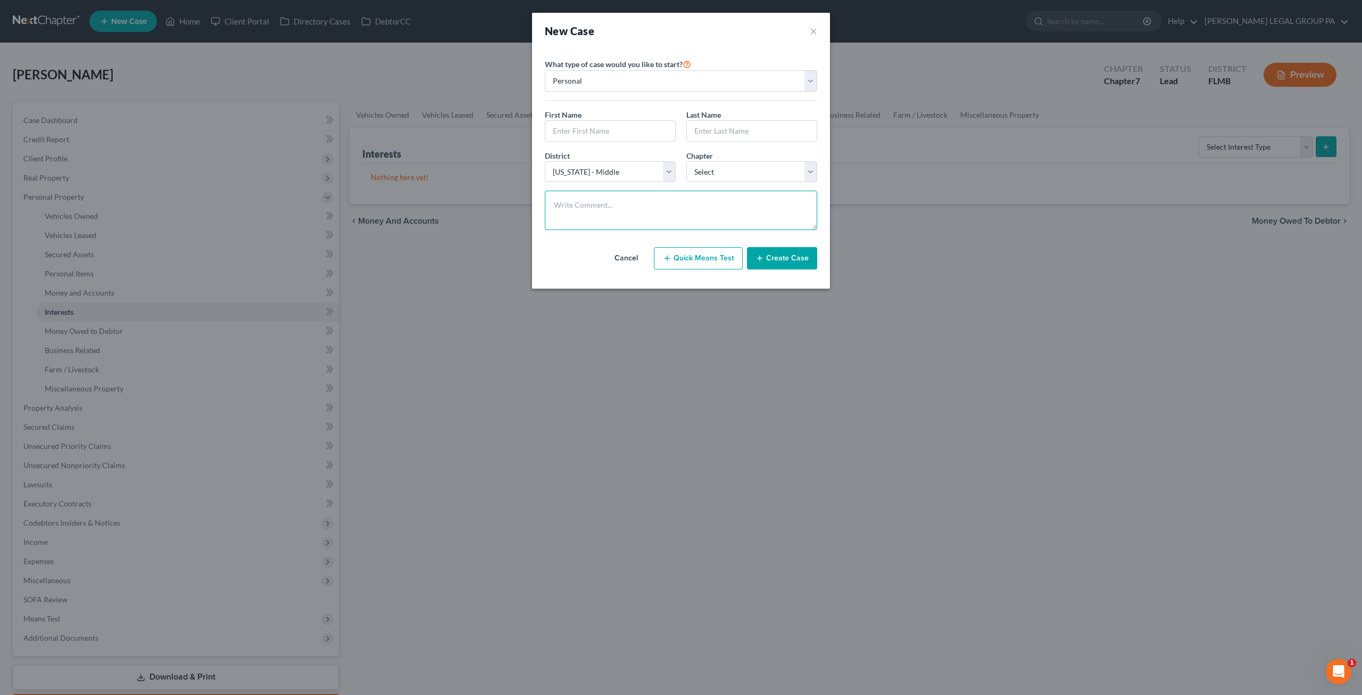
click at [599, 199] on textarea at bounding box center [681, 210] width 272 height 39
drag, startPoint x: 648, startPoint y: 205, endPoint x: 547, endPoint y: 203, distance: 101.1
click at [547, 203] on textarea "jamiebstowe@gmail.com" at bounding box center [681, 210] width 272 height 39
click at [647, 201] on textarea "jamiebstowe@gmail.com" at bounding box center [681, 210] width 272 height 39
drag, startPoint x: 642, startPoint y: 201, endPoint x: 550, endPoint y: 203, distance: 92.1
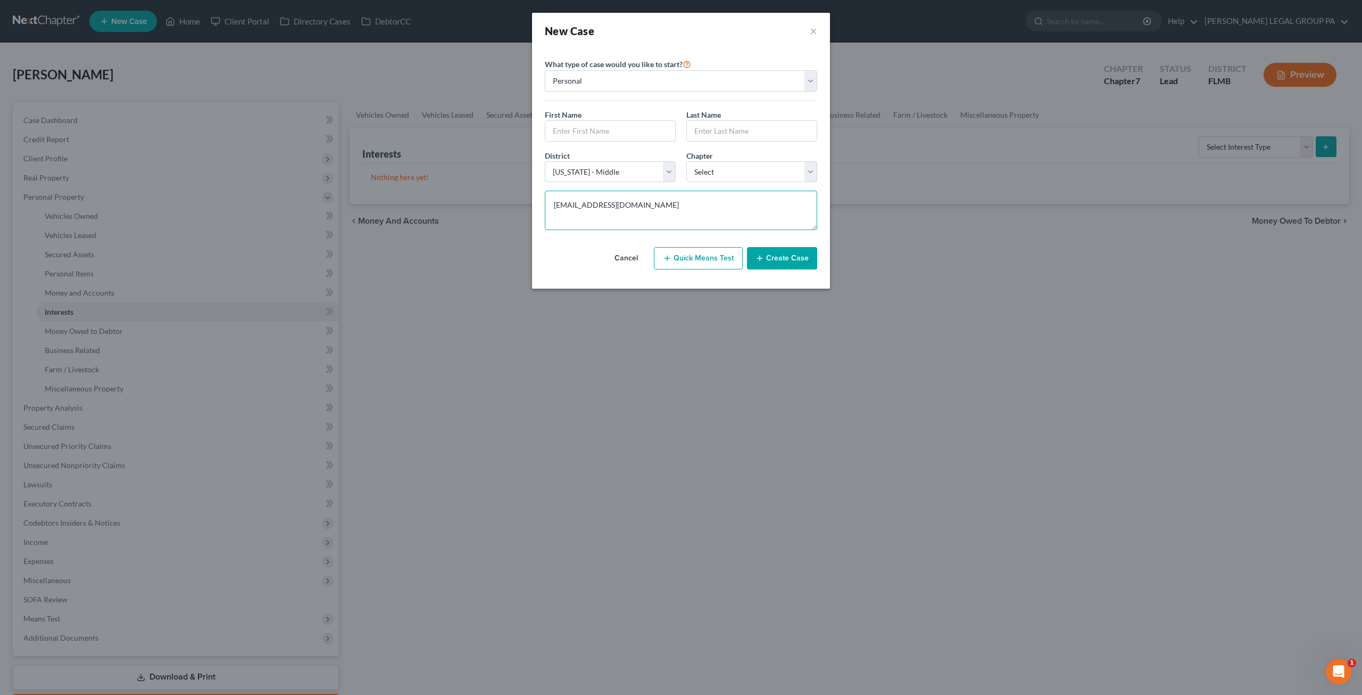
click at [550, 203] on textarea "jamiebstowe@gmail.com" at bounding box center [681, 210] width 272 height 39
type textarea "jamiebstowe@gmail.com"
click at [606, 130] on input "text" at bounding box center [611, 131] width 130 height 20
type input "Wendy"
click at [716, 134] on input "text" at bounding box center [752, 131] width 130 height 20
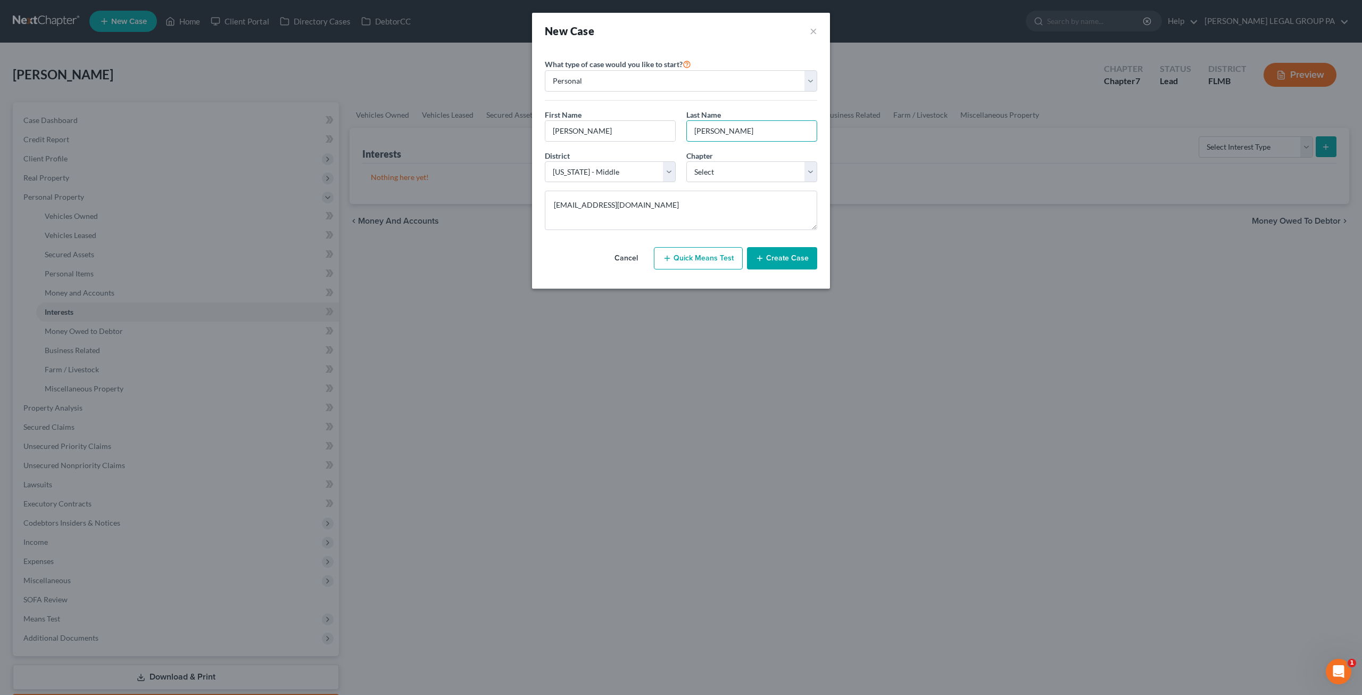
type input "Burnette"
drag, startPoint x: 722, startPoint y: 159, endPoint x: 722, endPoint y: 167, distance: 7.5
click at [722, 166] on div "Chapter * Select 7 11 12 13" at bounding box center [752, 166] width 142 height 32
click at [722, 167] on select "Select 7 11 12 13" at bounding box center [752, 171] width 131 height 21
select select "0"
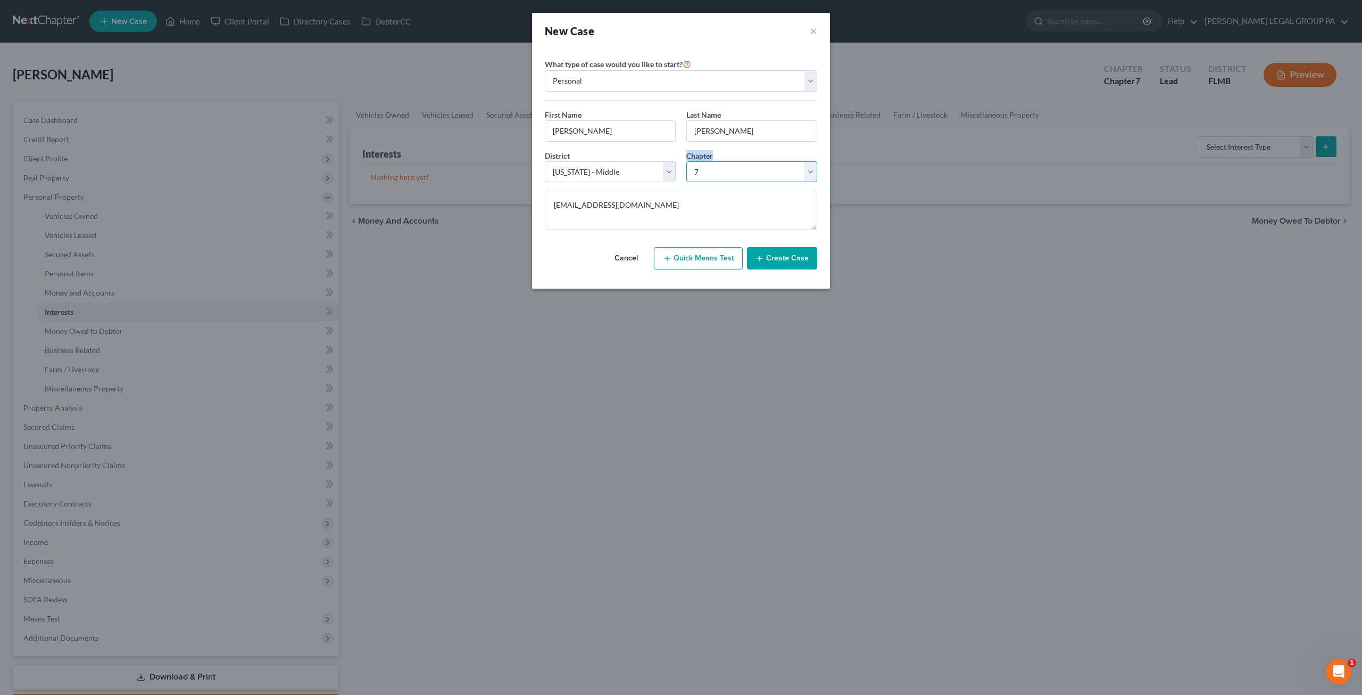
click at [687, 161] on select "Select 7 11 12 13" at bounding box center [752, 171] width 131 height 21
drag, startPoint x: 670, startPoint y: 206, endPoint x: 531, endPoint y: 208, distance: 139.4
click at [531, 209] on div "New Case × Please select case type * Bankruptcy Bankruptcy What type of case wo…" at bounding box center [681, 347] width 1362 height 695
click at [778, 255] on button "Create Case" at bounding box center [782, 258] width 70 height 22
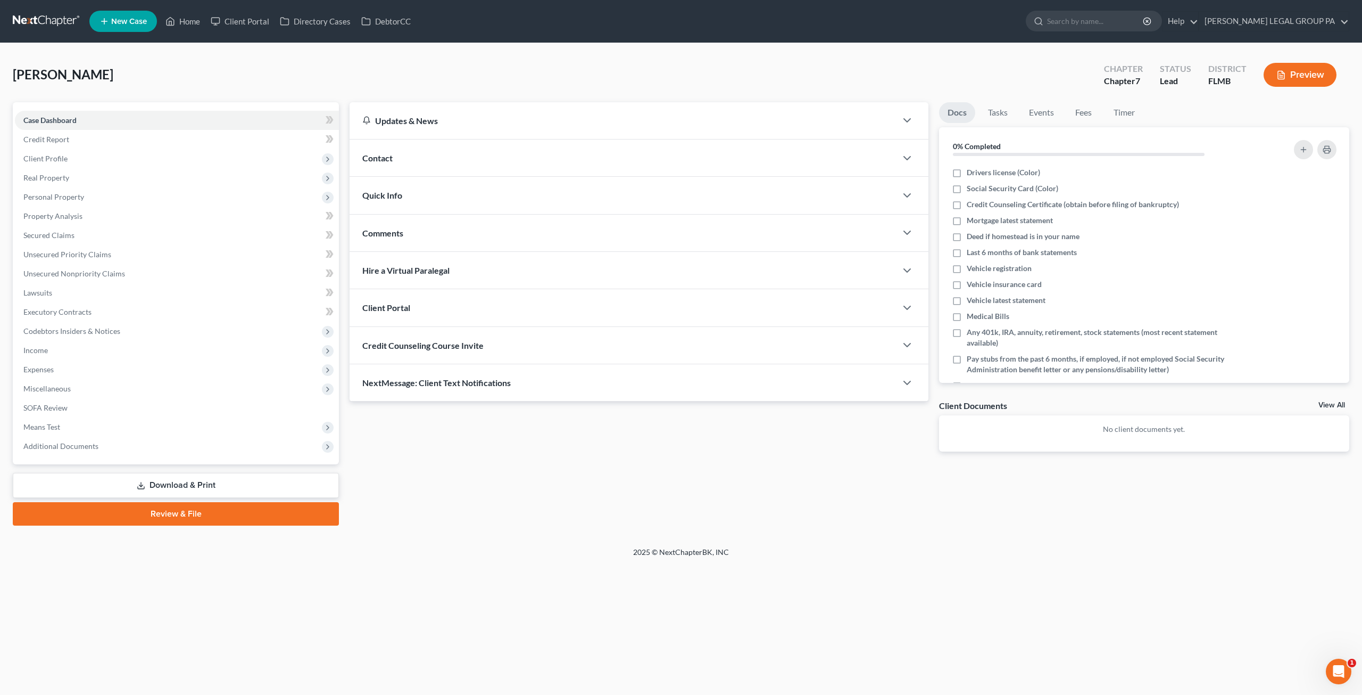
click at [445, 346] on span "Credit Counseling Course Invite" at bounding box center [422, 345] width 121 height 10
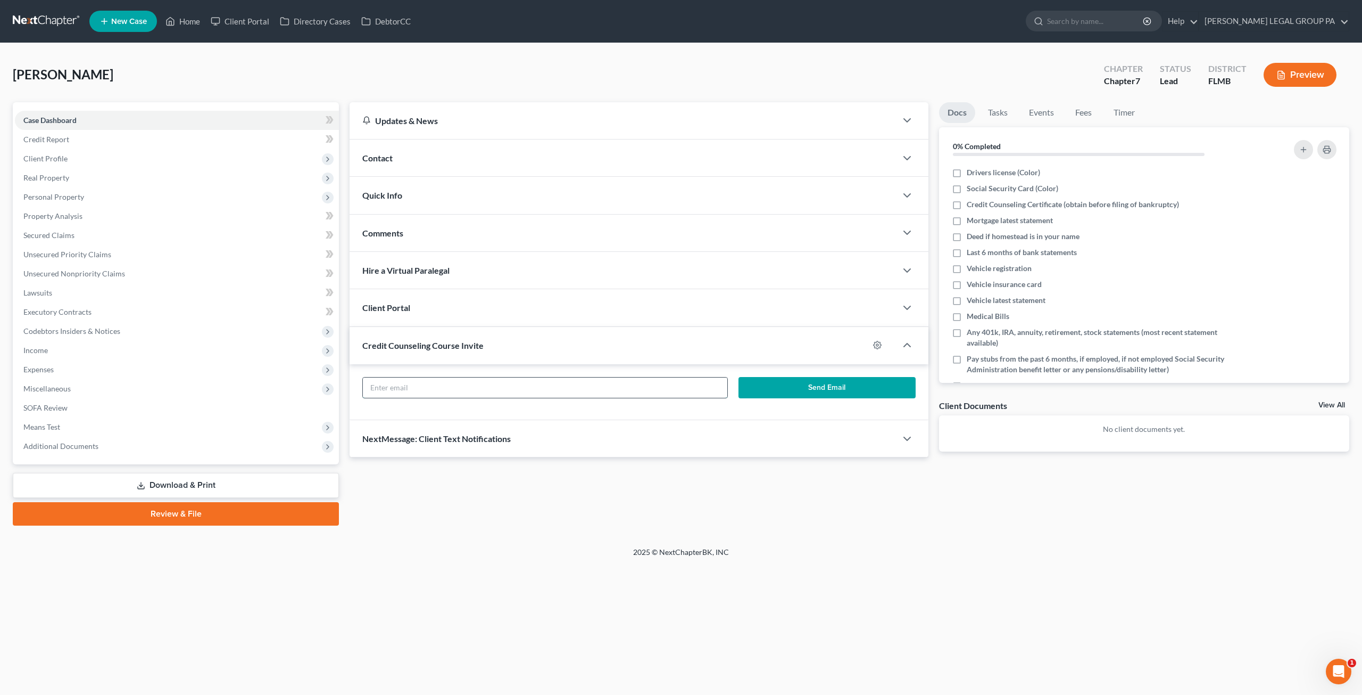
click at [426, 388] on input "text" at bounding box center [545, 387] width 365 height 20
paste input "jamiebstowe@gmail.com"
type input "jamiebstowe@gmail.com"
click at [801, 387] on button "Send Email" at bounding box center [827, 387] width 177 height 21
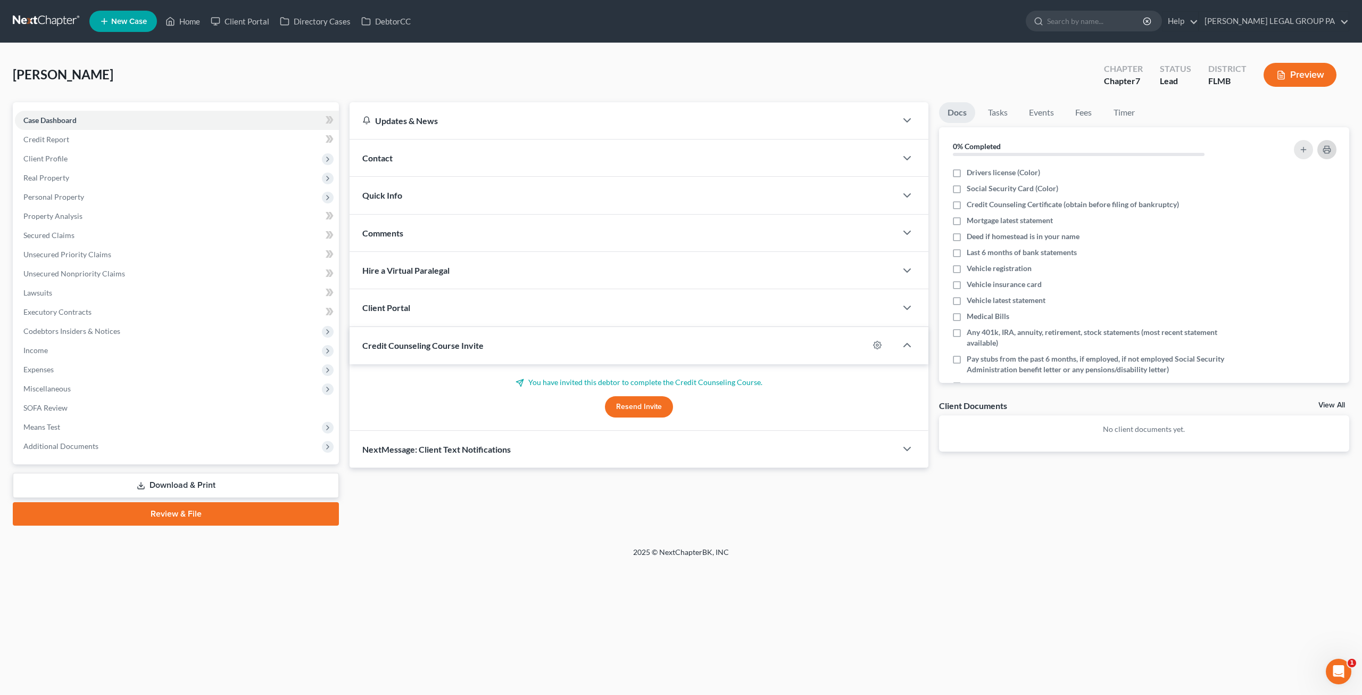
click at [1329, 146] on polyline "button" at bounding box center [1327, 147] width 4 height 3
click at [60, 12] on link at bounding box center [47, 21] width 68 height 19
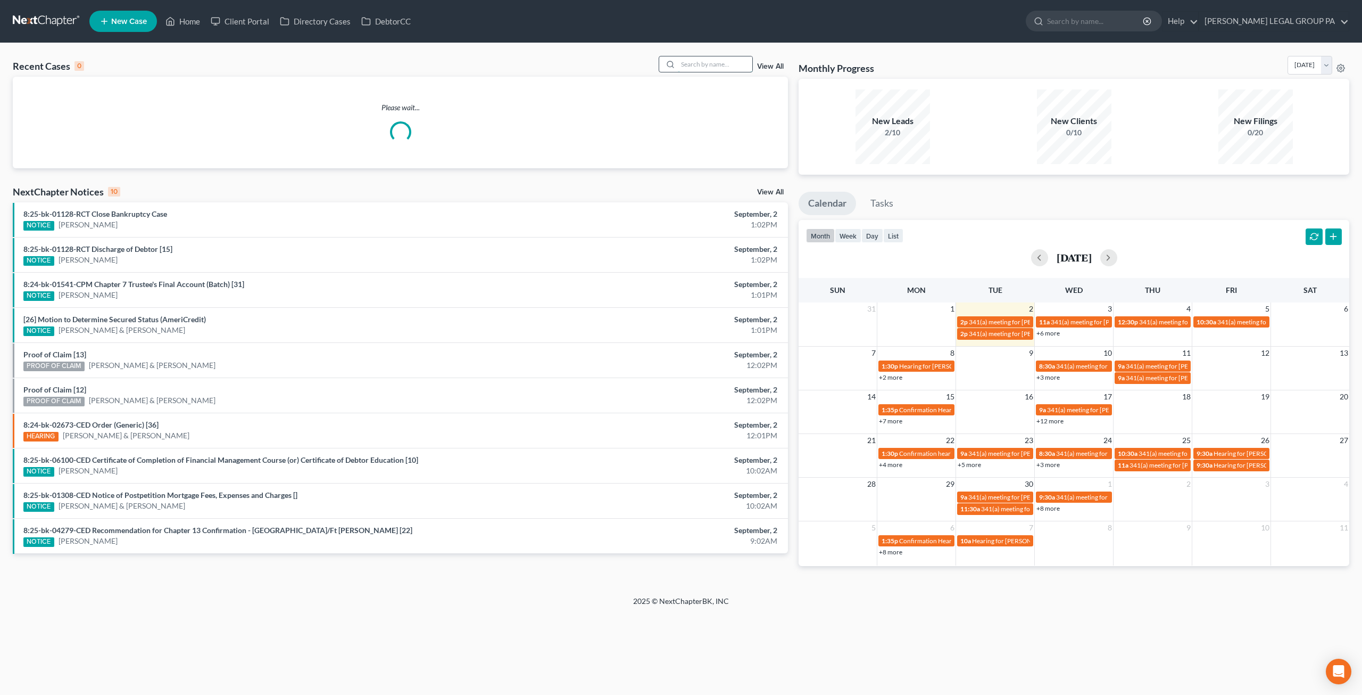
click at [708, 59] on input "search" at bounding box center [715, 63] width 75 height 15
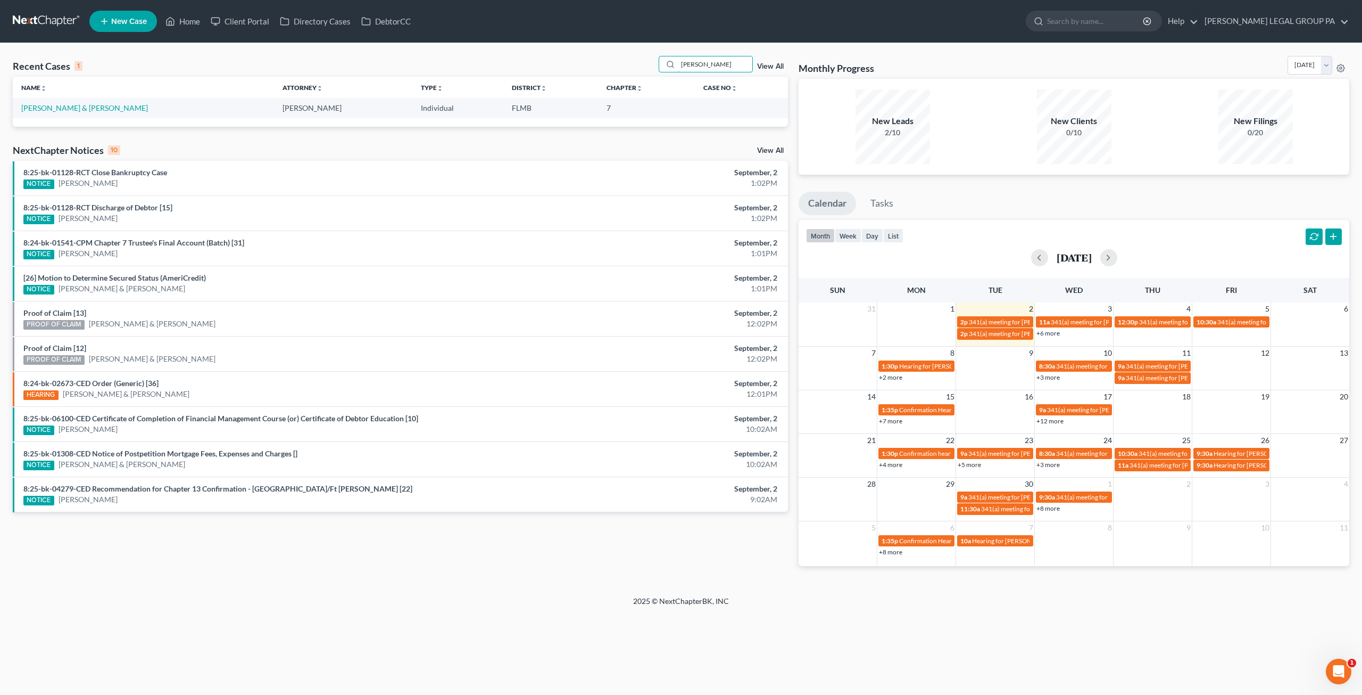
type input "[PERSON_NAME]"
click at [88, 112] on td "[PERSON_NAME] & [PERSON_NAME]" at bounding box center [143, 108] width 261 height 20
click at [84, 109] on link "[PERSON_NAME] & [PERSON_NAME]" at bounding box center [84, 107] width 127 height 9
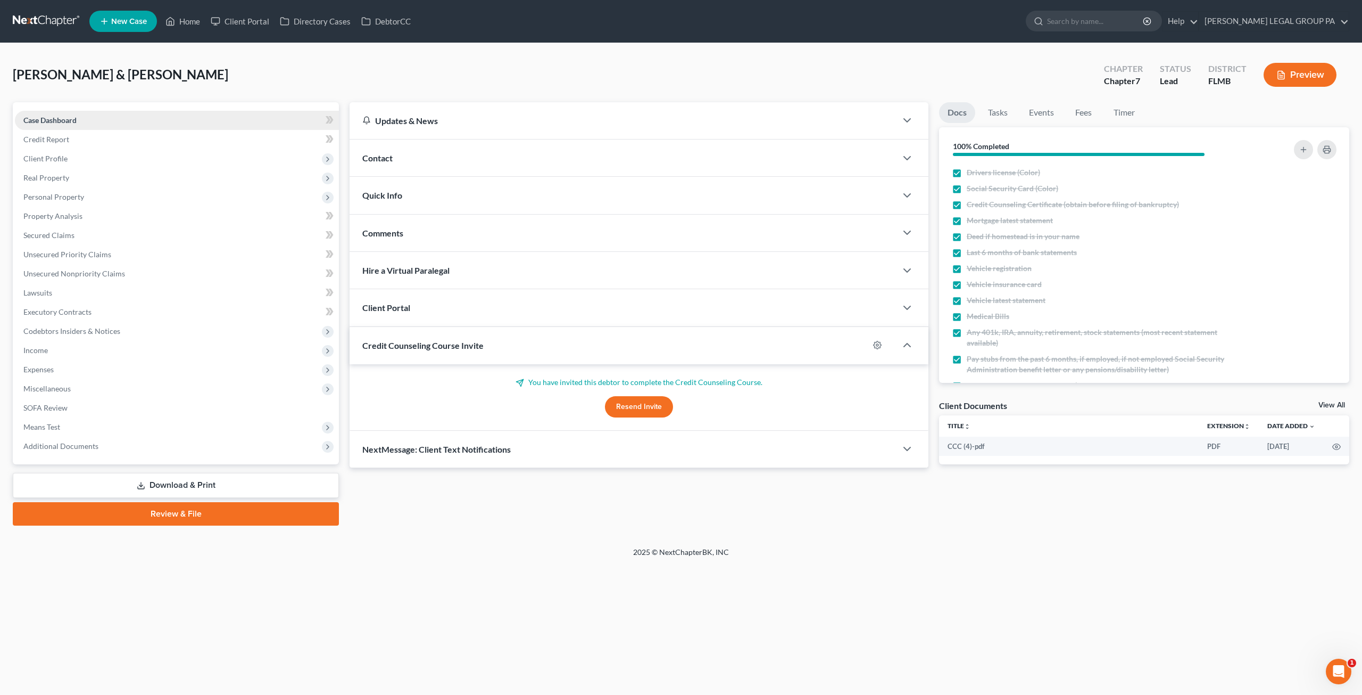
click at [50, 119] on span "Case Dashboard" at bounding box center [49, 119] width 53 height 9
click at [61, 98] on div "[PERSON_NAME] & [PERSON_NAME] Upgraded Chapter Chapter 7 Status Lead District […" at bounding box center [681, 79] width 1337 height 46
click at [62, 277] on span "Unsecured Nonpriority Claims" at bounding box center [74, 273] width 102 height 9
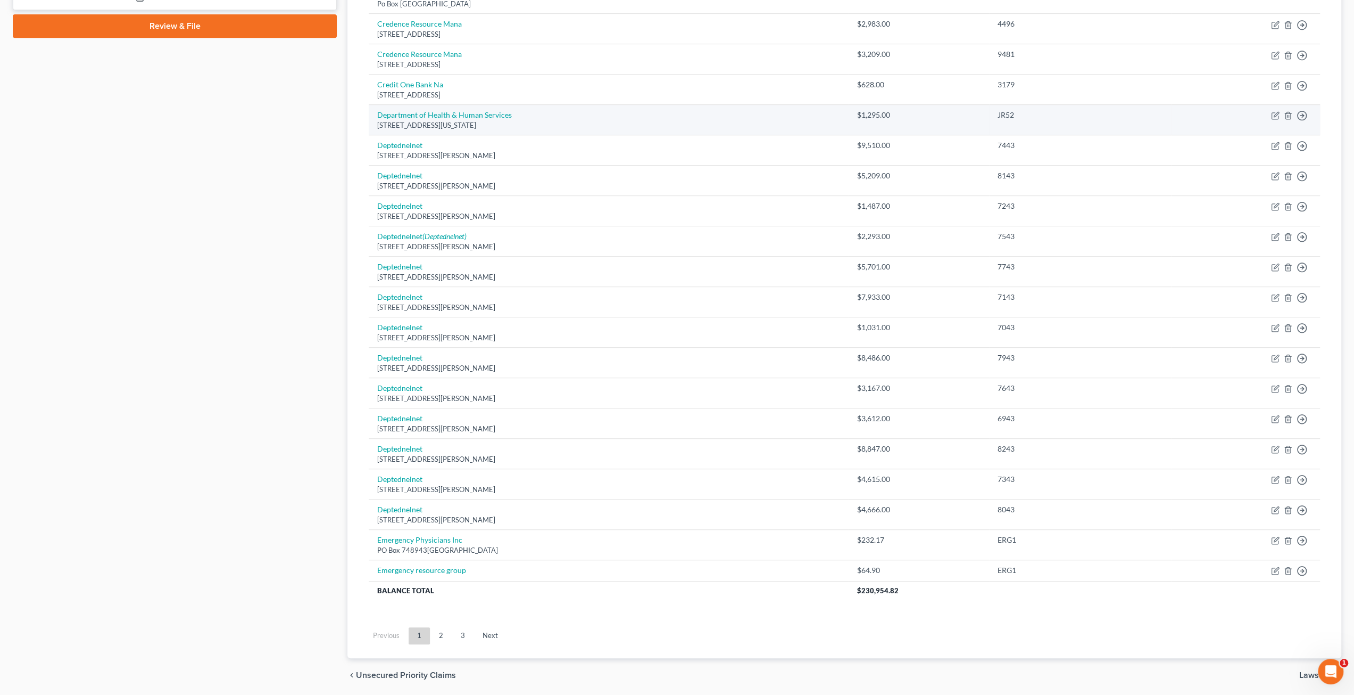
scroll to position [519, 0]
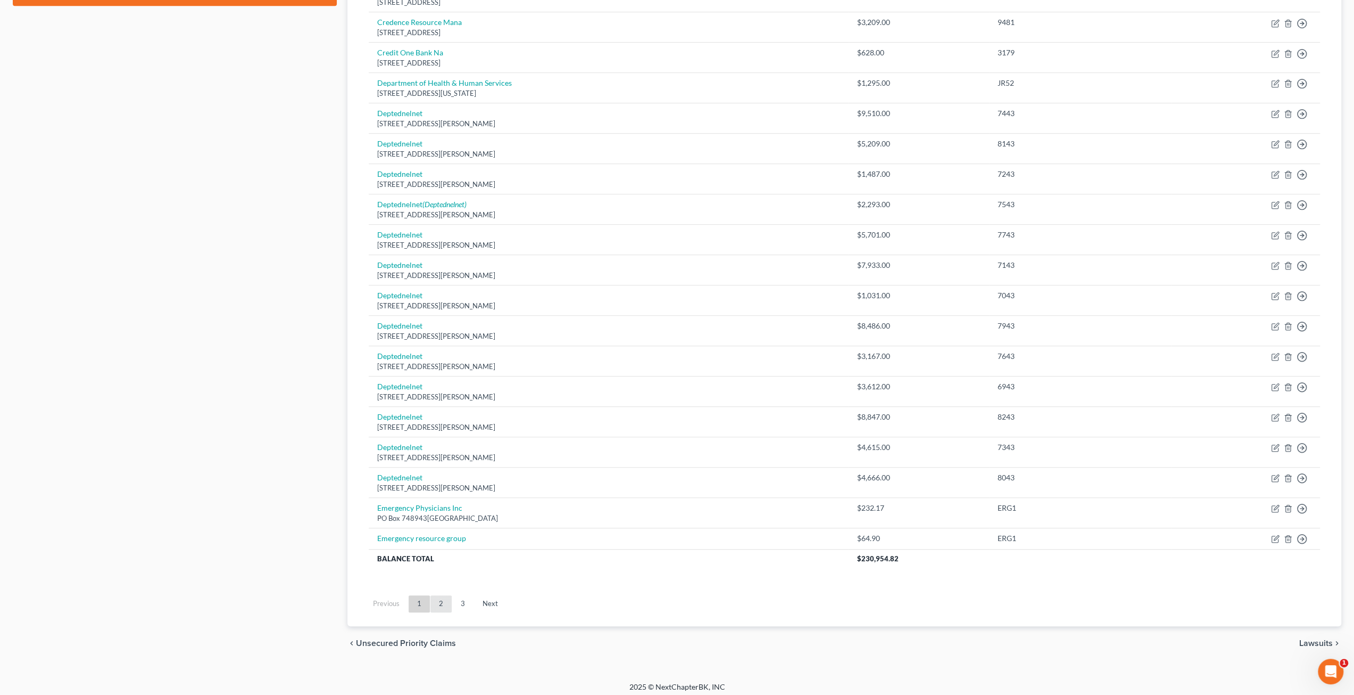
click at [448, 598] on link "2" at bounding box center [441, 603] width 21 height 17
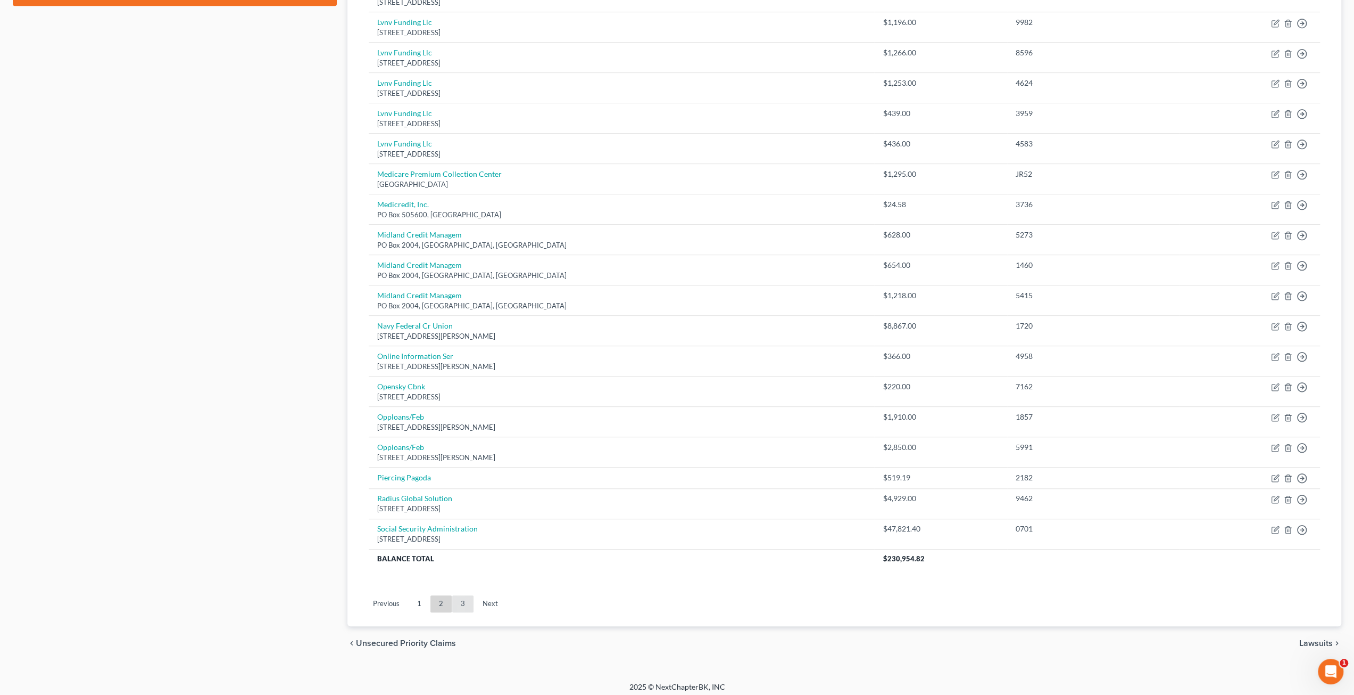
click at [464, 600] on link "3" at bounding box center [462, 603] width 21 height 17
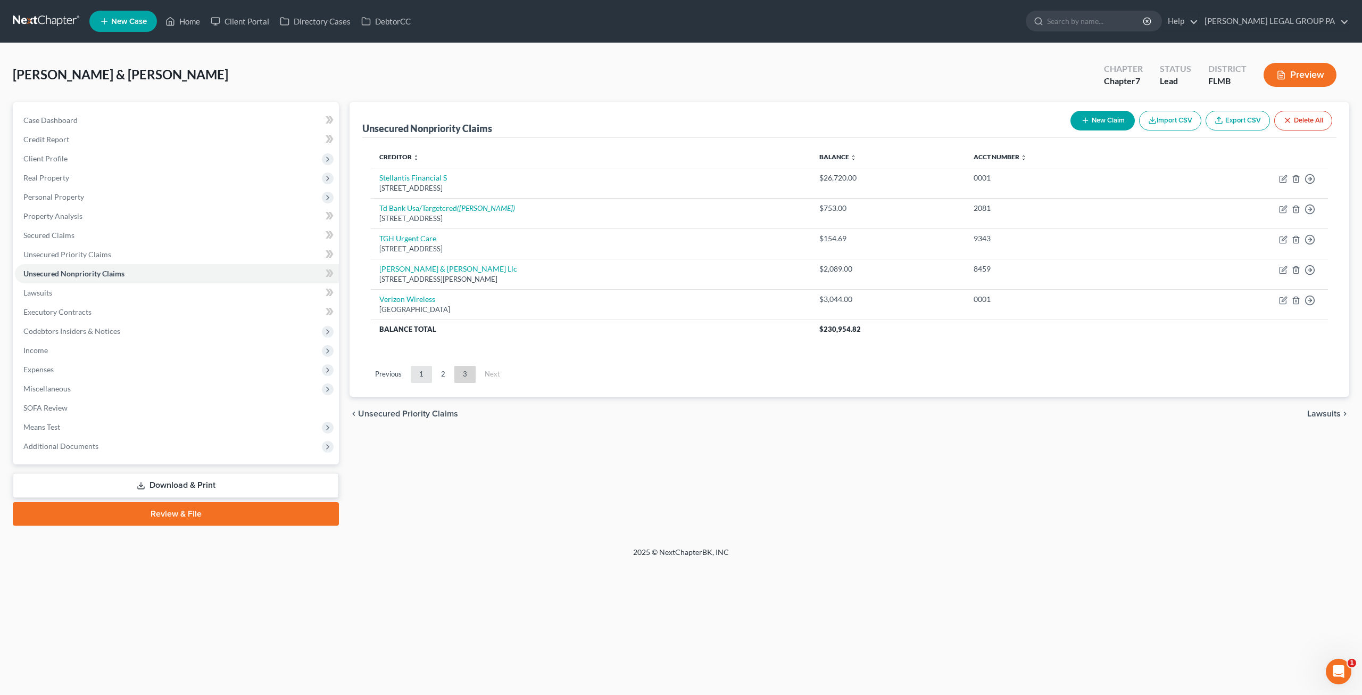
click at [425, 373] on link "1" at bounding box center [421, 374] width 21 height 17
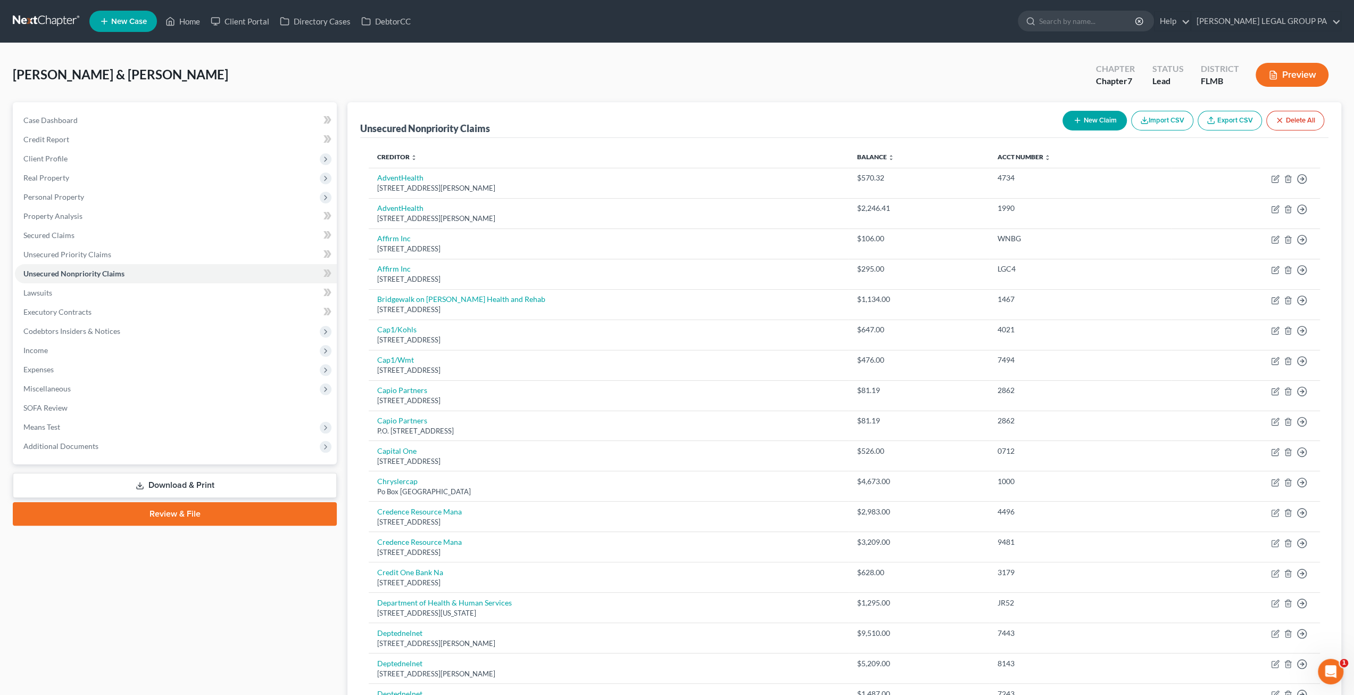
click at [1085, 115] on button "New Claim" at bounding box center [1095, 121] width 64 height 20
select select "2"
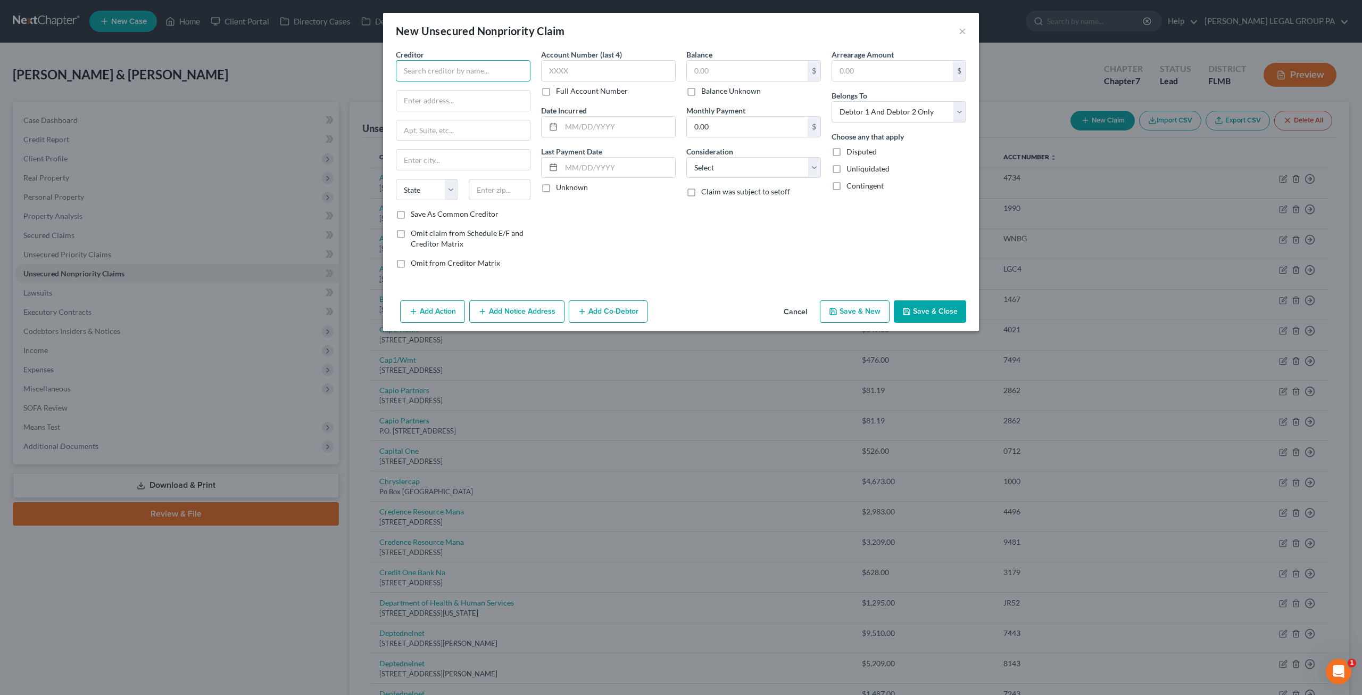
click at [436, 69] on input "text" at bounding box center [463, 70] width 135 height 21
click at [441, 71] on input "[GEOGRAPHIC_DATA]" at bounding box center [463, 70] width 135 height 21
drag, startPoint x: 502, startPoint y: 74, endPoint x: 428, endPoint y: 61, distance: 75.2
click at [428, 61] on input "Village Plasaa Dental" at bounding box center [463, 70] width 135 height 21
drag, startPoint x: 460, startPoint y: 73, endPoint x: 371, endPoint y: 69, distance: 89.0
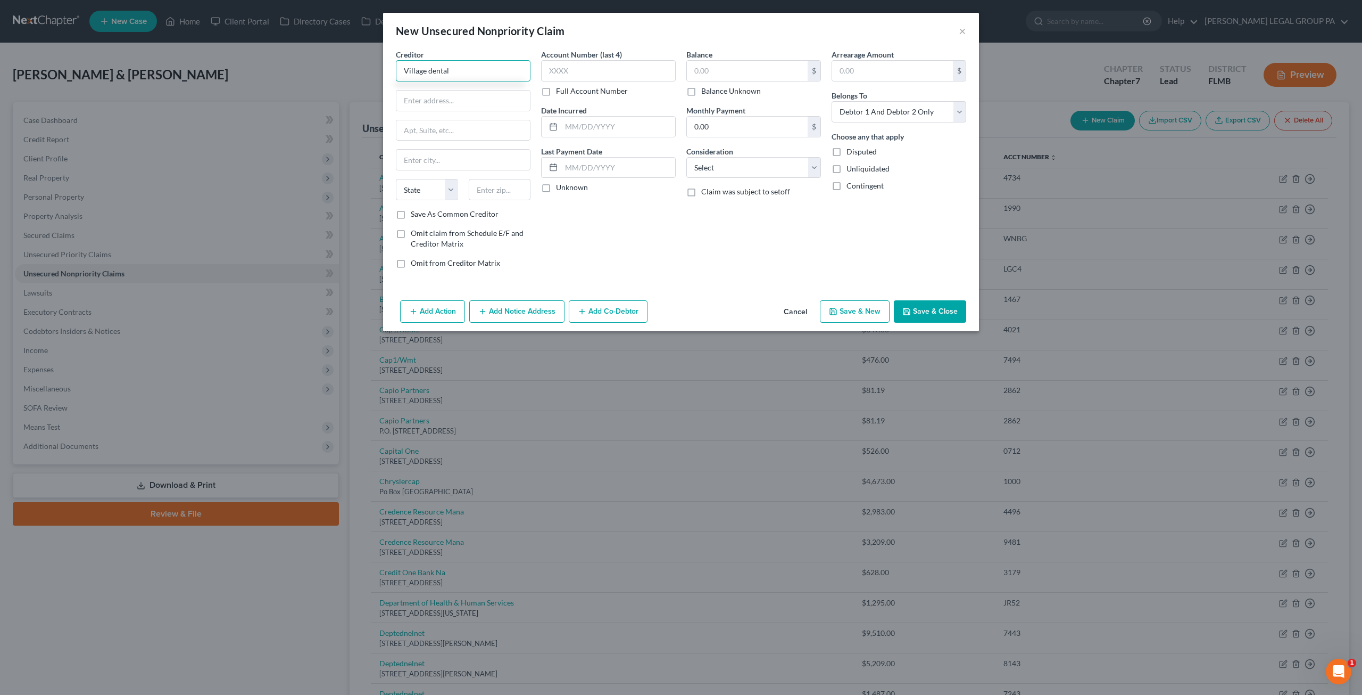
click at [371, 69] on div "New Unsecured Nonpriority Claim × Creditor * Village dental State [US_STATE][GE…" at bounding box center [681, 347] width 1362 height 695
type input "[GEOGRAPHIC_DATA]"
click at [600, 75] on input "text" at bounding box center [608, 70] width 135 height 21
type input "5809"
click at [717, 81] on div "$ Balance Unknown" at bounding box center [754, 78] width 135 height 36
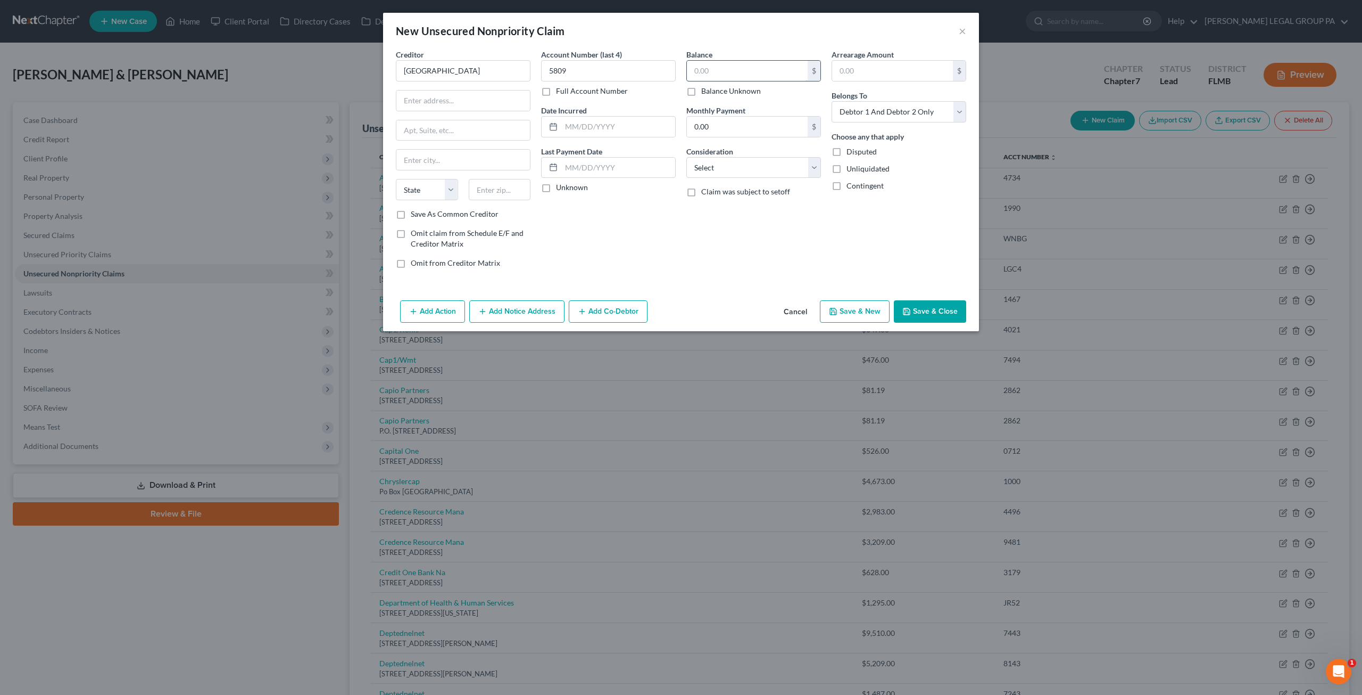
click at [715, 75] on input "text" at bounding box center [747, 71] width 121 height 20
type input "2,270.10"
click at [470, 105] on input "text" at bounding box center [463, 100] width 134 height 20
click at [455, 96] on input "text" at bounding box center [463, 100] width 134 height 20
drag, startPoint x: 503, startPoint y: 100, endPoint x: 467, endPoint y: 99, distance: 36.7
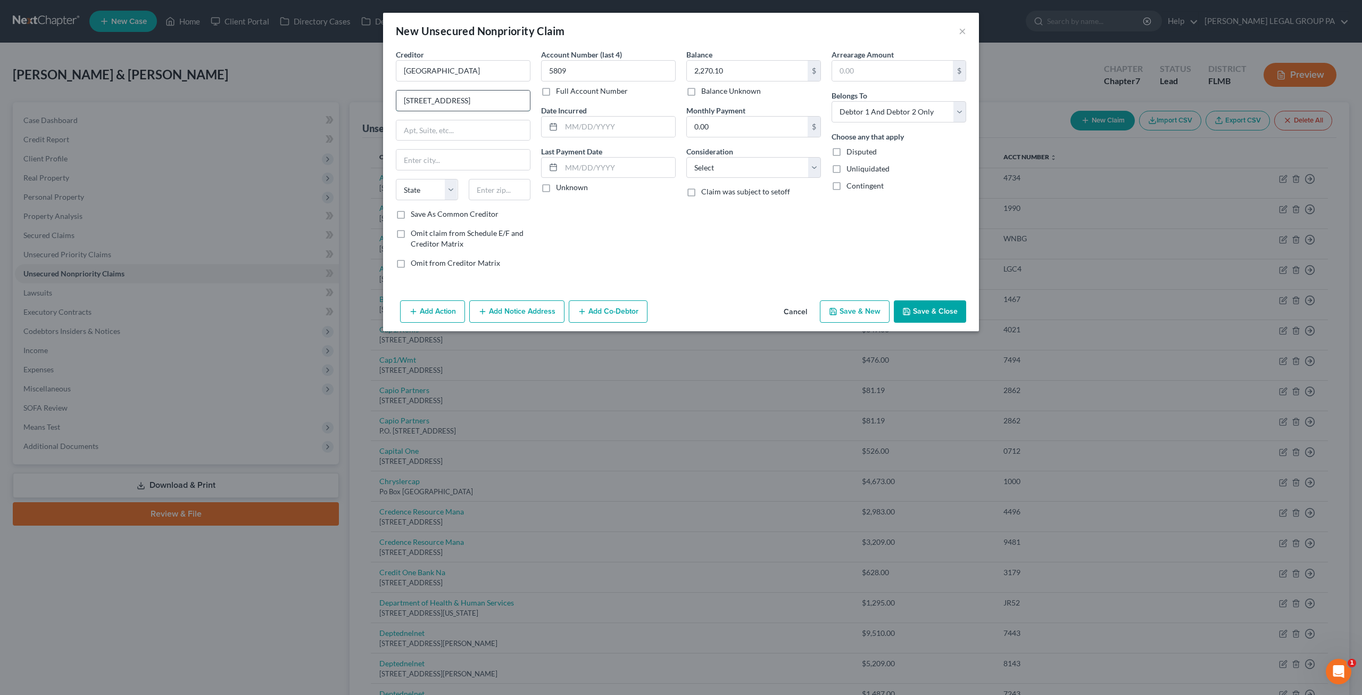
click at [467, 99] on input "[STREET_ADDRESS]" at bounding box center [463, 100] width 134 height 20
type input "[STREET_ADDRESS]"
type input "Suite 100"
click at [465, 117] on div "Creditor * Village Plaza Dental 4204 US Hwy 98 N Suite 100 State AL AK AR AZ CA…" at bounding box center [463, 129] width 135 height 160
click at [443, 151] on input "text" at bounding box center [463, 160] width 134 height 20
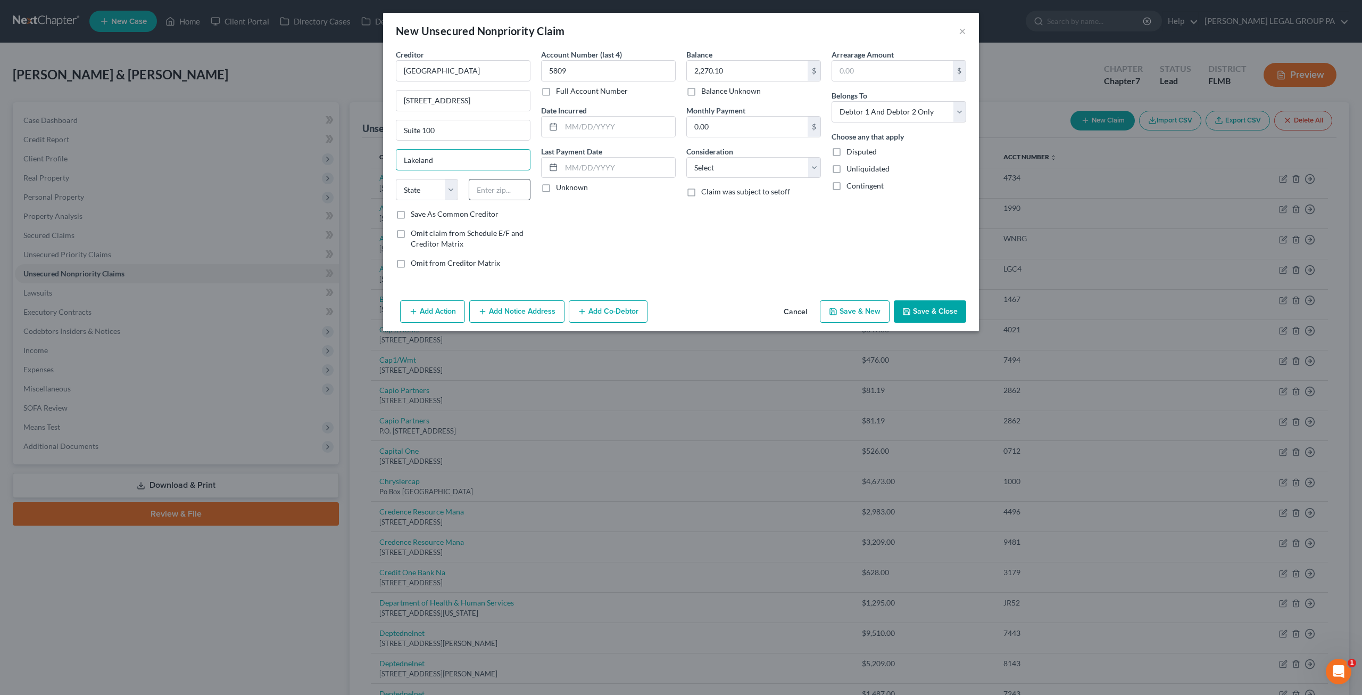
type input "Lakeland"
click at [494, 191] on input "text" at bounding box center [500, 189] width 62 height 21
type input "33809"
click at [540, 209] on div "Account Number (last 4) 5809 Full Account Number Date Incurred Last Payment Dat…" at bounding box center [608, 163] width 145 height 228
select select "9"
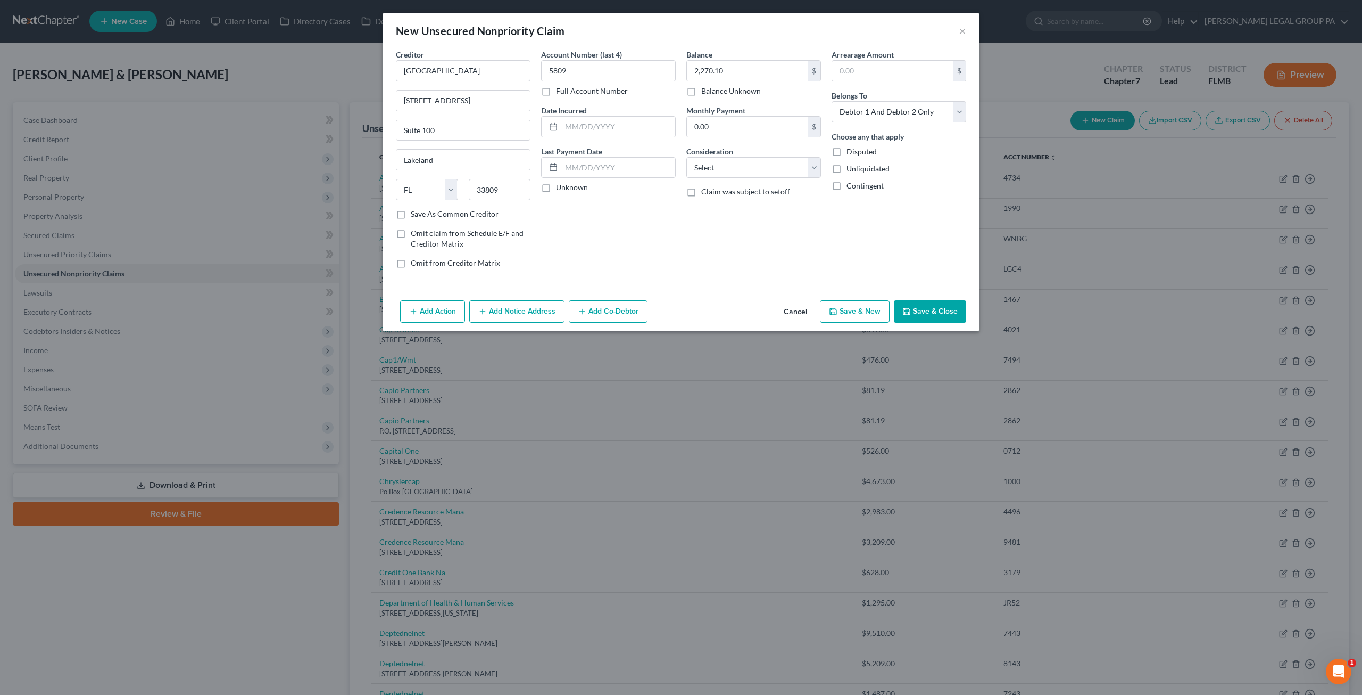
click at [943, 303] on button "Save & Close" at bounding box center [930, 311] width 72 height 22
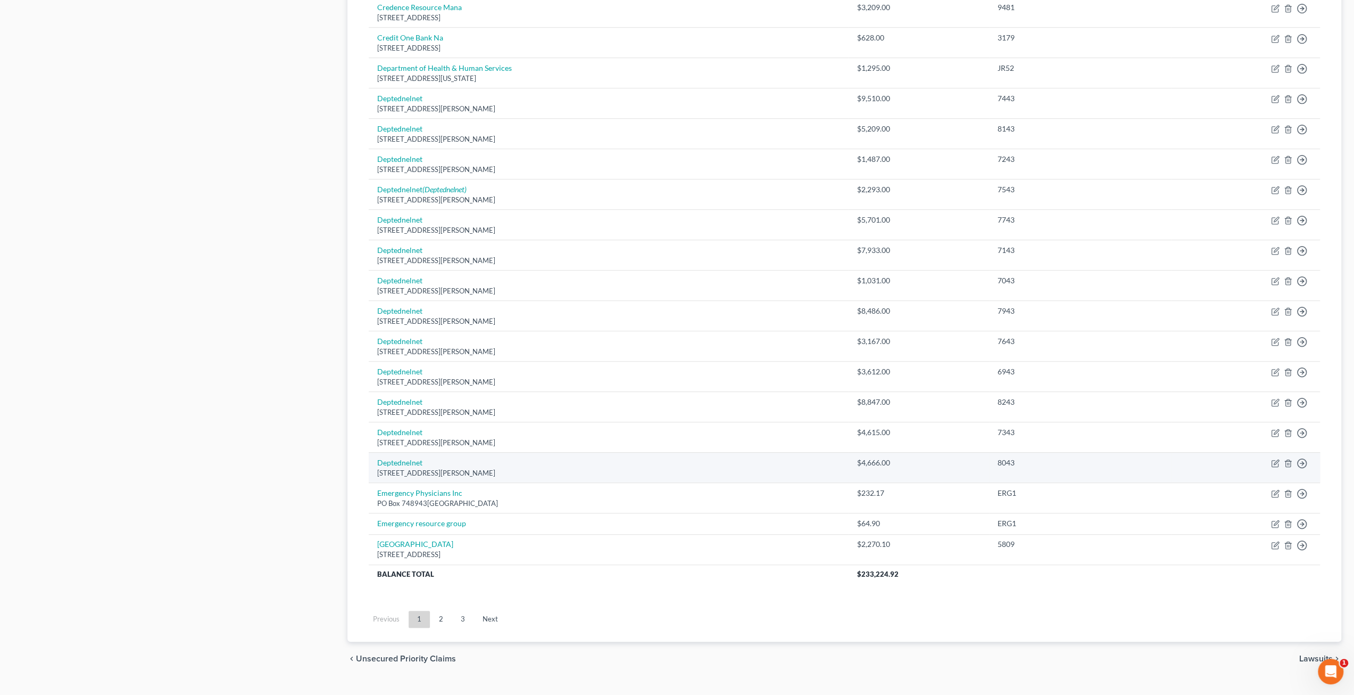
scroll to position [549, 0]
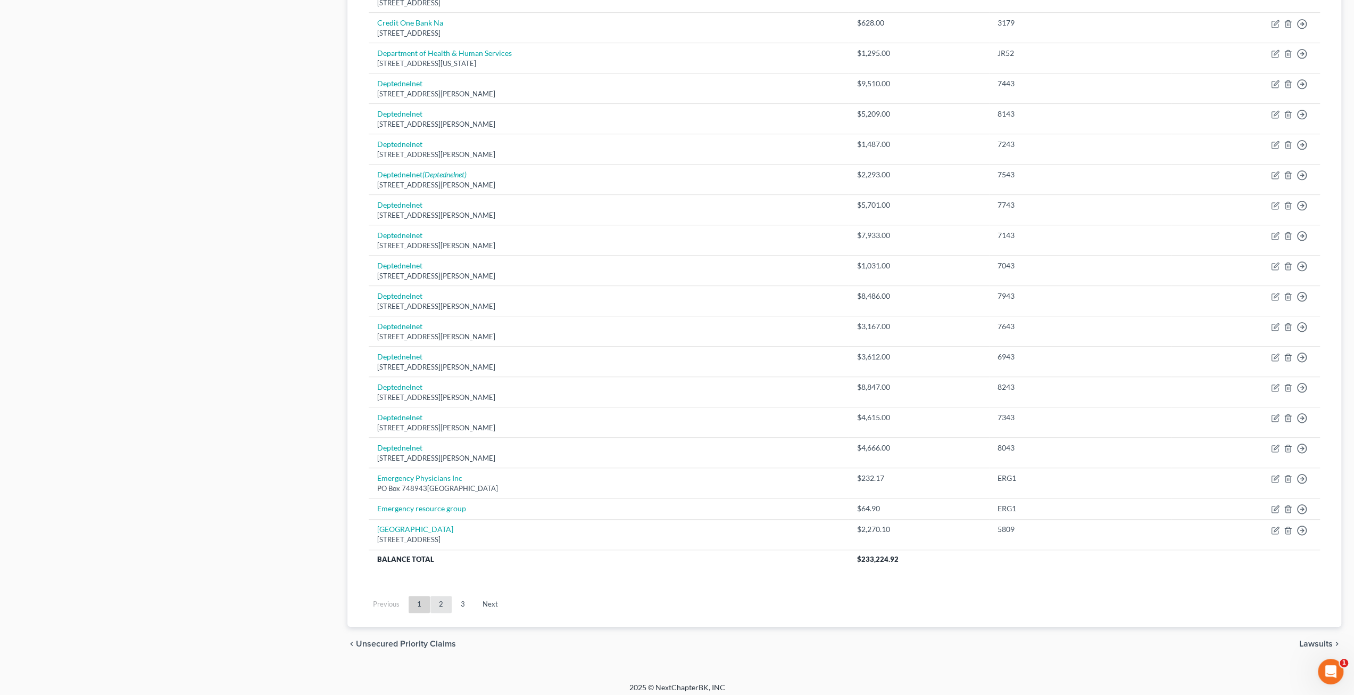
click at [444, 596] on link "2" at bounding box center [441, 604] width 21 height 17
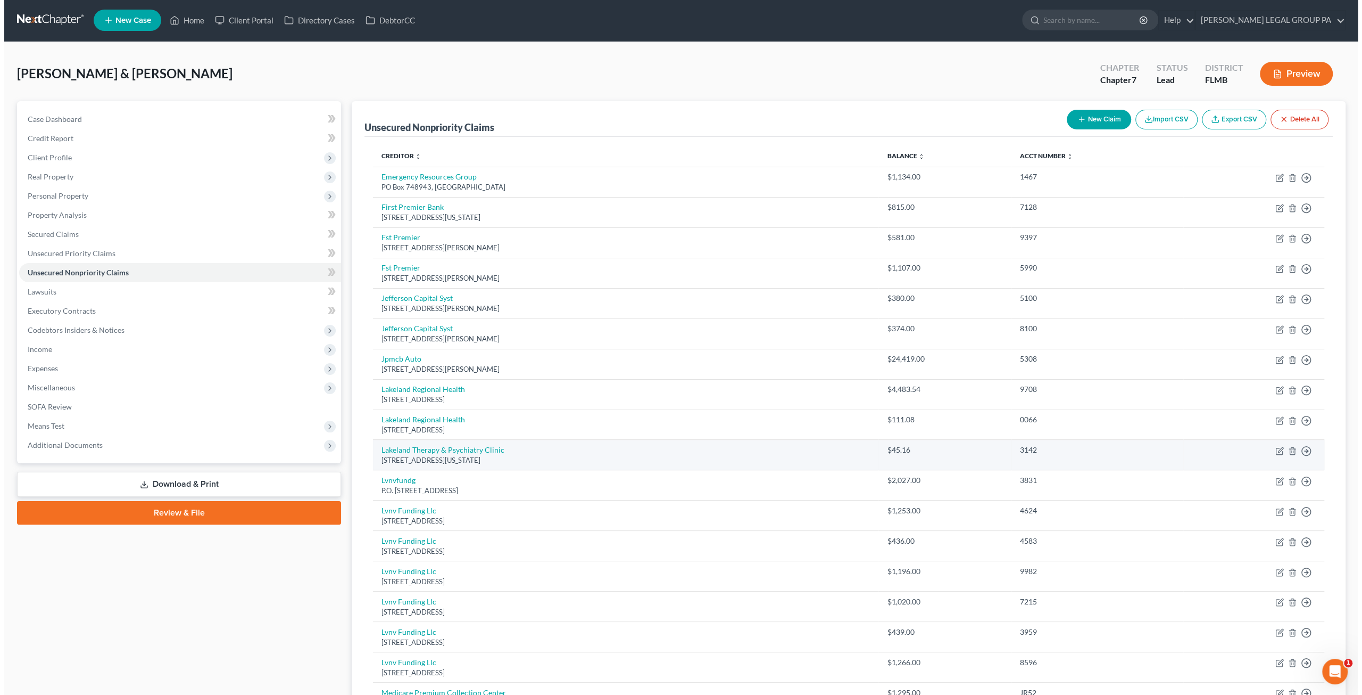
scroll to position [0, 0]
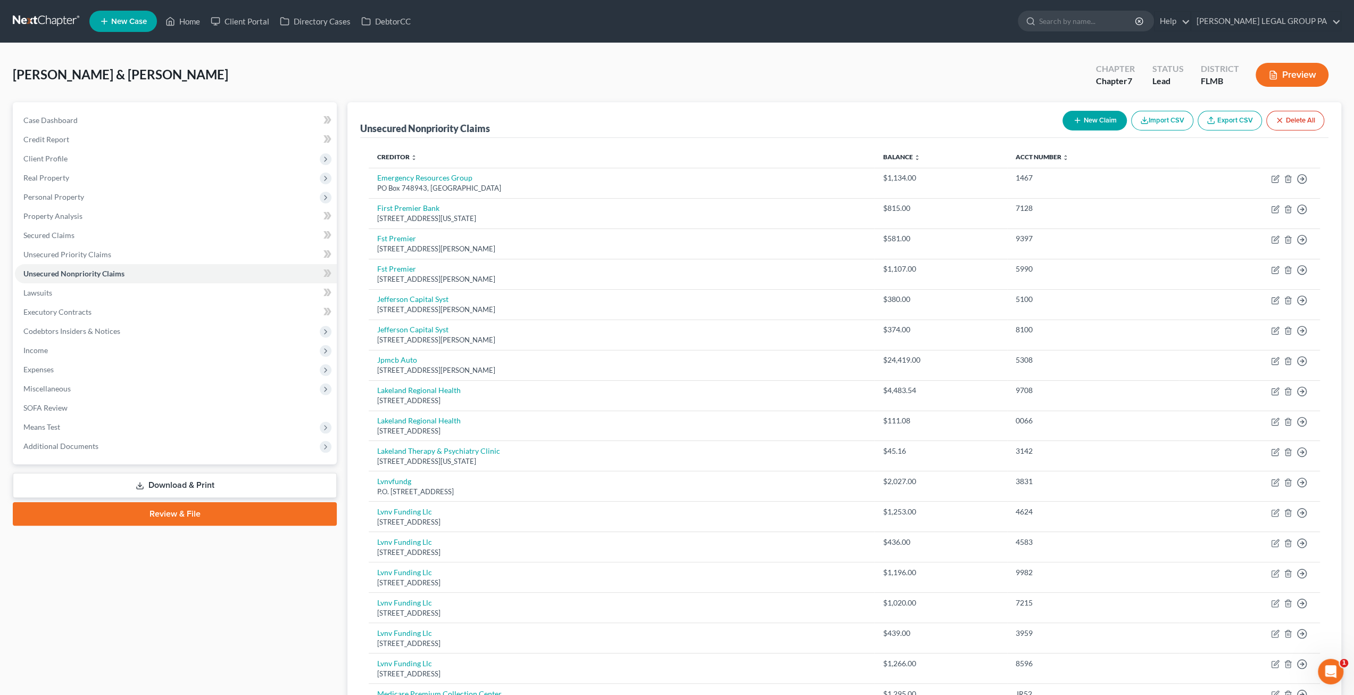
click at [1111, 119] on button "New Claim" at bounding box center [1095, 121] width 64 height 20
select select "2"
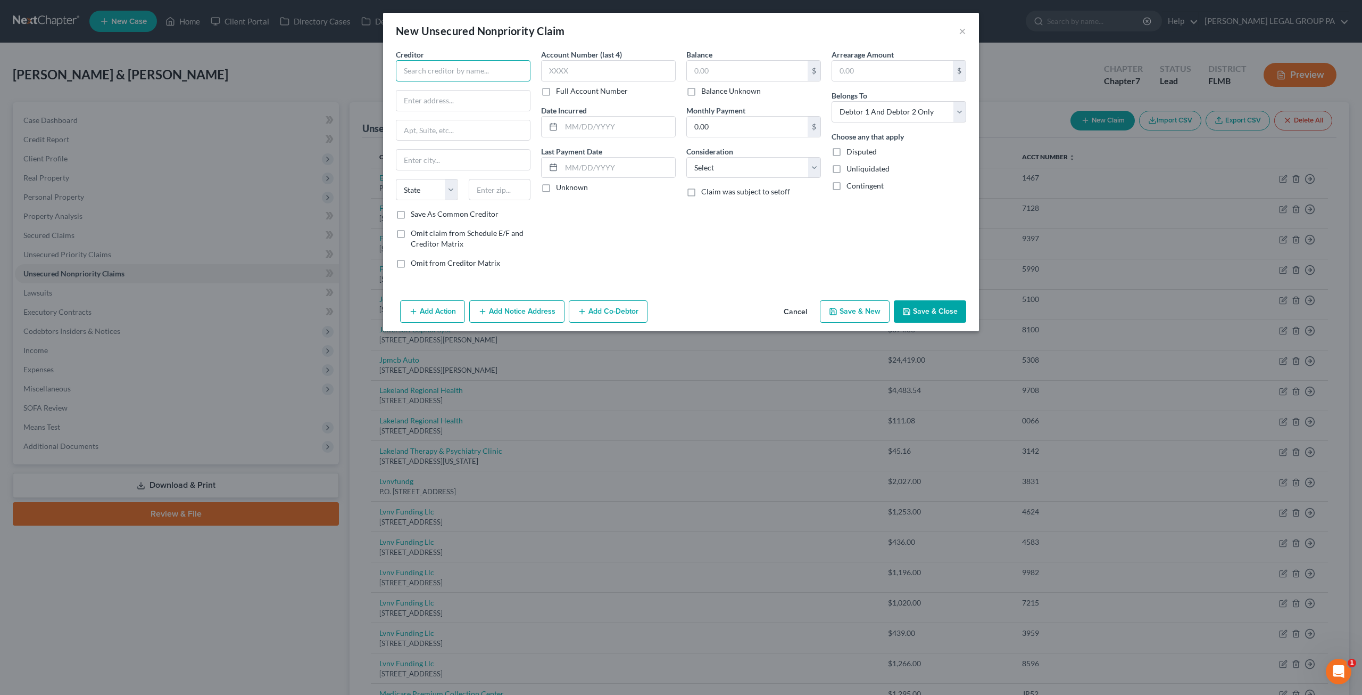
click at [451, 70] on input "text" at bounding box center [463, 70] width 135 height 21
click at [466, 89] on div "Lakeland Regional Health" at bounding box center [459, 89] width 111 height 11
type input "Lakeland Regional Health"
type input "PO Box 1259"
type input "Dept 157744"
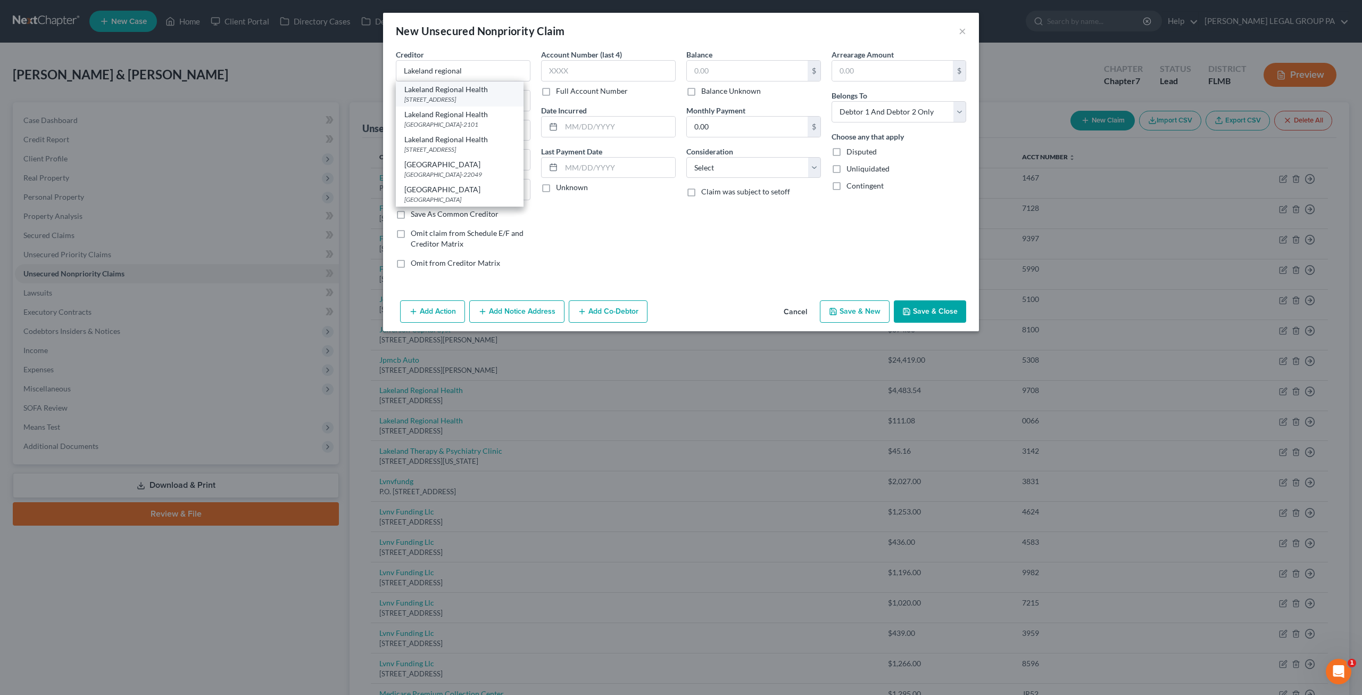
type input "Oaks"
select select "39"
type input "19456"
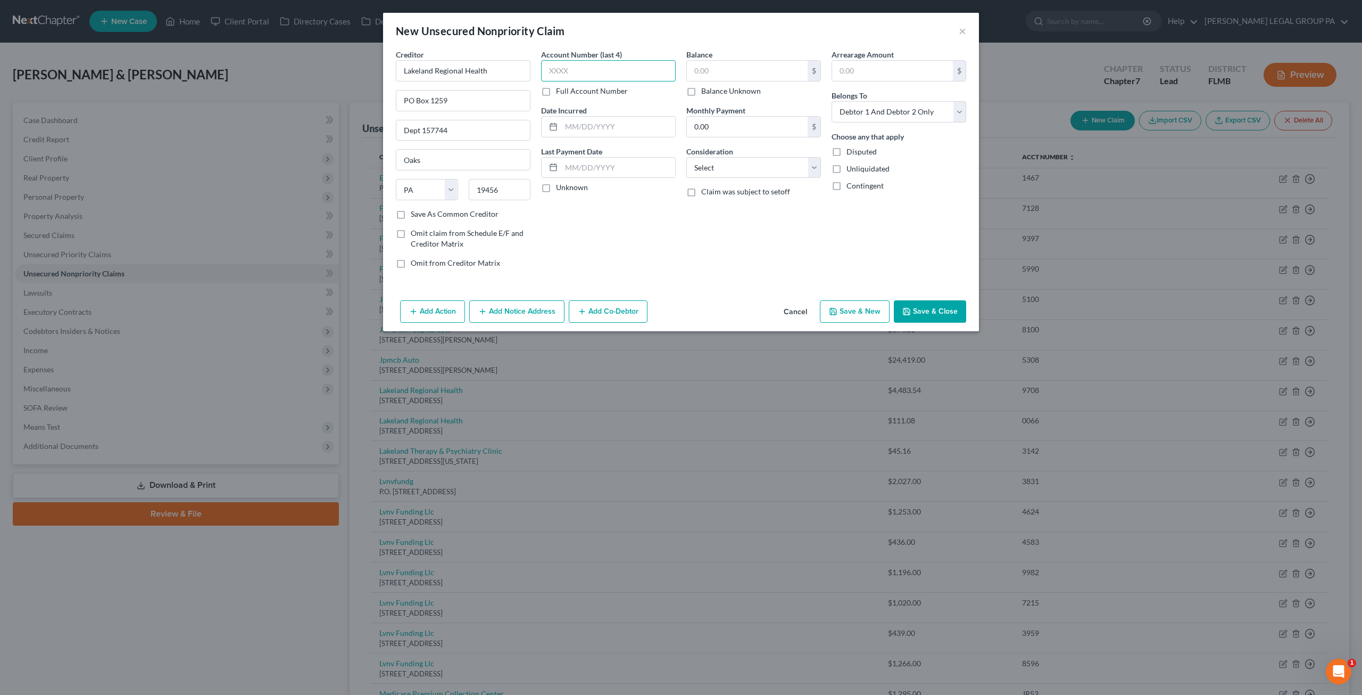
click at [600, 75] on input "text" at bounding box center [608, 70] width 135 height 21
type input "9863"
click at [715, 72] on input "text" at bounding box center [747, 71] width 121 height 20
type input "166.82"
click at [863, 105] on select "Select Debtor 1 Only Debtor 2 Only Debtor 1 And Debtor 2 Only At Least One Of T…" at bounding box center [899, 111] width 135 height 21
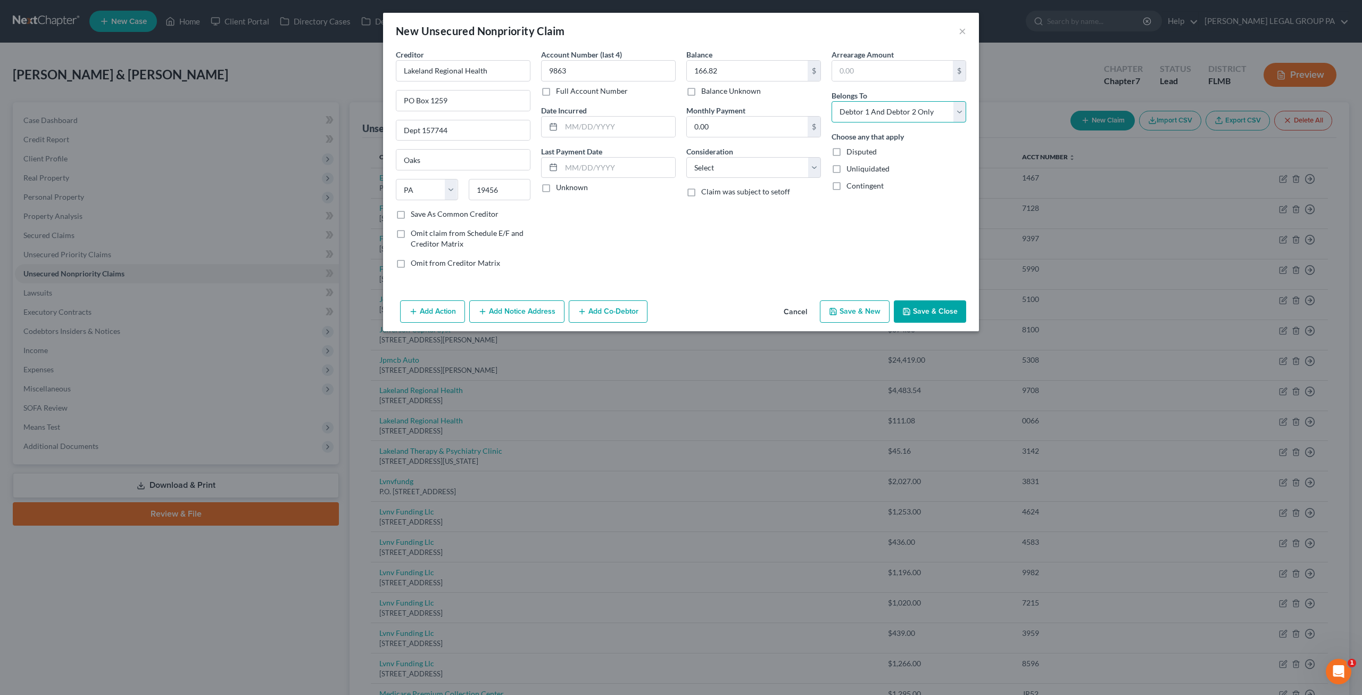
select select "0"
click at [832, 101] on select "Select Debtor 1 Only Debtor 2 Only Debtor 1 And Debtor 2 Only At Least One Of T…" at bounding box center [899, 111] width 135 height 21
click at [749, 165] on select "Select Cable / Satellite Services Collection Agency Credit Card Debt Debt Couns…" at bounding box center [754, 167] width 135 height 21
select select "9"
click at [687, 157] on select "Select Cable / Satellite Services Collection Agency Credit Card Debt Debt Couns…" at bounding box center [754, 167] width 135 height 21
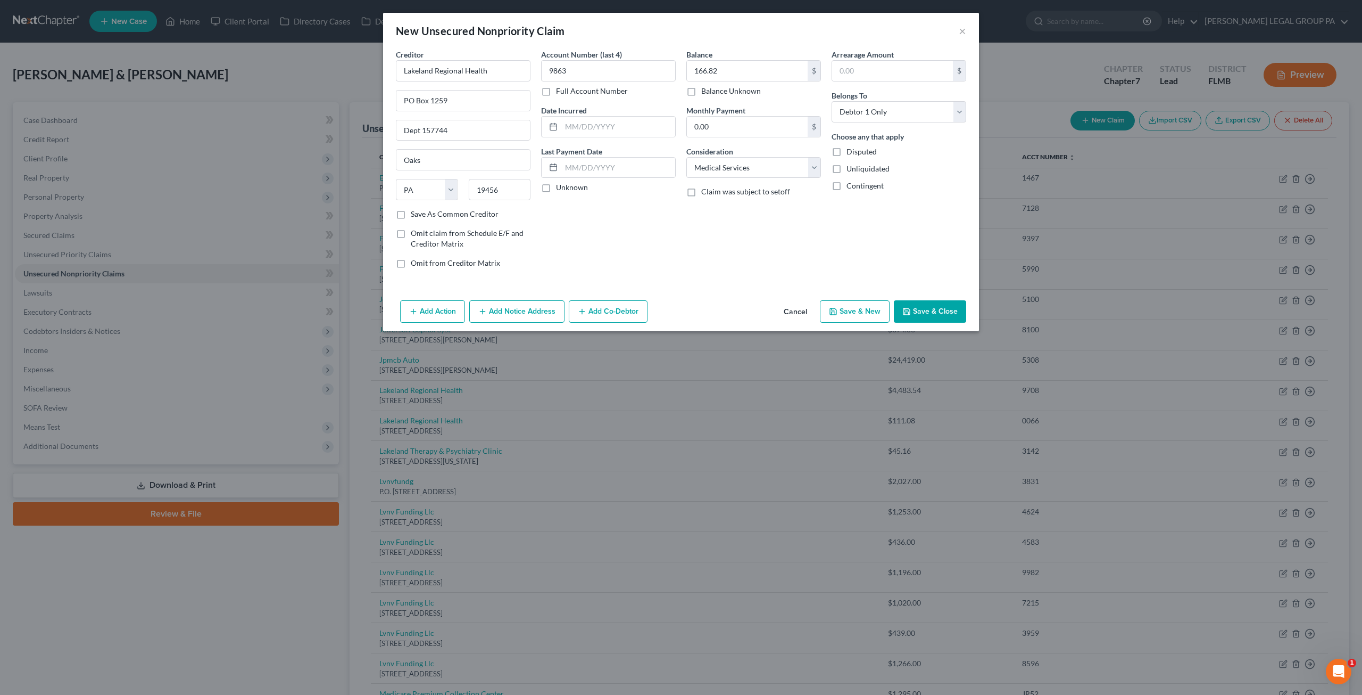
click at [941, 309] on button "Save & Close" at bounding box center [930, 311] width 72 height 22
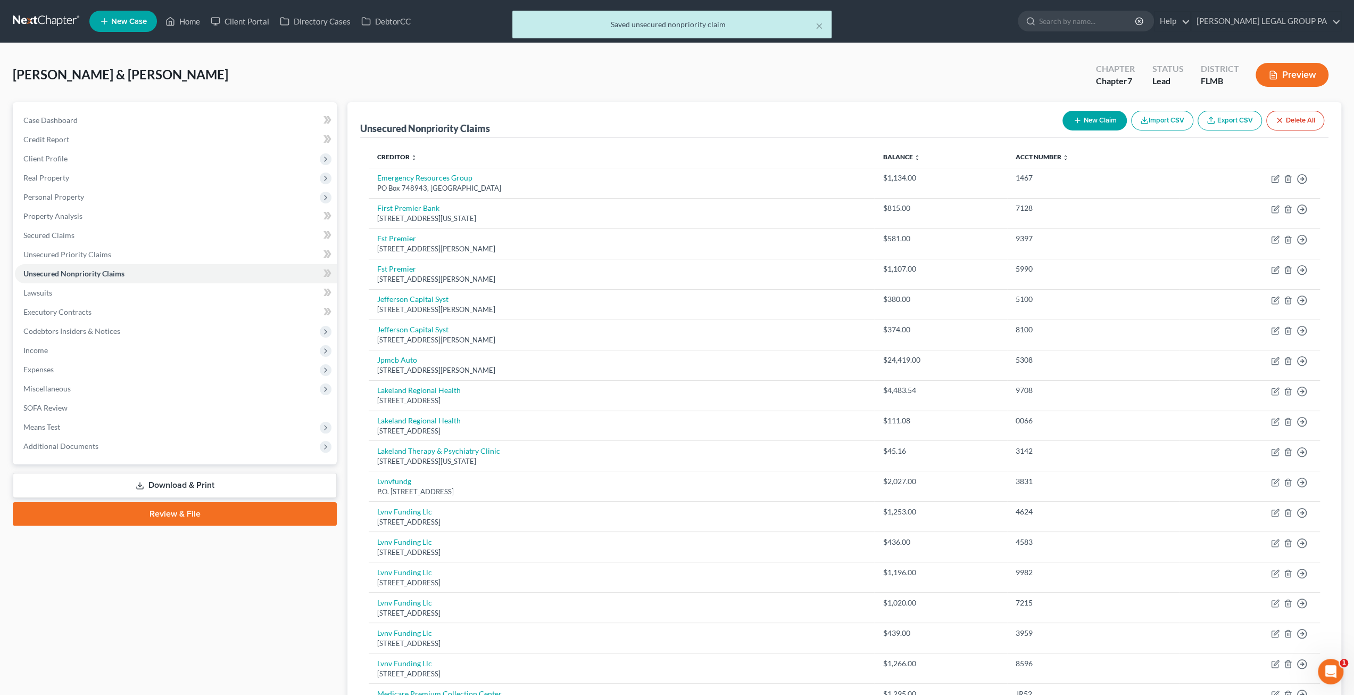
click at [1103, 121] on button "New Claim" at bounding box center [1095, 121] width 64 height 20
select select "2"
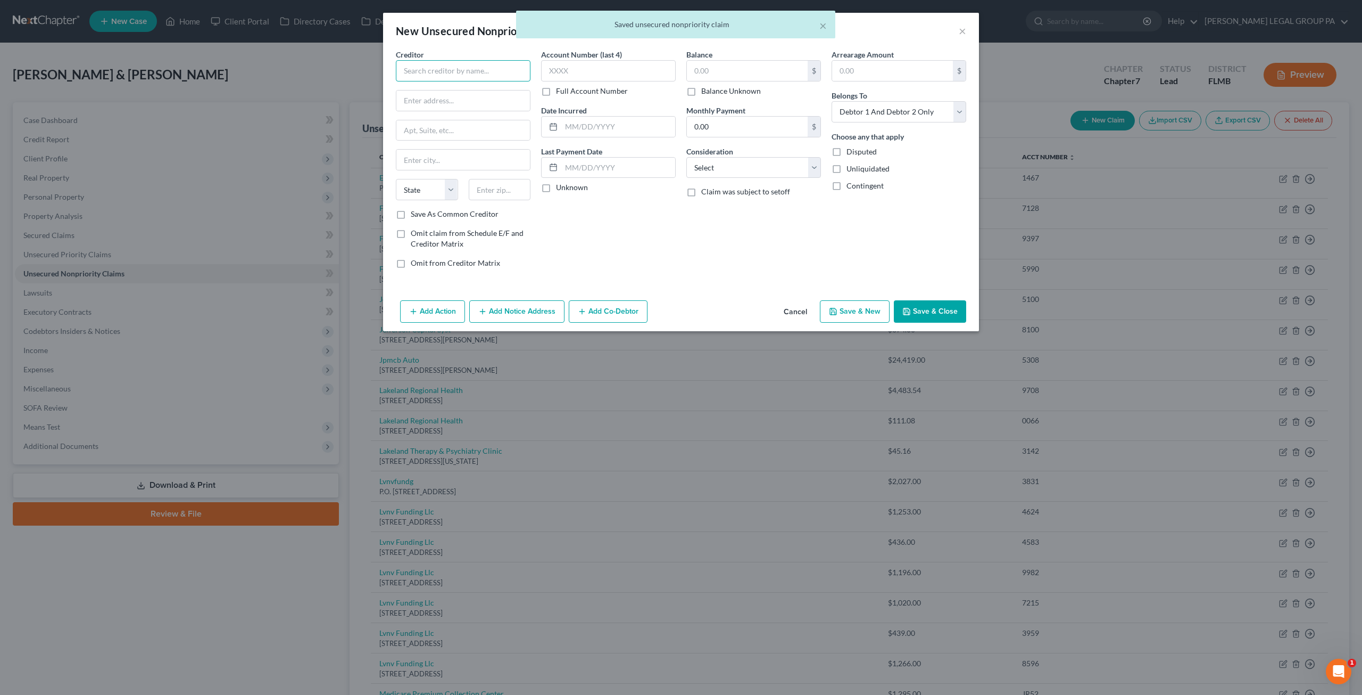
click at [459, 67] on input "text" at bounding box center [463, 70] width 135 height 21
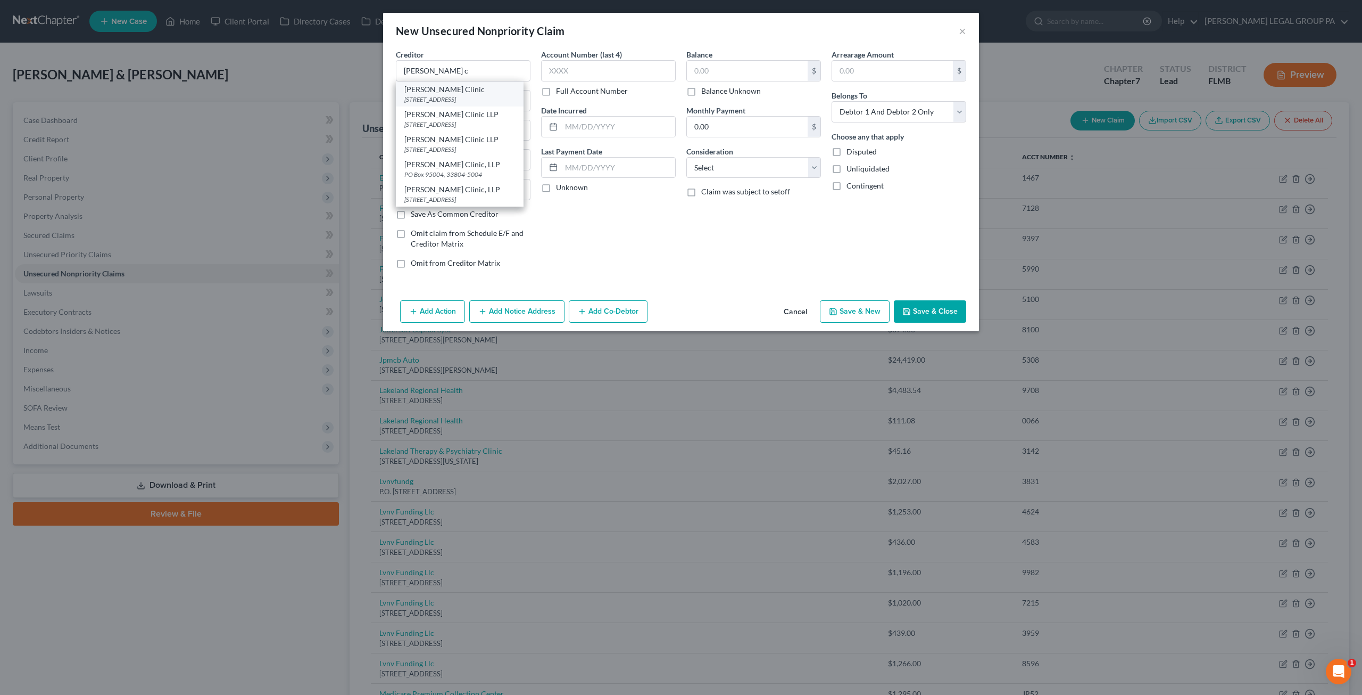
click at [449, 94] on div "Watson Clinic" at bounding box center [459, 89] width 111 height 11
type input "Watson Clinic"
type input "PO Box 95004"
type input "Lakeland"
select select "9"
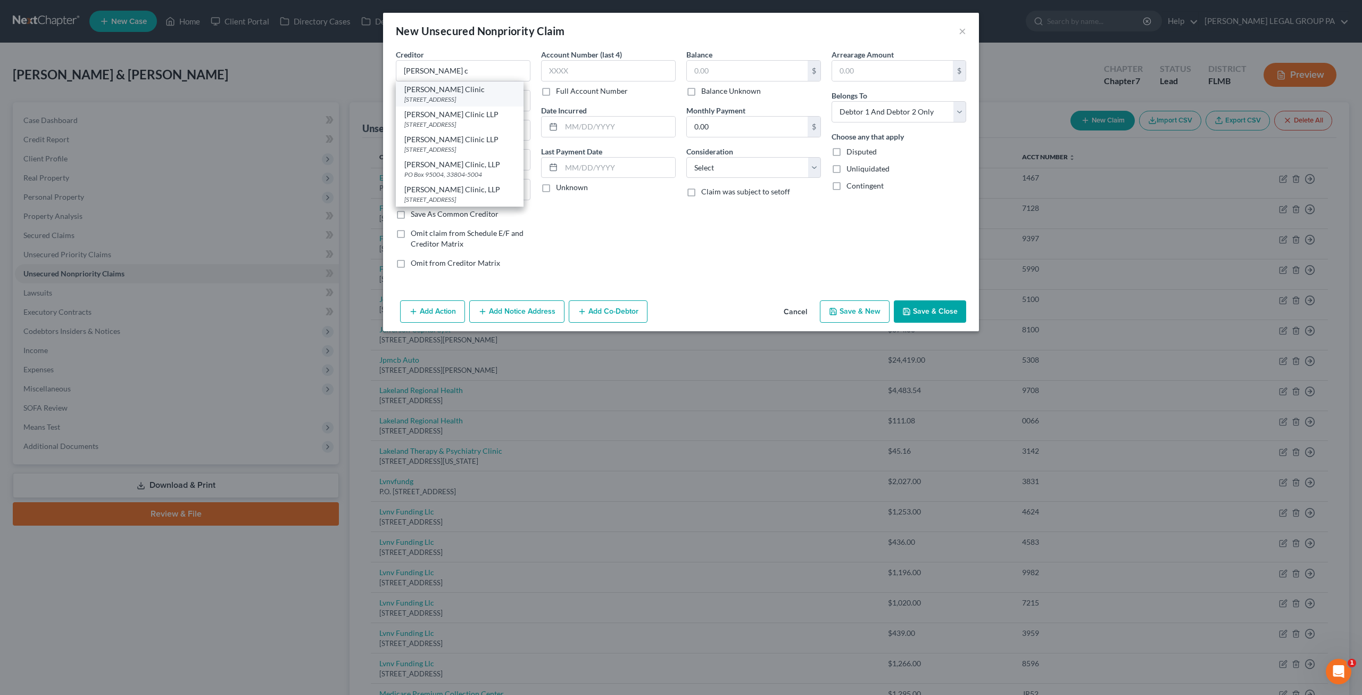
type input "33804"
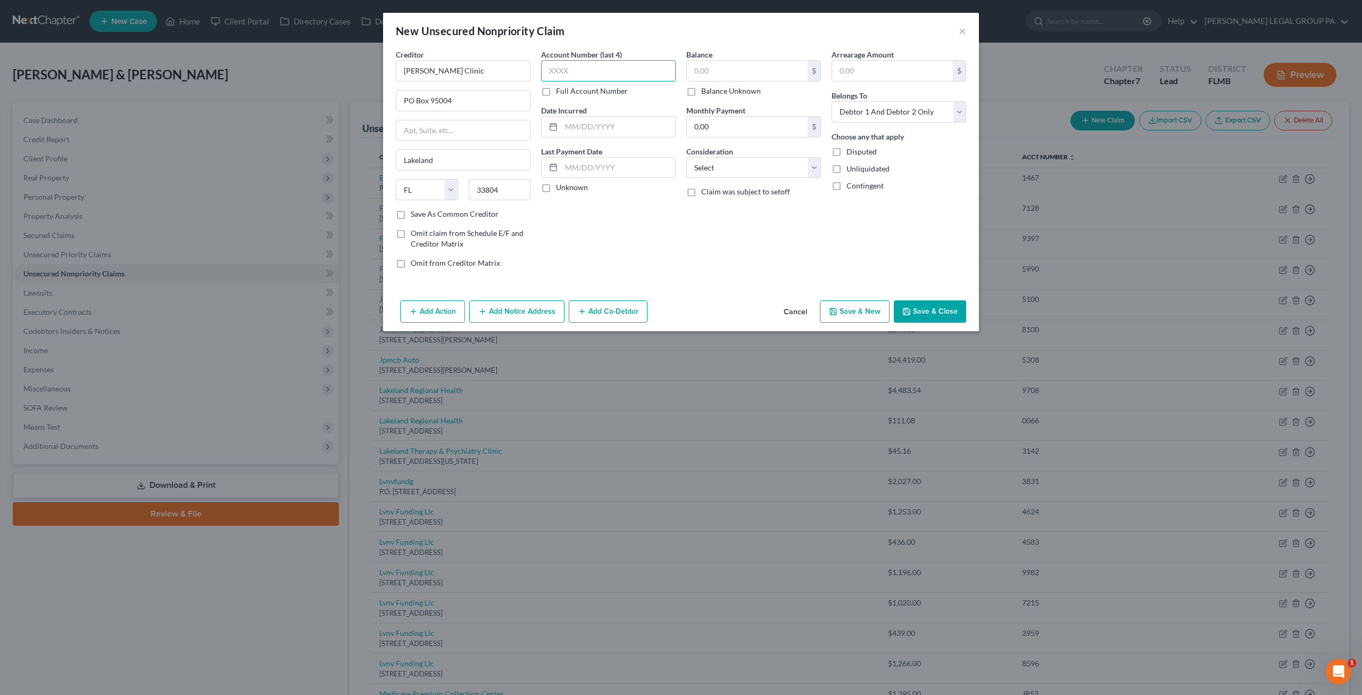
click at [592, 75] on input "text" at bounding box center [608, 70] width 135 height 21
type input "3352"
click at [718, 75] on input "text" at bounding box center [747, 71] width 121 height 20
type input "299.61"
click at [739, 162] on select "Select Cable / Satellite Services Collection Agency Credit Card Debt Debt Couns…" at bounding box center [754, 167] width 135 height 21
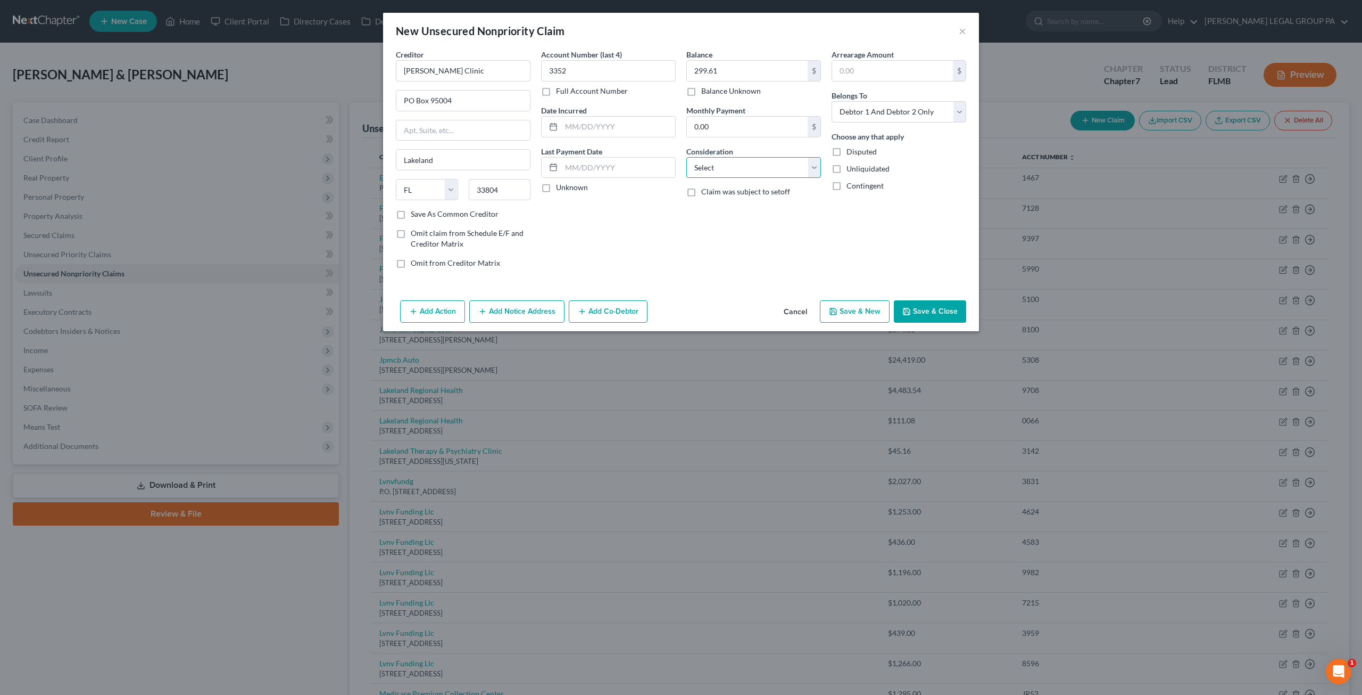
select select "9"
click at [687, 157] on select "Select Cable / Satellite Services Collection Agency Credit Card Debt Debt Couns…" at bounding box center [754, 167] width 135 height 21
click at [923, 307] on button "Save & Close" at bounding box center [930, 311] width 72 height 22
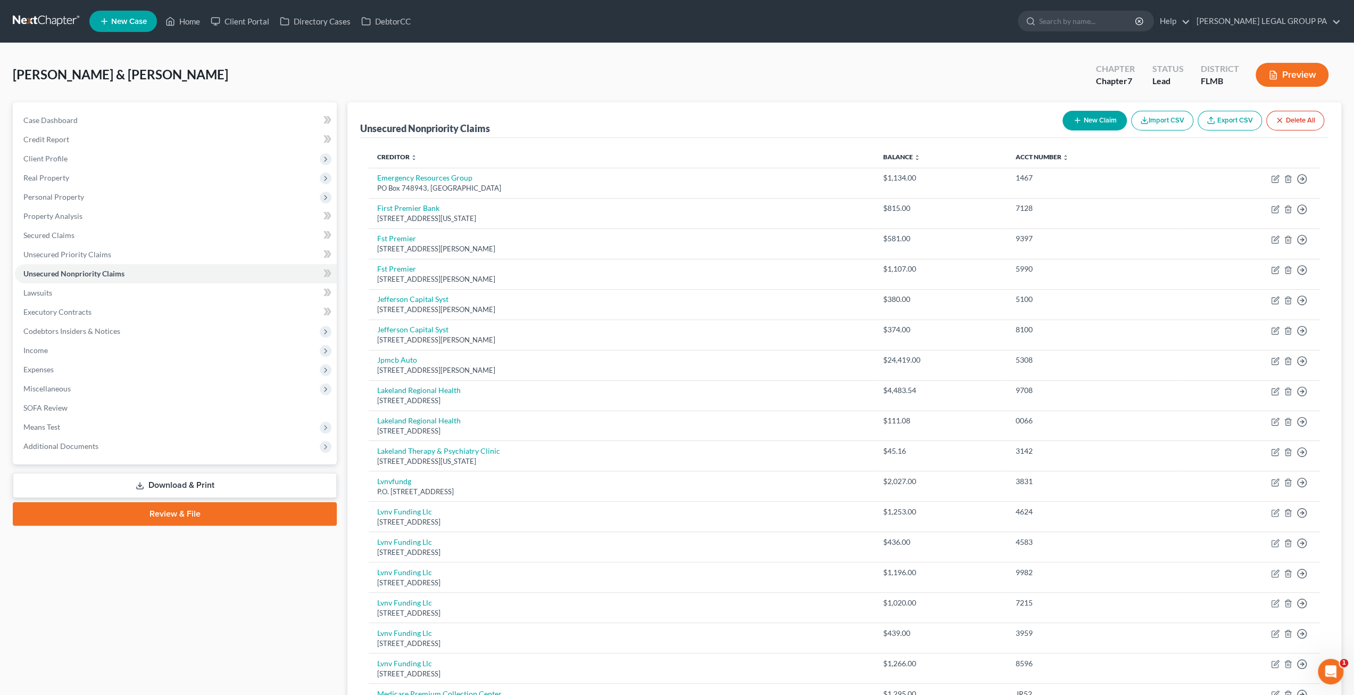
click at [1093, 127] on button "New Claim" at bounding box center [1095, 121] width 64 height 20
select select "2"
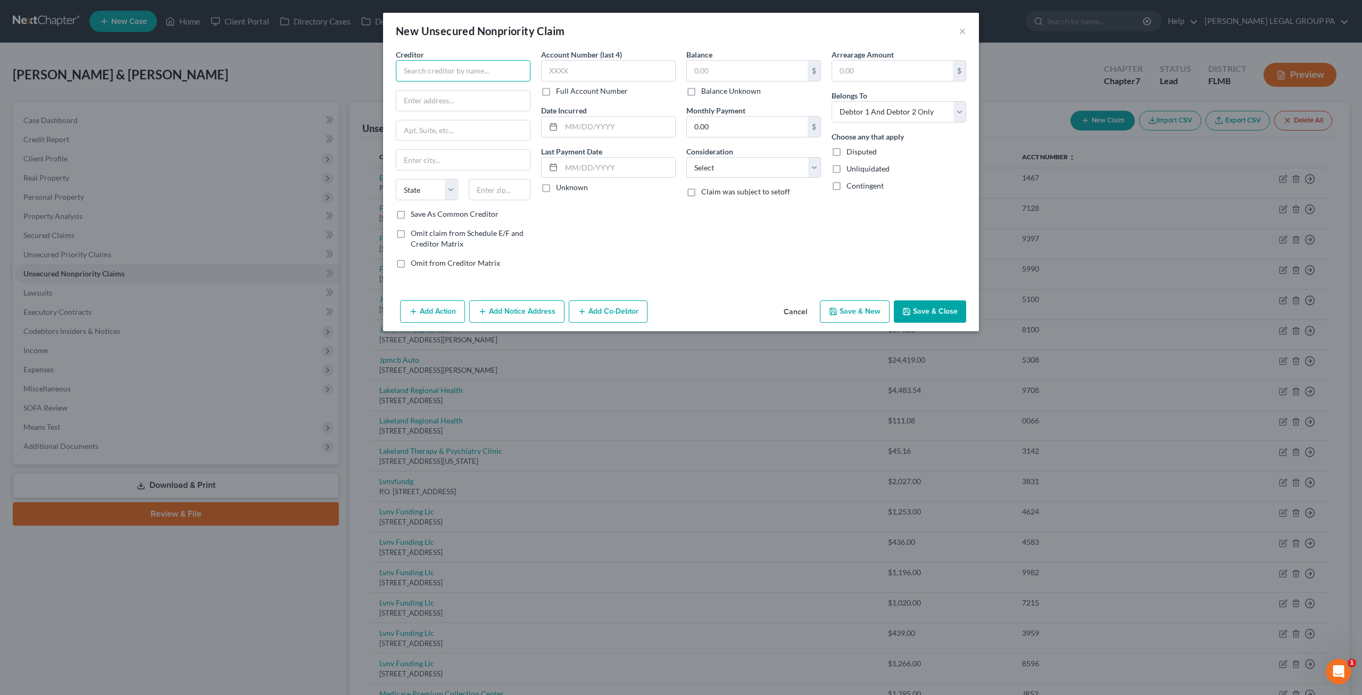
click at [433, 66] on input "text" at bounding box center [463, 70] width 135 height 21
drag, startPoint x: 473, startPoint y: 70, endPoint x: 397, endPoint y: 73, distance: 75.6
click at [397, 73] on input "Central Florida Kidney Specialist" at bounding box center [463, 70] width 135 height 21
click at [510, 70] on input "Central Florida Kidney Specialist" at bounding box center [463, 70] width 135 height 21
drag, startPoint x: 511, startPoint y: 70, endPoint x: 494, endPoint y: 67, distance: 17.2
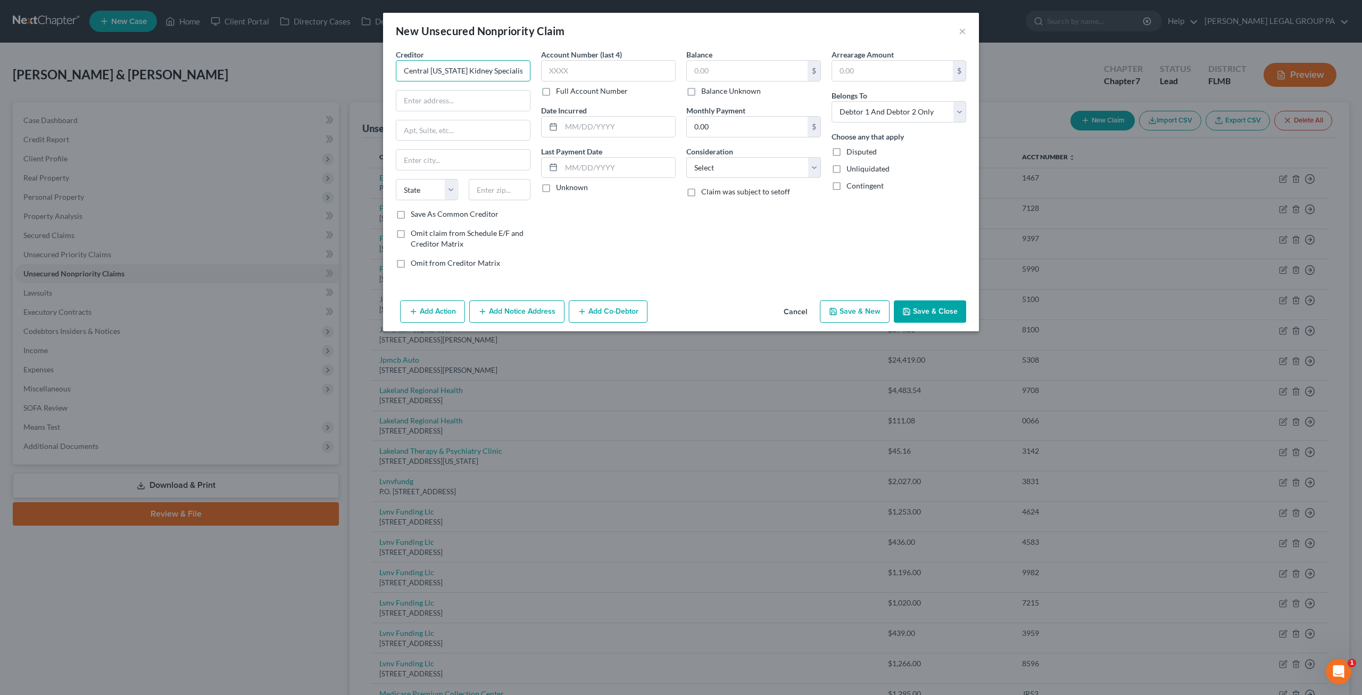
click at [494, 67] on input "Central Florida Kidney Specialist" at bounding box center [463, 70] width 135 height 21
type input "Central Florida Kidney Care"
click at [497, 85] on div "Creditor * Central Florida Kidney Care State AL AK AR AZ CA CO CT DE DC FL GA G…" at bounding box center [463, 129] width 135 height 160
click at [481, 95] on input "text" at bounding box center [463, 100] width 134 height 20
click at [443, 108] on input "text" at bounding box center [463, 100] width 134 height 20
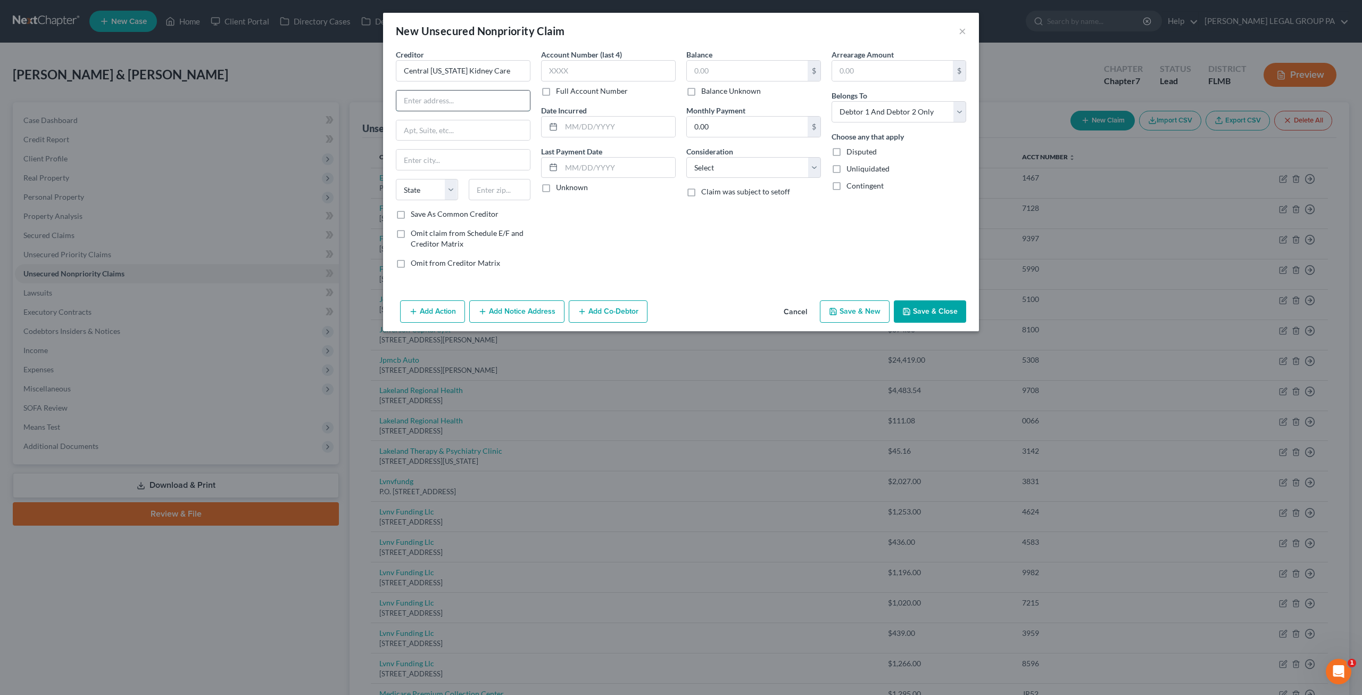
paste input "1745 Lakeland Hills Blvd, Lakeland, FL 33805"
drag, startPoint x: 410, startPoint y: 98, endPoint x: 388, endPoint y: 100, distance: 21.9
click at [388, 100] on div "Creditor * Central Florida Kidney Care 1745 Lakeland Hills Blvd, Lakeland, FL 3…" at bounding box center [681, 172] width 596 height 247
drag, startPoint x: 483, startPoint y: 101, endPoint x: 529, endPoint y: 104, distance: 45.8
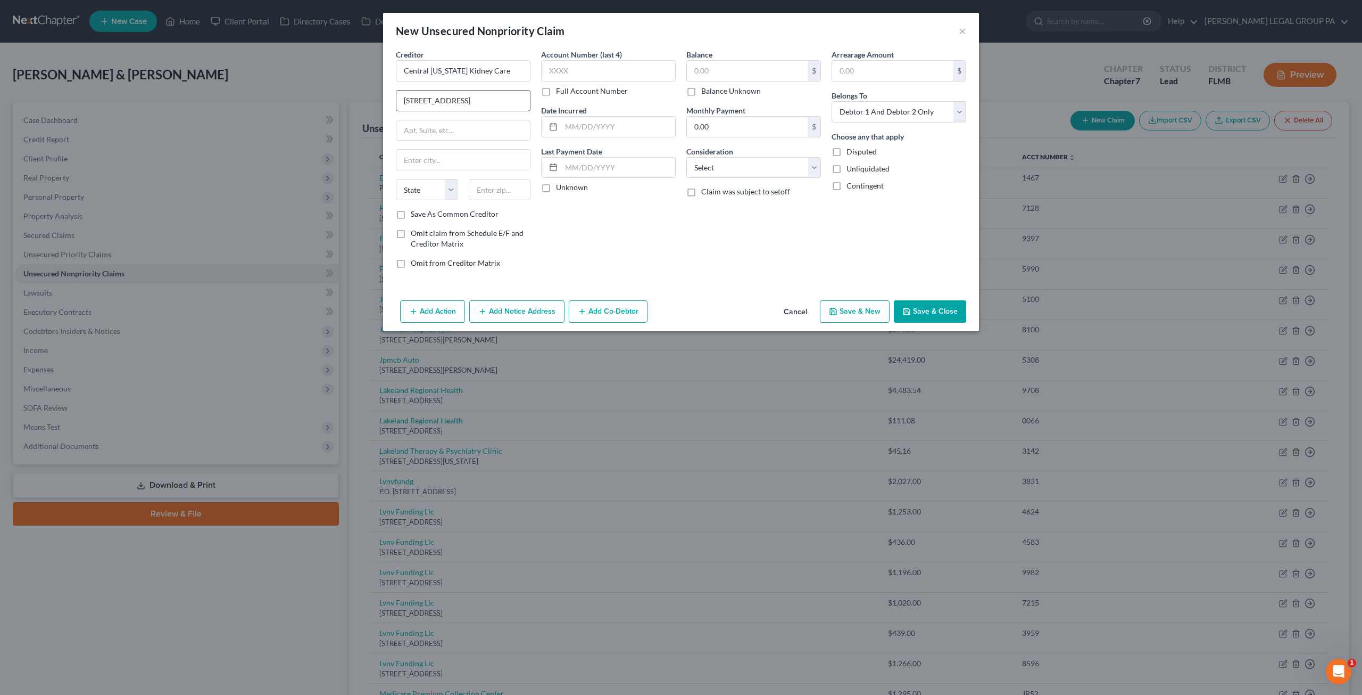
click at [529, 104] on input "1745 Lakeland Hills Blvd, Lakeland, FL 33805" at bounding box center [463, 100] width 134 height 20
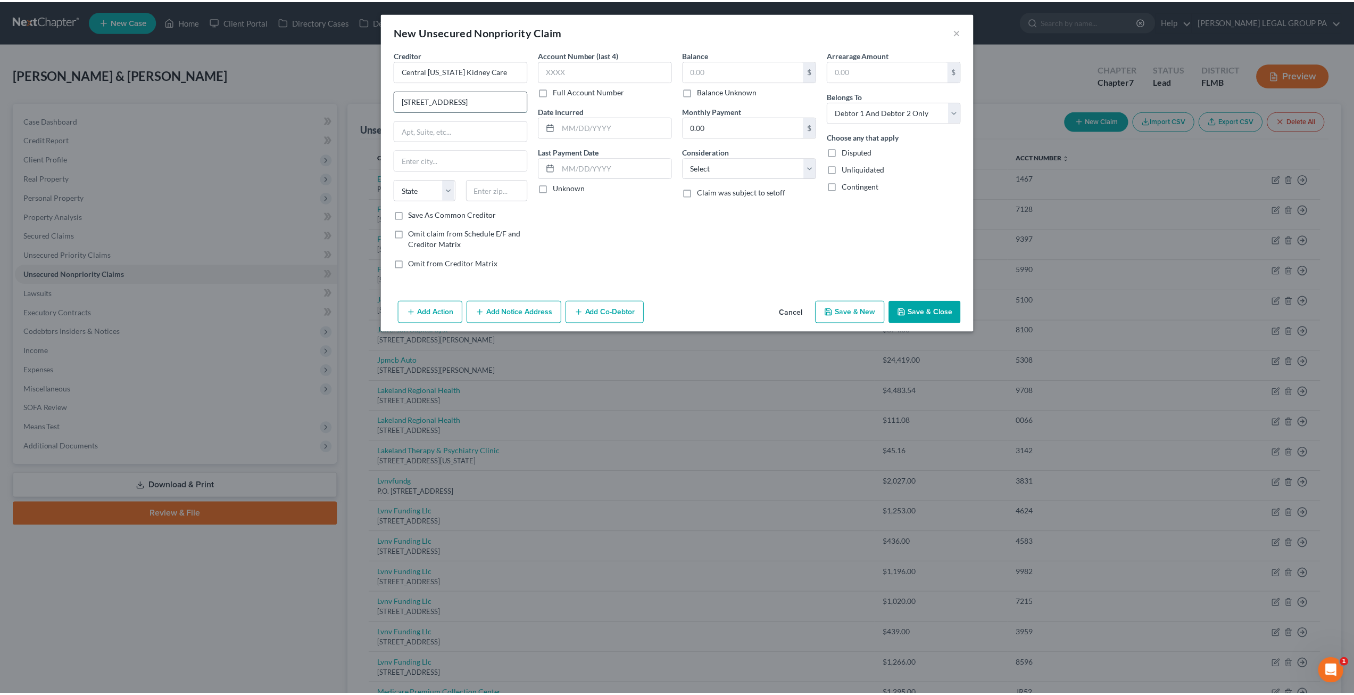
scroll to position [0, 0]
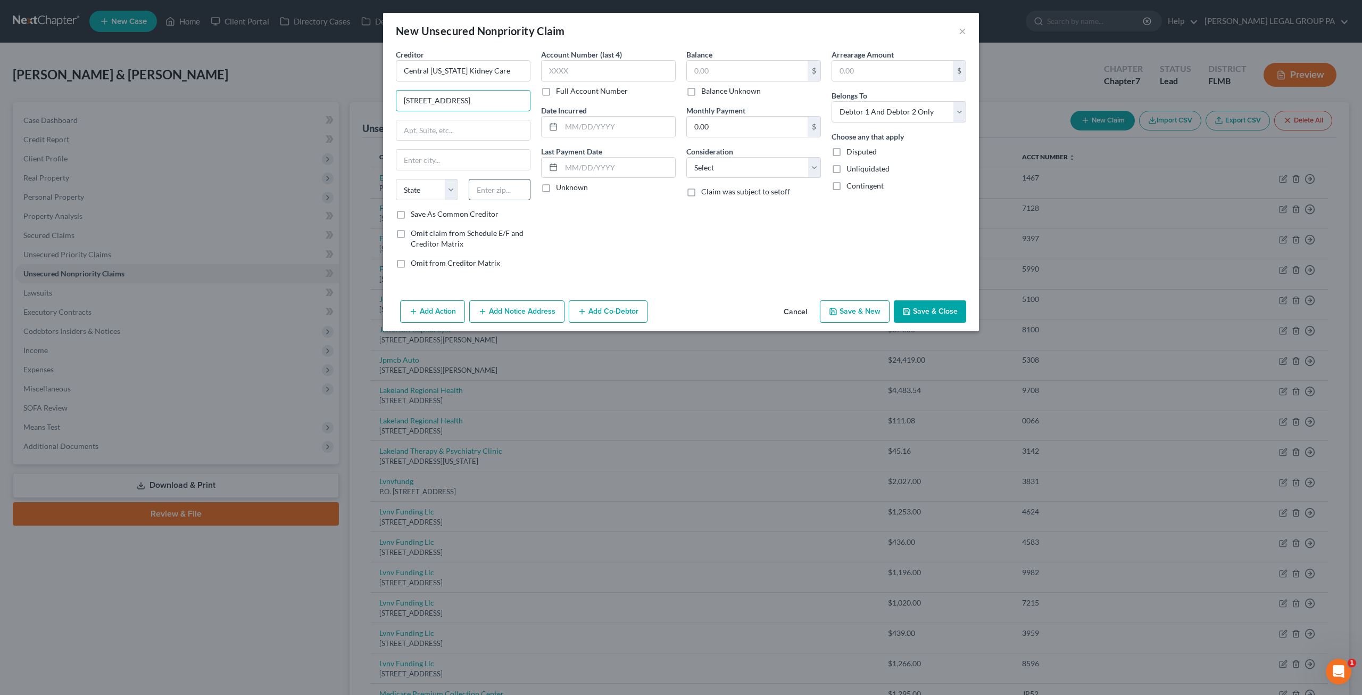
type input "1745 Lakeland Hills Blvd"
click at [502, 192] on input "text" at bounding box center [500, 189] width 62 height 21
click at [507, 191] on input "text" at bounding box center [500, 189] width 62 height 21
type input "33805"
click at [579, 209] on div "Account Number (last 4) Full Account Number Date Incurred Last Payment Date Unk…" at bounding box center [608, 163] width 145 height 228
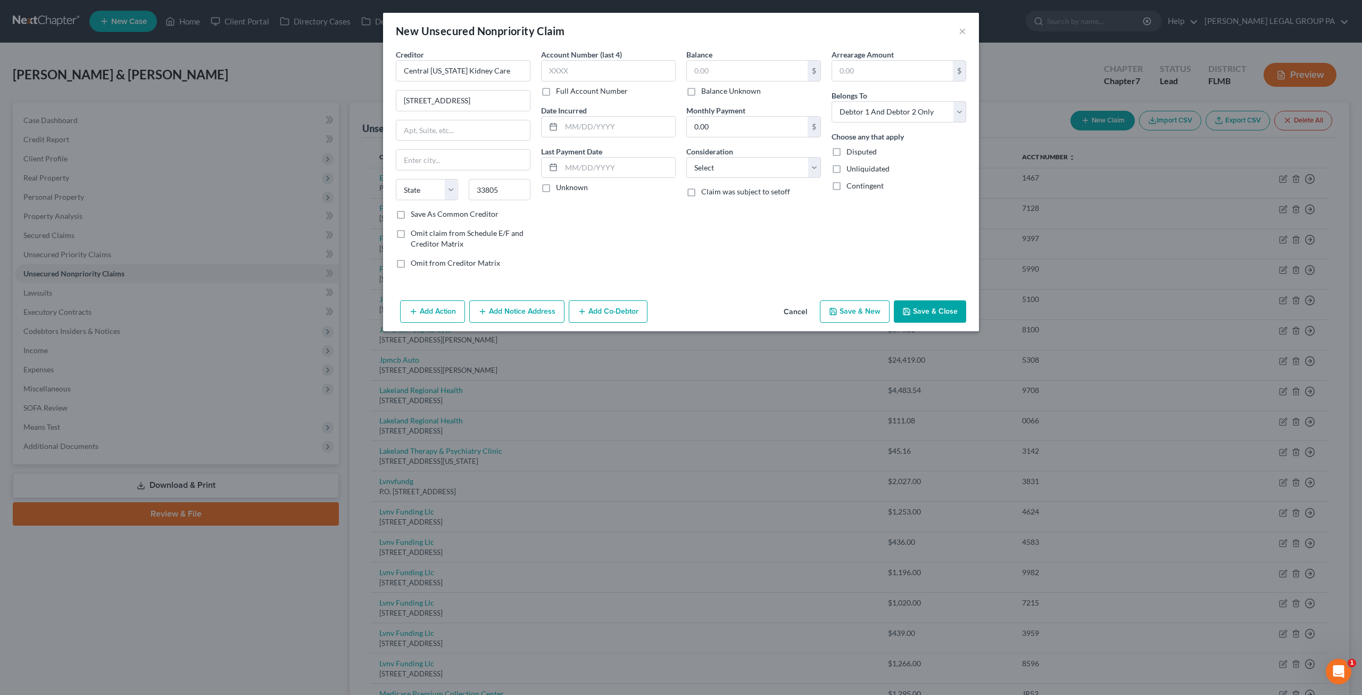
type input "Lakeland"
select select "9"
click at [591, 68] on input "text" at bounding box center [608, 70] width 135 height 21
type input "2749"
click at [739, 61] on input "text" at bounding box center [747, 71] width 121 height 20
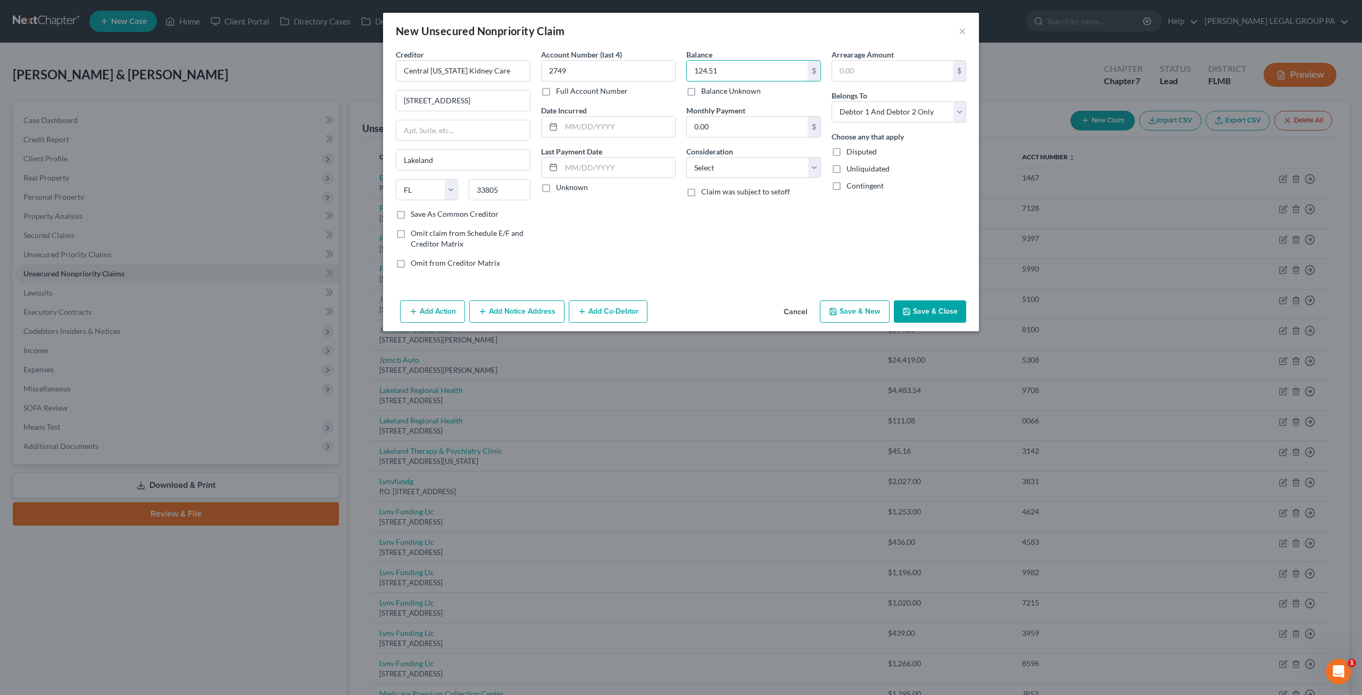
type input "124.51"
click at [924, 311] on button "Save & Close" at bounding box center [930, 311] width 72 height 22
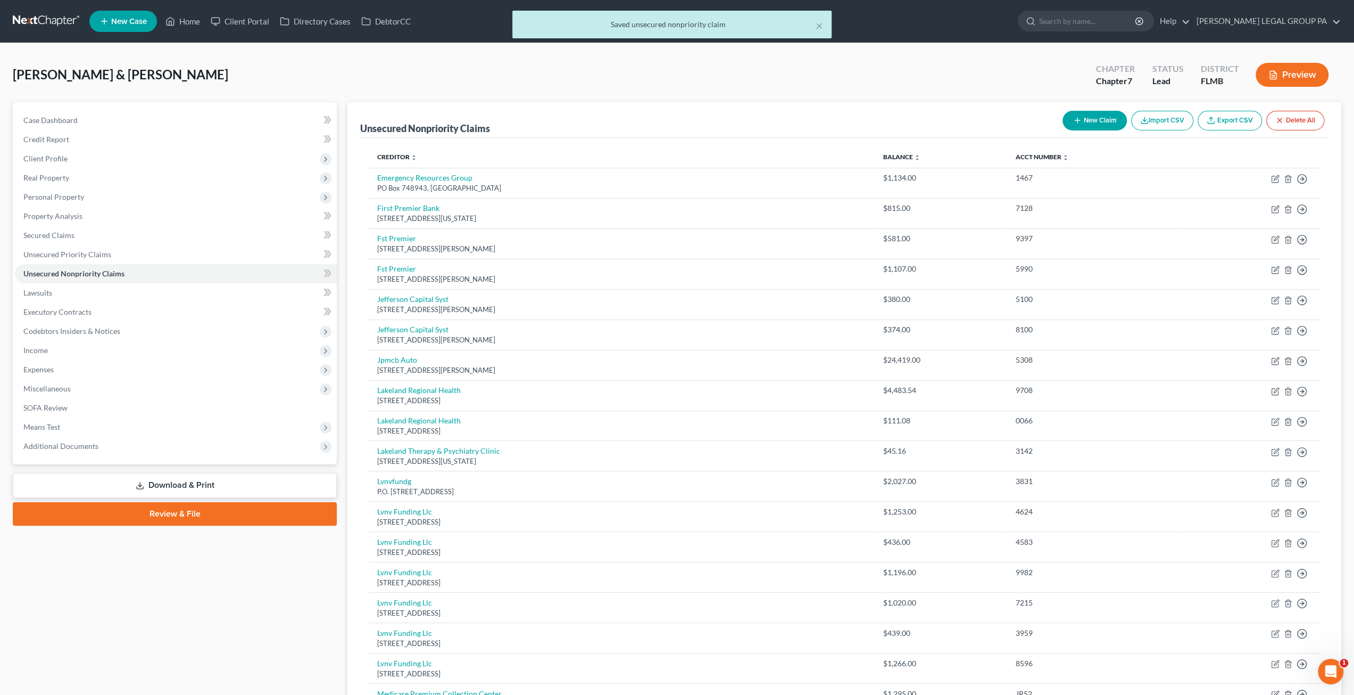
click at [1106, 118] on button "New Claim" at bounding box center [1095, 121] width 64 height 20
select select "2"
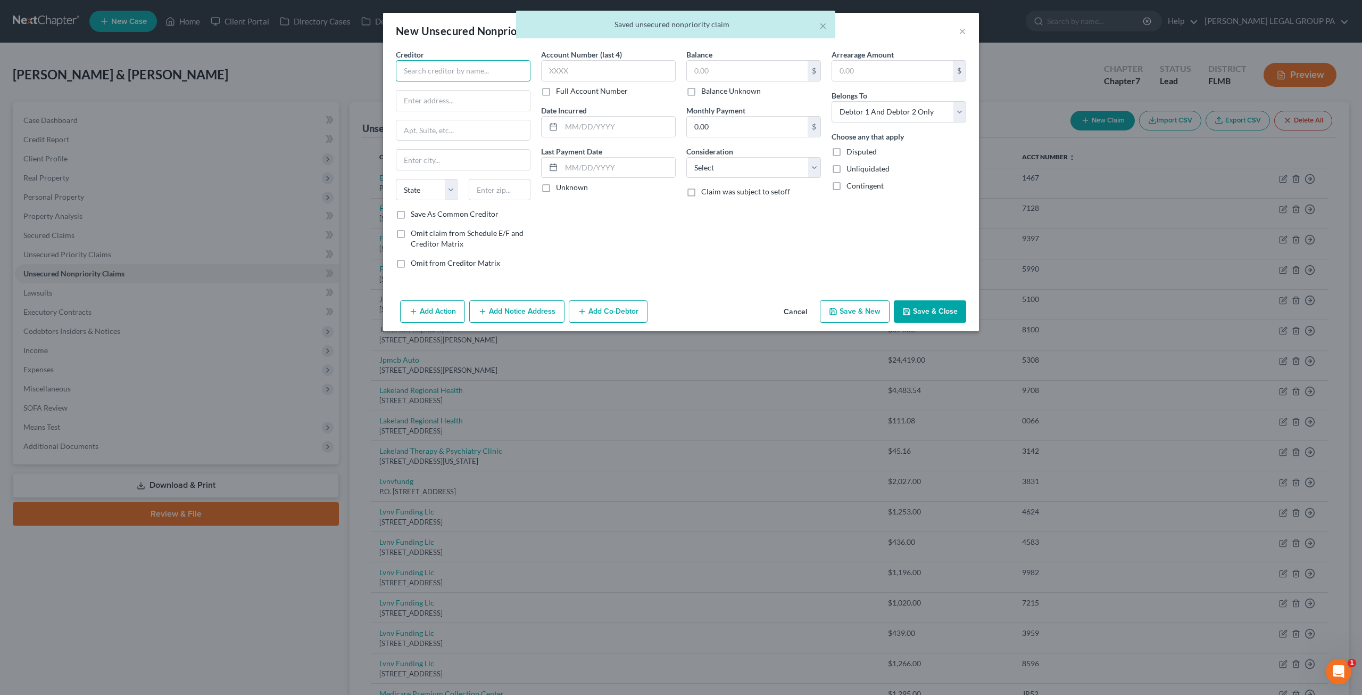
click at [424, 63] on input "text" at bounding box center [463, 70] width 135 height 21
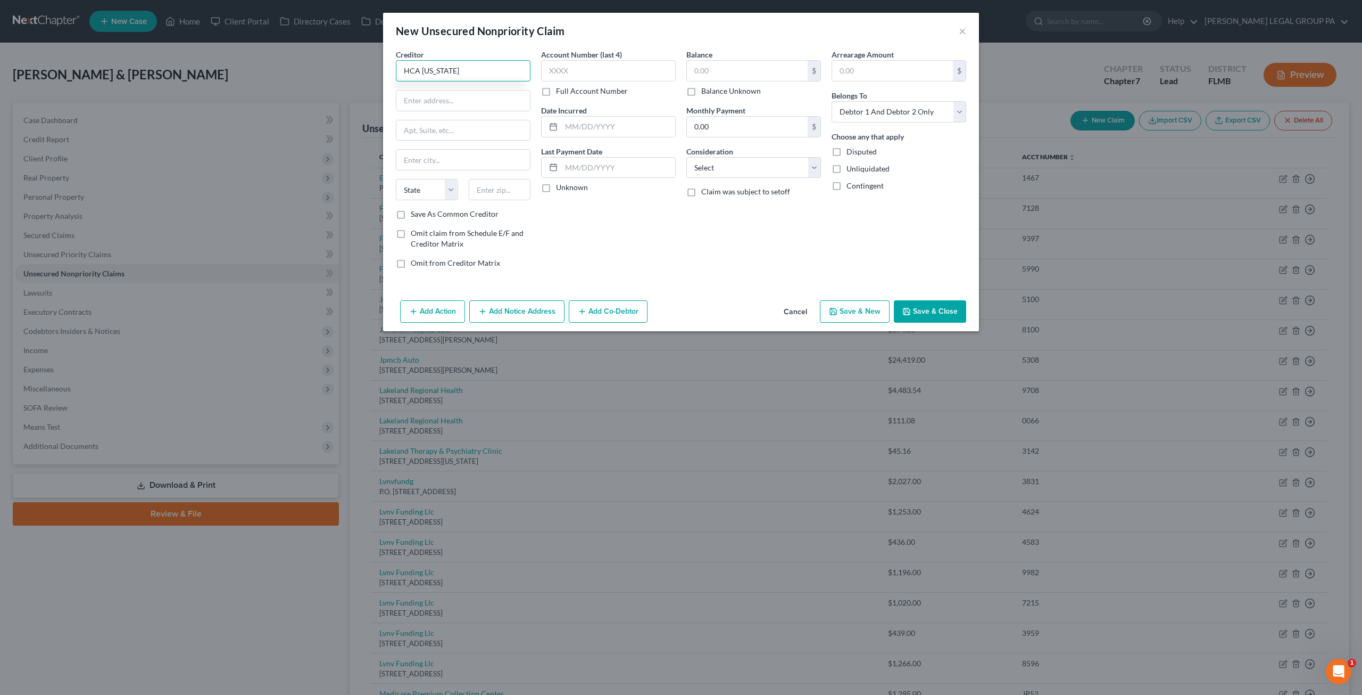
click at [473, 79] on input "HCA Florida" at bounding box center [463, 70] width 135 height 21
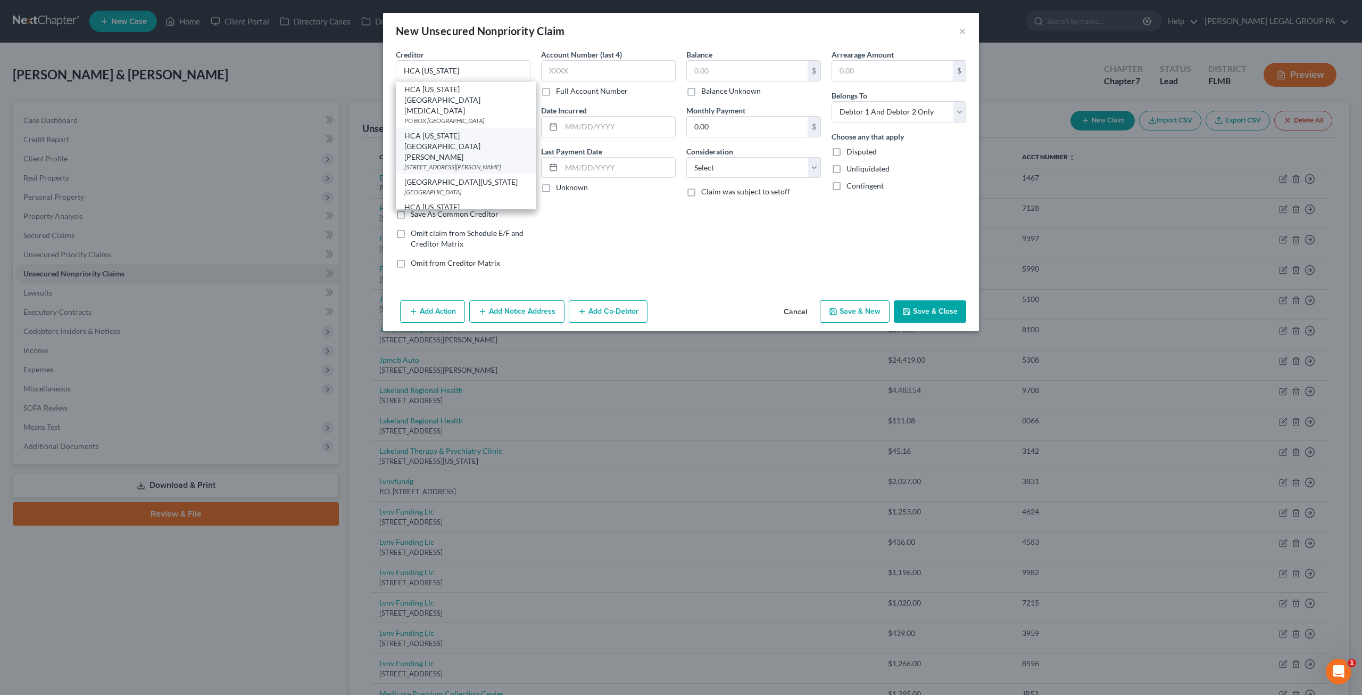
click at [482, 130] on div "HCA Florida Brandon Hospital" at bounding box center [465, 146] width 123 height 32
type input "HCA Florida Brandon Hospital"
type input "119 Oakfield Dr."
type input "Brandon"
select select "9"
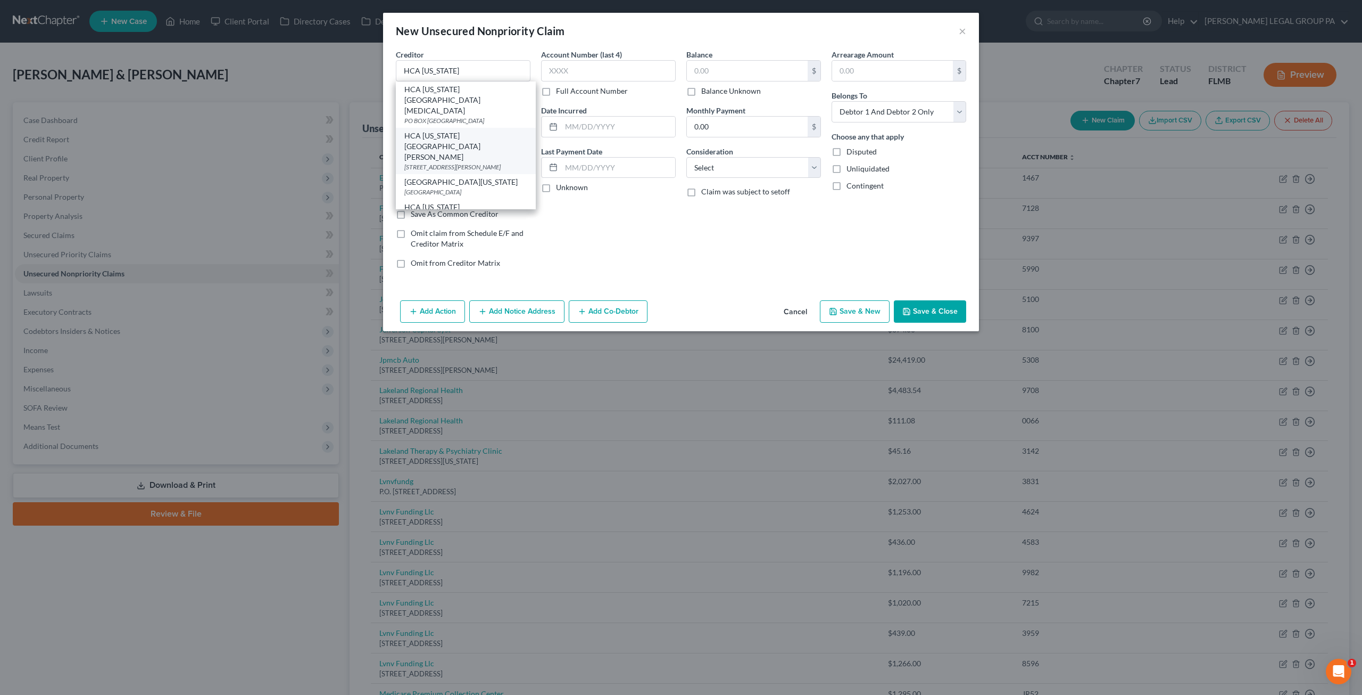
type input "33511"
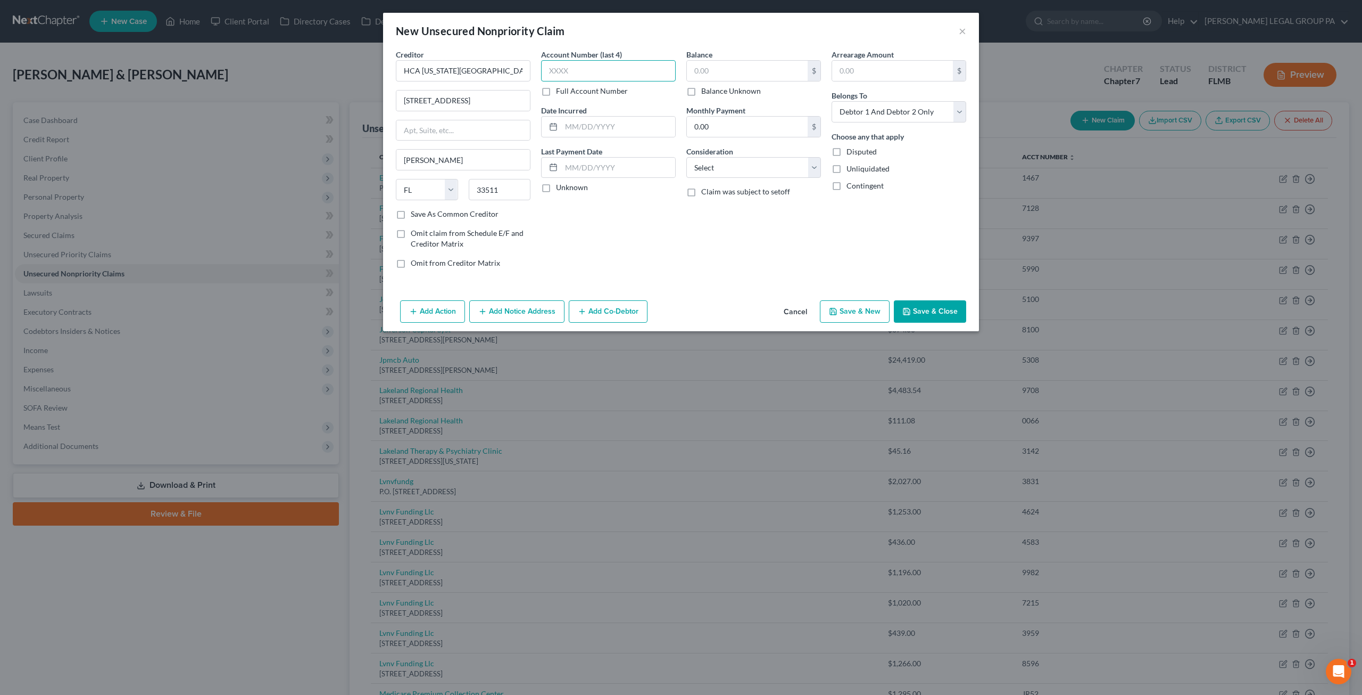
click at [572, 75] on input "text" at bounding box center [608, 70] width 135 height 21
type input "0066"
click at [701, 63] on input "text" at bounding box center [747, 71] width 121 height 20
type input "30.11"
click at [707, 49] on label "Balance" at bounding box center [700, 54] width 26 height 11
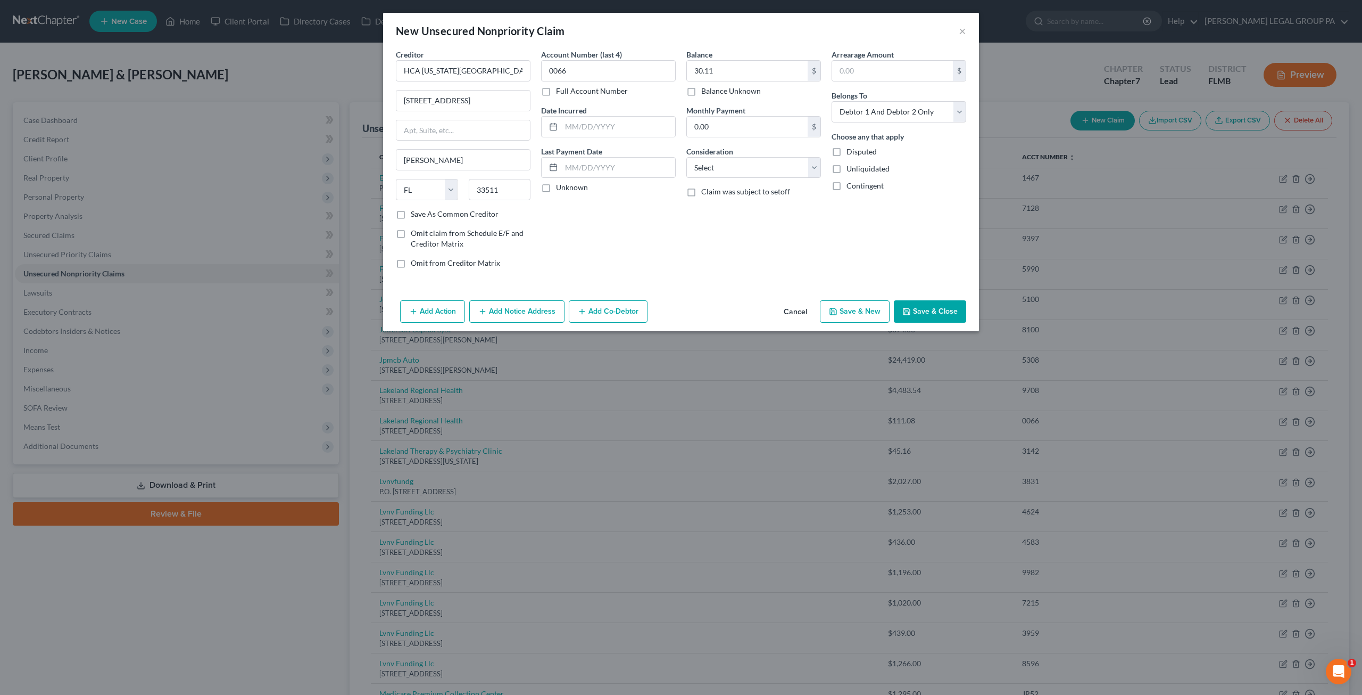
click at [935, 307] on button "Save & Close" at bounding box center [930, 311] width 72 height 22
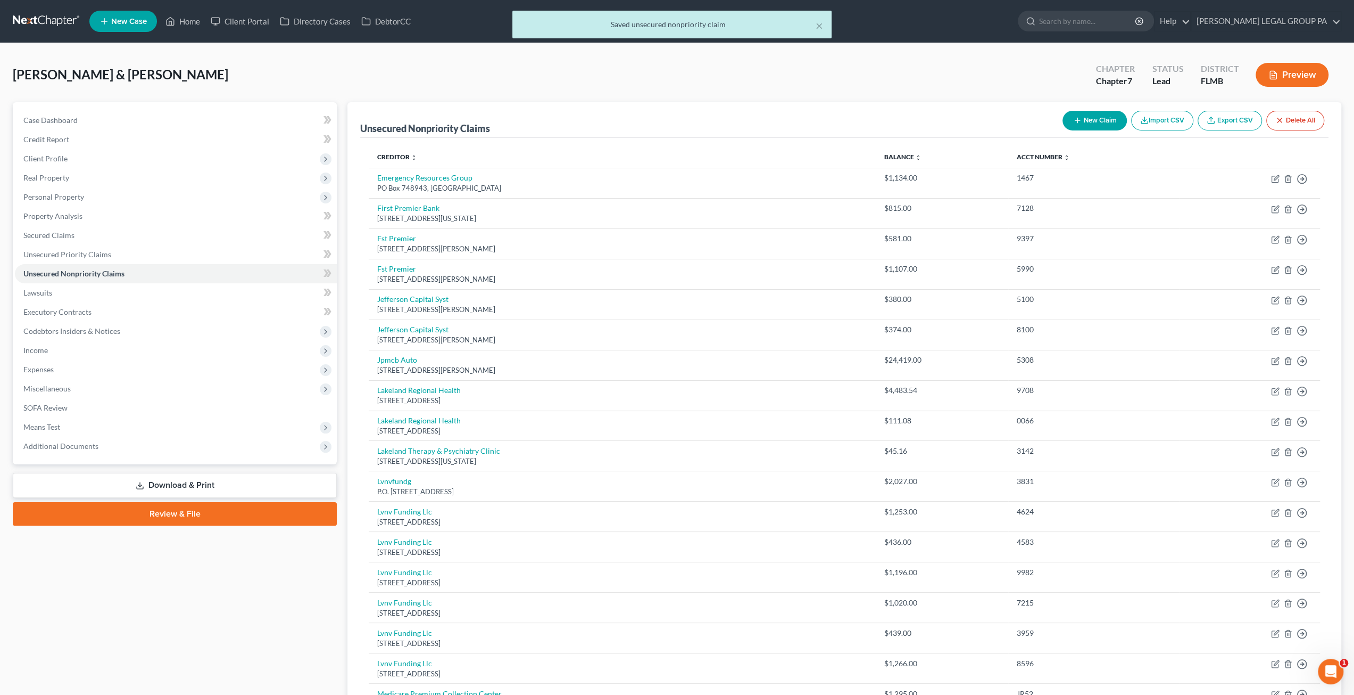
click at [1101, 120] on button "New Claim" at bounding box center [1095, 121] width 64 height 20
select select "2"
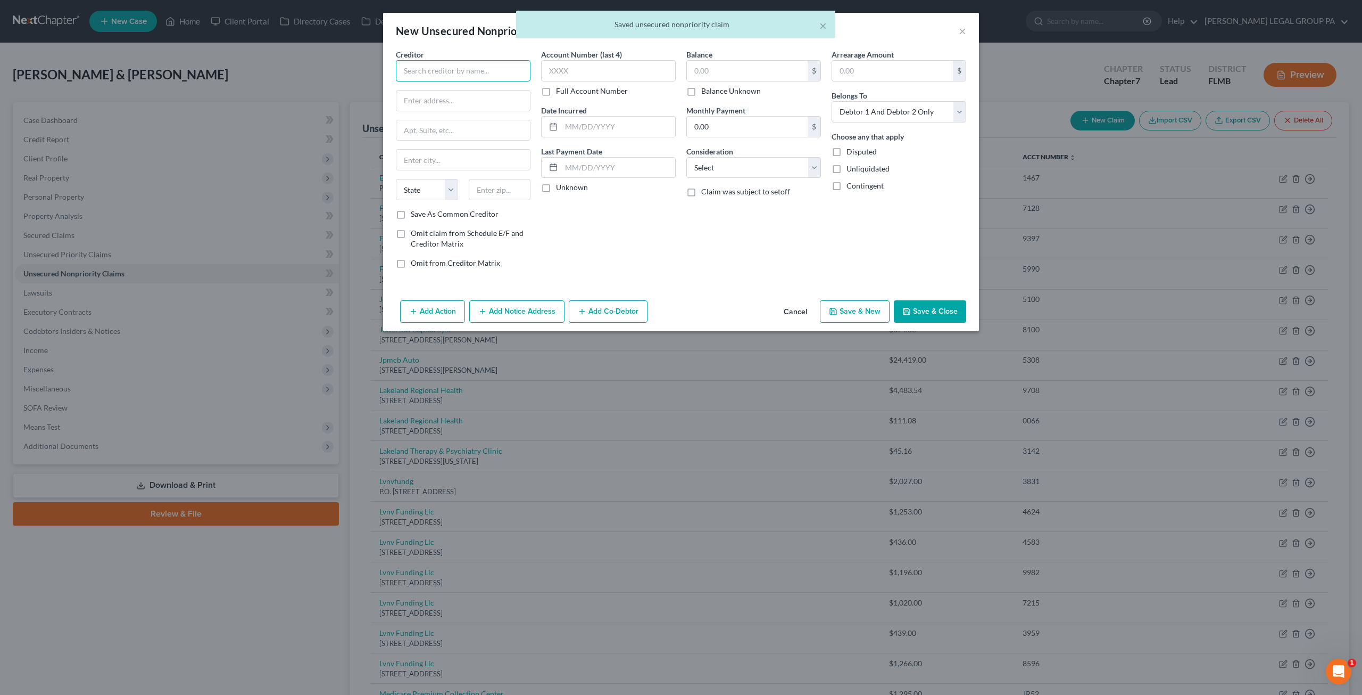
click at [451, 64] on input "text" at bounding box center [463, 70] width 135 height 21
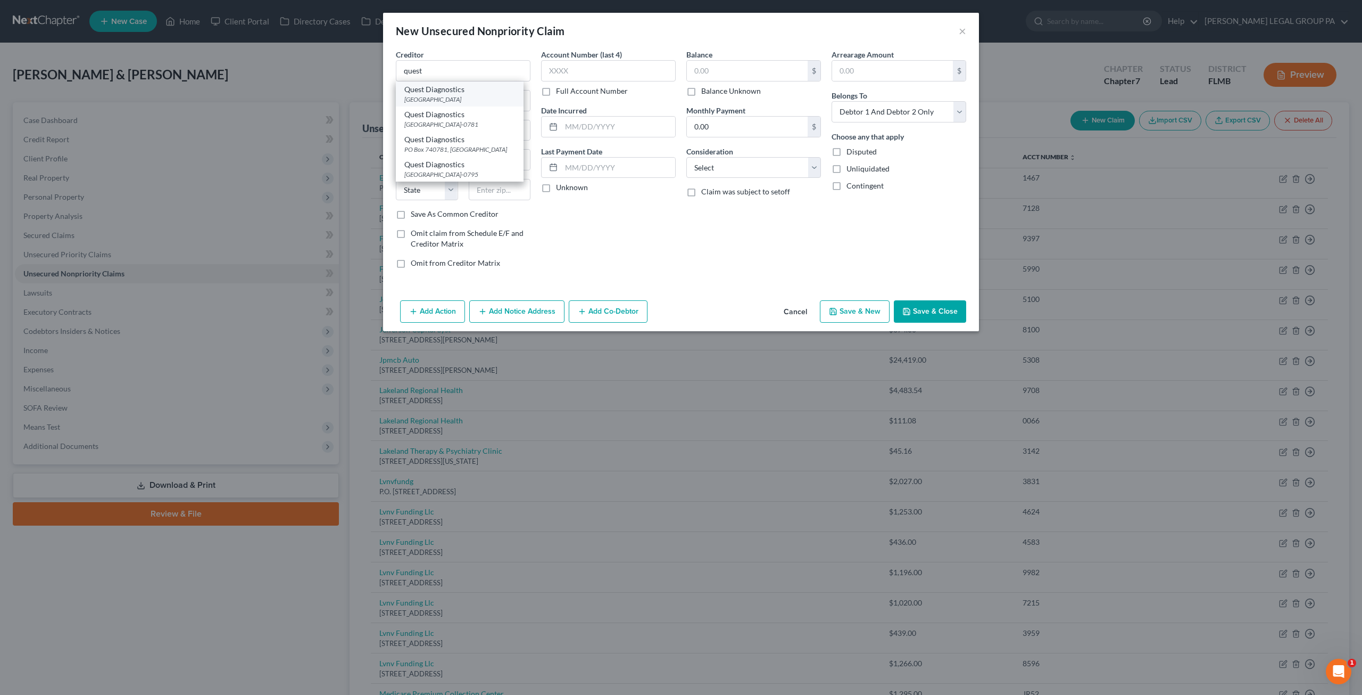
click at [450, 89] on div "Quest Diagnostics" at bounding box center [459, 89] width 111 height 11
type input "Quest Diagnostics"
type input "PO Box 74095"
type input "Cincinnati"
select select "36"
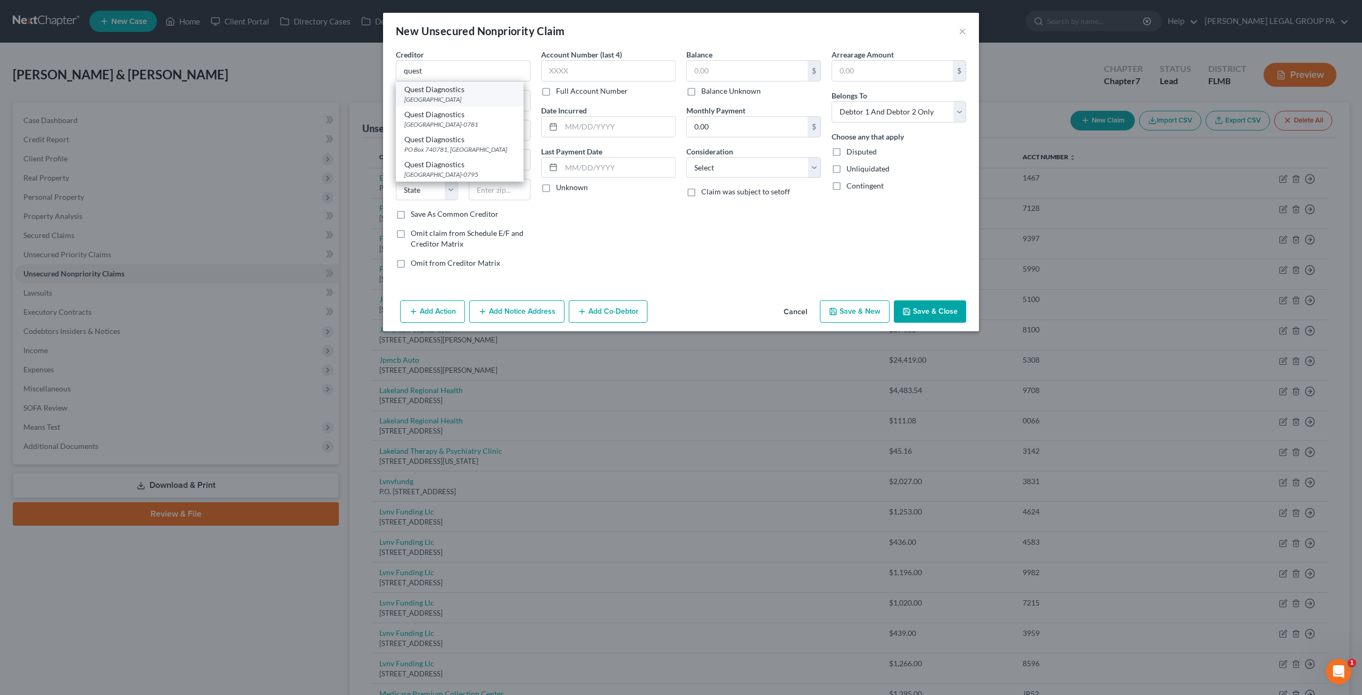
type input "45274"
click at [584, 72] on input "text" at bounding box center [608, 70] width 135 height 21
type input "4853"
click at [701, 93] on label "Balance Unknown" at bounding box center [731, 91] width 60 height 11
click at [706, 93] on input "Balance Unknown" at bounding box center [709, 89] width 7 height 7
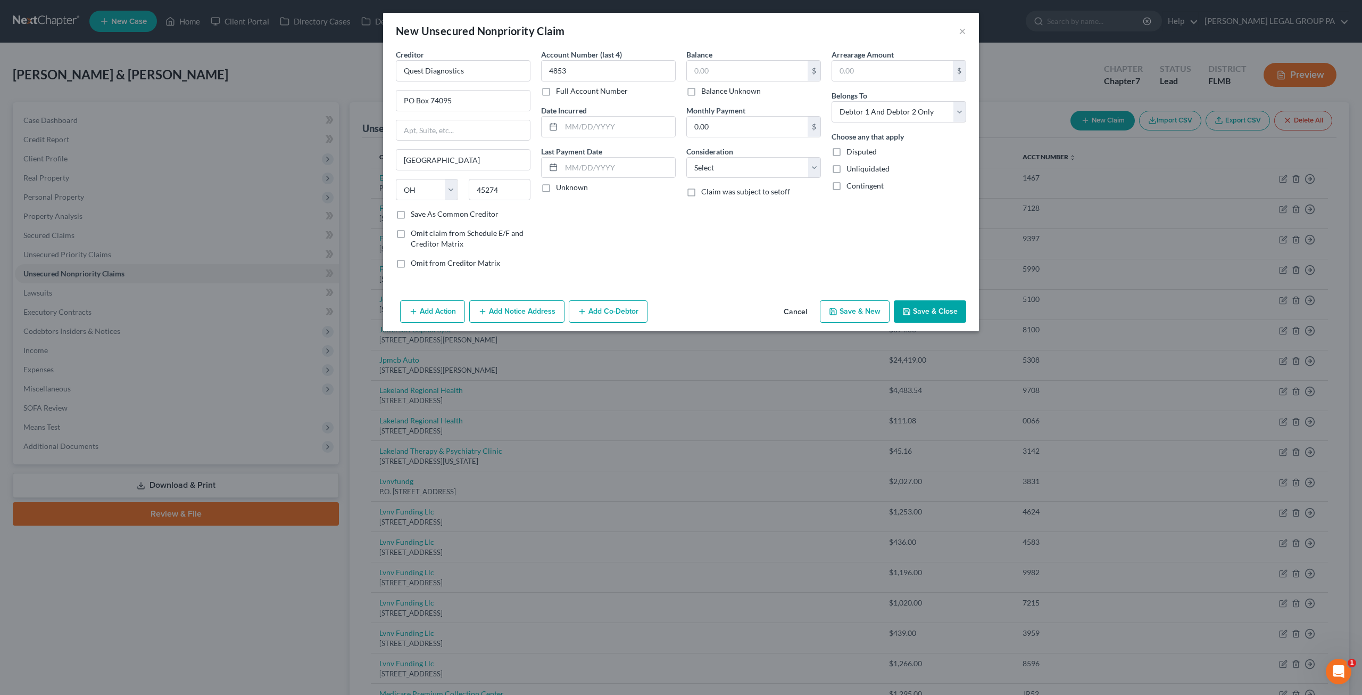
checkbox input "true"
type input "0.00"
click at [928, 311] on button "Save & Close" at bounding box center [930, 311] width 72 height 22
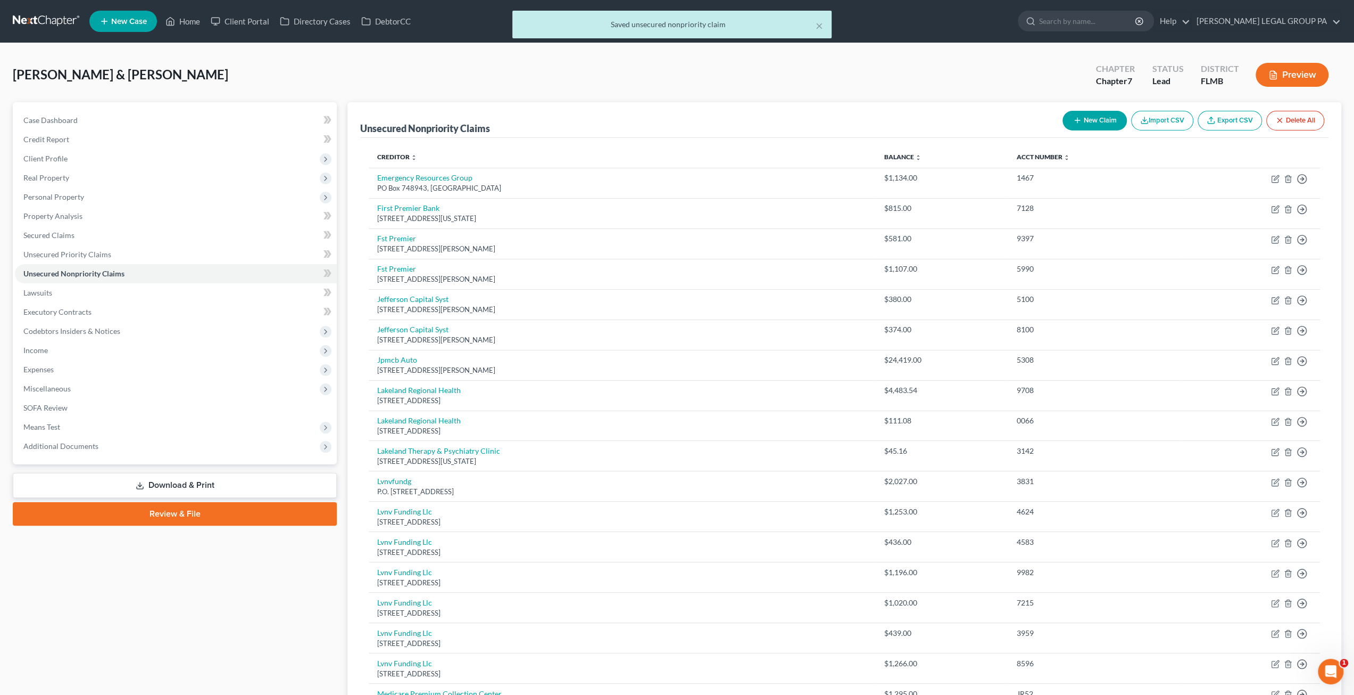
click at [1081, 119] on button "New Claim" at bounding box center [1095, 121] width 64 height 20
select select "2"
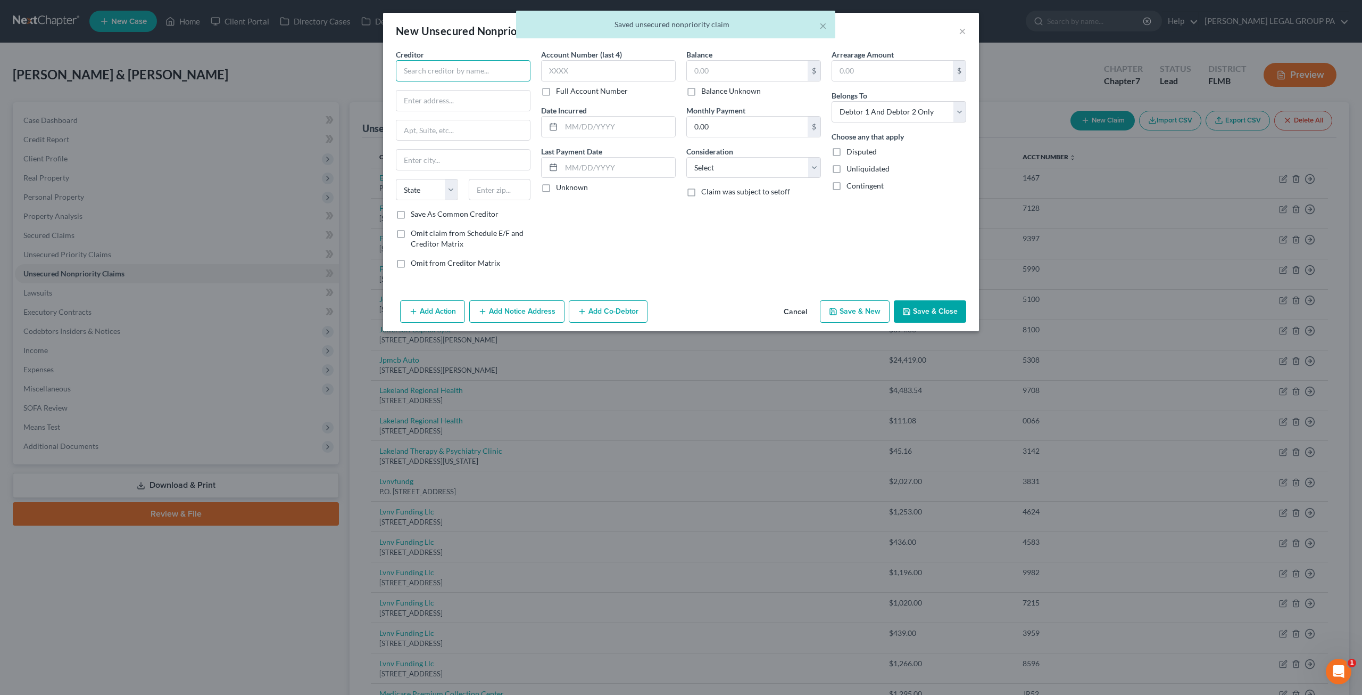
click at [488, 69] on input "text" at bounding box center [463, 70] width 135 height 21
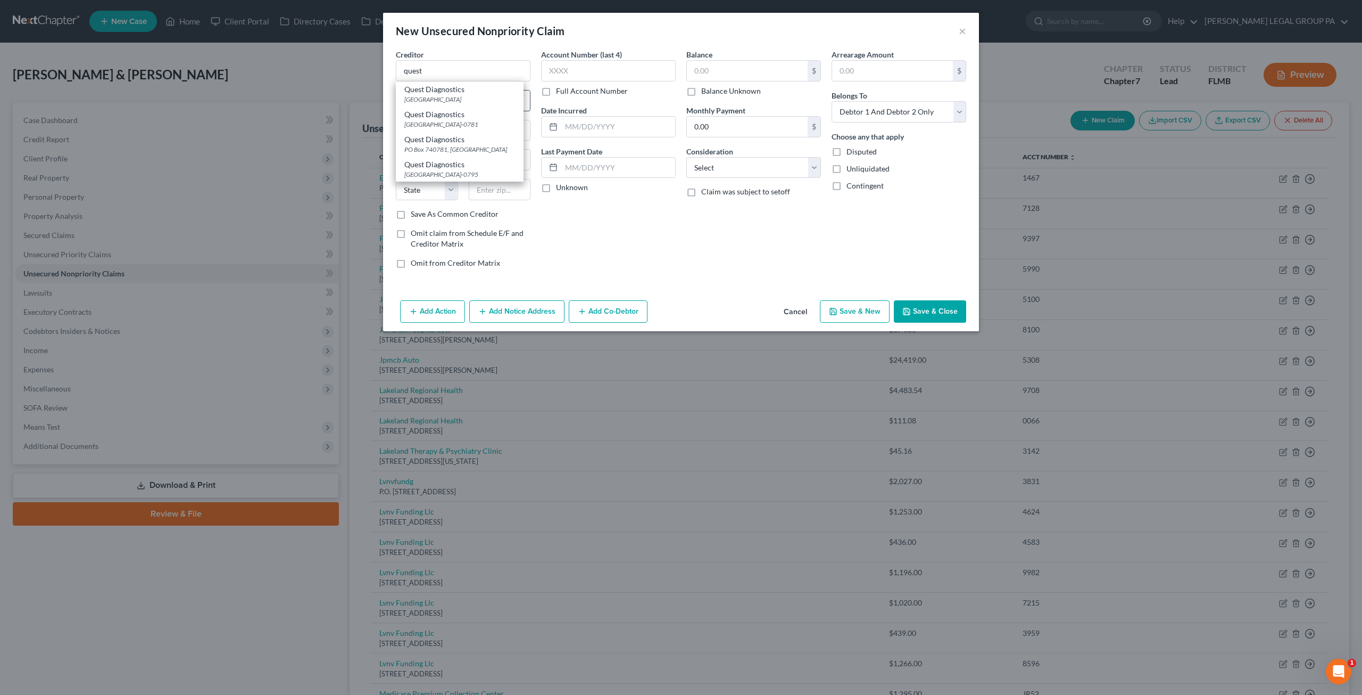
click at [482, 93] on div "Quest Diagnostics" at bounding box center [459, 89] width 111 height 11
type input "Quest Diagnostics"
type input "PO Box 74095"
type input "Cincinnati"
select select "36"
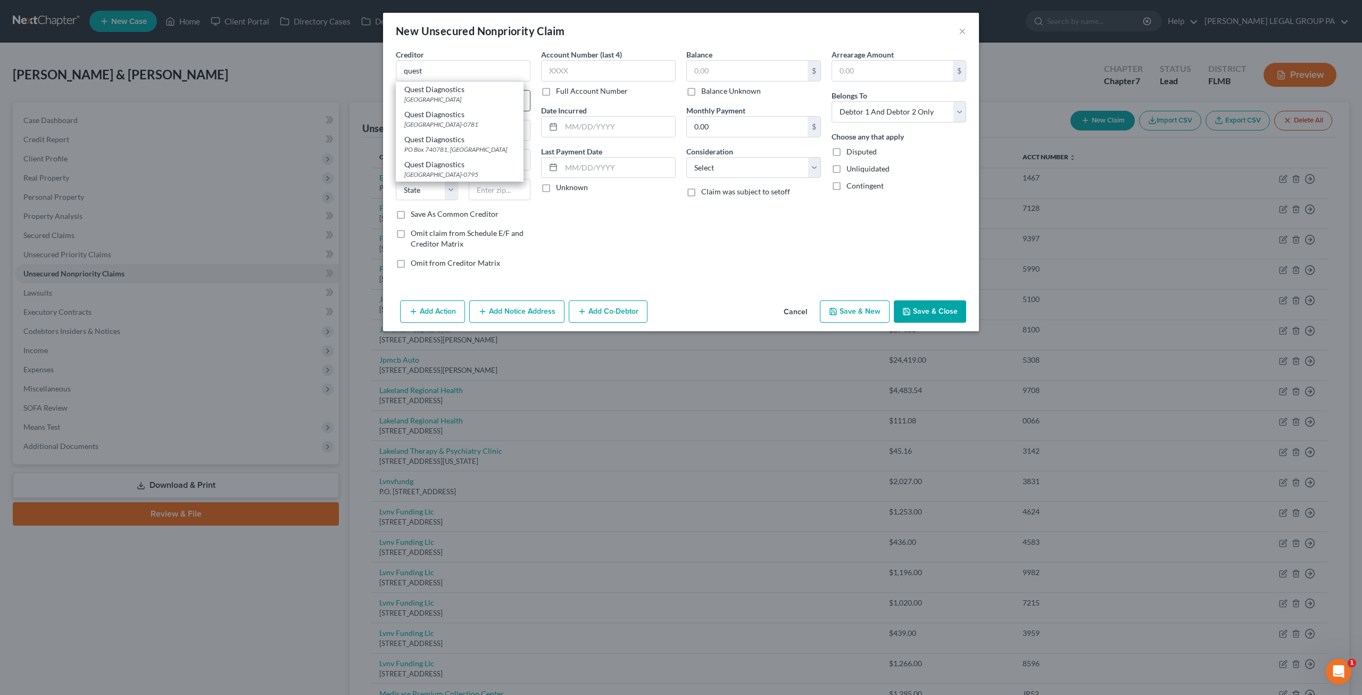
type input "45274"
click at [556, 71] on input "text" at bounding box center [608, 70] width 135 height 21
type input "9140"
click at [701, 87] on label "Balance Unknown" at bounding box center [731, 91] width 60 height 11
click at [706, 87] on input "Balance Unknown" at bounding box center [709, 89] width 7 height 7
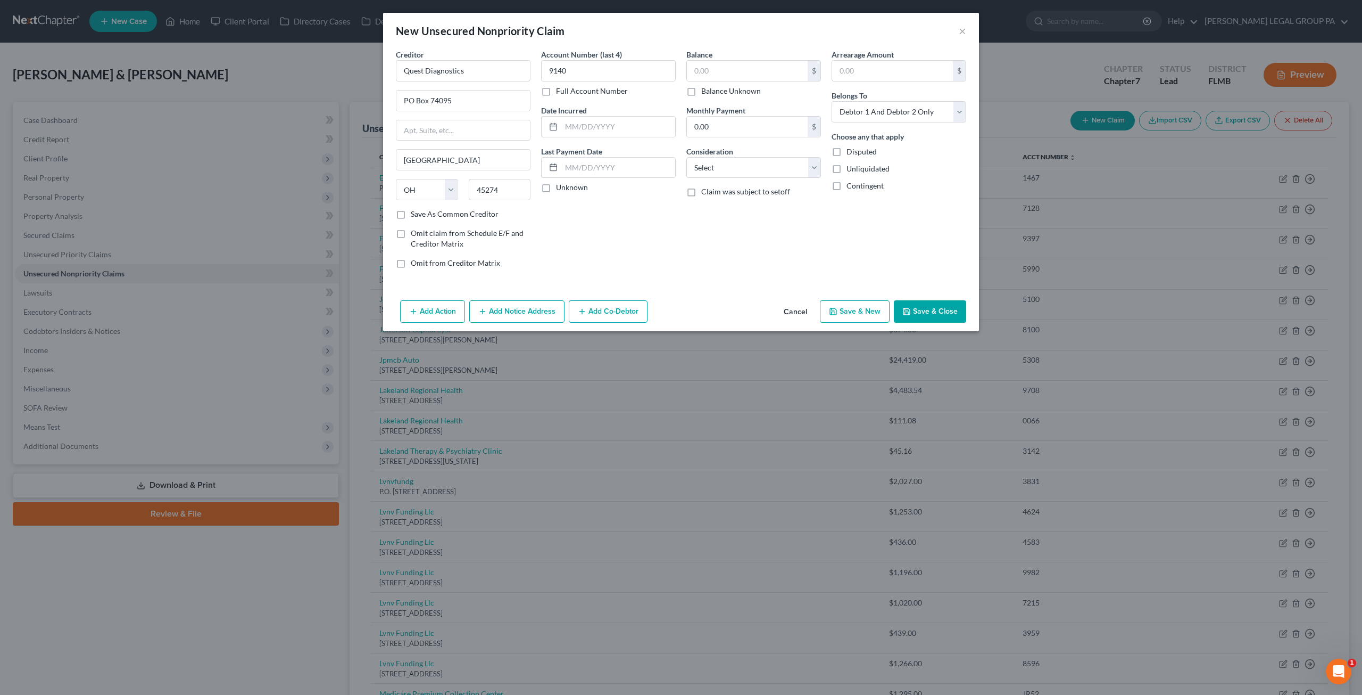
checkbox input "true"
type input "0.00"
click at [754, 123] on input "0.00" at bounding box center [747, 127] width 121 height 20
click at [925, 306] on button "Save & Close" at bounding box center [930, 311] width 72 height 22
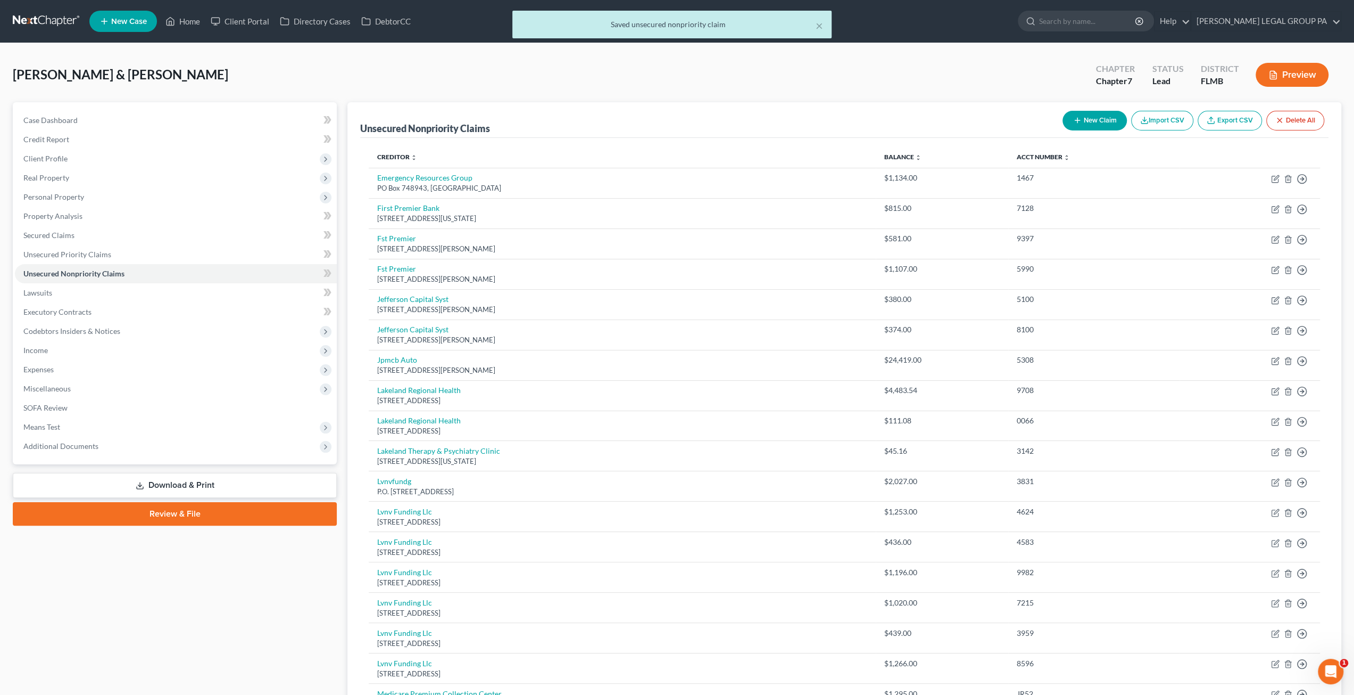
click at [1079, 118] on button "New Claim" at bounding box center [1095, 121] width 64 height 20
select select "2"
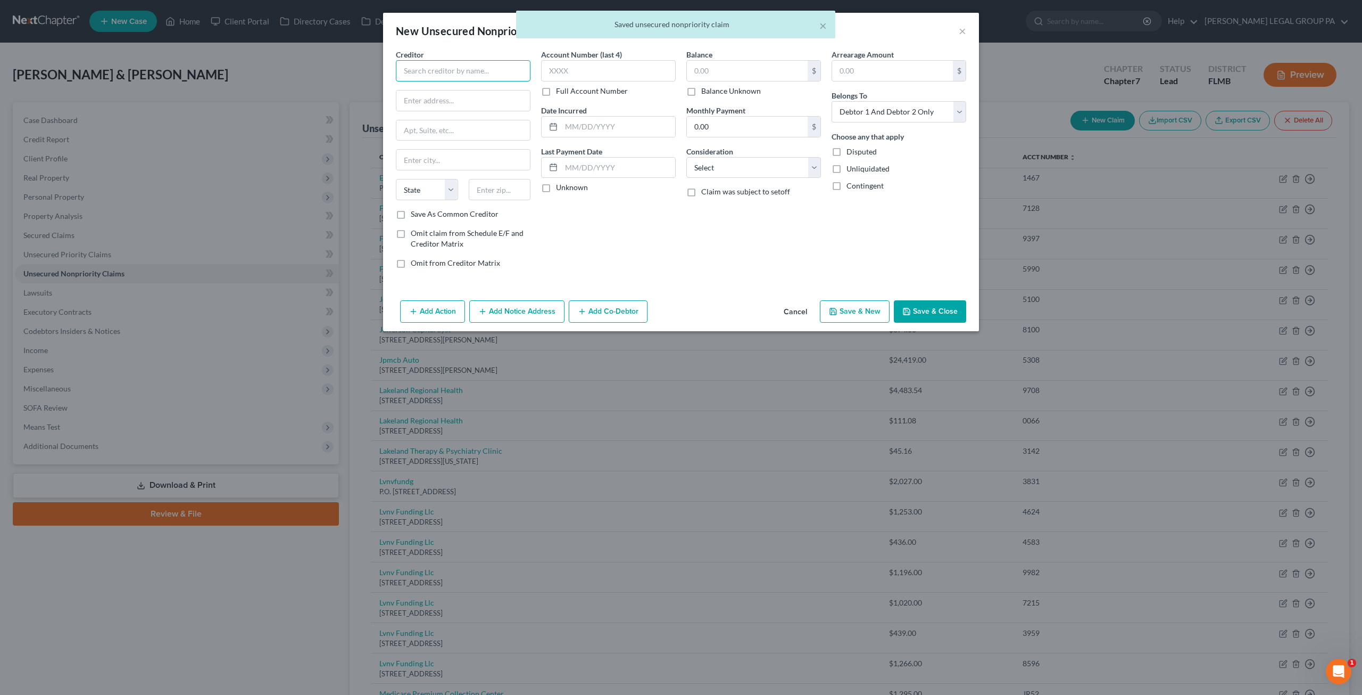
click at [458, 75] on input "text" at bounding box center [463, 70] width 135 height 21
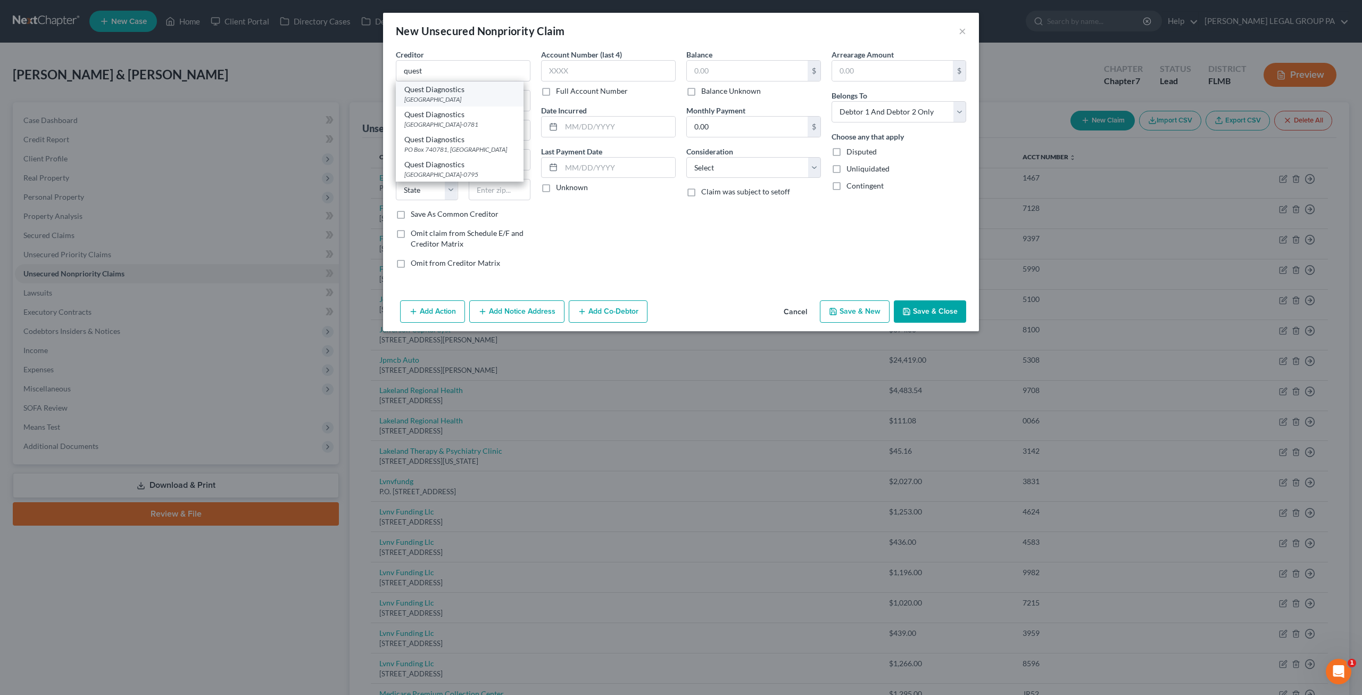
click at [449, 95] on div "PO Box 74095, Cincinnati, OH 45274" at bounding box center [459, 99] width 111 height 9
type input "Quest Diagnostics"
type input "PO Box 74095"
type input "Cincinnati"
select select "36"
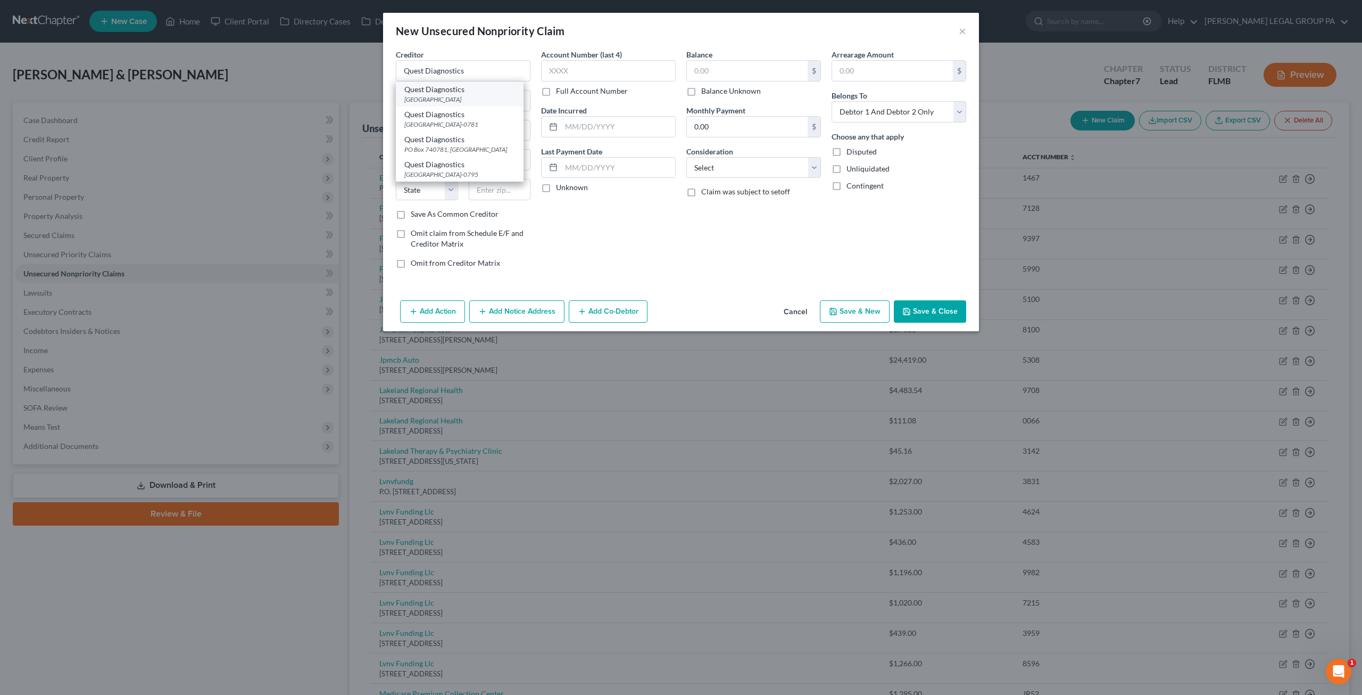
type input "45274"
click at [593, 72] on input "text" at bounding box center [608, 70] width 135 height 21
type input "1844"
click at [717, 69] on input "text" at bounding box center [747, 71] width 121 height 20
type input "7.87"
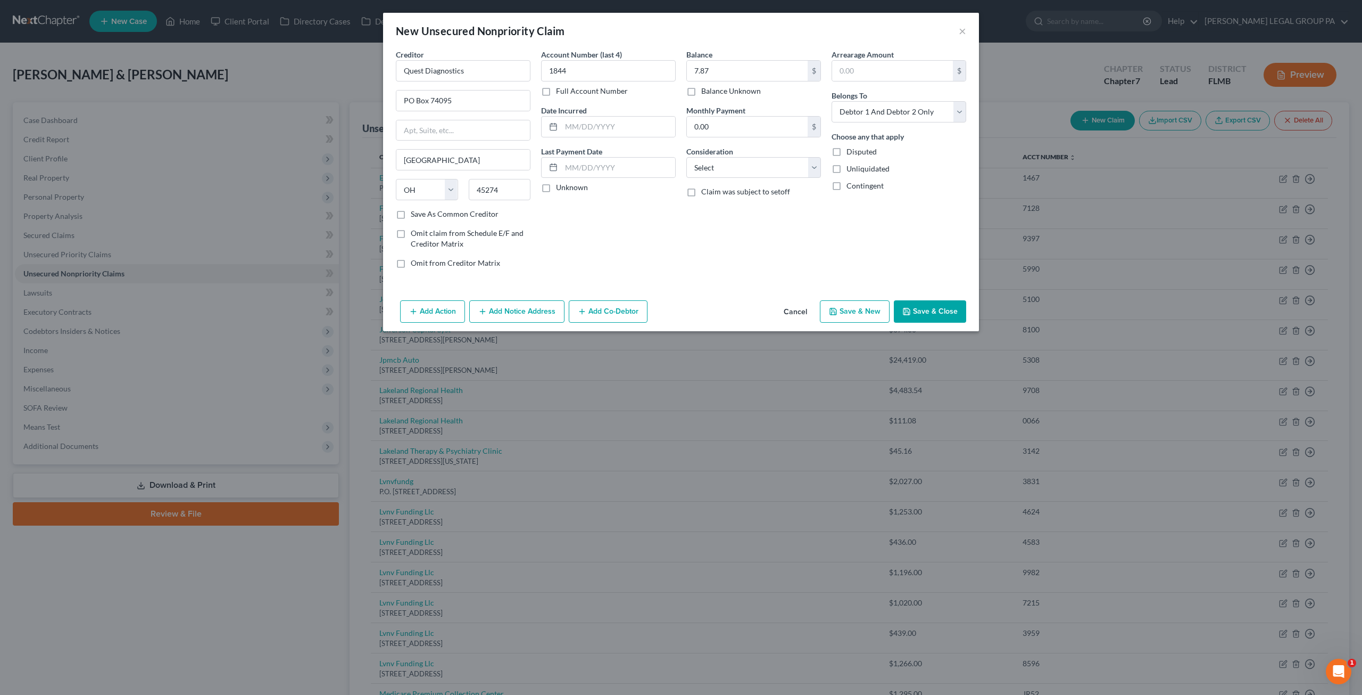
click at [931, 310] on button "Save & Close" at bounding box center [930, 311] width 72 height 22
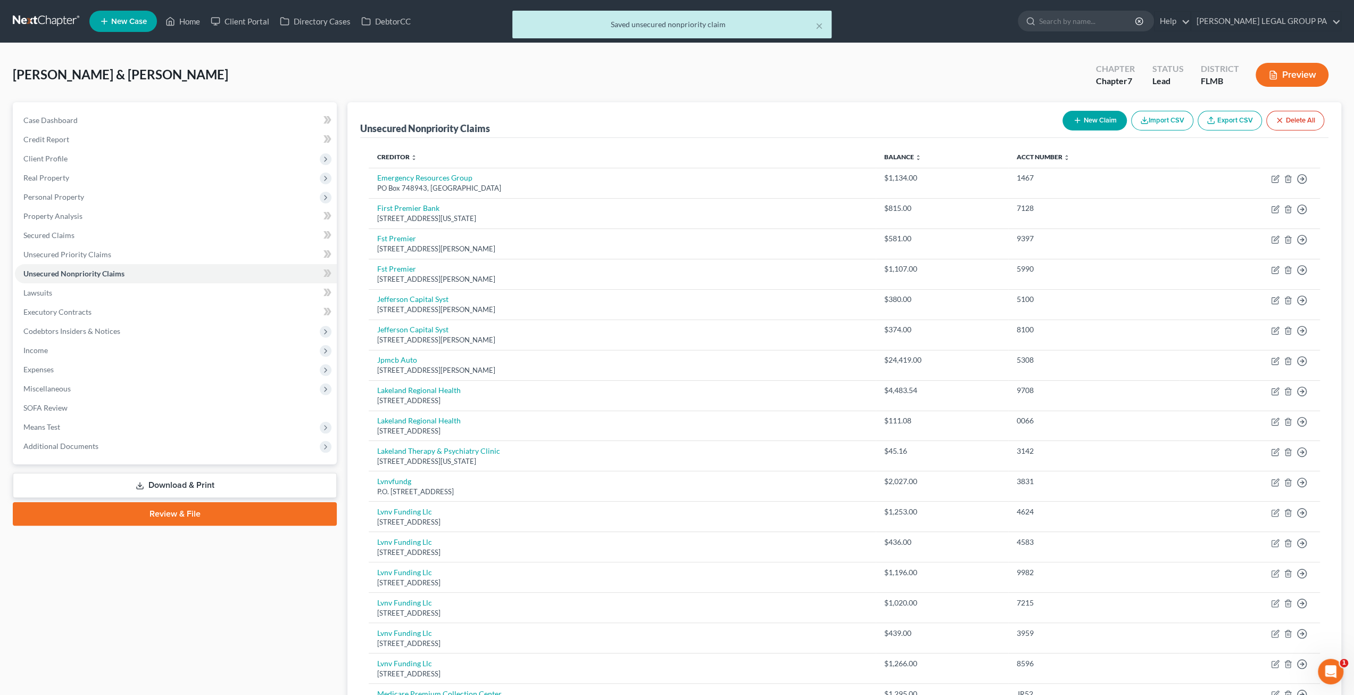
click at [1098, 120] on button "New Claim" at bounding box center [1095, 121] width 64 height 20
select select "2"
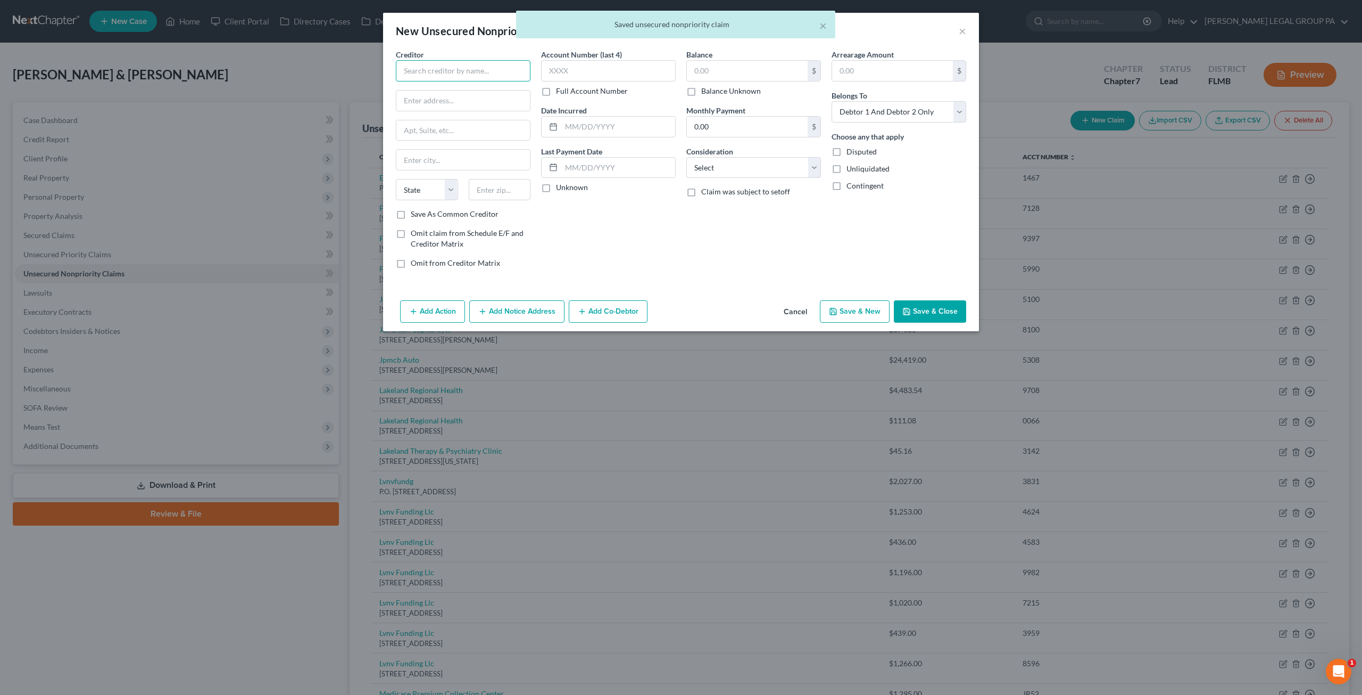
click at [468, 68] on input "text" at bounding box center [463, 70] width 135 height 21
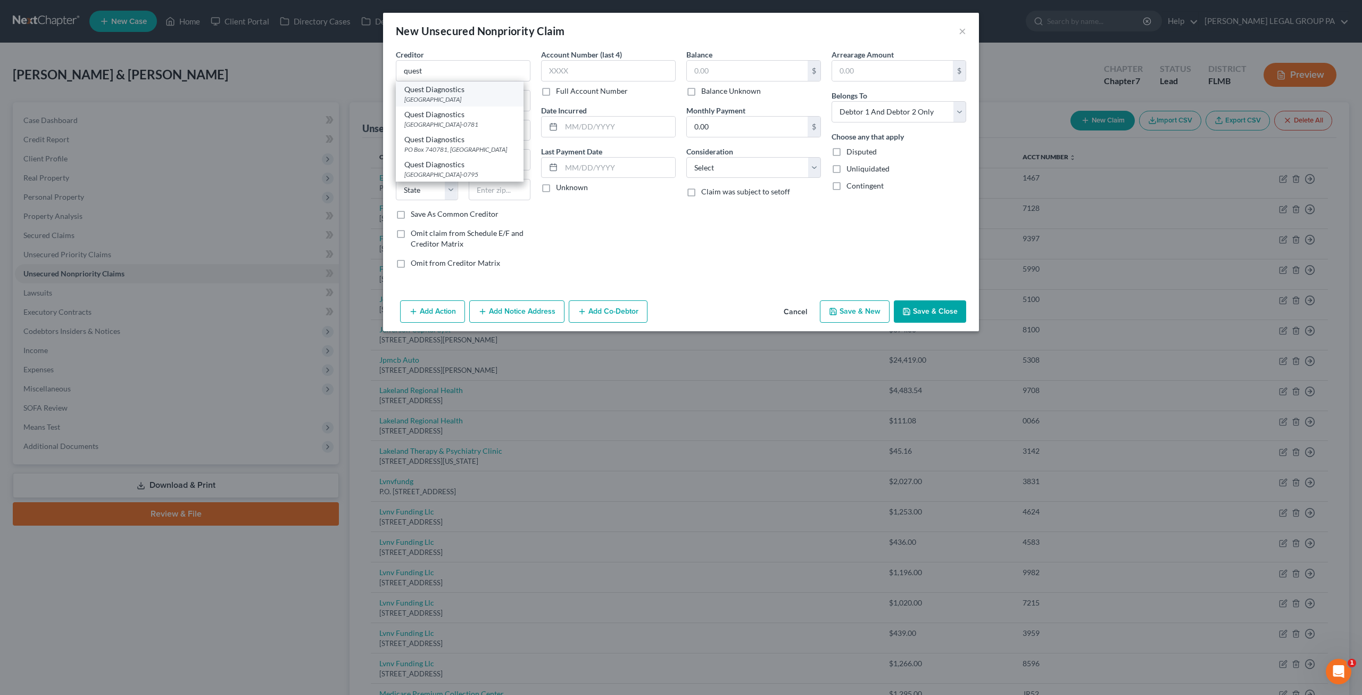
click at [457, 86] on div "Quest Diagnostics" at bounding box center [459, 89] width 111 height 11
type input "Quest Diagnostics"
type input "PO Box 74095"
type input "Cincinnati"
select select "36"
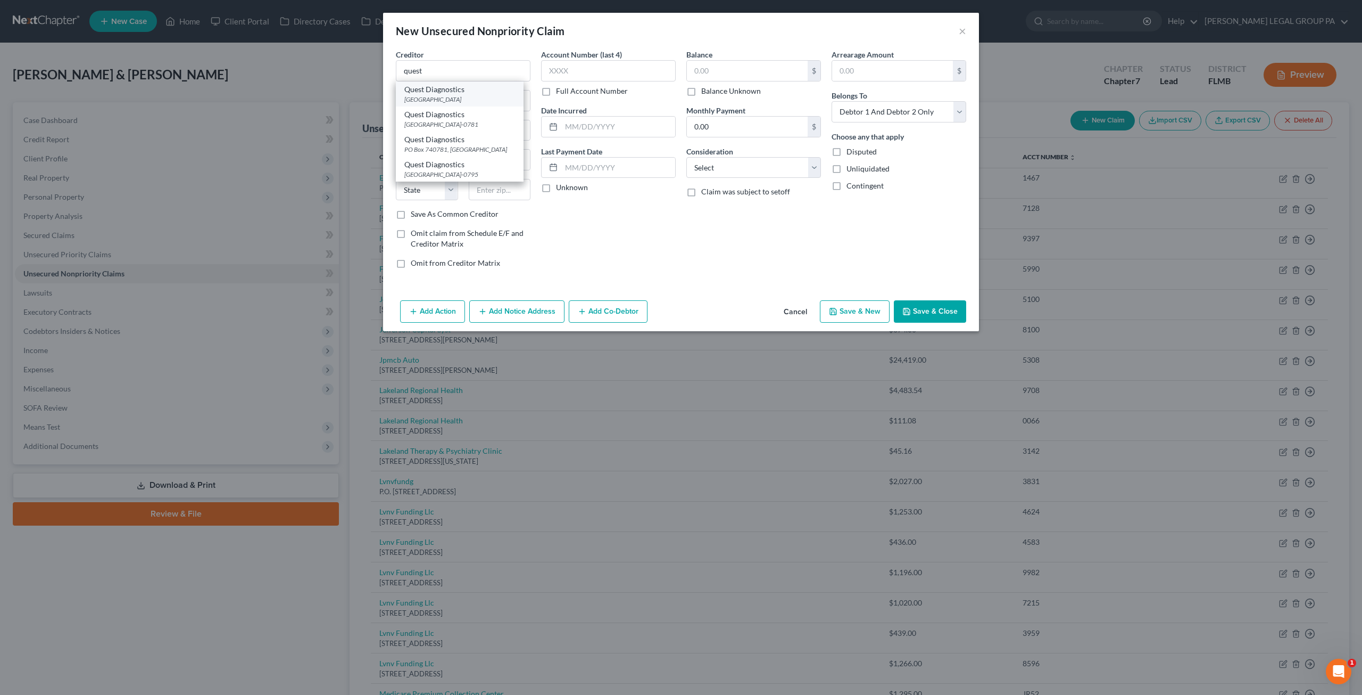
type input "45274"
click at [565, 71] on input "text" at bounding box center [608, 70] width 135 height 21
type input "1832"
click at [717, 72] on input "text" at bounding box center [747, 71] width 121 height 20
type input "24.52"
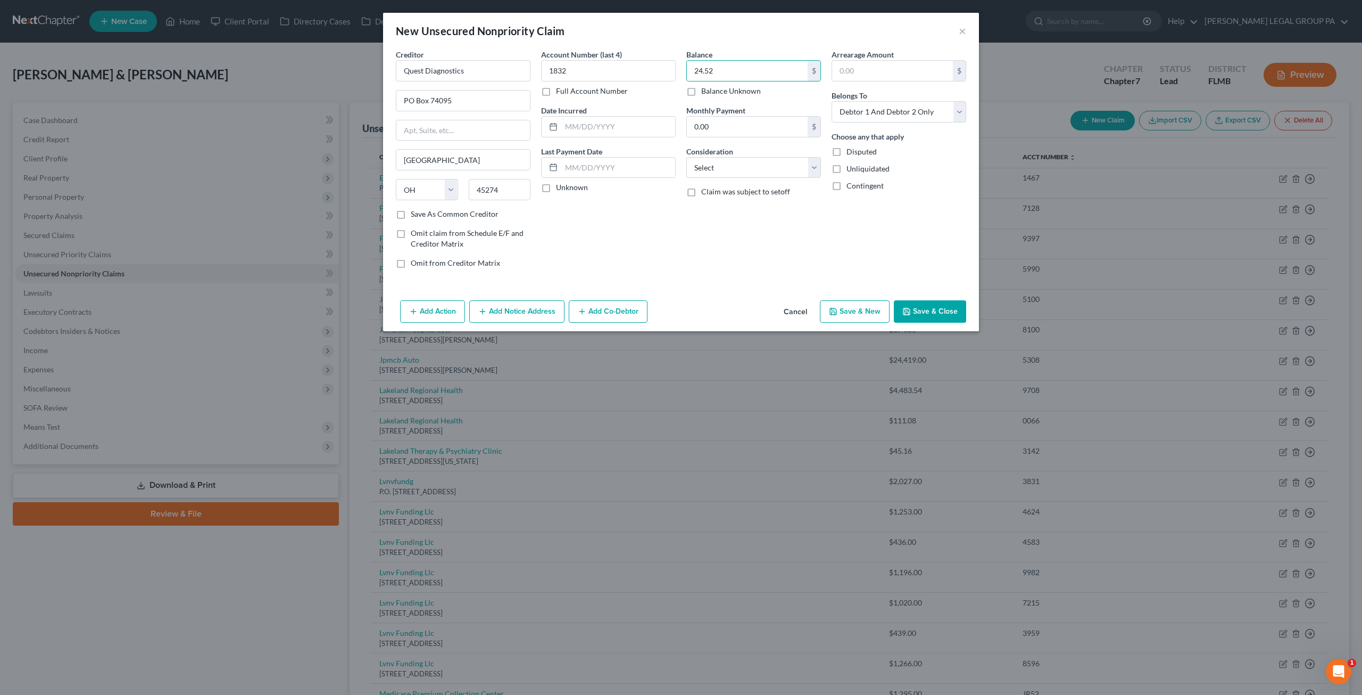
click at [937, 316] on button "Save & Close" at bounding box center [930, 311] width 72 height 22
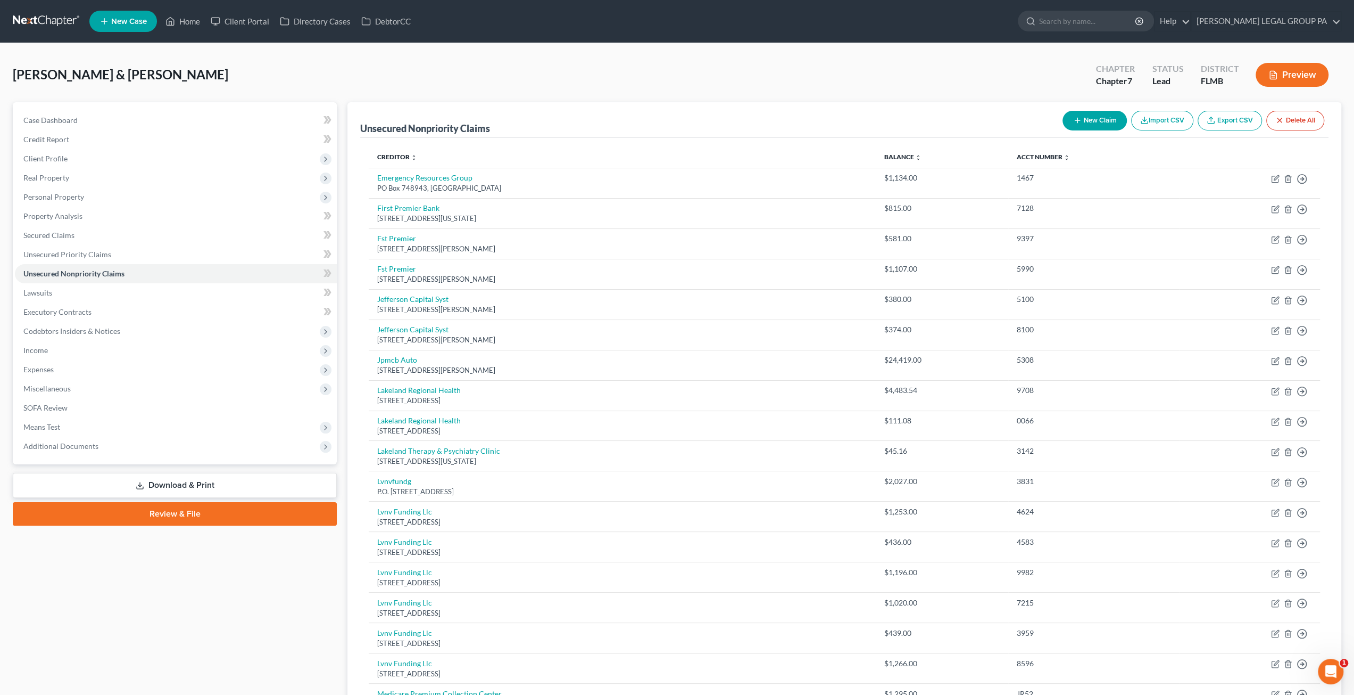
click at [1093, 112] on button "New Claim" at bounding box center [1095, 121] width 64 height 20
select select "2"
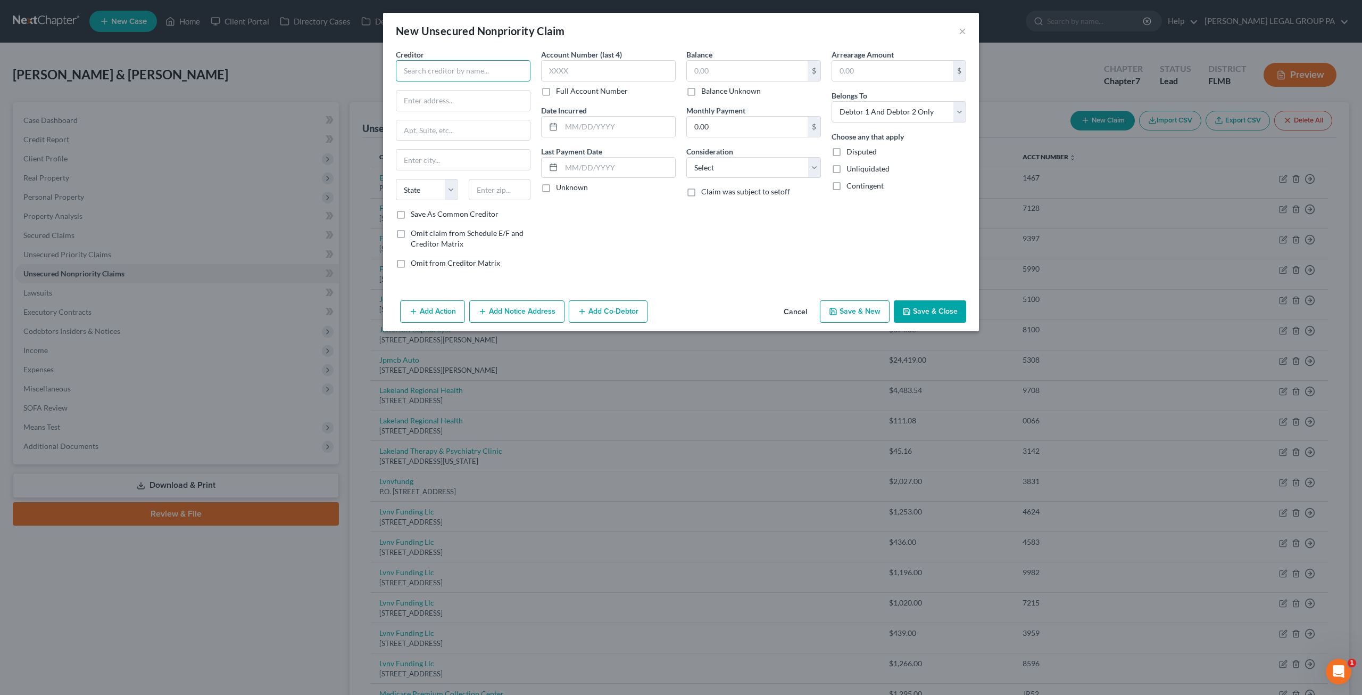
click at [465, 73] on input "text" at bounding box center [463, 70] width 135 height 21
click at [457, 101] on div "PO Box 2240, Burlington, NC 227216-2240" at bounding box center [459, 99] width 111 height 9
type input "Labcorp"
type input "PO Box 2240"
type input "Burlington"
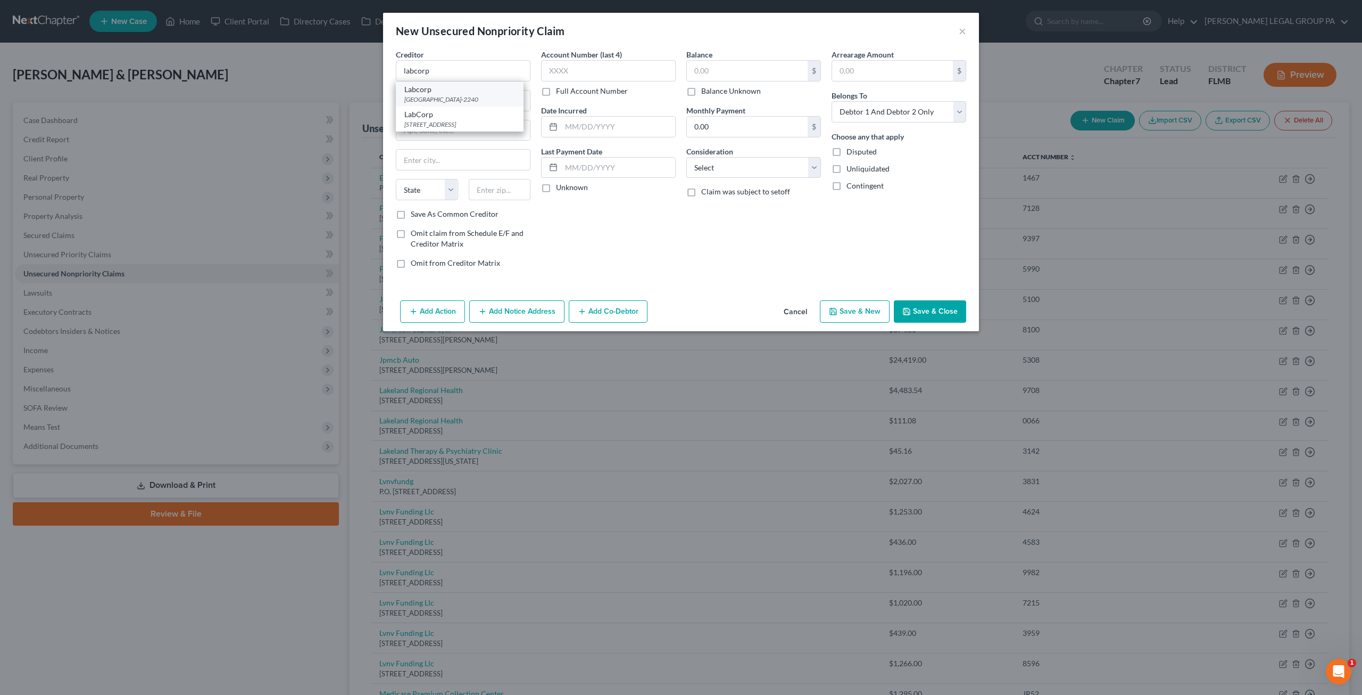
select select "28"
type input "227216-2240"
click at [583, 71] on input "text" at bounding box center [608, 70] width 135 height 21
type input "7347"
click at [867, 309] on button "Save & New" at bounding box center [855, 311] width 70 height 22
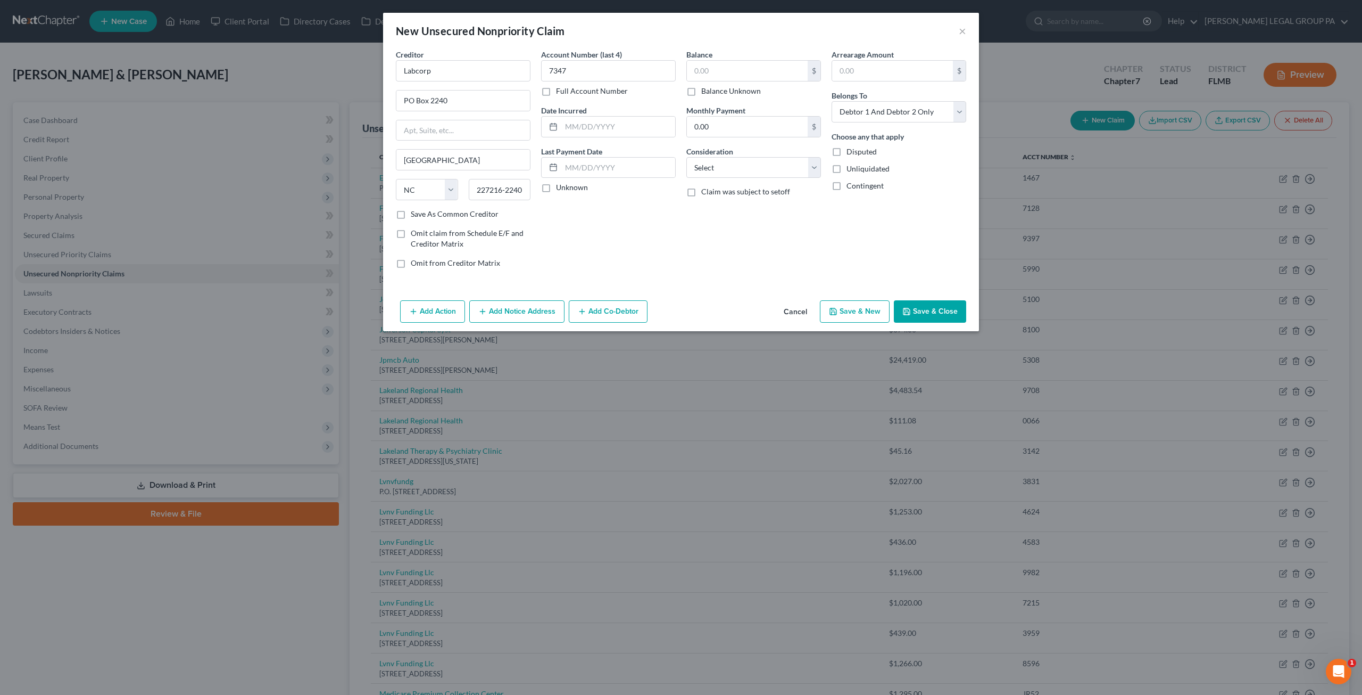
select select "2"
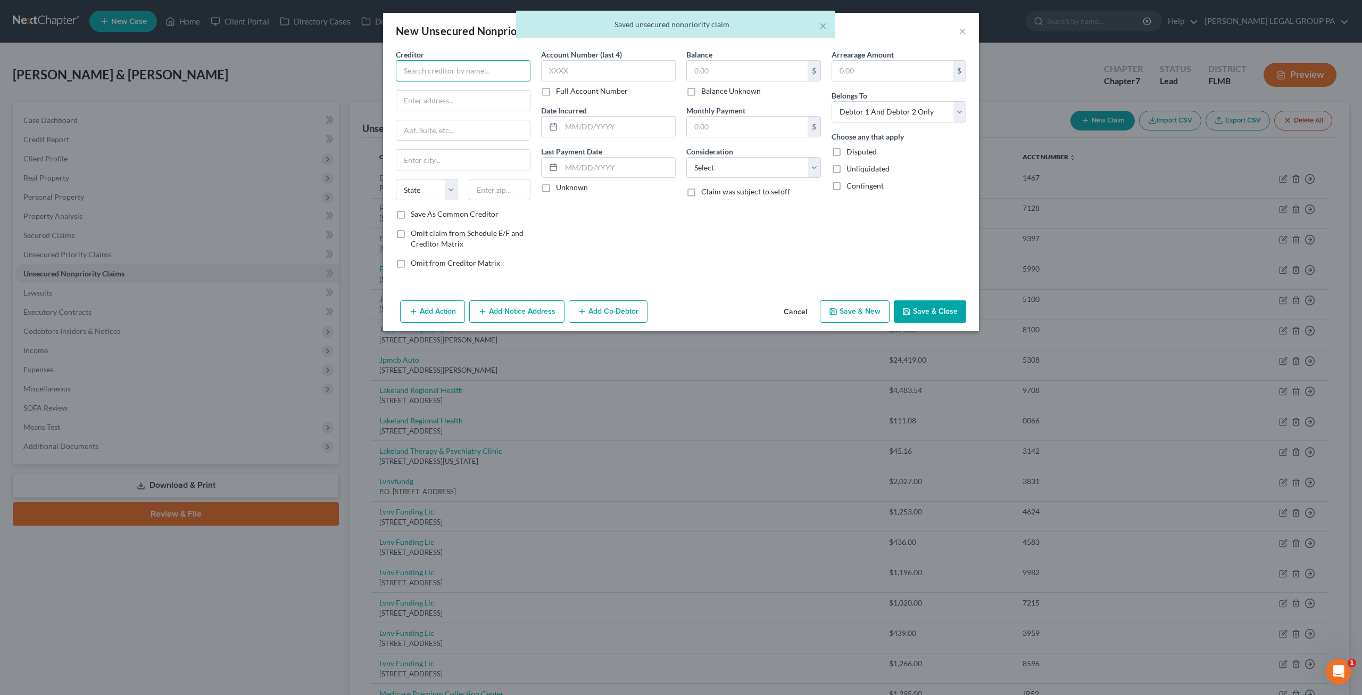
click at [464, 69] on input "text" at bounding box center [463, 70] width 135 height 21
click at [445, 139] on div "Labcorp" at bounding box center [465, 139] width 123 height 11
type input "Labcorp"
type input "PO Box 2240"
type input "Burlington"
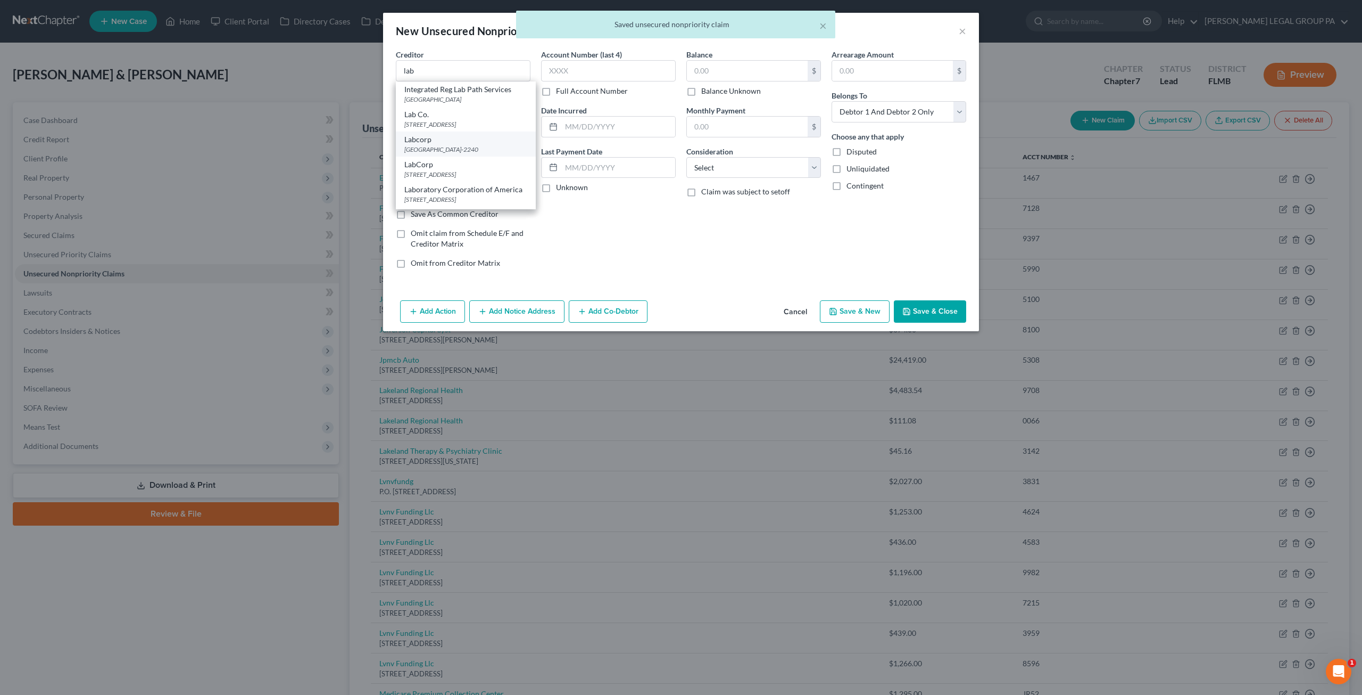
select select "28"
type input "227216-2240"
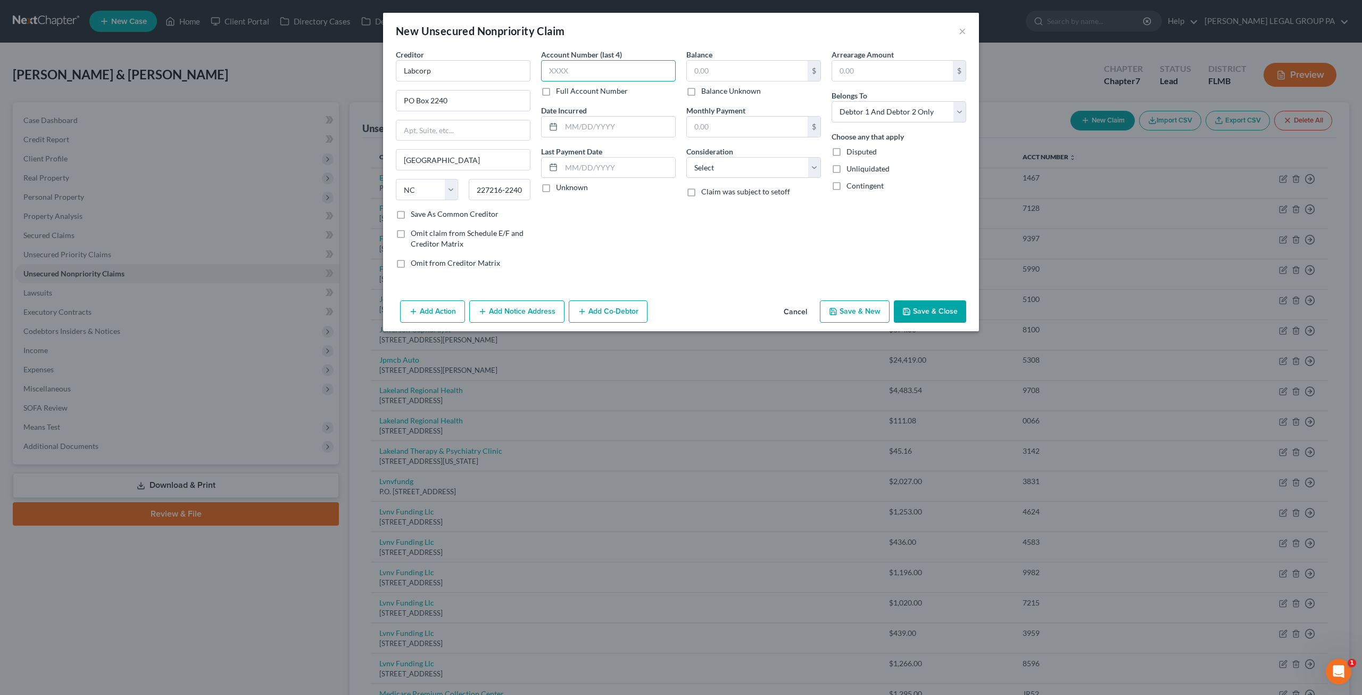
click at [596, 71] on input "text" at bounding box center [608, 70] width 135 height 21
type input "9527"
click at [725, 93] on label "Balance Unknown" at bounding box center [731, 91] width 60 height 11
click at [713, 93] on input "Balance Unknown" at bounding box center [709, 89] width 7 height 7
checkbox input "true"
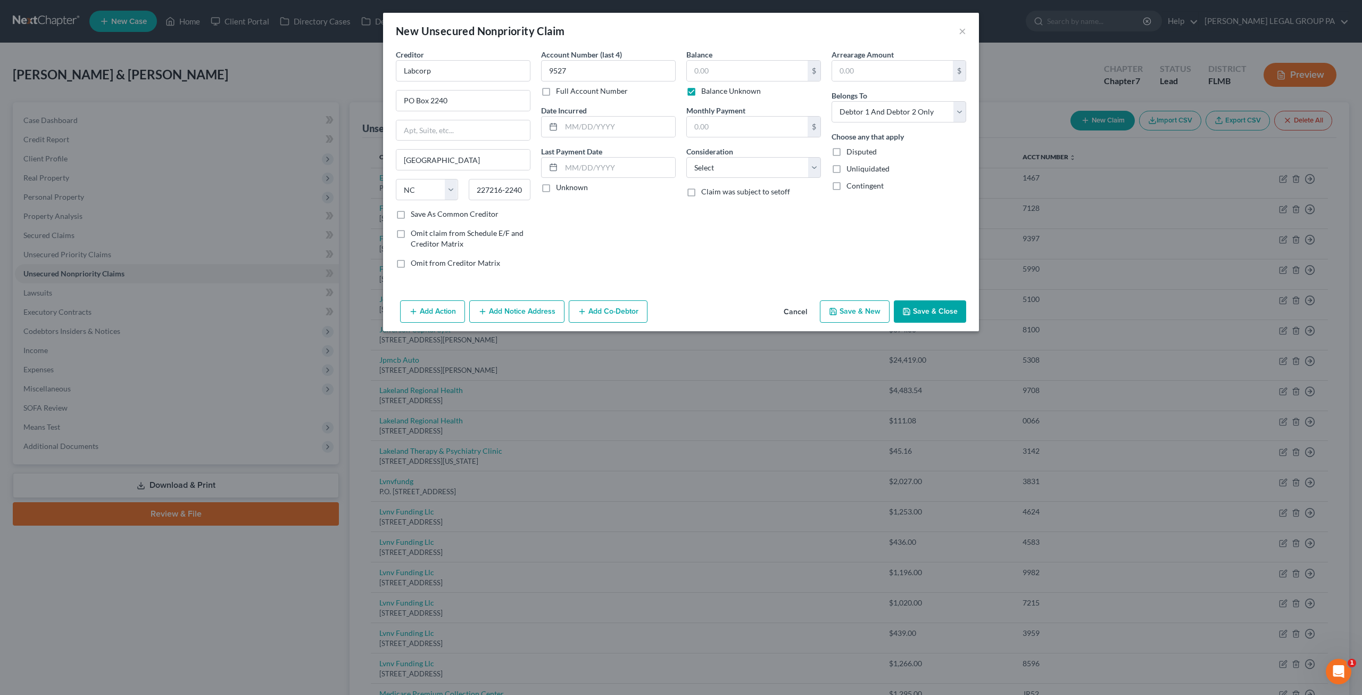
type input "0.00"
click at [854, 310] on button "Save & New" at bounding box center [855, 311] width 70 height 22
select select "2"
type input "0.00"
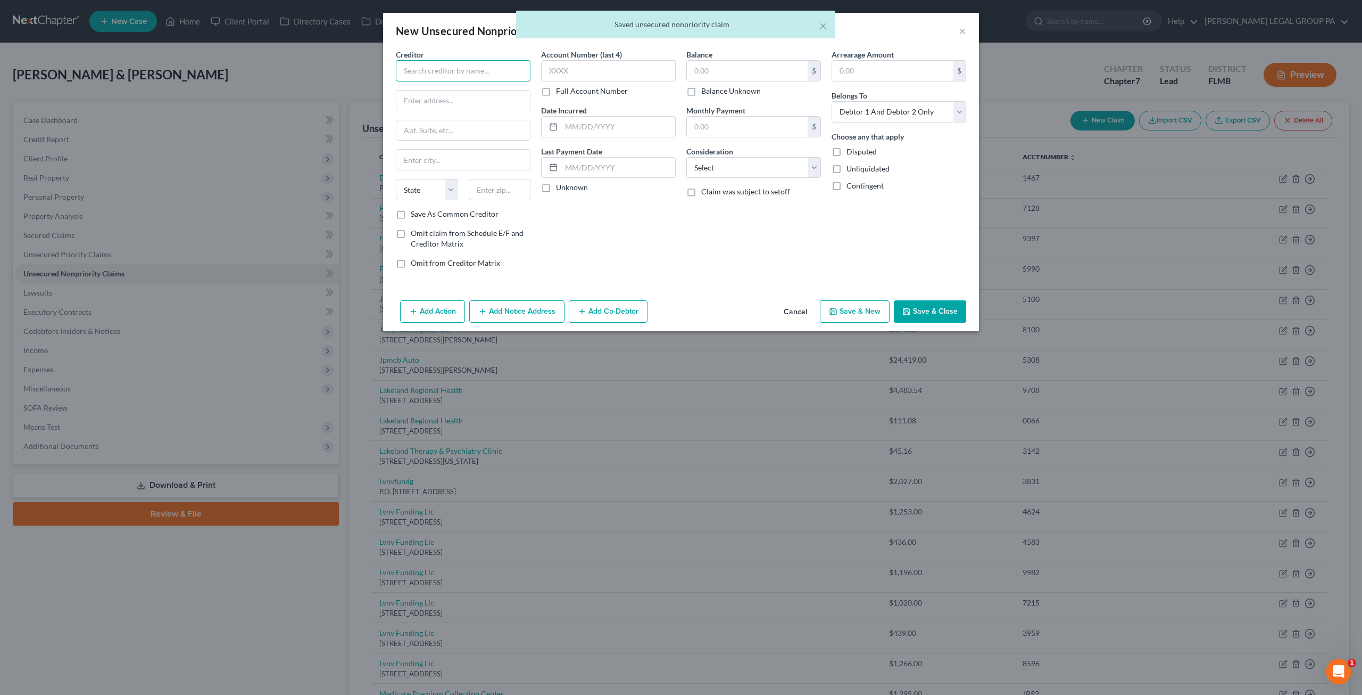
click at [467, 62] on input "text" at bounding box center [463, 70] width 135 height 21
click at [434, 97] on div "PO Box 2240, Burlington, NC 227216-2240" at bounding box center [459, 99] width 111 height 9
type input "Labcorp"
type input "PO Box 2240"
type input "Burlington"
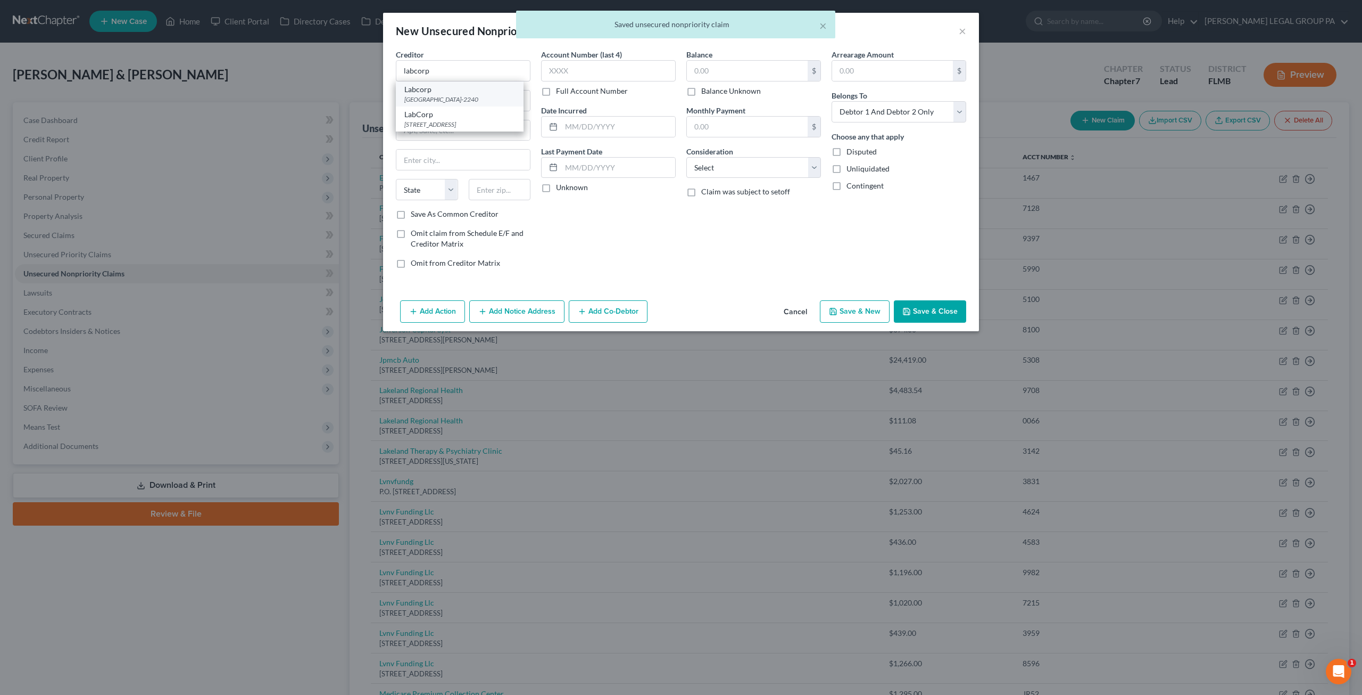
select select "28"
type input "227216-2240"
click at [571, 68] on input "text" at bounding box center [608, 70] width 135 height 21
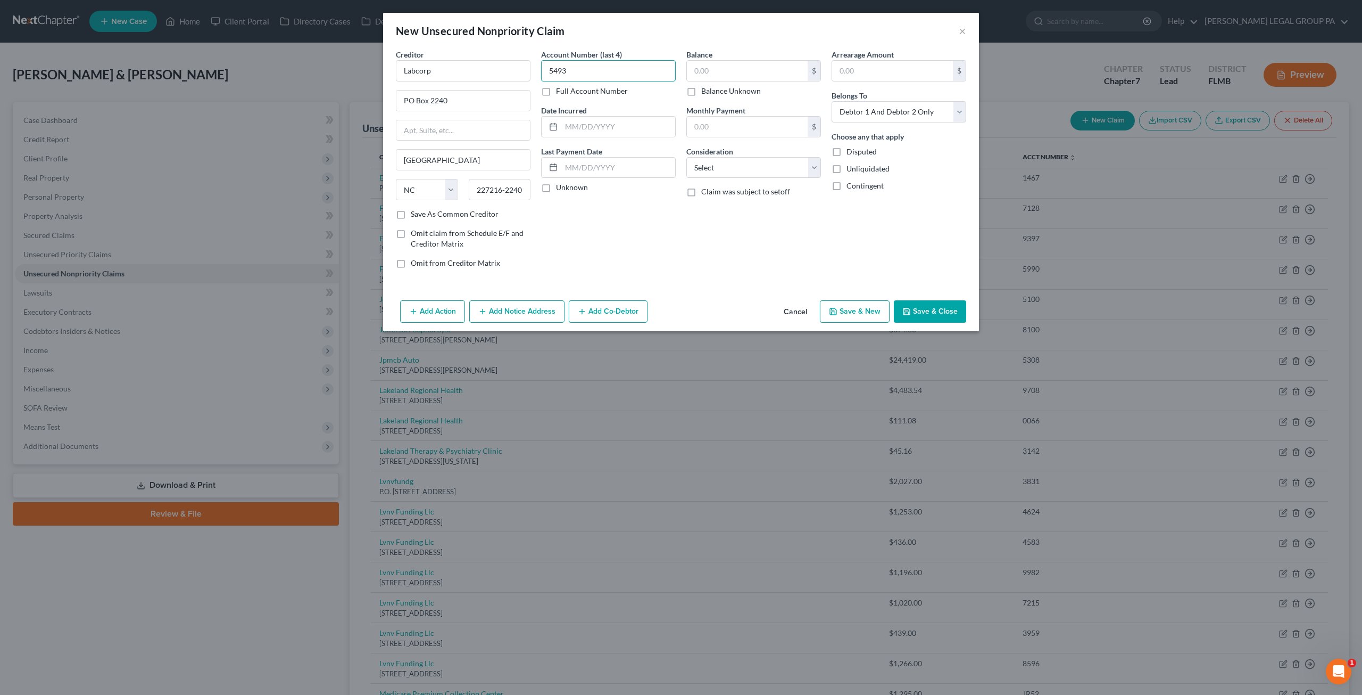
type input "5493"
click at [709, 86] on label "Balance Unknown" at bounding box center [731, 91] width 60 height 11
click at [709, 86] on input "Balance Unknown" at bounding box center [709, 89] width 7 height 7
checkbox input "true"
type input "0.00"
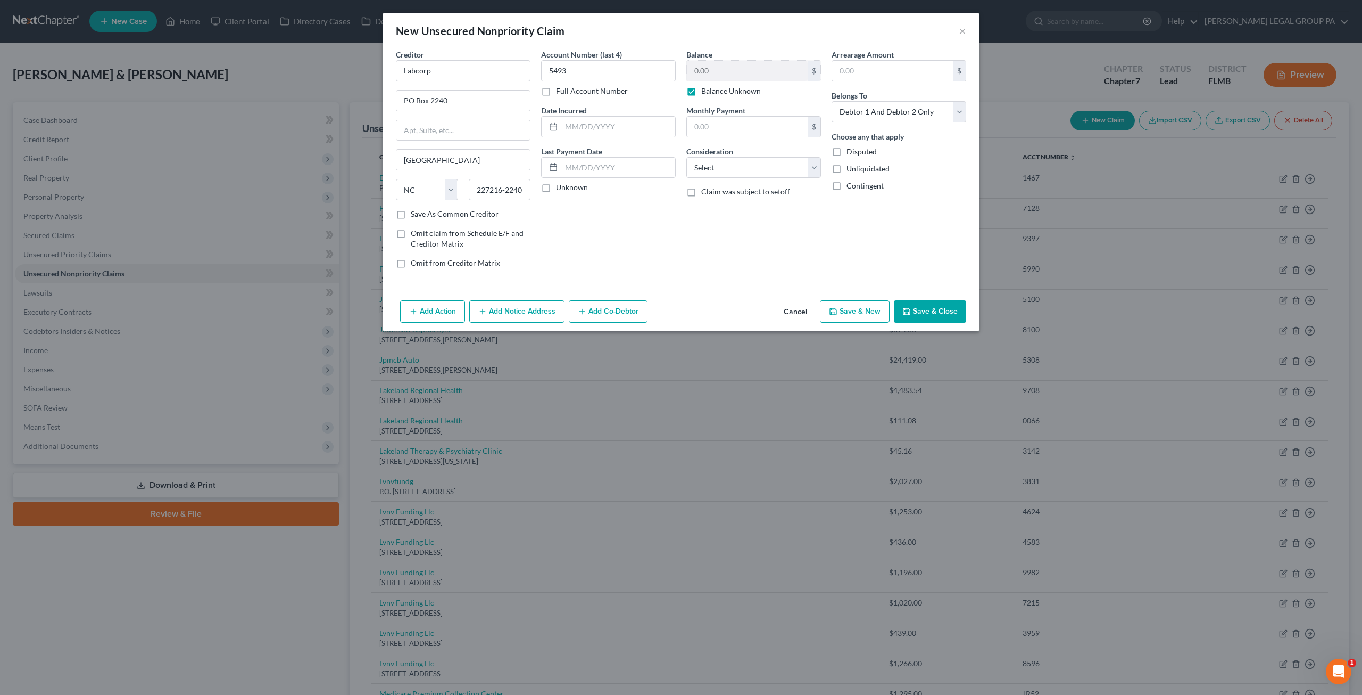
click at [863, 307] on button "Save & New" at bounding box center [855, 311] width 70 height 22
select select "2"
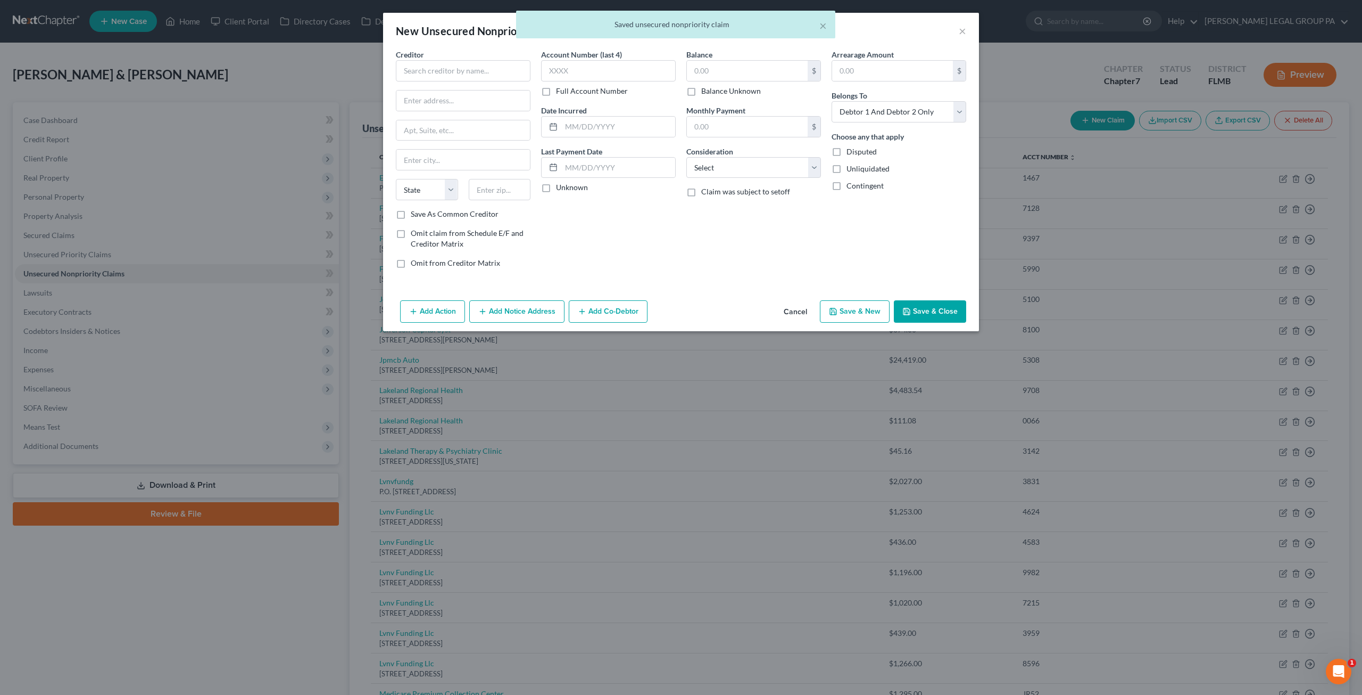
type input "0.00"
click at [450, 72] on input "text" at bounding box center [463, 70] width 135 height 21
click at [451, 95] on div "PO Box 2240, Burlington, NC 227216-2240" at bounding box center [459, 99] width 111 height 9
type input "Labcorp"
type input "PO Box 2240"
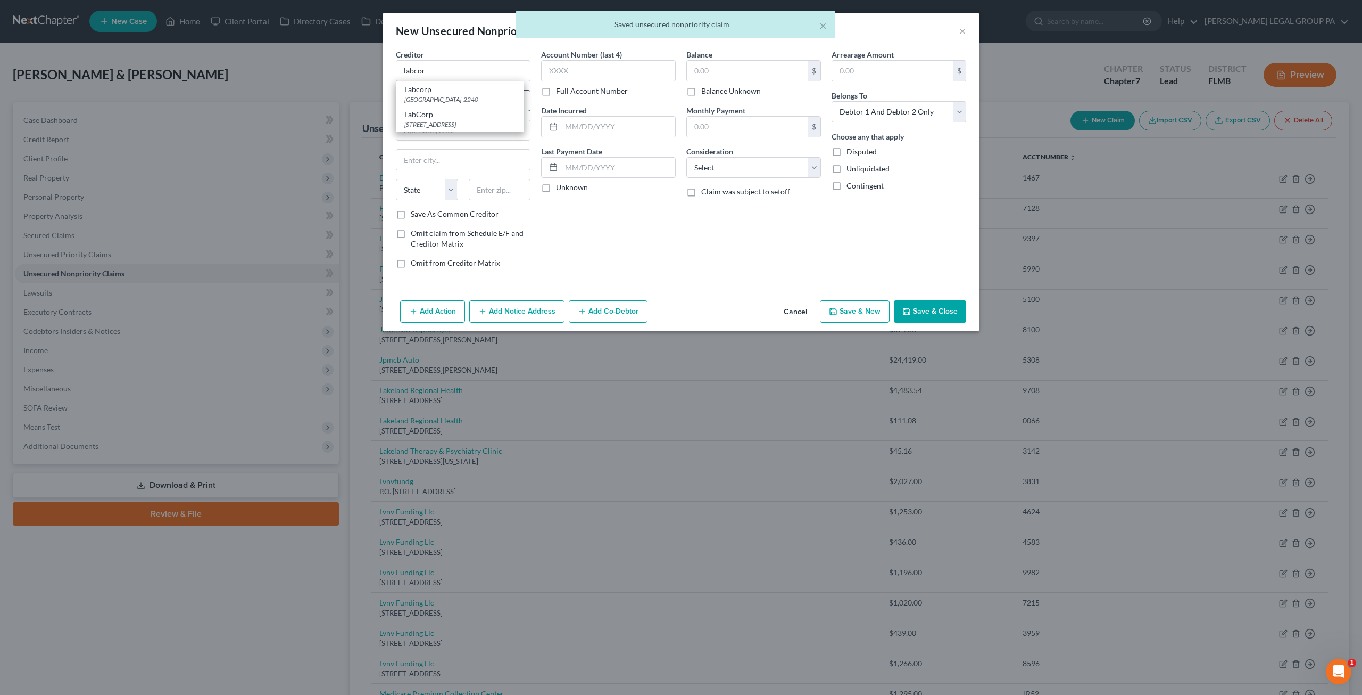
type input "Burlington"
select select "28"
type input "227216-2240"
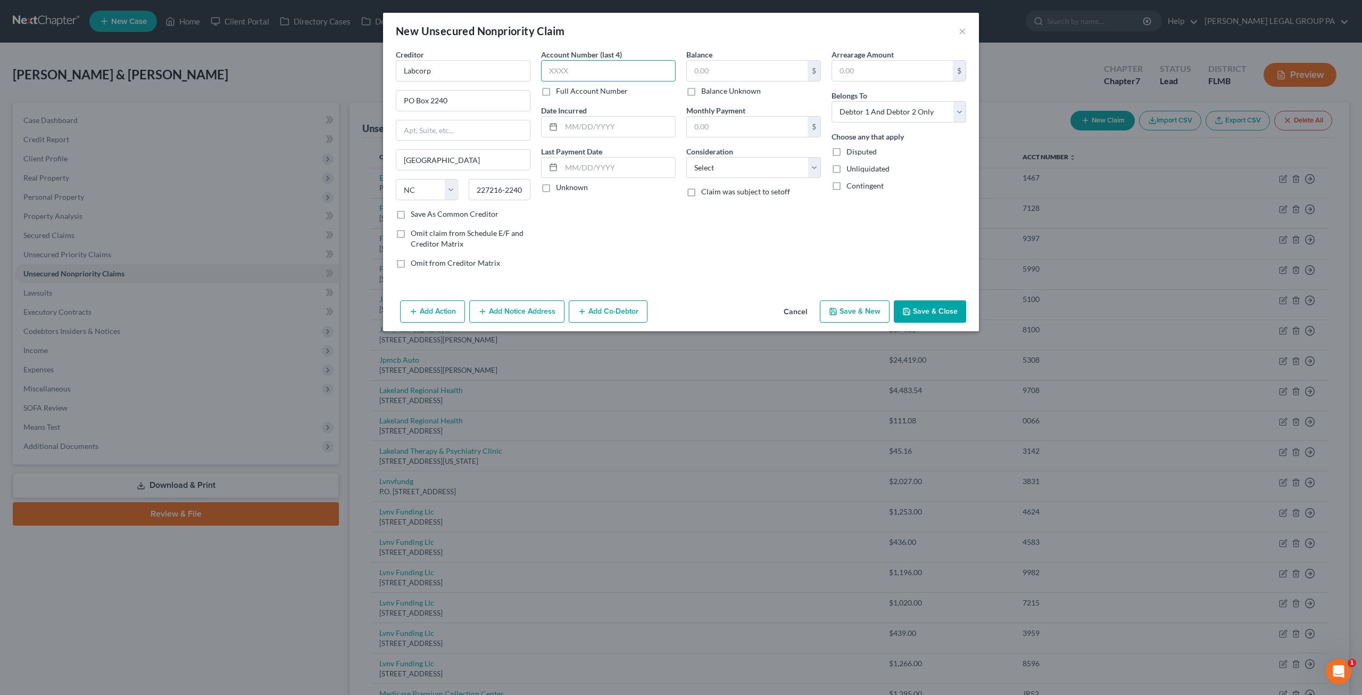
click at [558, 71] on input "text" at bounding box center [608, 70] width 135 height 21
type input "5609"
click at [749, 91] on label "Balance Unknown" at bounding box center [731, 91] width 60 height 11
click at [713, 91] on input "Balance Unknown" at bounding box center [709, 89] width 7 height 7
checkbox input "true"
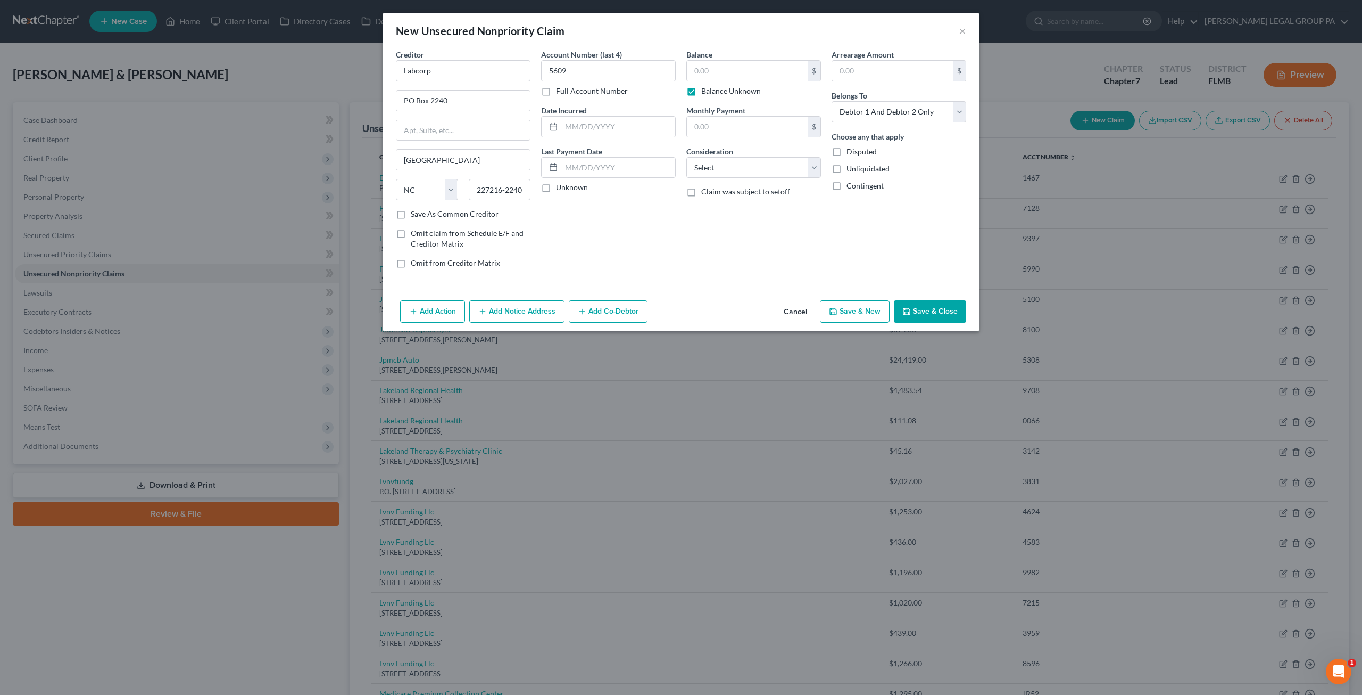
type input "0.00"
click at [930, 310] on button "Save & Close" at bounding box center [930, 311] width 72 height 22
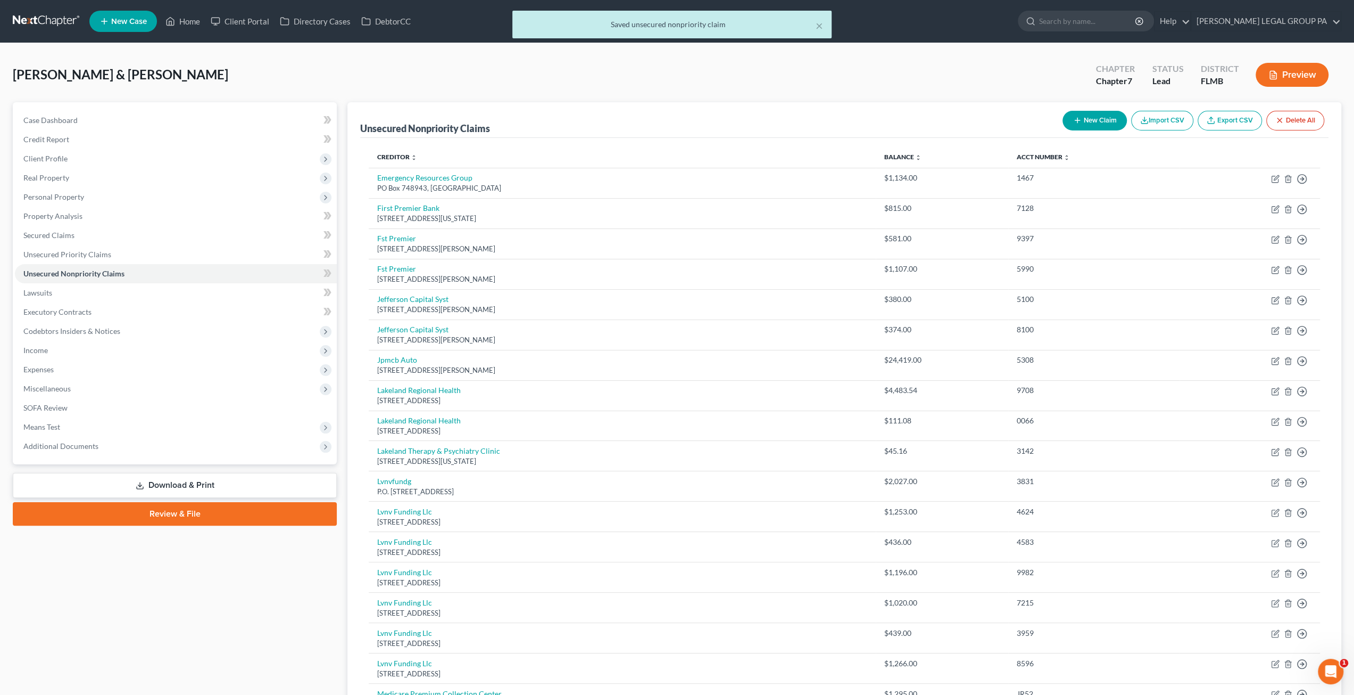
click at [1096, 120] on button "New Claim" at bounding box center [1095, 121] width 64 height 20
select select "2"
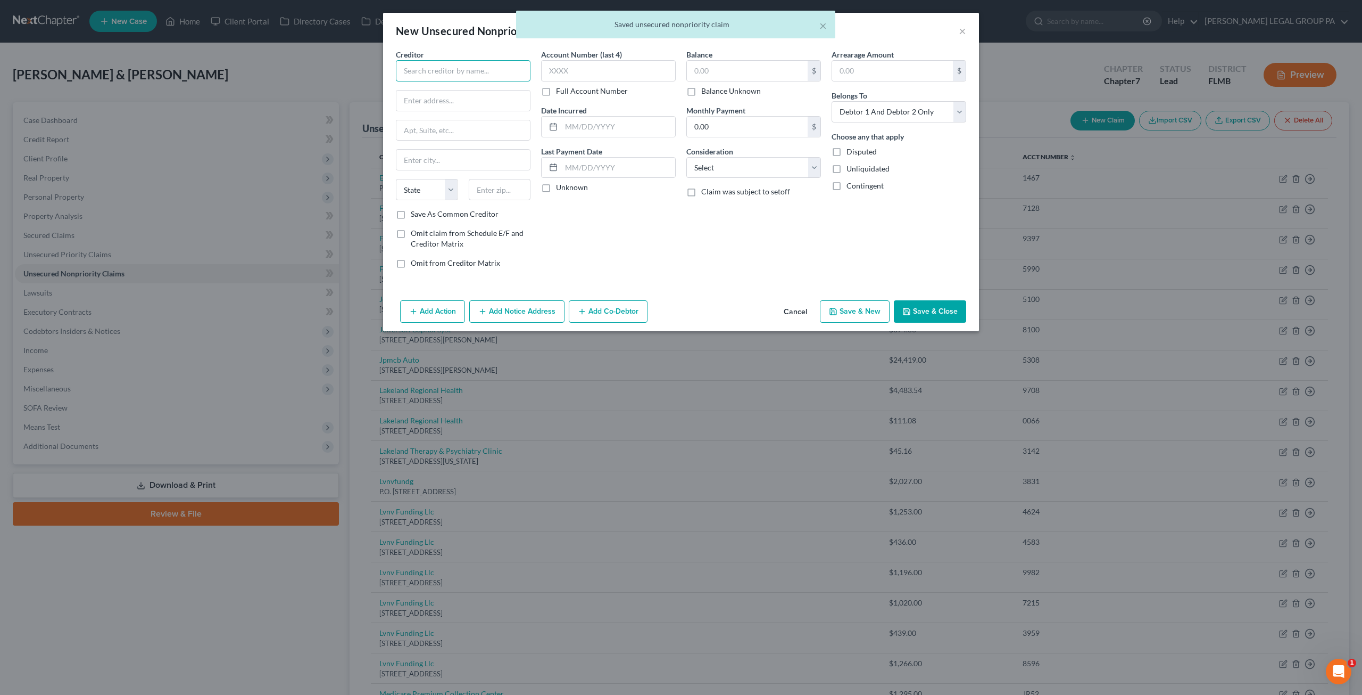
click at [440, 69] on input "text" at bounding box center [463, 70] width 135 height 21
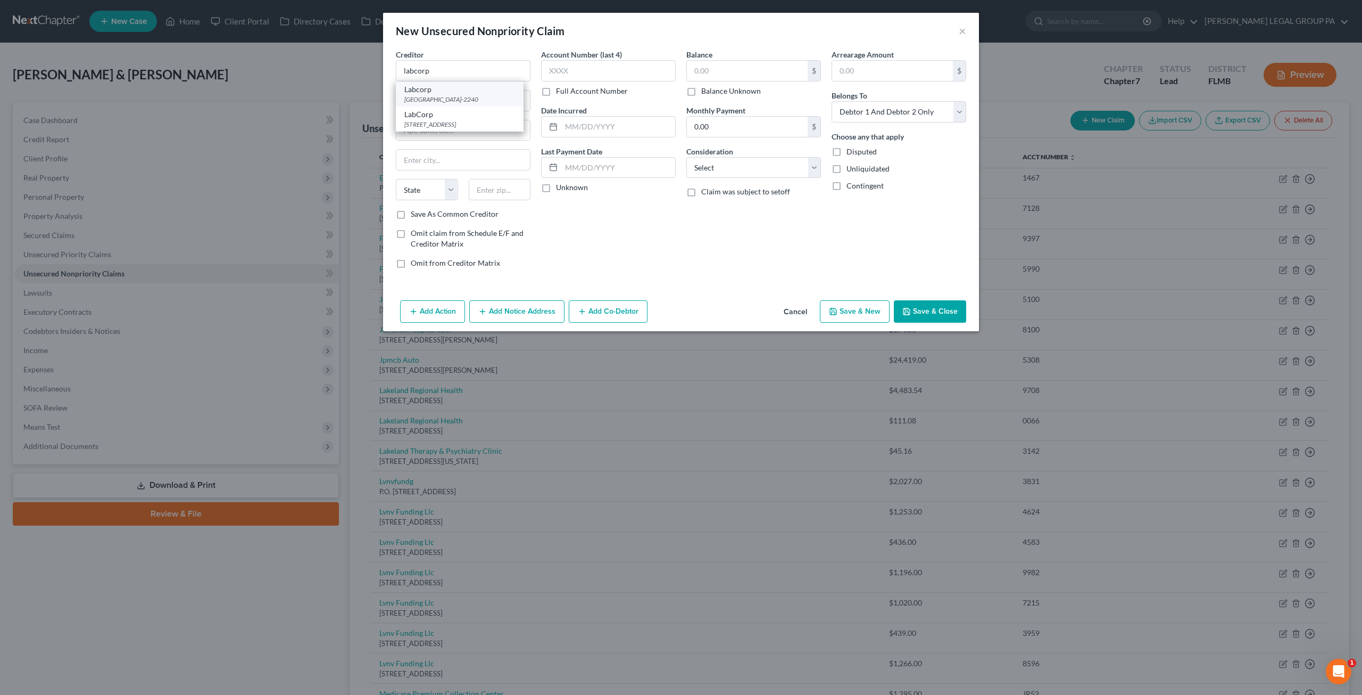
click at [439, 93] on div "Labcorp" at bounding box center [459, 89] width 111 height 11
type input "Labcorp"
type input "PO Box 2240"
type input "Burlington"
select select "28"
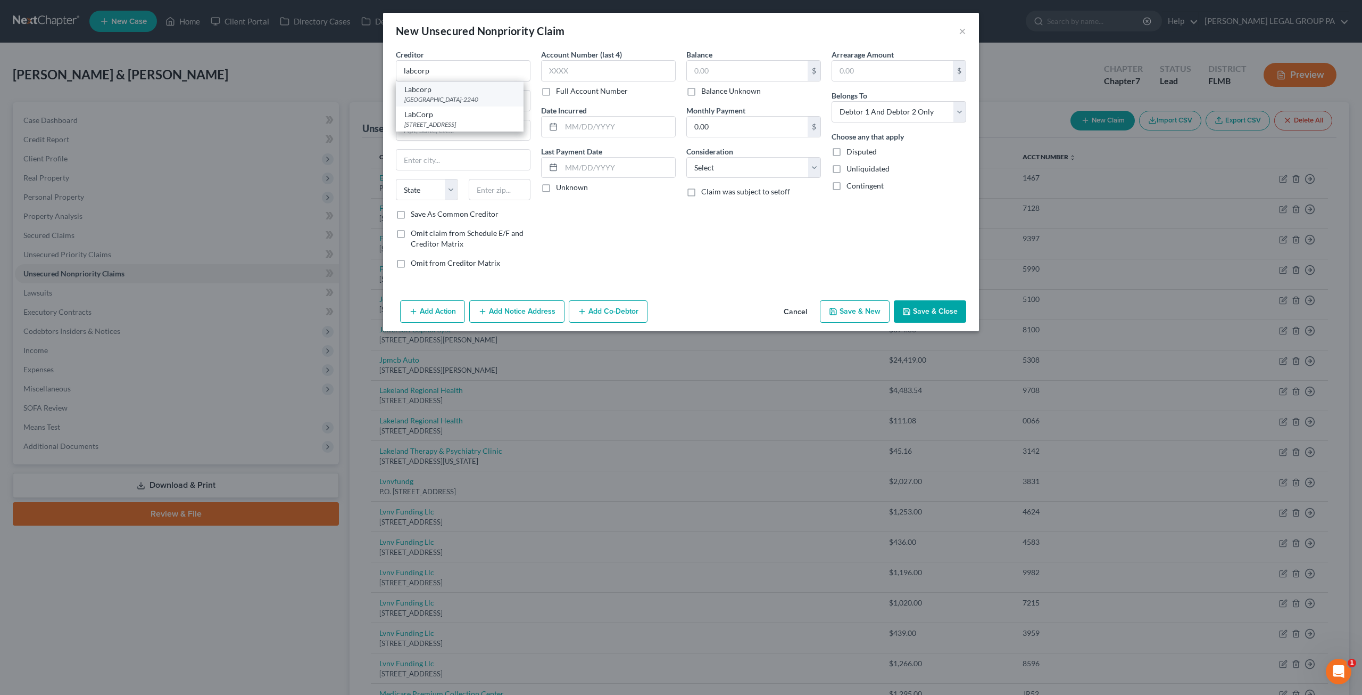
type input "227216-2240"
click at [644, 71] on input "text" at bounding box center [608, 70] width 135 height 21
type input "2384"
click at [708, 70] on input "text" at bounding box center [747, 71] width 121 height 20
click at [708, 87] on label "Balance Unknown" at bounding box center [731, 91] width 60 height 11
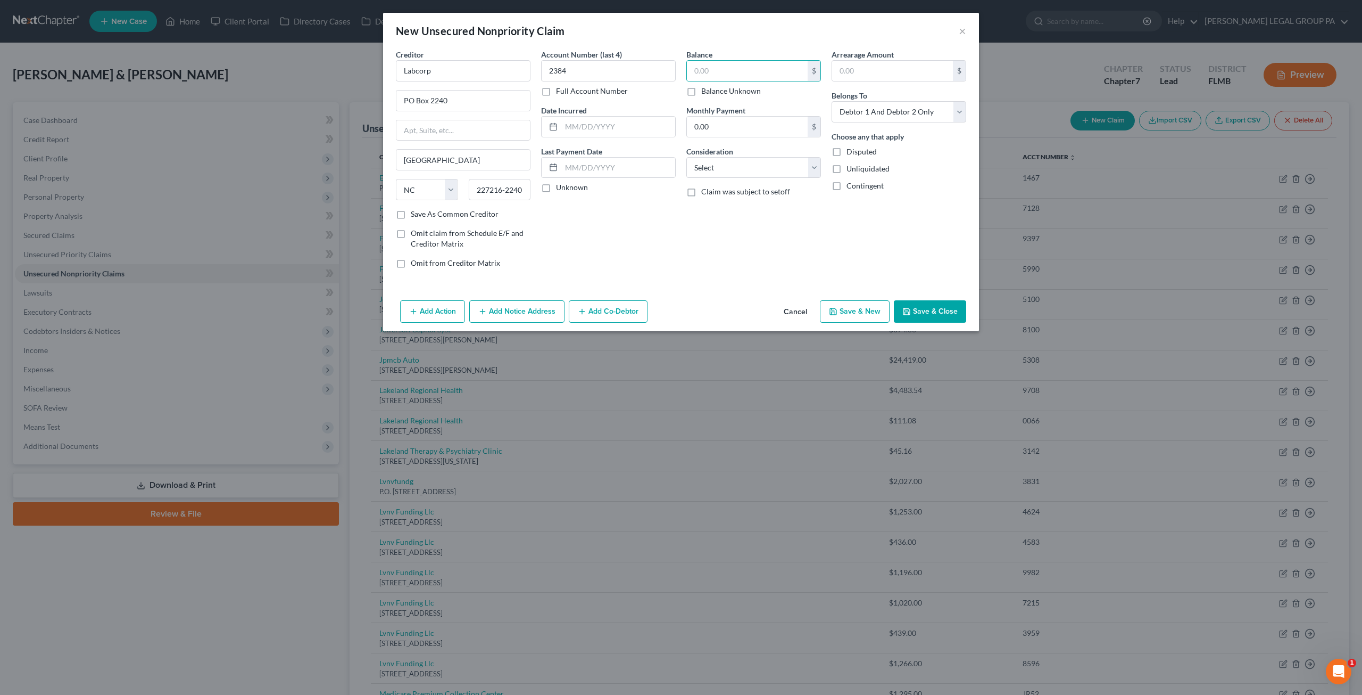
click at [708, 87] on input "Balance Unknown" at bounding box center [709, 89] width 7 height 7
checkbox input "true"
type input "0.00"
click at [937, 315] on button "Save & Close" at bounding box center [930, 311] width 72 height 22
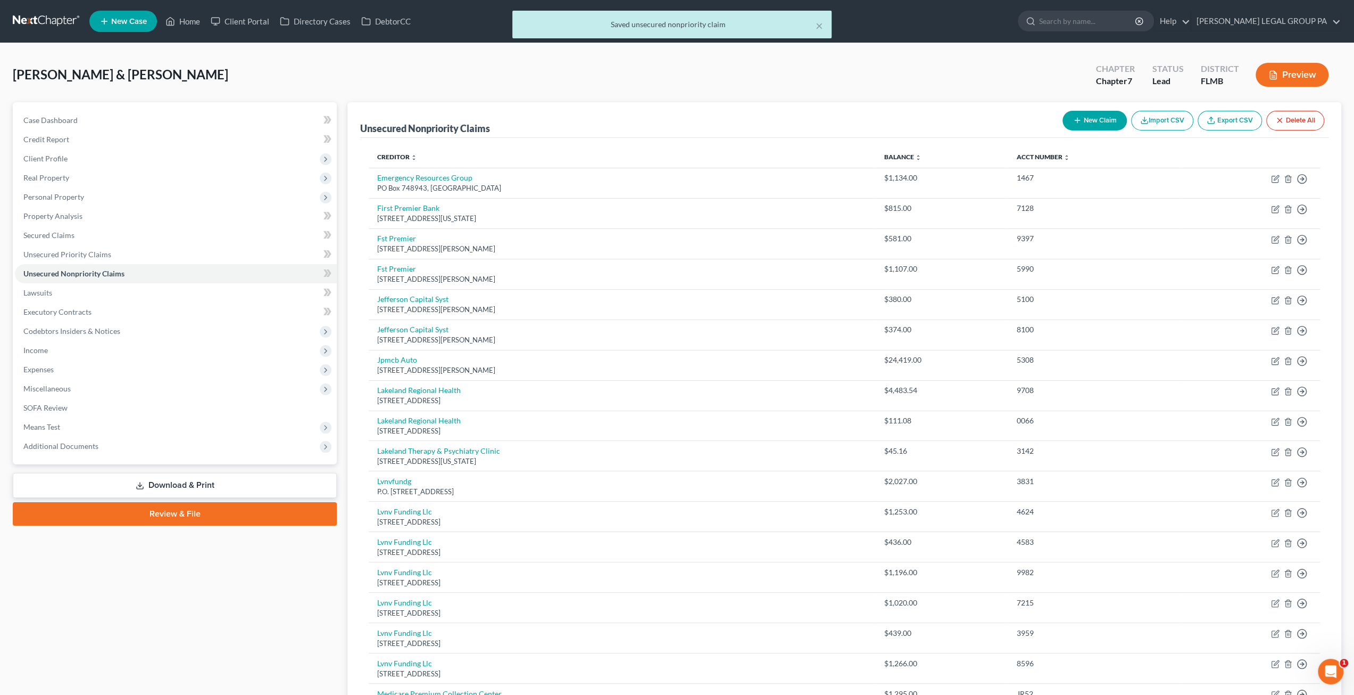
click at [1097, 125] on button "New Claim" at bounding box center [1095, 121] width 64 height 20
select select "2"
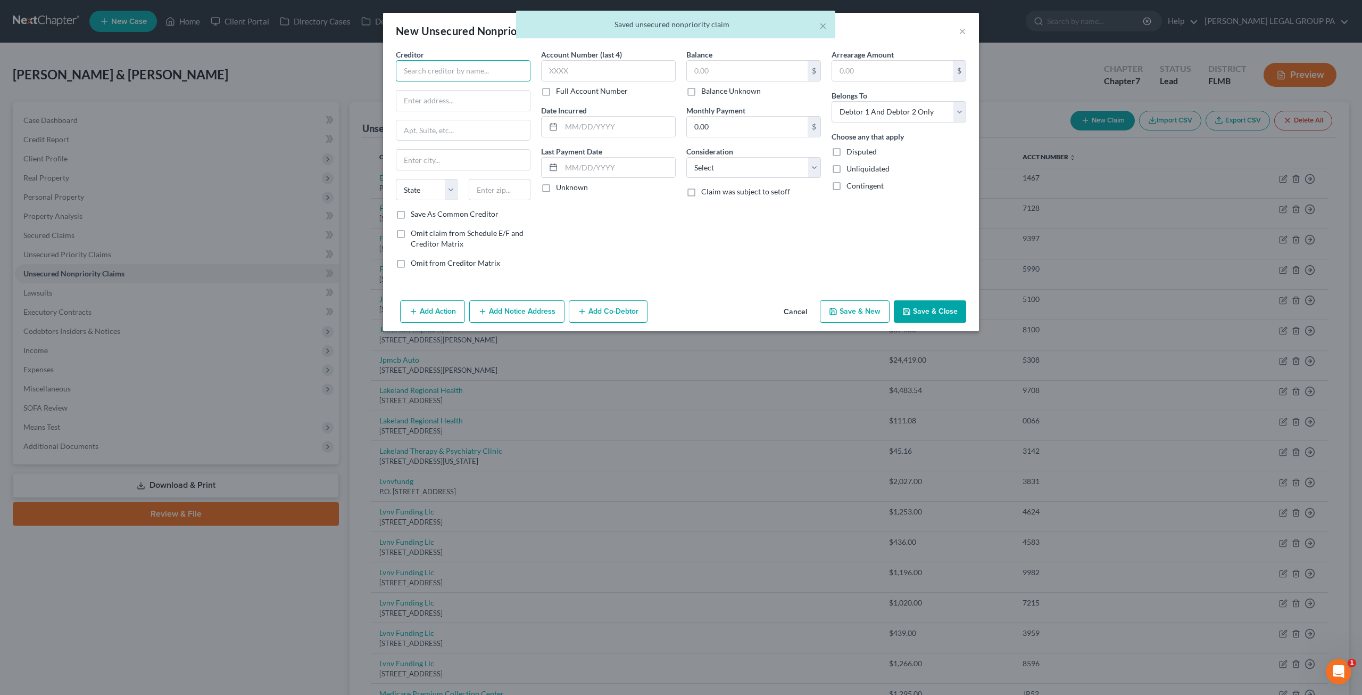
click at [452, 71] on input "text" at bounding box center [463, 70] width 135 height 21
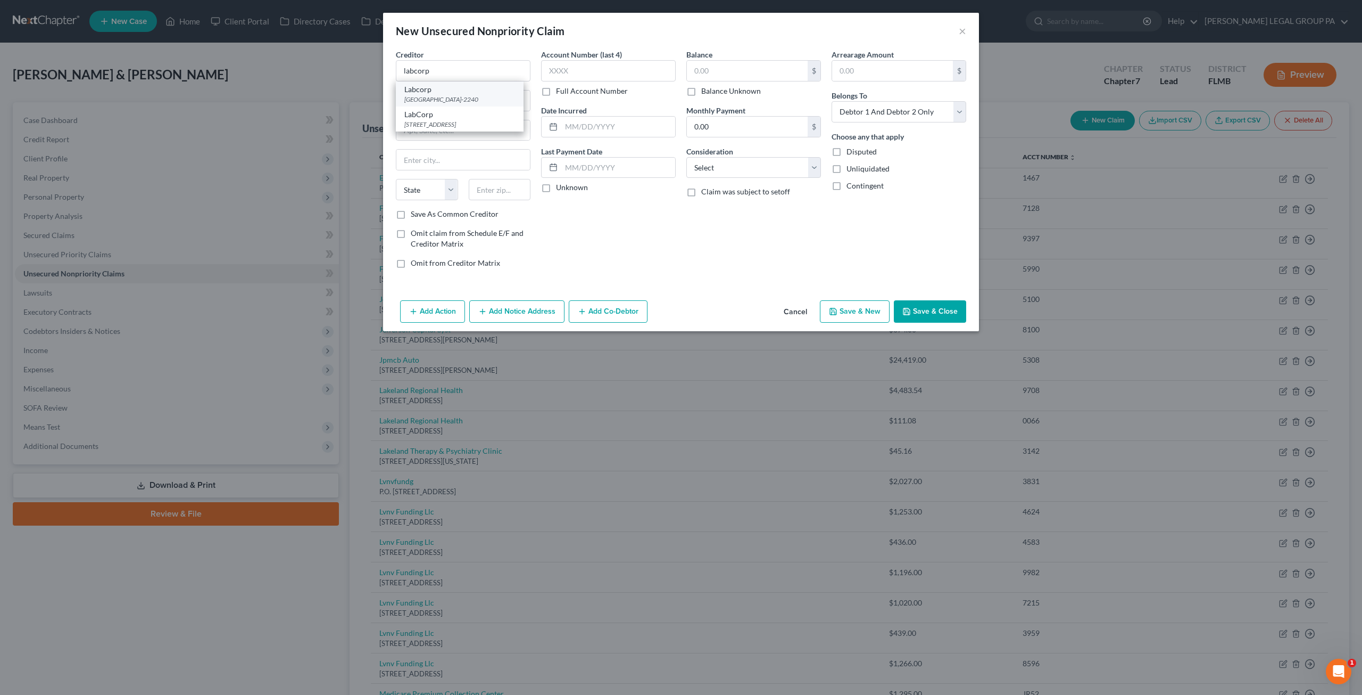
click at [454, 92] on div "Labcorp" at bounding box center [459, 89] width 111 height 11
type input "Labcorp"
type input "PO Box 2240"
type input "Burlington"
select select "28"
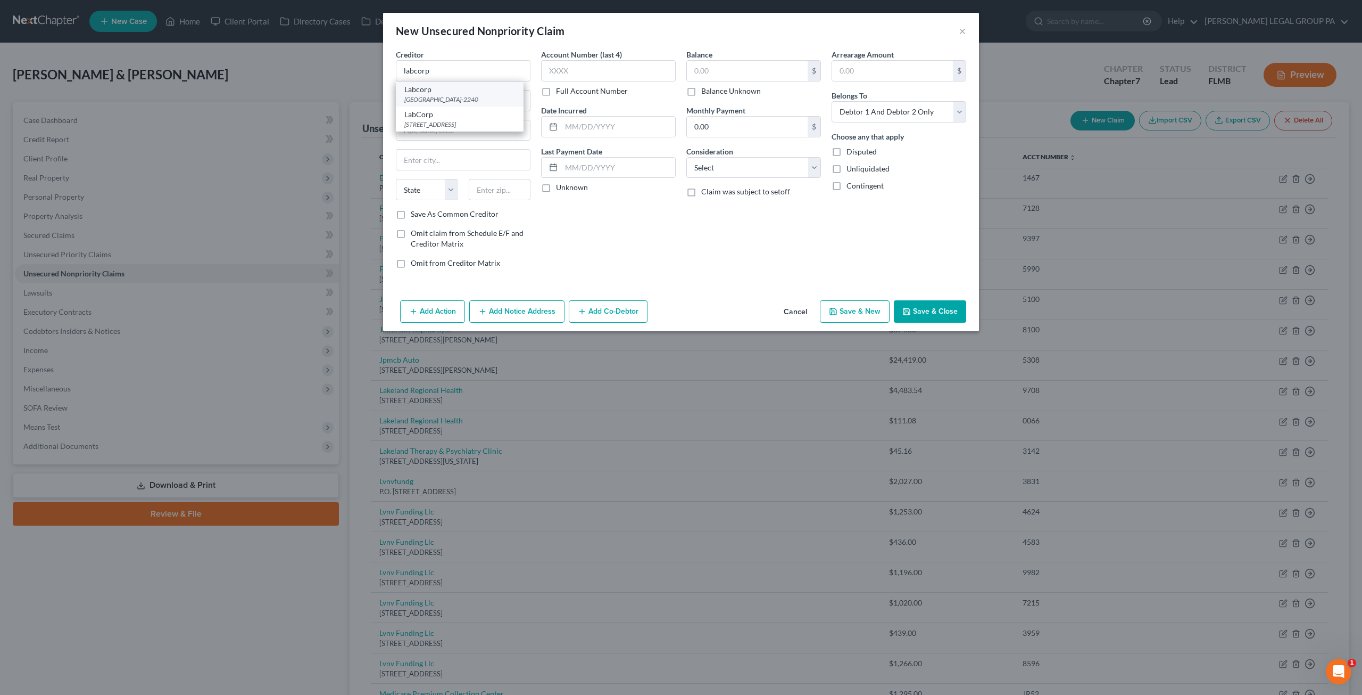
type input "227216-2240"
click at [591, 71] on input "text" at bounding box center [608, 70] width 135 height 21
click at [700, 85] on div "$ Balance Unknown" at bounding box center [754, 78] width 135 height 36
click at [701, 88] on label "Balance Unknown" at bounding box center [731, 91] width 60 height 11
click at [706, 88] on input "Balance Unknown" at bounding box center [709, 89] width 7 height 7
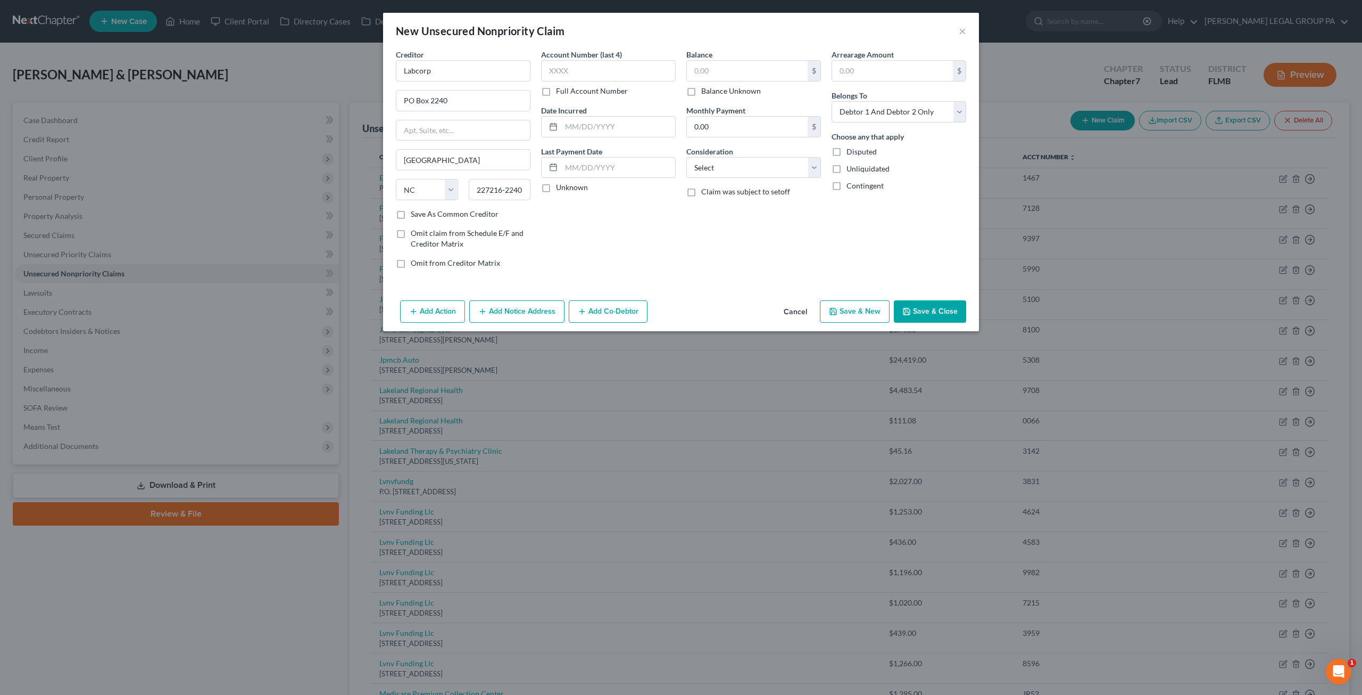
checkbox input "true"
type input "0.00"
click at [617, 65] on input "text" at bounding box center [608, 70] width 135 height 21
type input "7212"
click at [932, 310] on button "Save & Close" at bounding box center [930, 311] width 72 height 22
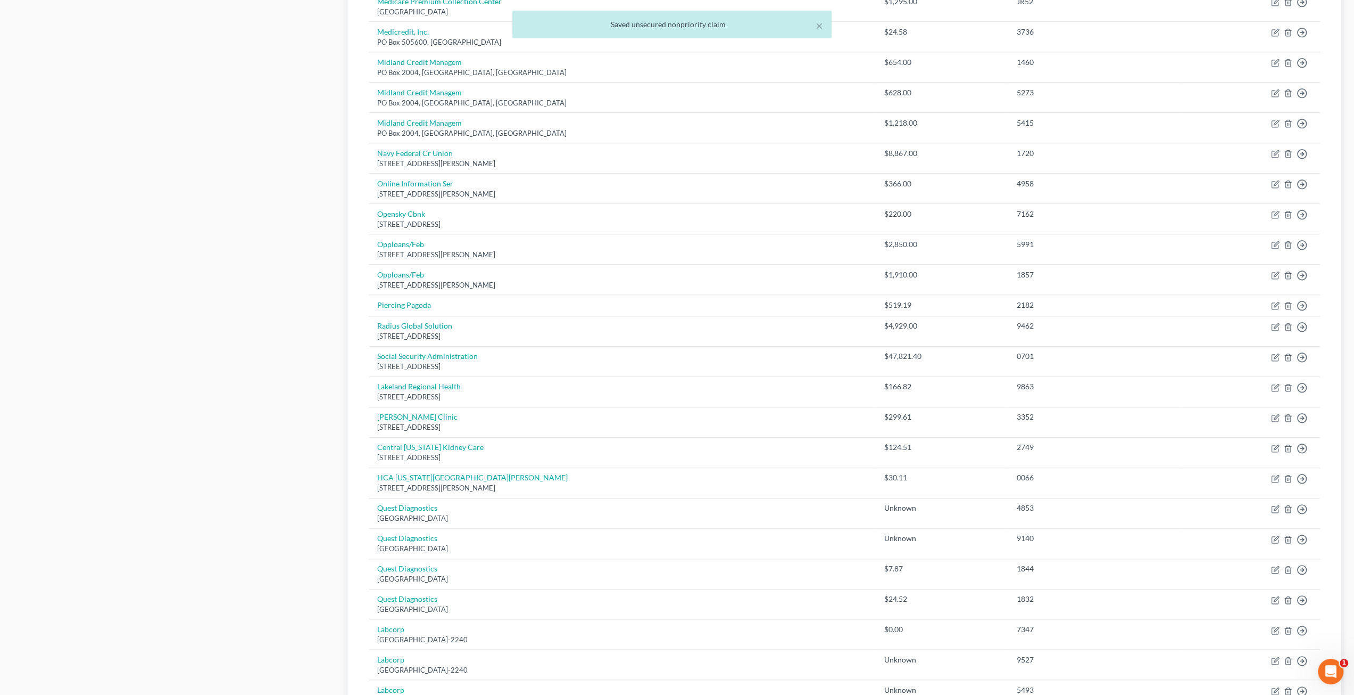
scroll to position [941, 0]
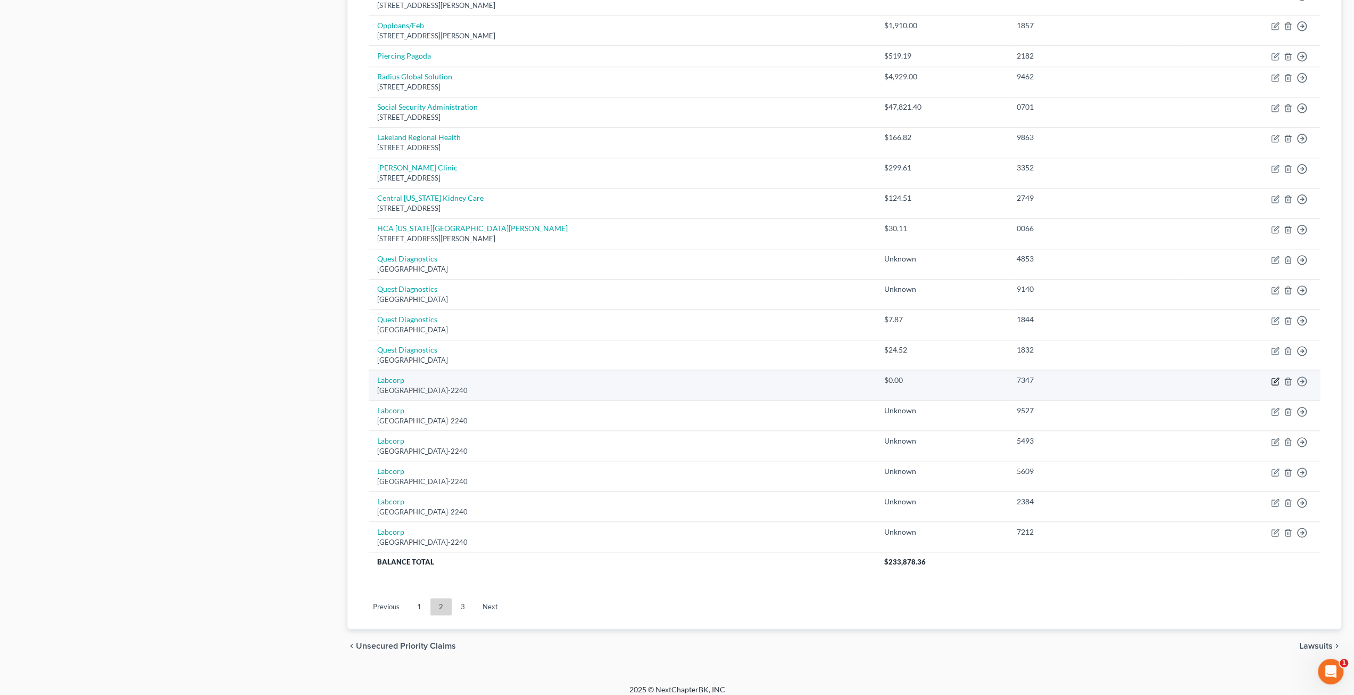
click at [1277, 377] on icon "button" at bounding box center [1275, 381] width 9 height 9
select select "28"
select select "2"
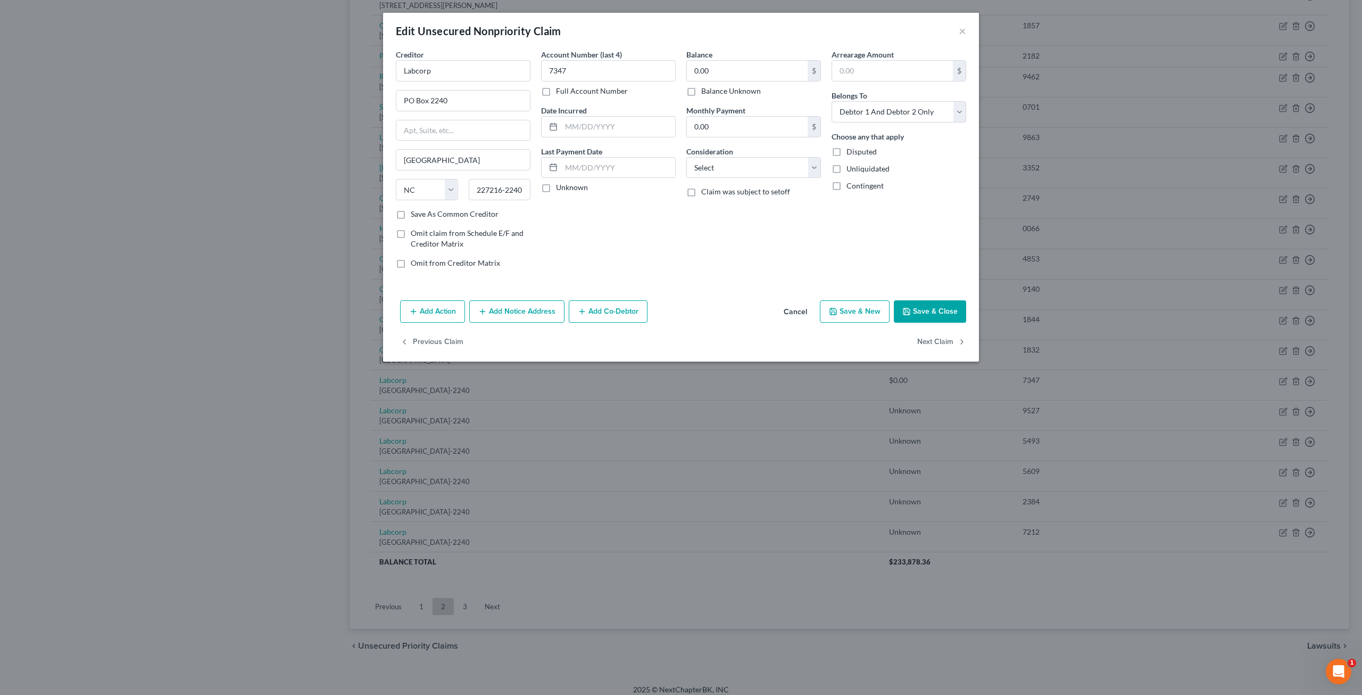
click at [703, 92] on label "Balance Unknown" at bounding box center [731, 91] width 60 height 11
click at [706, 92] on input "Balance Unknown" at bounding box center [709, 89] width 7 height 7
checkbox input "true"
click at [927, 304] on button "Save & Close" at bounding box center [930, 311] width 72 height 22
type input "0"
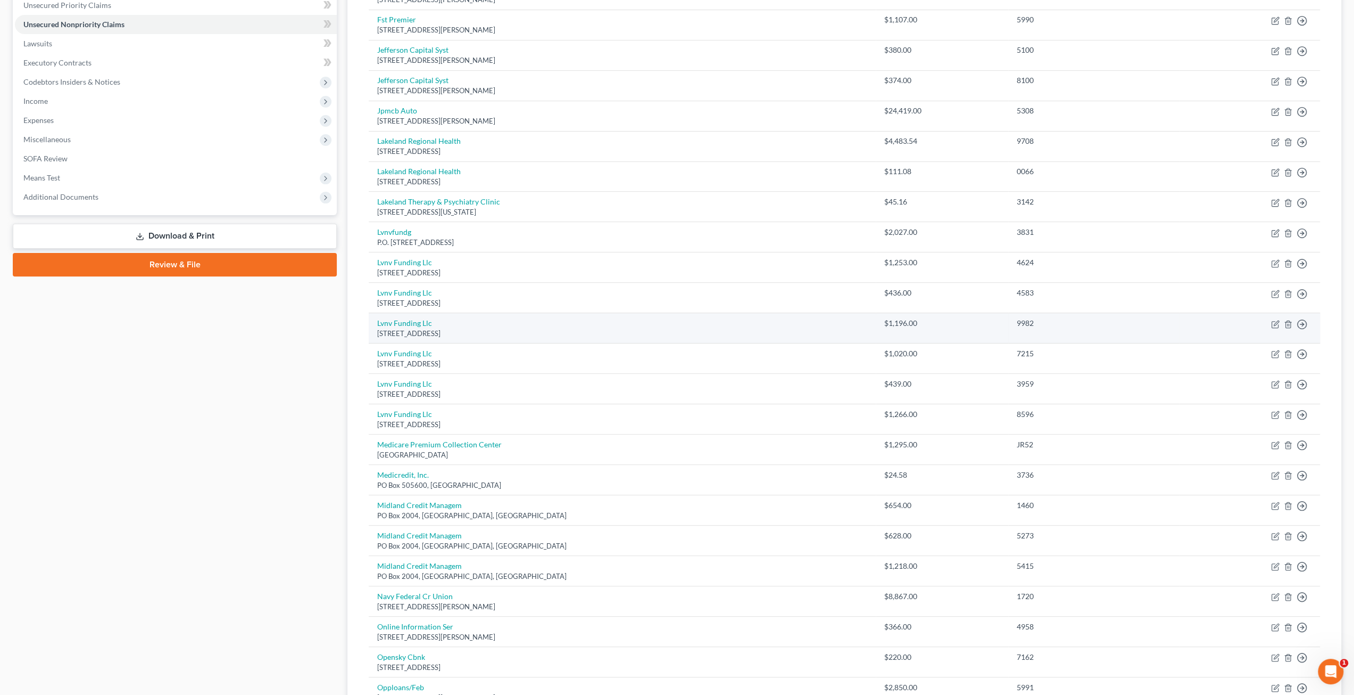
scroll to position [0, 0]
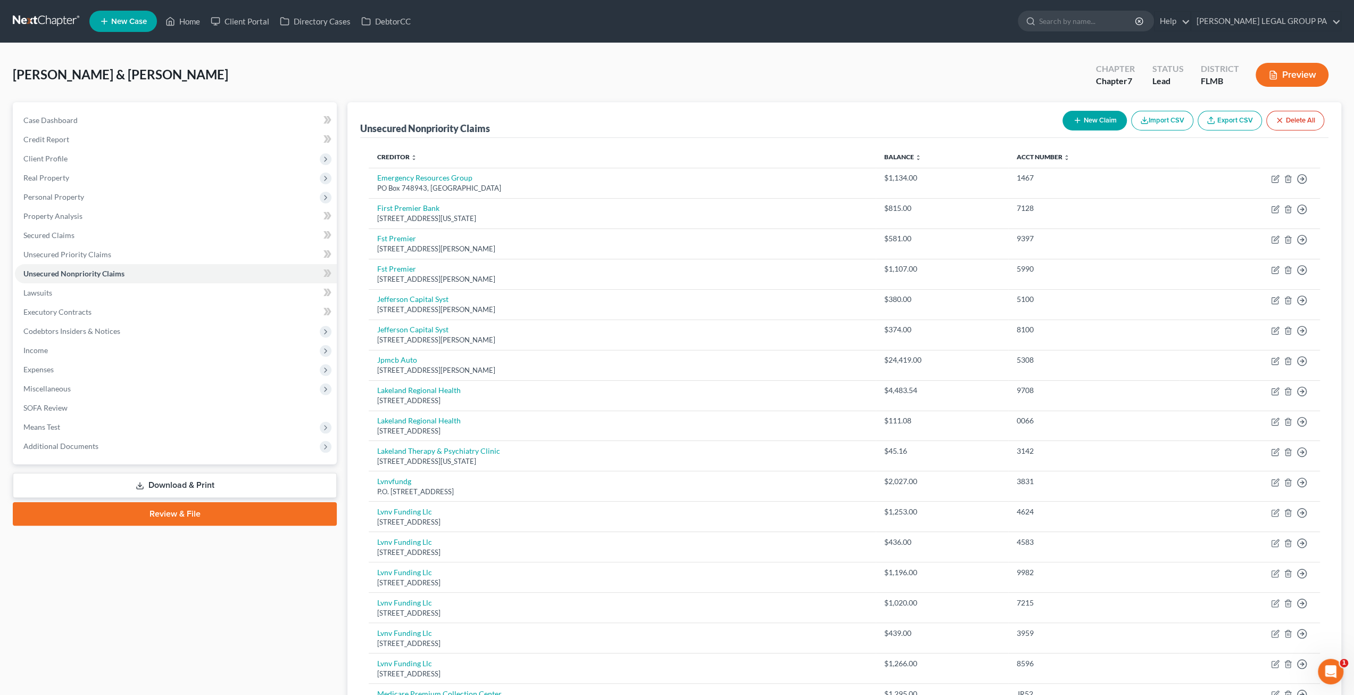
click at [1094, 122] on button "New Claim" at bounding box center [1095, 121] width 64 height 20
select select "2"
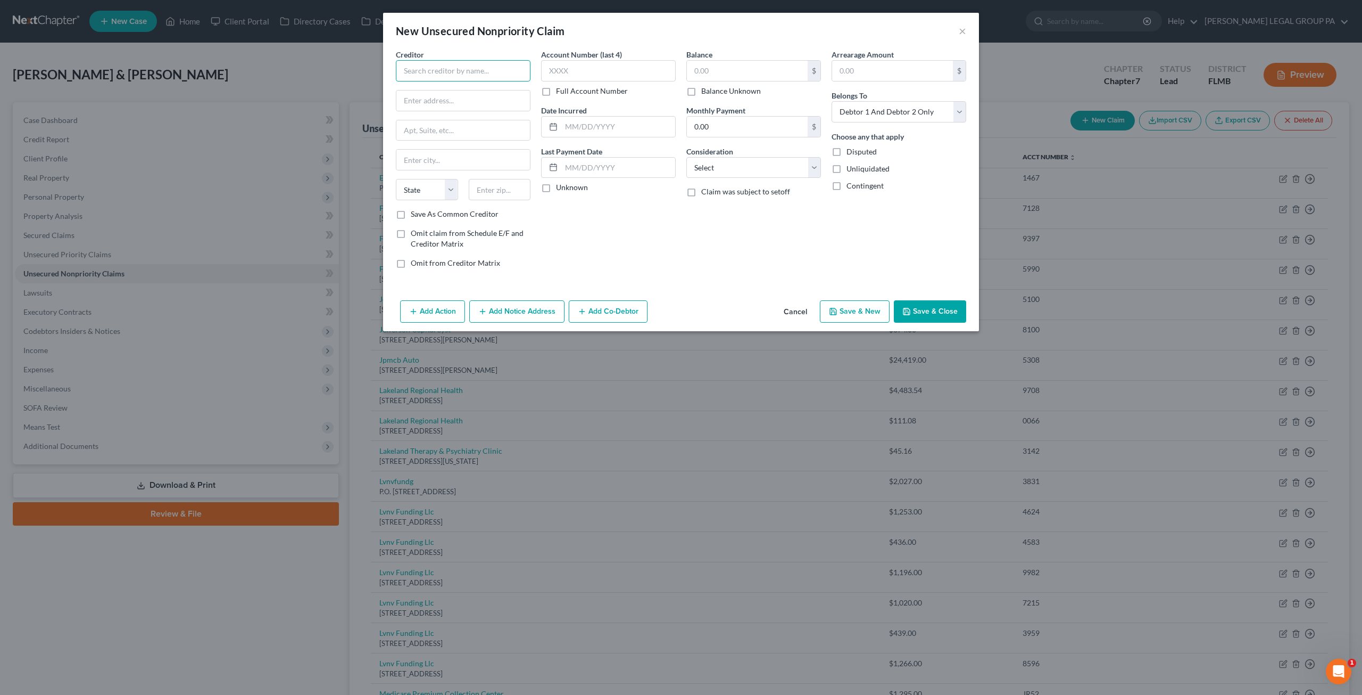
click at [432, 75] on input "text" at bounding box center [463, 70] width 135 height 21
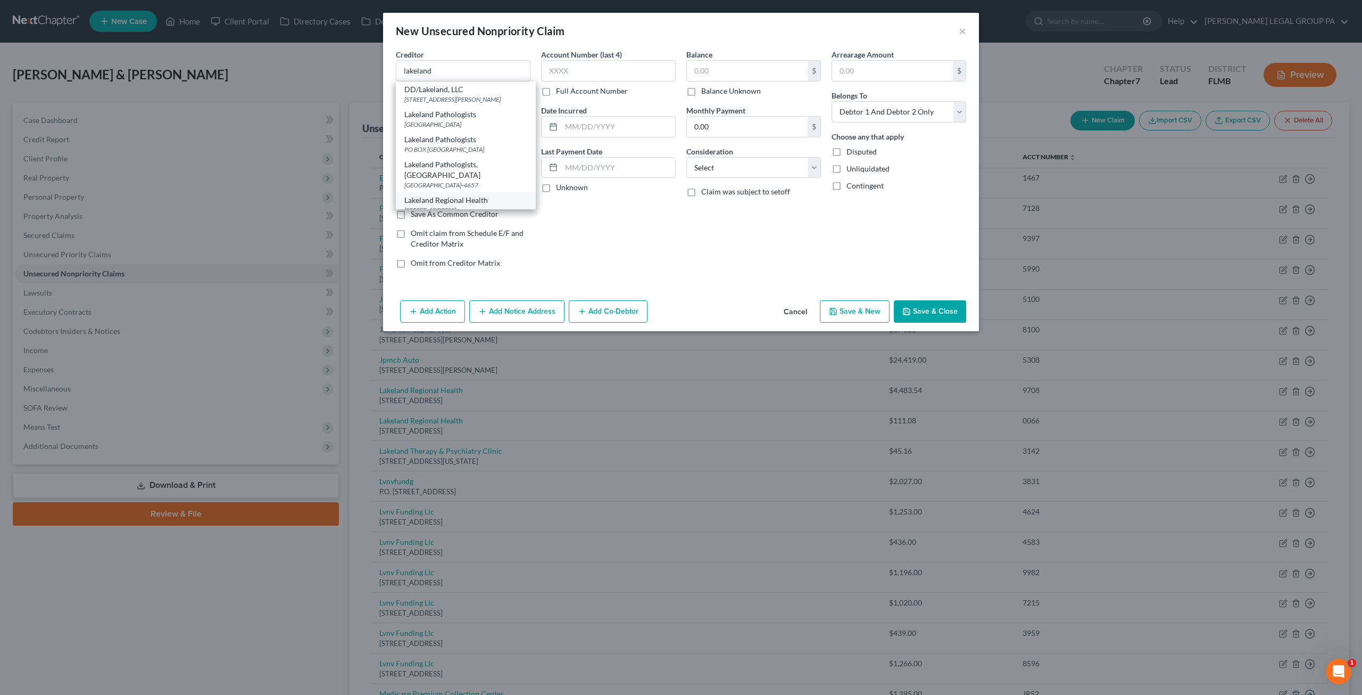
click at [473, 195] on div "Lakeland Regional Health" at bounding box center [465, 200] width 123 height 11
type input "Lakeland Regional Health"
type input "PO Box 1259"
type input "Dept. 157744"
type input "Oaks"
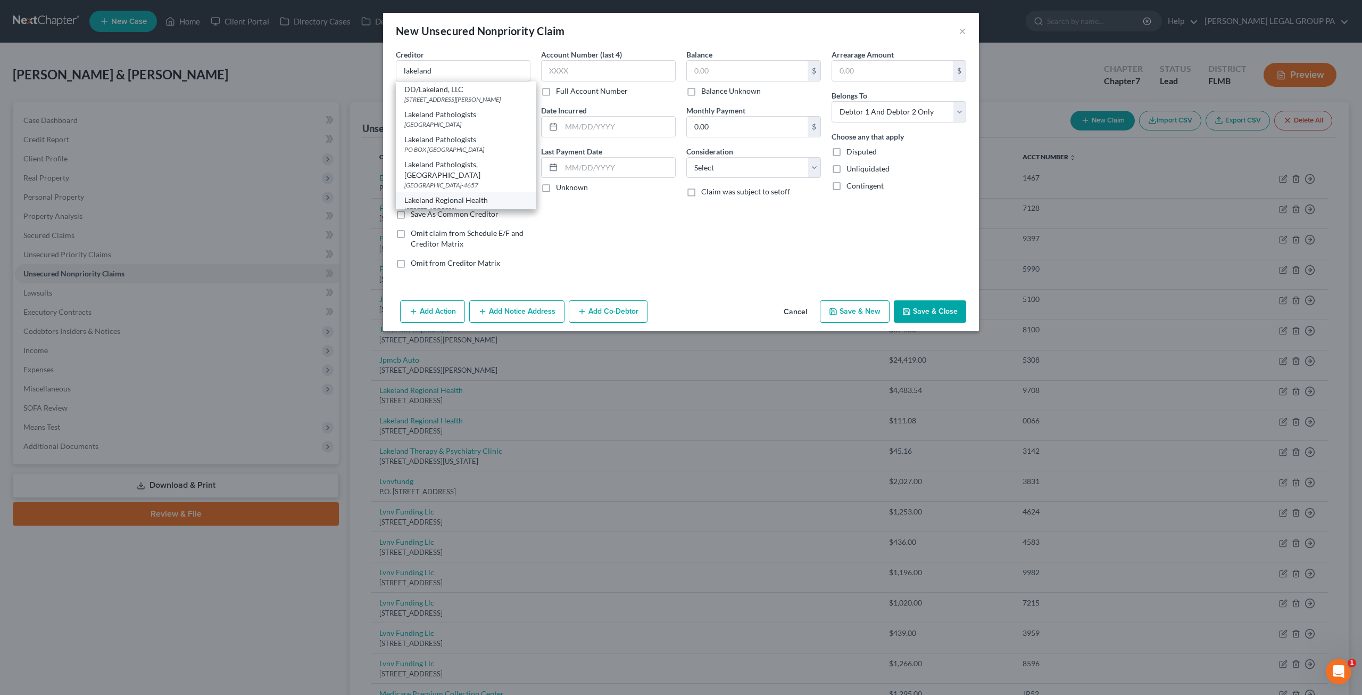
select select "39"
type input "19456"
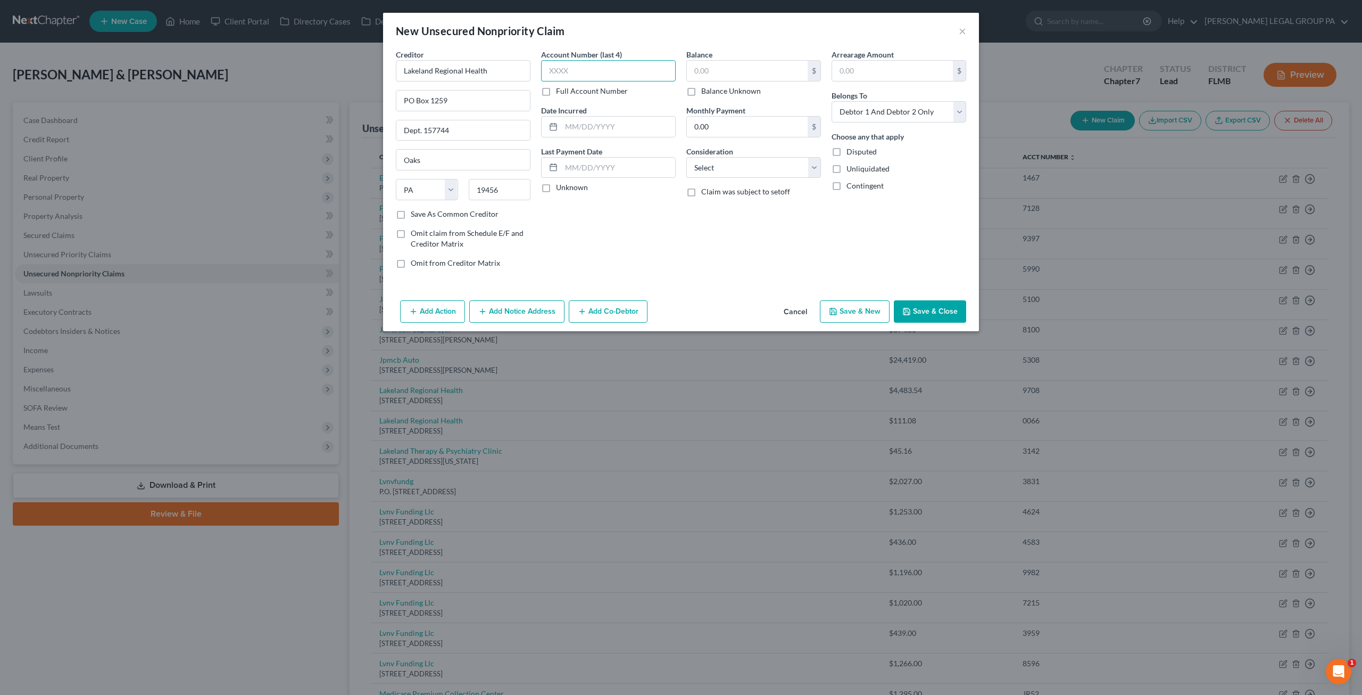
click at [584, 75] on input "text" at bounding box center [608, 70] width 135 height 21
click at [778, 63] on input "text" at bounding box center [747, 71] width 121 height 20
type input "490.99"
click at [592, 68] on input "text" at bounding box center [608, 70] width 135 height 21
type input "9863"
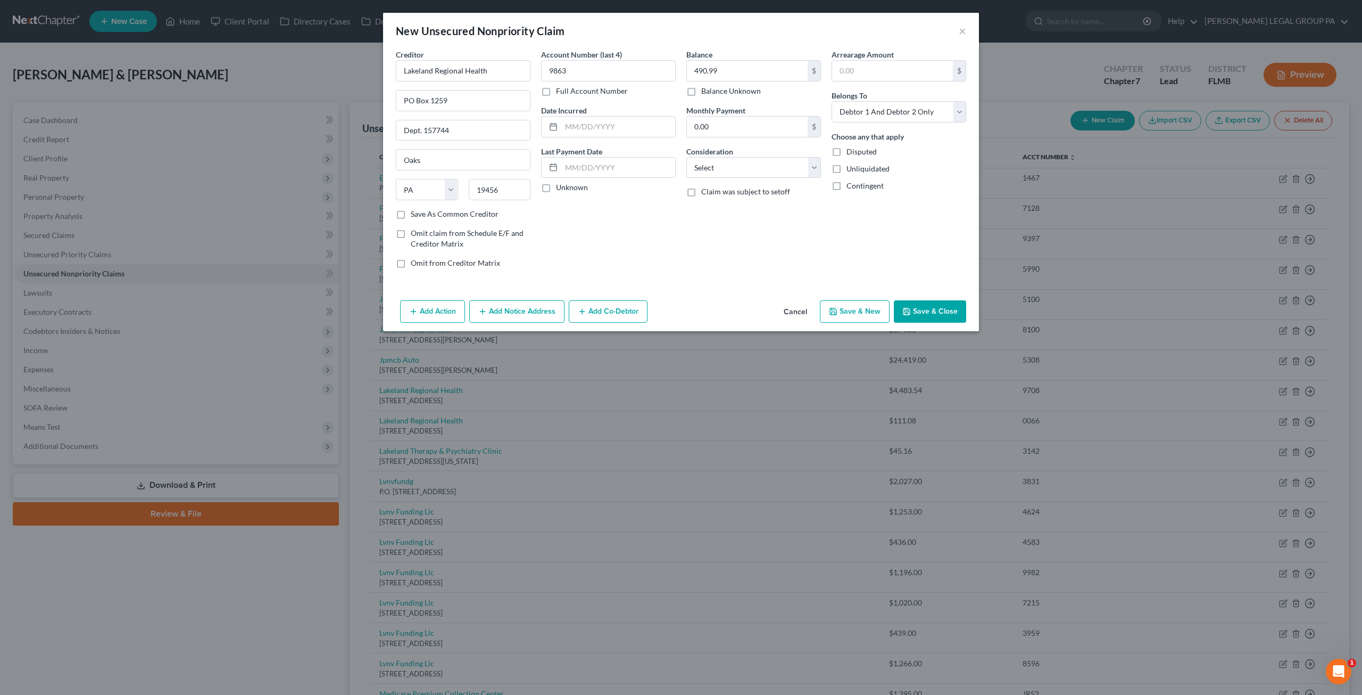
click at [798, 43] on div "New Unsecured Nonpriority Claim ×" at bounding box center [681, 31] width 596 height 36
click at [866, 111] on select "Select Debtor 1 Only Debtor 2 Only Debtor 1 And Debtor 2 Only At Least One Of T…" at bounding box center [899, 111] width 135 height 21
select select "1"
click at [832, 101] on select "Select Debtor 1 Only Debtor 2 Only Debtor 1 And Debtor 2 Only At Least One Of T…" at bounding box center [899, 111] width 135 height 21
click at [733, 170] on select "Select Cable / Satellite Services Collection Agency Credit Card Debt Debt Couns…" at bounding box center [754, 167] width 135 height 21
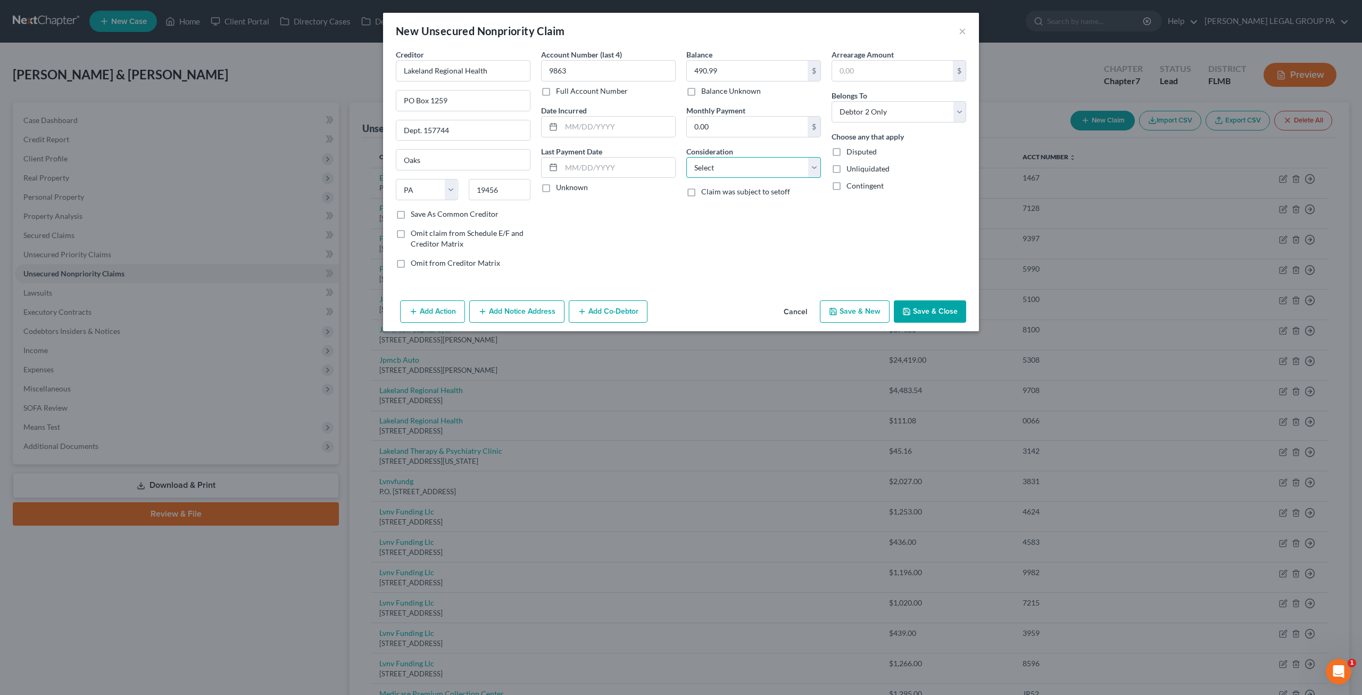
select select "9"
click at [687, 157] on select "Select Cable / Satellite Services Collection Agency Credit Card Debt Debt Couns…" at bounding box center [754, 167] width 135 height 21
click at [921, 314] on button "Save & Close" at bounding box center [930, 311] width 72 height 22
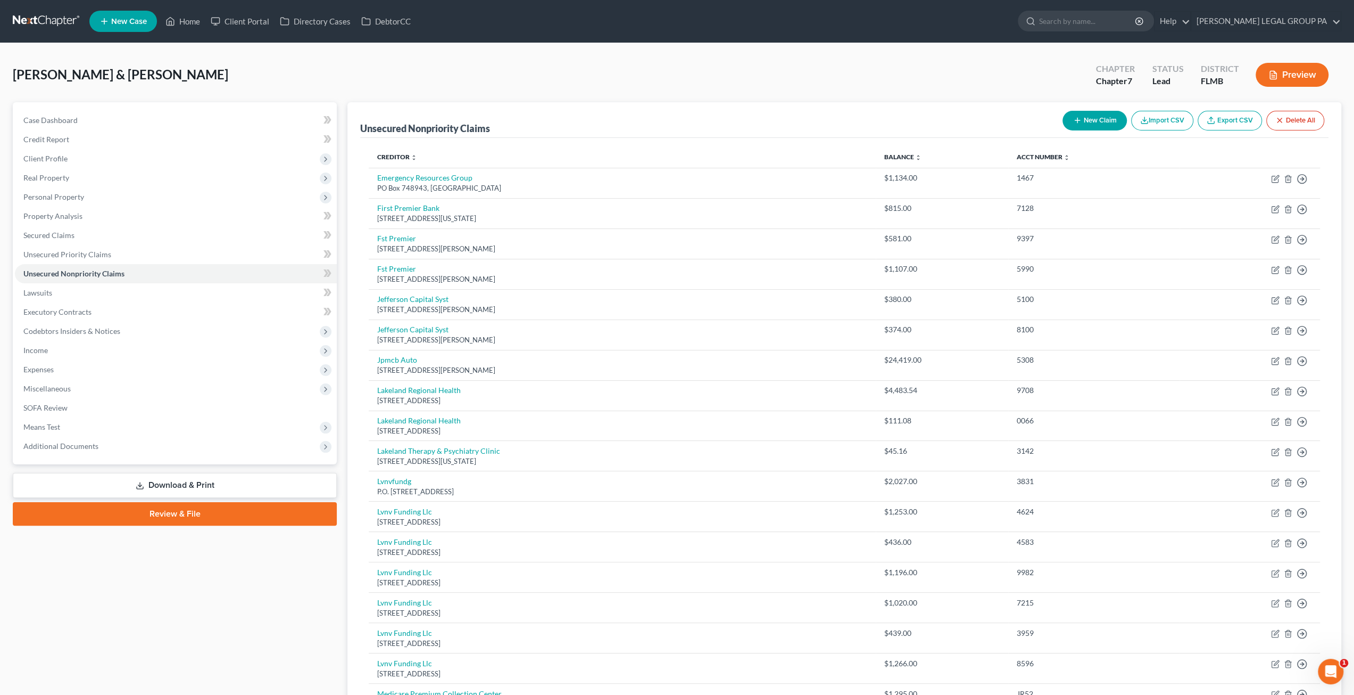
click at [1086, 122] on button "New Claim" at bounding box center [1095, 121] width 64 height 20
select select "2"
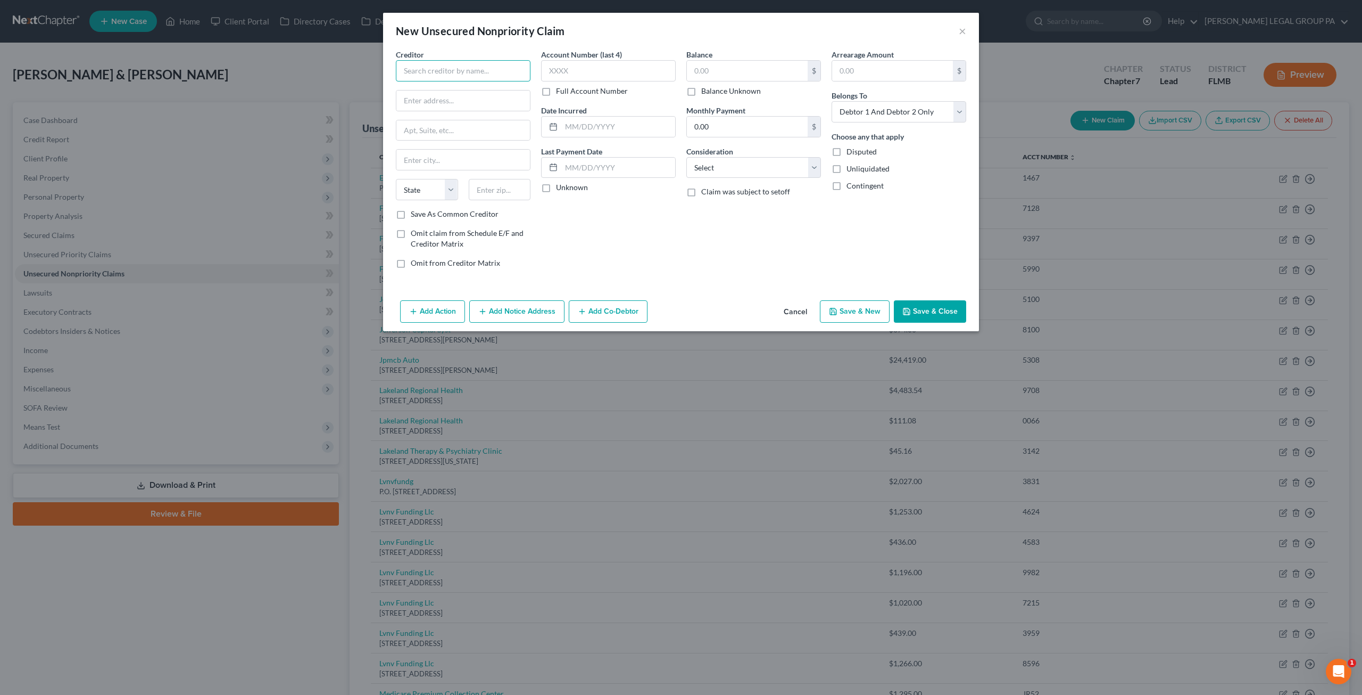
click at [437, 70] on input "text" at bounding box center [463, 70] width 135 height 21
click at [460, 91] on div "Lakeland Regional Health" at bounding box center [459, 89] width 111 height 11
type input "Lakeland Regional Health"
type input "PO Box 1259"
type input "Dept 157744"
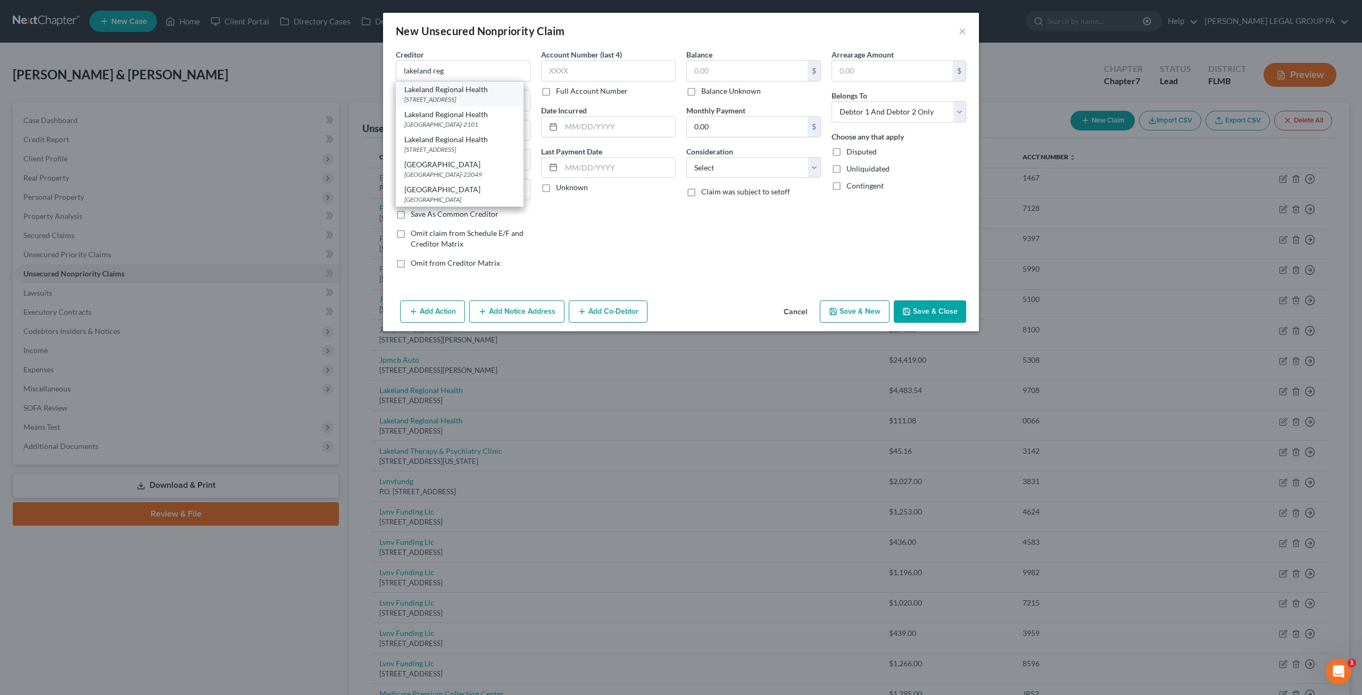
type input "Oaks"
select select "39"
type input "19456"
click at [863, 116] on select "Select Debtor 1 Only Debtor 2 Only Debtor 1 And Debtor 2 Only At Least One Of T…" at bounding box center [899, 111] width 135 height 21
click at [879, 219] on div "Arrearage Amount $ Belongs To * Select Debtor 1 Only Debtor 2 Only Debtor 1 And…" at bounding box center [899, 163] width 145 height 228
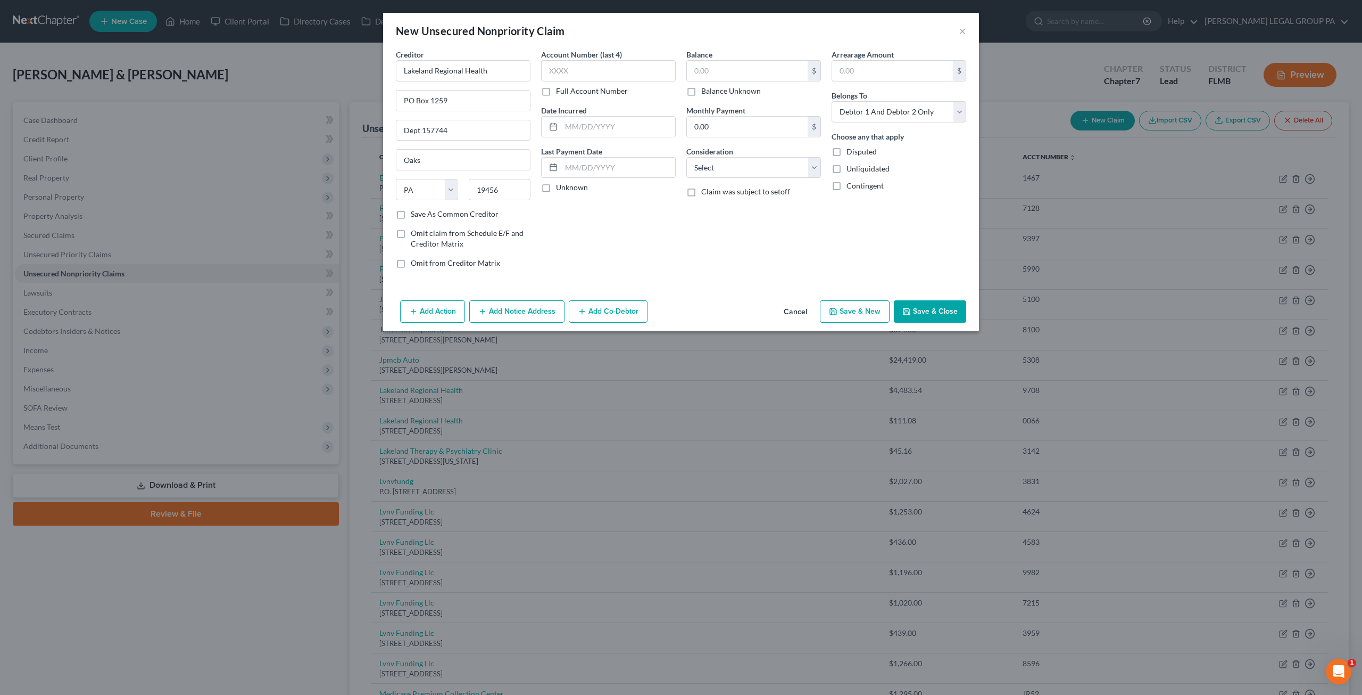
click at [800, 308] on button "Cancel" at bounding box center [795, 311] width 40 height 21
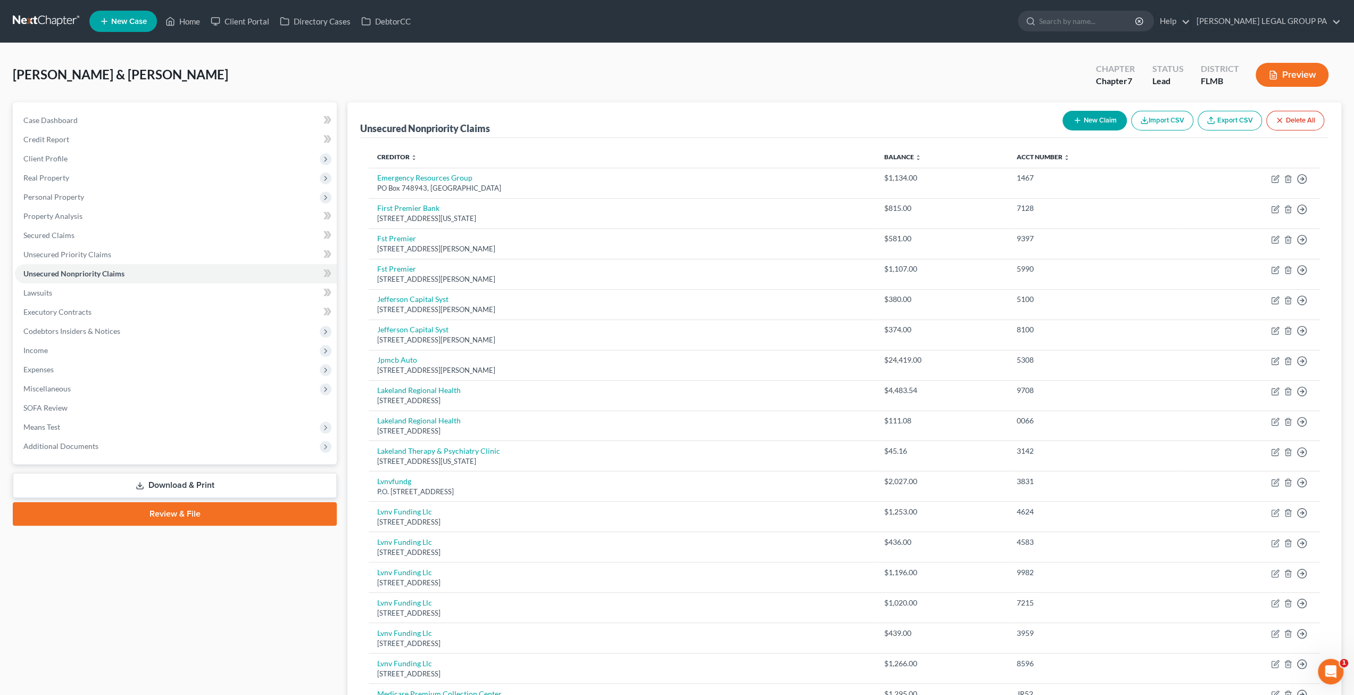
click at [1092, 123] on button "New Claim" at bounding box center [1095, 121] width 64 height 20
select select "2"
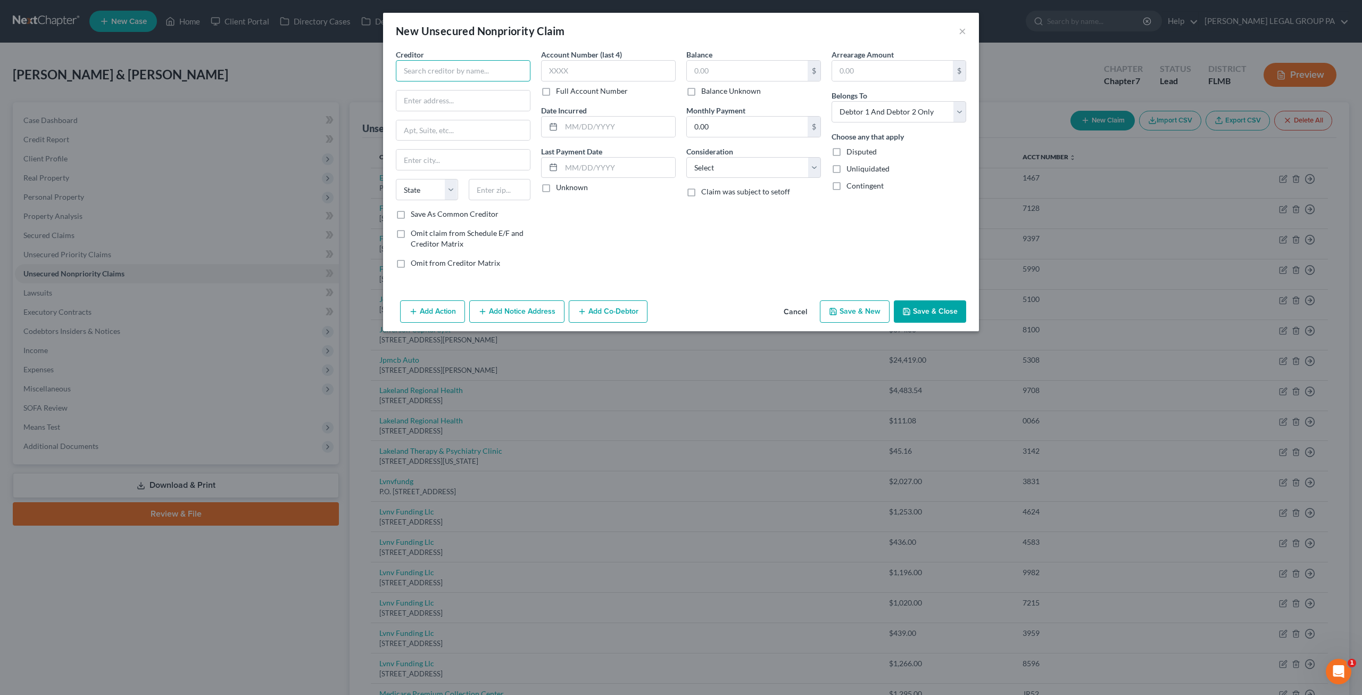
click at [434, 69] on input "text" at bounding box center [463, 70] width 135 height 21
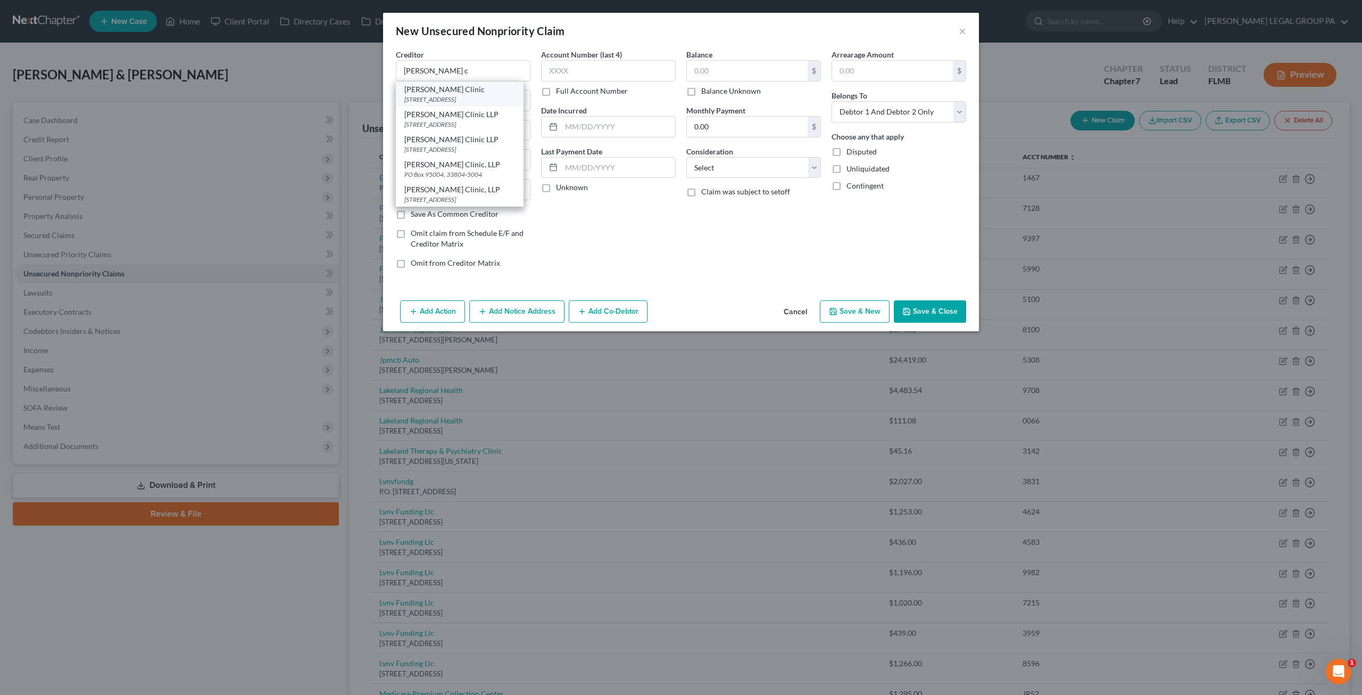
click at [450, 94] on div "Watson Clinic" at bounding box center [459, 89] width 111 height 11
type input "Watson Clinic"
type input "PO Box 95004"
type input "Lakeland"
select select "9"
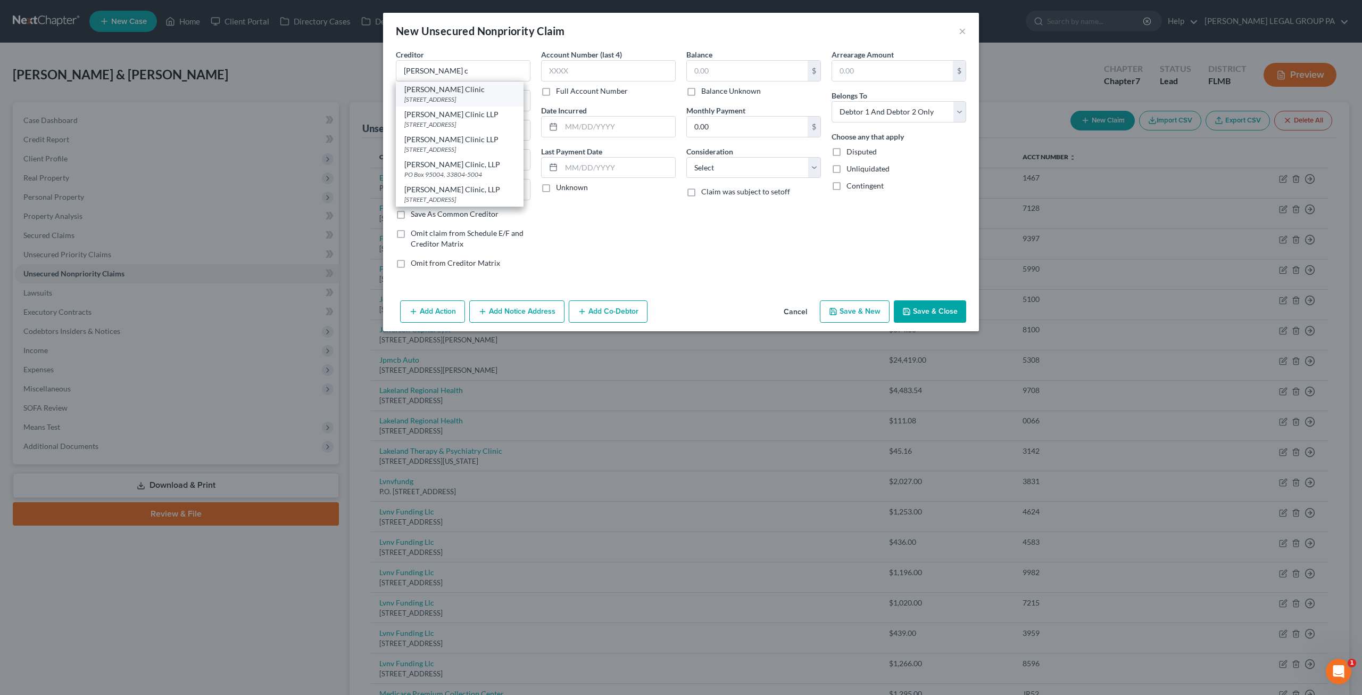
type input "33804"
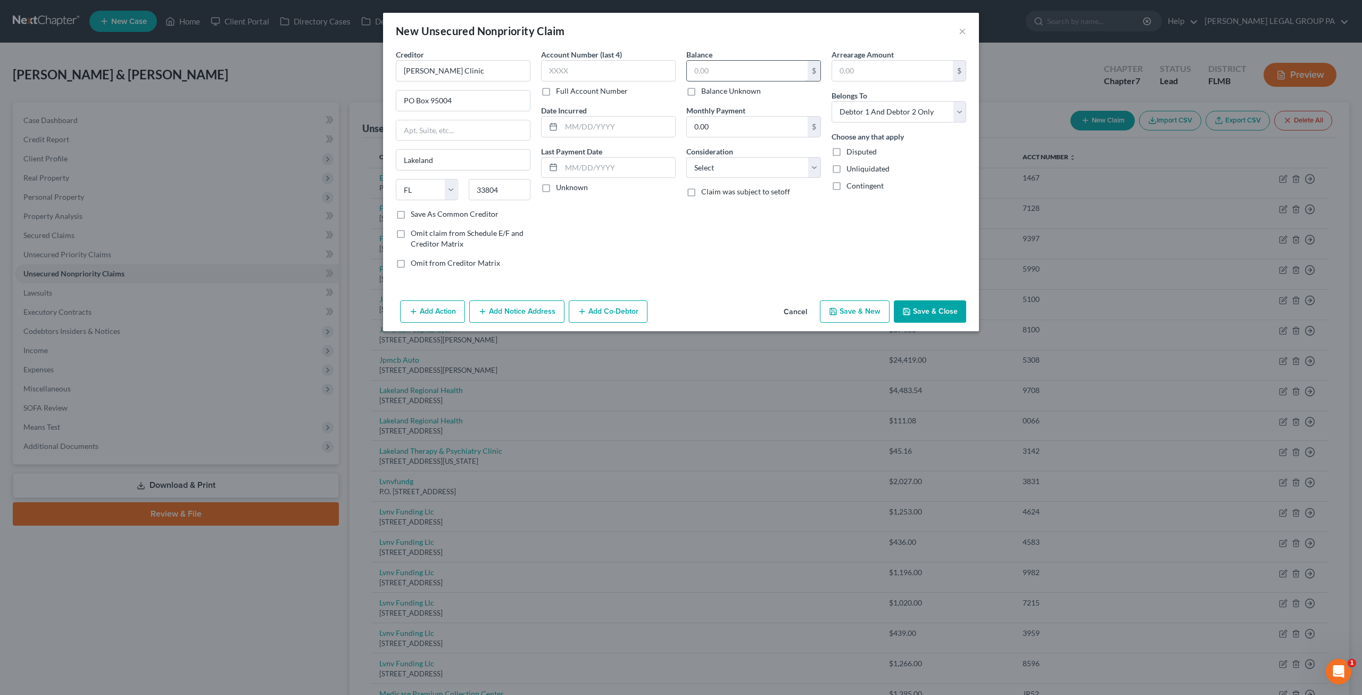
click at [748, 79] on input "text" at bounding box center [747, 71] width 121 height 20
type input "375.54"
click at [597, 74] on input "text" at bounding box center [608, 70] width 135 height 21
type input "1553"
click at [910, 114] on select "Select Debtor 1 Only Debtor 2 Only Debtor 1 And Debtor 2 Only At Least One Of T…" at bounding box center [899, 111] width 135 height 21
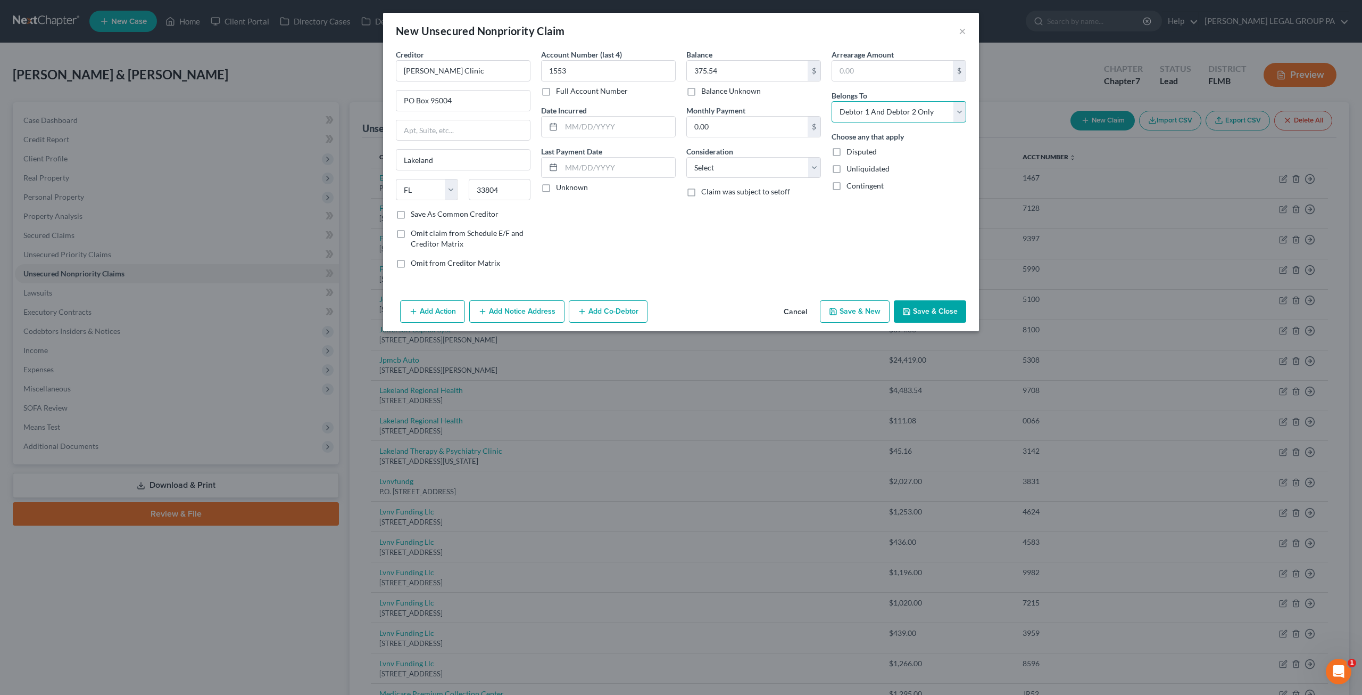
select select "1"
click at [832, 101] on select "Select Debtor 1 Only Debtor 2 Only Debtor 1 And Debtor 2 Only At Least One Of T…" at bounding box center [899, 111] width 135 height 21
click at [937, 307] on button "Save & Close" at bounding box center [930, 311] width 72 height 22
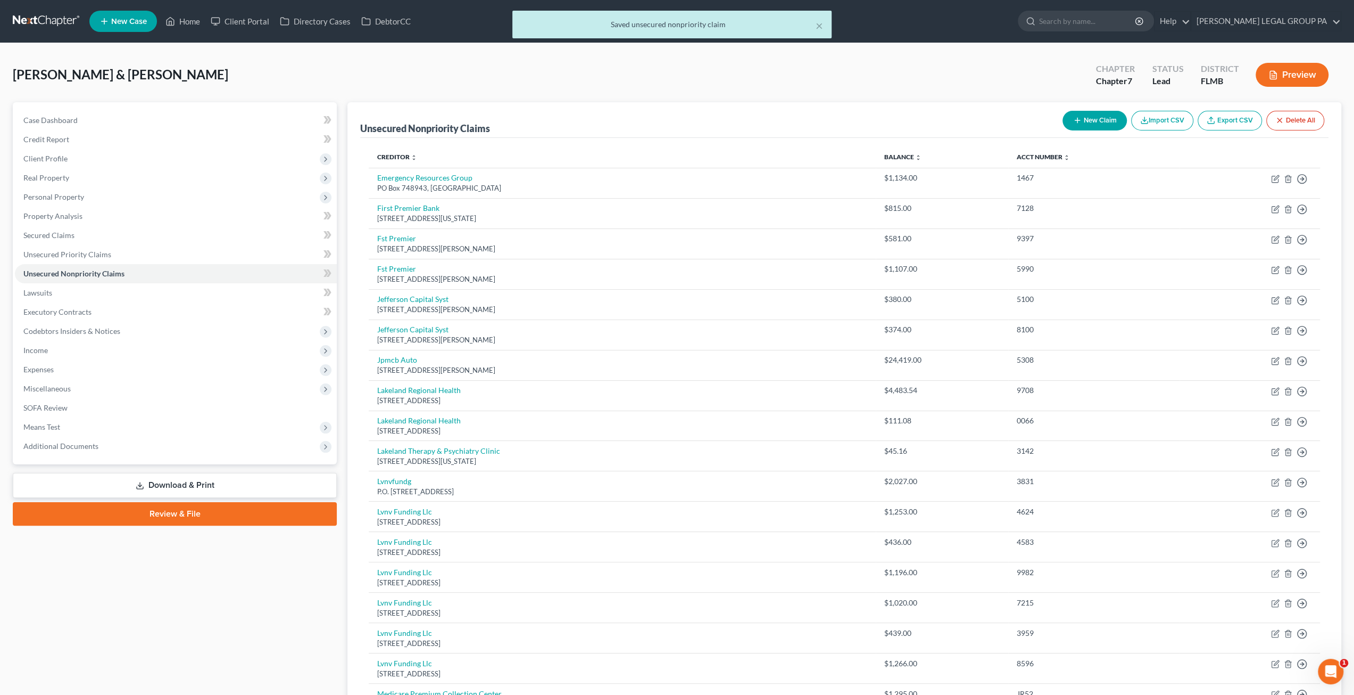
click at [1073, 122] on icon "button" at bounding box center [1077, 120] width 9 height 9
select select "2"
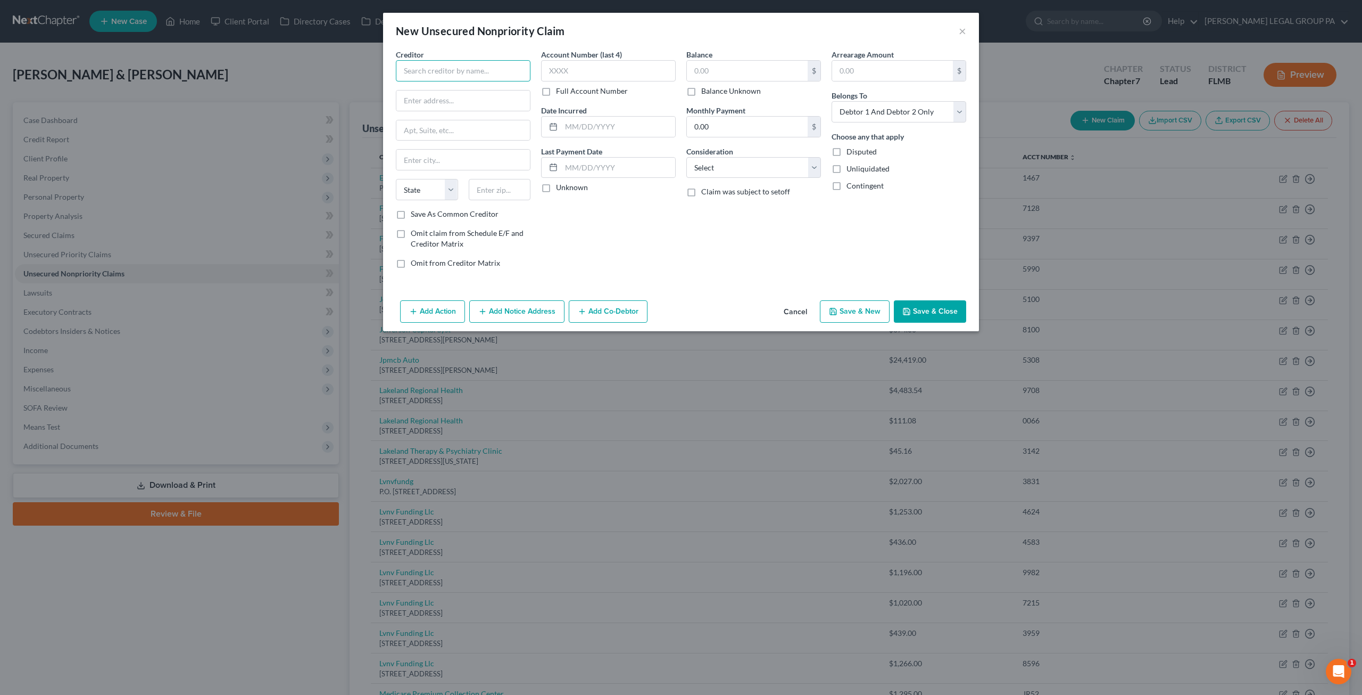
click at [412, 79] on input "text" at bounding box center [463, 70] width 135 height 21
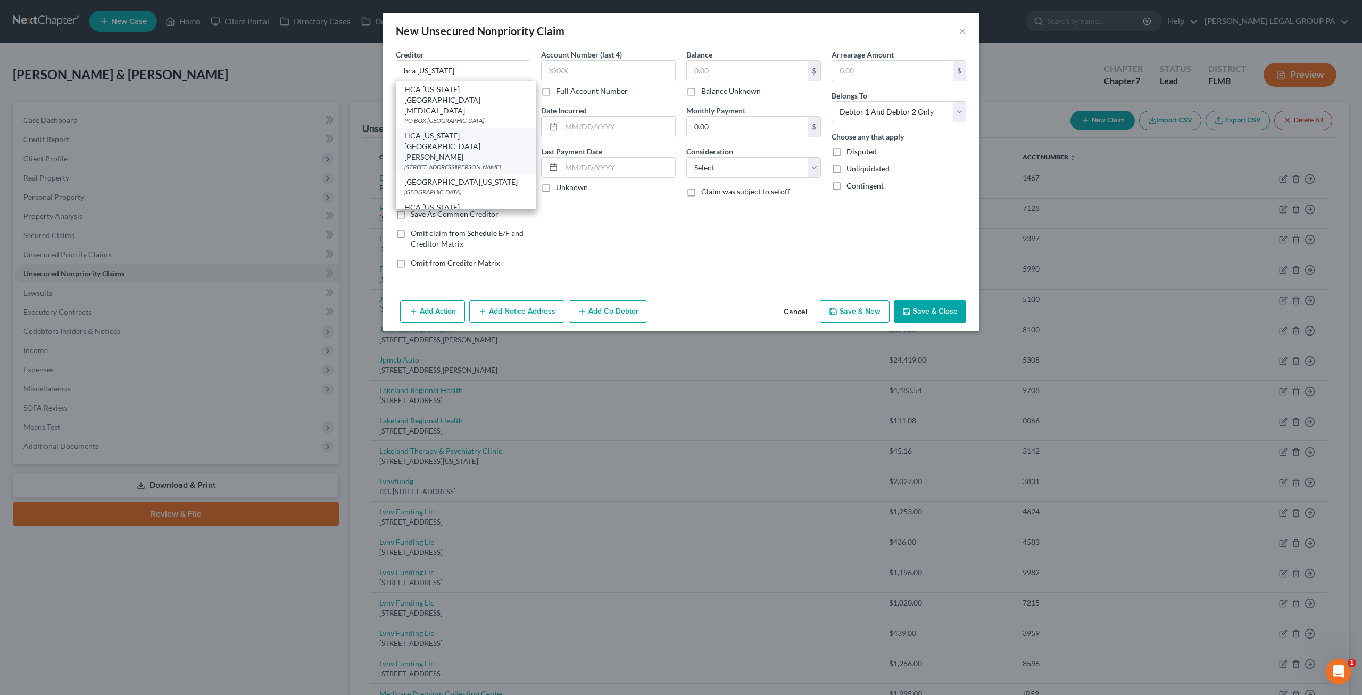
click at [463, 130] on div "HCA Florida Brandon Hospital" at bounding box center [465, 146] width 123 height 32
type input "HCA Florida Brandon Hospital"
type input "119 Oakfield Dr."
type input "Brandon"
select select "9"
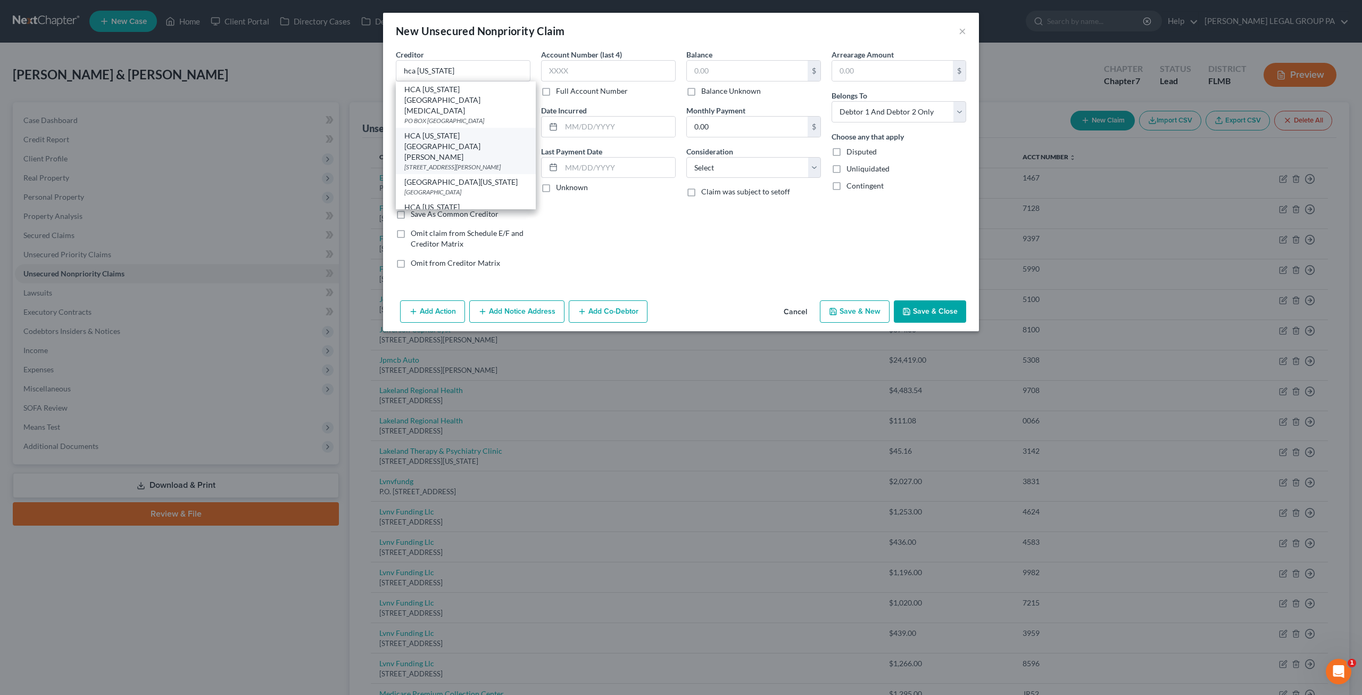
type input "33511"
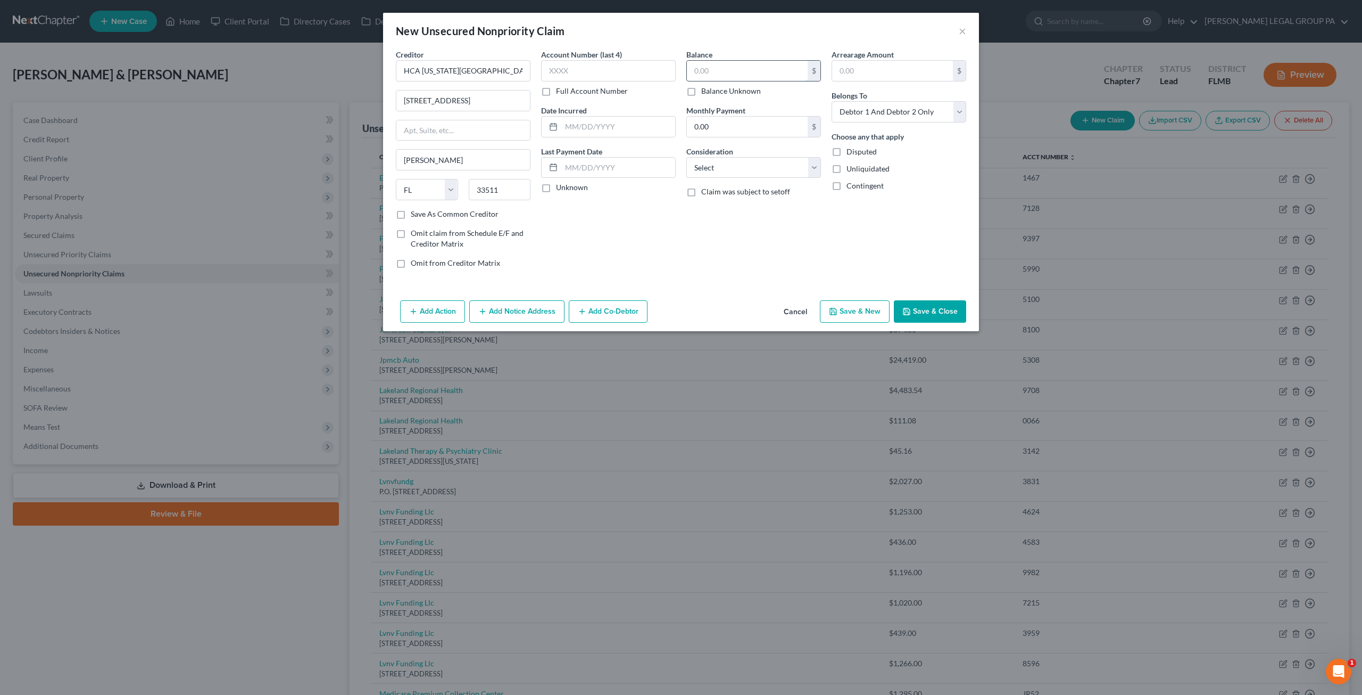
click at [707, 76] on input "text" at bounding box center [747, 71] width 121 height 20
click at [592, 67] on input "text" at bounding box center [608, 70] width 135 height 21
type input "8112"
click at [716, 78] on input "text" at bounding box center [747, 71] width 121 height 20
drag, startPoint x: 947, startPoint y: 313, endPoint x: 962, endPoint y: 307, distance: 15.7
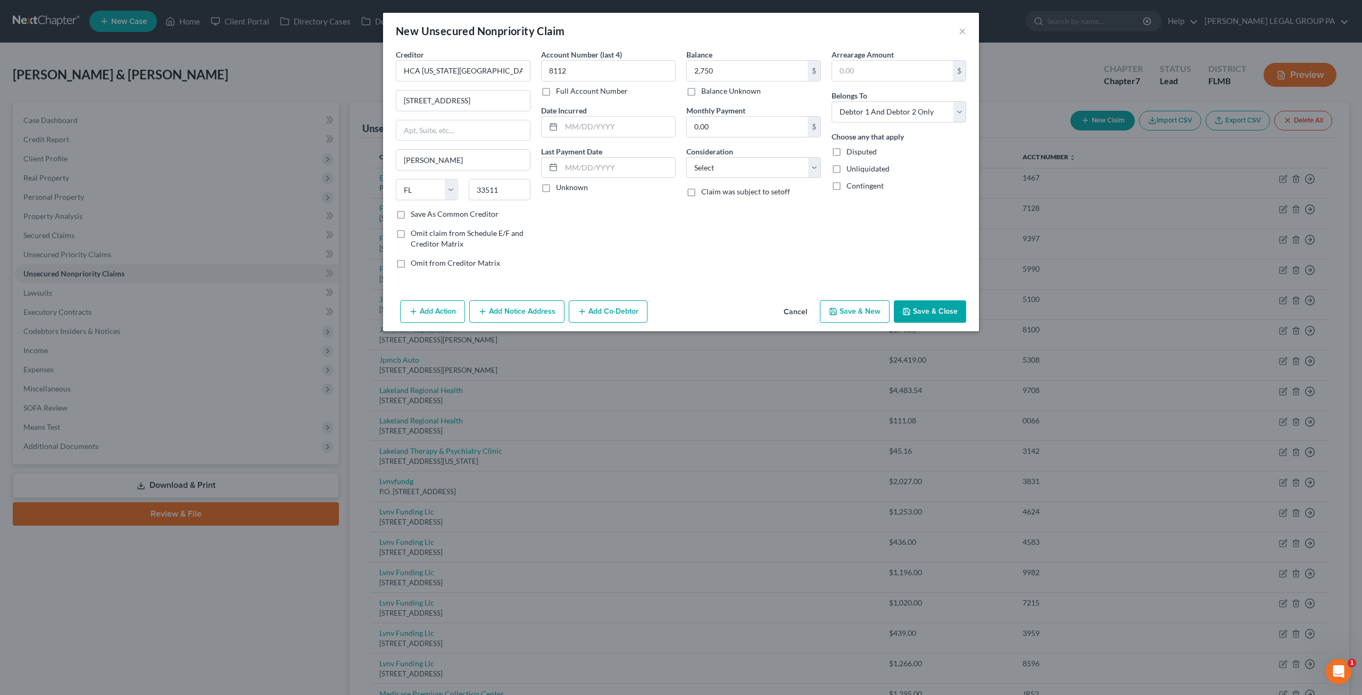
click at [947, 314] on button "Save & Close" at bounding box center [930, 311] width 72 height 22
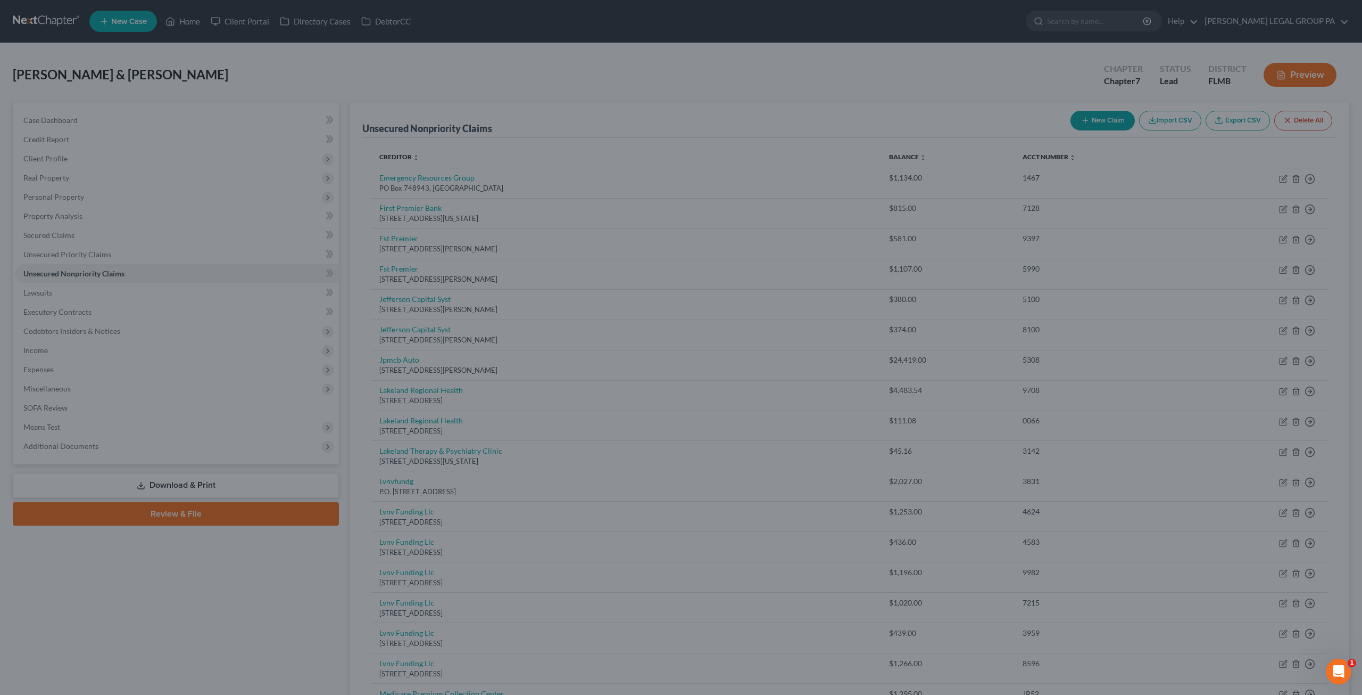
type input "2,750.00"
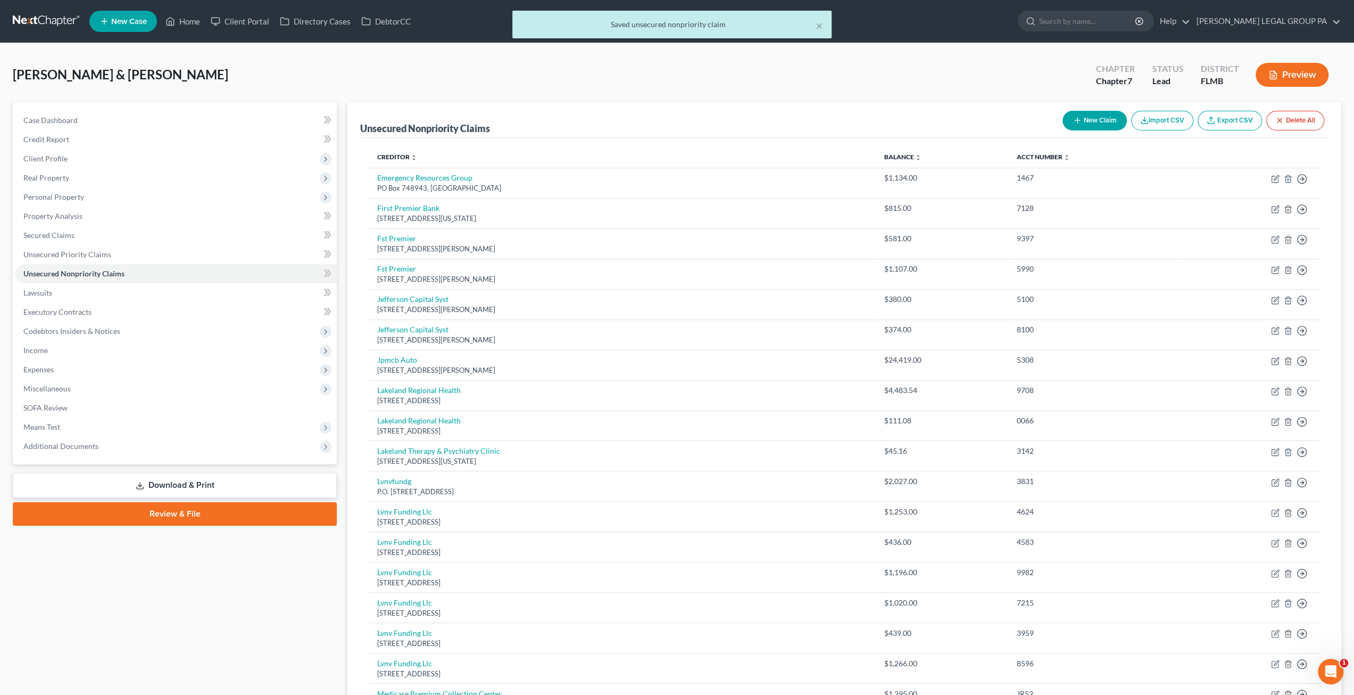
click at [1104, 124] on button "New Claim" at bounding box center [1095, 121] width 64 height 20
select select "2"
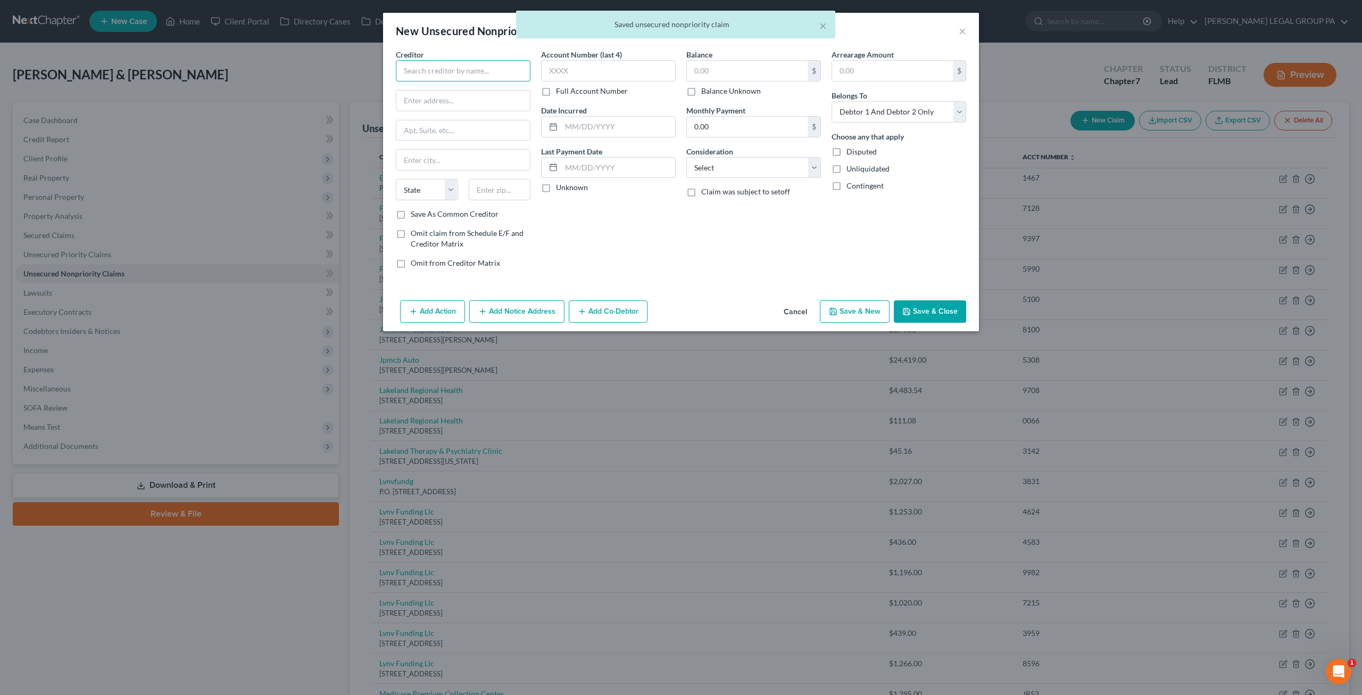
click at [407, 69] on input "text" at bounding box center [463, 70] width 135 height 21
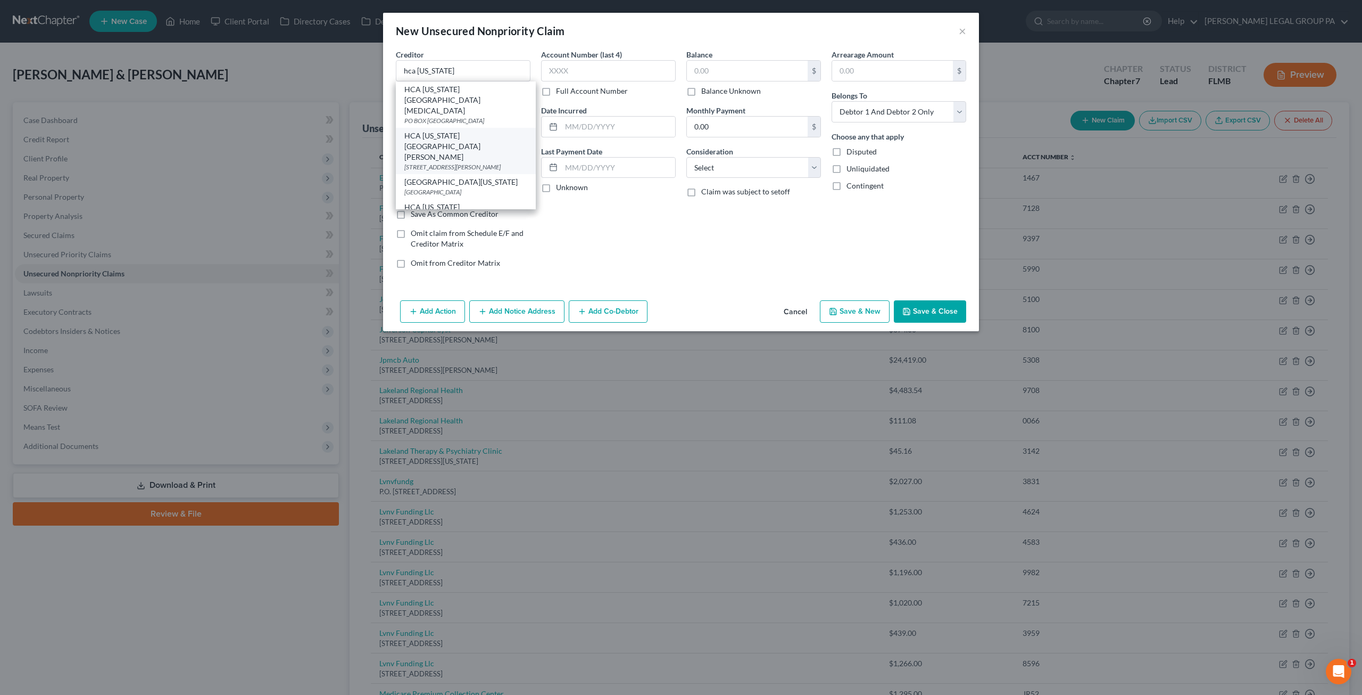
click at [467, 162] on div "119 Oakfield Dr., Brandon, FL 33511" at bounding box center [465, 166] width 123 height 9
type input "HCA Florida Brandon Hospital"
type input "119 Oakfield Dr."
type input "Brandon"
select select "9"
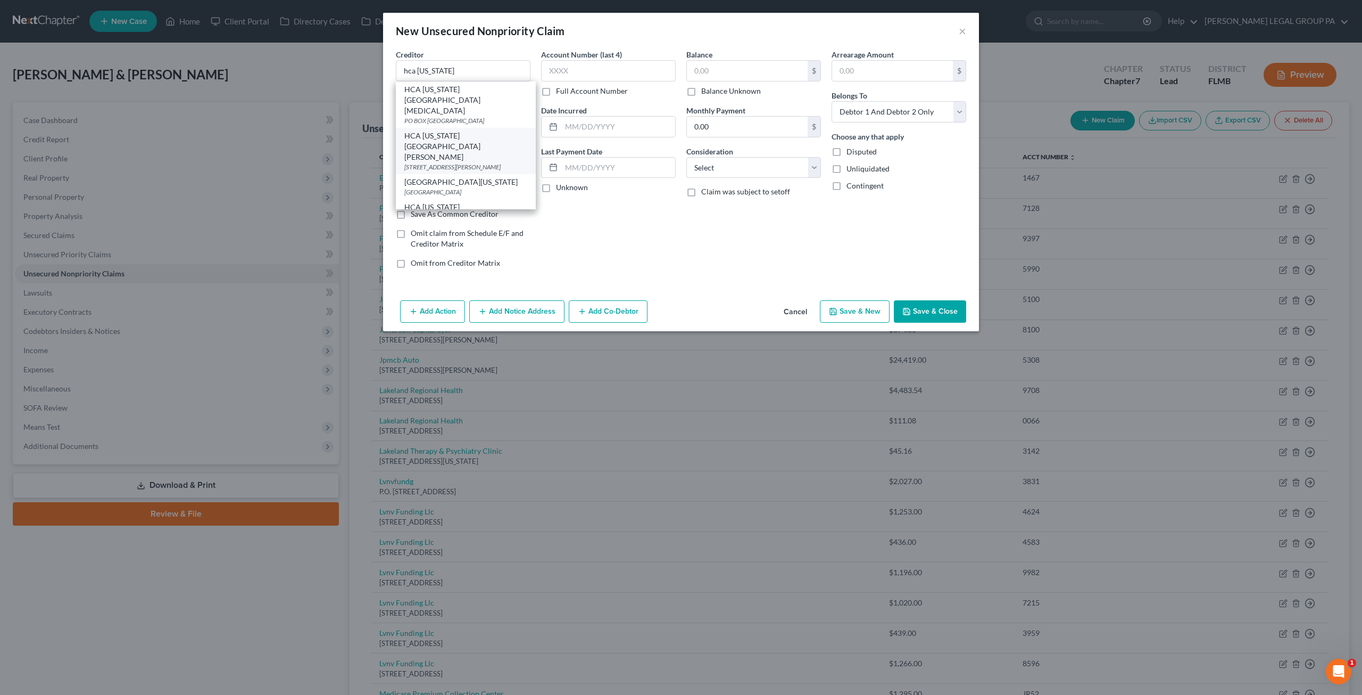
type input "33511"
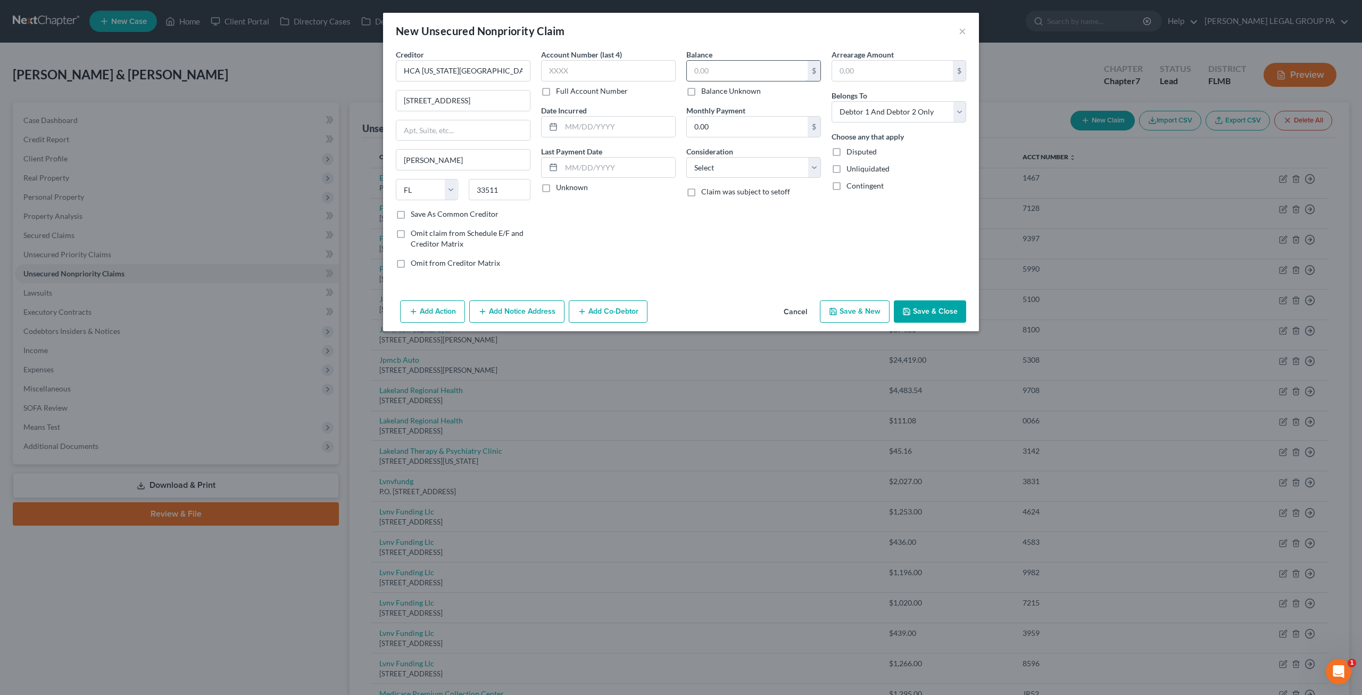
click at [708, 70] on input "text" at bounding box center [747, 71] width 121 height 20
type input "1,743.09"
click at [597, 75] on input "text" at bounding box center [608, 70] width 135 height 21
type input "9576"
click at [946, 305] on button "Save & Close" at bounding box center [930, 311] width 72 height 22
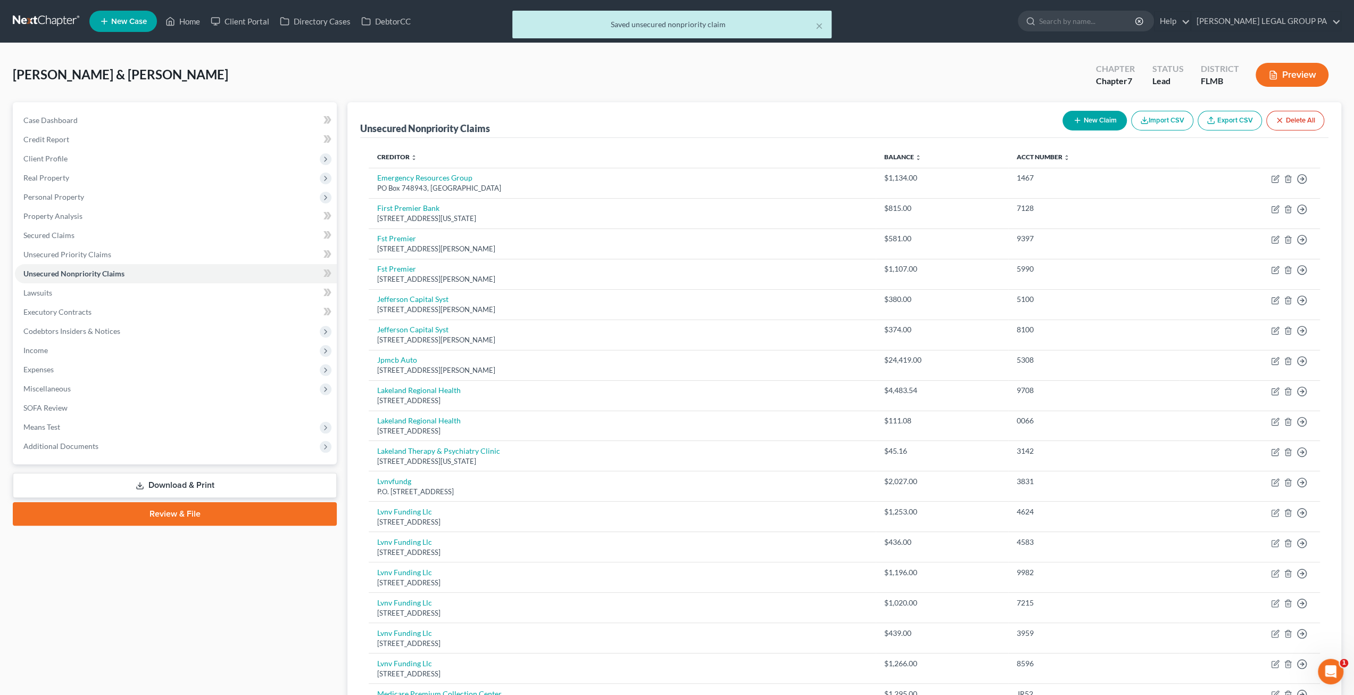
click at [1104, 126] on button "New Claim" at bounding box center [1095, 121] width 64 height 20
select select "2"
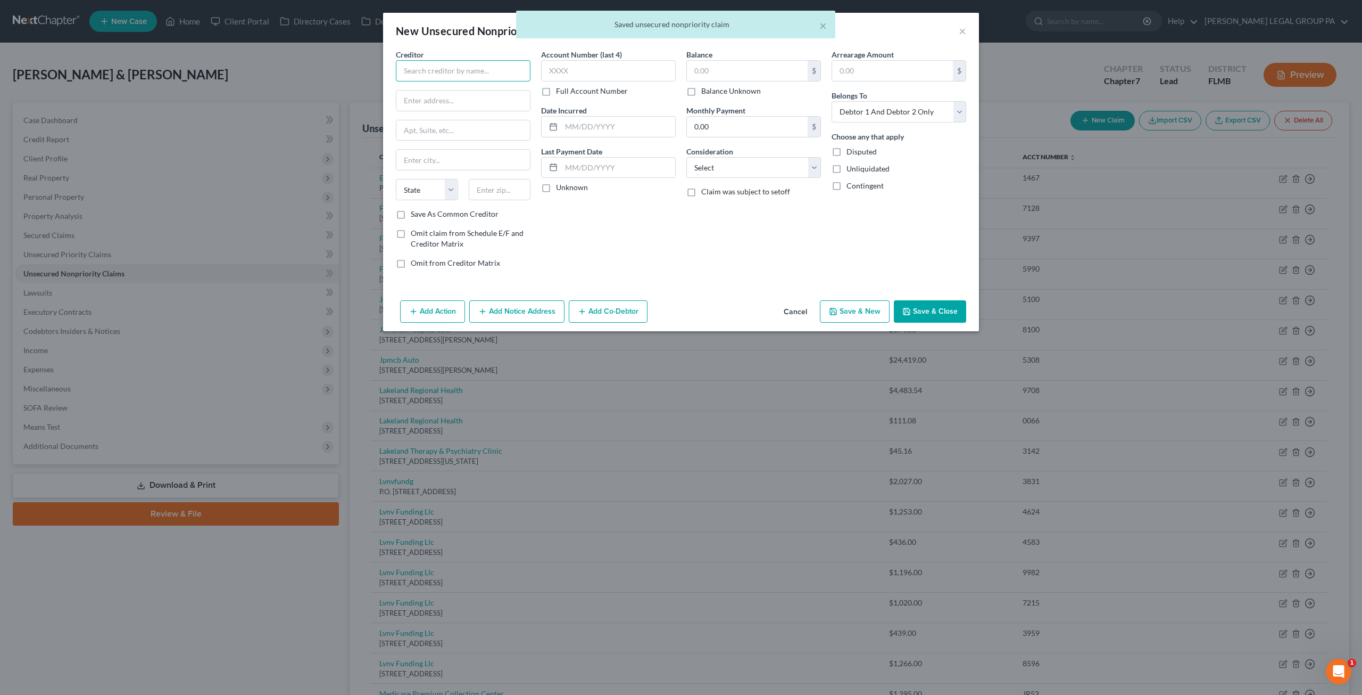
click at [419, 76] on input "text" at bounding box center [463, 70] width 135 height 21
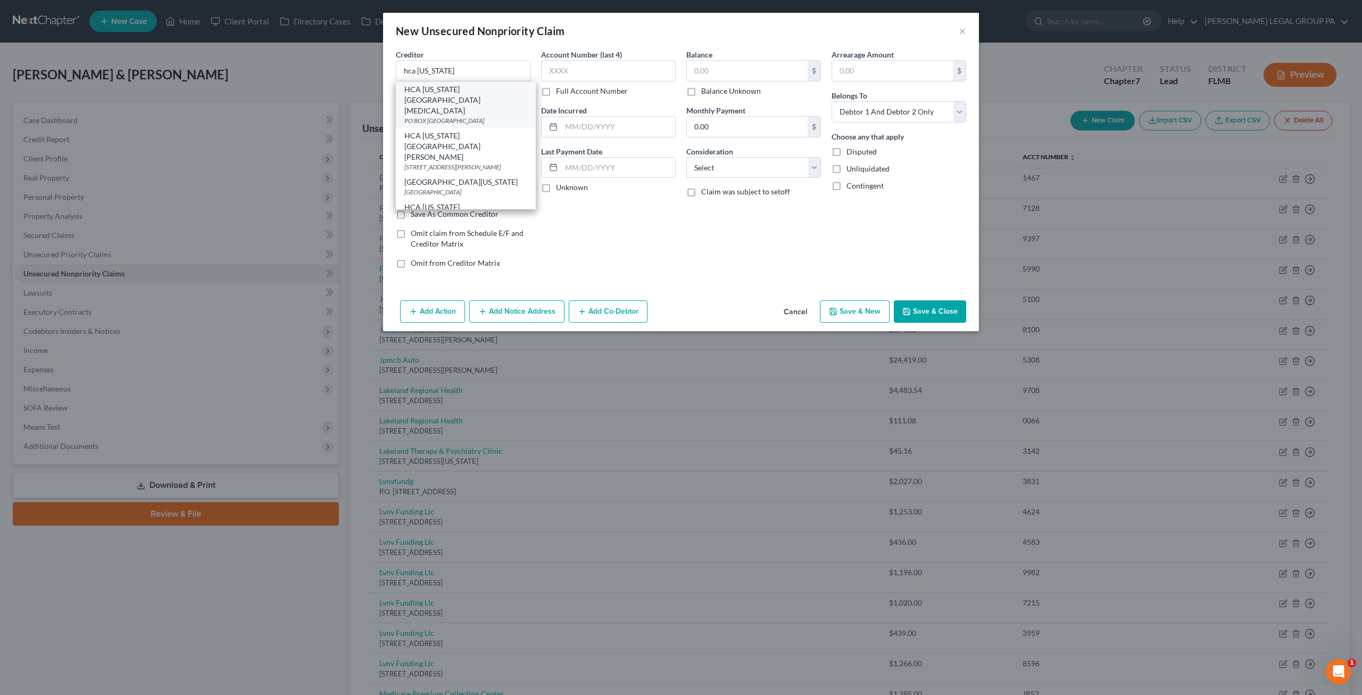
click at [434, 97] on div "HCA Florida Bayonet Point Hospital" at bounding box center [465, 100] width 123 height 32
type input "HCA Florida Bayonet Point Hospital"
type input "PO BOX 292409"
type input "Nashville"
select select "44"
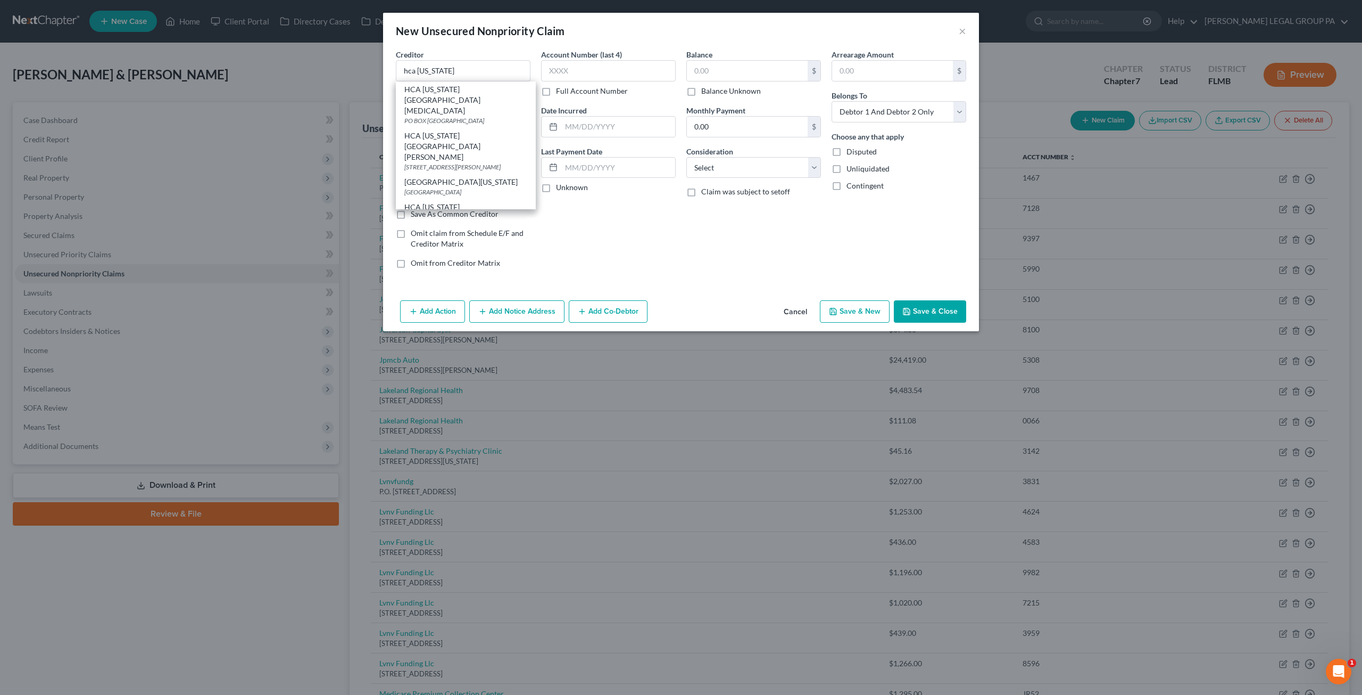
type input "37229"
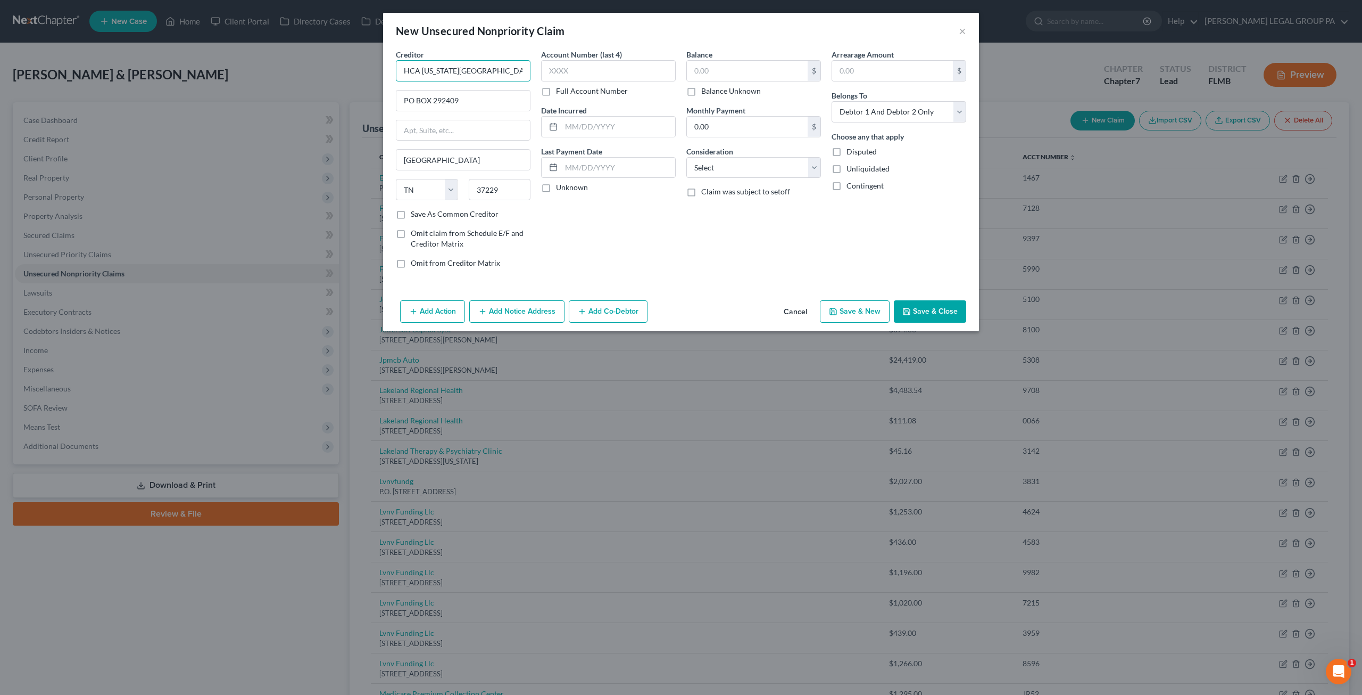
drag, startPoint x: 524, startPoint y: 71, endPoint x: 447, endPoint y: 71, distance: 77.2
click at [447, 71] on input "HCA Florida Bayonet Point Hospital" at bounding box center [463, 70] width 135 height 21
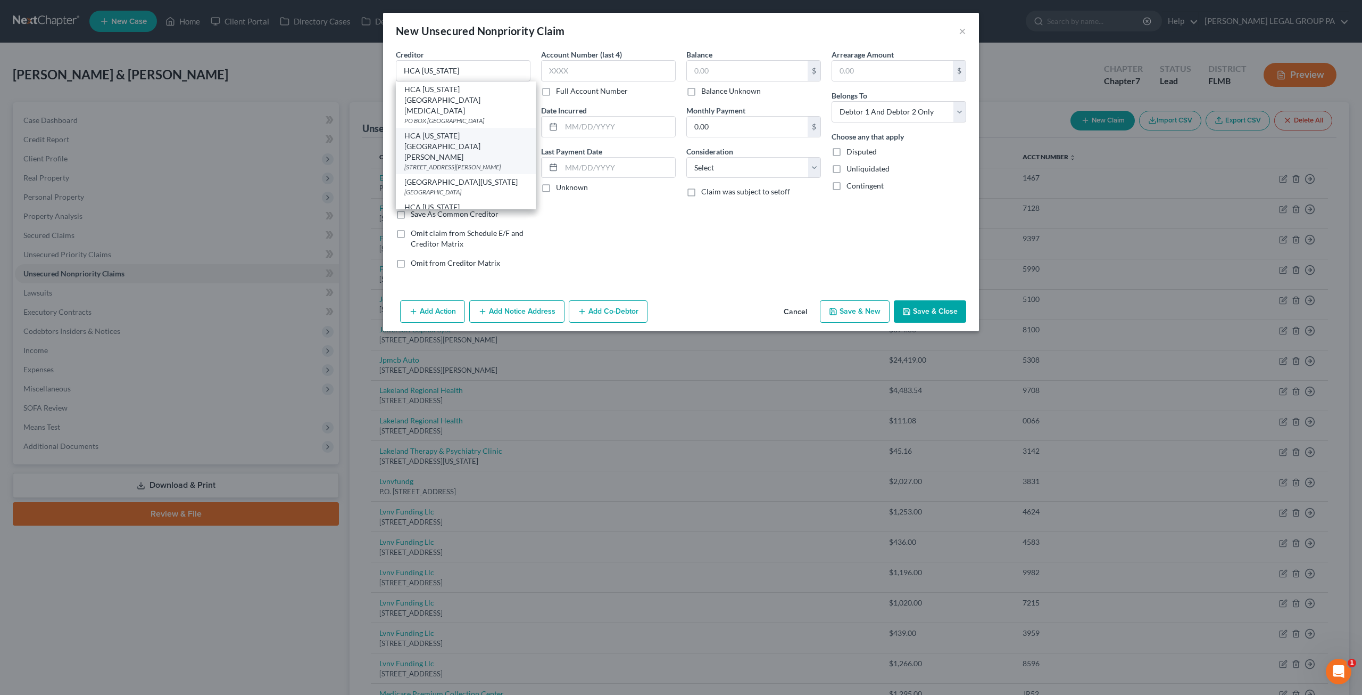
click at [477, 130] on div "HCA Florida Brandon Hospital" at bounding box center [465, 146] width 123 height 32
type input "HCA Florida Brandon Hospital"
type input "119 Oakfield Dr."
type input "Brandon"
select select "9"
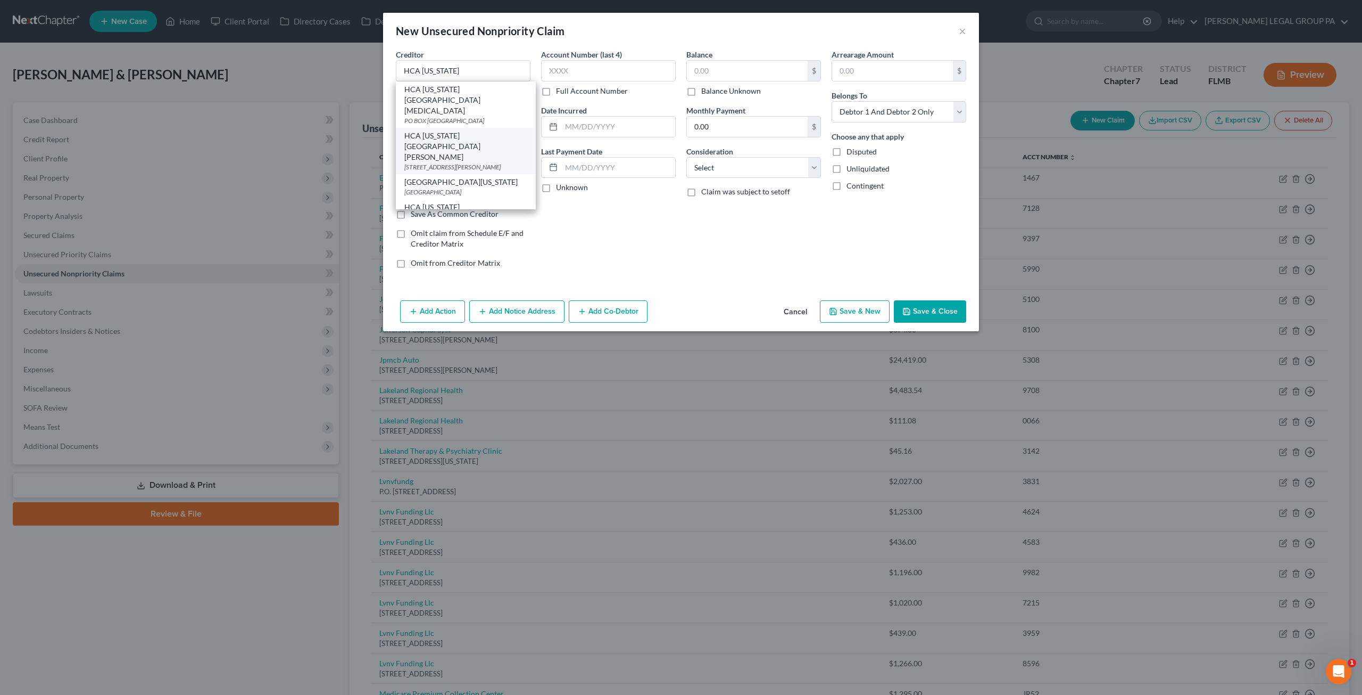
type input "33511"
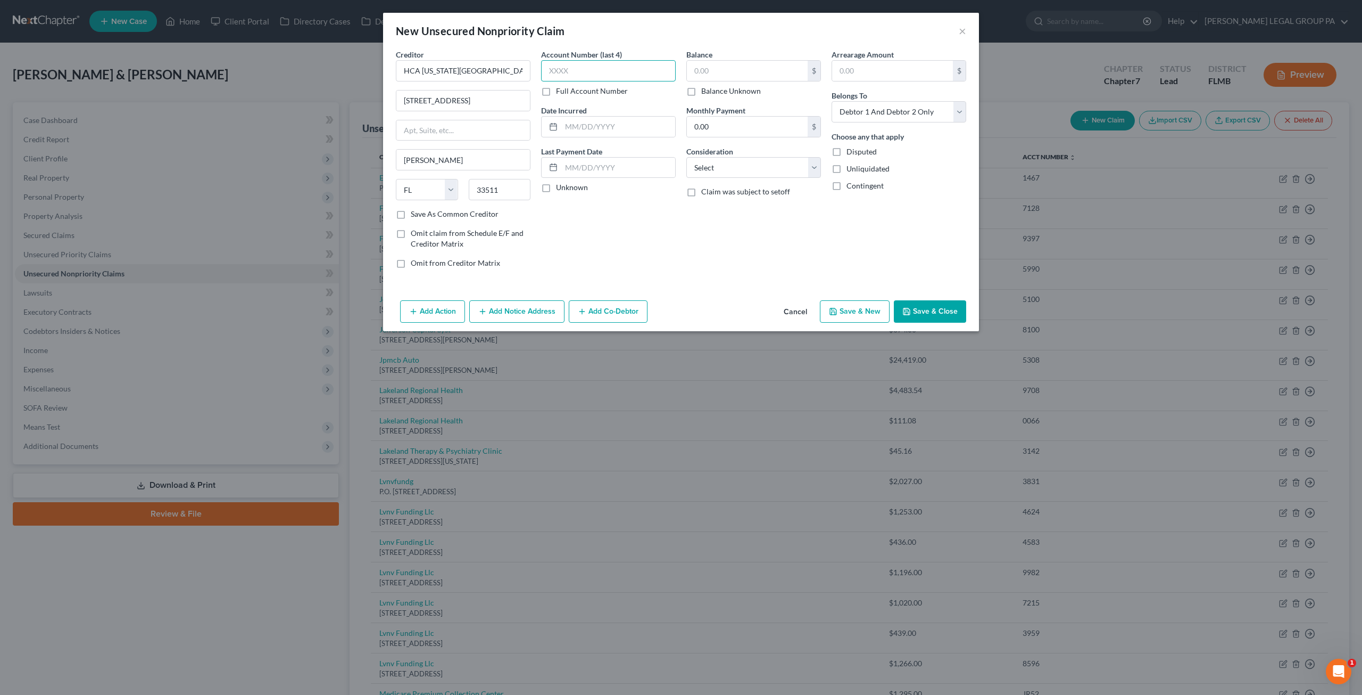
click at [575, 72] on input "text" at bounding box center [608, 70] width 135 height 21
type input "8860"
click at [714, 68] on input "text" at bounding box center [747, 71] width 121 height 20
type input "501.23"
click at [929, 310] on button "Save & Close" at bounding box center [930, 311] width 72 height 22
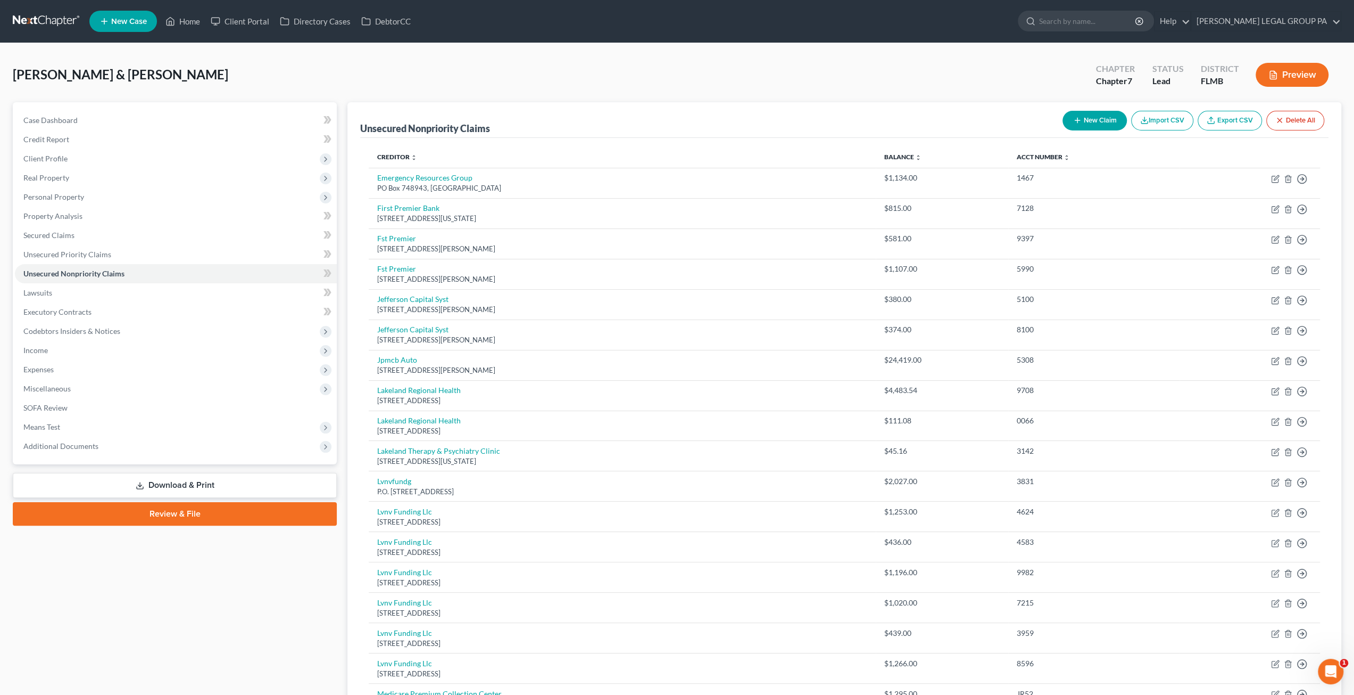
click at [1096, 115] on button "New Claim" at bounding box center [1095, 121] width 64 height 20
select select "2"
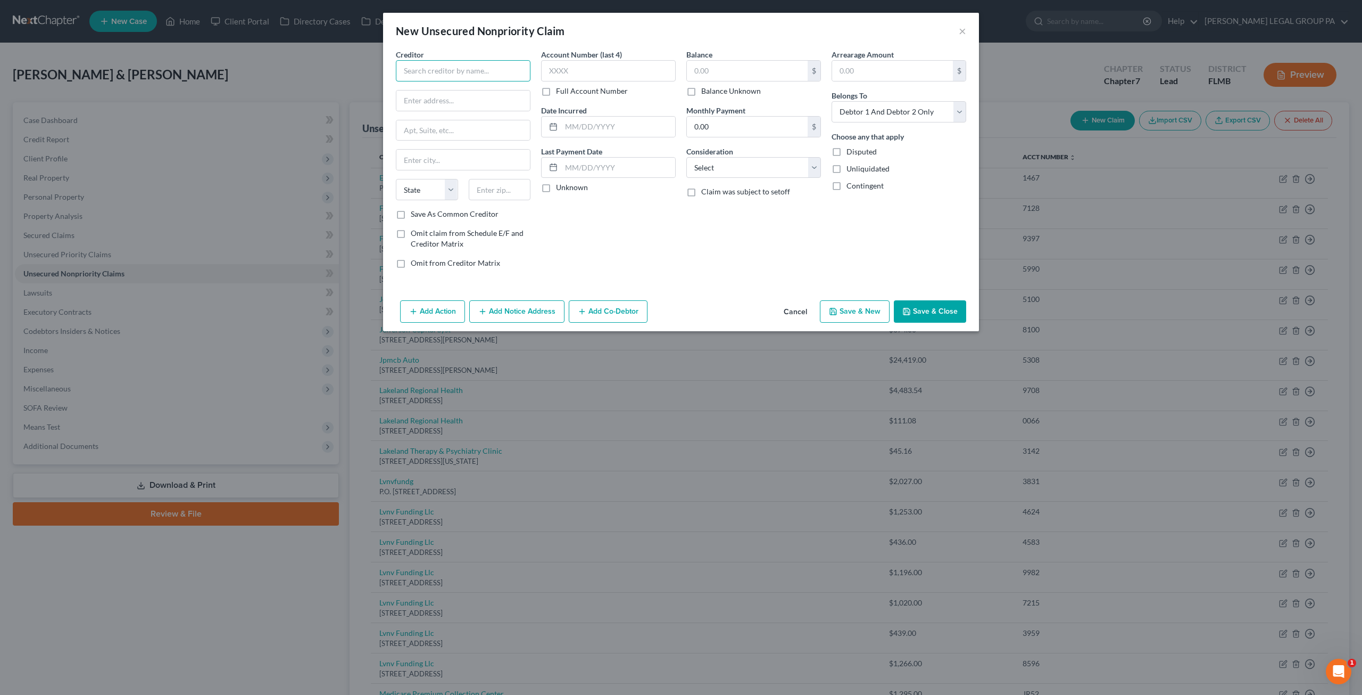
click at [413, 72] on input "text" at bounding box center [463, 70] width 135 height 21
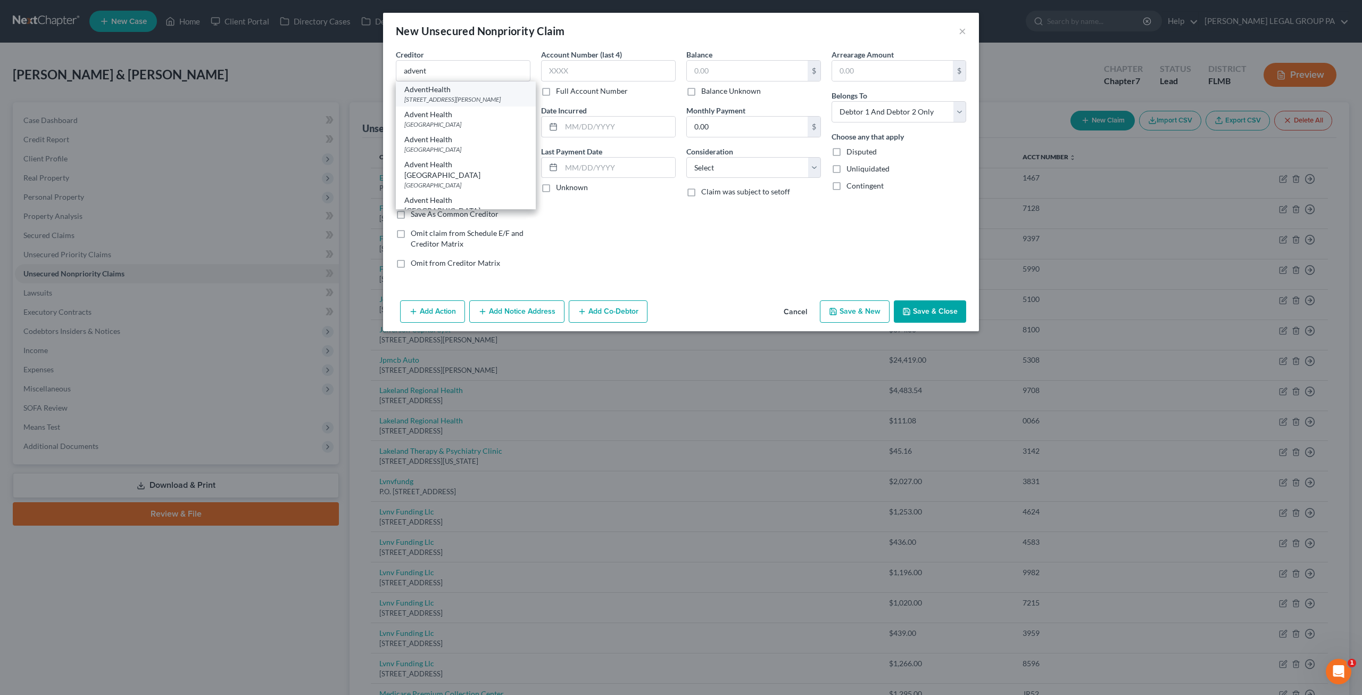
click at [436, 92] on div "AdventHealth" at bounding box center [465, 89] width 123 height 11
type input "AdventHealth"
type input "18501 Murdock Circle Ste. 501"
type input "Port Charlotte"
select select "9"
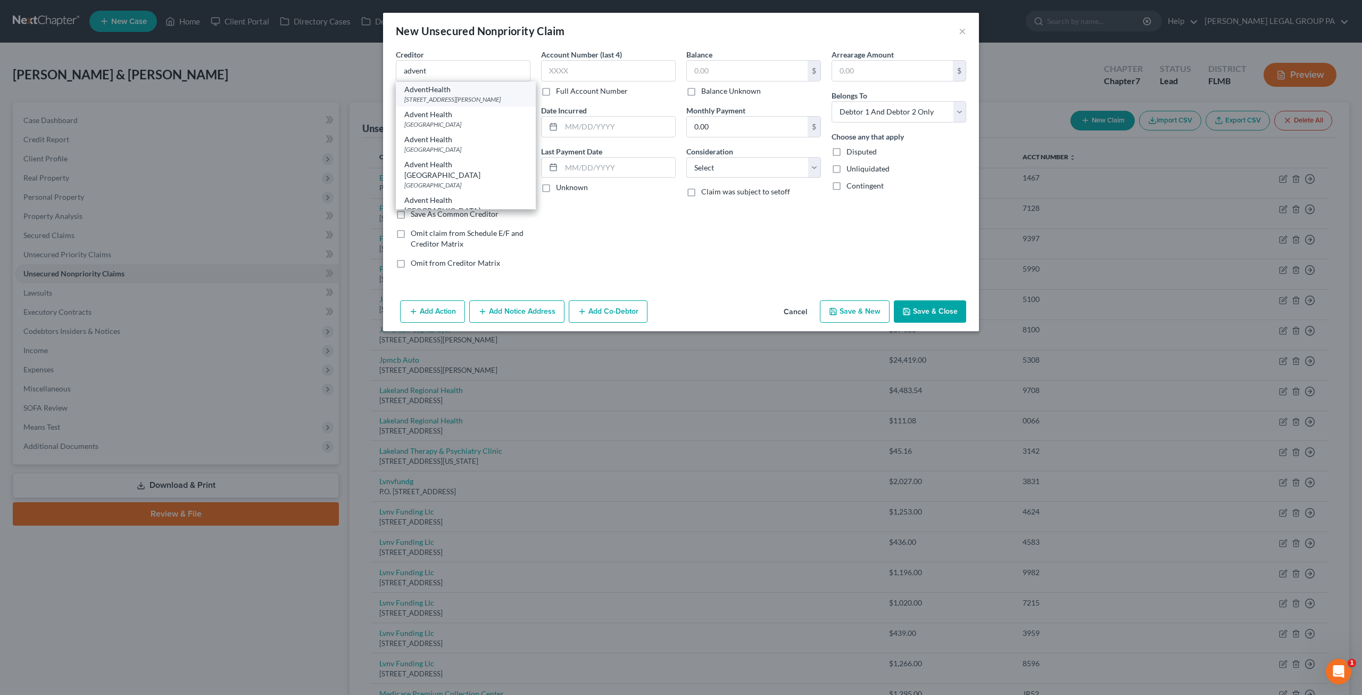
type input "33948"
click at [628, 77] on input "text" at bounding box center [608, 70] width 135 height 21
click at [731, 77] on input "text" at bounding box center [747, 71] width 121 height 20
click at [932, 310] on button "Save & Close" at bounding box center [930, 311] width 72 height 22
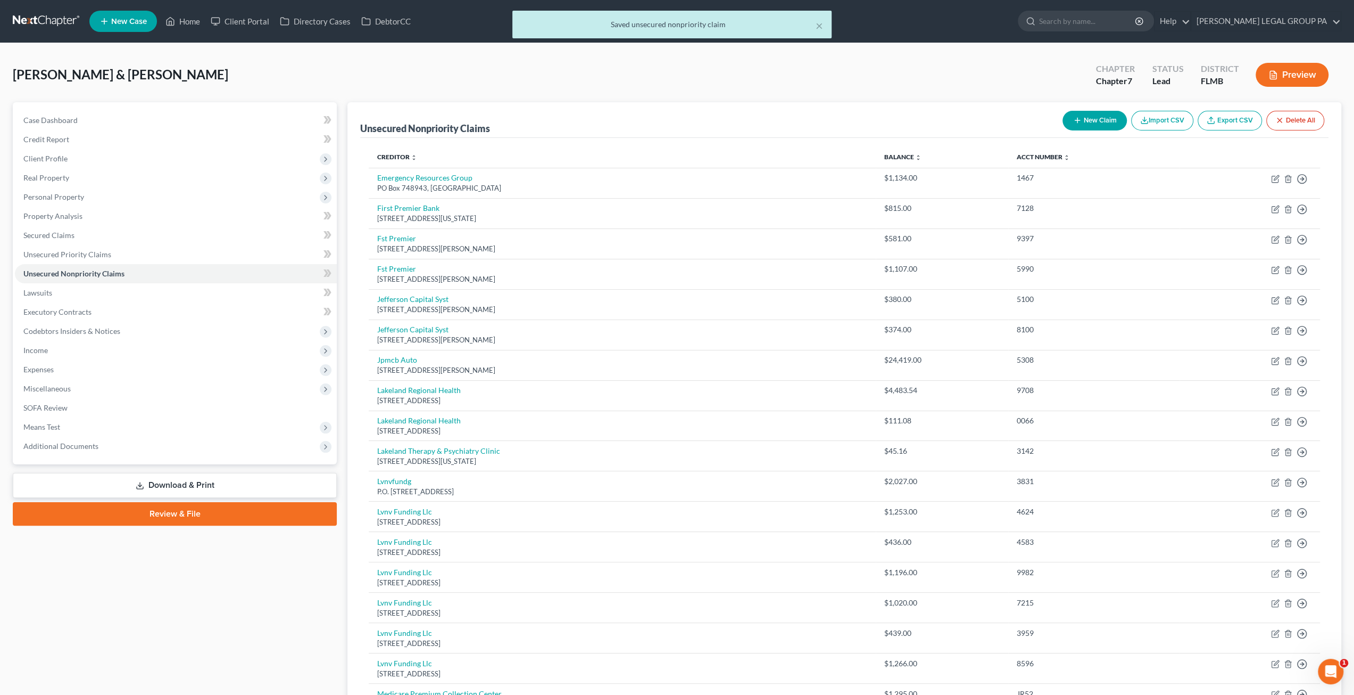
click at [1086, 126] on button "New Claim" at bounding box center [1095, 121] width 64 height 20
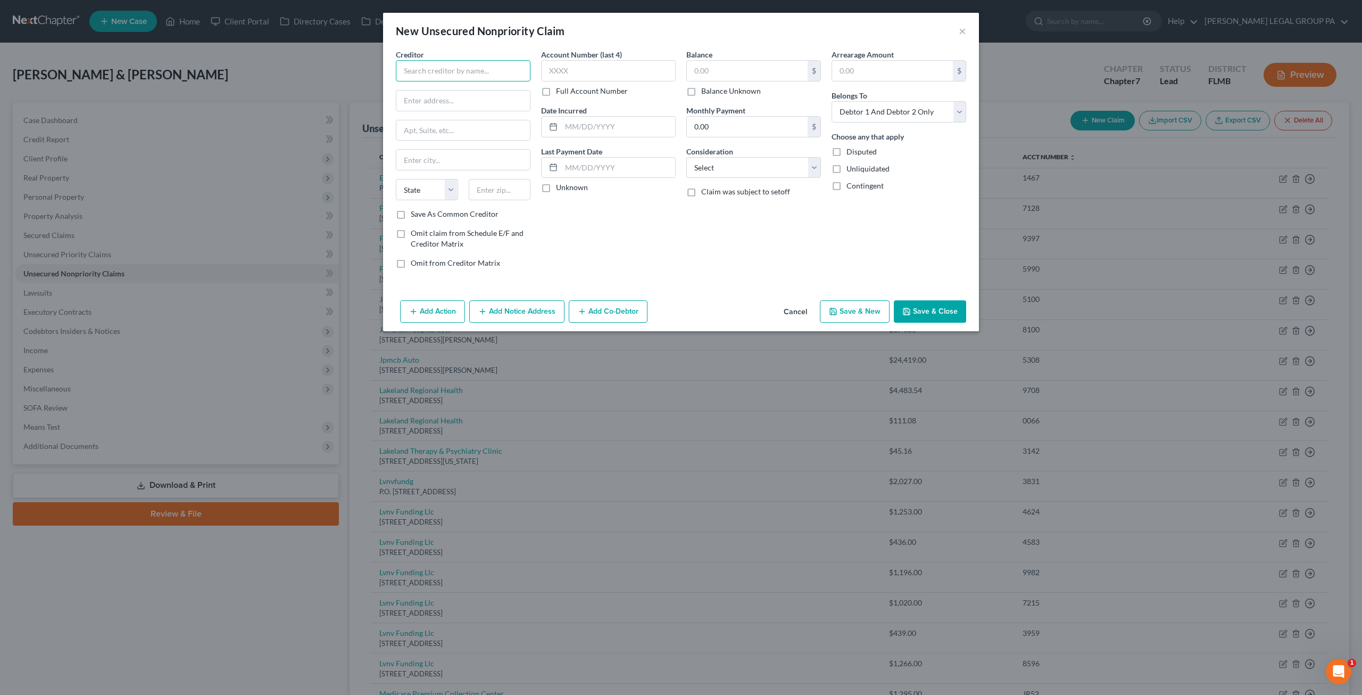
click at [450, 61] on input "text" at bounding box center [463, 70] width 135 height 21
drag, startPoint x: 488, startPoint y: 72, endPoint x: 402, endPoint y: 69, distance: 85.2
click at [402, 69] on input "north county derm" at bounding box center [463, 70] width 135 height 21
click at [476, 69] on input "north county derm" at bounding box center [463, 70] width 135 height 21
drag, startPoint x: 476, startPoint y: 69, endPoint x: 323, endPoint y: 61, distance: 153.0
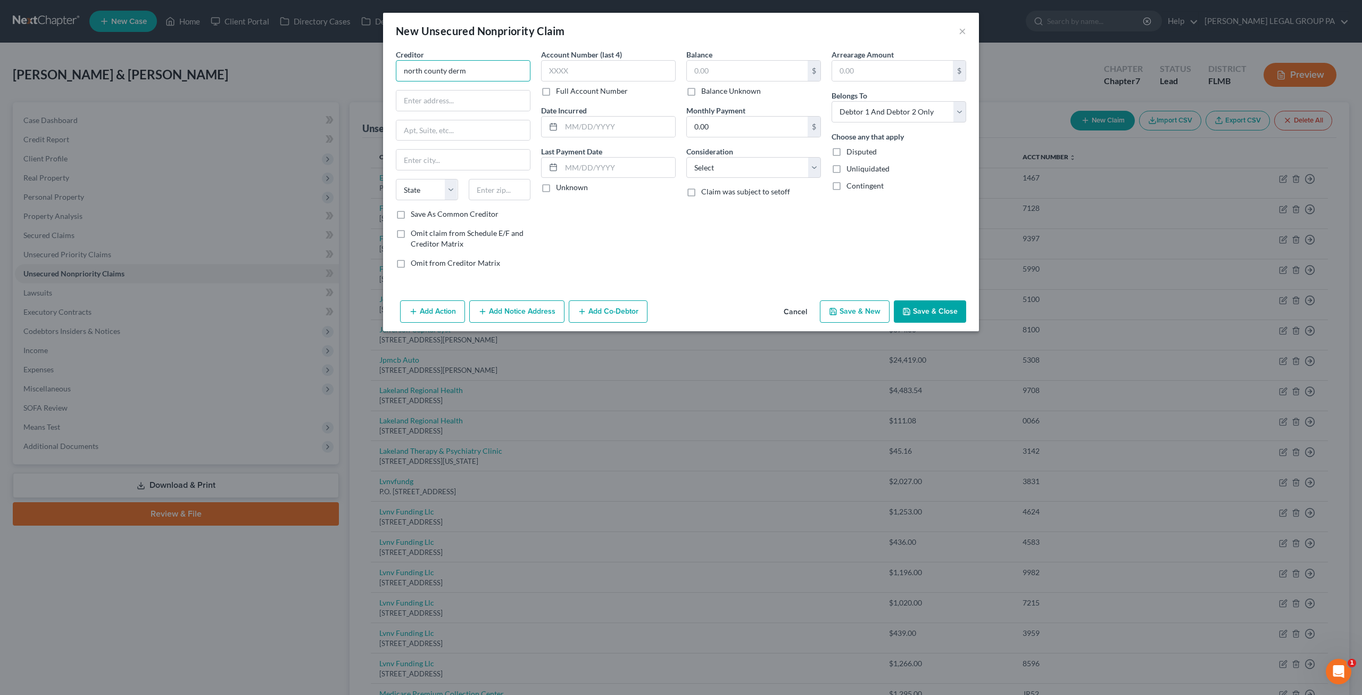
click at [323, 61] on div "New Unsecured Nonpriority Claim × Creditor * north county derm State AL AK AR A…" at bounding box center [681, 347] width 1362 height 695
paste input "North County Dermatology Clinic"
click at [451, 109] on input "text" at bounding box center [463, 100] width 134 height 20
click at [480, 122] on input "text" at bounding box center [463, 130] width 134 height 20
click at [464, 99] on input "6500 N Socrum" at bounding box center [463, 100] width 134 height 20
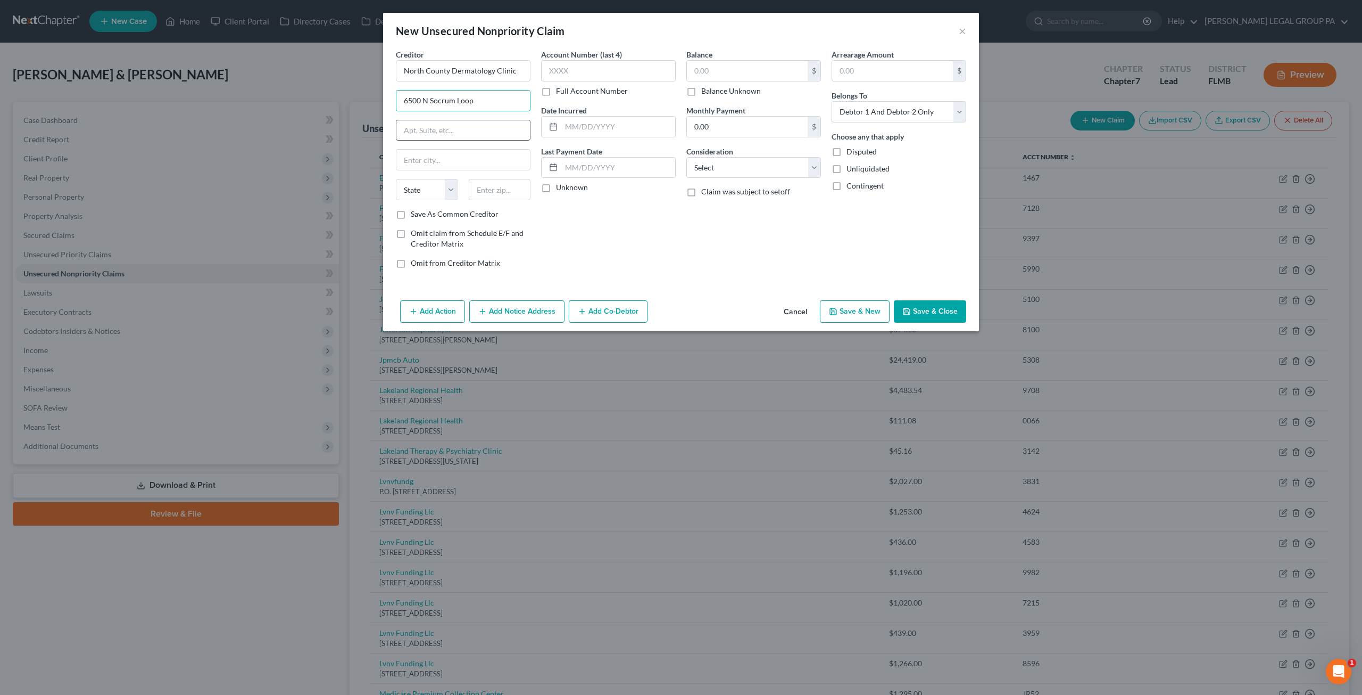
click at [488, 134] on input "text" at bounding box center [463, 130] width 134 height 20
click at [491, 98] on input "6500 N Socrum Loop" at bounding box center [463, 100] width 134 height 20
click at [481, 123] on input "text" at bounding box center [463, 130] width 134 height 20
click at [495, 188] on input "text" at bounding box center [500, 189] width 62 height 21
click at [575, 219] on div "Account Number (last 4) Full Account Number Date Incurred Last Payment Date Unk…" at bounding box center [608, 163] width 145 height 228
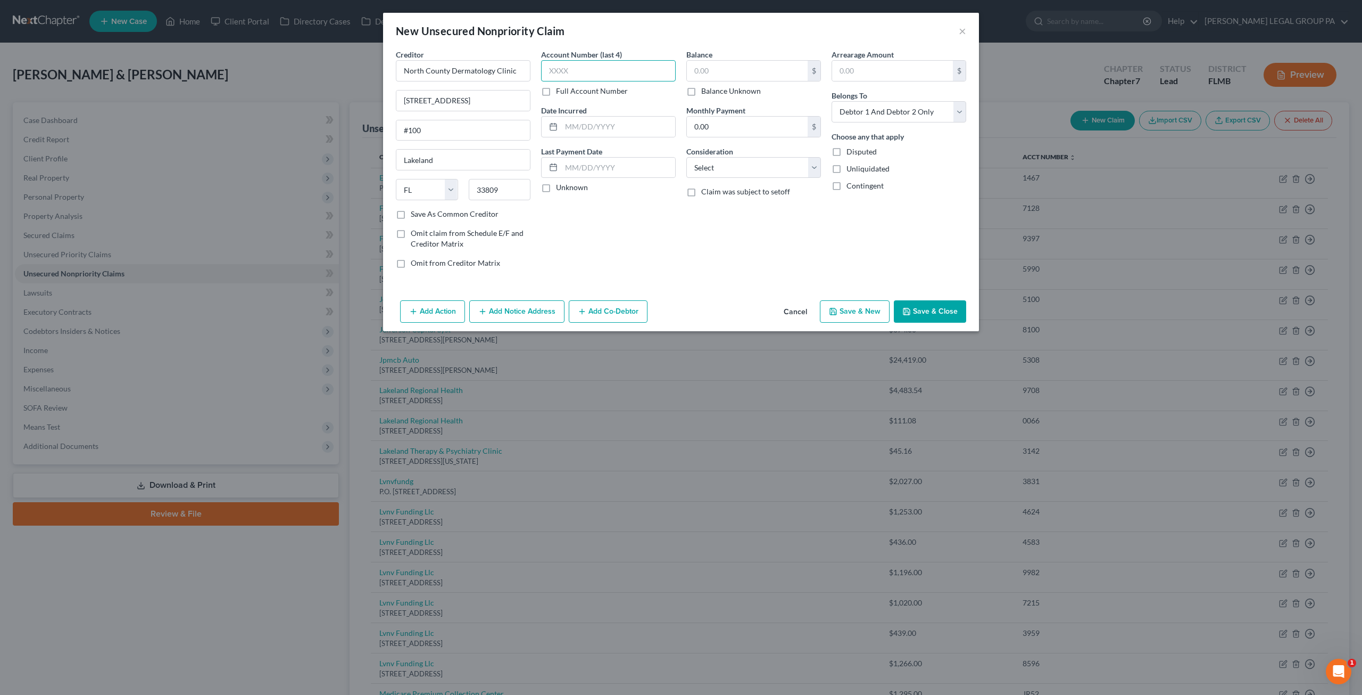
click at [582, 70] on input "text" at bounding box center [608, 70] width 135 height 21
click at [762, 71] on input "text" at bounding box center [747, 71] width 121 height 20
click at [929, 305] on button "Save & Close" at bounding box center [930, 311] width 72 height 22
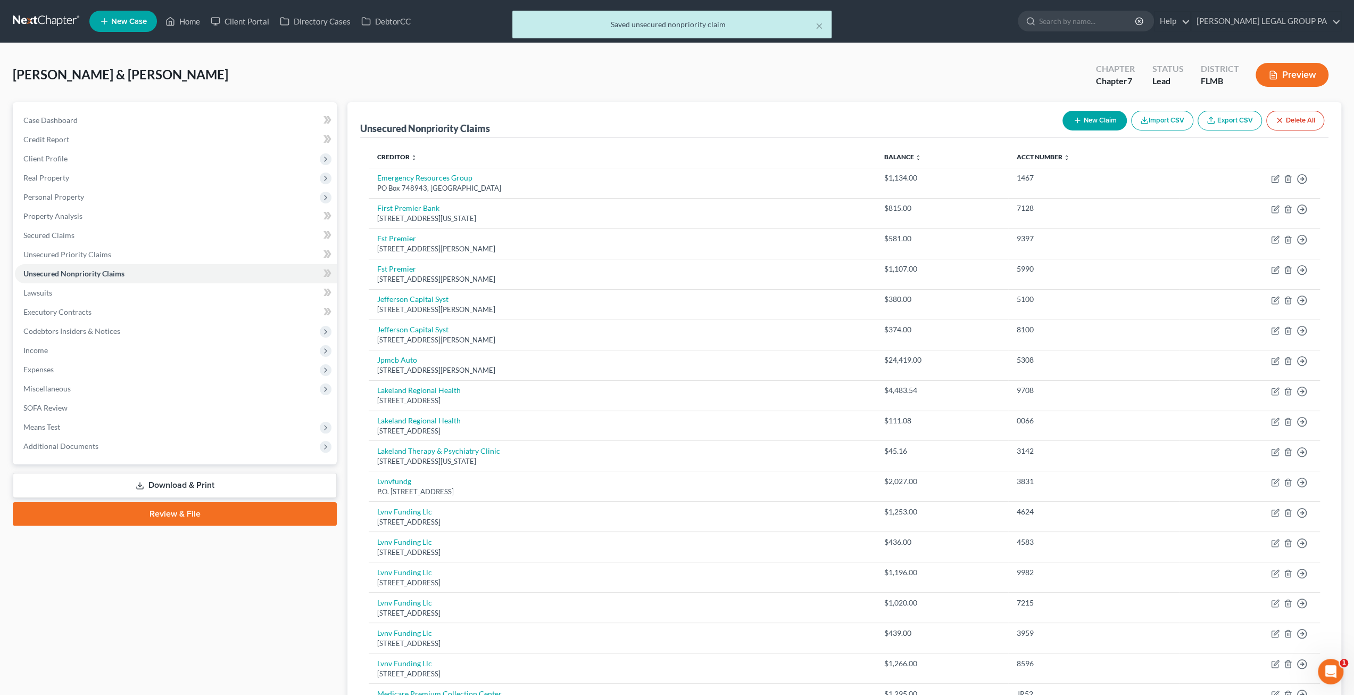
click at [1090, 120] on button "New Claim" at bounding box center [1095, 121] width 64 height 20
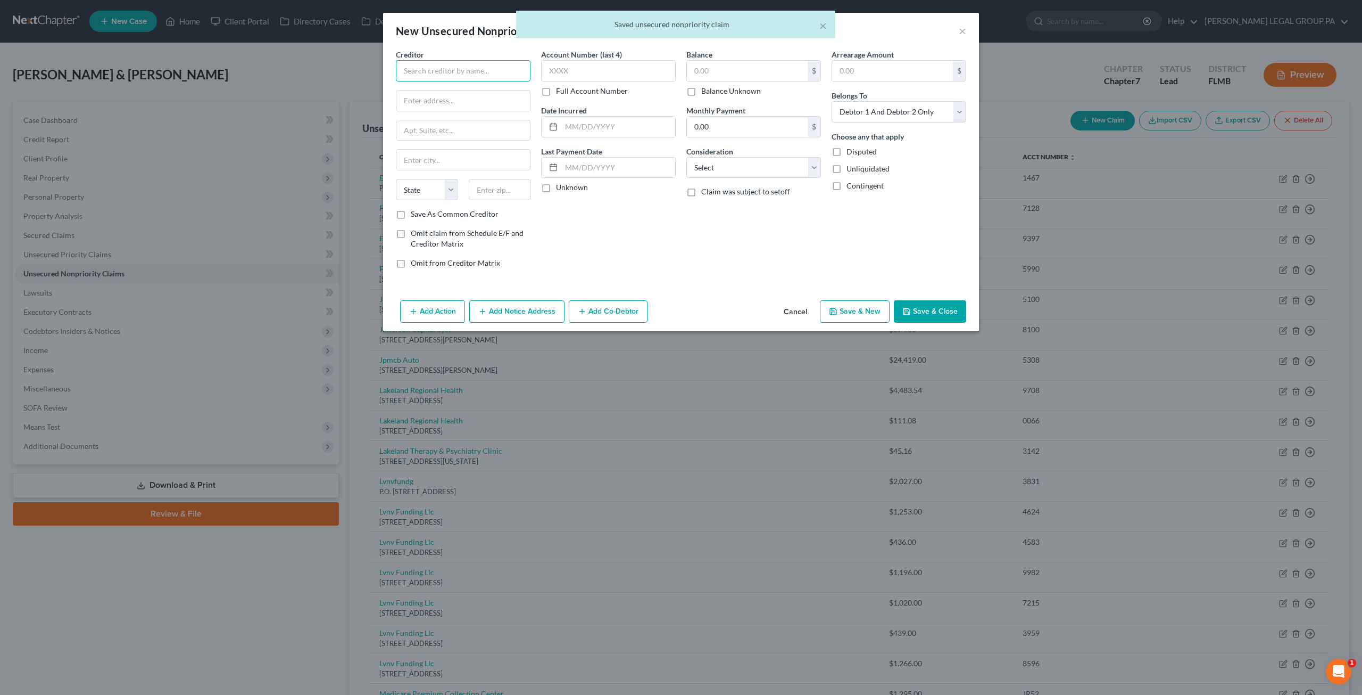
click at [433, 73] on input "text" at bounding box center [463, 70] width 135 height 21
drag, startPoint x: 444, startPoint y: 71, endPoint x: 365, endPoint y: 65, distance: 79.5
click at [365, 65] on div "New Unsecured Nonpriority Claim × Creditor * accredo State AL AK AR AZ CA CO CT…" at bounding box center [681, 347] width 1362 height 695
drag, startPoint x: 455, startPoint y: 67, endPoint x: 375, endPoint y: 63, distance: 79.9
click at [375, 63] on div "New Unsecured Nonpriority Claim × Creditor * acredo State AL AK AR AZ CA CO CT …" at bounding box center [681, 347] width 1362 height 695
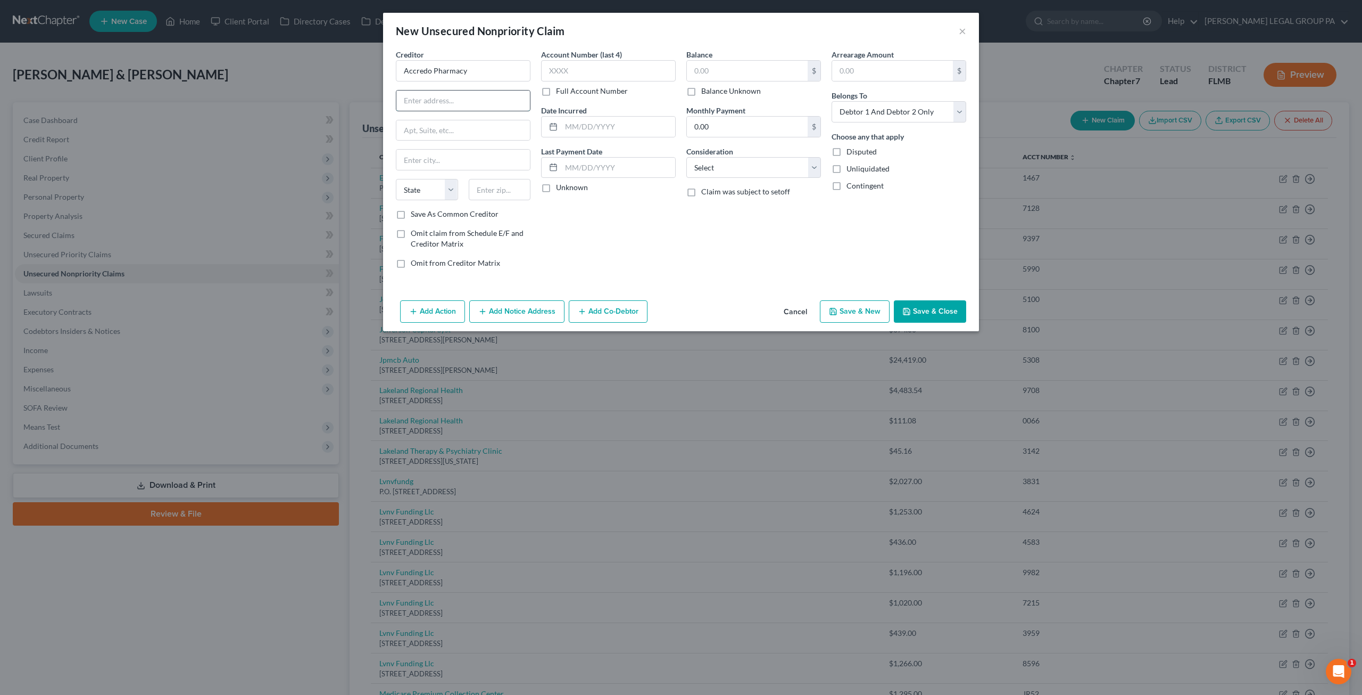
click at [465, 95] on input "text" at bounding box center [463, 100] width 134 height 20
click at [456, 112] on div "Creditor * Accredo Pharmacy State AL AK AR AZ CA CO CT DE DC FL GA GU HI ID IL …" at bounding box center [463, 129] width 135 height 160
click at [453, 107] on input "text" at bounding box center [463, 100] width 134 height 20
click at [492, 189] on input "text" at bounding box center [500, 189] width 62 height 21
click at [541, 227] on div "Account Number (last 4) Full Account Number Date Incurred Last Payment Date Unk…" at bounding box center [608, 163] width 145 height 228
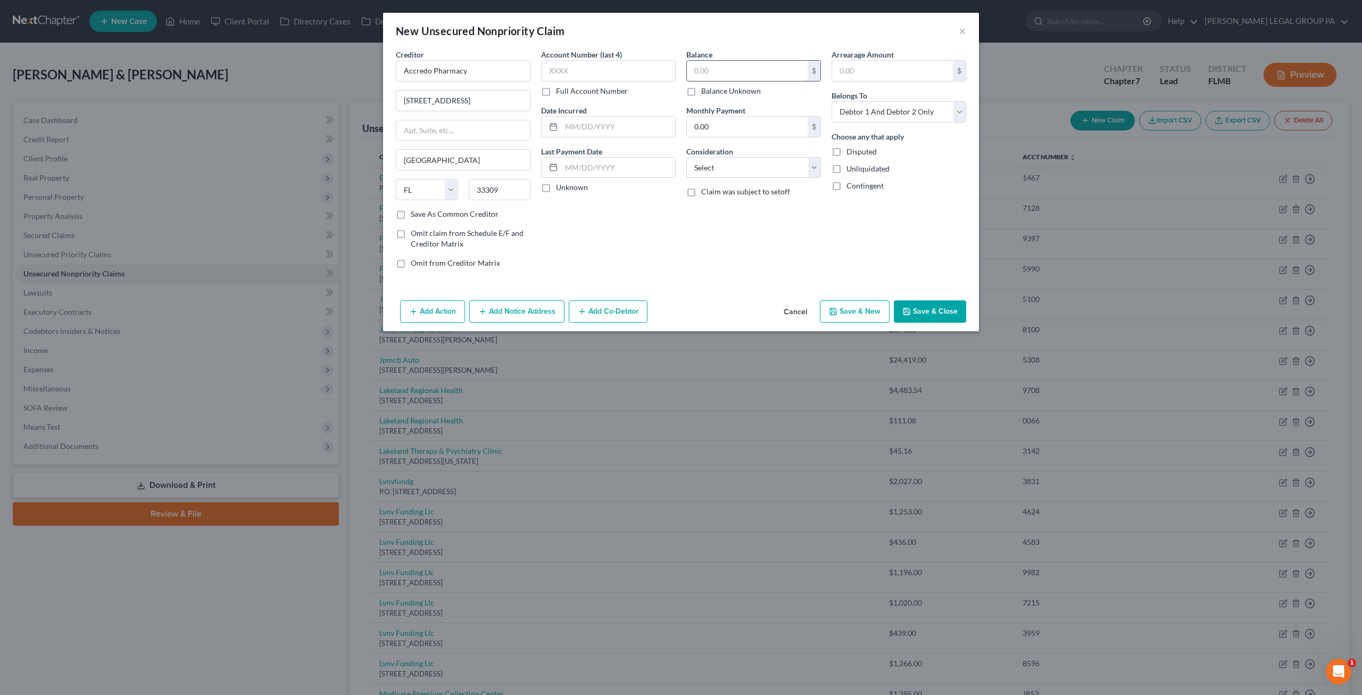
click at [695, 72] on input "text" at bounding box center [747, 71] width 121 height 20
click at [943, 305] on button "Save & Close" at bounding box center [930, 311] width 72 height 22
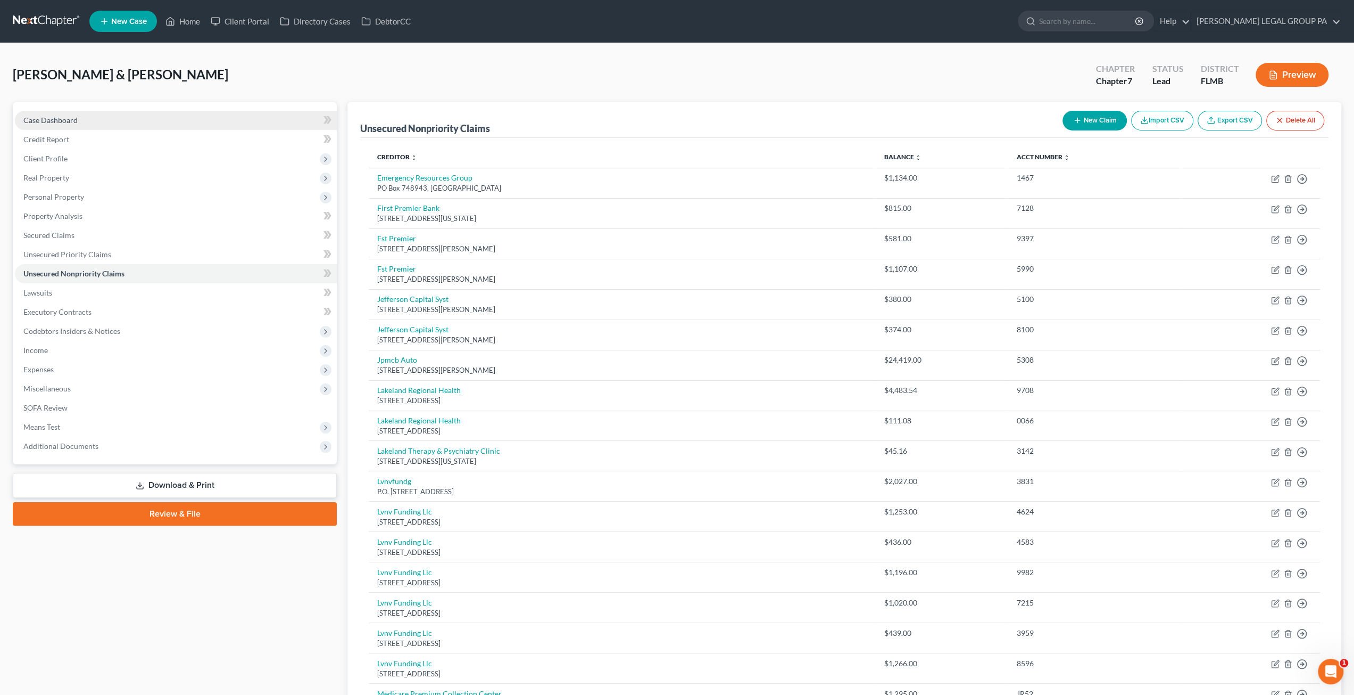
click at [78, 118] on link "Case Dashboard" at bounding box center [176, 120] width 322 height 19
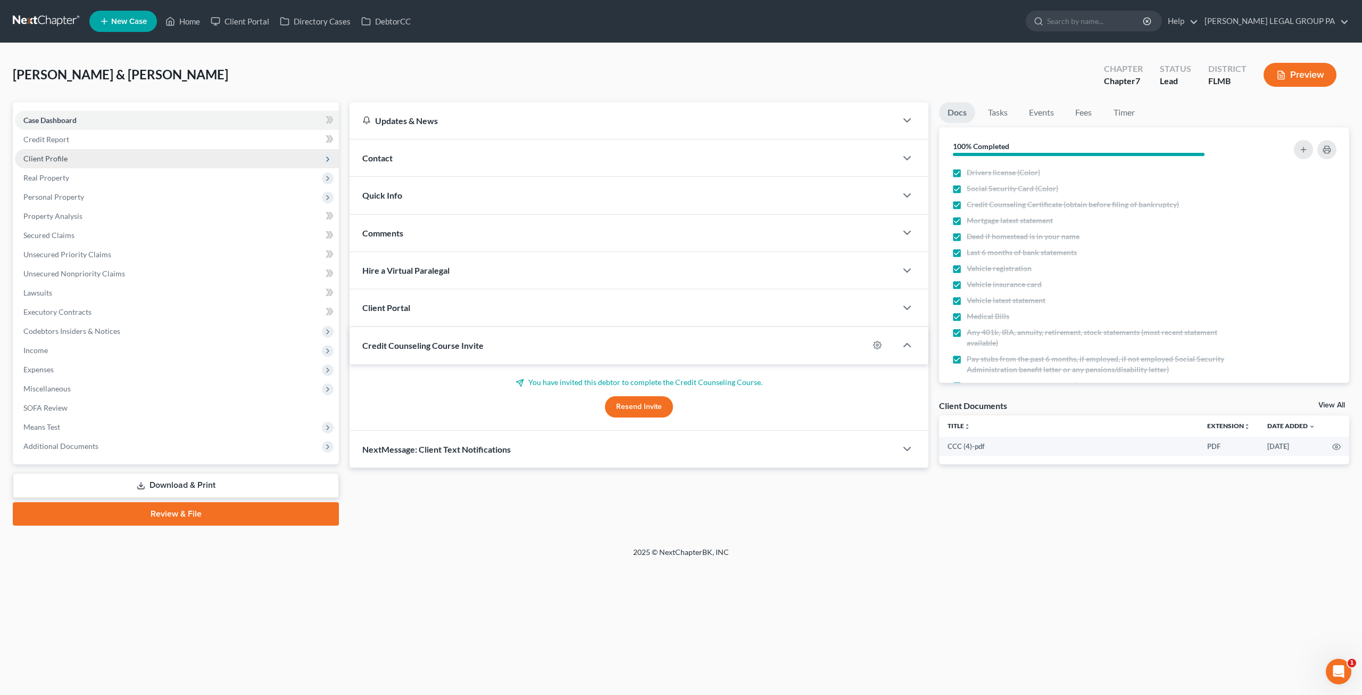
click at [91, 162] on span "Client Profile" at bounding box center [177, 158] width 324 height 19
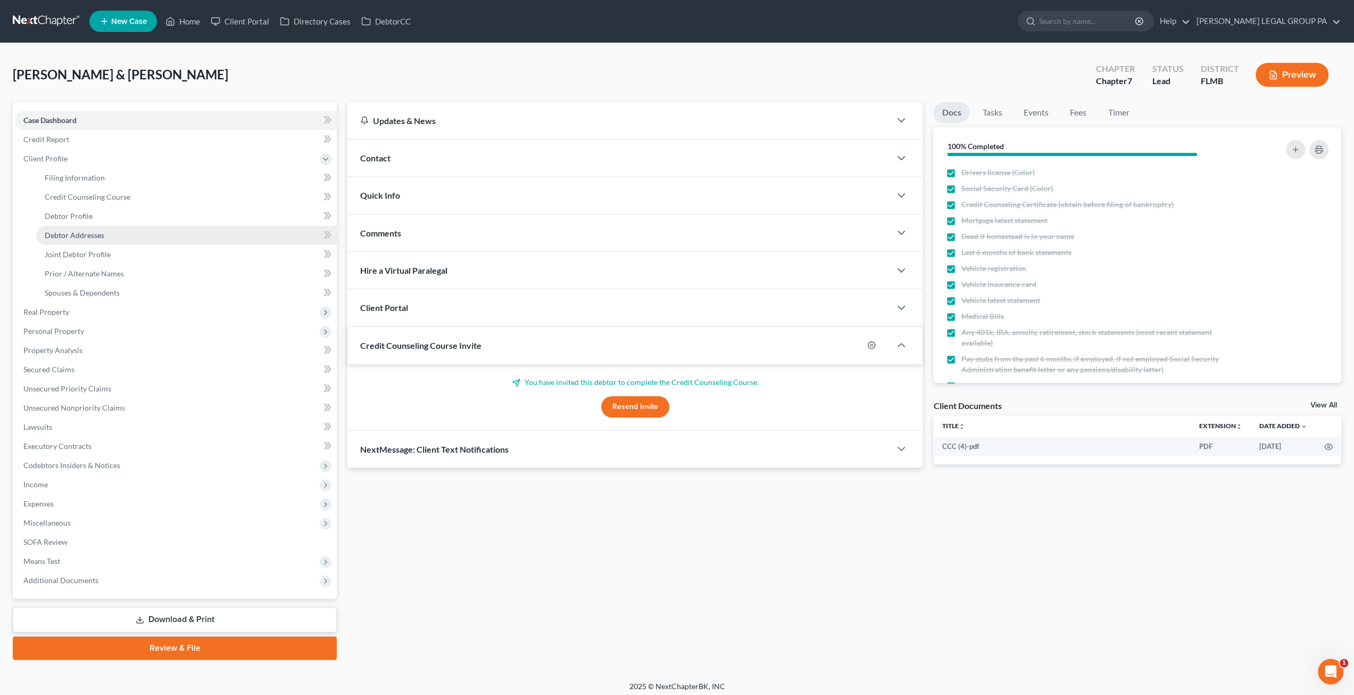
click at [86, 237] on span "Debtor Addresses" at bounding box center [75, 234] width 60 height 9
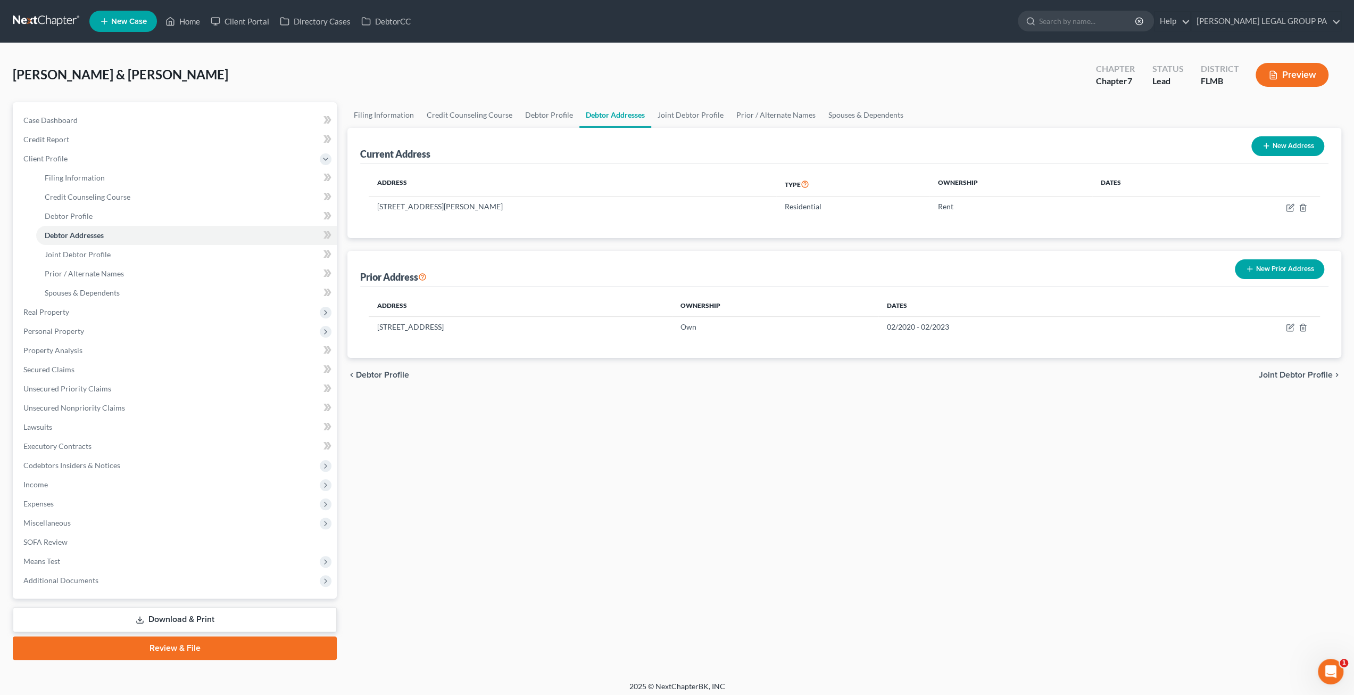
click at [72, 20] on link at bounding box center [47, 21] width 68 height 19
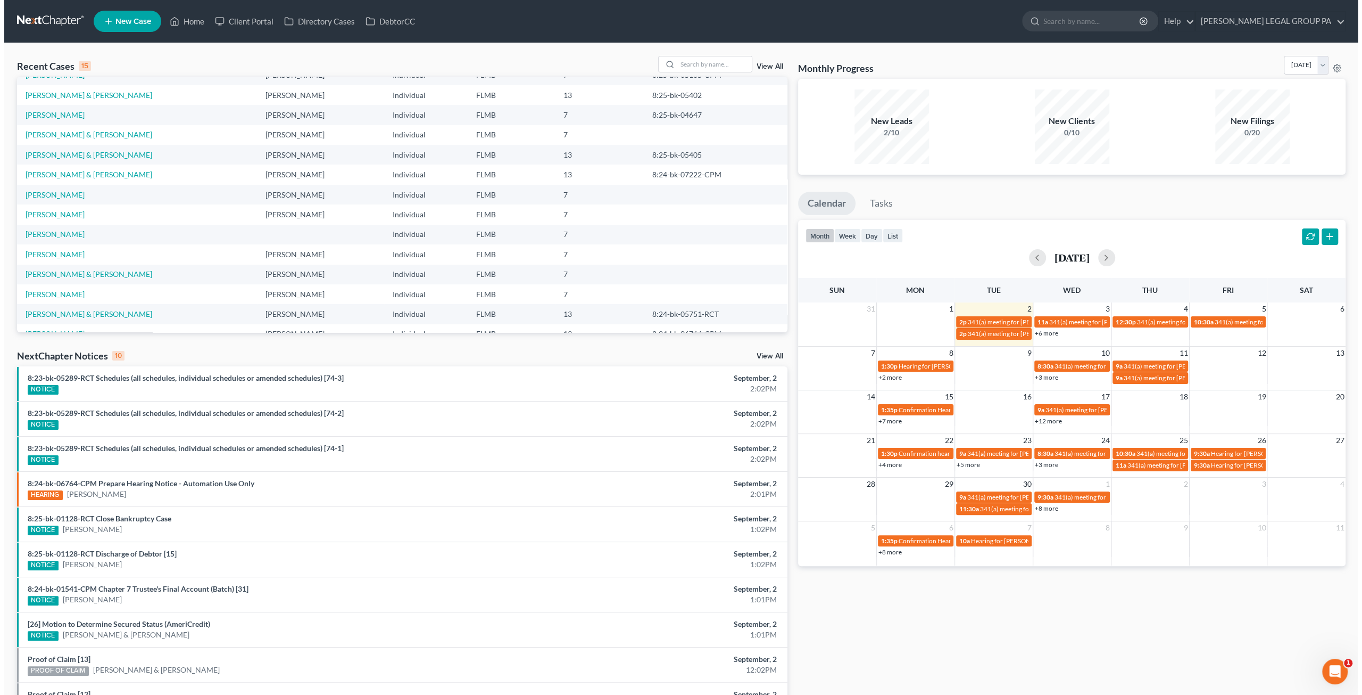
scroll to position [53, 0]
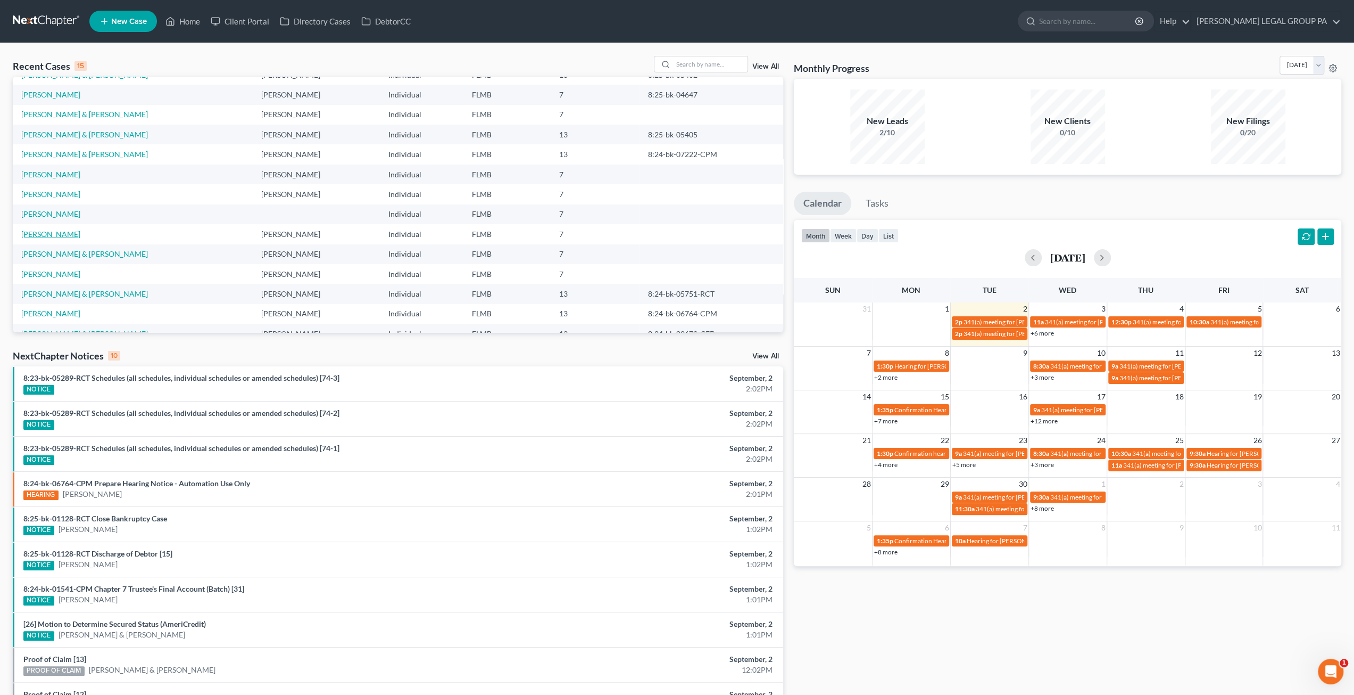
click at [56, 232] on link "[PERSON_NAME]" at bounding box center [50, 233] width 59 height 9
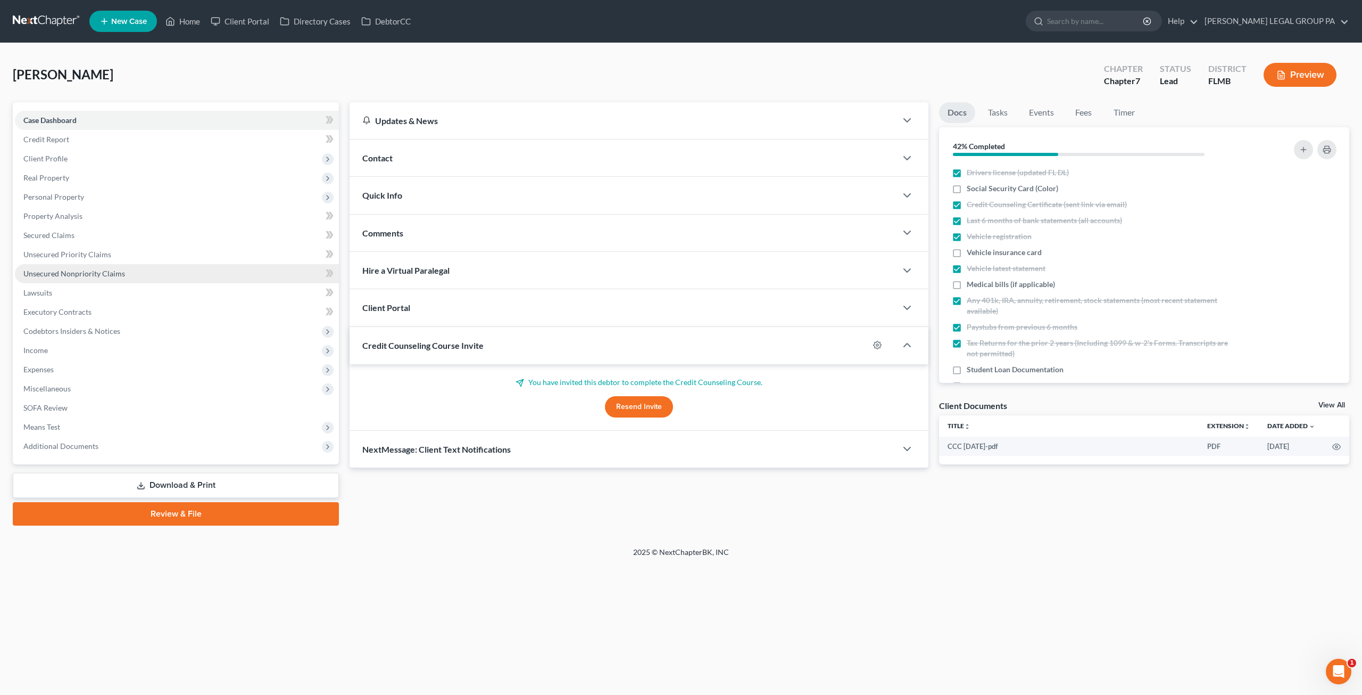
click at [121, 271] on span "Unsecured Nonpriority Claims" at bounding box center [74, 273] width 102 height 9
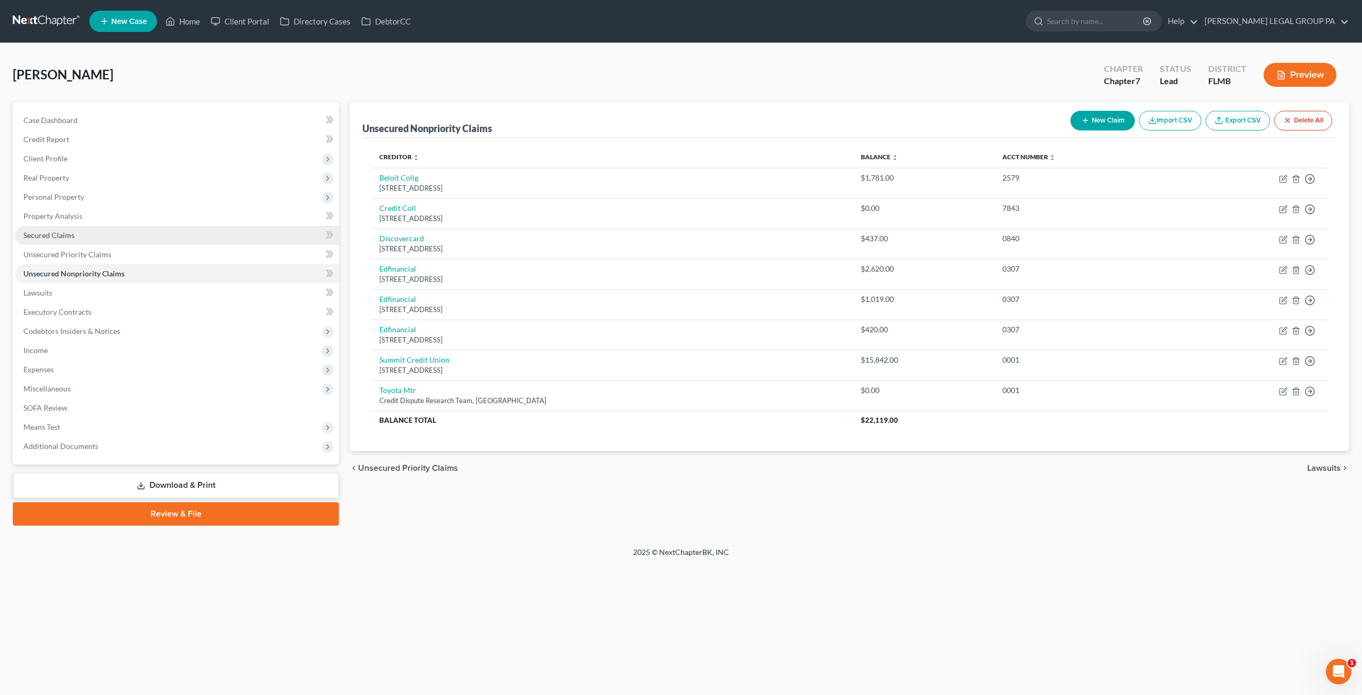
click at [62, 233] on span "Secured Claims" at bounding box center [48, 234] width 51 height 9
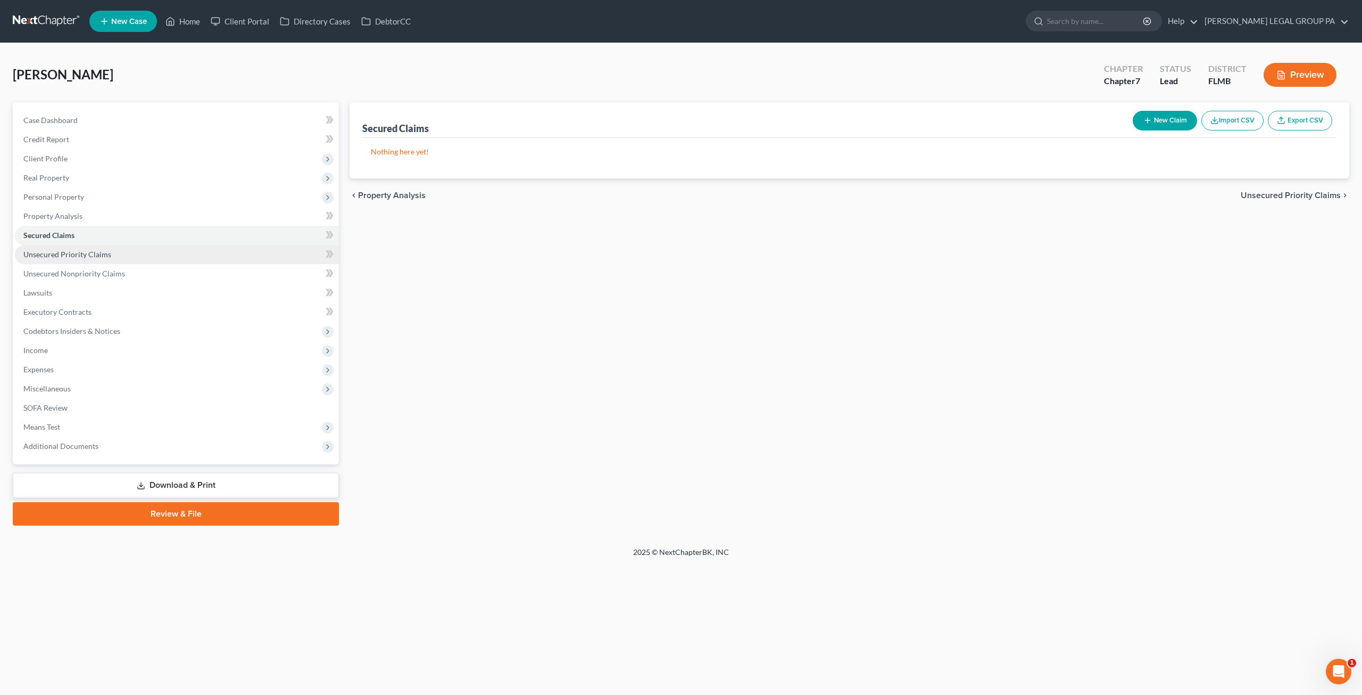
click at [95, 253] on span "Unsecured Priority Claims" at bounding box center [67, 254] width 88 height 9
click at [112, 275] on span "Unsecured Nonpriority Claims" at bounding box center [74, 273] width 102 height 9
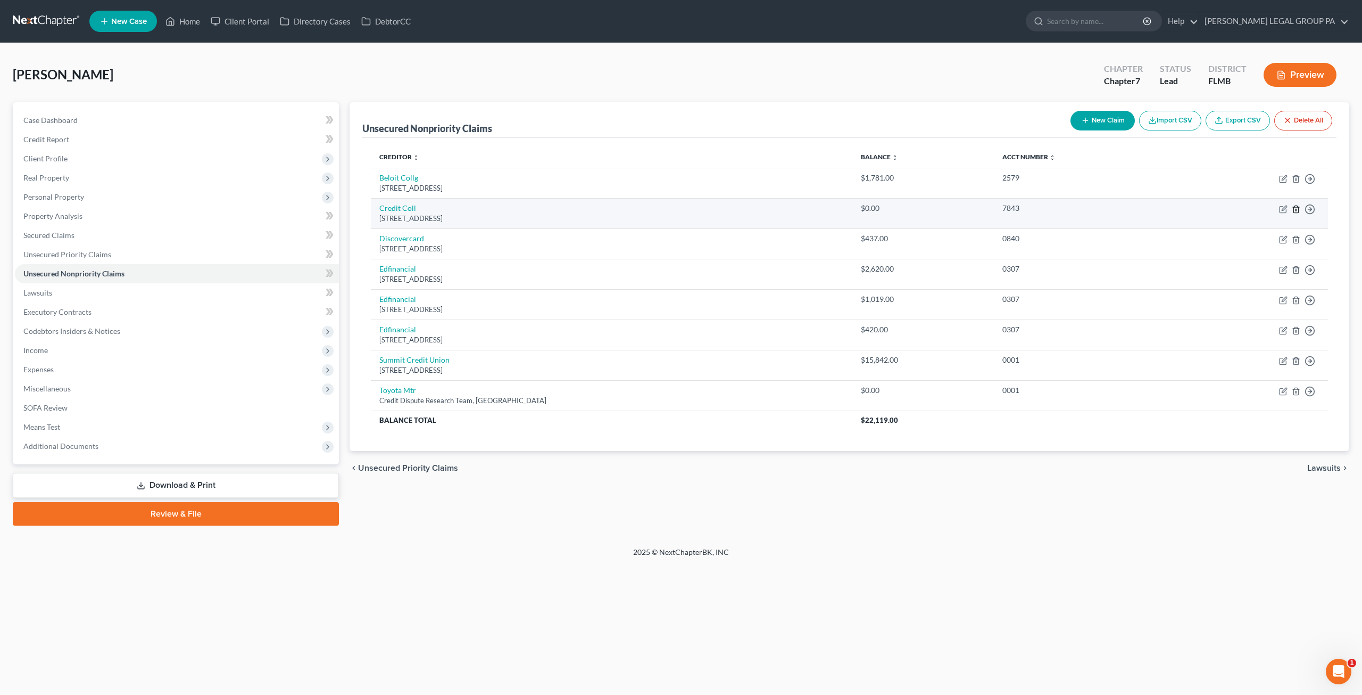
click at [1298, 205] on icon "button" at bounding box center [1296, 209] width 9 height 9
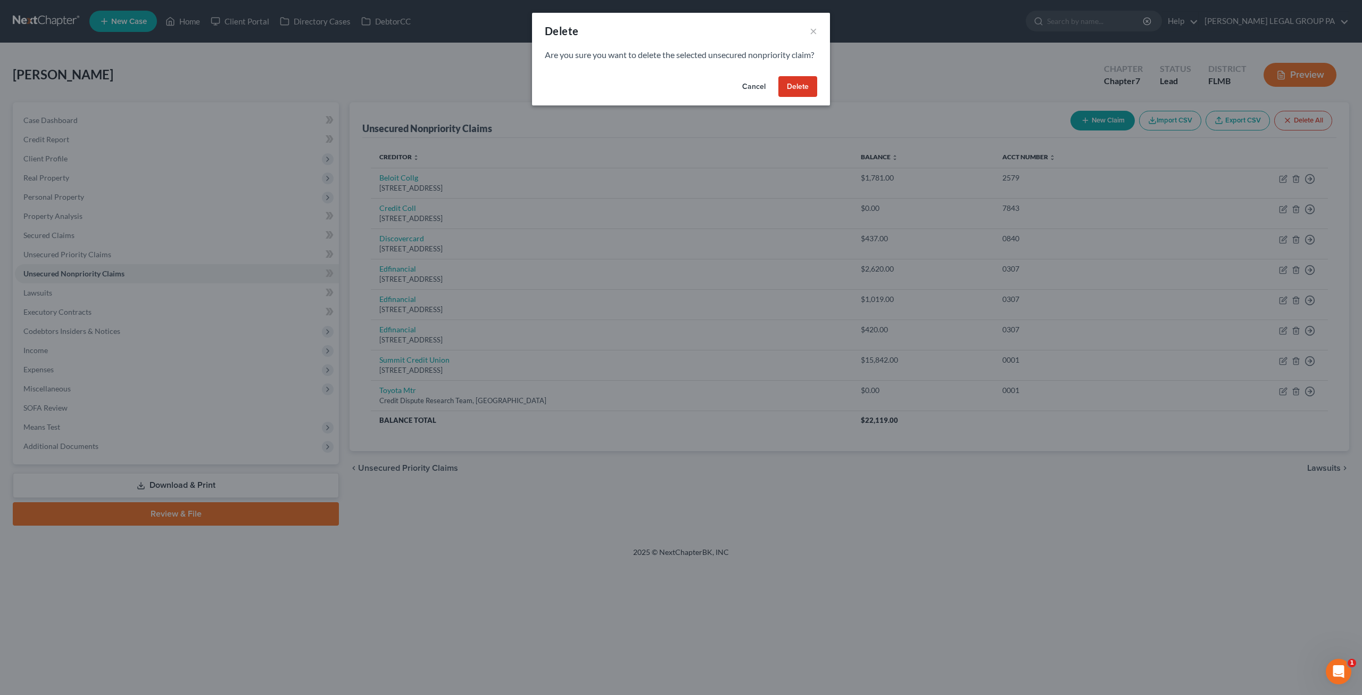
click at [800, 97] on button "Delete" at bounding box center [798, 86] width 39 height 21
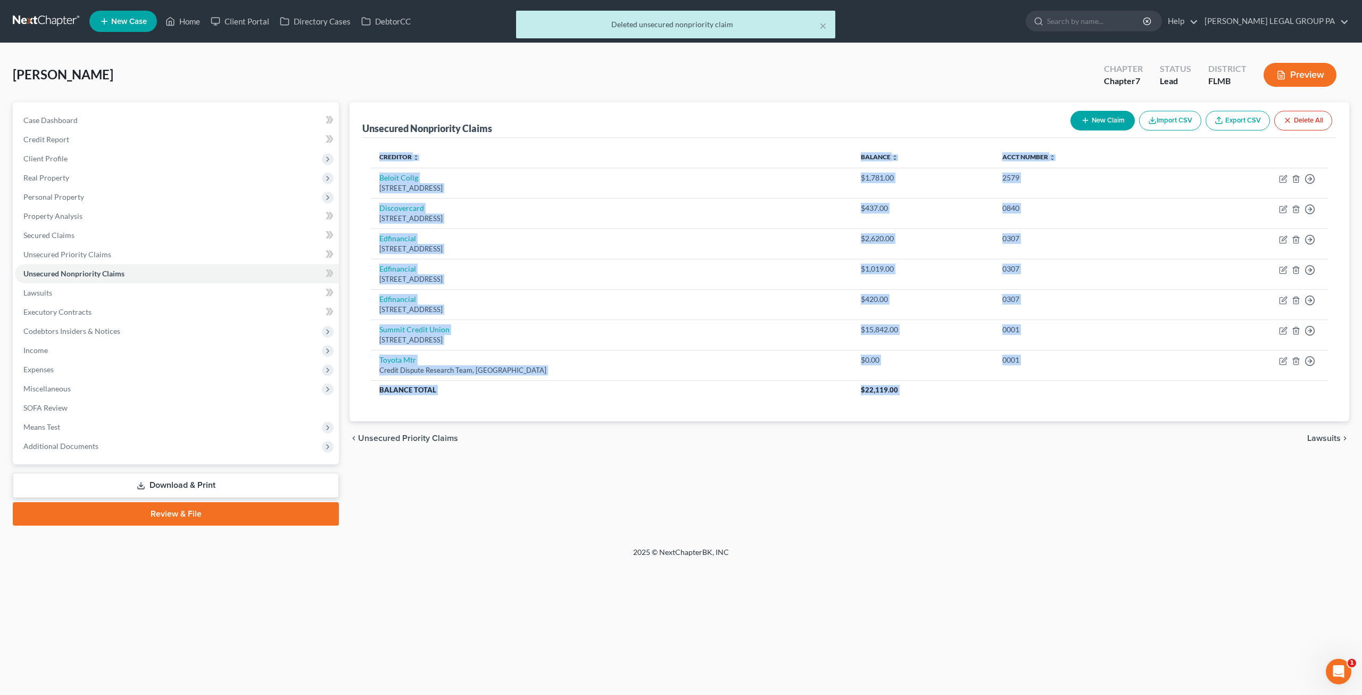
click at [1197, 419] on ui-view "Unsecured Nonpriority Claims New Claim Import CSV Export CSV Delete All Credito…" at bounding box center [850, 278] width 1000 height 353
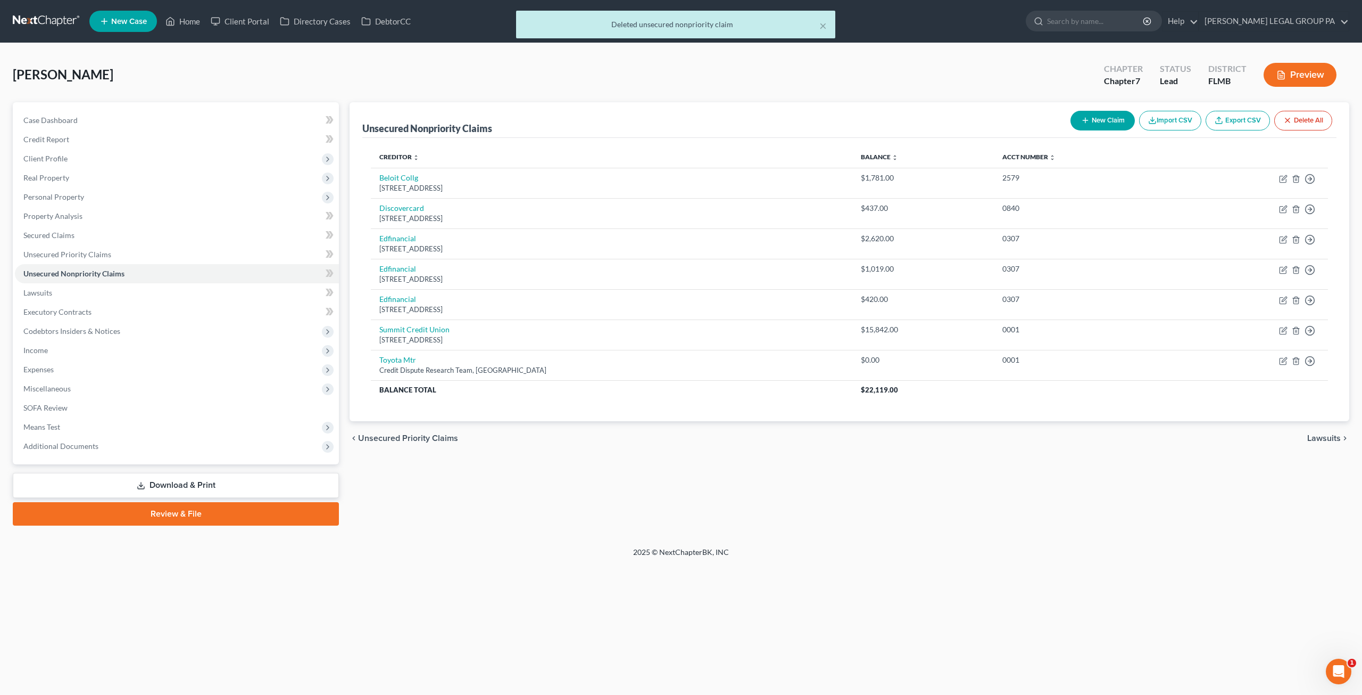
click at [1201, 421] on div "chevron_left Unsecured Priority Claims Lawsuits chevron_right" at bounding box center [850, 438] width 1000 height 34
click at [1194, 430] on div "chevron_left Unsecured Priority Claims Lawsuits chevron_right" at bounding box center [850, 438] width 1000 height 34
click at [1194, 424] on div "chevron_left Unsecured Priority Claims Lawsuits chevron_right" at bounding box center [850, 438] width 1000 height 34
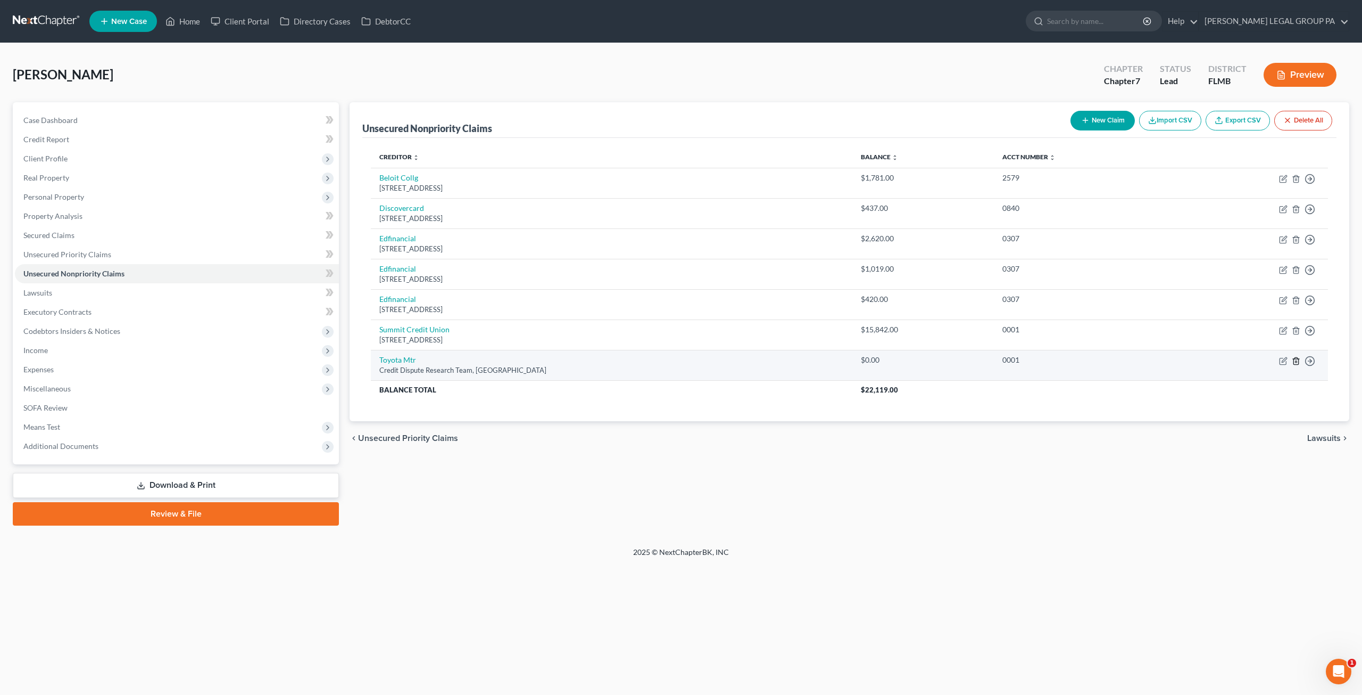
click at [1295, 357] on icon "button" at bounding box center [1296, 361] width 9 height 9
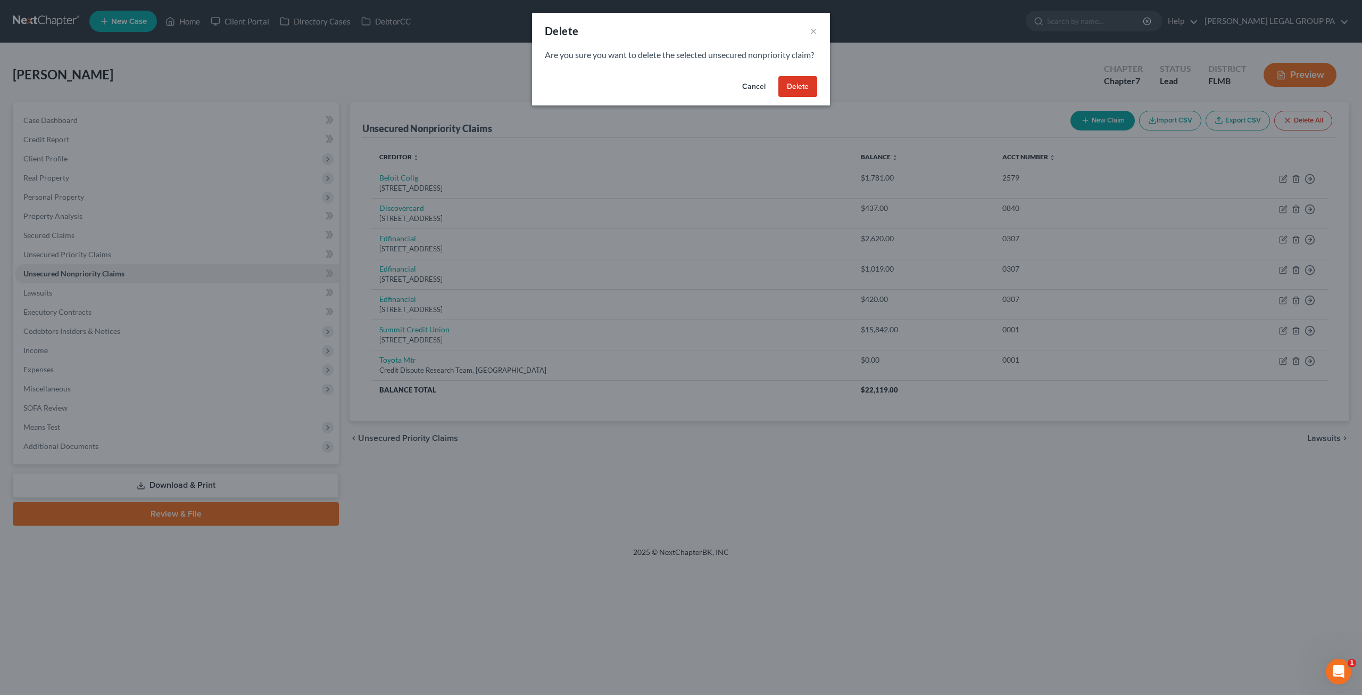
click at [797, 97] on button "Delete" at bounding box center [798, 86] width 39 height 21
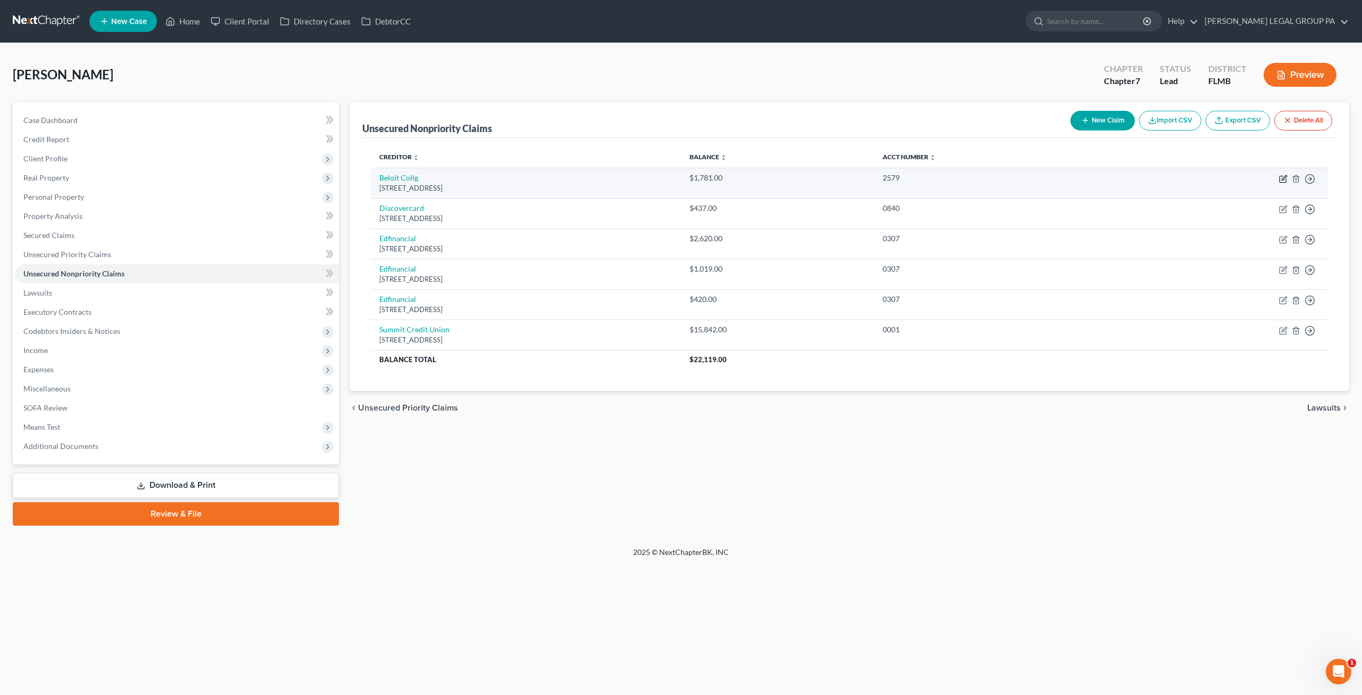
click at [1282, 178] on icon "button" at bounding box center [1283, 179] width 9 height 9
select select "52"
select select "17"
select select "0"
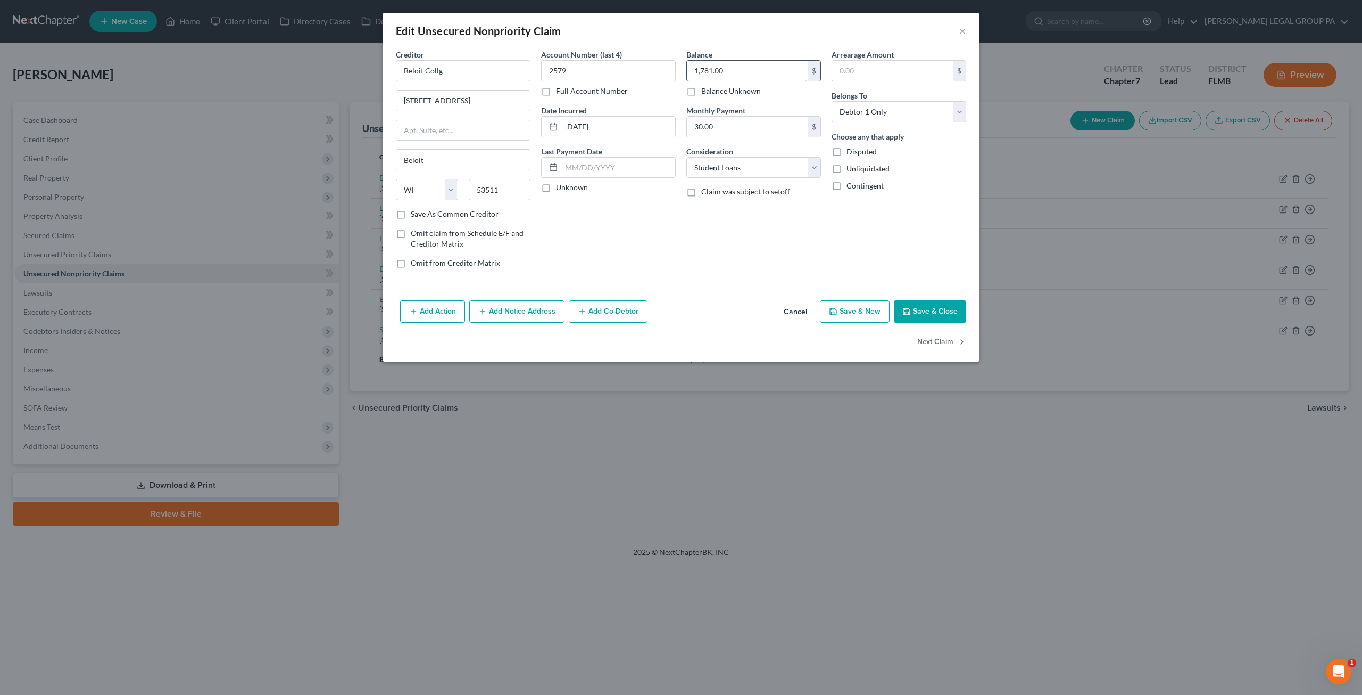
click at [747, 73] on input "1,781.00" at bounding box center [747, 71] width 121 height 20
type input "4,175"
click at [930, 305] on button "Save & Close" at bounding box center [930, 311] width 72 height 22
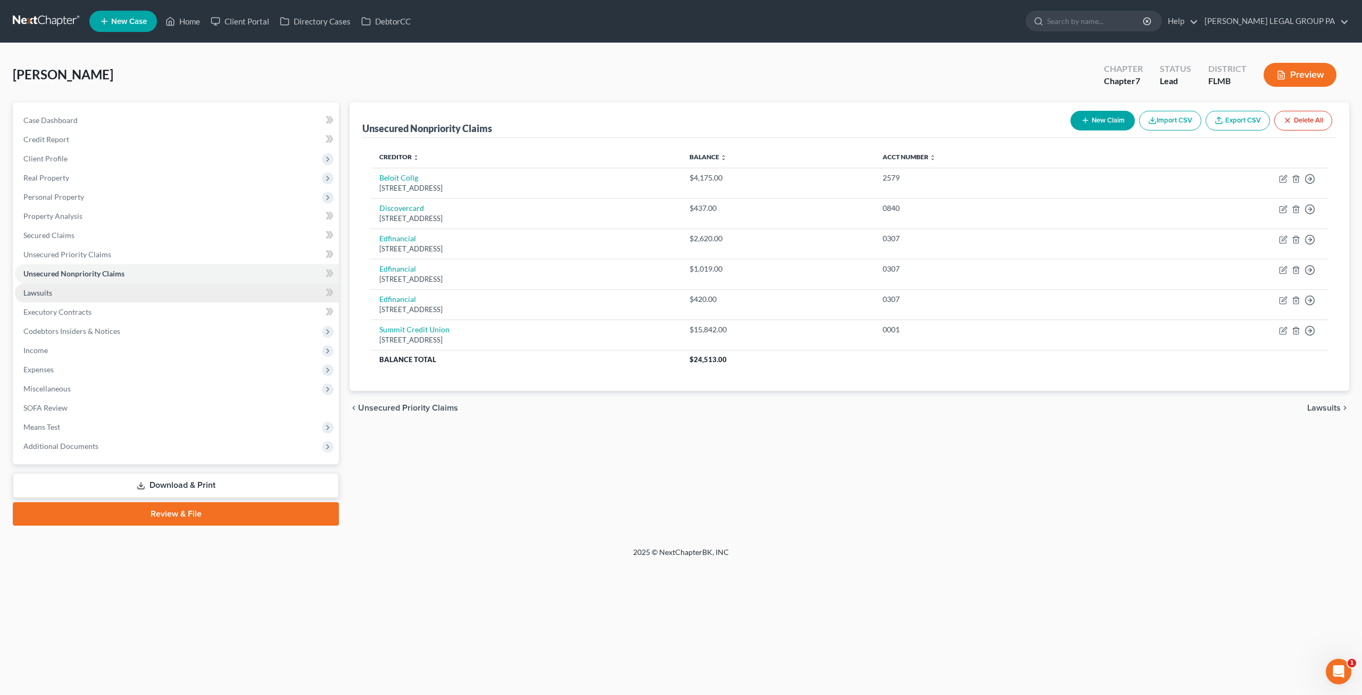
click at [56, 295] on link "Lawsuits" at bounding box center [177, 292] width 324 height 19
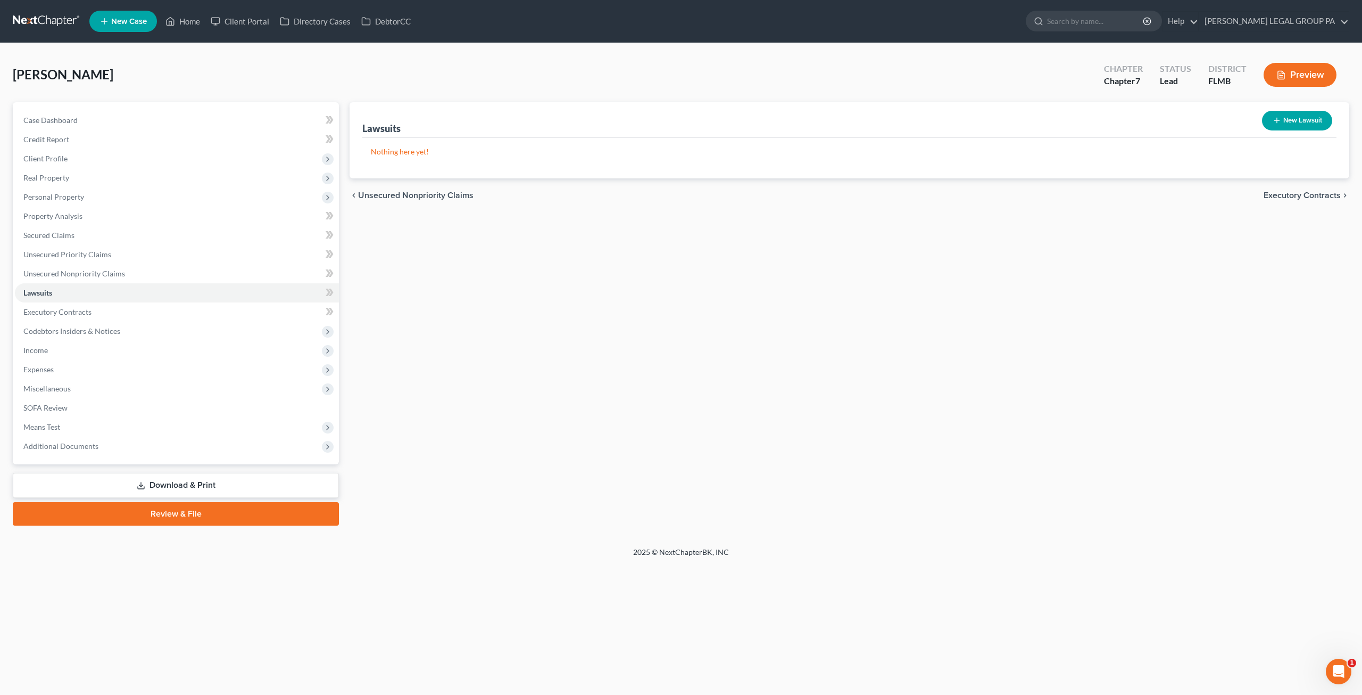
click at [67, 18] on link at bounding box center [47, 21] width 68 height 19
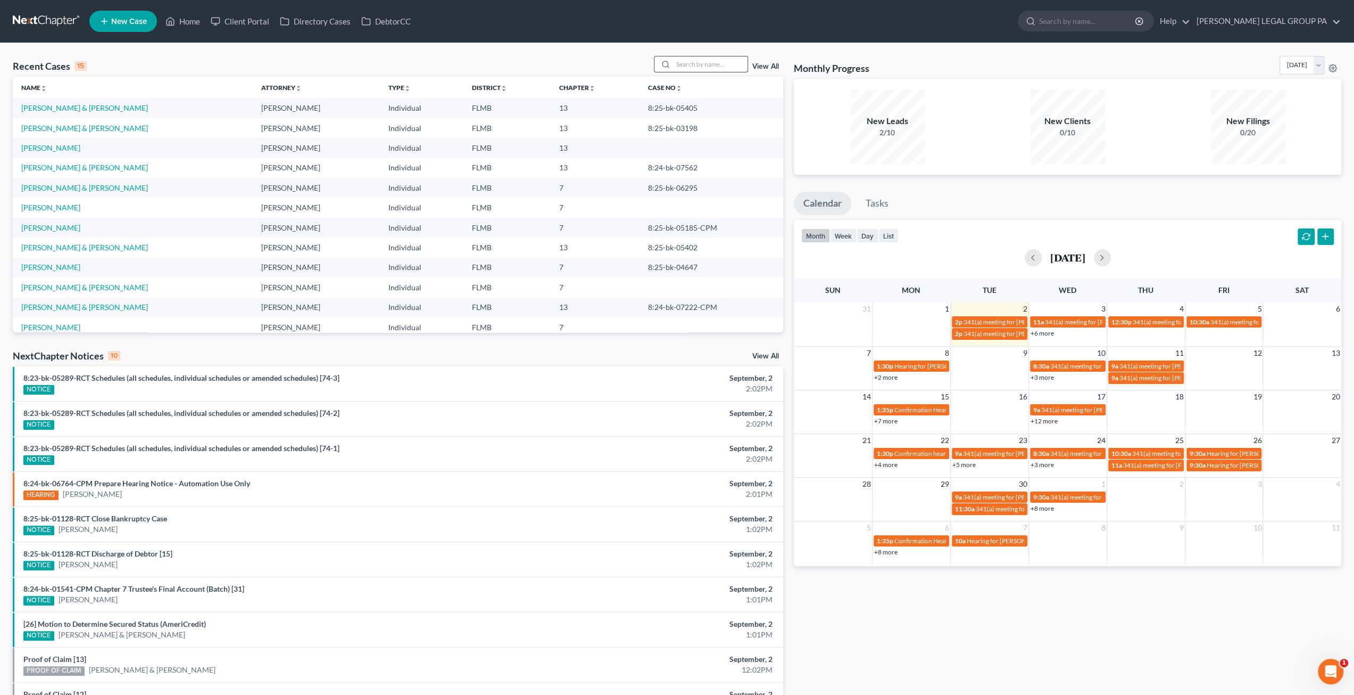
click at [705, 60] on input "search" at bounding box center [710, 63] width 75 height 15
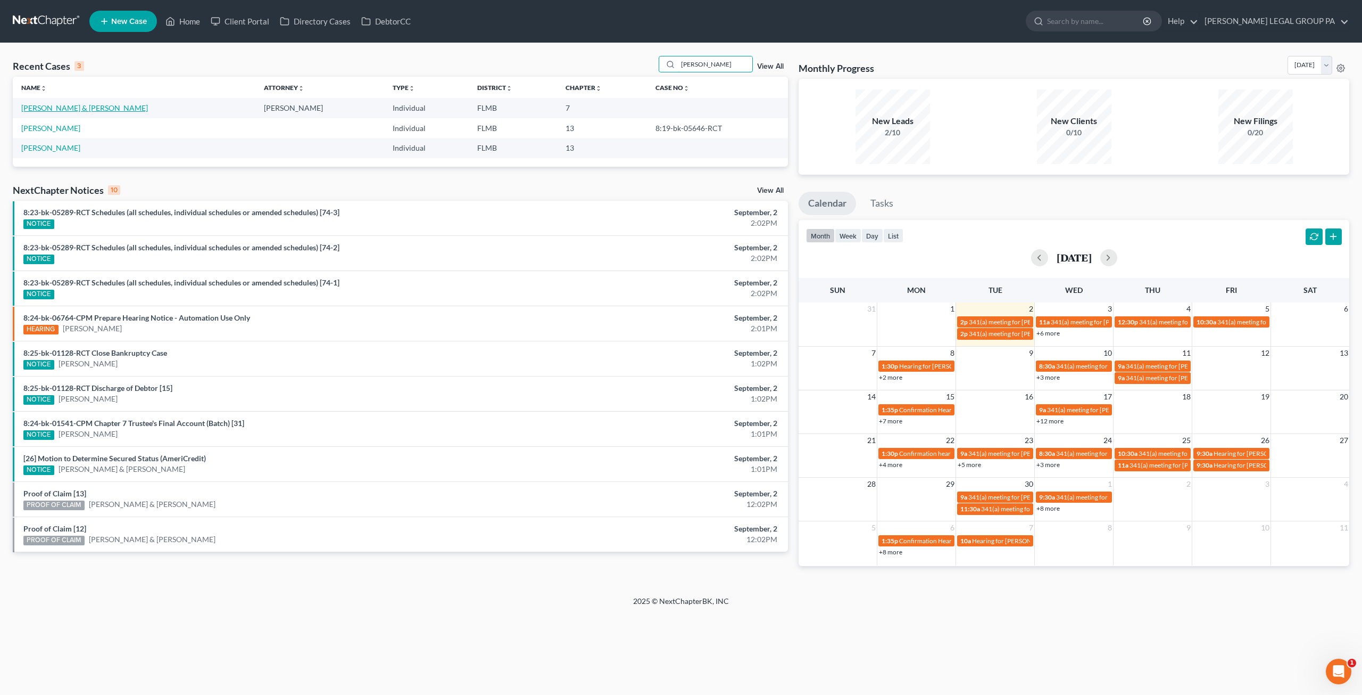
type input "webb"
click at [60, 107] on link "[PERSON_NAME] & [PERSON_NAME]" at bounding box center [84, 107] width 127 height 9
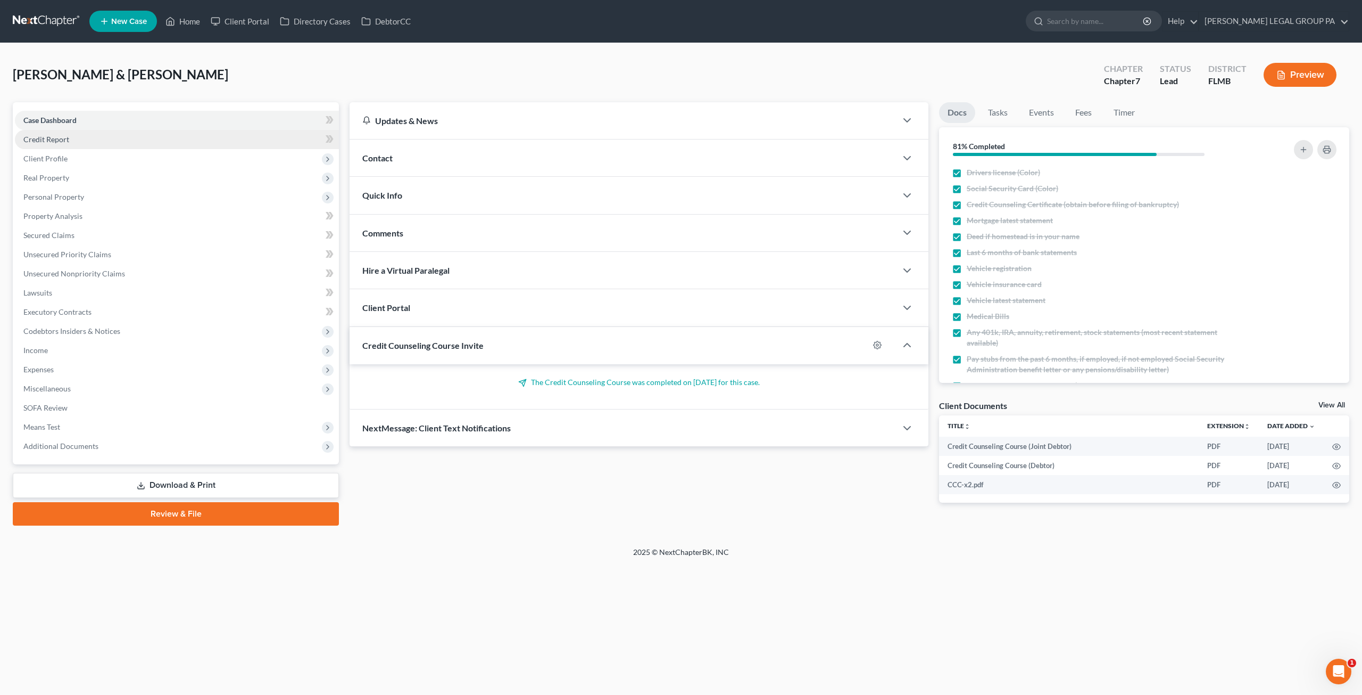
click at [57, 138] on span "Credit Report" at bounding box center [46, 139] width 46 height 9
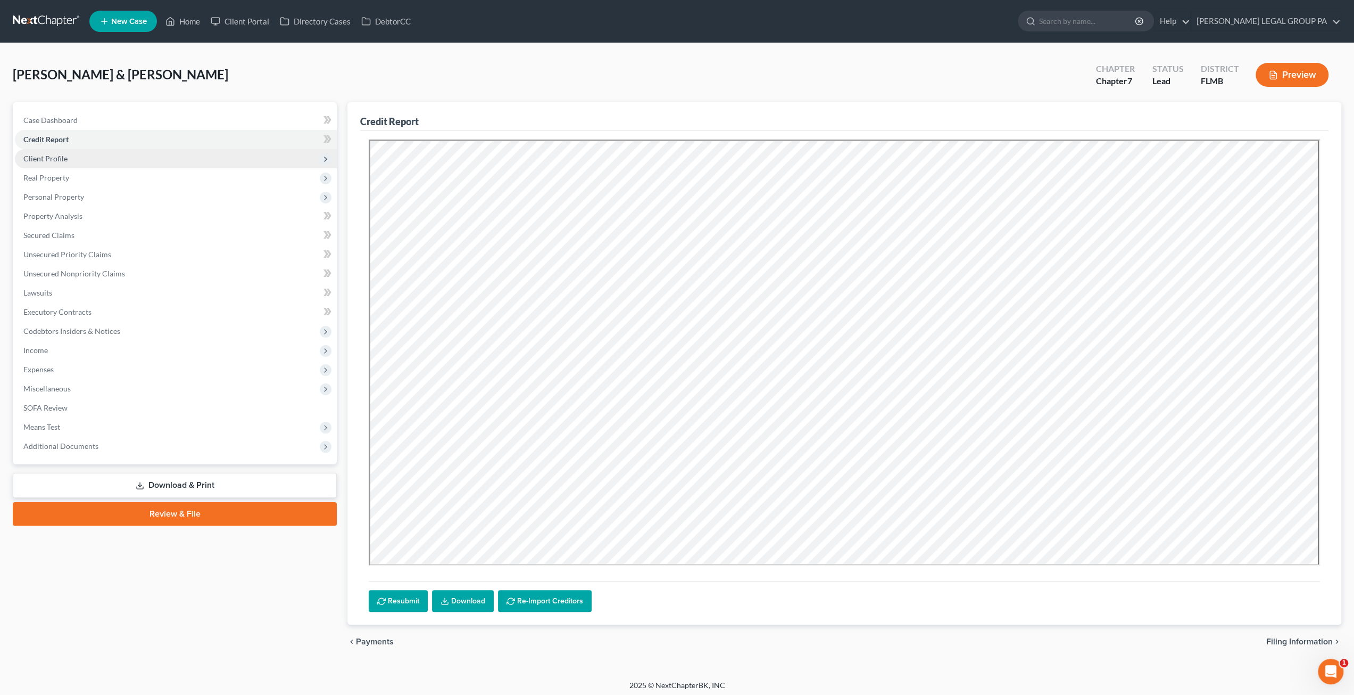
click at [62, 161] on span "Client Profile" at bounding box center [45, 158] width 44 height 9
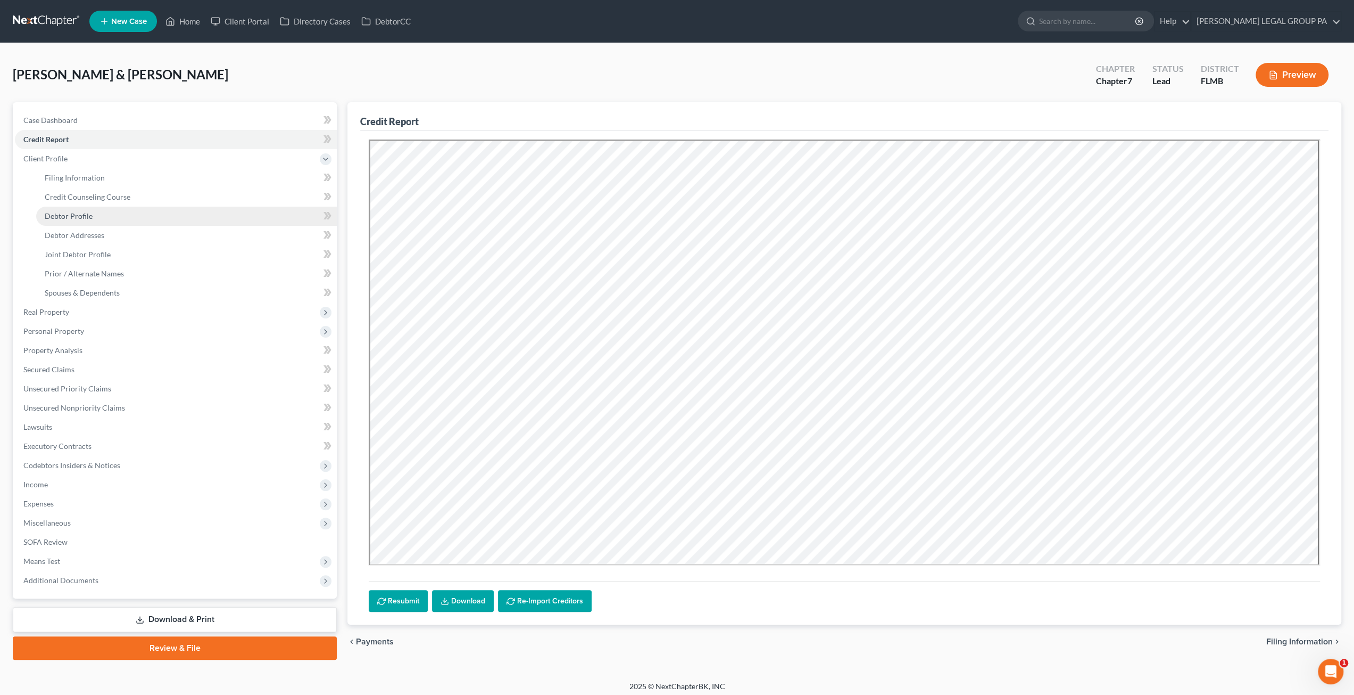
click at [67, 214] on span "Debtor Profile" at bounding box center [69, 215] width 48 height 9
select select "1"
select select "3"
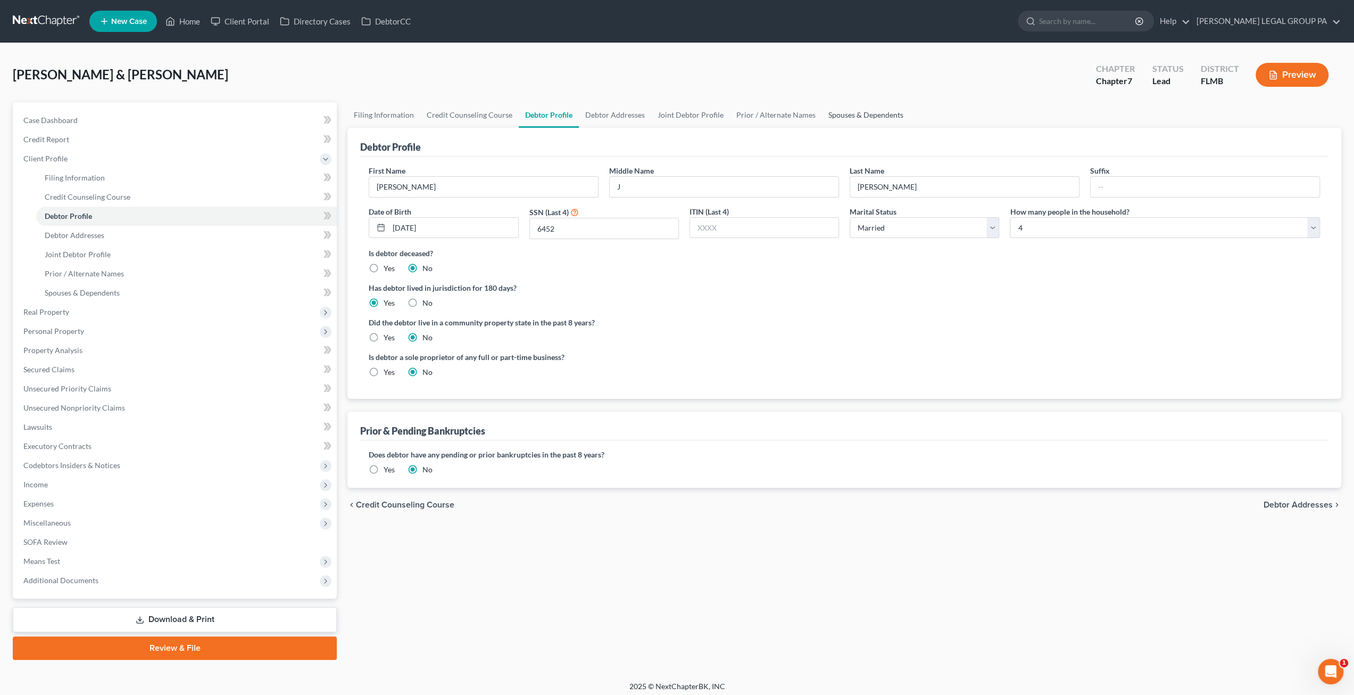
click at [845, 113] on link "Spouses & Dependents" at bounding box center [866, 115] width 88 height 26
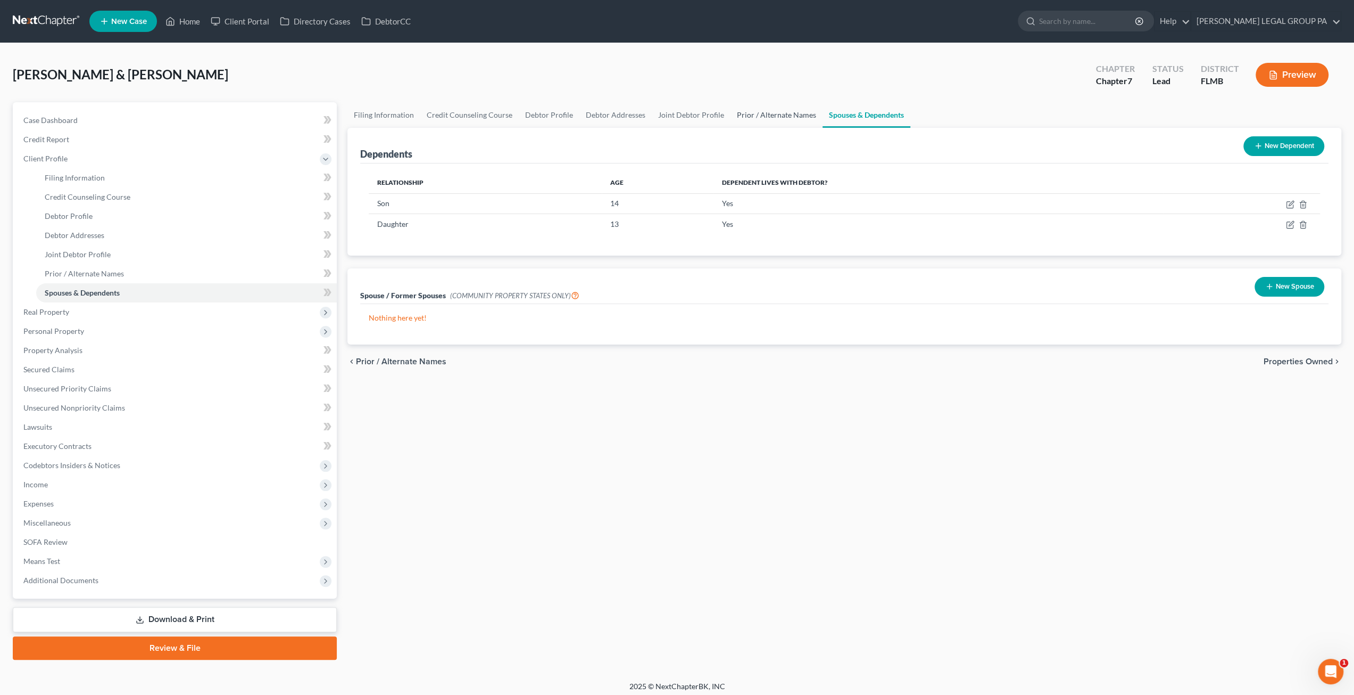
click at [802, 119] on link "Prior / Alternate Names" at bounding box center [777, 115] width 92 height 26
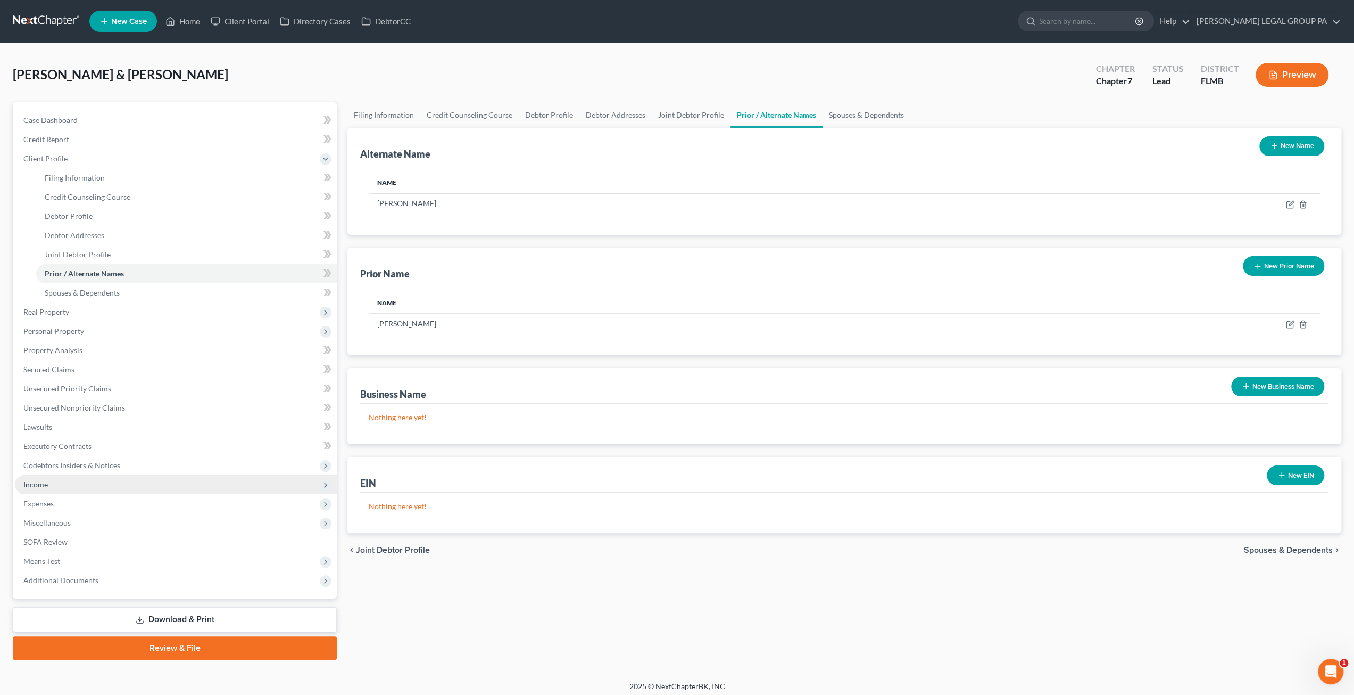
click at [52, 485] on span "Income" at bounding box center [176, 484] width 322 height 19
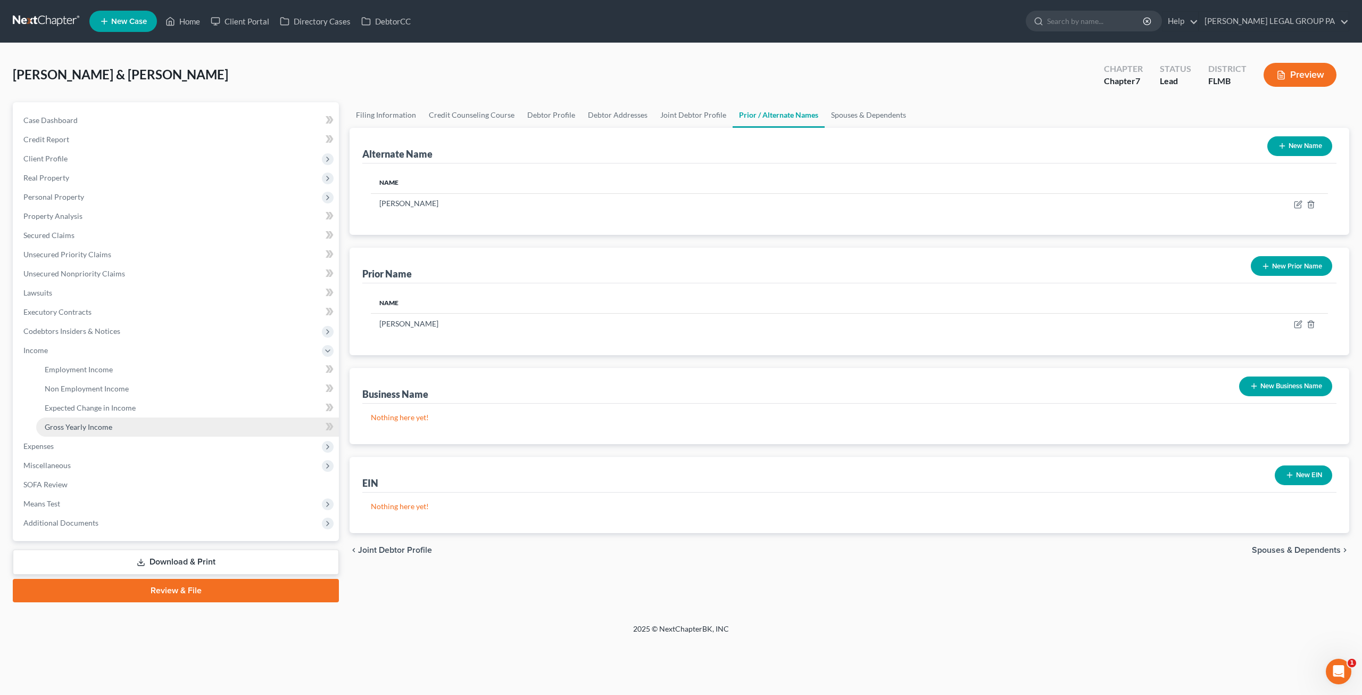
click at [86, 423] on span "Gross Yearly Income" at bounding box center [79, 426] width 68 height 9
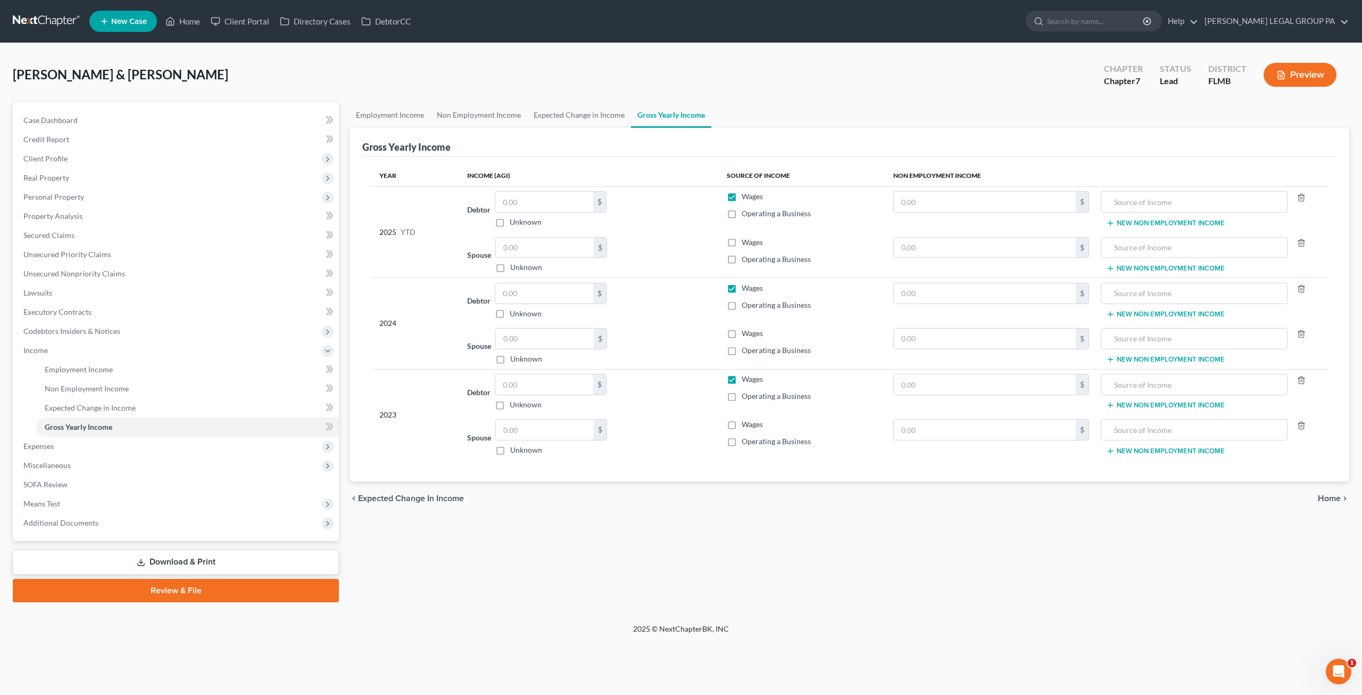
click at [53, 15] on link at bounding box center [47, 21] width 68 height 19
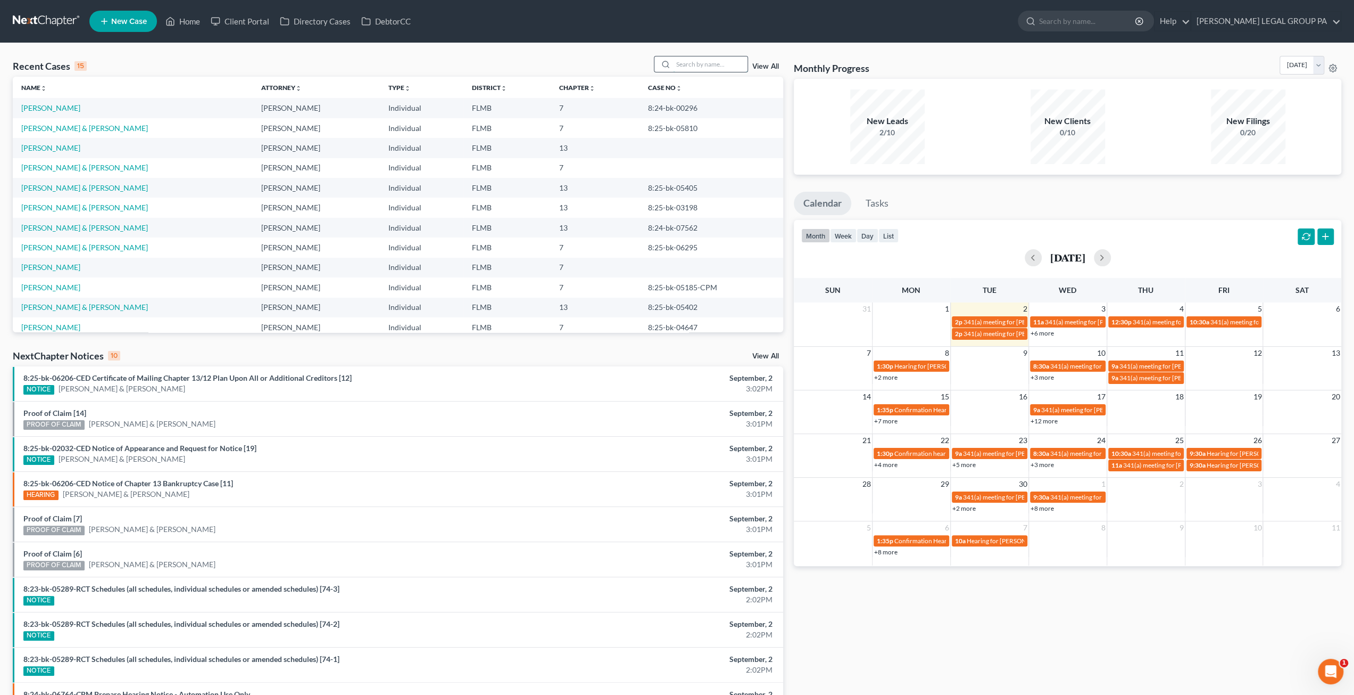
click at [694, 69] on input "search" at bounding box center [710, 63] width 75 height 15
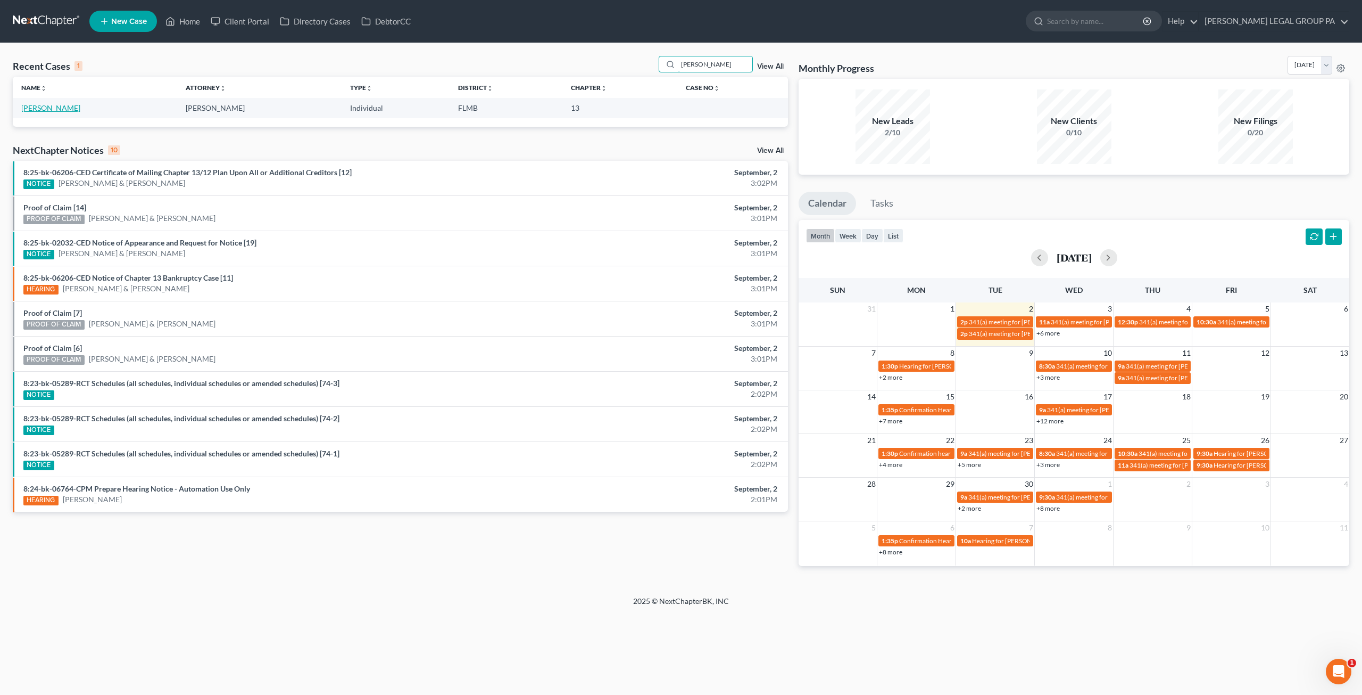
type input "[PERSON_NAME]"
click at [55, 105] on link "[PERSON_NAME]" at bounding box center [50, 107] width 59 height 9
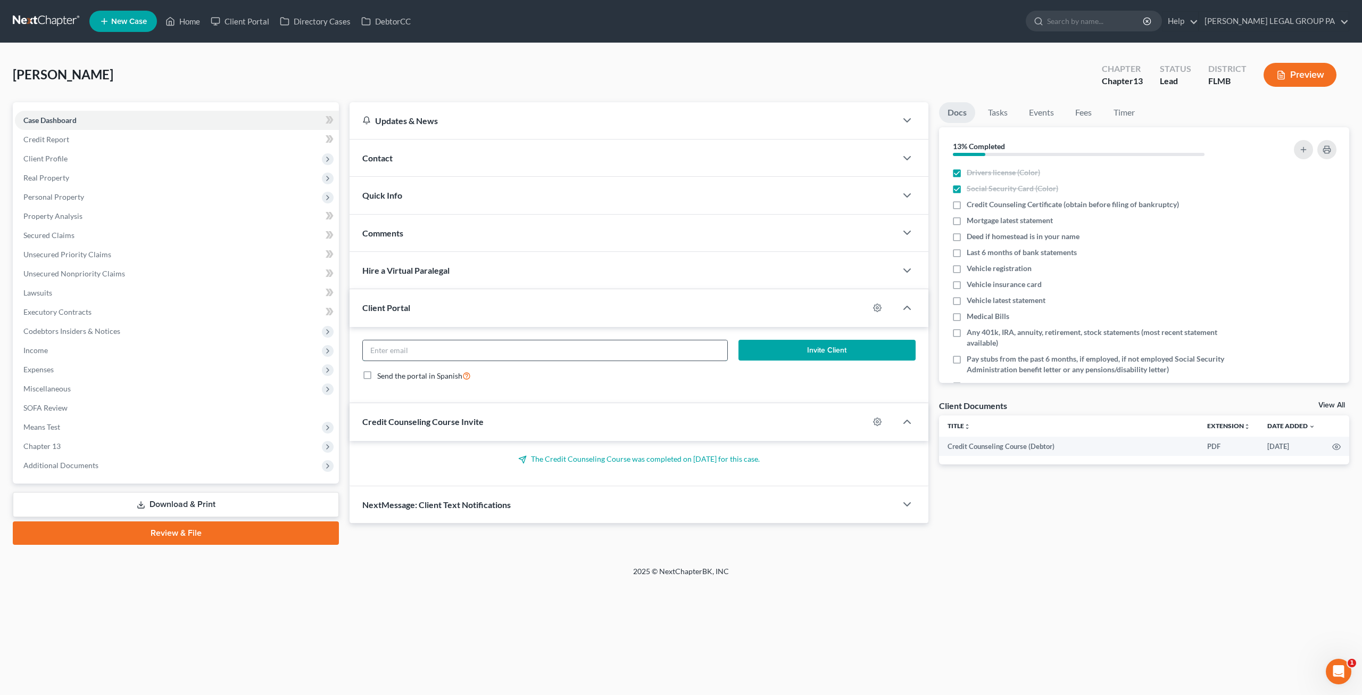
click at [408, 348] on input "email" at bounding box center [545, 350] width 365 height 20
paste input ""[EMAIL_ADDRESS][DOMAIN_NAME]" <[DOMAIN_NAME][EMAIL_ADDRESS][DOMAIN_NAME]>"
drag, startPoint x: 654, startPoint y: 351, endPoint x: 492, endPoint y: 351, distance: 161.8
click at [492, 351] on input ""[EMAIL_ADDRESS][DOMAIN_NAME]" <[DOMAIN_NAME][EMAIL_ADDRESS][DOMAIN_NAME]>" at bounding box center [545, 350] width 365 height 20
drag, startPoint x: 374, startPoint y: 350, endPoint x: 356, endPoint y: 350, distance: 18.6
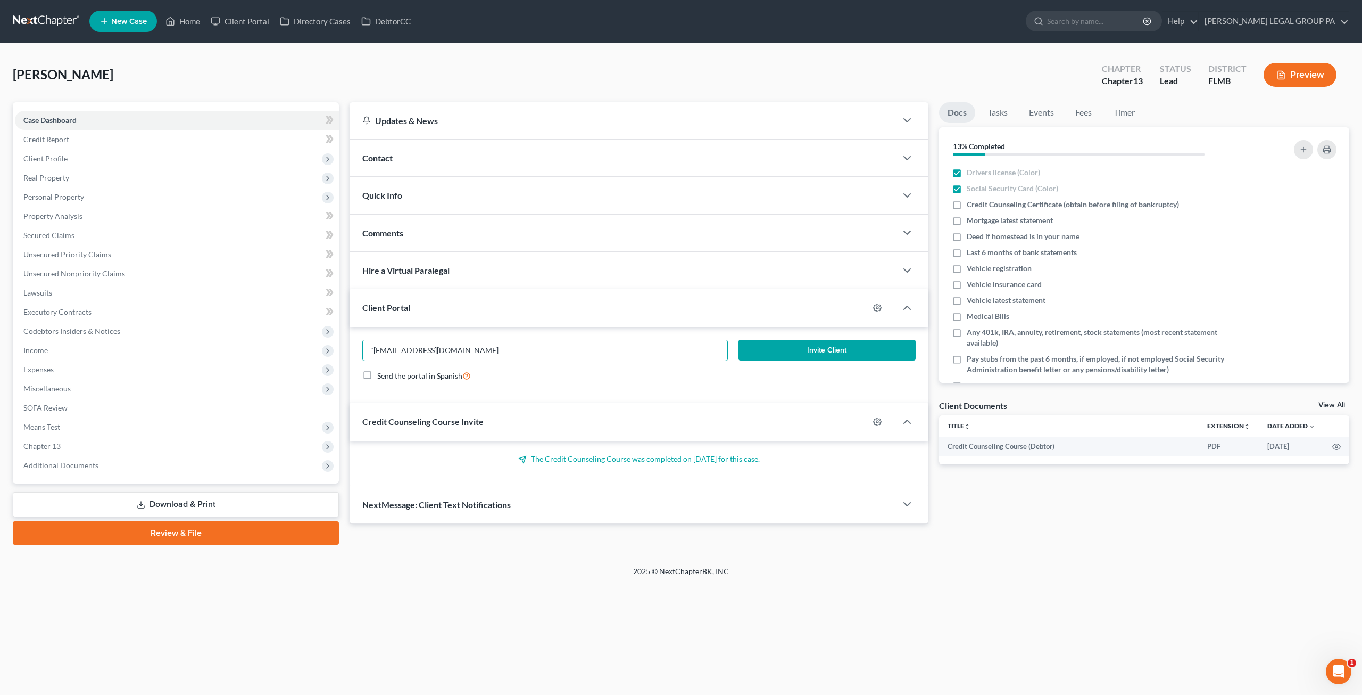
click at [356, 350] on div ""[EMAIL_ADDRESS][DOMAIN_NAME] Invite Client Send the portal in Spanish" at bounding box center [639, 365] width 579 height 77
type input "[EMAIL_ADDRESS][DOMAIN_NAME]"
click at [816, 346] on button "Invite Client" at bounding box center [827, 350] width 177 height 21
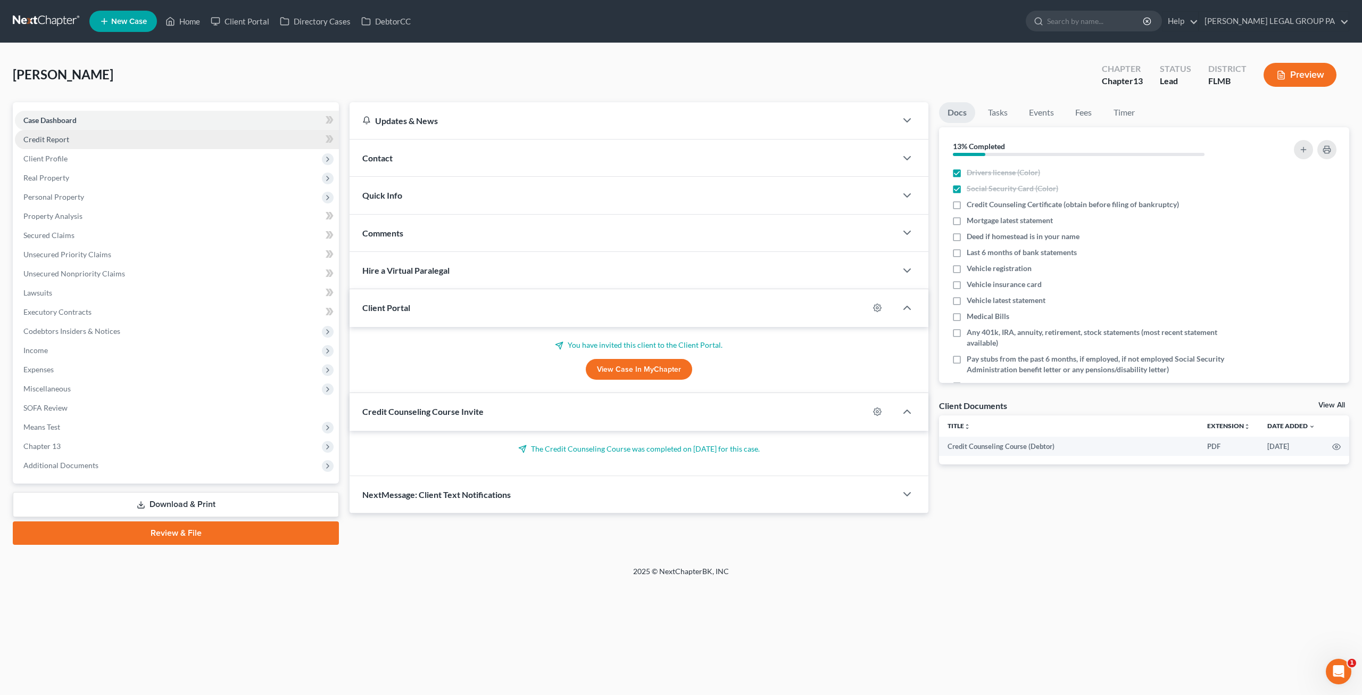
click at [61, 145] on link "Credit Report" at bounding box center [177, 139] width 324 height 19
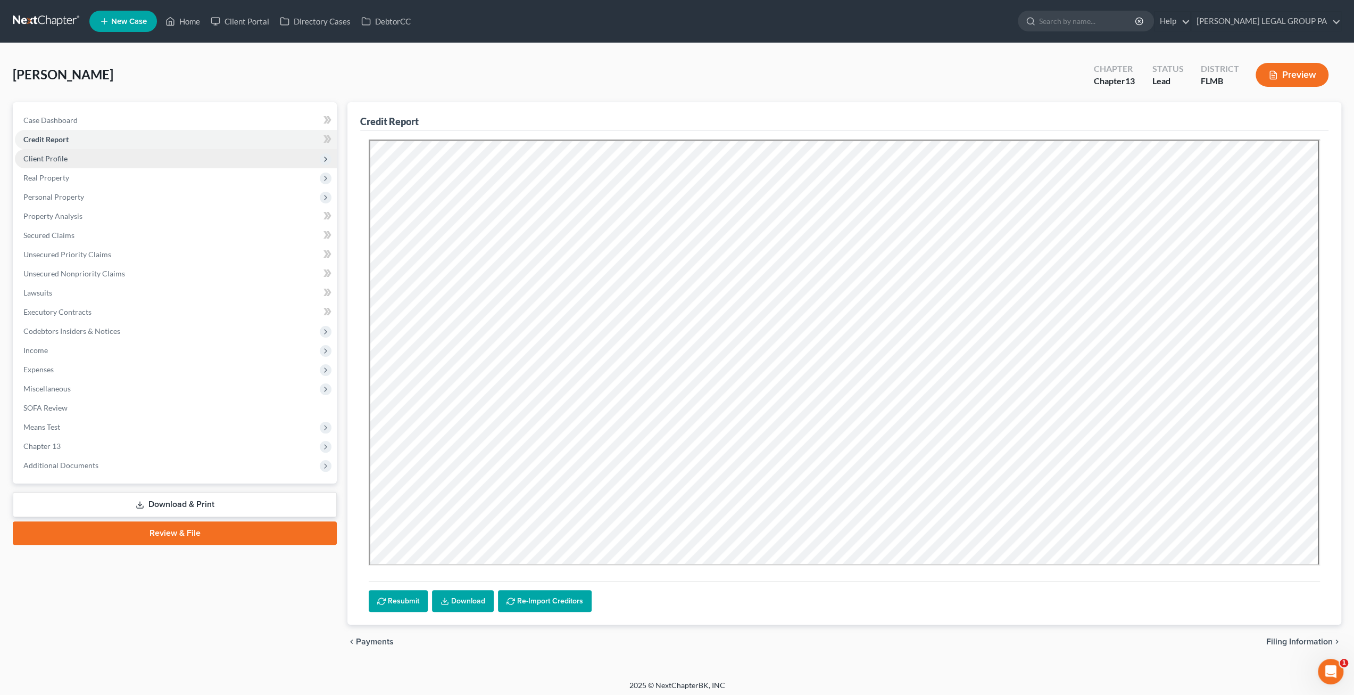
click at [69, 159] on span "Client Profile" at bounding box center [176, 158] width 322 height 19
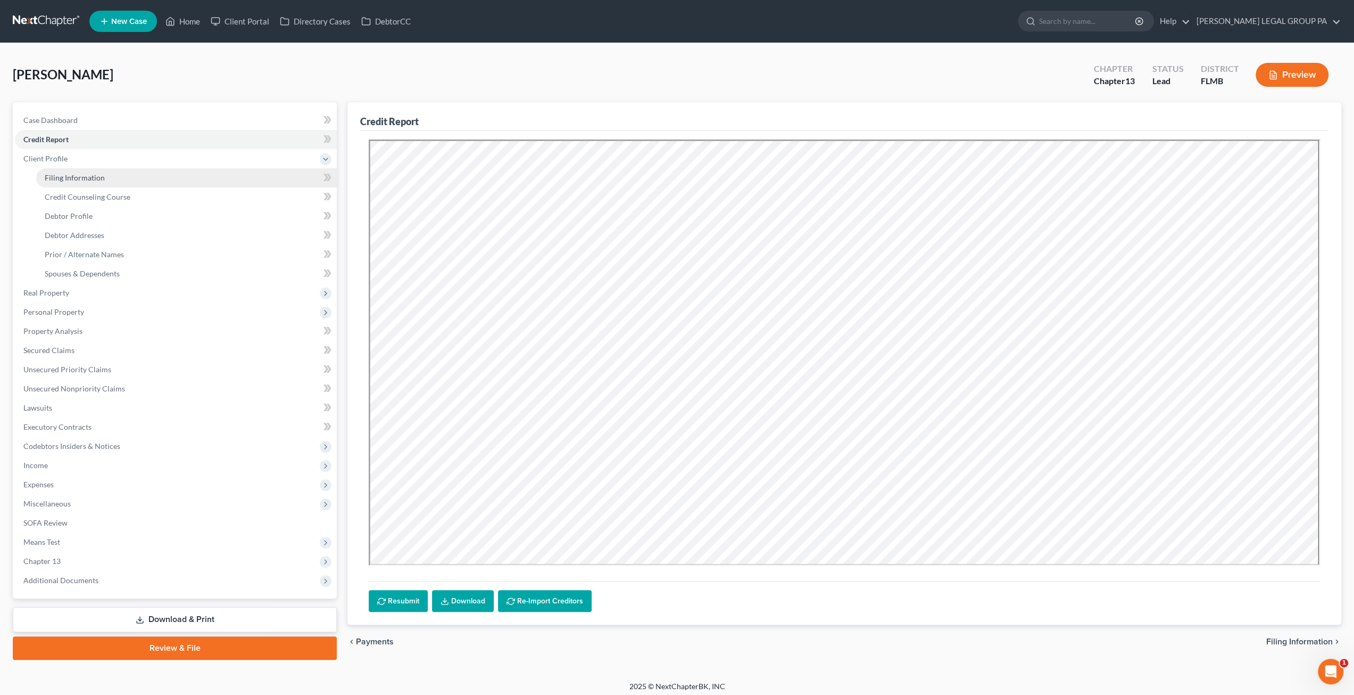
click at [88, 184] on link "Filing Information" at bounding box center [186, 177] width 301 height 19
select select "1"
select select "0"
select select "3"
select select "9"
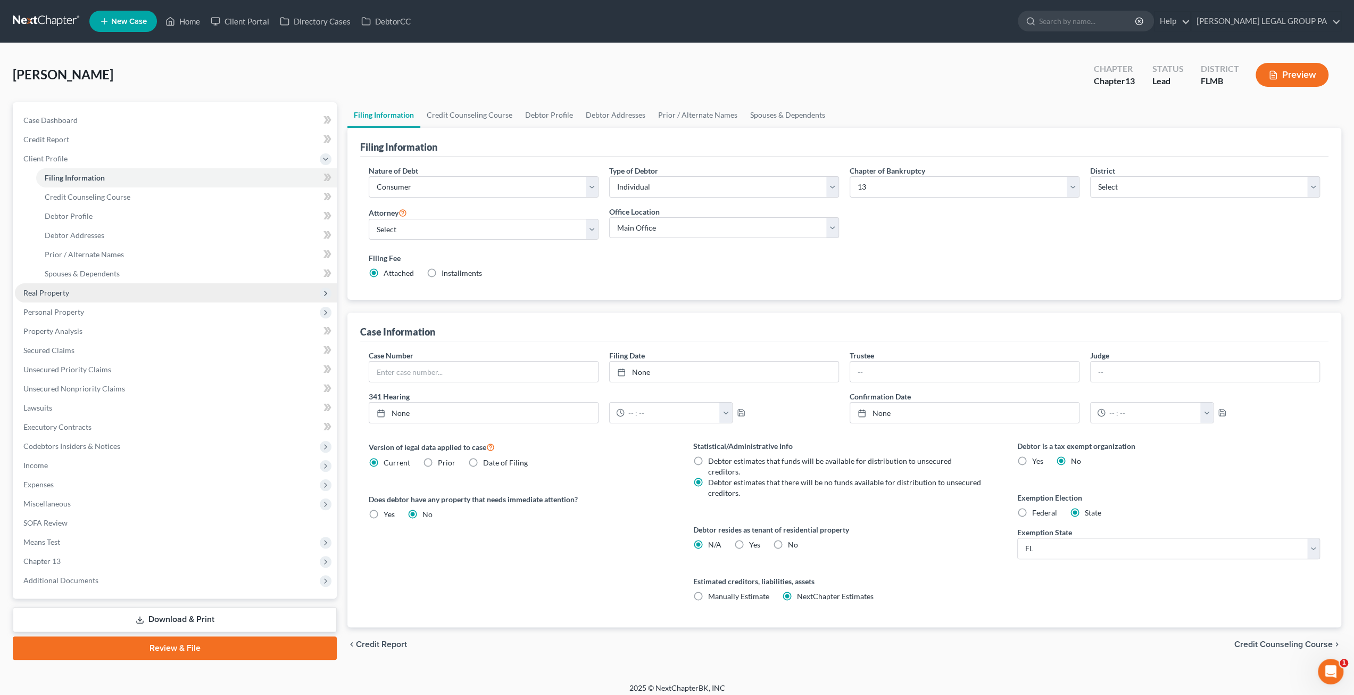
click at [85, 300] on span "Real Property" at bounding box center [176, 292] width 322 height 19
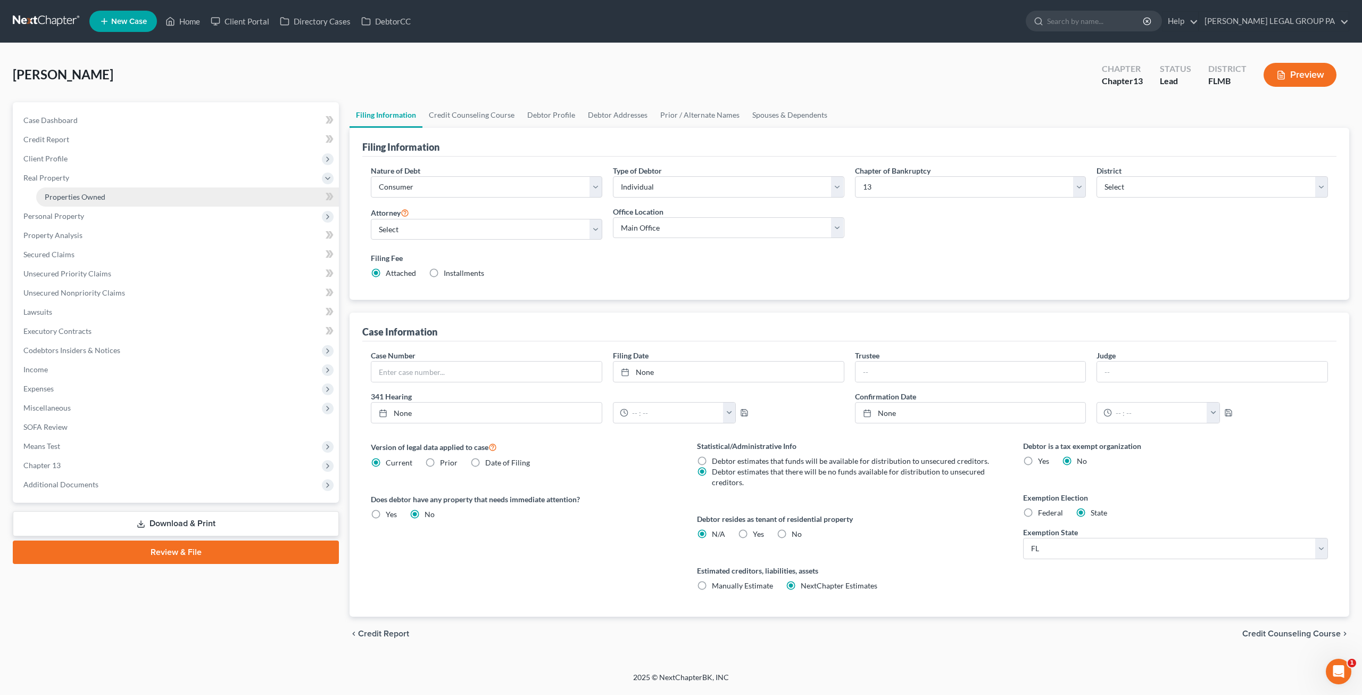
click at [67, 194] on span "Properties Owned" at bounding box center [75, 196] width 61 height 9
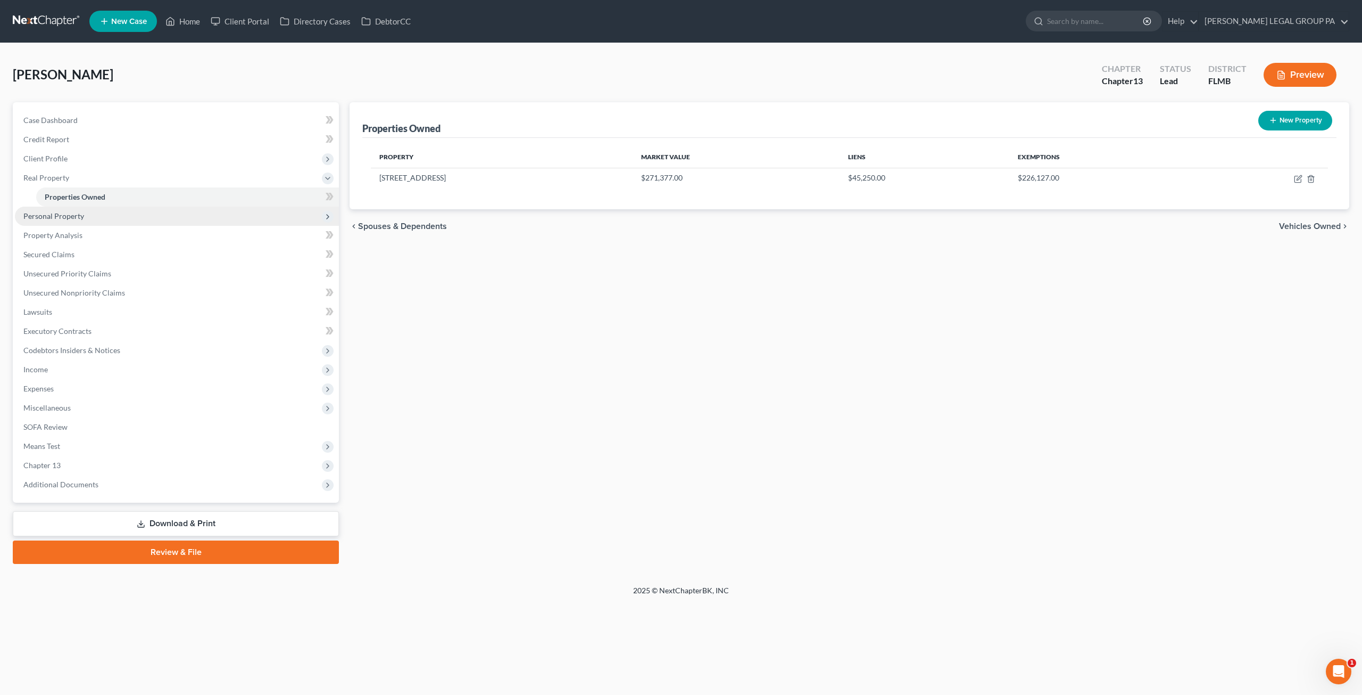
click at [90, 219] on span "Personal Property" at bounding box center [177, 215] width 324 height 19
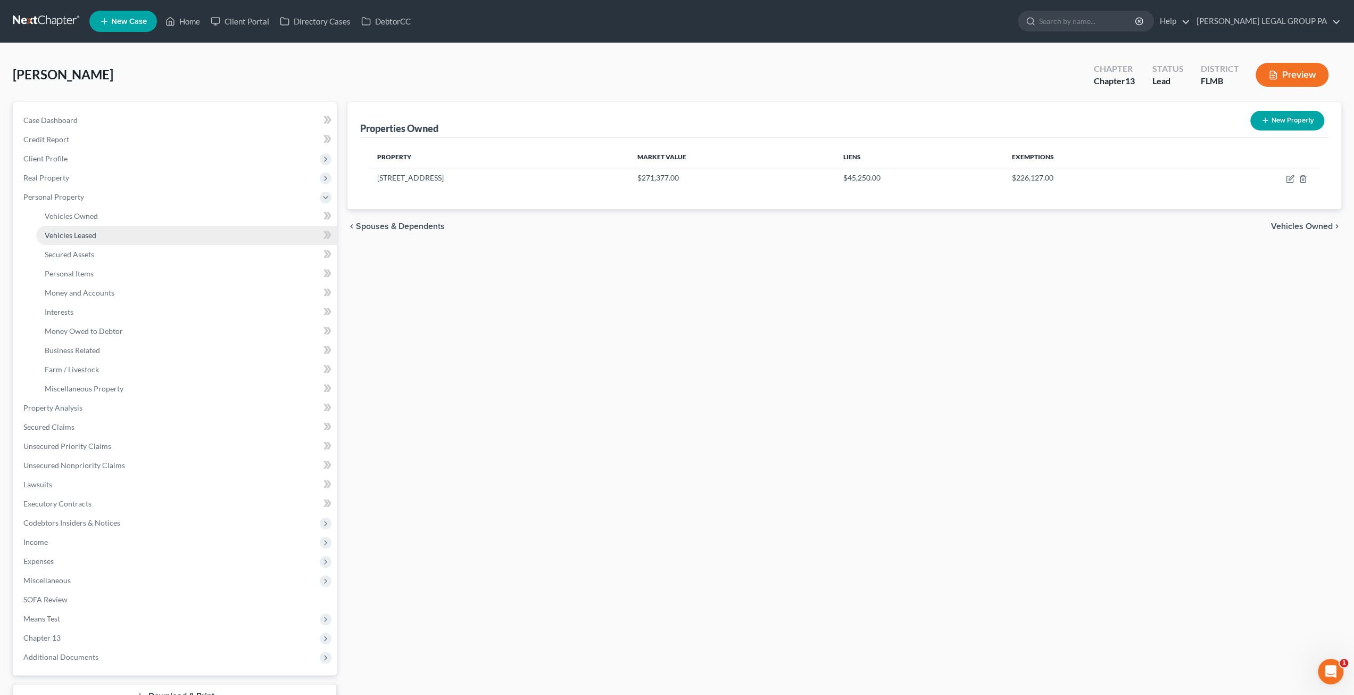
click at [90, 226] on link "Vehicles Leased" at bounding box center [186, 235] width 301 height 19
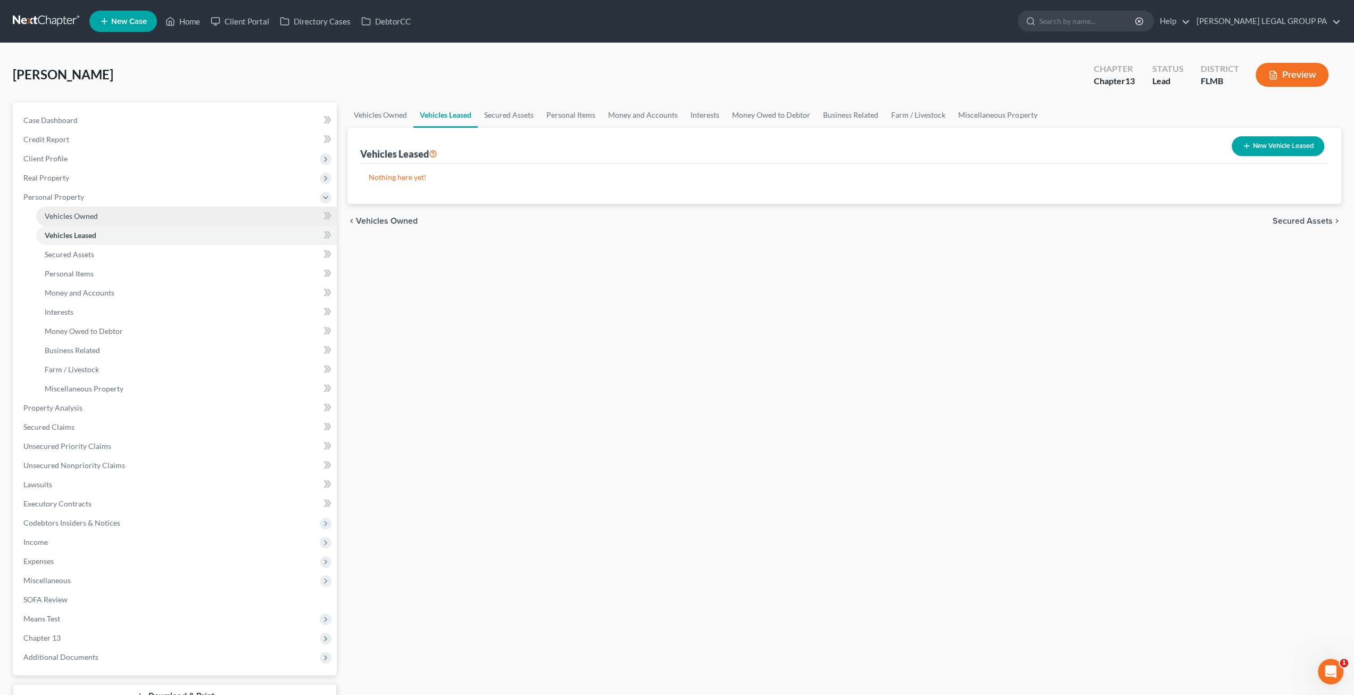
click at [93, 225] on link "Vehicles Owned" at bounding box center [186, 215] width 301 height 19
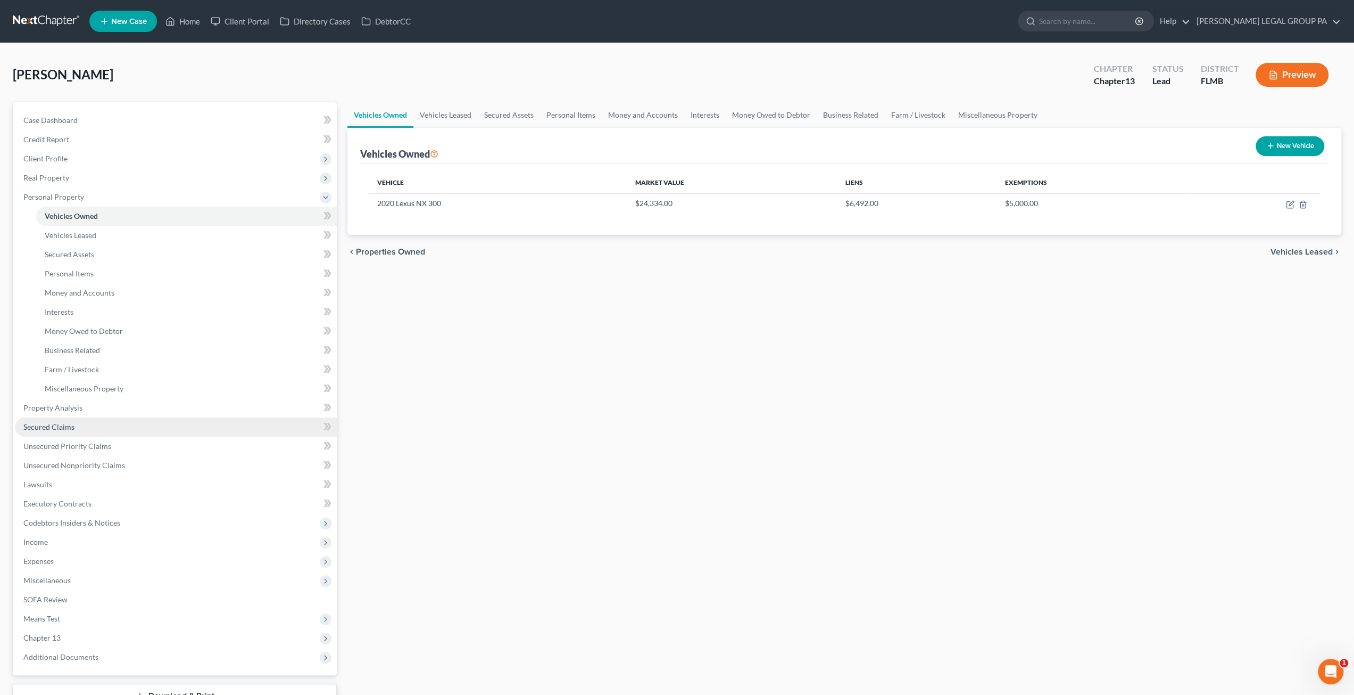
click at [47, 427] on span "Secured Claims" at bounding box center [48, 426] width 51 height 9
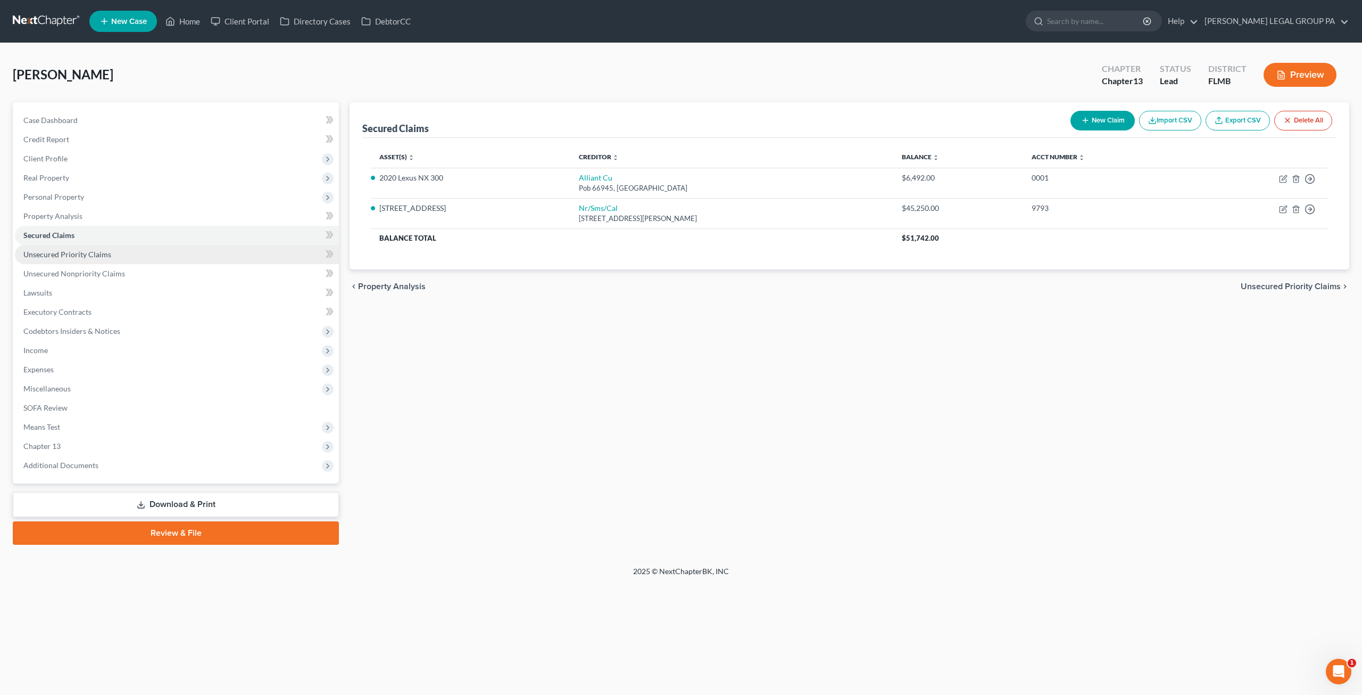
click at [54, 254] on span "Unsecured Priority Claims" at bounding box center [67, 254] width 88 height 9
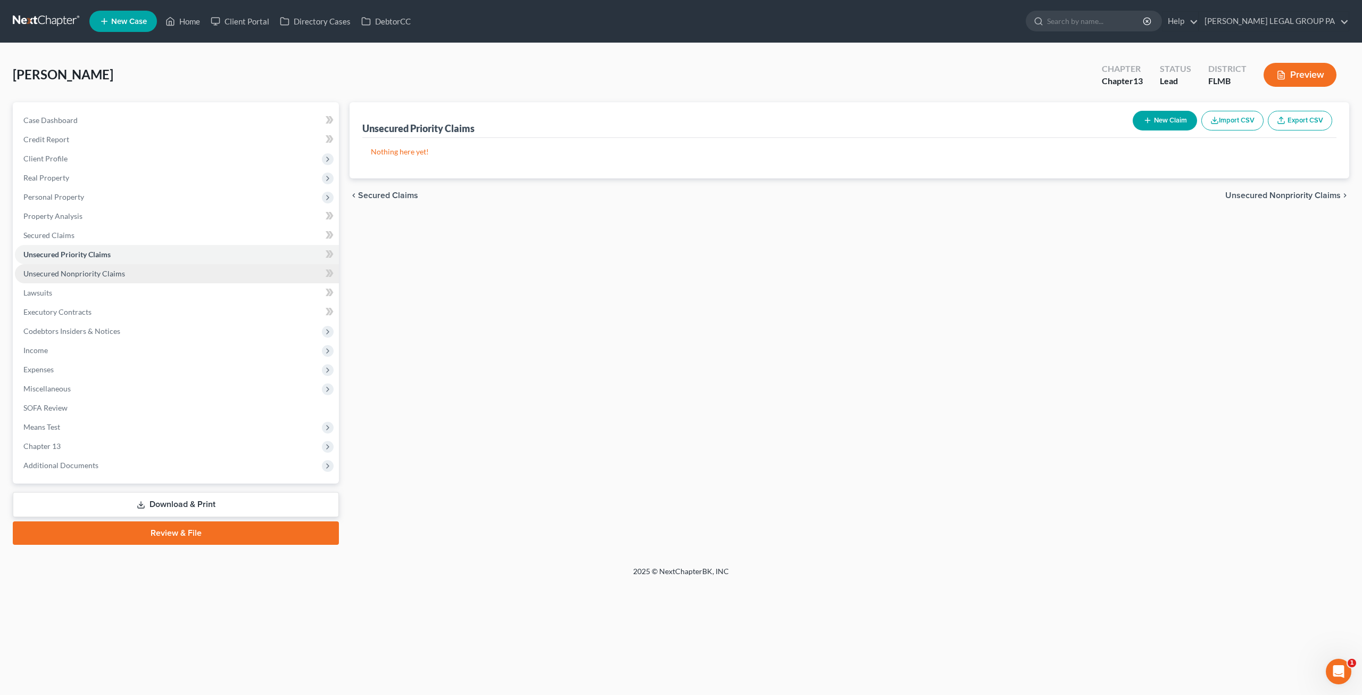
click at [94, 270] on span "Unsecured Nonpriority Claims" at bounding box center [74, 273] width 102 height 9
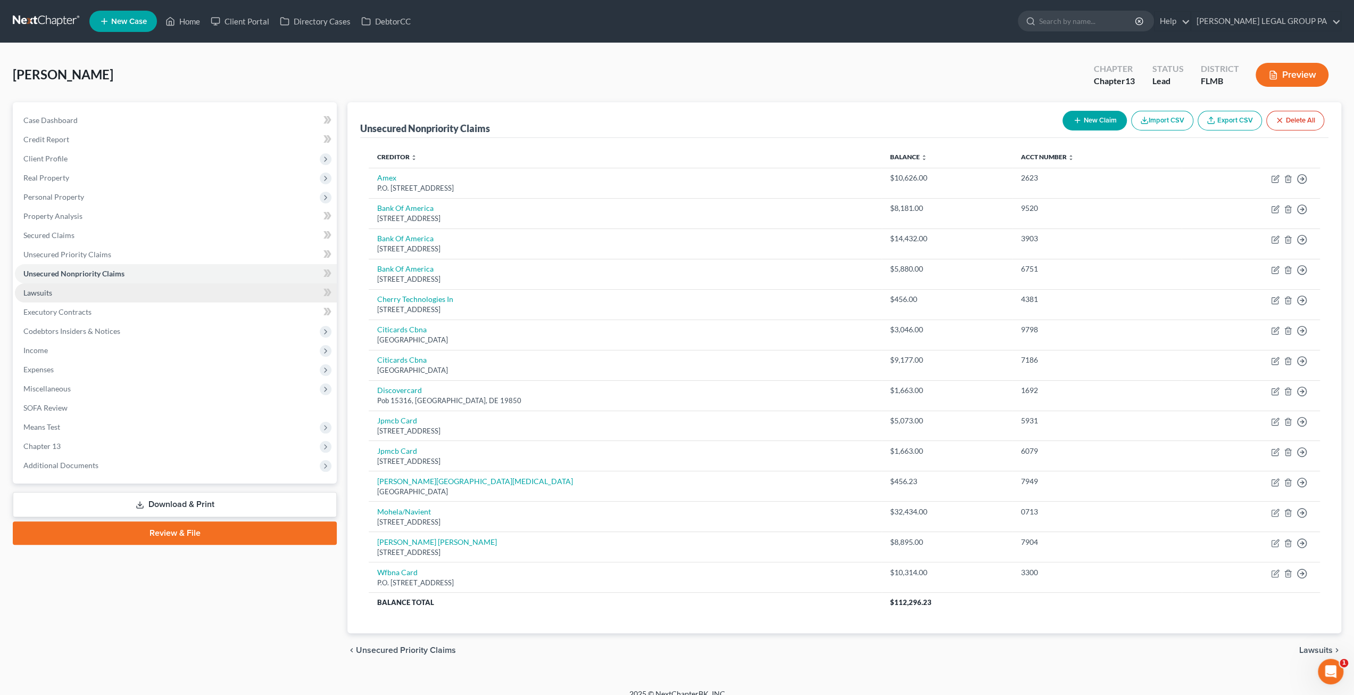
click at [47, 295] on span "Lawsuits" at bounding box center [37, 292] width 29 height 9
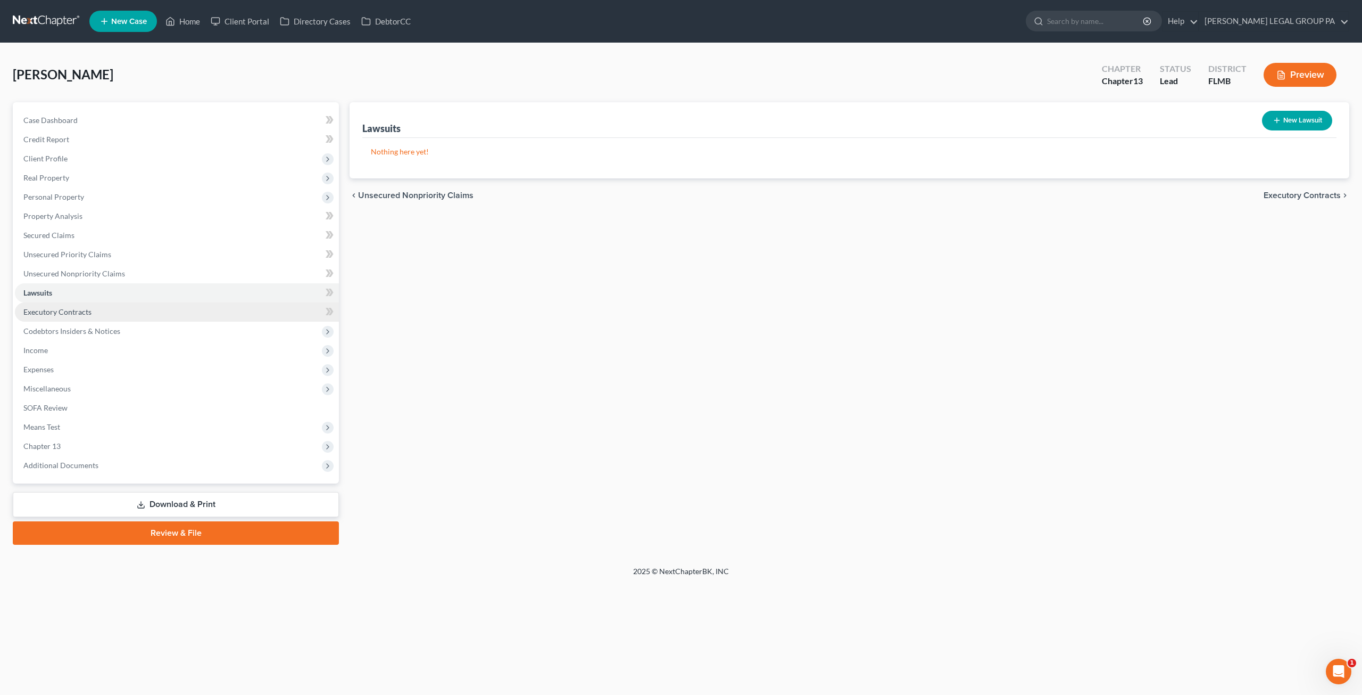
click at [58, 306] on link "Executory Contracts" at bounding box center [177, 311] width 324 height 19
click at [57, 293] on link "Lawsuits" at bounding box center [177, 292] width 324 height 19
click at [64, 351] on span "Income" at bounding box center [177, 350] width 324 height 19
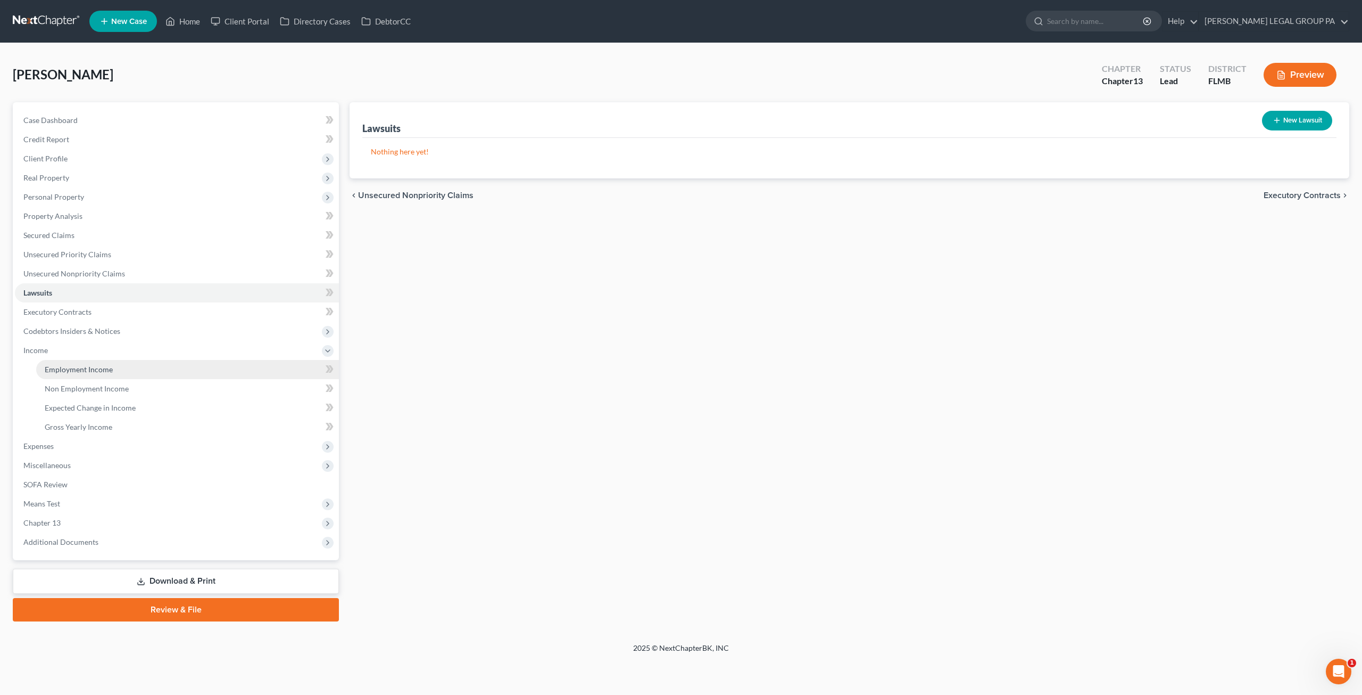
click at [85, 363] on link "Employment Income" at bounding box center [187, 369] width 303 height 19
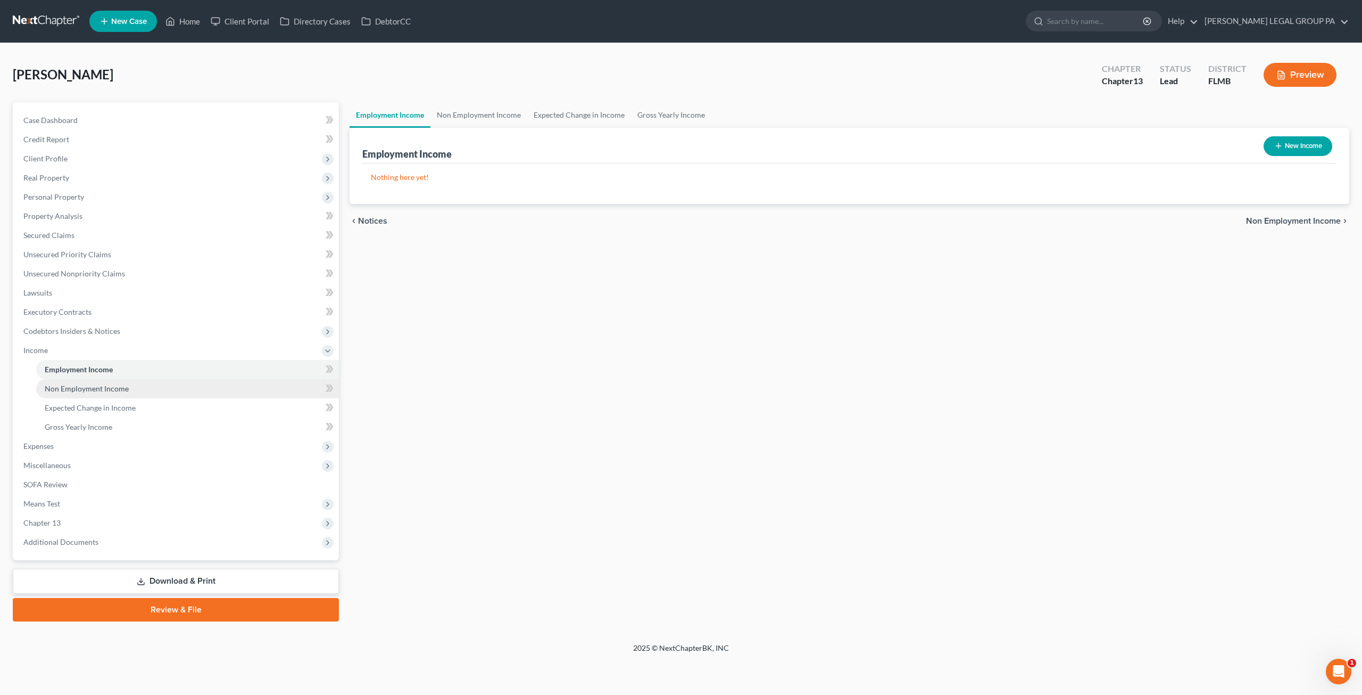
click at [77, 385] on span "Non Employment Income" at bounding box center [87, 388] width 84 height 9
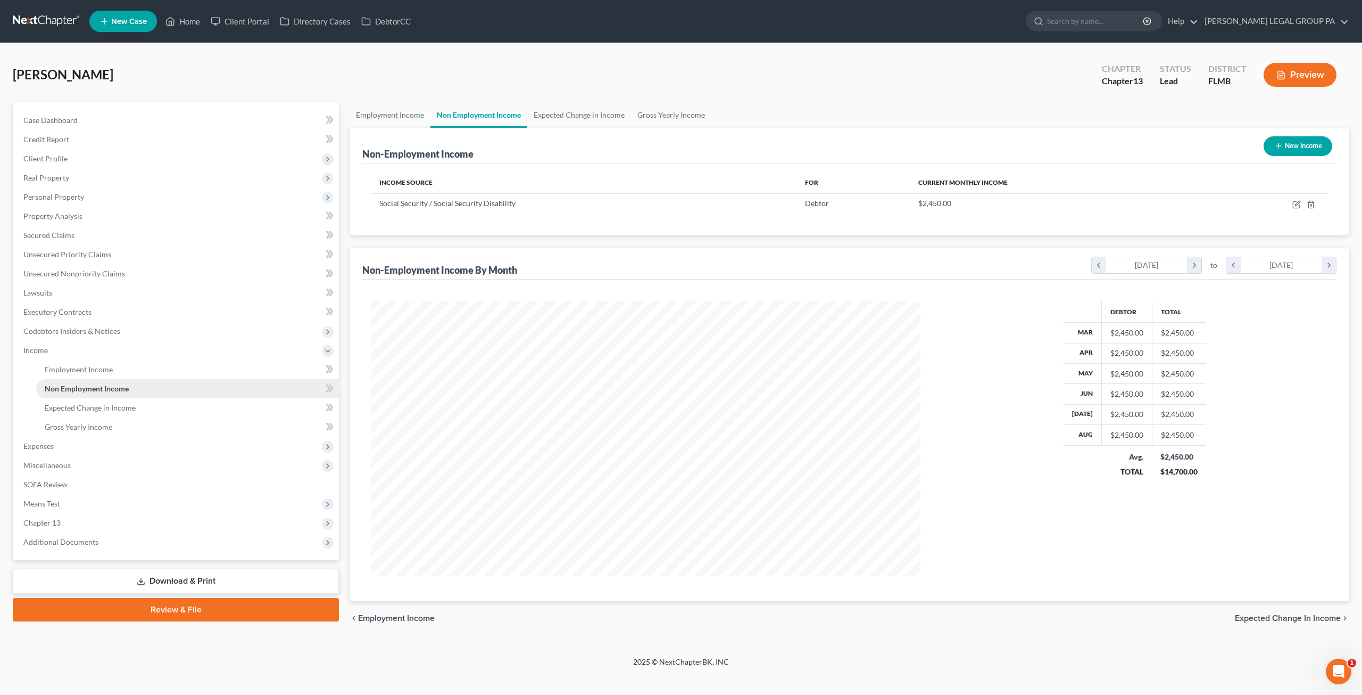
scroll to position [275, 571]
click at [96, 431] on span "Gross Yearly Income" at bounding box center [79, 426] width 68 height 9
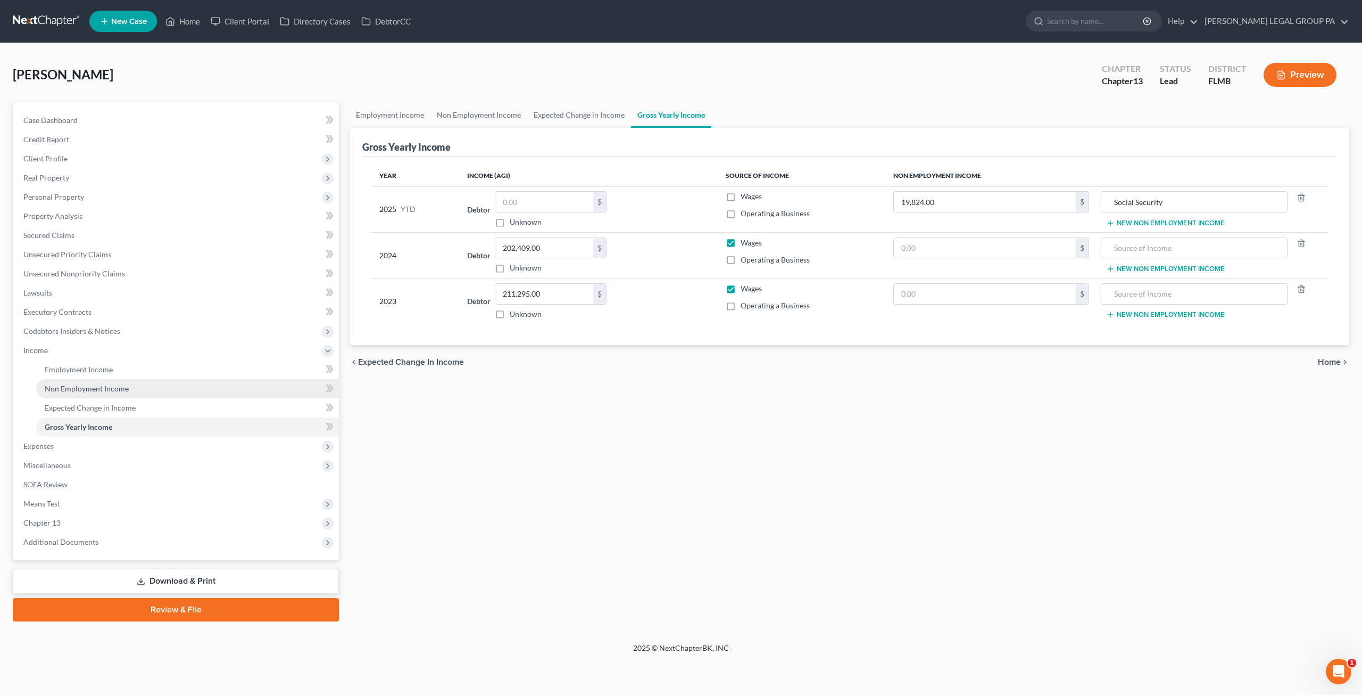
click at [98, 389] on span "Non Employment Income" at bounding box center [87, 388] width 84 height 9
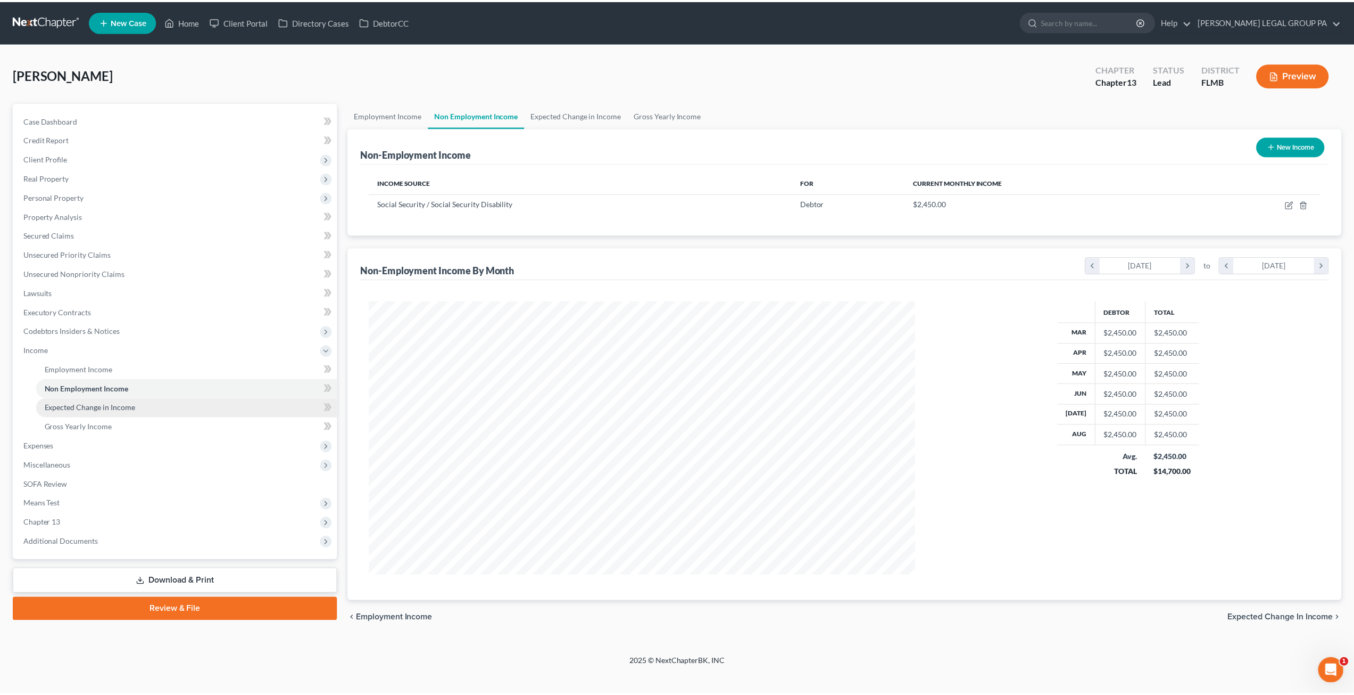
scroll to position [275, 571]
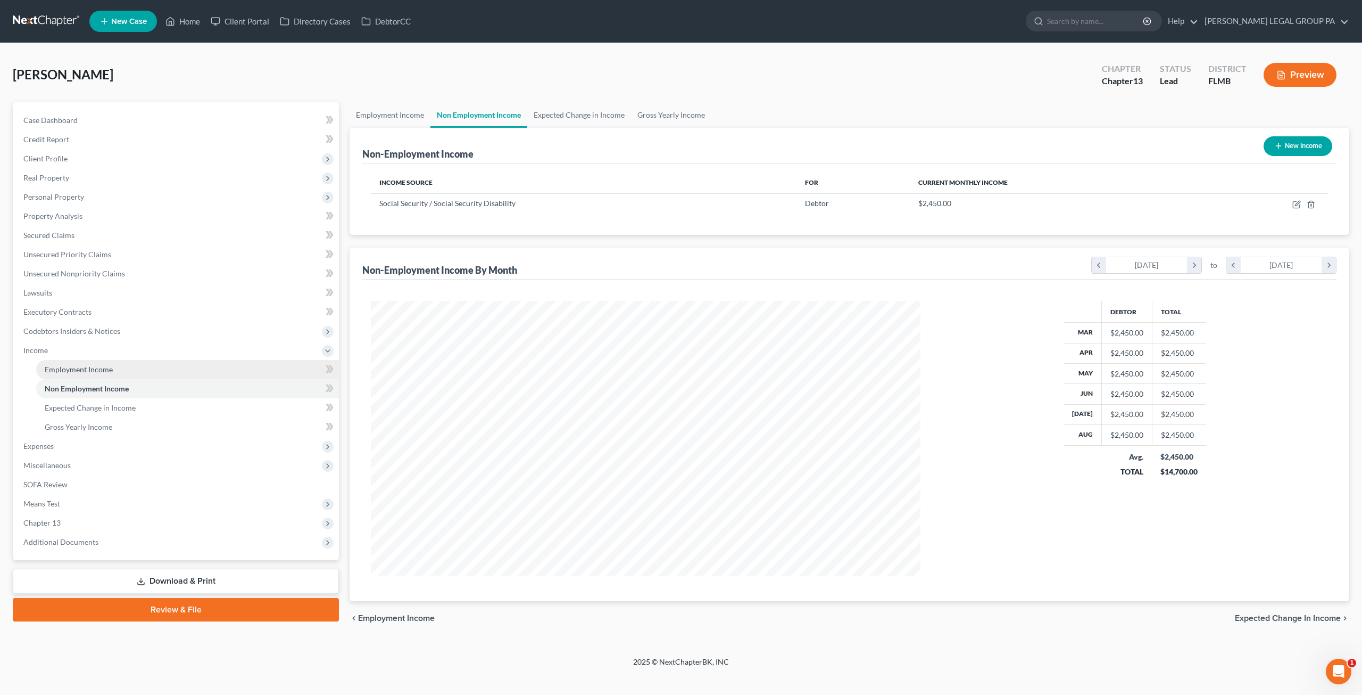
click at [114, 366] on link "Employment Income" at bounding box center [187, 369] width 303 height 19
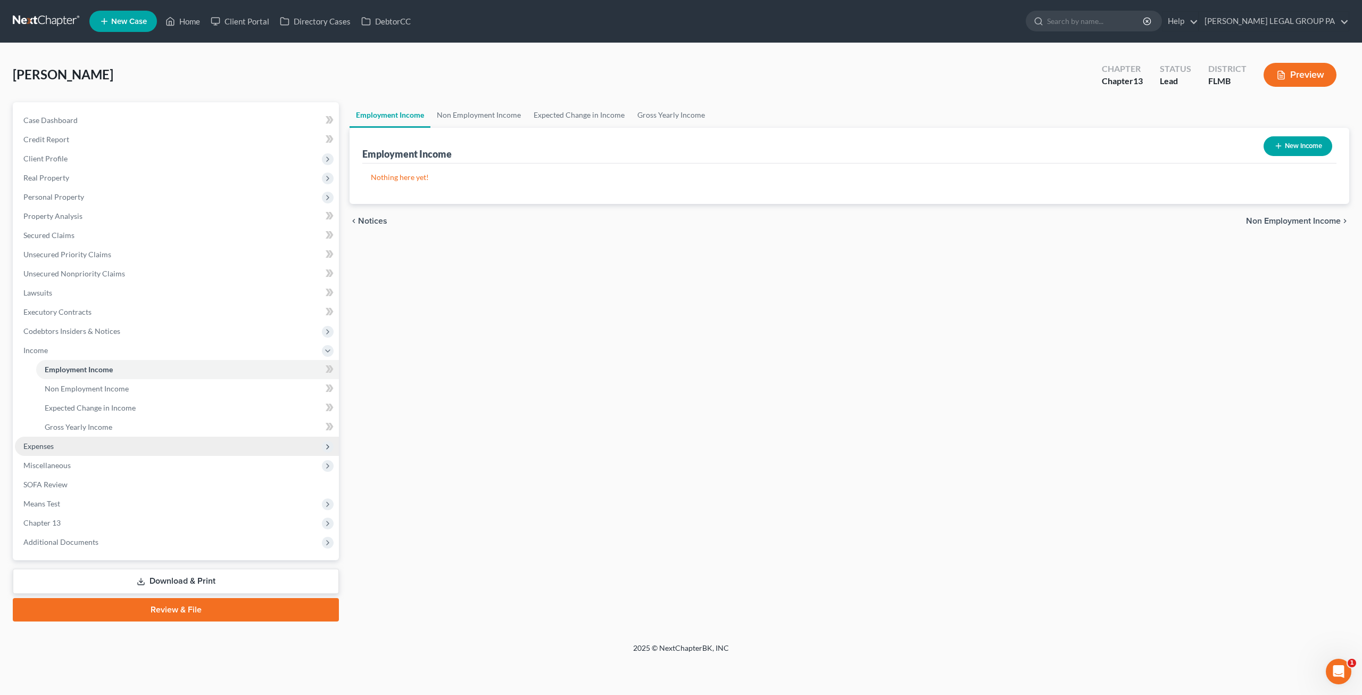
click at [61, 446] on span "Expenses" at bounding box center [177, 445] width 324 height 19
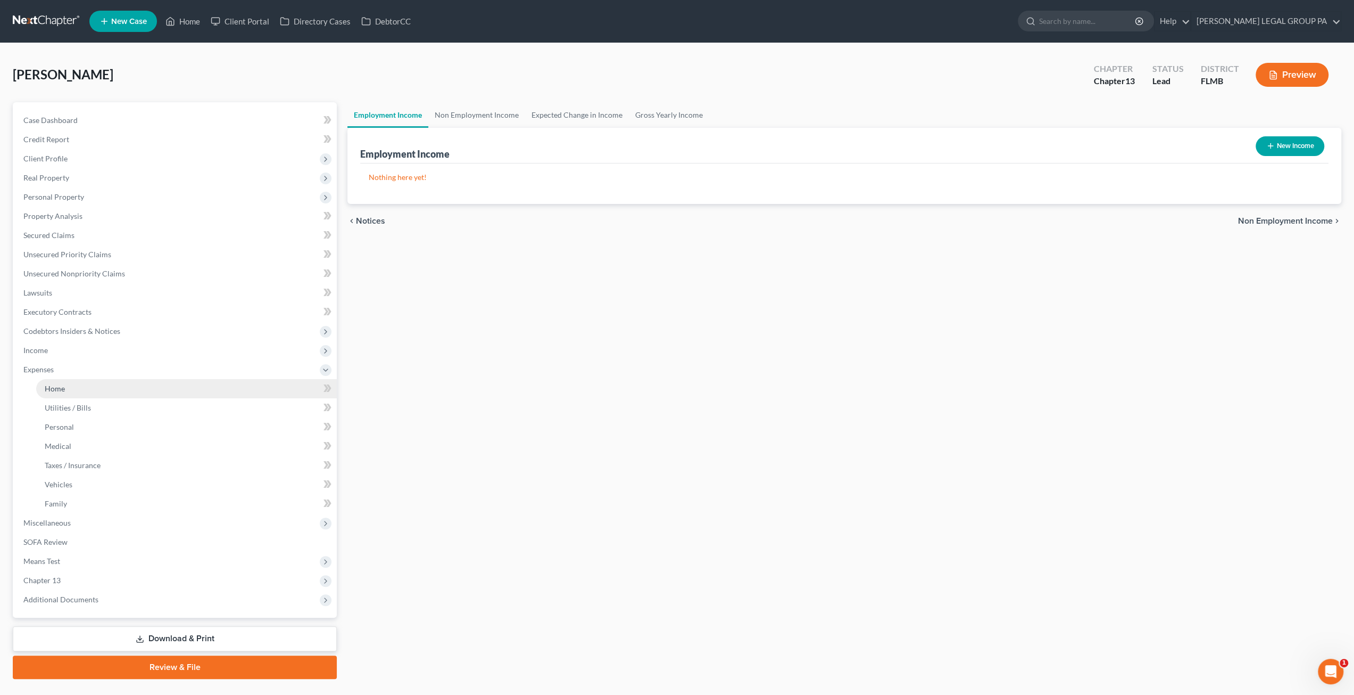
click at [63, 386] on span "Home" at bounding box center [55, 388] width 20 height 9
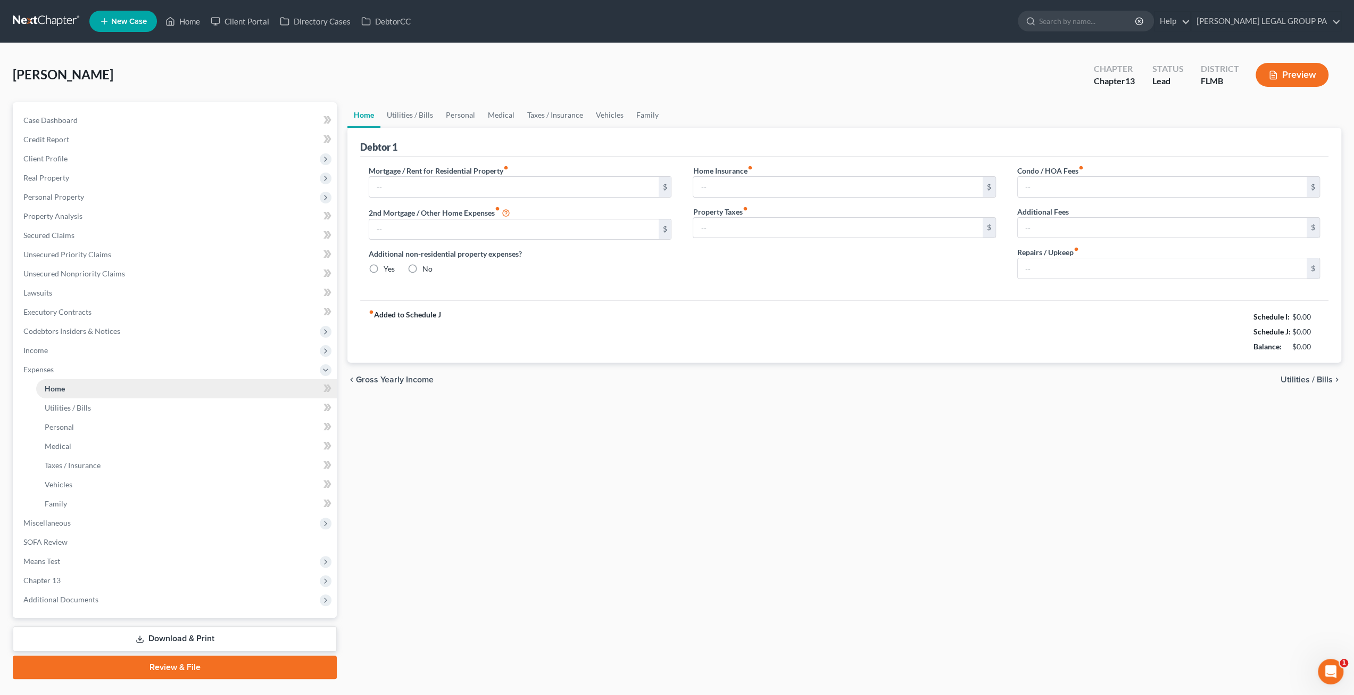
type input "0.00"
radio input "true"
type input "0.00"
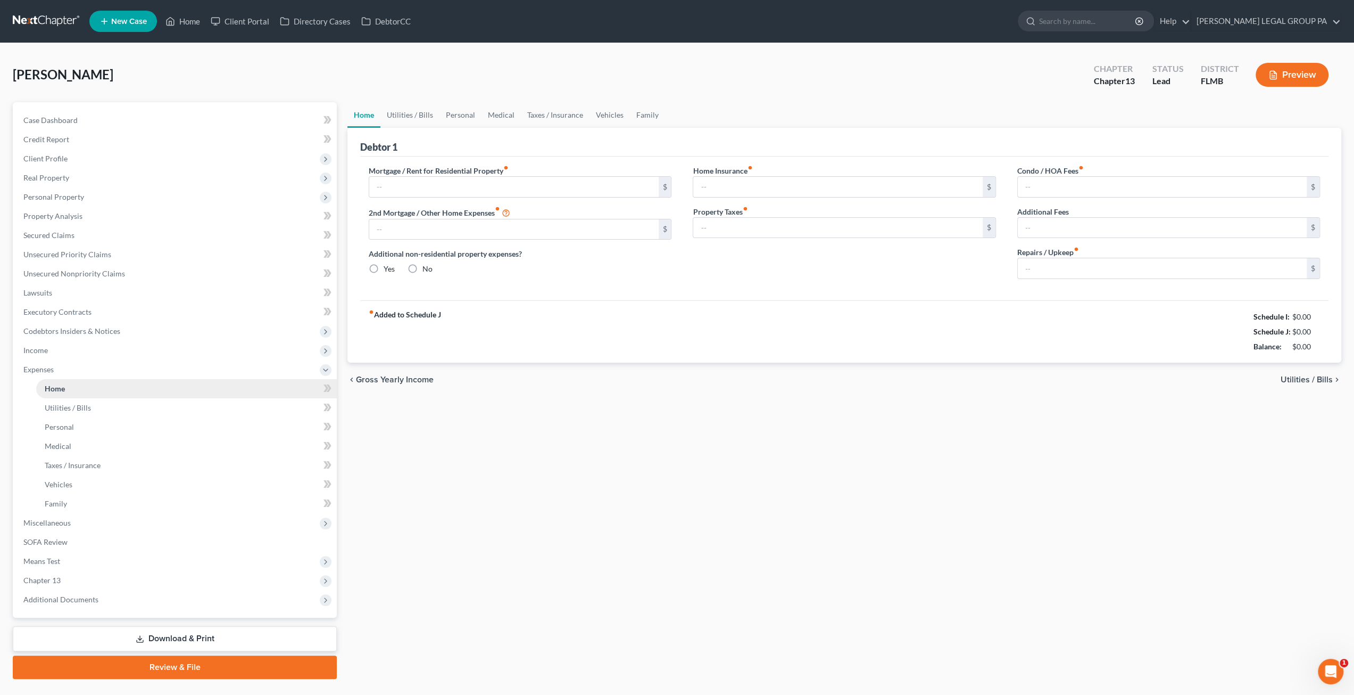
type input "0.00"
type input "150.00"
click at [45, 520] on span "Miscellaneous" at bounding box center [46, 522] width 47 height 9
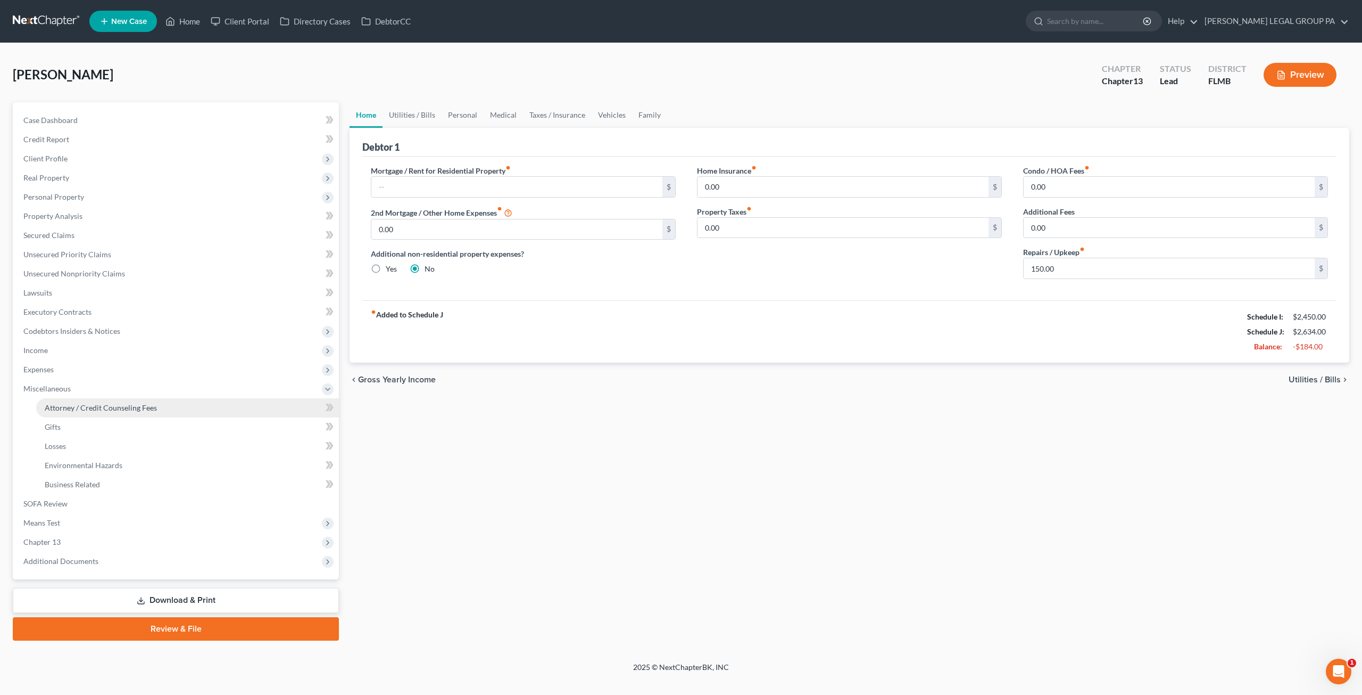
click at [97, 403] on span "Attorney / Credit Counseling Fees" at bounding box center [101, 407] width 112 height 9
select select "0"
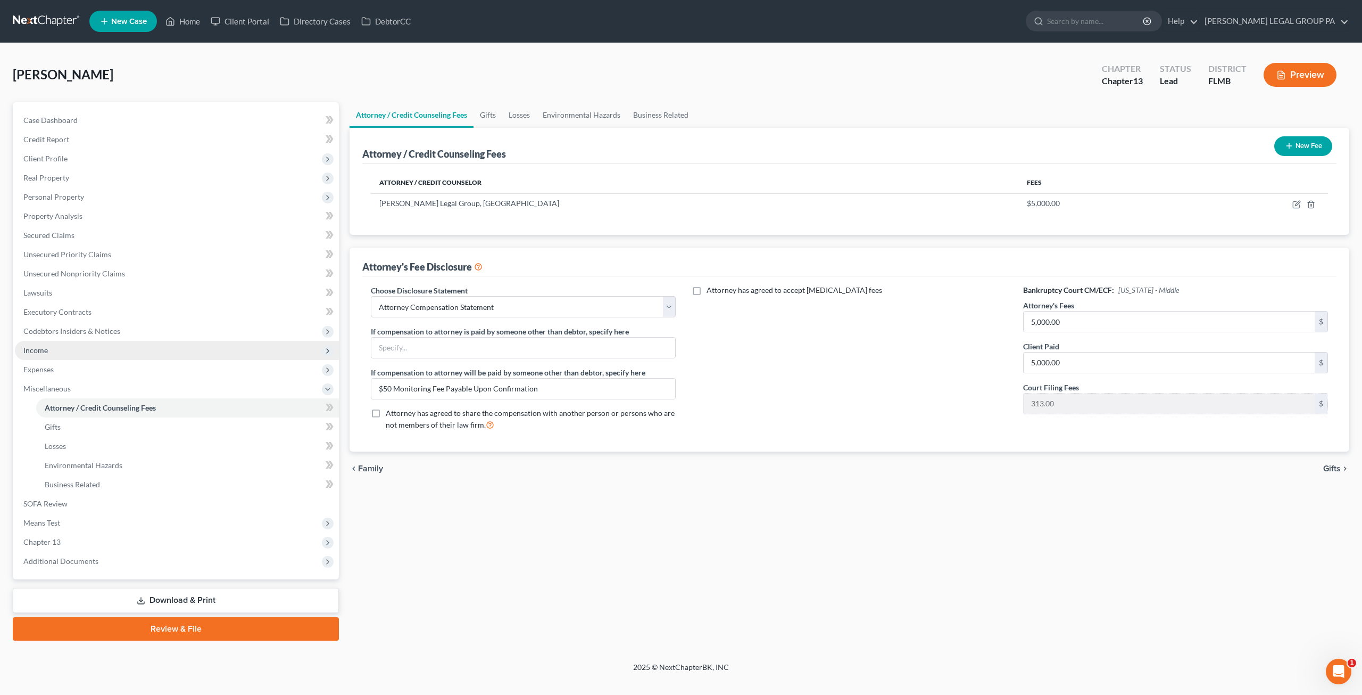
click at [38, 348] on span "Income" at bounding box center [35, 349] width 24 height 9
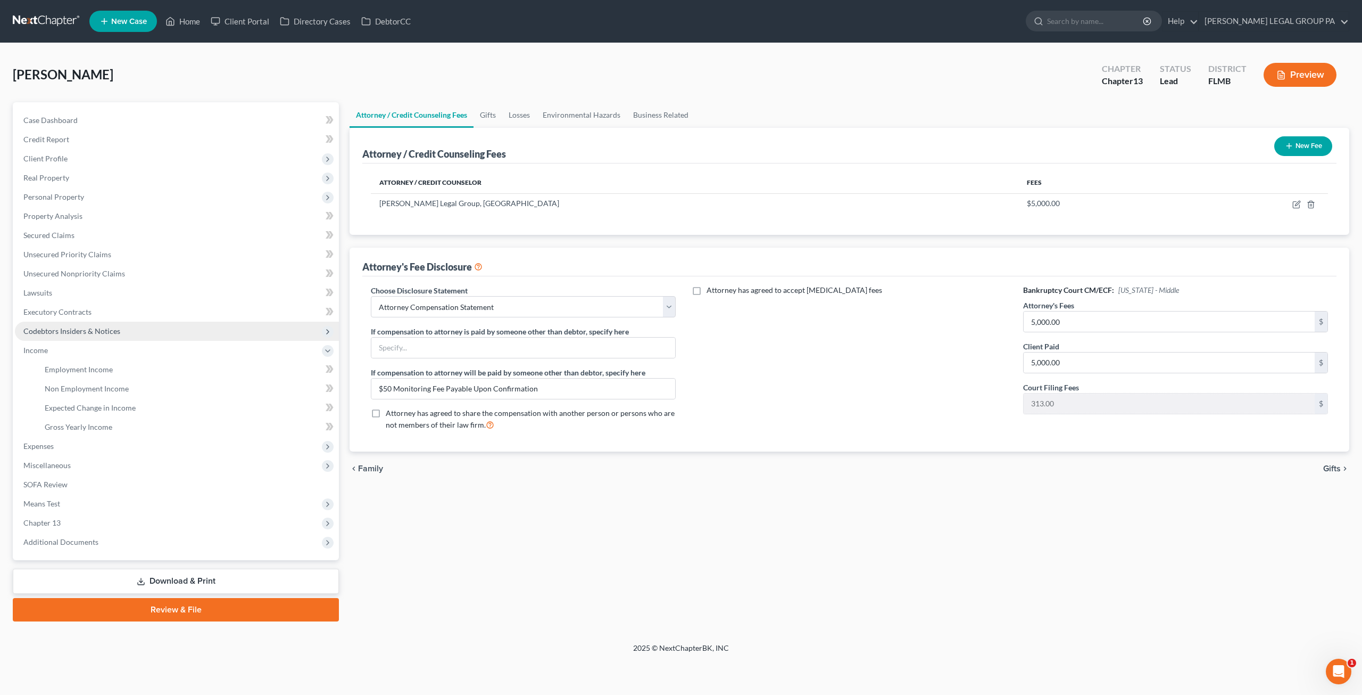
click at [56, 322] on span "Codebtors Insiders & Notices" at bounding box center [177, 330] width 324 height 19
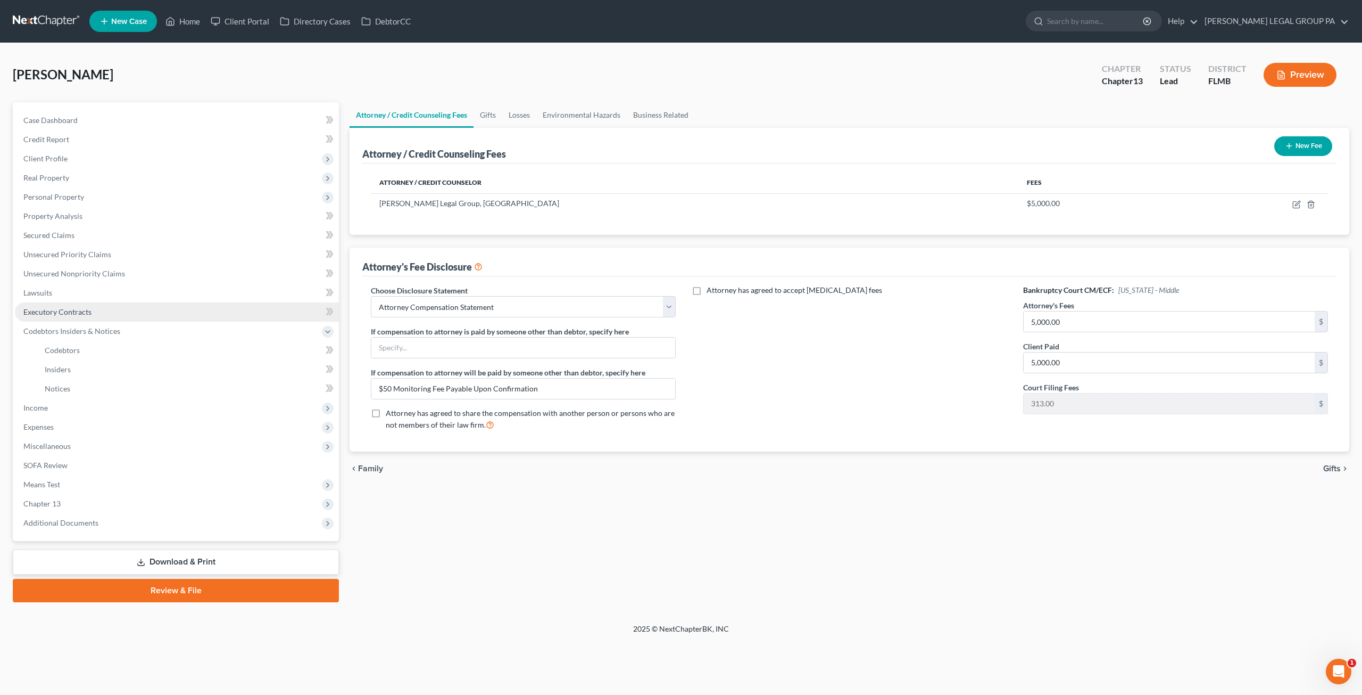
click at [54, 315] on span "Executory Contracts" at bounding box center [57, 311] width 68 height 9
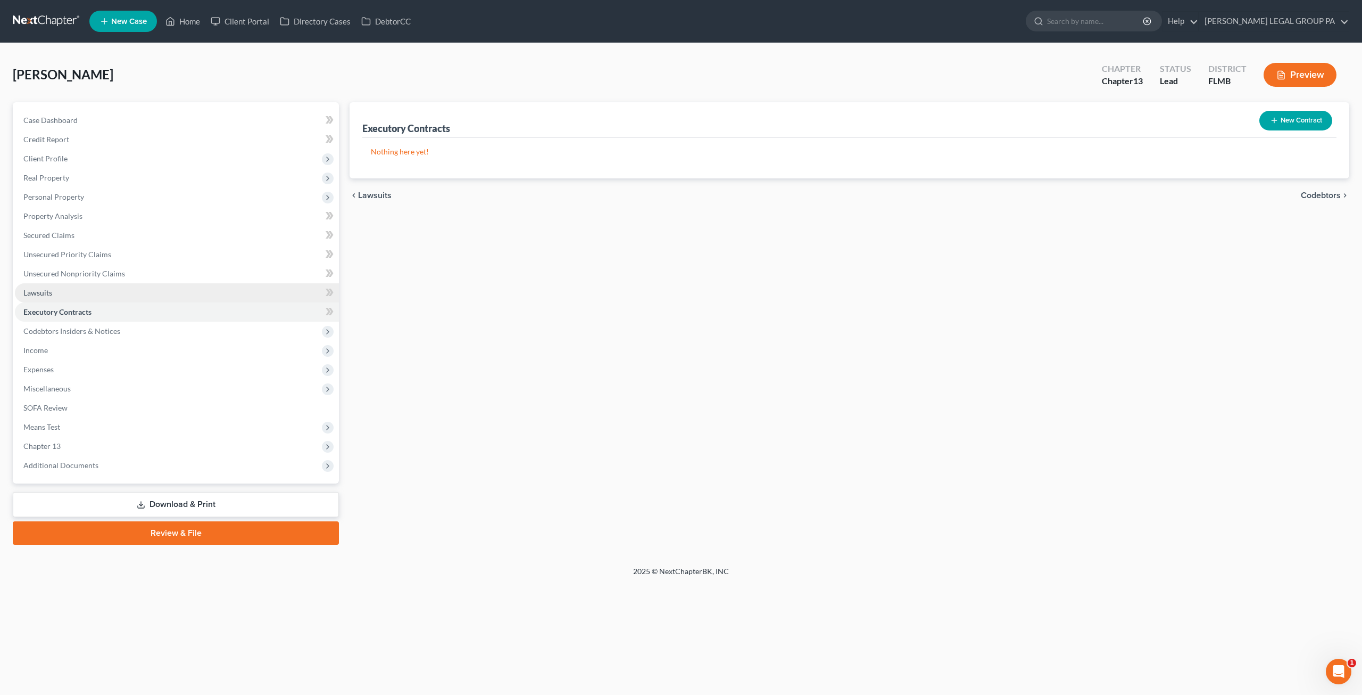
click at [67, 290] on link "Lawsuits" at bounding box center [177, 292] width 324 height 19
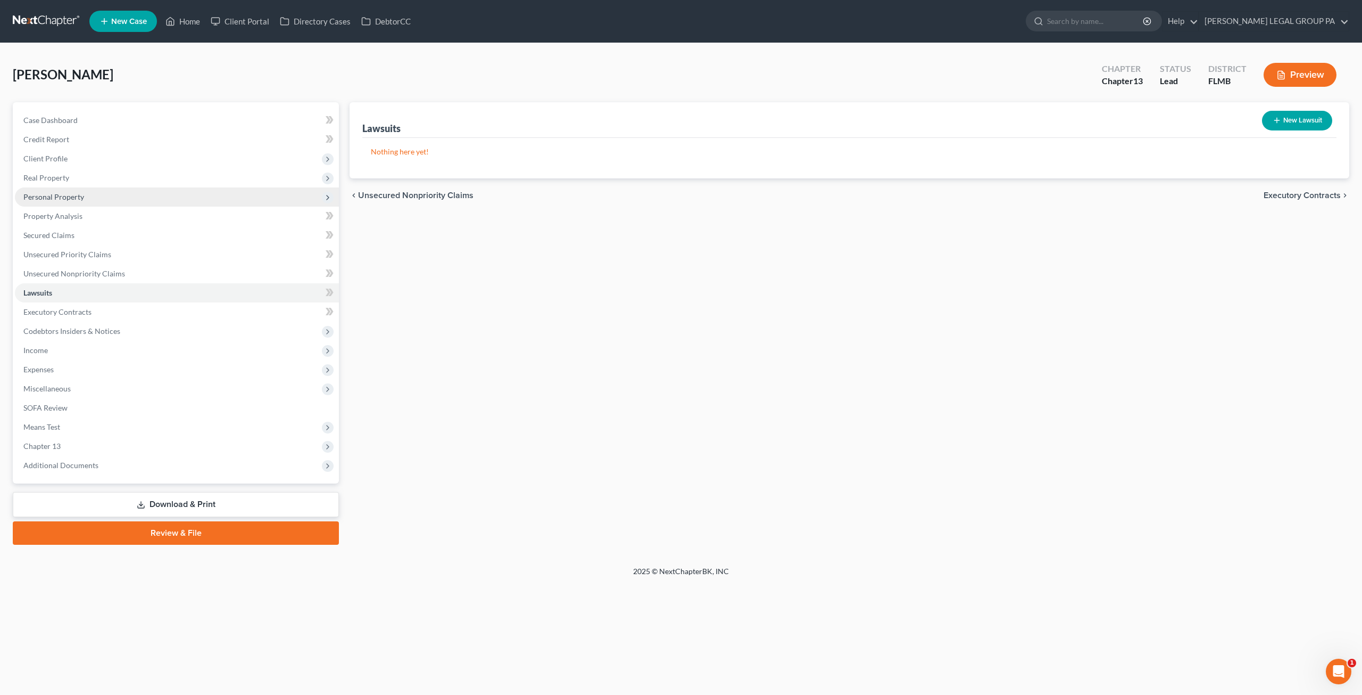
click at [74, 197] on span "Personal Property" at bounding box center [53, 196] width 61 height 9
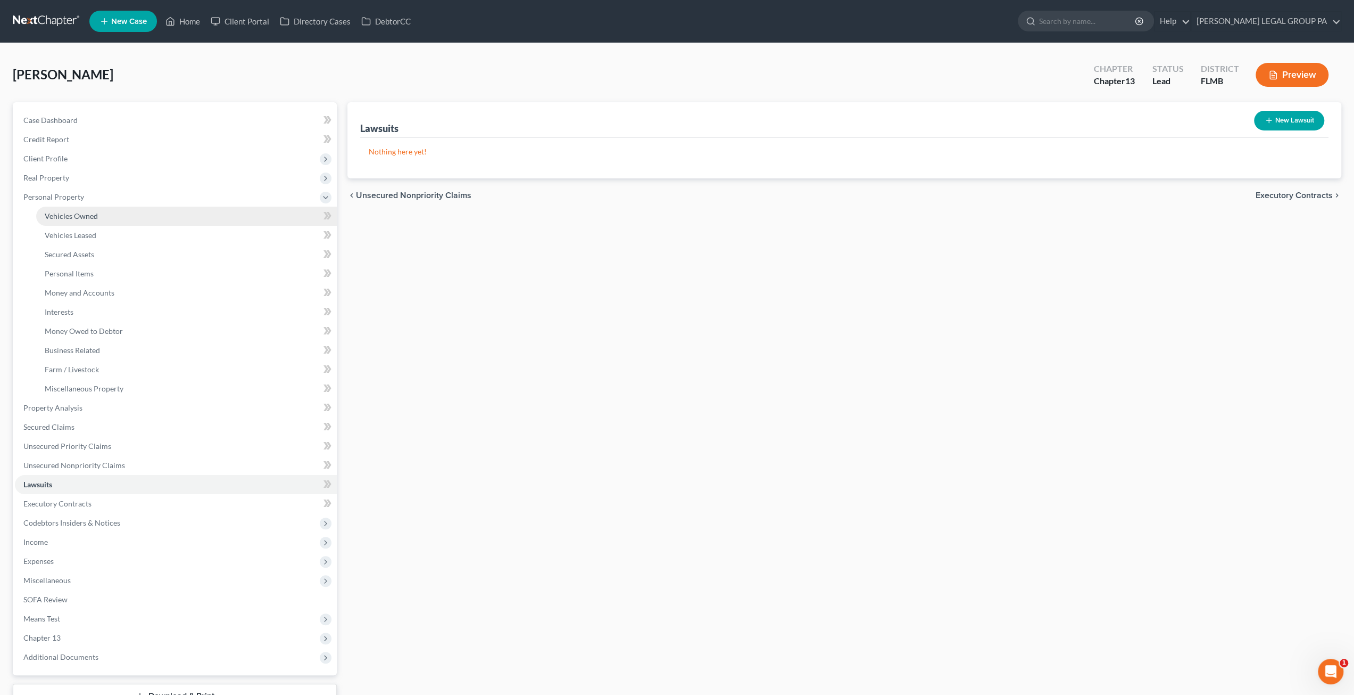
click at [92, 217] on span "Vehicles Owned" at bounding box center [71, 215] width 53 height 9
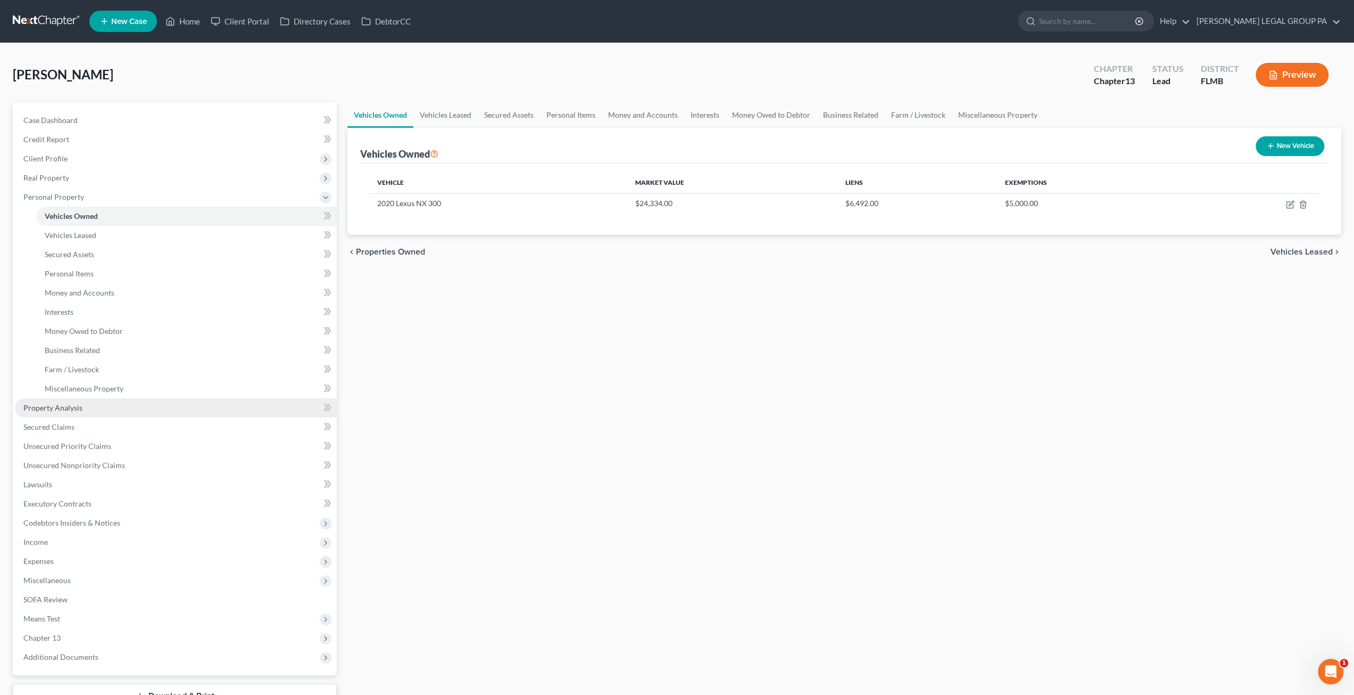
click at [65, 402] on link "Property Analysis" at bounding box center [176, 407] width 322 height 19
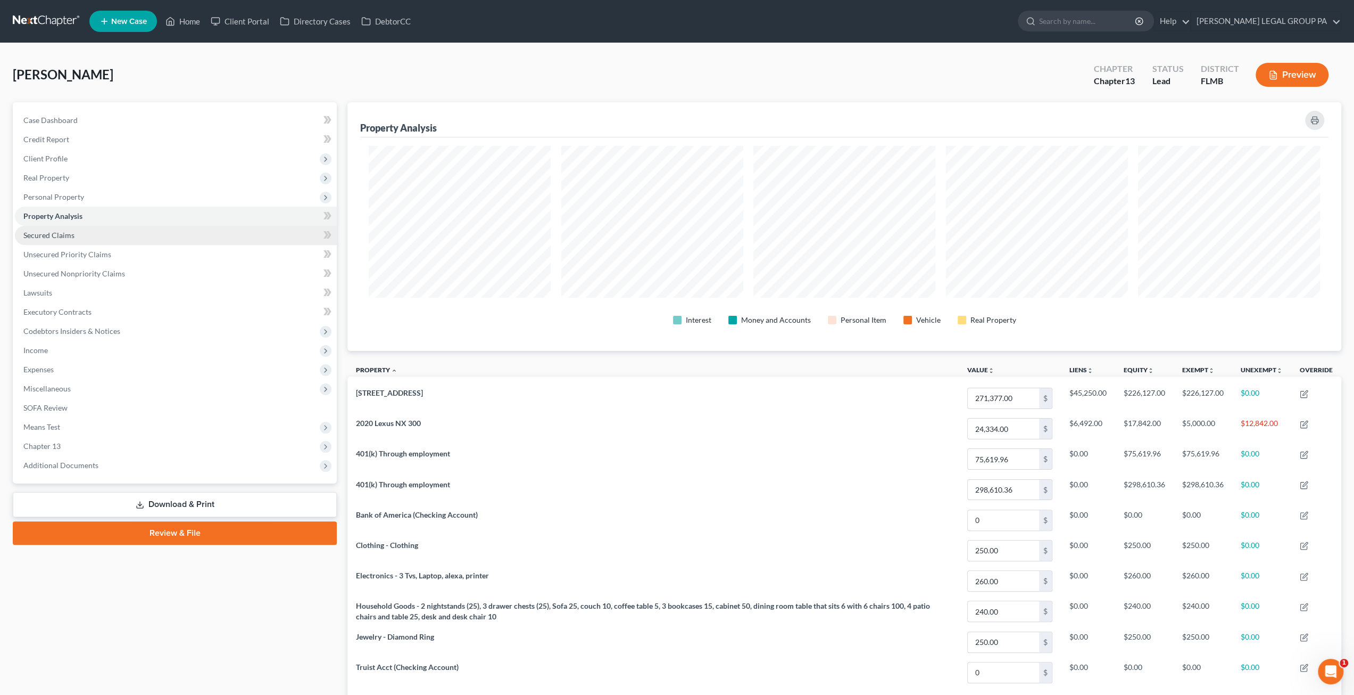
click at [93, 242] on link "Secured Claims" at bounding box center [176, 235] width 322 height 19
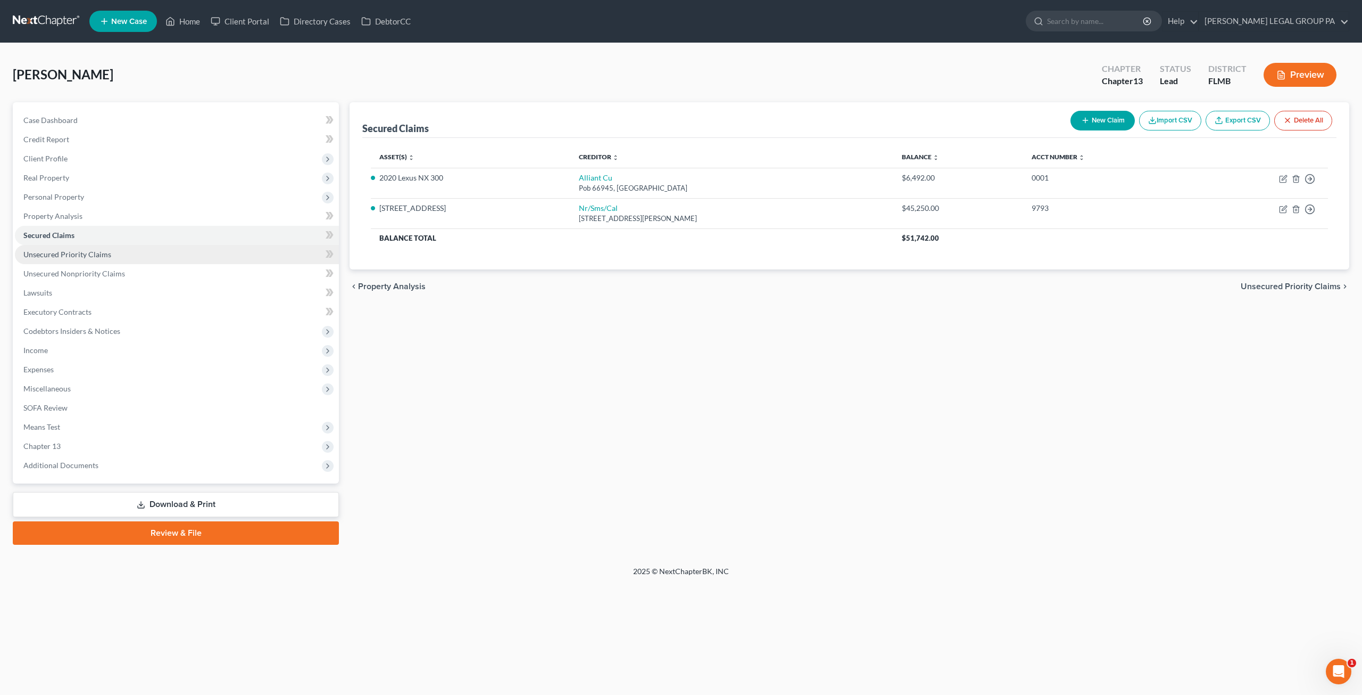
click at [95, 257] on span "Unsecured Priority Claims" at bounding box center [67, 254] width 88 height 9
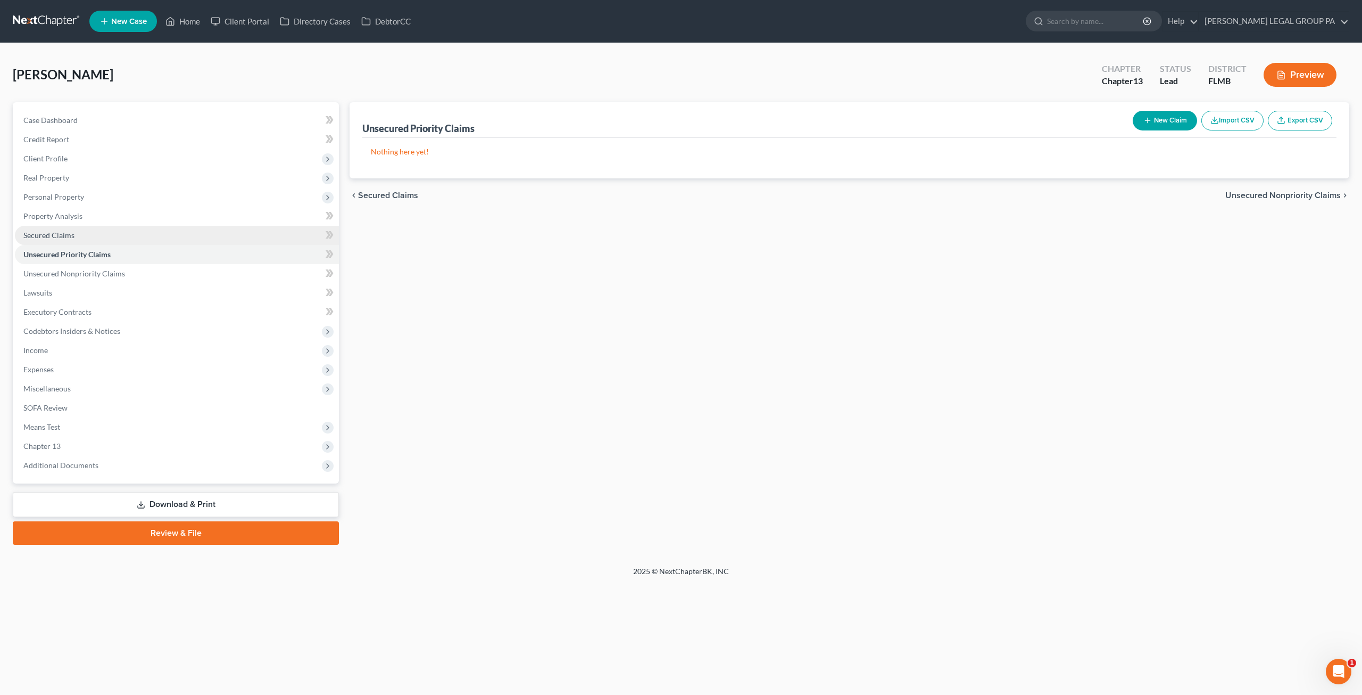
click at [73, 233] on span "Secured Claims" at bounding box center [48, 234] width 51 height 9
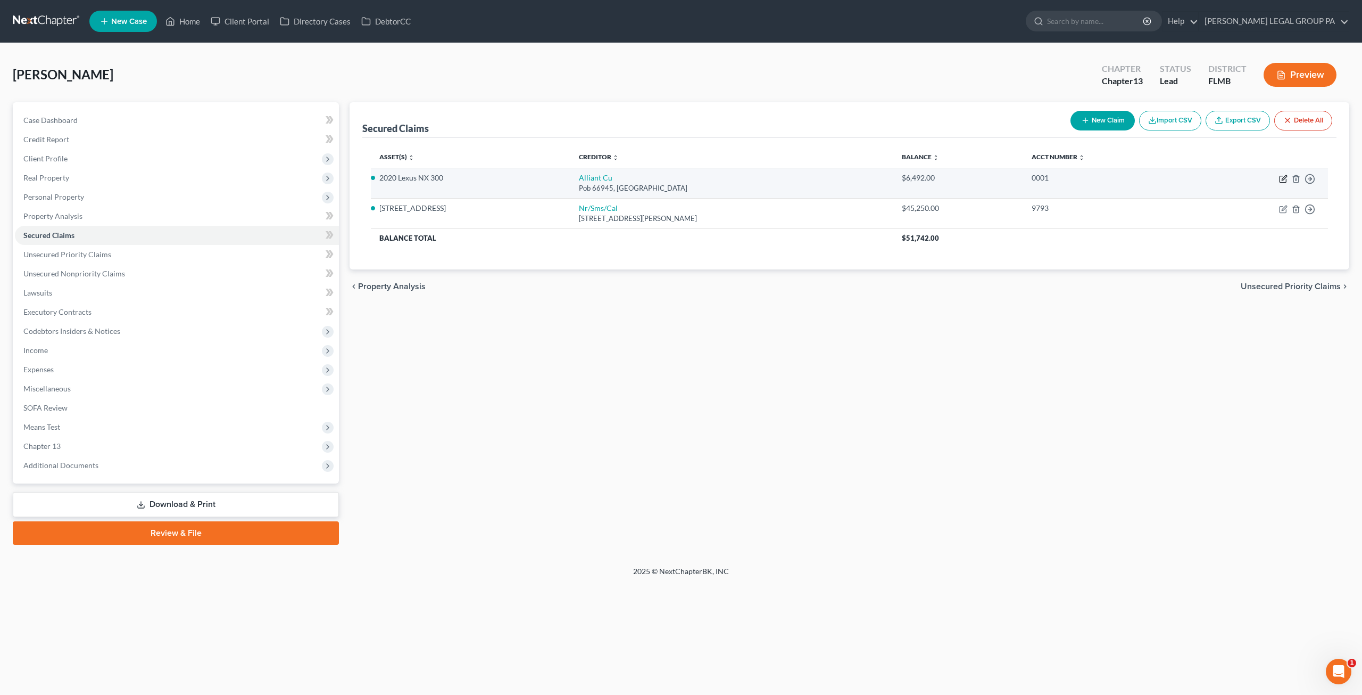
click at [1283, 177] on icon "button" at bounding box center [1283, 179] width 9 height 9
select select "14"
select select "0"
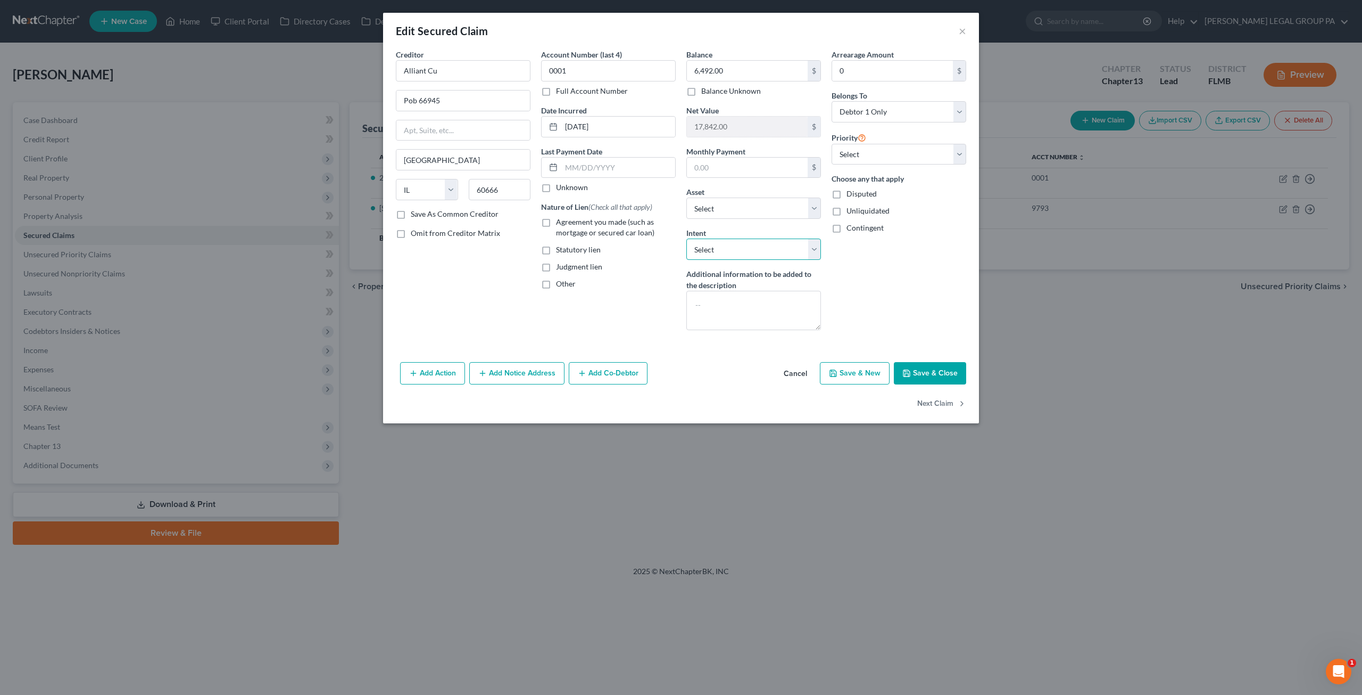
click at [784, 247] on select "Select Surrender Redeem Reaffirm Avoid Other" at bounding box center [754, 248] width 135 height 21
select select "2"
click at [687, 238] on select "Select Surrender Redeem Reaffirm Avoid Other" at bounding box center [754, 248] width 135 height 21
click at [927, 363] on button "Save & Close" at bounding box center [930, 373] width 72 height 22
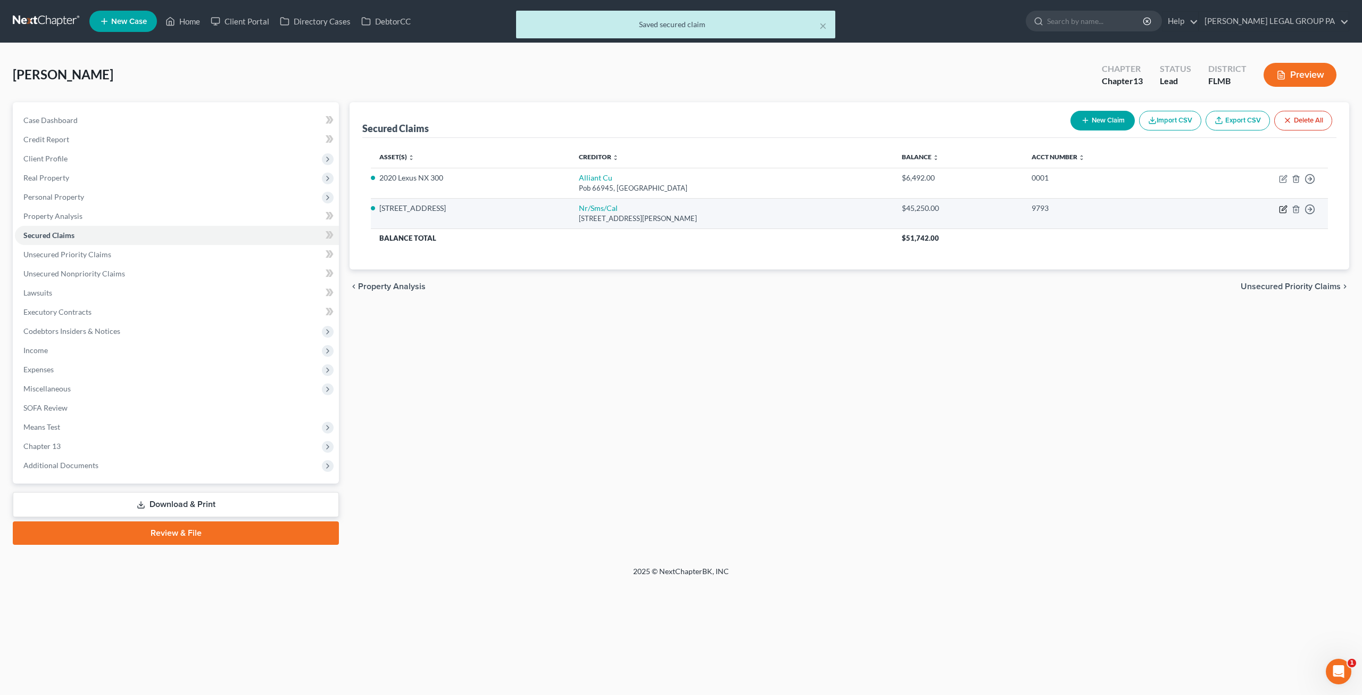
click at [1282, 206] on icon "button" at bounding box center [1283, 209] width 9 height 9
select select "42"
select select "0"
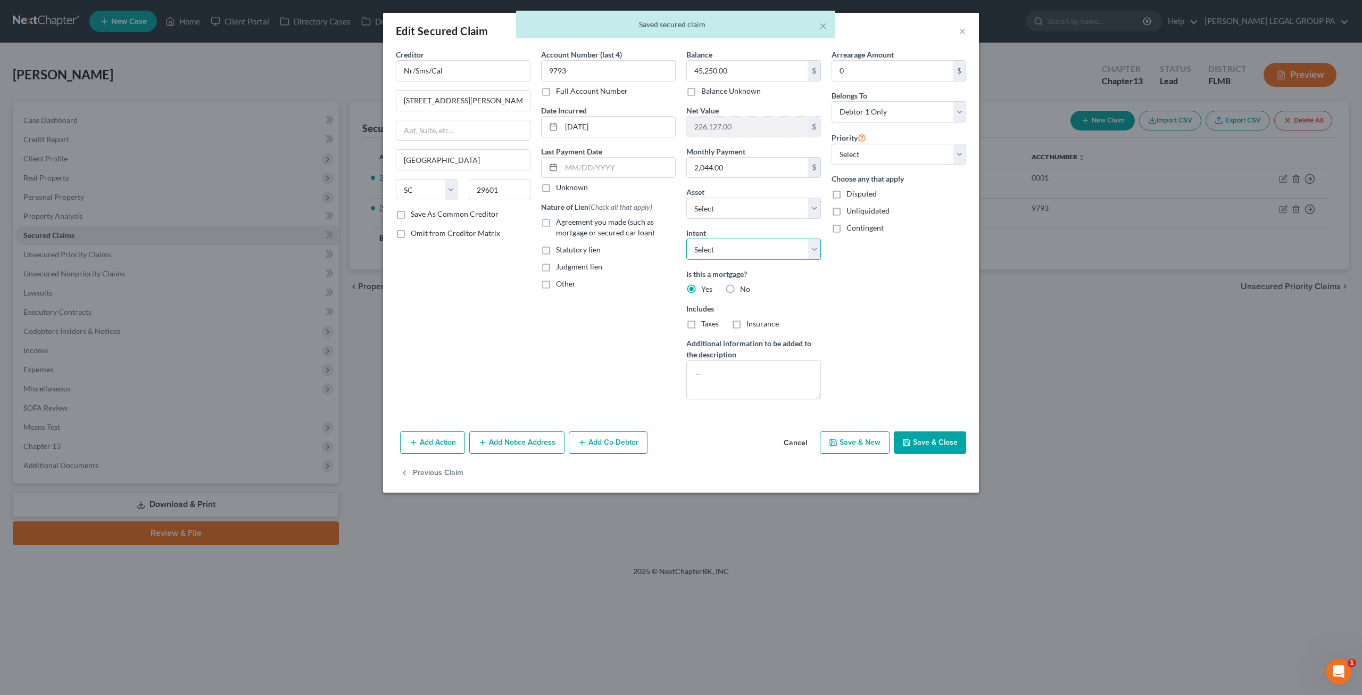
click at [747, 249] on select "Select Surrender Redeem Reaffirm Avoid Other" at bounding box center [754, 248] width 135 height 21
select select "2"
click at [687, 238] on select "Select Surrender Redeem Reaffirm Avoid Other" at bounding box center [754, 248] width 135 height 21
click at [929, 437] on button "Save & Close" at bounding box center [930, 442] width 72 height 22
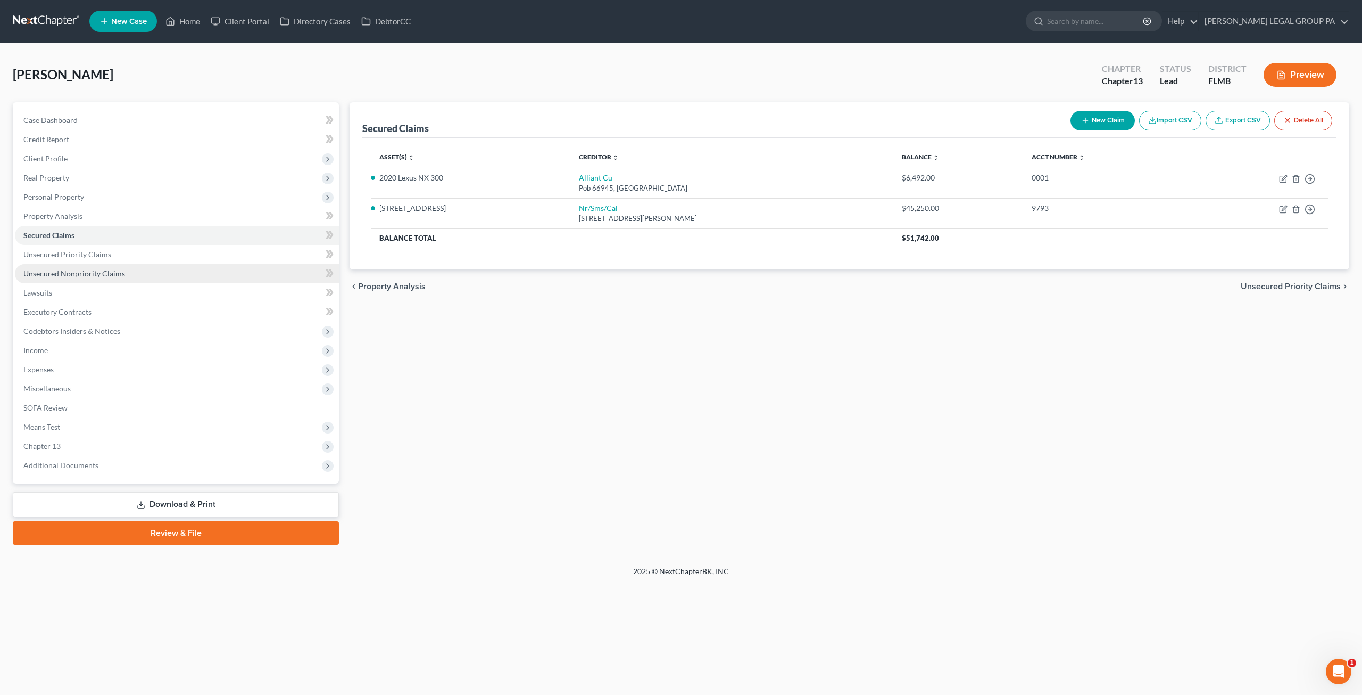
click at [120, 271] on span "Unsecured Nonpriority Claims" at bounding box center [74, 273] width 102 height 9
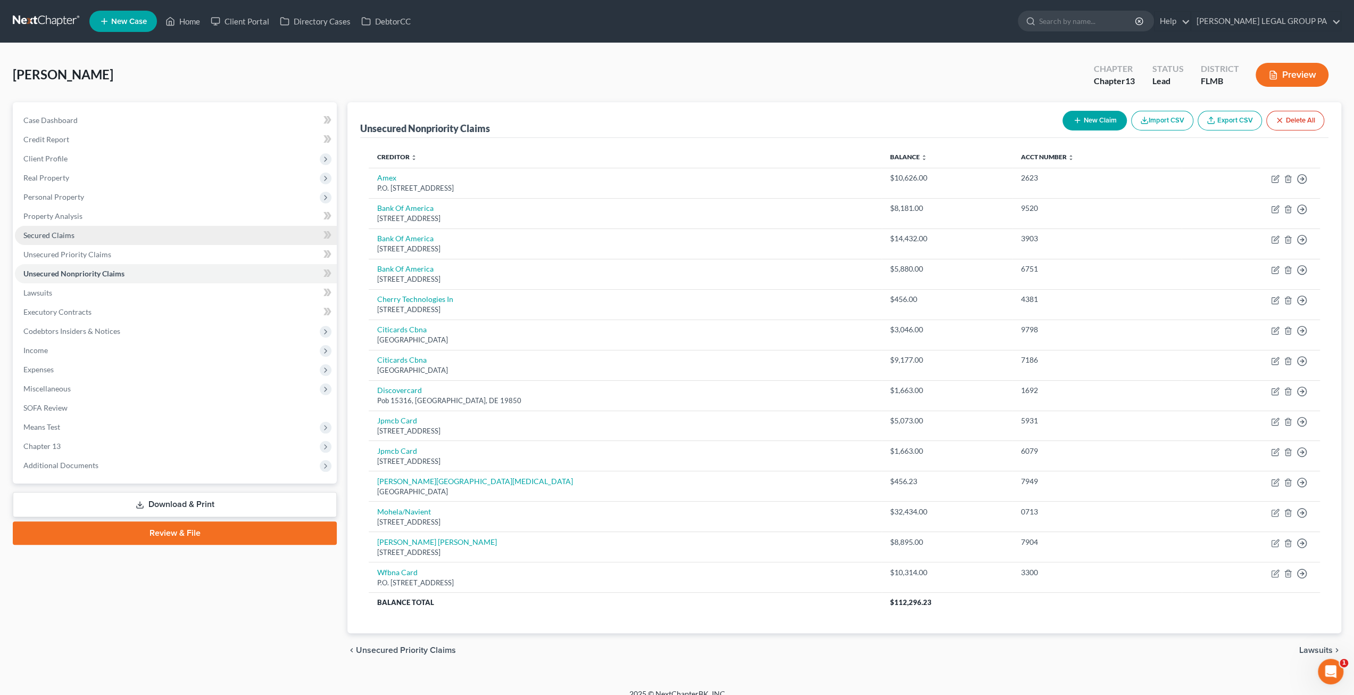
click at [42, 240] on link "Secured Claims" at bounding box center [176, 235] width 322 height 19
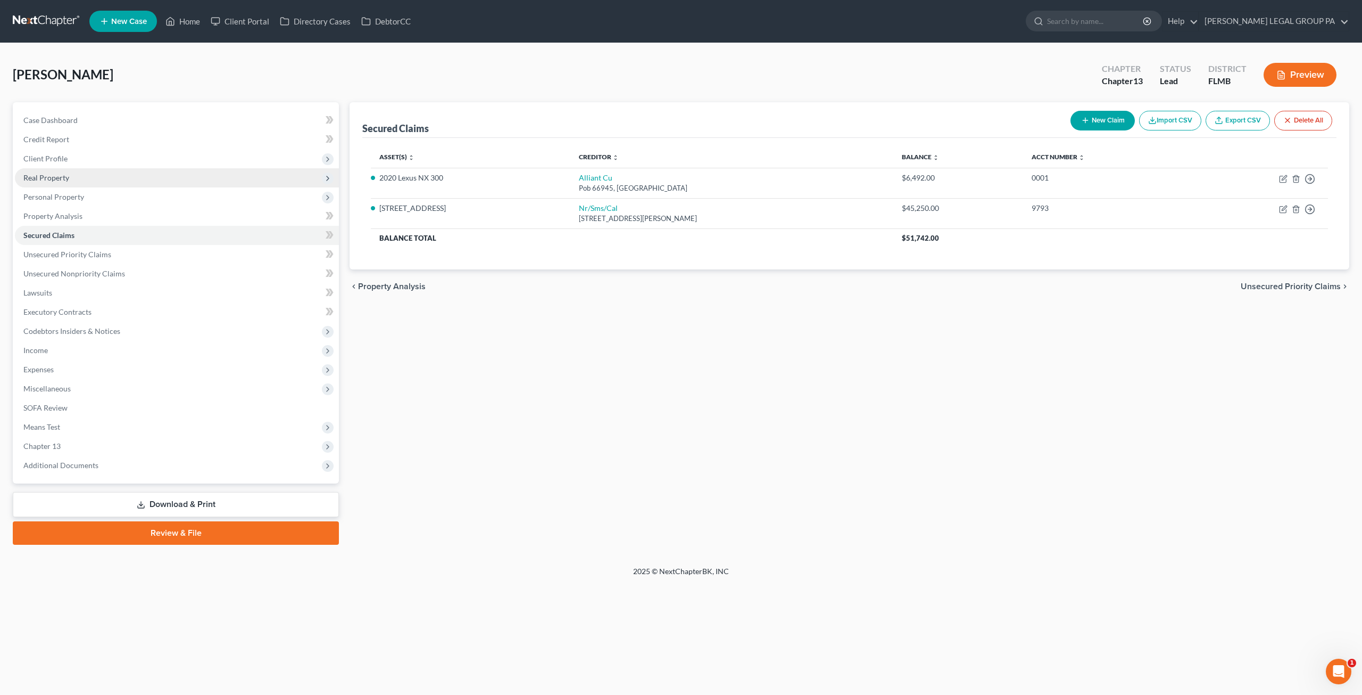
click at [63, 173] on span "Real Property" at bounding box center [46, 177] width 46 height 9
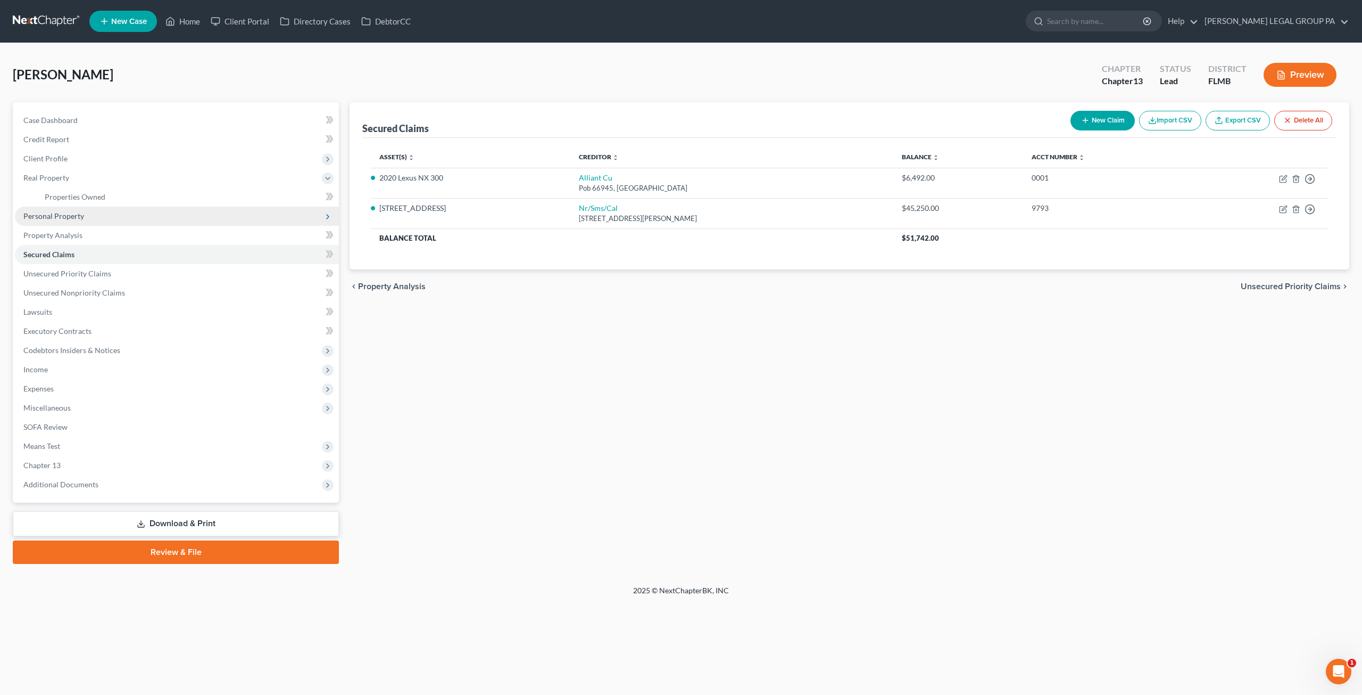
click at [72, 220] on span "Personal Property" at bounding box center [177, 215] width 324 height 19
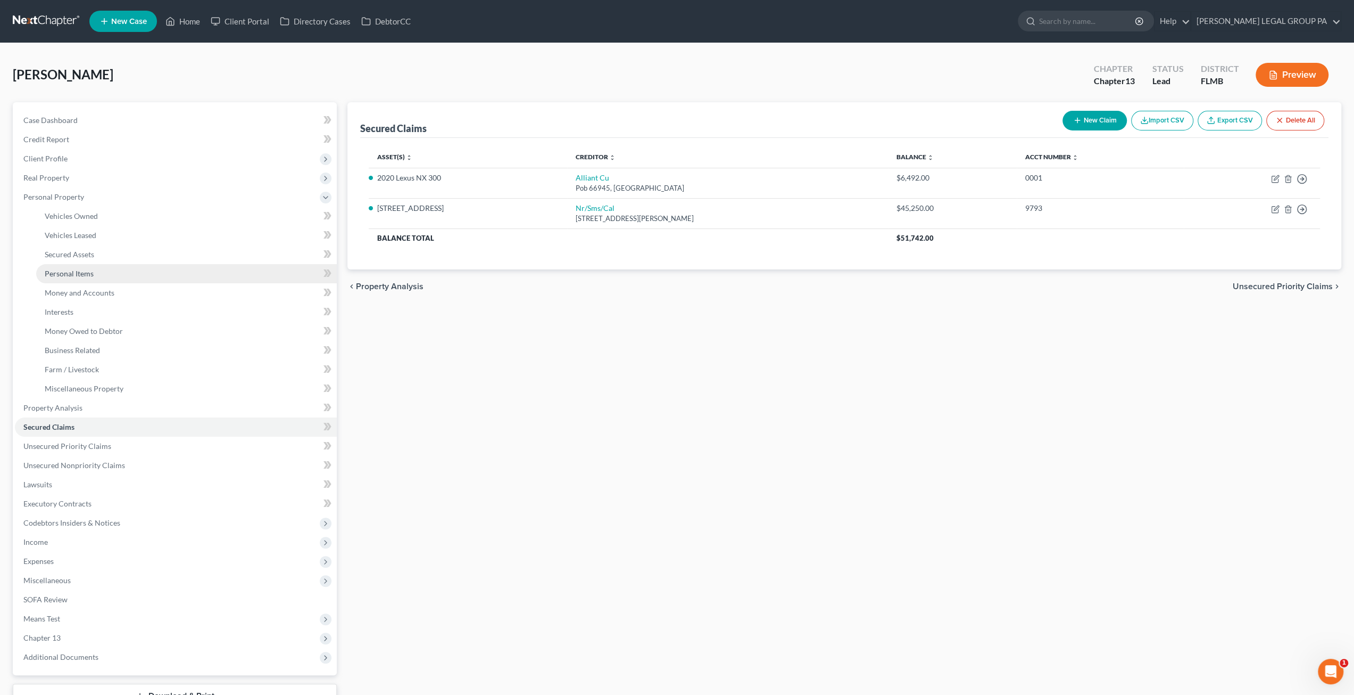
click at [86, 275] on span "Personal Items" at bounding box center [69, 273] width 49 height 9
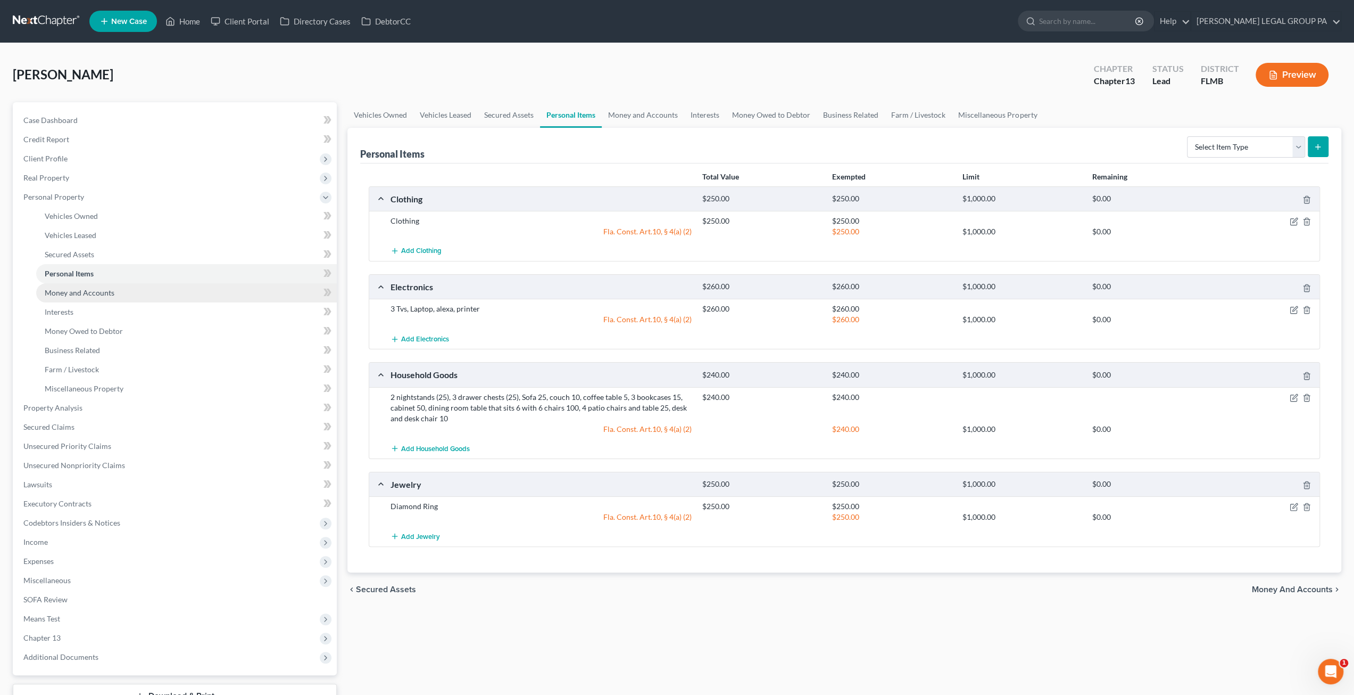
click at [84, 300] on link "Money and Accounts" at bounding box center [186, 292] width 301 height 19
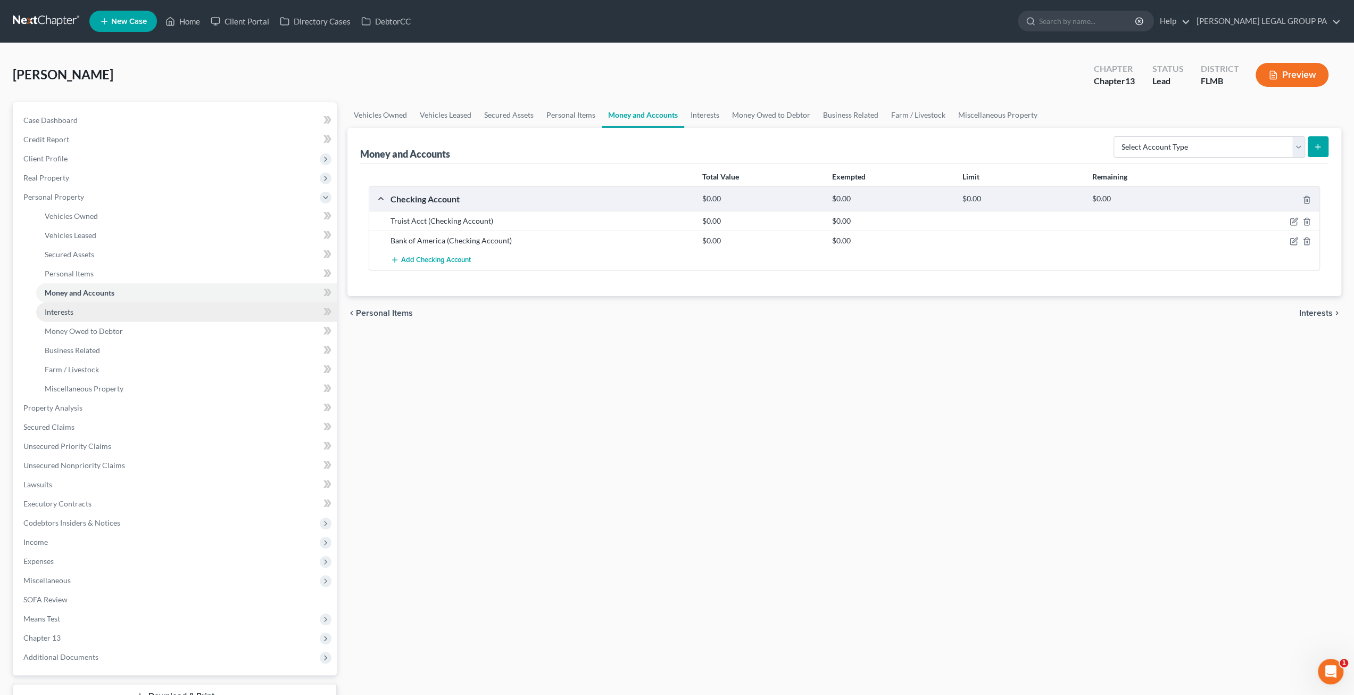
click at [73, 314] on span "Interests" at bounding box center [59, 311] width 29 height 9
